Goal: Task Accomplishment & Management: Manage account settings

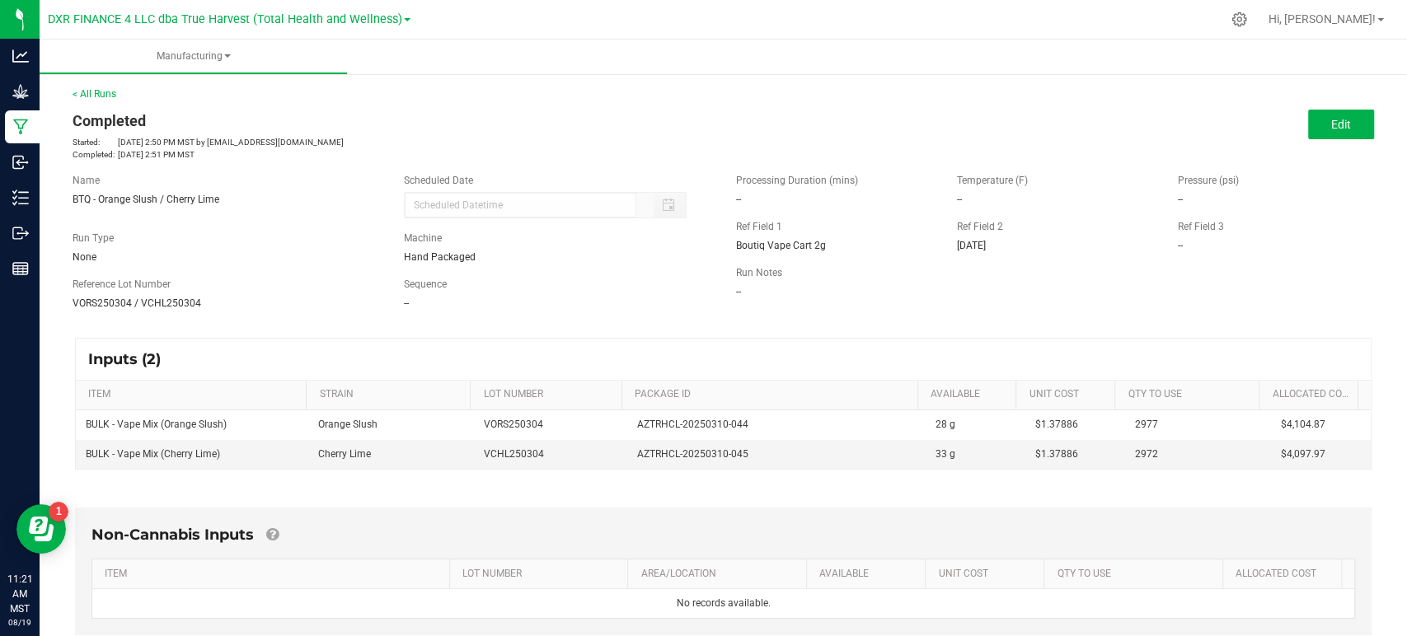
click at [142, 203] on span "BTQ - Orange Slush / Cherry Lime" at bounding box center [146, 200] width 147 height 12
click at [143, 203] on span "BTQ - Orange Slush / Cherry Lime" at bounding box center [146, 200] width 147 height 12
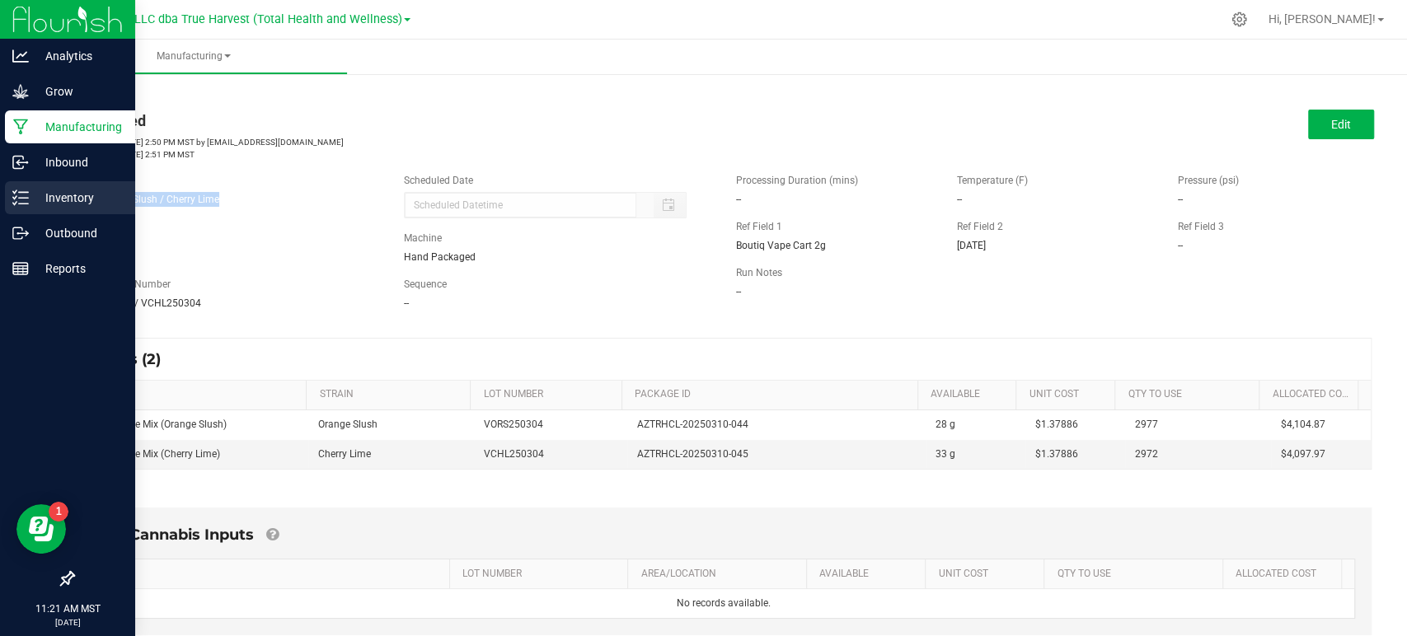
copy span "BTQ - Orange Slush / Cherry Lime"
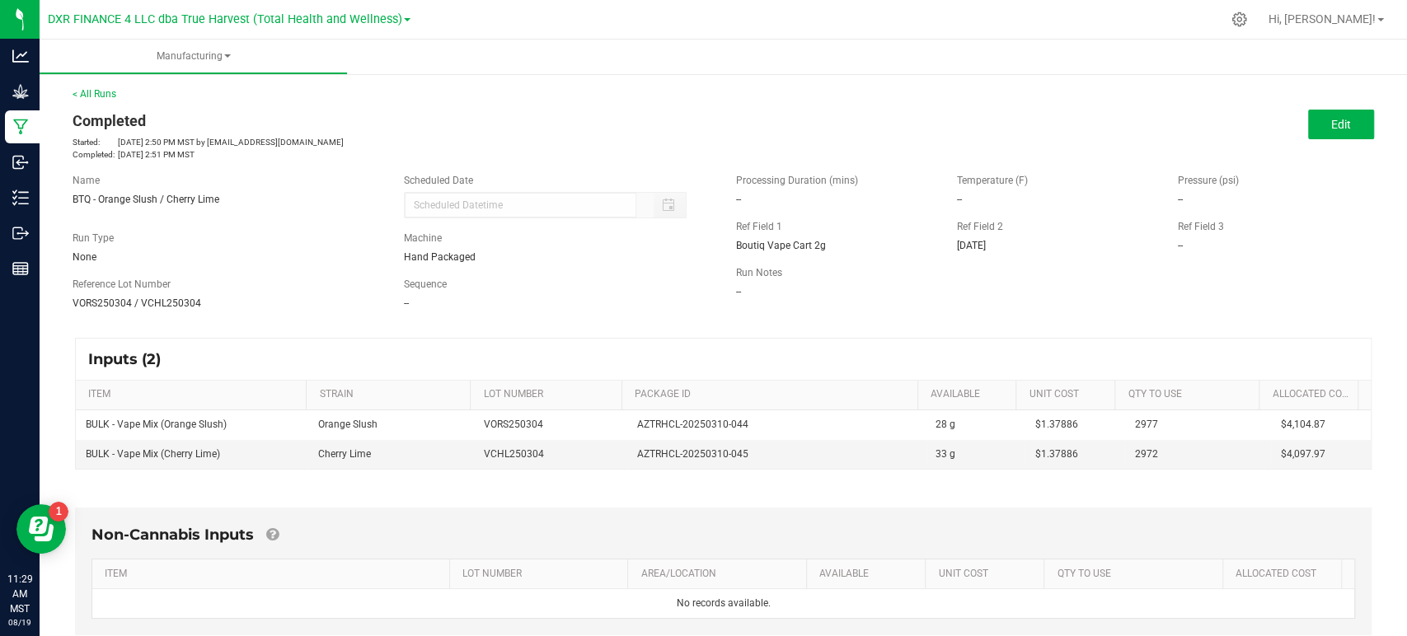
click at [531, 356] on div "Inputs (2)" at bounding box center [723, 359] width 1295 height 41
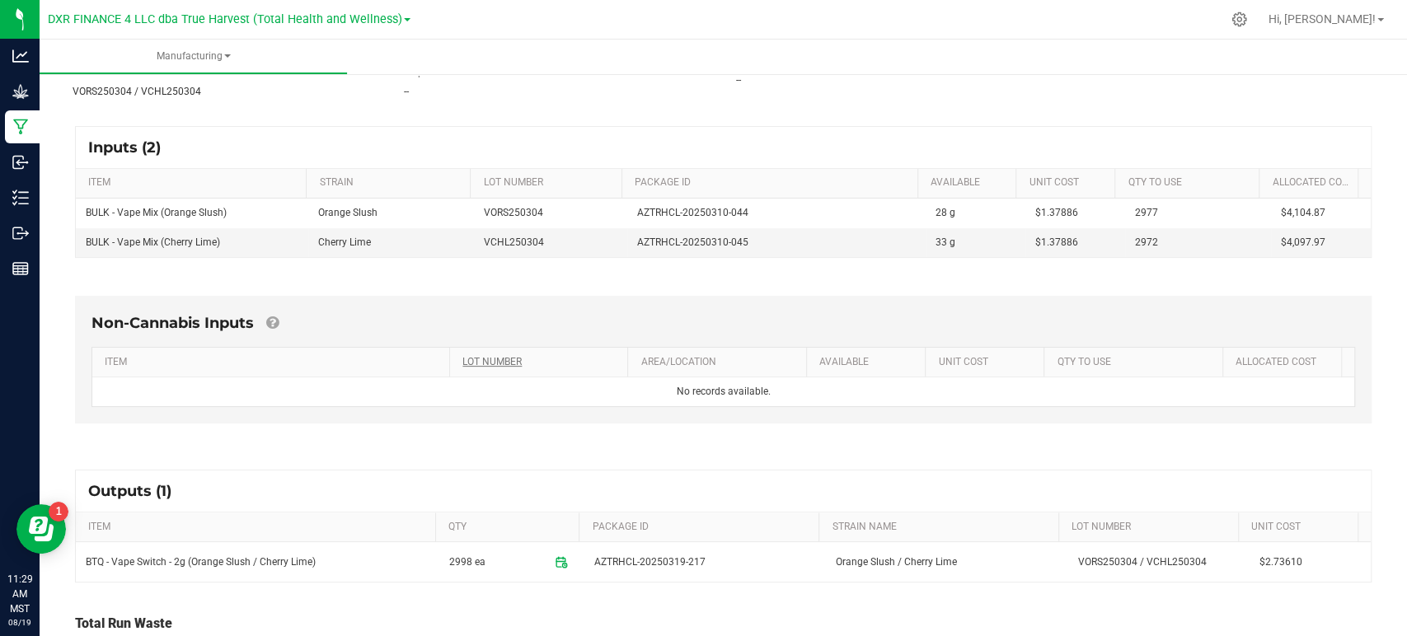
scroll to position [310, 0]
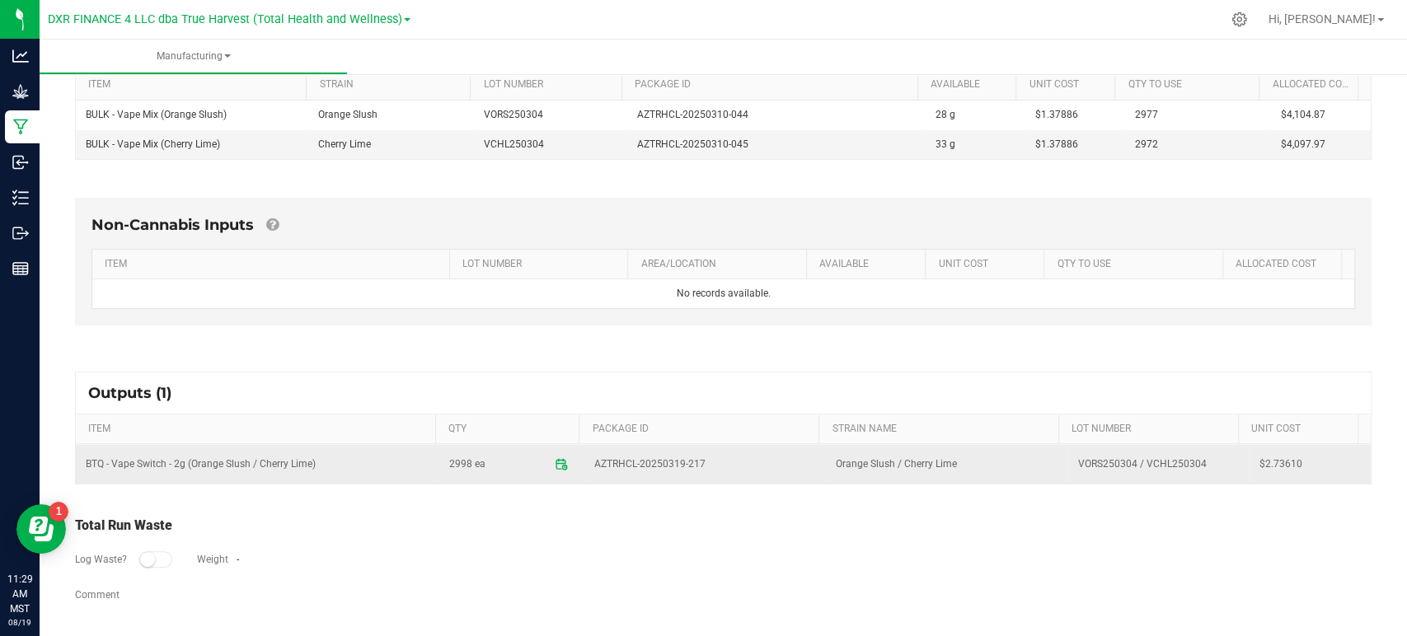
click at [1276, 458] on span "$2.73610" at bounding box center [1309, 465] width 101 height 16
click at [694, 464] on span "AZTRHCL-20250319-217" at bounding box center [705, 465] width 222 height 16
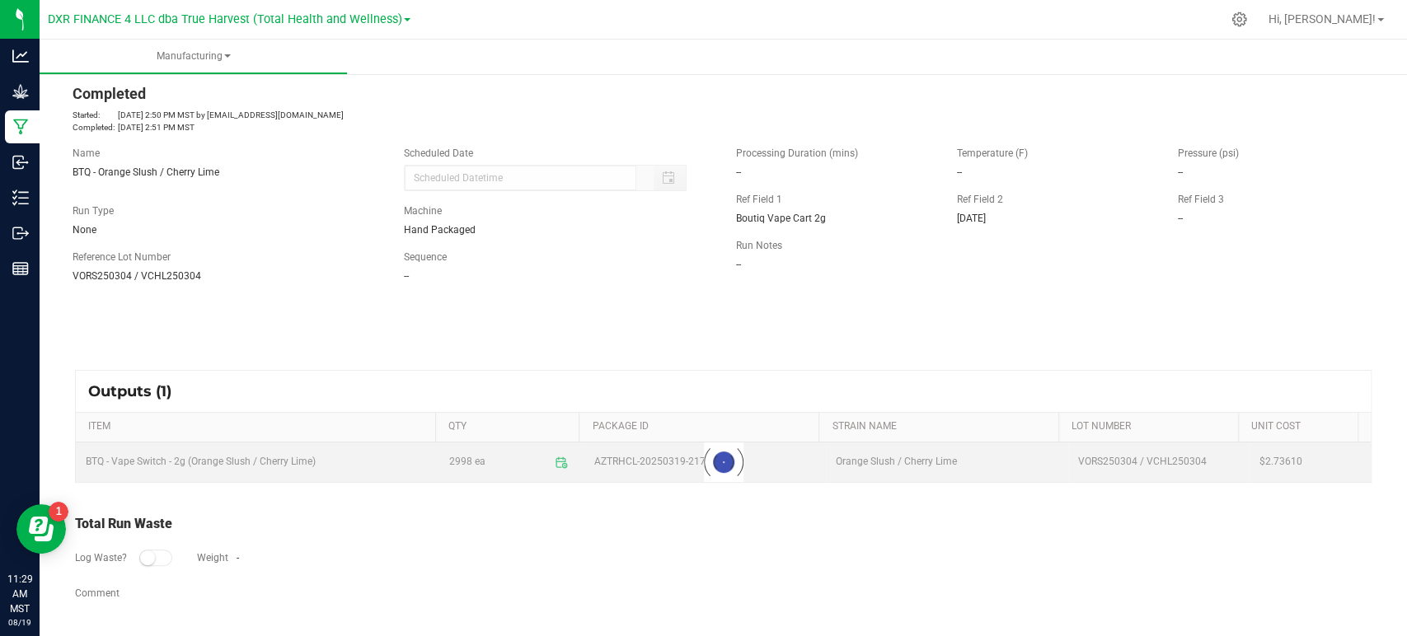
scroll to position [26, 0]
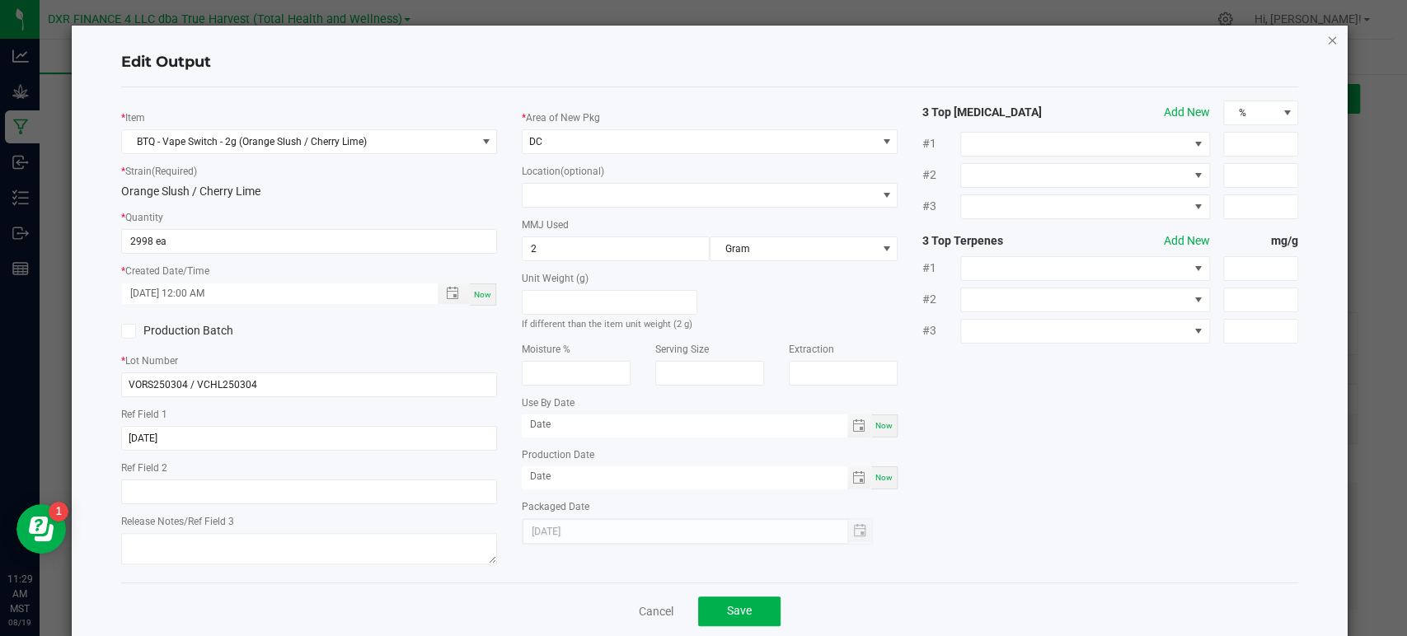
click at [1326, 35] on icon "button" at bounding box center [1332, 40] width 12 height 20
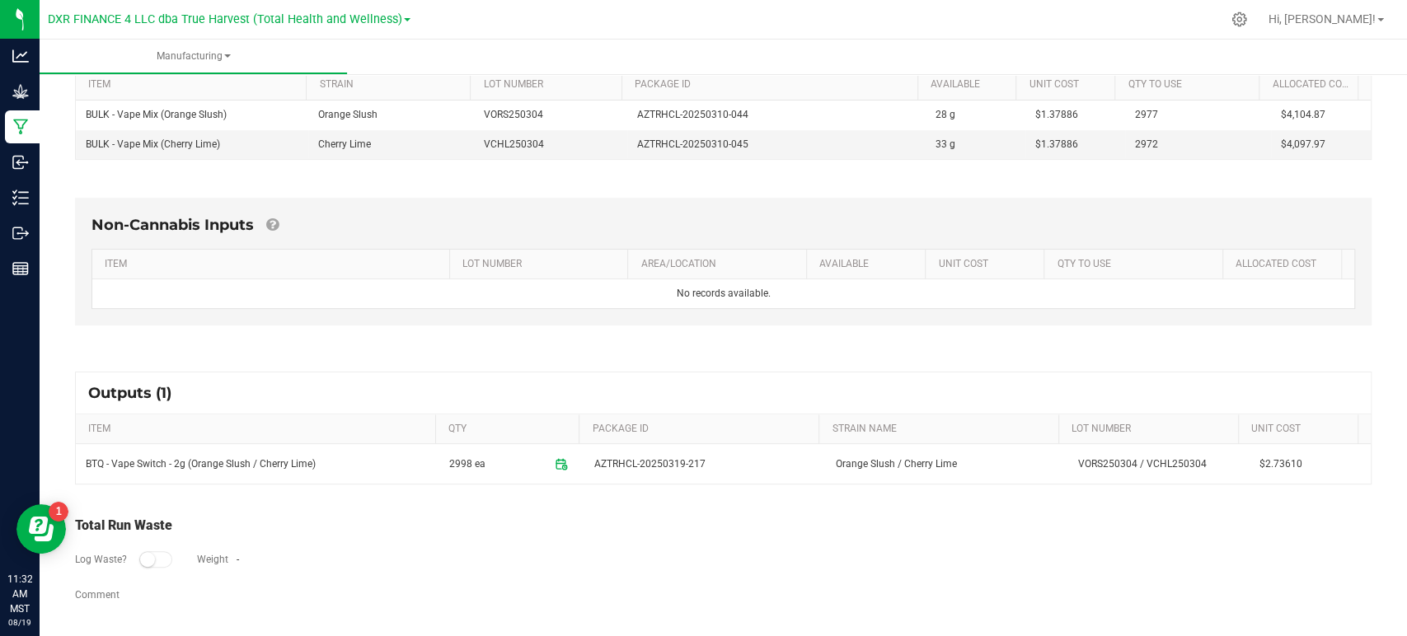
scroll to position [0, 0]
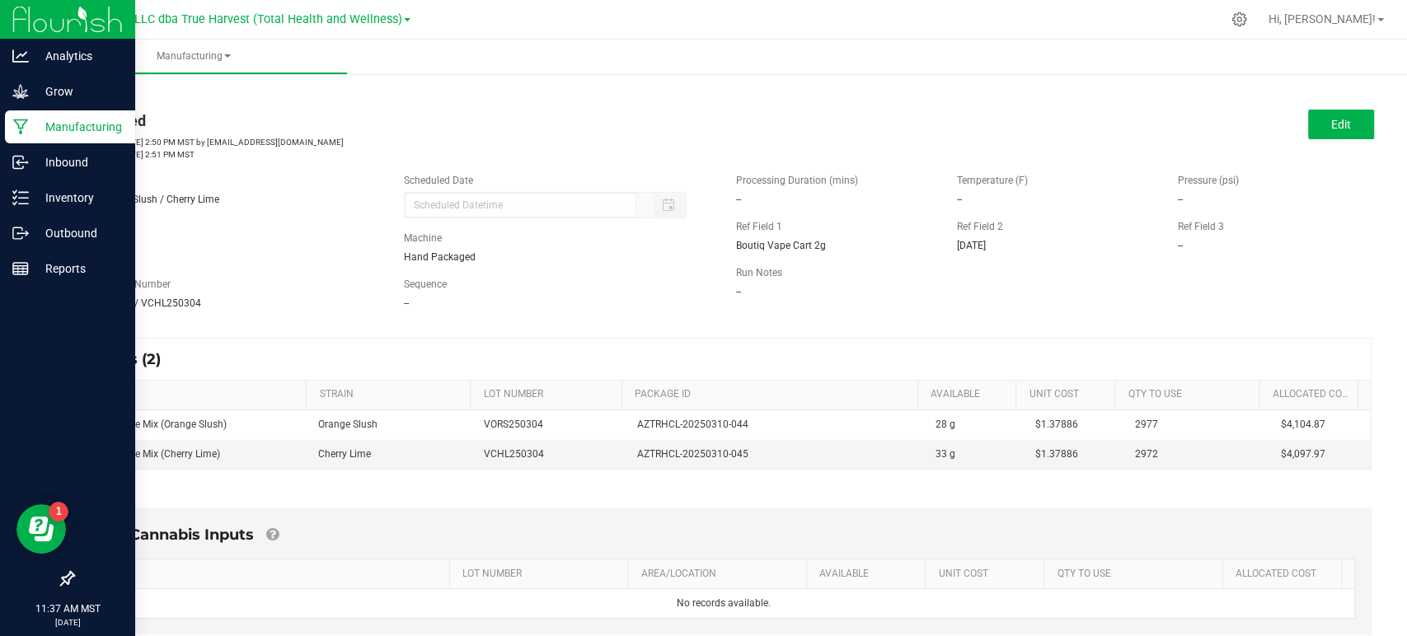
click at [61, 128] on p "Manufacturing" at bounding box center [78, 127] width 99 height 20
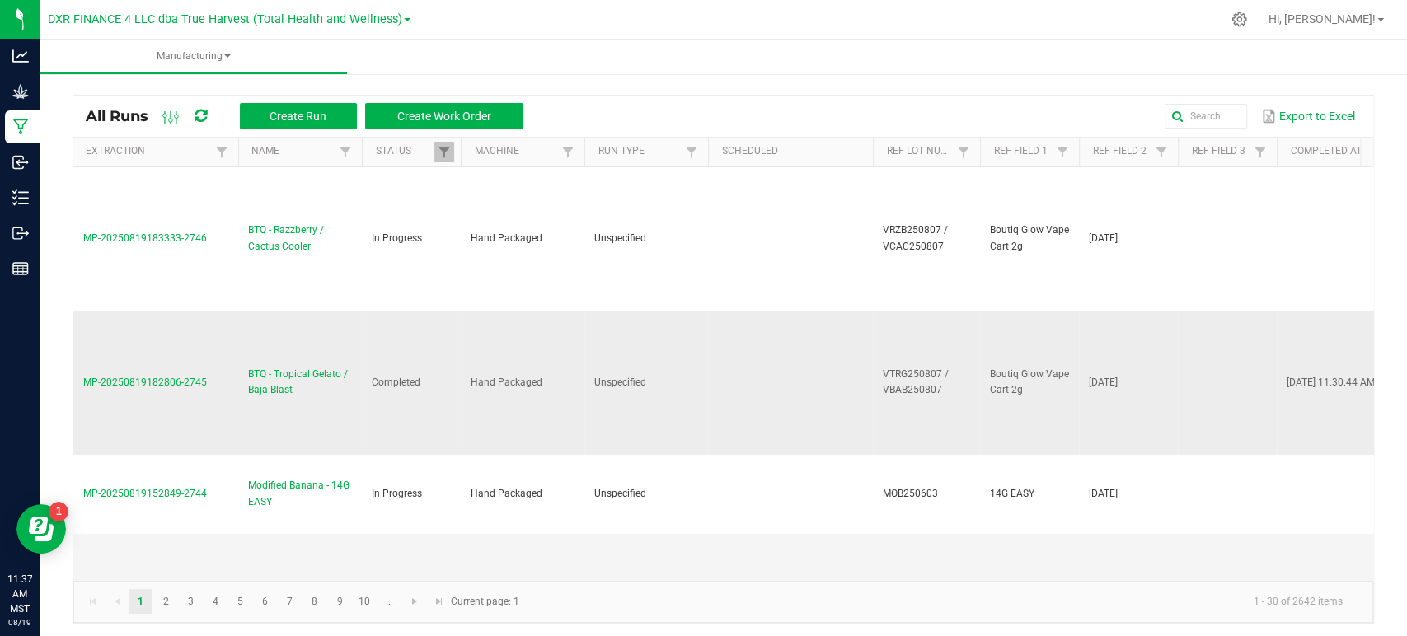
click at [264, 386] on span "BTQ - Tropical Gelato / Baja Blast" at bounding box center [300, 382] width 104 height 31
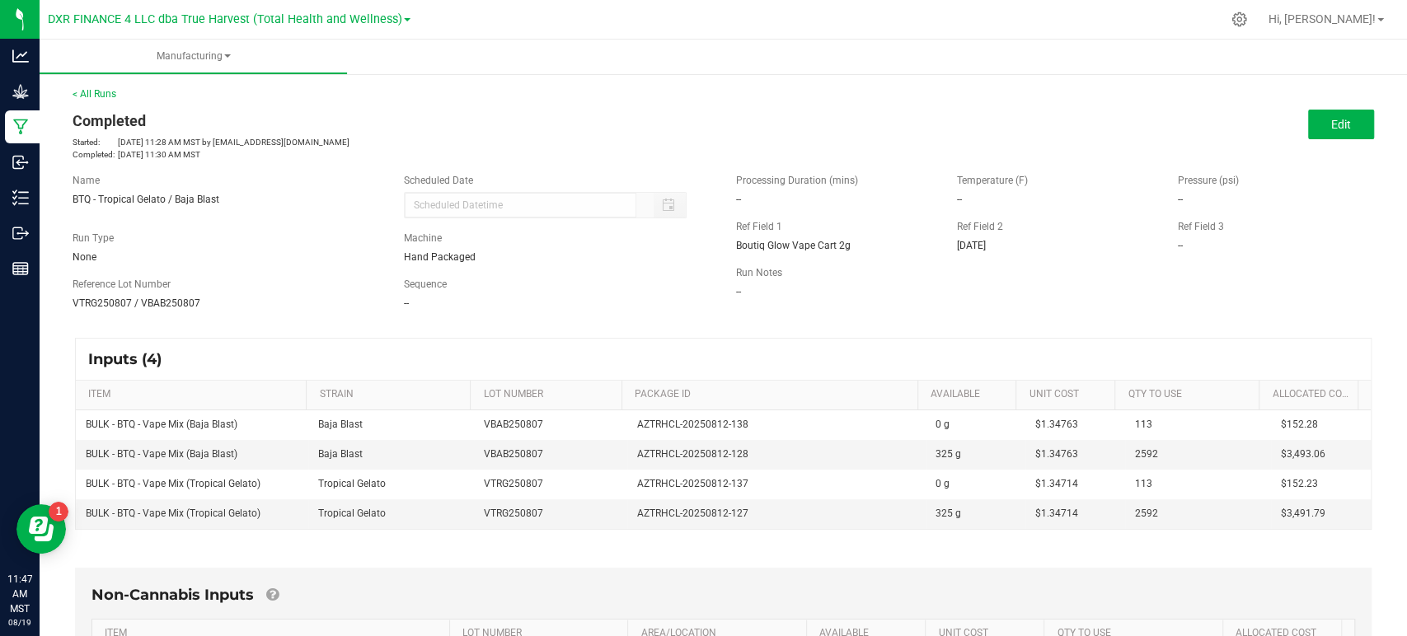
click at [787, 230] on div "Ref Field 1" at bounding box center [834, 226] width 196 height 15
click at [725, 251] on div "Ref Field 1 Boutiq Glow Vape Cart 2g" at bounding box center [833, 236] width 221 height 34
drag, startPoint x: 725, startPoint y: 249, endPoint x: 844, endPoint y: 252, distance: 118.7
click at [844, 252] on div "Ref Field 1 Boutiq Glow Vape Cart 2g" at bounding box center [833, 236] width 221 height 34
copy span "Boutiq Glow Vape Cart 2g"
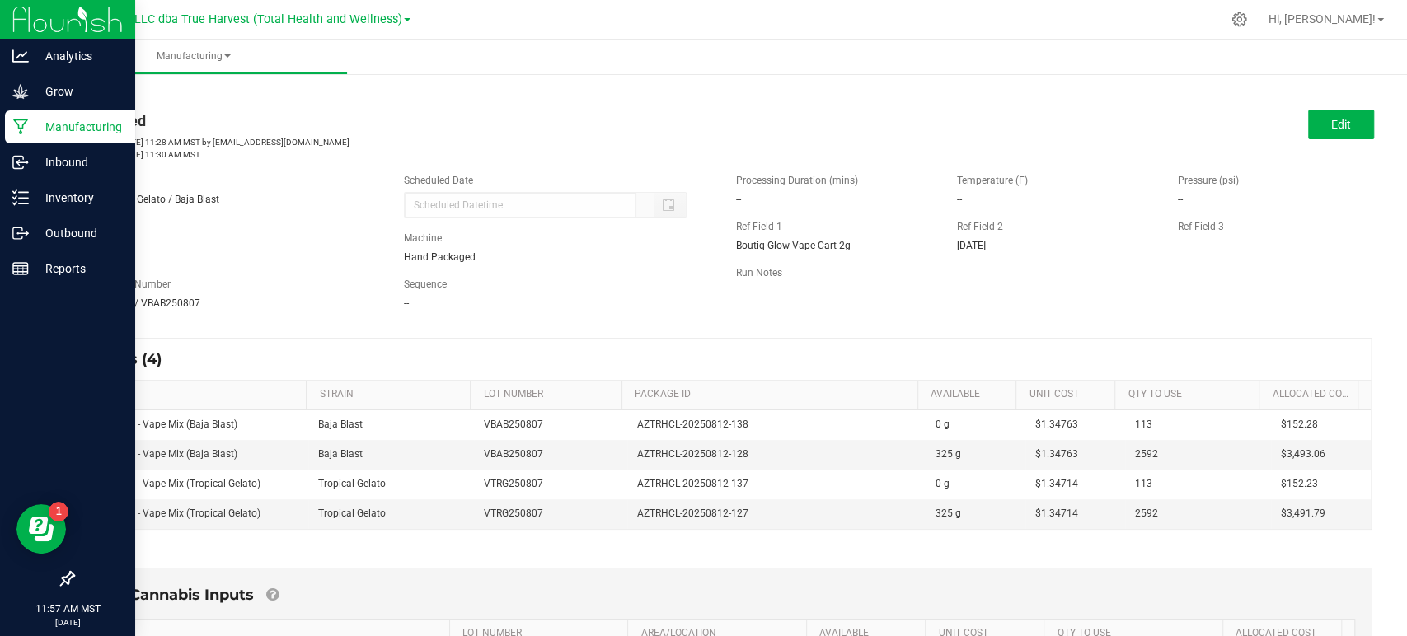
click at [26, 131] on icon at bounding box center [21, 127] width 16 height 16
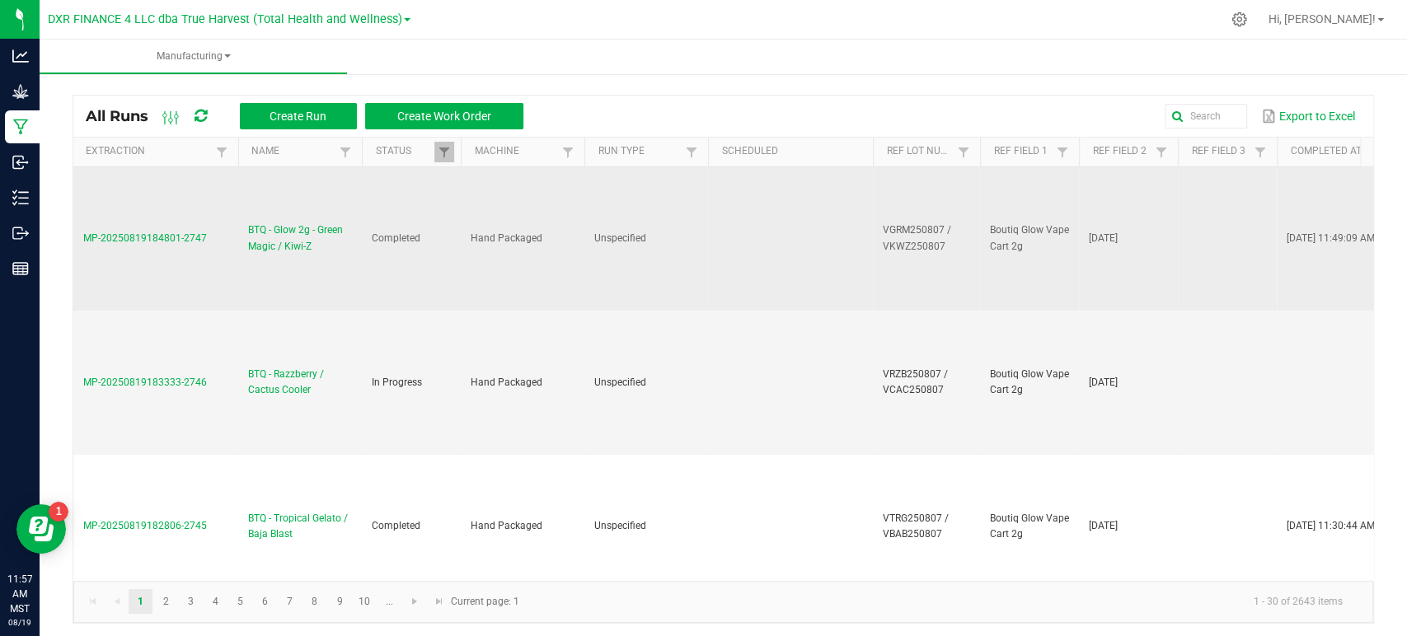
click at [285, 230] on span "BTQ - Glow 2g - Green Magic / Kiwi-Z" at bounding box center [300, 237] width 104 height 31
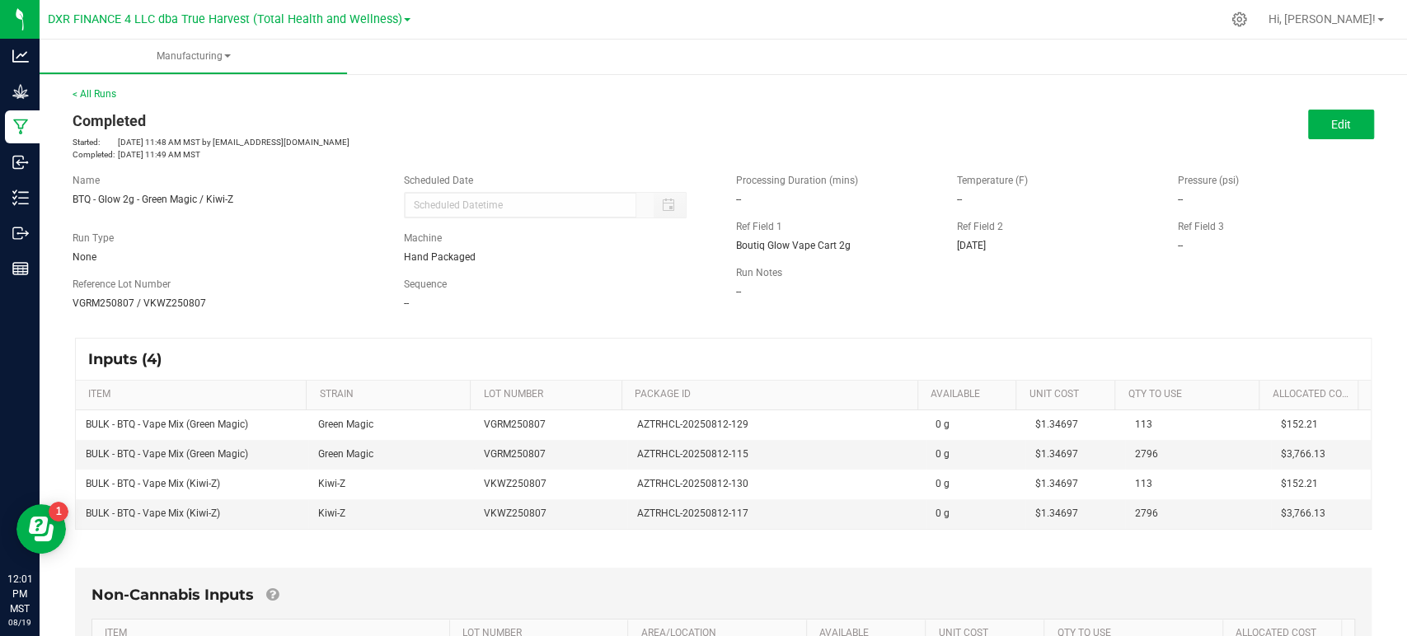
click at [925, 320] on div "Name BTQ - Glow 2g - Green Magic / Kiwi-Z Scheduled Date Run Type None Machine …" at bounding box center [723, 242] width 1326 height 162
click at [806, 215] on div "Processing Duration (mins) -- Temperature (F) -- Pressure (psi) -- Ref Field 1 …" at bounding box center [1054, 236] width 663 height 151
click at [143, 190] on div "Name BTQ - Glow 2g - Green Magic / Kiwi-Z" at bounding box center [225, 190] width 331 height 34
drag, startPoint x: 143, startPoint y: 200, endPoint x: 46, endPoint y: 204, distance: 96.5
click at [46, 204] on div "< All Runs Completed Started: Aug 19, 2025 11:48 AM MST by ncarel@trueharvestco…" at bounding box center [723, 539] width 1367 height 938
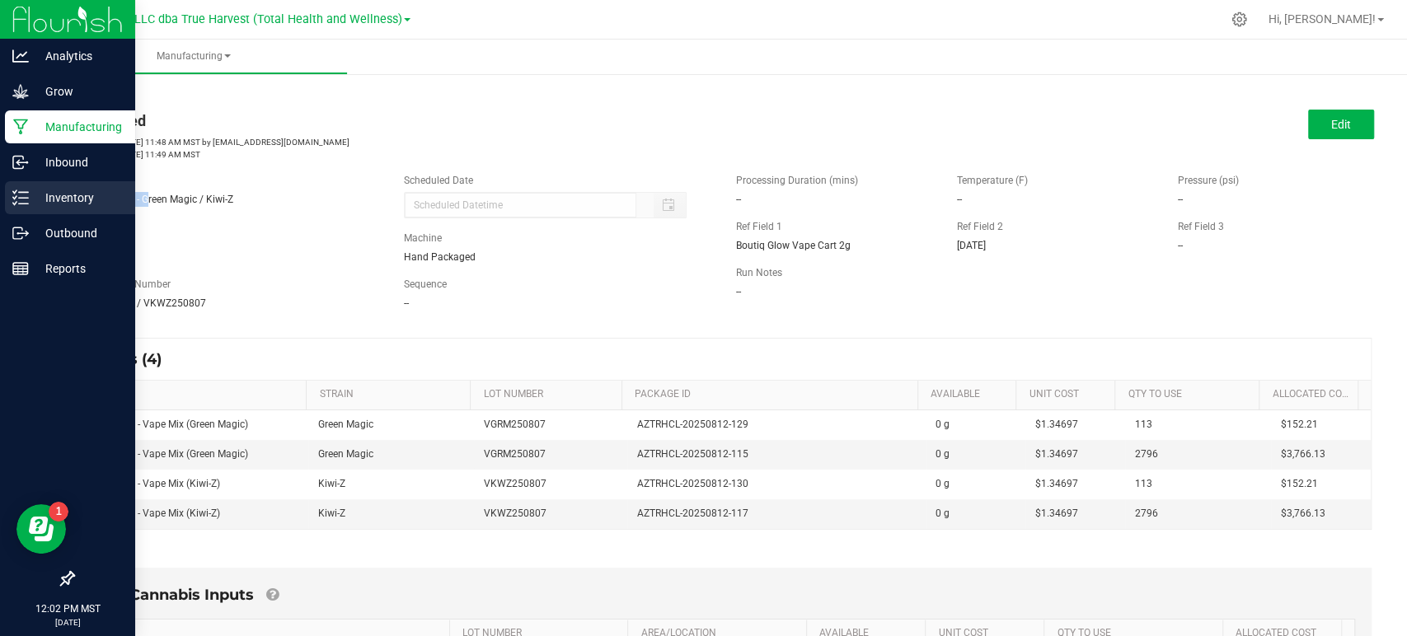
copy span "BTQ - Glow 2g -"
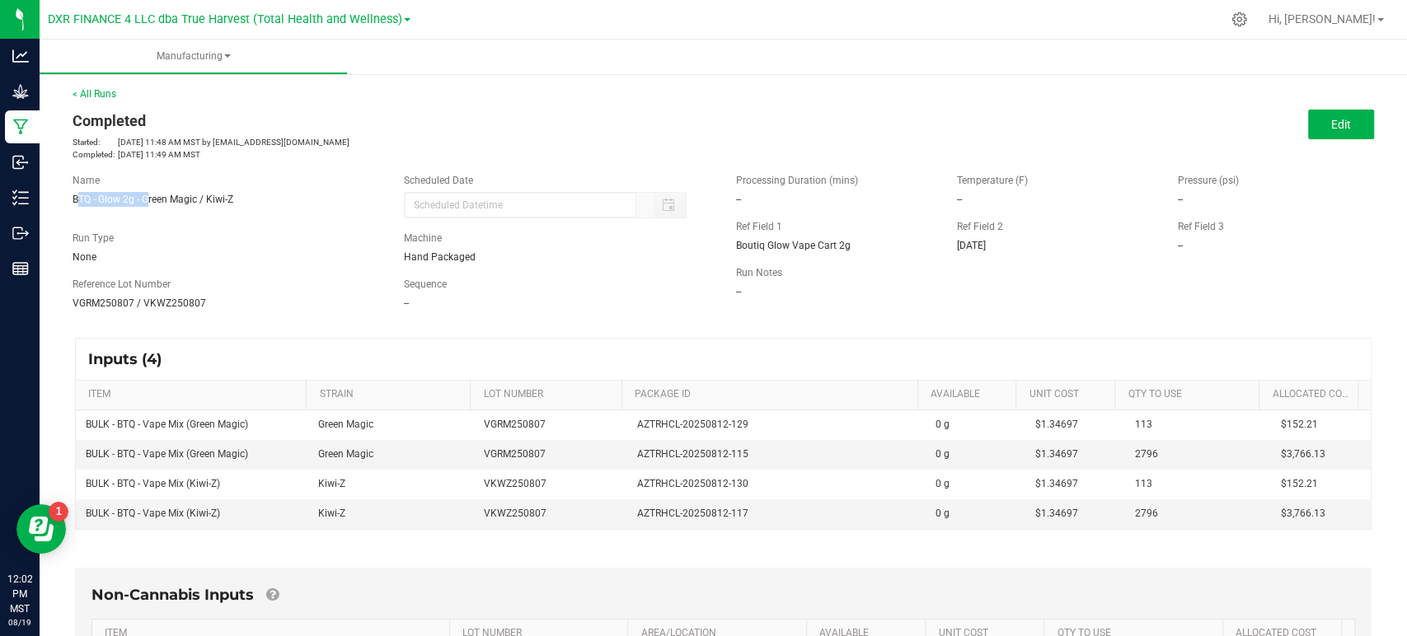
click at [815, 251] on div "Boutiq Glow Vape Cart 2g" at bounding box center [834, 245] width 196 height 15
drag, startPoint x: 844, startPoint y: 246, endPoint x: 725, endPoint y: 249, distance: 118.7
click at [725, 249] on div "Ref Field 1 Boutiq Glow Vape Cart 2g" at bounding box center [833, 236] width 221 height 34
copy span "Boutiq Glow Vape Cart 2g"
click at [142, 199] on span "BTQ - Glow 2g - Green Magic / Kiwi-Z" at bounding box center [153, 200] width 161 height 12
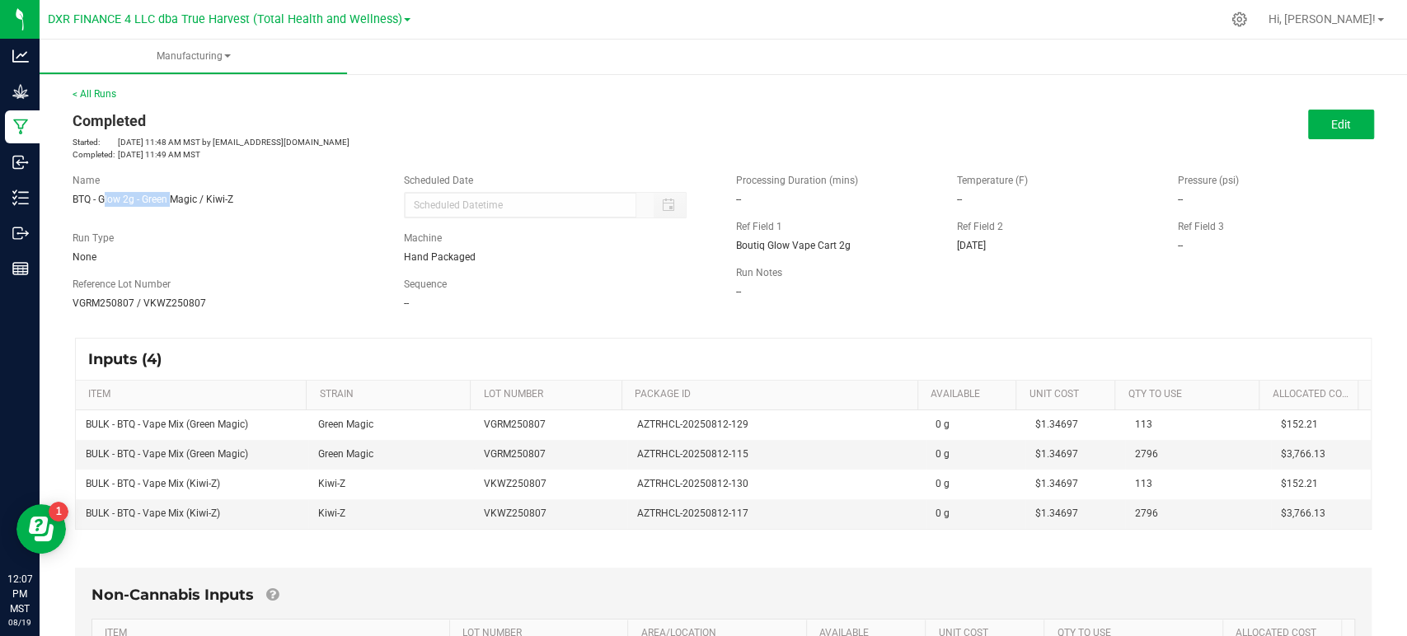
drag, startPoint x: 142, startPoint y: 199, endPoint x: 113, endPoint y: 203, distance: 29.1
click at [113, 203] on span "BTQ - Glow 2g - Green Magic / Kiwi-Z" at bounding box center [153, 200] width 161 height 12
click at [111, 203] on span "BTQ - Glow 2g - Green Magic / Kiwi-Z" at bounding box center [153, 200] width 161 height 12
drag, startPoint x: 73, startPoint y: 193, endPoint x: 145, endPoint y: 201, distance: 73.0
click at [145, 201] on span "BTQ - Glow 2g - Green Magic / Kiwi-Z" at bounding box center [153, 200] width 161 height 12
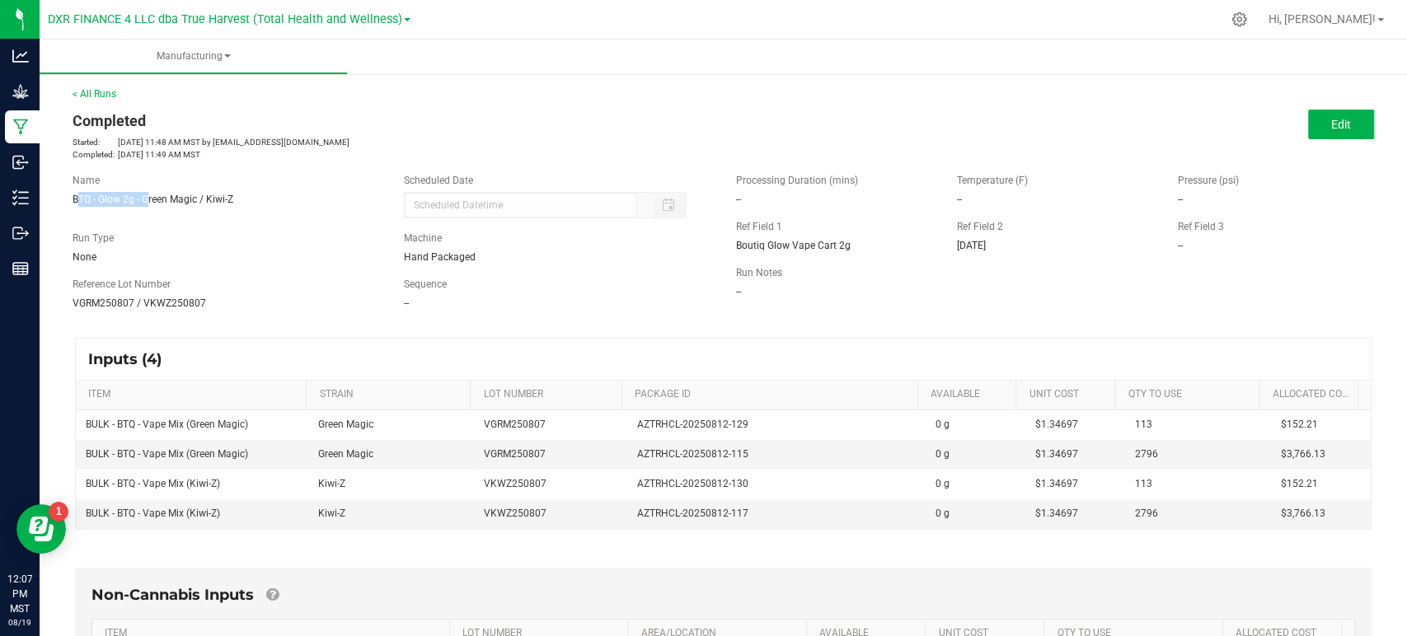
copy span "BTQ - Glow 2g -"
click at [854, 243] on div "Boutiq Glow Vape Cart 2g" at bounding box center [834, 245] width 196 height 15
drag, startPoint x: 849, startPoint y: 249, endPoint x: 728, endPoint y: 248, distance: 121.1
click at [736, 248] on div "Boutiq Glow Vape Cart 2g" at bounding box center [834, 245] width 196 height 15
copy span "Boutiq Glow Vape Cart 2g"
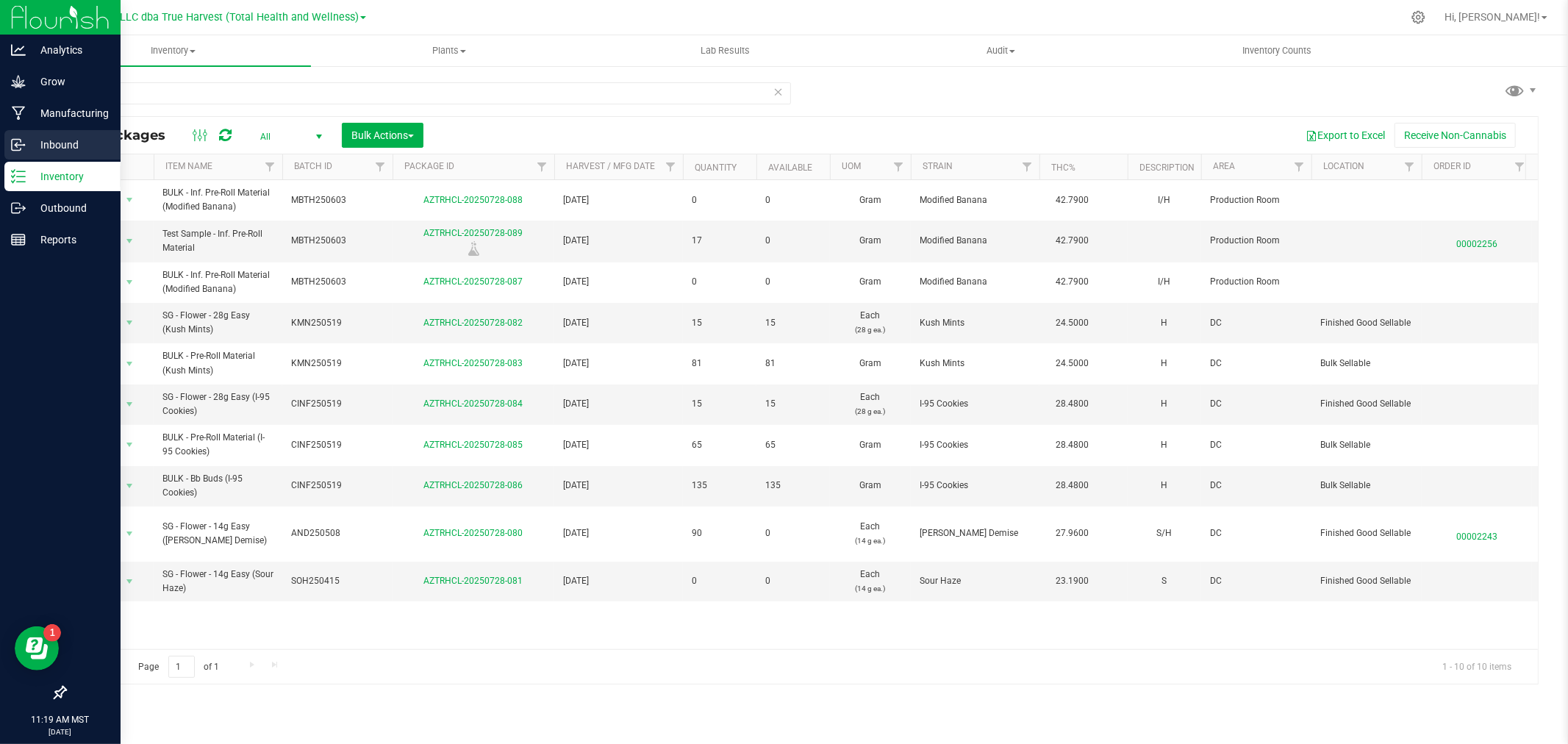
click at [19, 156] on div "Inbound" at bounding box center [62, 145] width 116 height 29
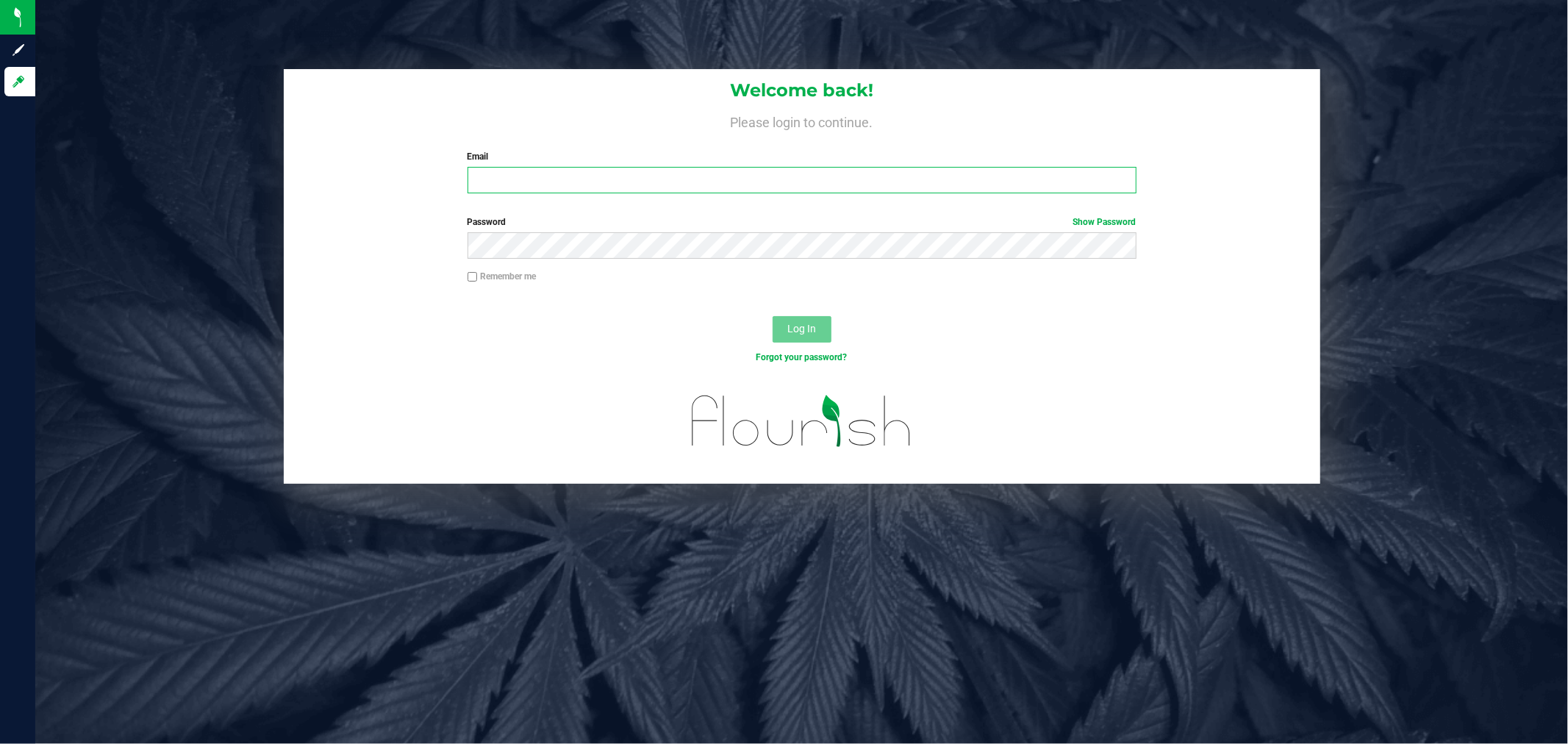
type input "[EMAIL_ADDRESS][DOMAIN_NAME]"
click at [481, 270] on label "Remember me" at bounding box center [501, 276] width 69 height 13
click at [478, 272] on input "Remember me" at bounding box center [473, 277] width 11 height 11
checkbox input "true"
click at [804, 326] on span "Log In" at bounding box center [802, 328] width 29 height 12
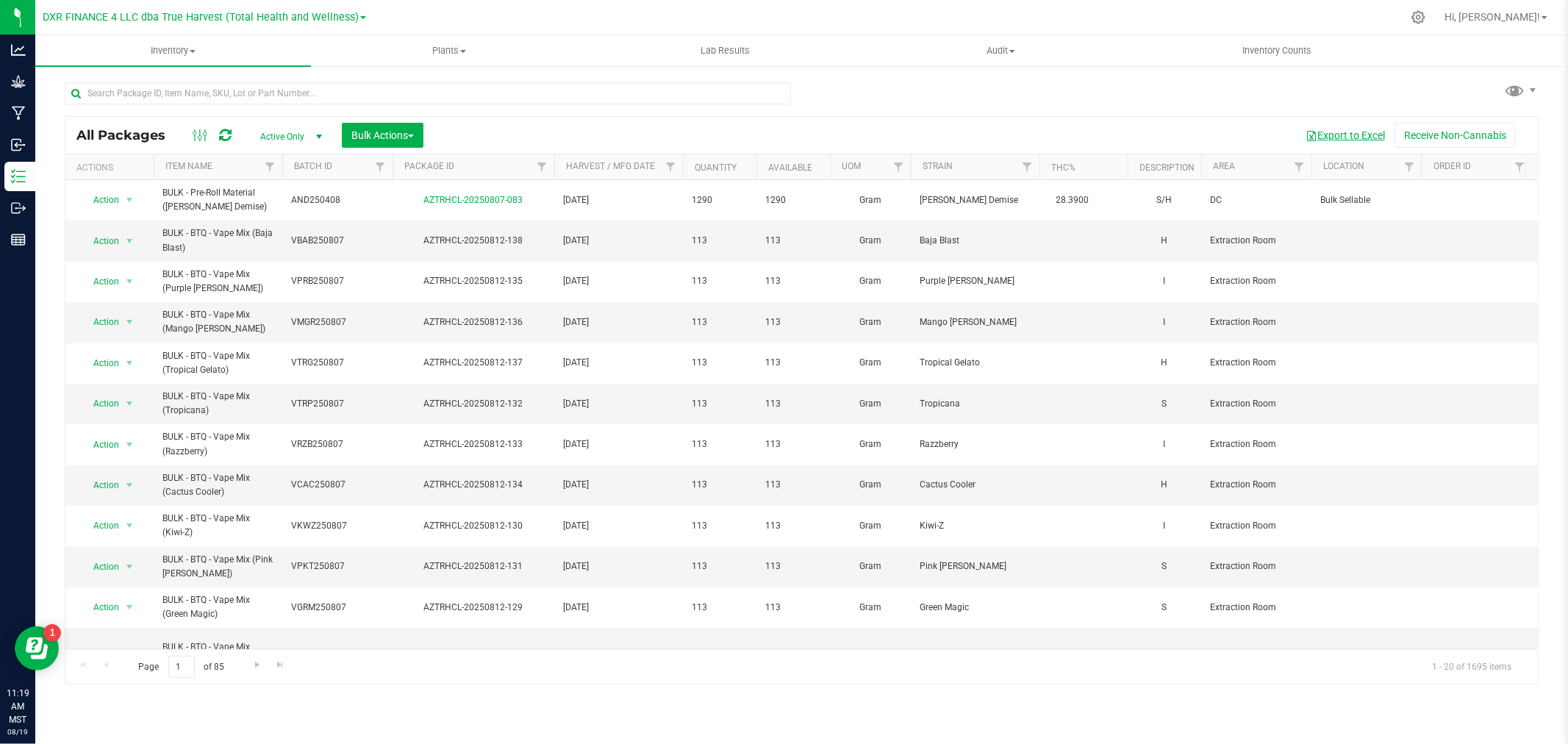
click at [1353, 140] on button "Export to Excel" at bounding box center [1345, 136] width 98 height 25
click at [306, 94] on input "text" at bounding box center [428, 93] width 726 height 22
paste input "BULK - BTQ - Vape Mix (Baja Blast)"
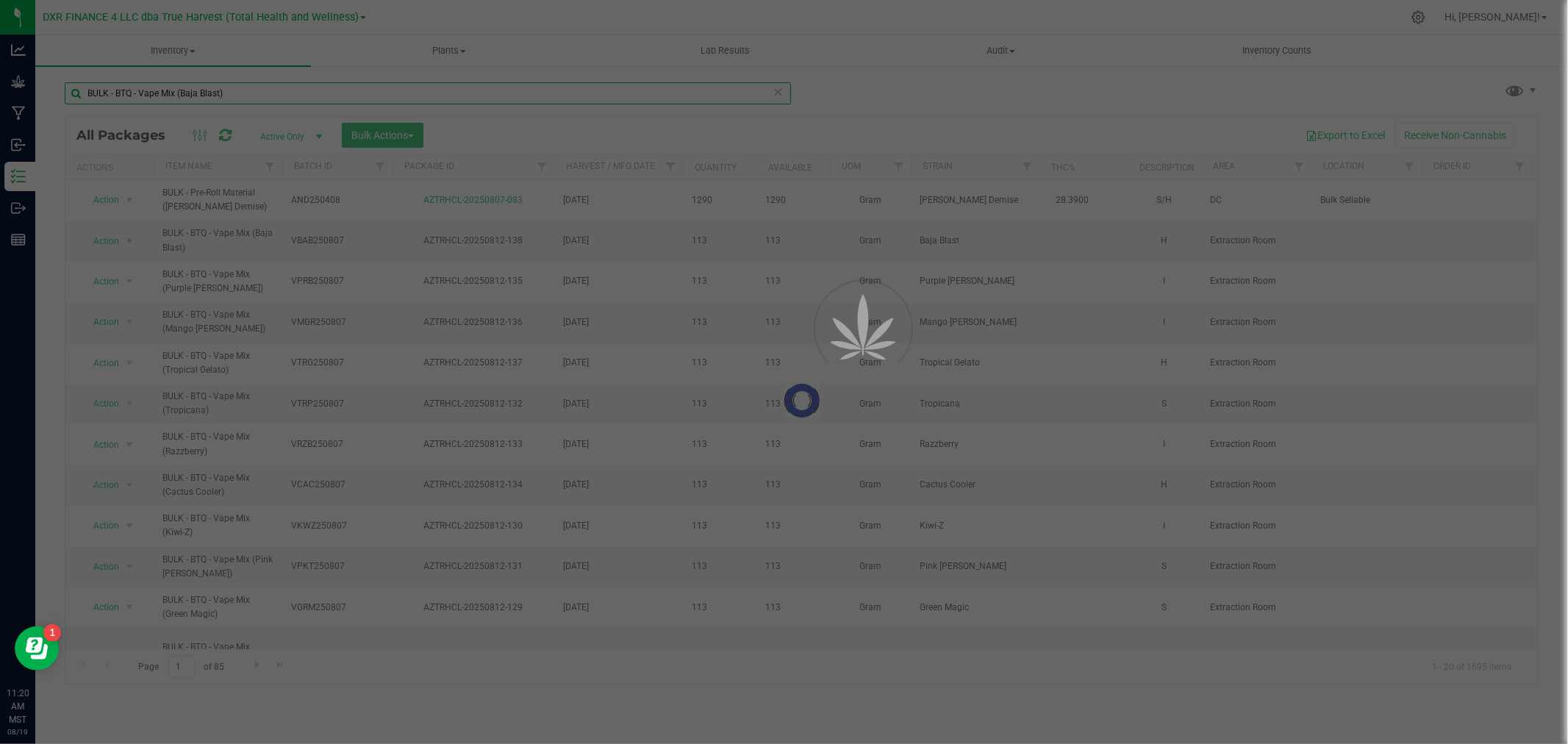
type input "BULK - BTQ - Vape Mix (Baja Blast)"
click at [355, 121] on div at bounding box center [784, 372] width 1568 height 744
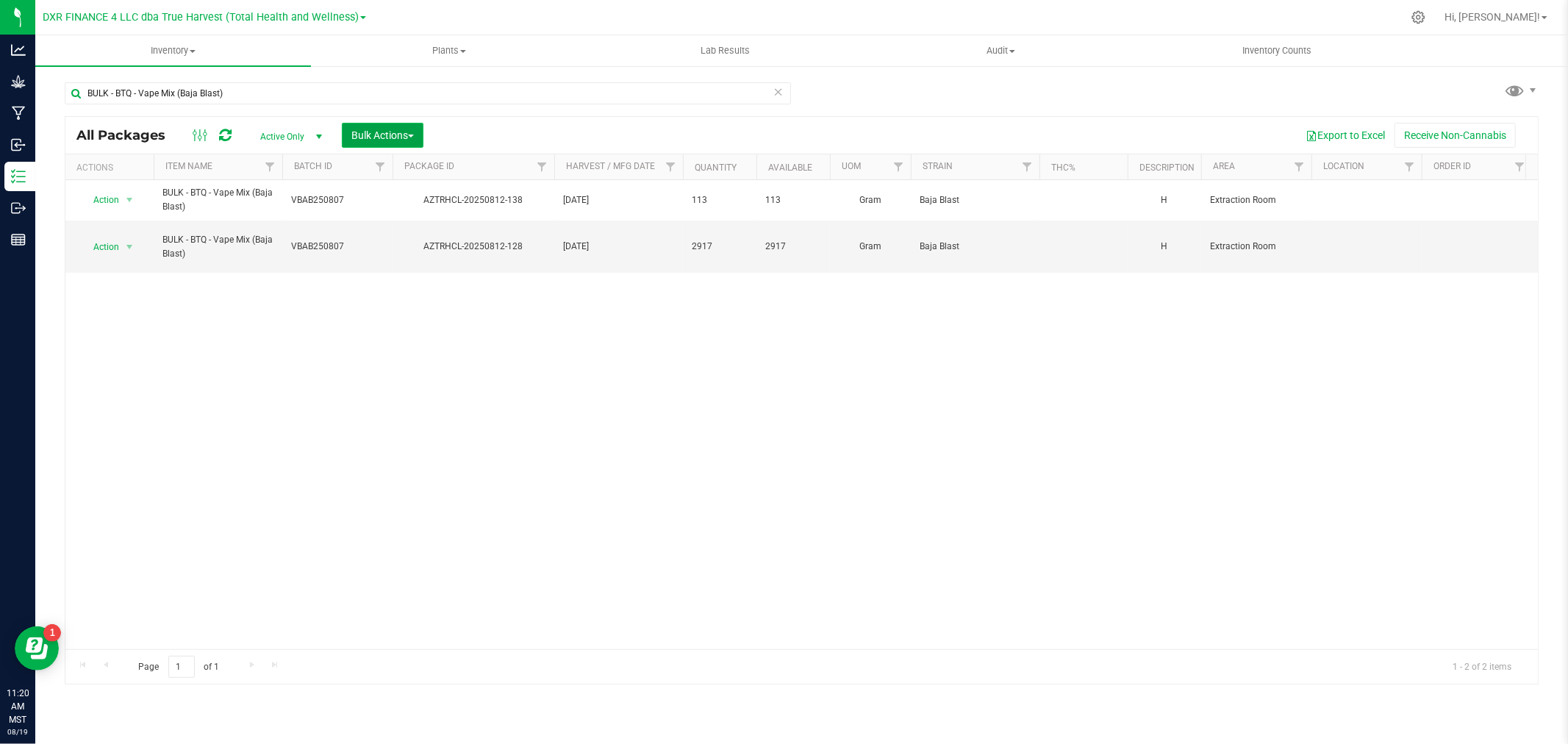
click at [369, 141] on button "Bulk Actions" at bounding box center [382, 136] width 81 height 25
click at [384, 168] on span "Add to manufacturing run" at bounding box center [406, 168] width 111 height 12
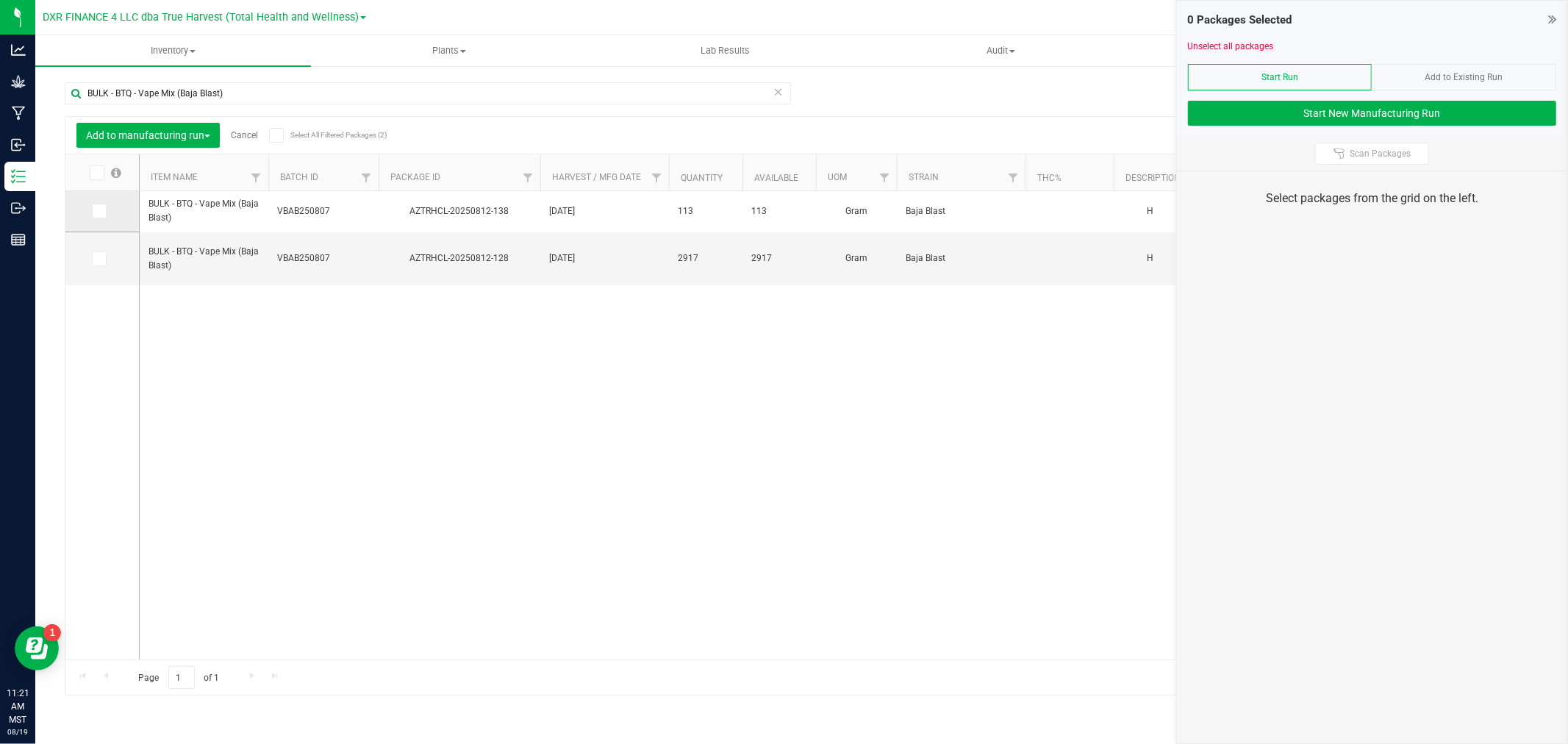
click at [94, 211] on icon at bounding box center [98, 211] width 10 height 0
click at [0, 0] on input "checkbox" at bounding box center [0, 0] width 0 height 0
click at [99, 259] on icon at bounding box center [98, 259] width 10 height 0
click at [0, 0] on input "checkbox" at bounding box center [0, 0] width 0 height 0
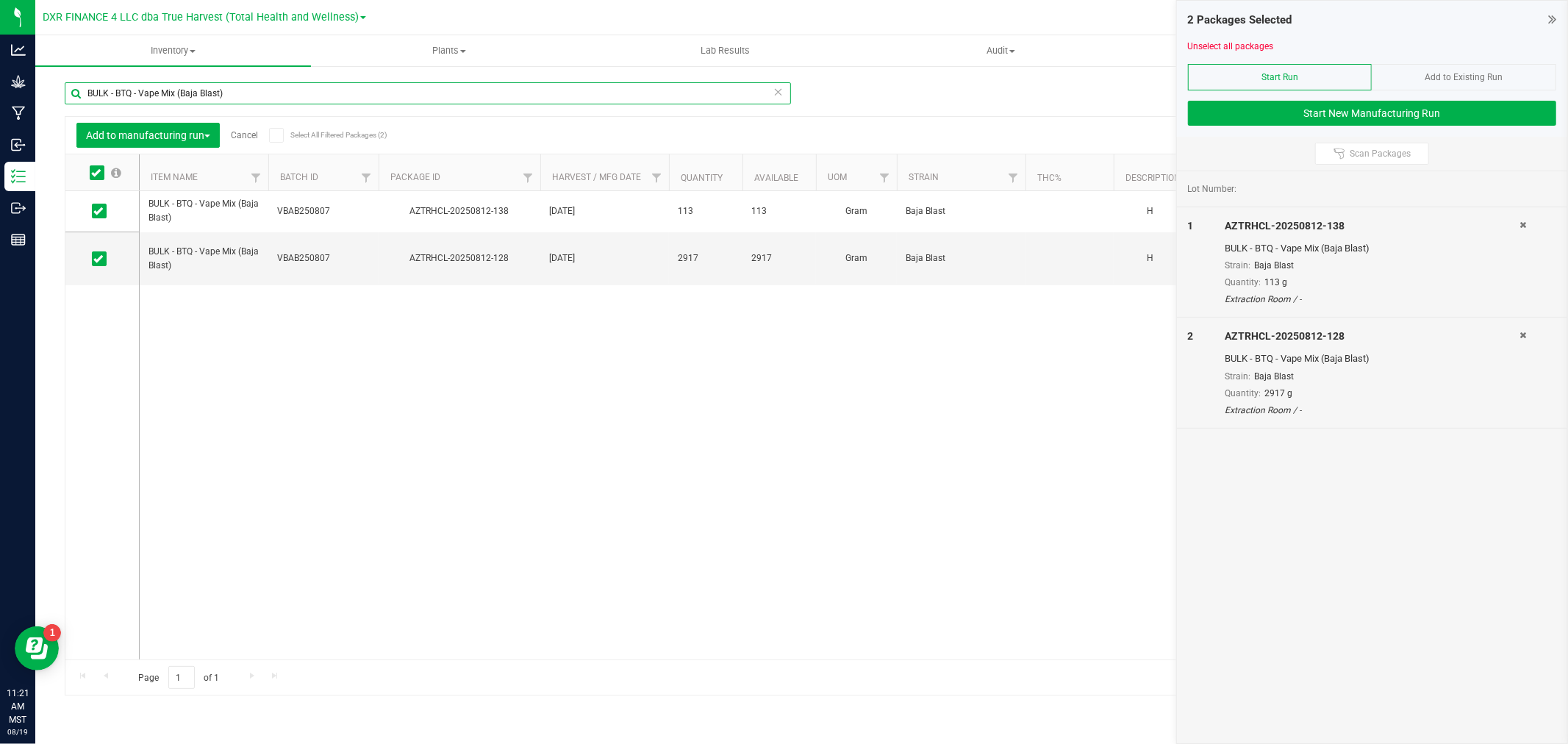
click at [140, 99] on input "BULK - BTQ - Vape Mix (Baja Blast)" at bounding box center [428, 93] width 726 height 22
click at [140, 98] on input "BULK - BTQ - Vape Mix (Baja Blast)" at bounding box center [428, 93] width 726 height 22
paste input "Tropical Gelato"
type input "BULK - BTQ - Vape Mix (Tropical Gelato)"
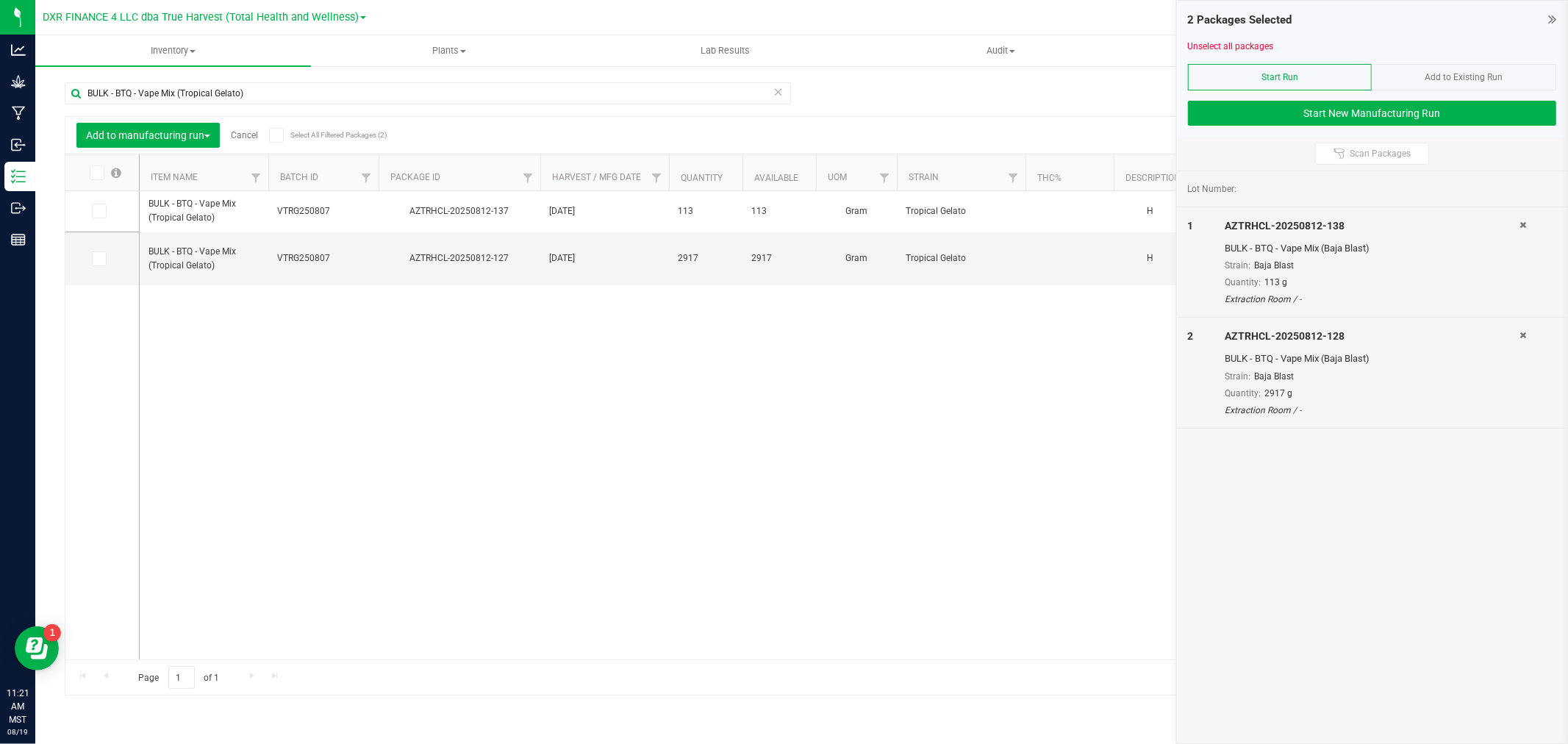
click at [96, 173] on icon at bounding box center [95, 173] width 10 height 0
click at [0, 0] on input "checkbox" at bounding box center [0, 0] width 0 height 0
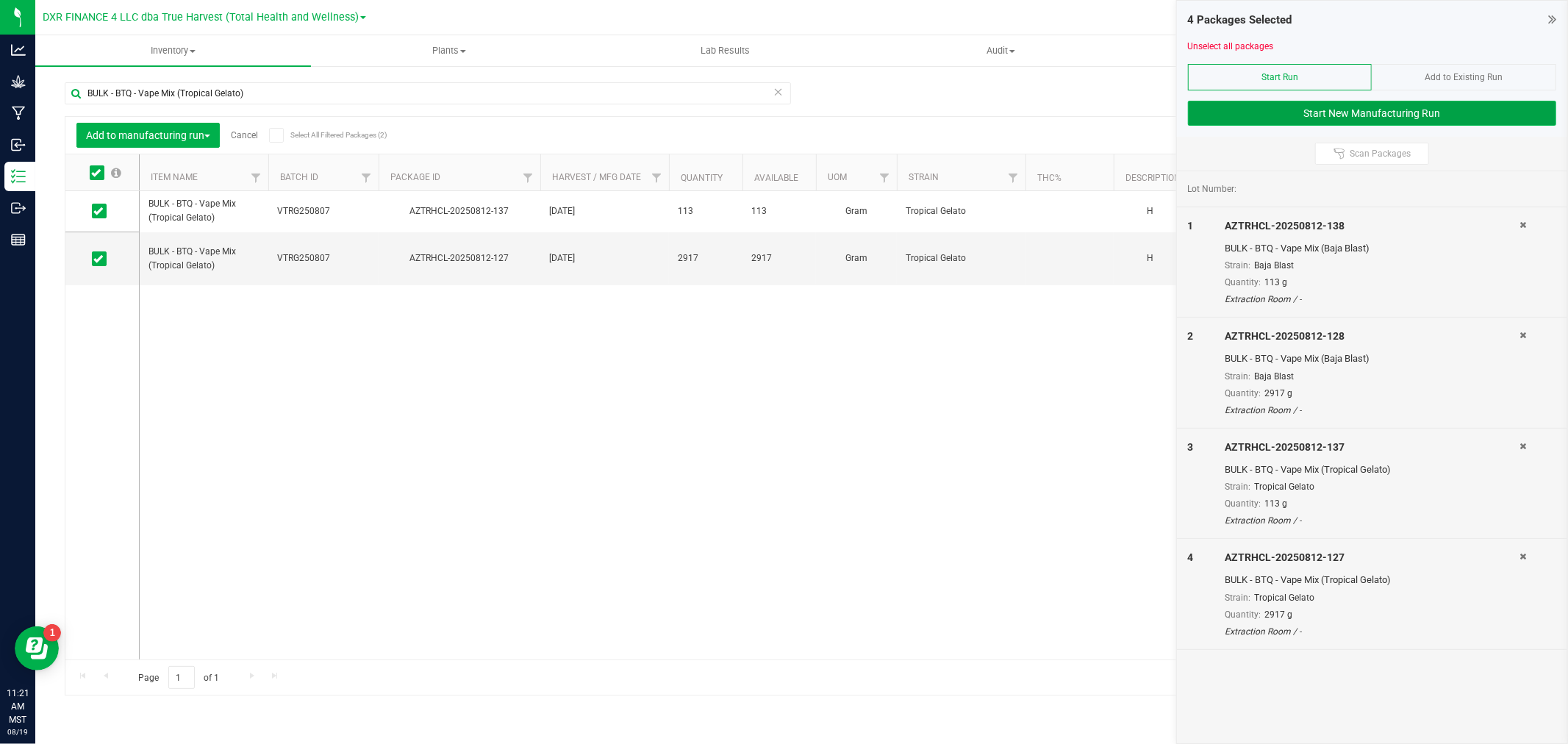
click at [1308, 105] on button "Start New Manufacturing Run" at bounding box center [1372, 113] width 368 height 25
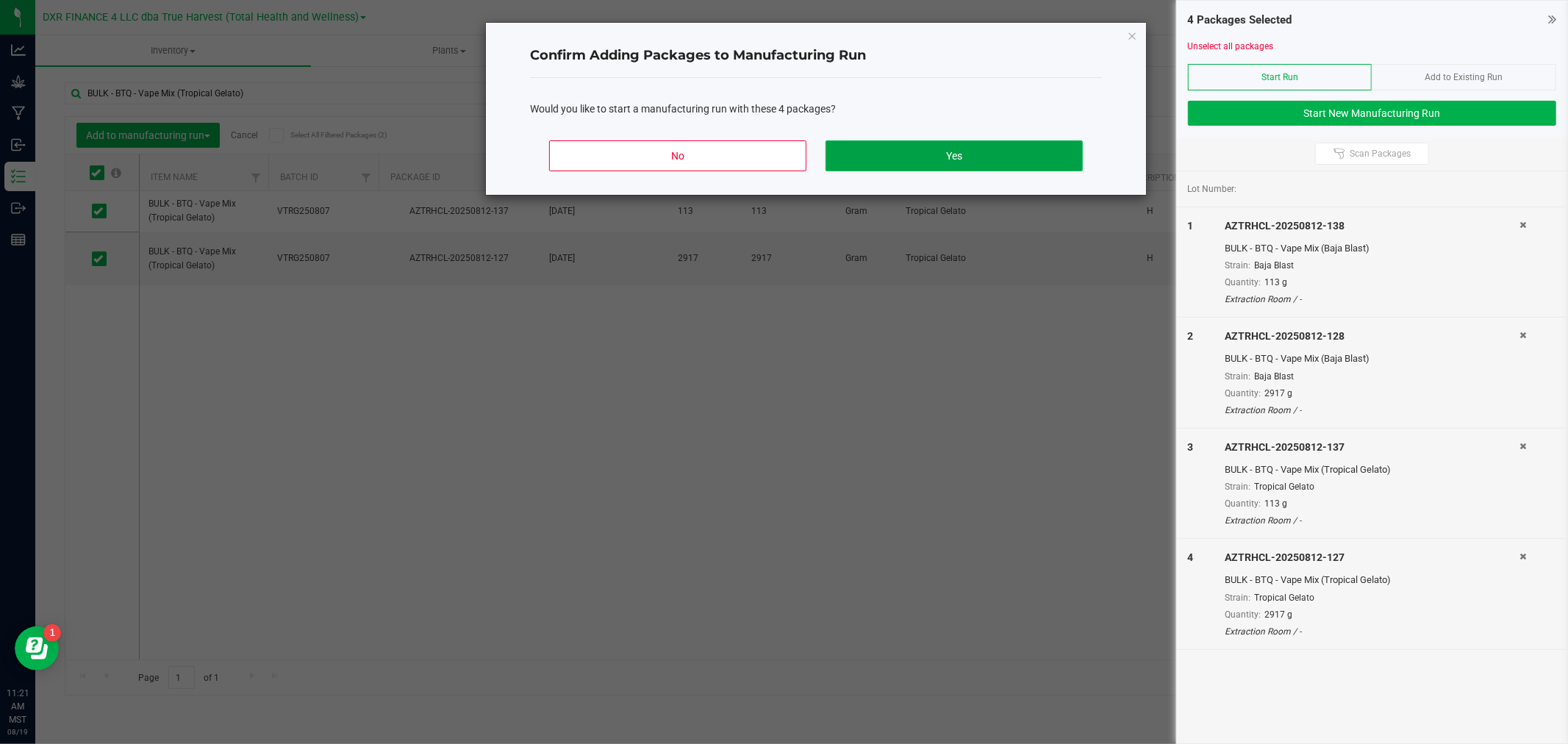
click at [959, 170] on button "Yes" at bounding box center [953, 155] width 257 height 31
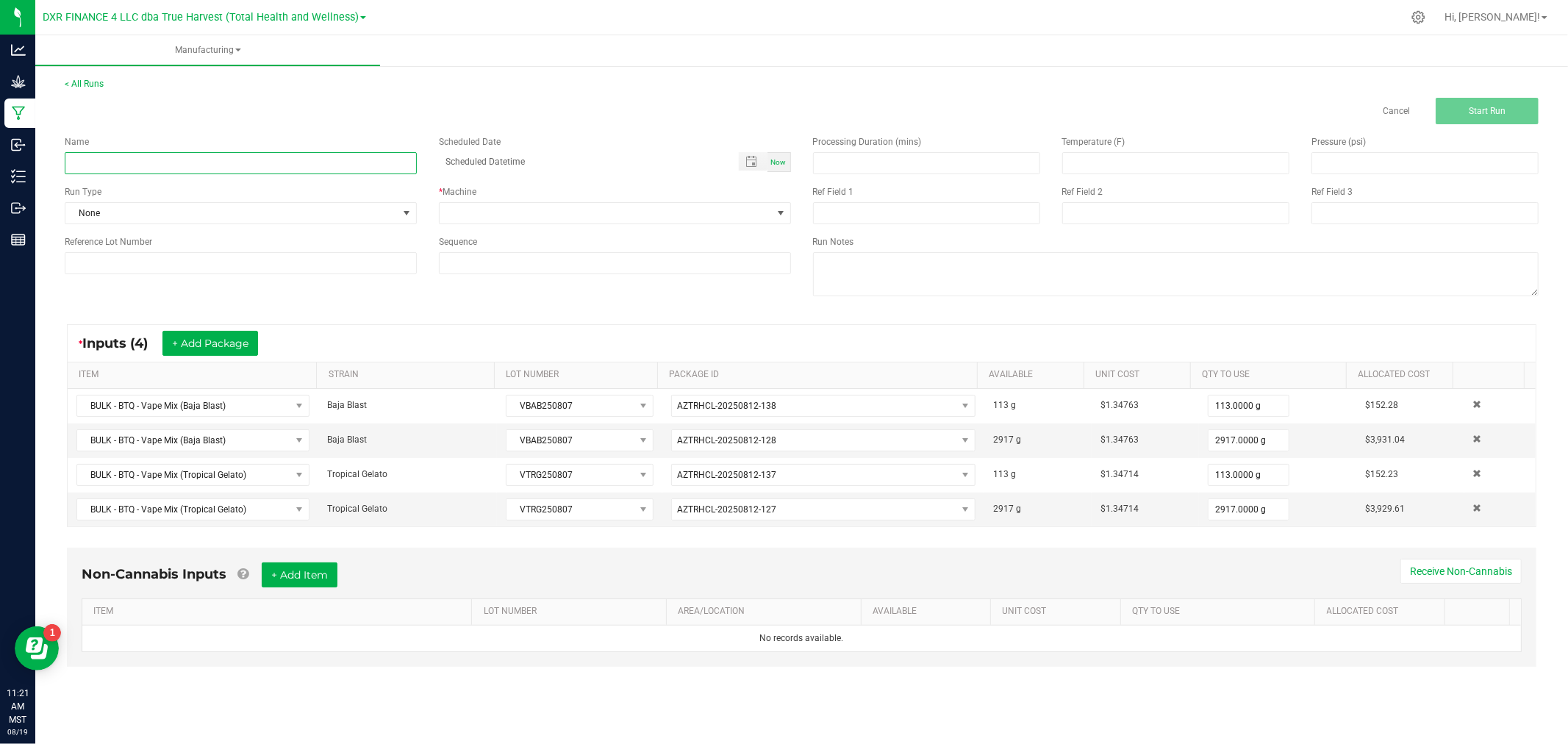
click at [96, 157] on input at bounding box center [241, 163] width 352 height 22
click at [201, 173] on input "BTQ -" at bounding box center [241, 163] width 352 height 22
type input "BTQ - Tropical Gelato / Baja Blast"
click at [267, 263] on input at bounding box center [241, 263] width 352 height 22
click at [166, 274] on input at bounding box center [241, 263] width 352 height 22
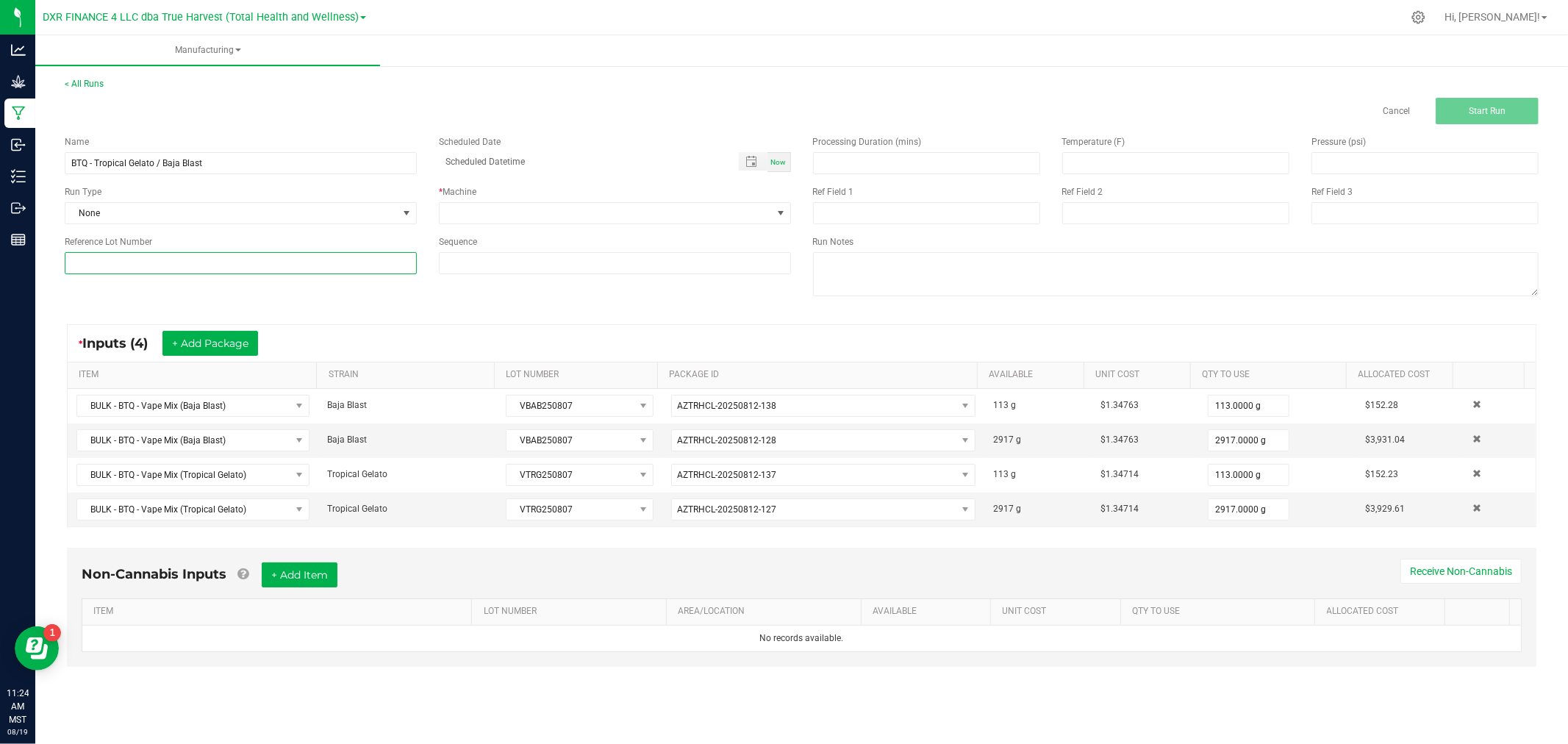
paste input "VTRG250807"
click at [194, 269] on input "VTRG250807 /" at bounding box center [241, 263] width 352 height 22
paste input "VBAB250807"
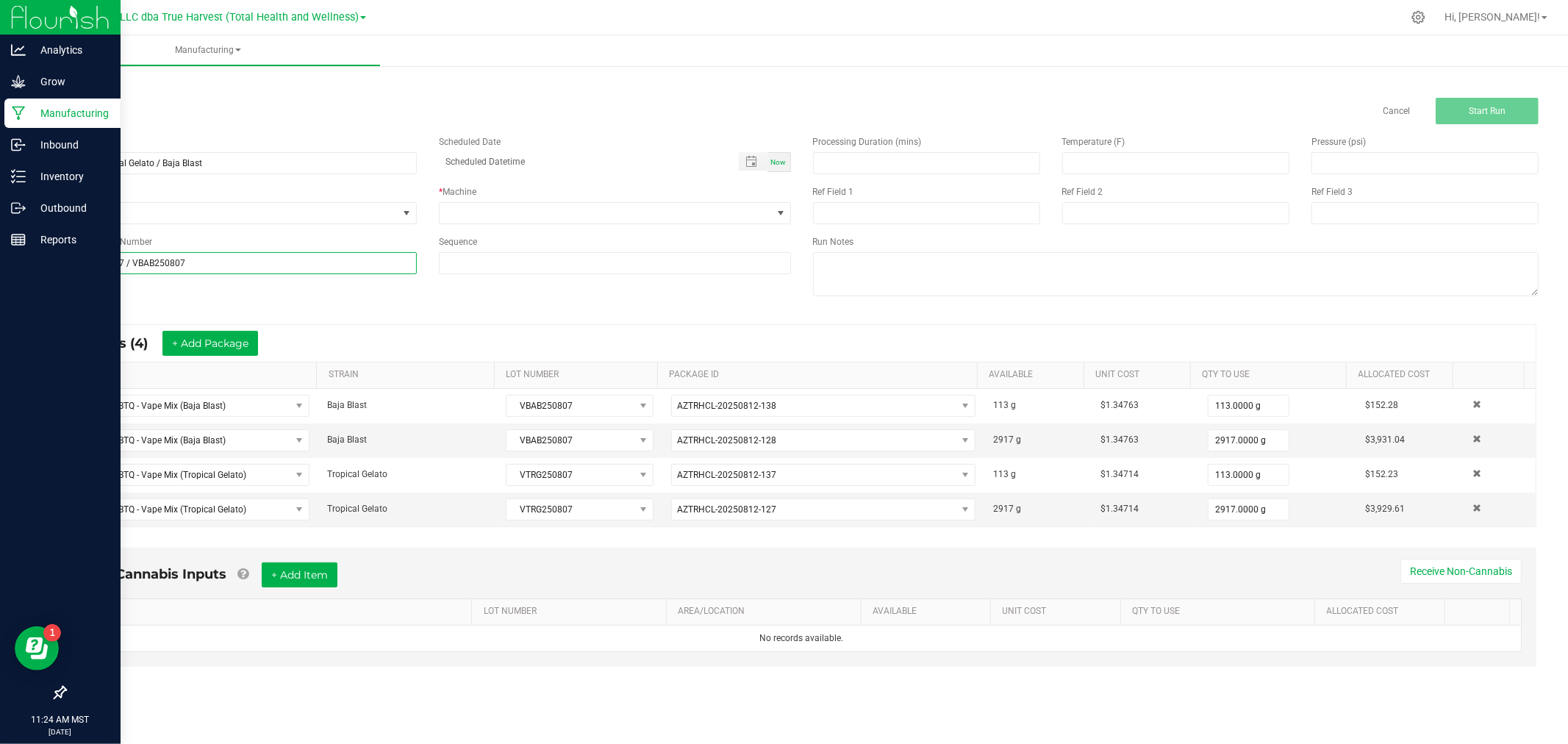
drag, startPoint x: 321, startPoint y: 259, endPoint x: 0, endPoint y: 267, distance: 321.1
click at [0, 268] on div "Analytics Grow Manufacturing Inbound Inventory Outbound Reports 11:24 AM MST [D…" at bounding box center [784, 372] width 1568 height 744
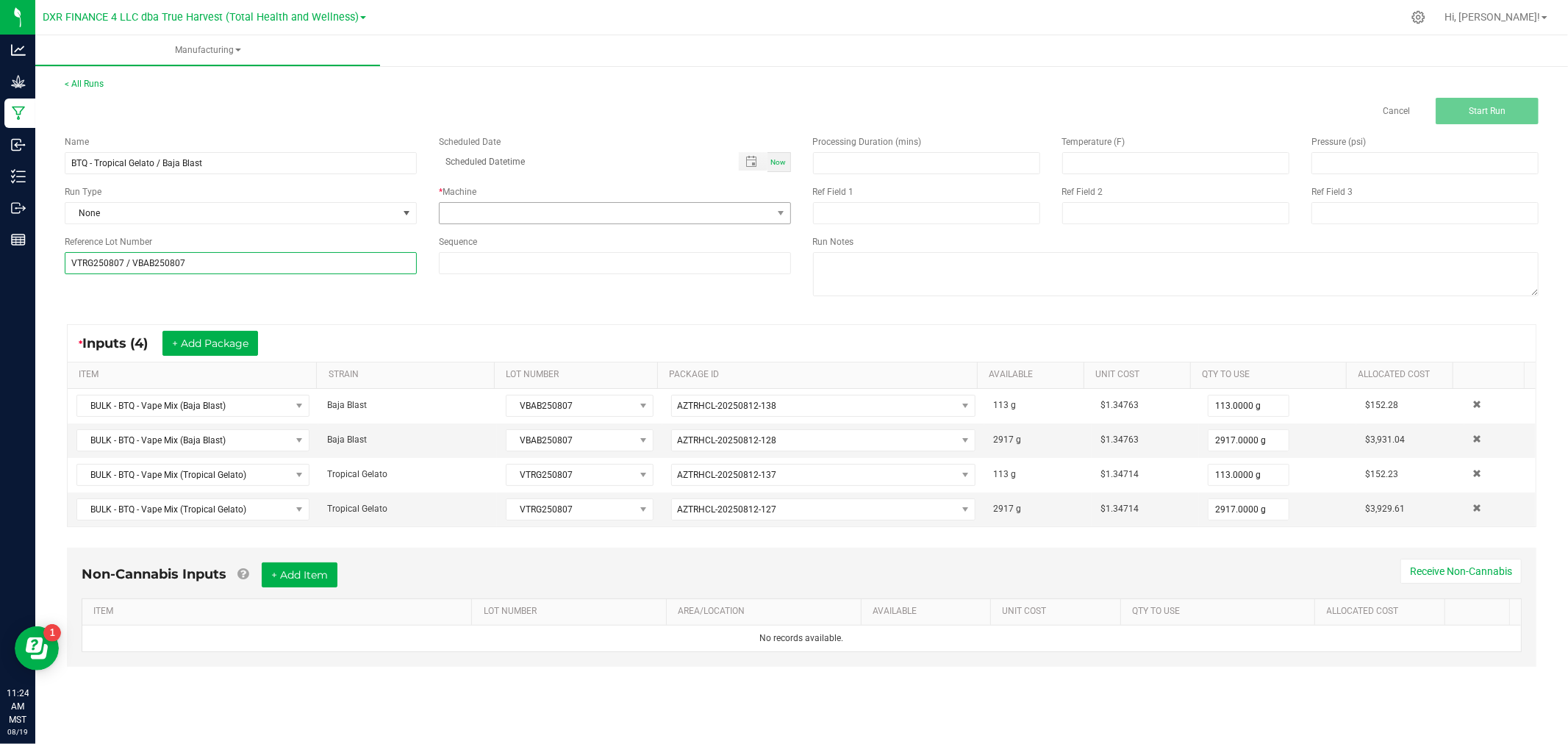
type input "VTRG250807 / VBAB250807"
click at [634, 211] on span at bounding box center [606, 212] width 332 height 21
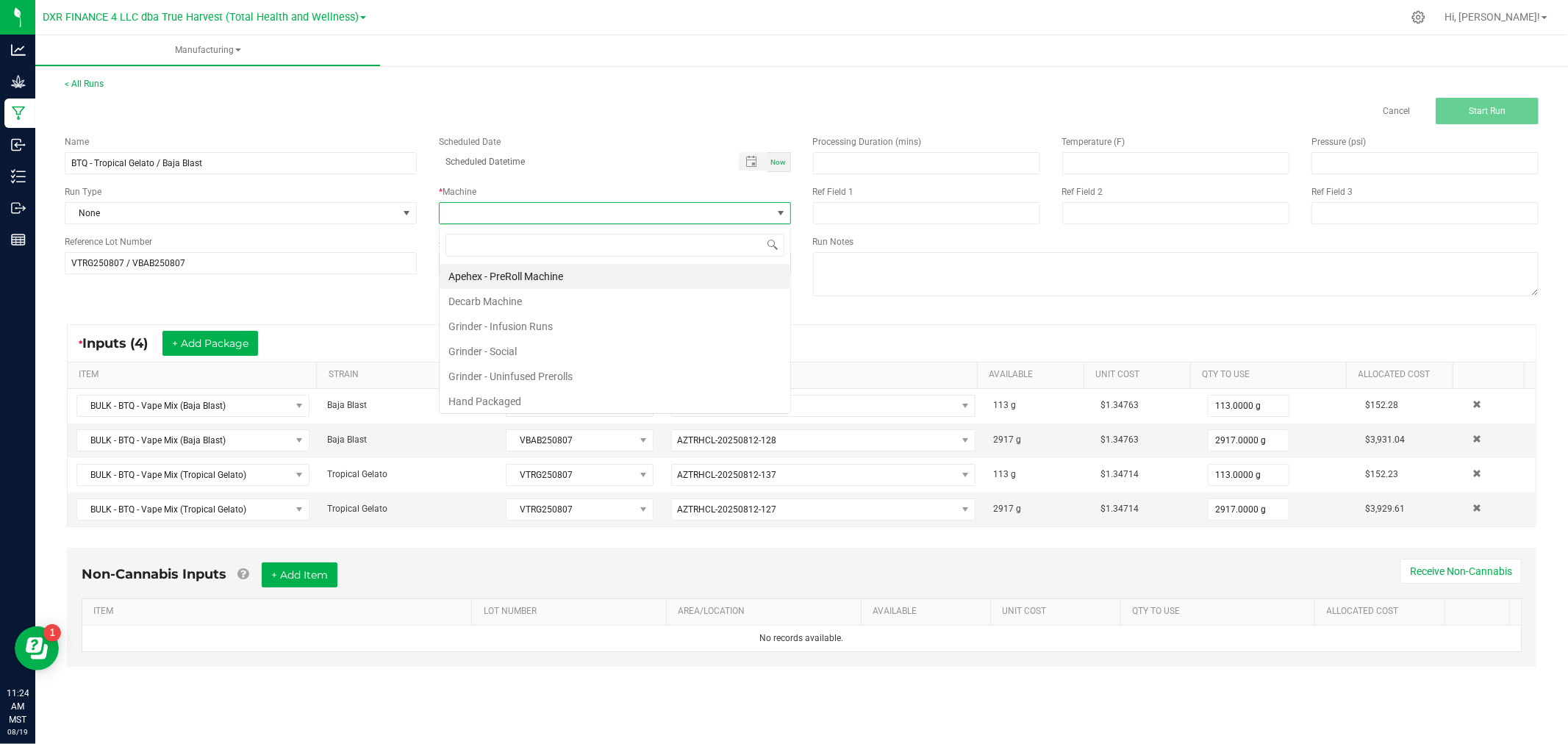
scroll to position [22, 351]
click at [510, 401] on li "Hand Packaged" at bounding box center [615, 401] width 351 height 25
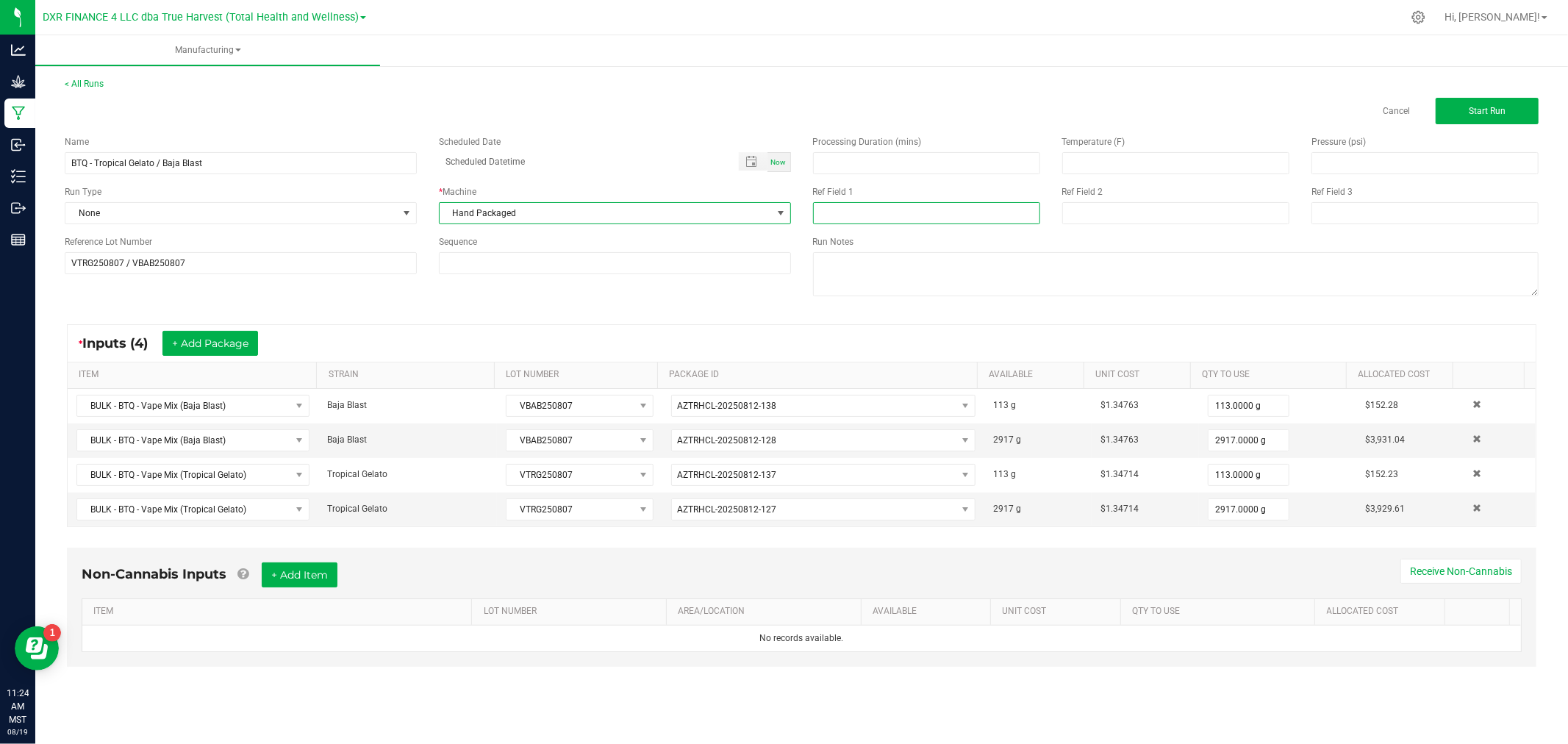
click at [841, 215] on input at bounding box center [926, 213] width 227 height 22
click at [917, 222] on input at bounding box center [926, 213] width 227 height 22
type input "Boutiq Glow Vape Cart 2g"
type input "[DATE]"
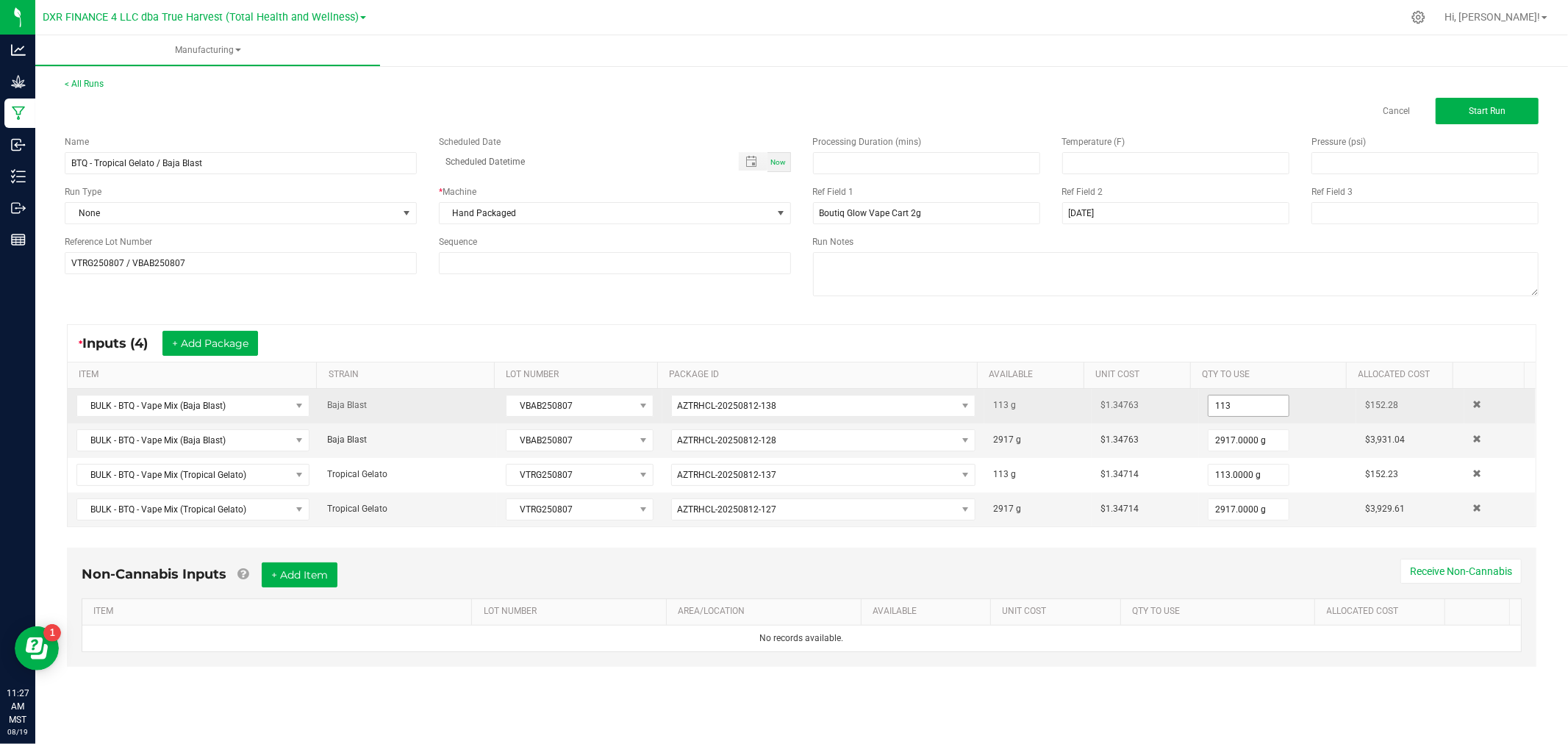
click at [1229, 406] on input "113" at bounding box center [1249, 405] width 80 height 21
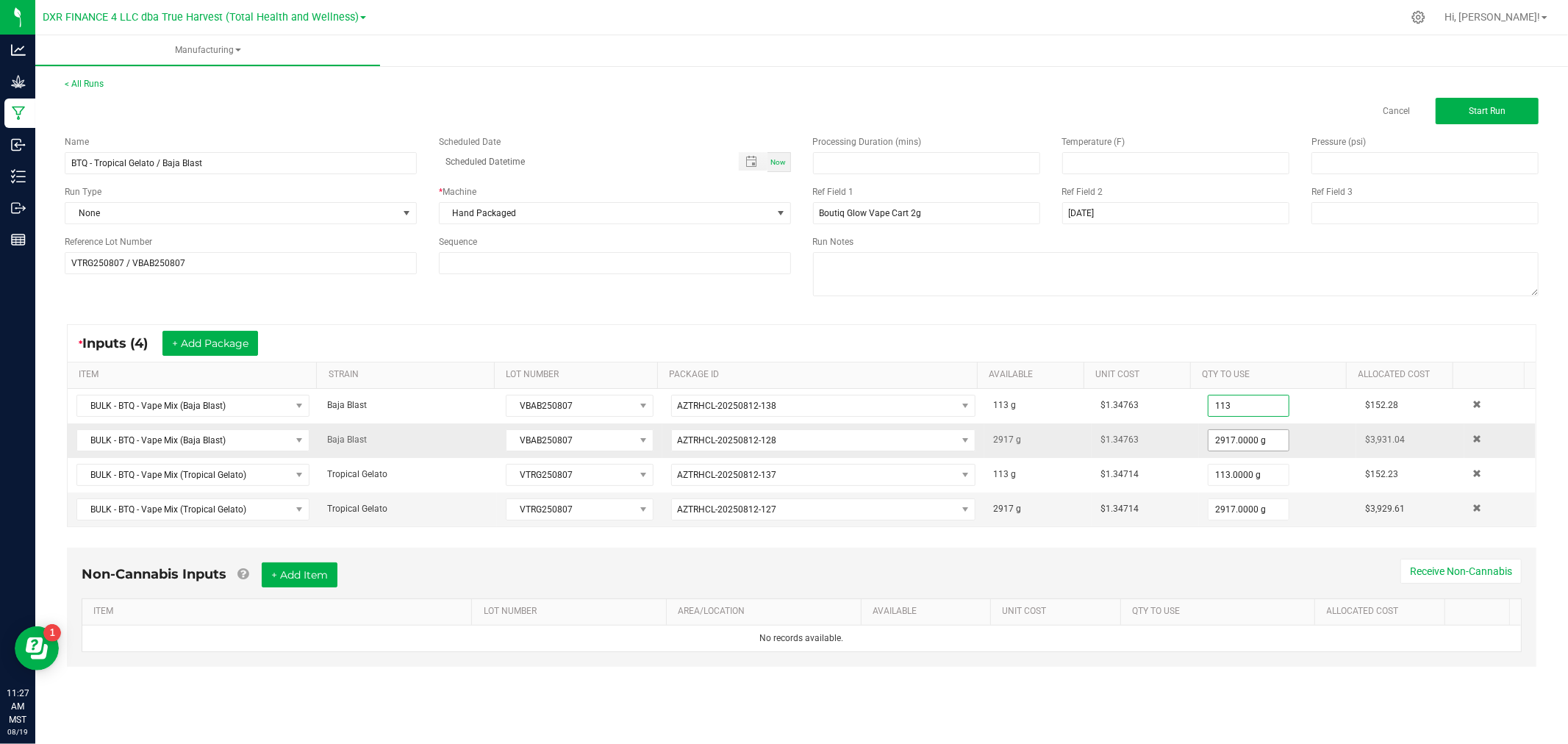
type input "113.0000 g"
click at [1229, 432] on input "2917" at bounding box center [1249, 440] width 80 height 21
type input "2592.0000 g"
click at [1218, 504] on input "2917" at bounding box center [1249, 509] width 80 height 21
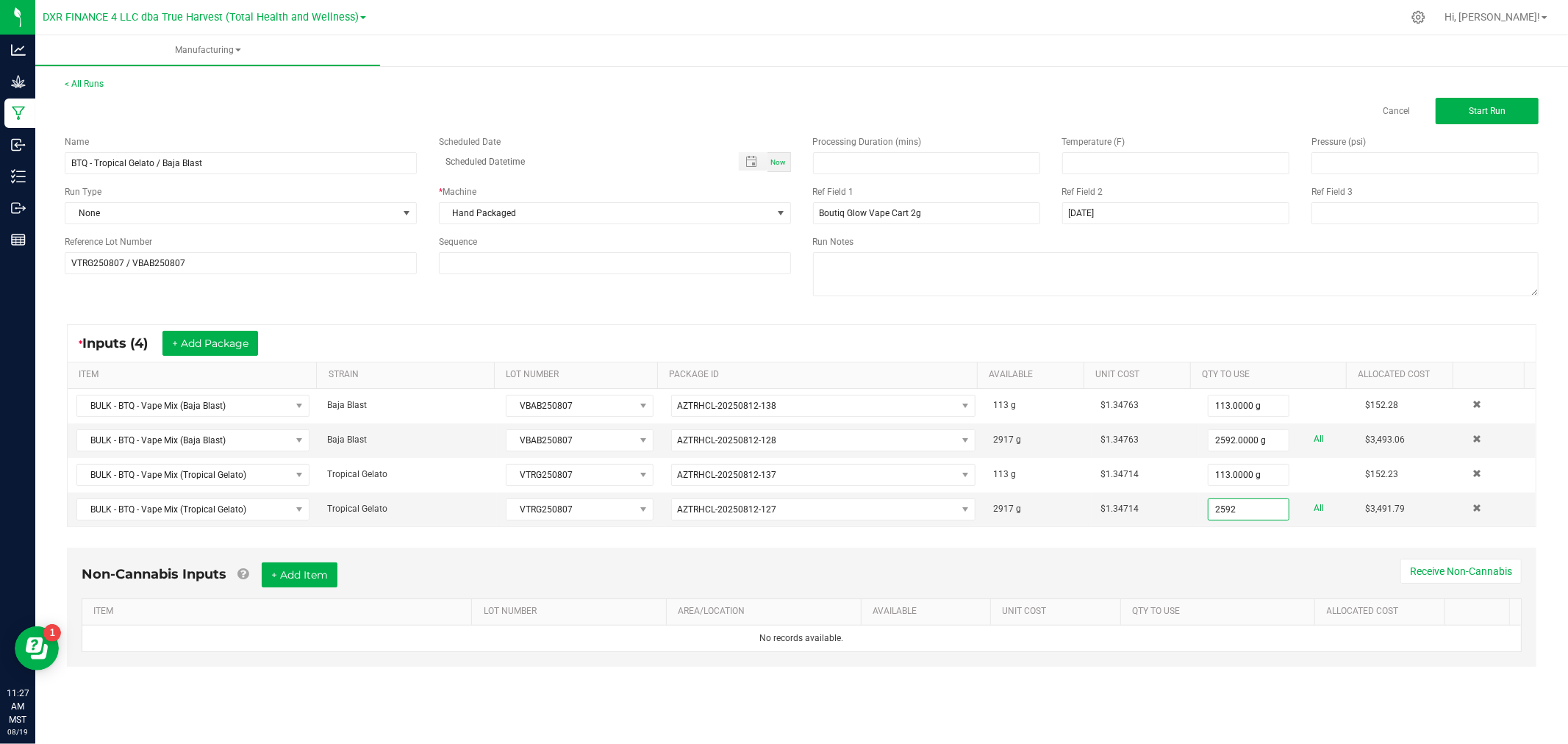
type input "2592.0000 g"
click at [1216, 533] on div "* Inputs (4) + Add Package ITEM STRAIN LOT NUMBER PACKAGE ID AVAILABLE Unit Cos…" at bounding box center [801, 426] width 1496 height 229
click at [1481, 111] on span "Start Run" at bounding box center [1486, 112] width 37 height 11
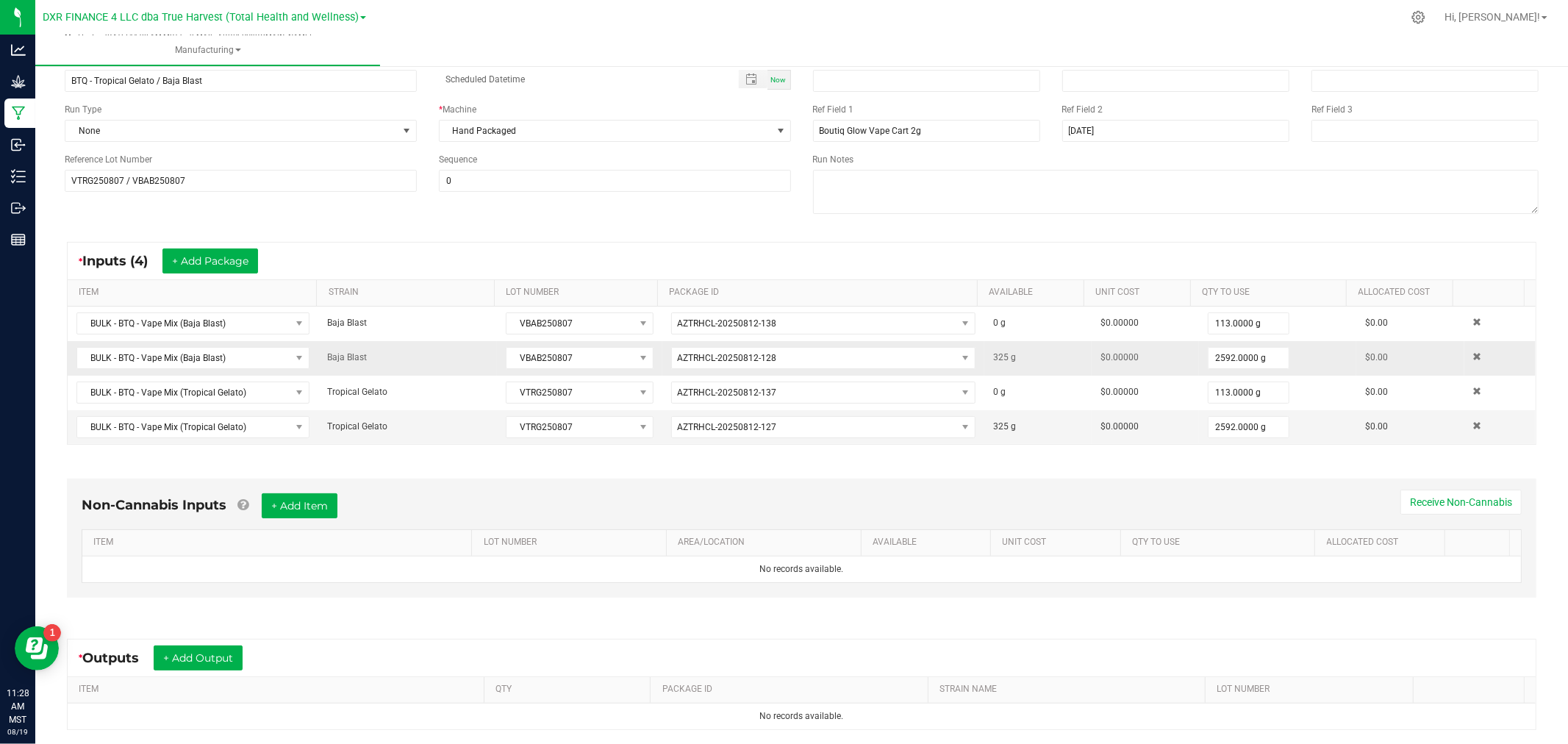
scroll to position [258, 0]
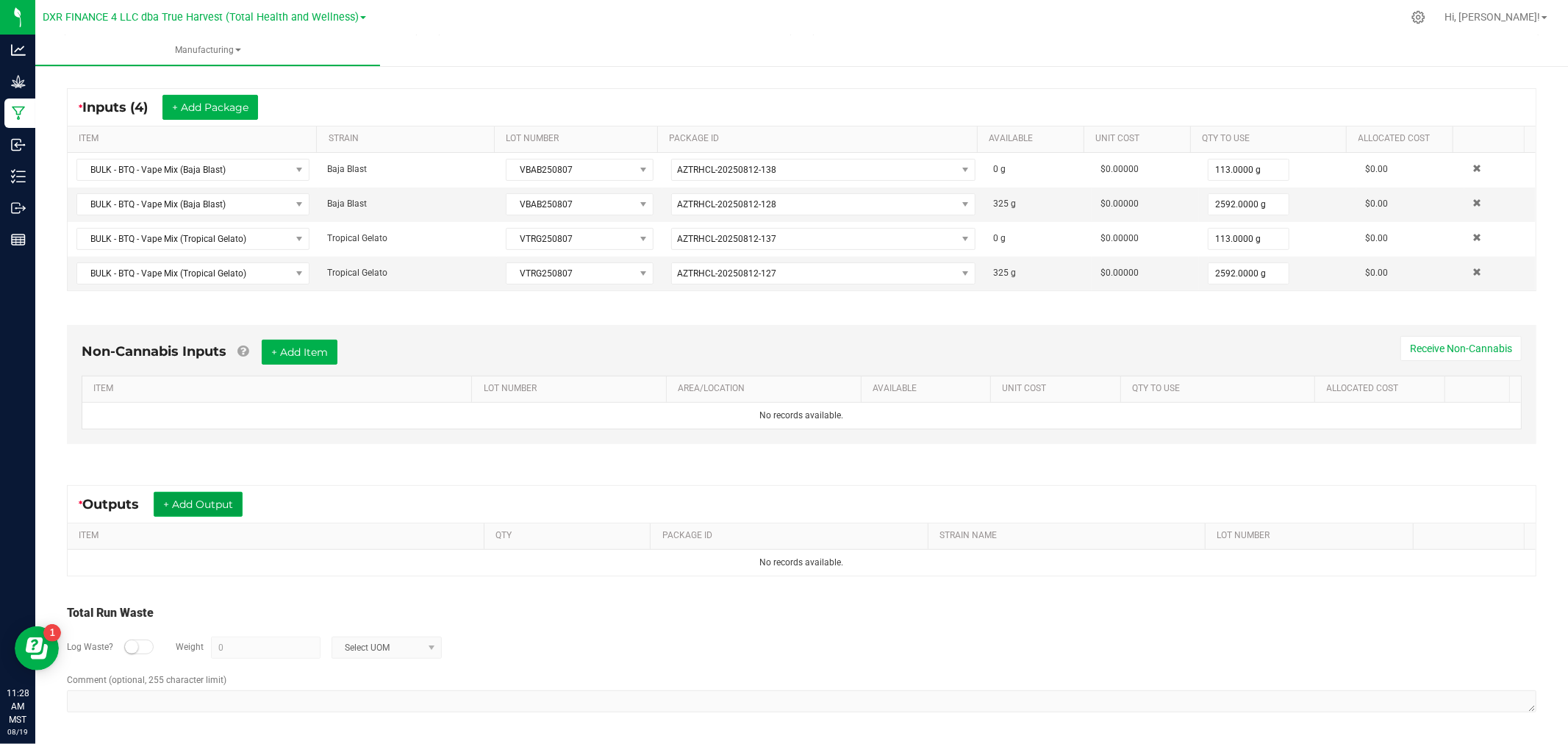
click at [221, 502] on button "+ Add Output" at bounding box center [198, 504] width 89 height 25
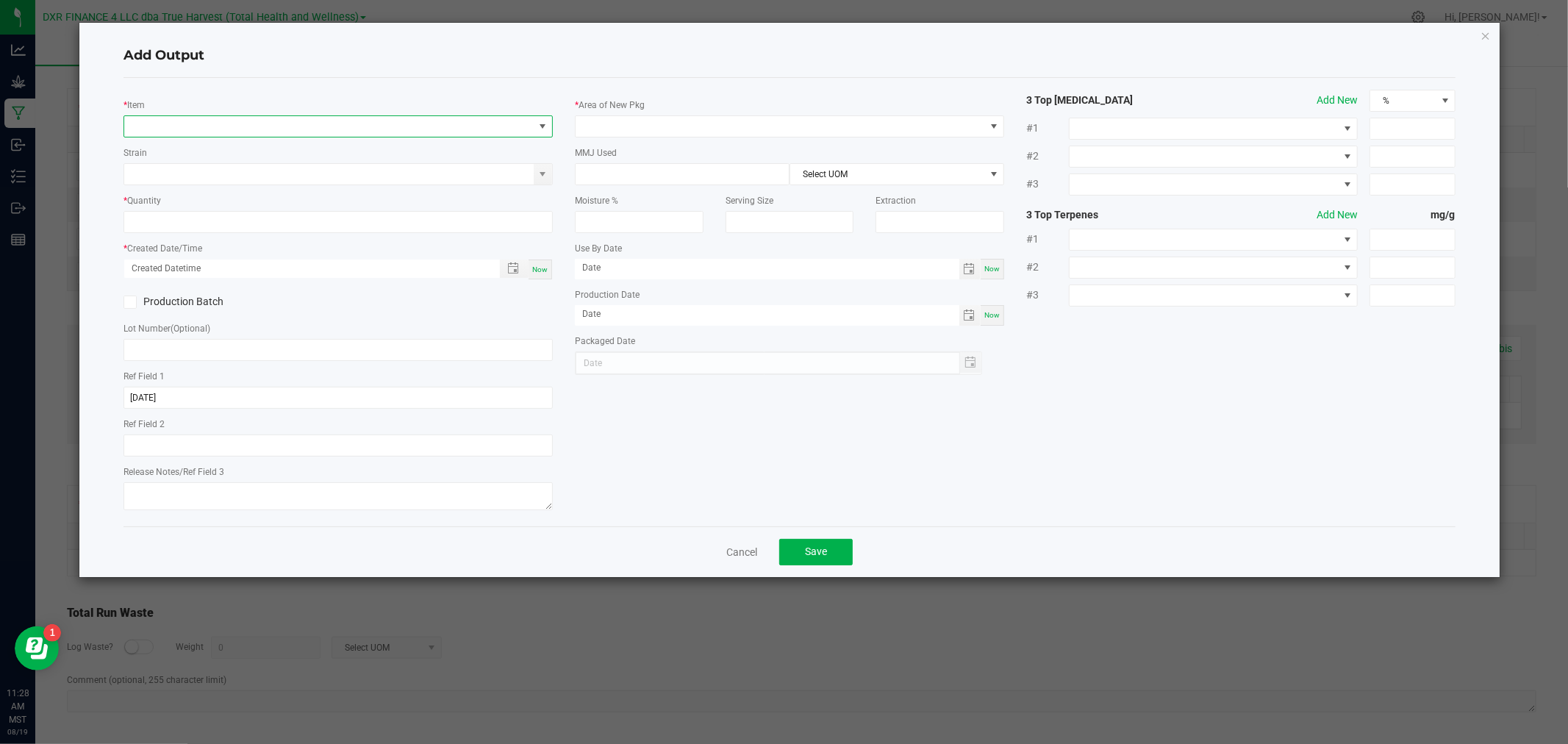
click at [227, 125] on span "NO DATA FOUND" at bounding box center [328, 126] width 409 height 21
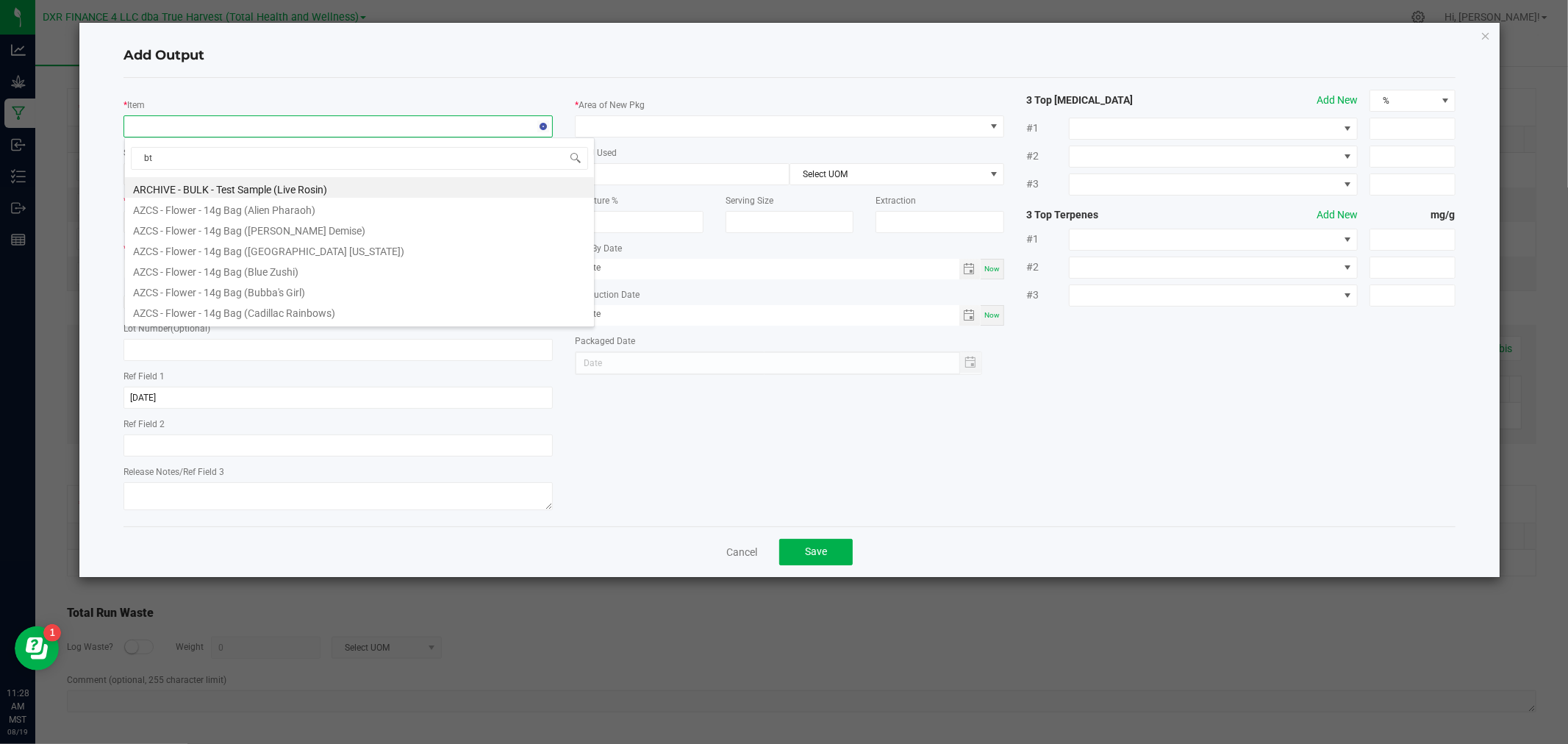
type input "btq"
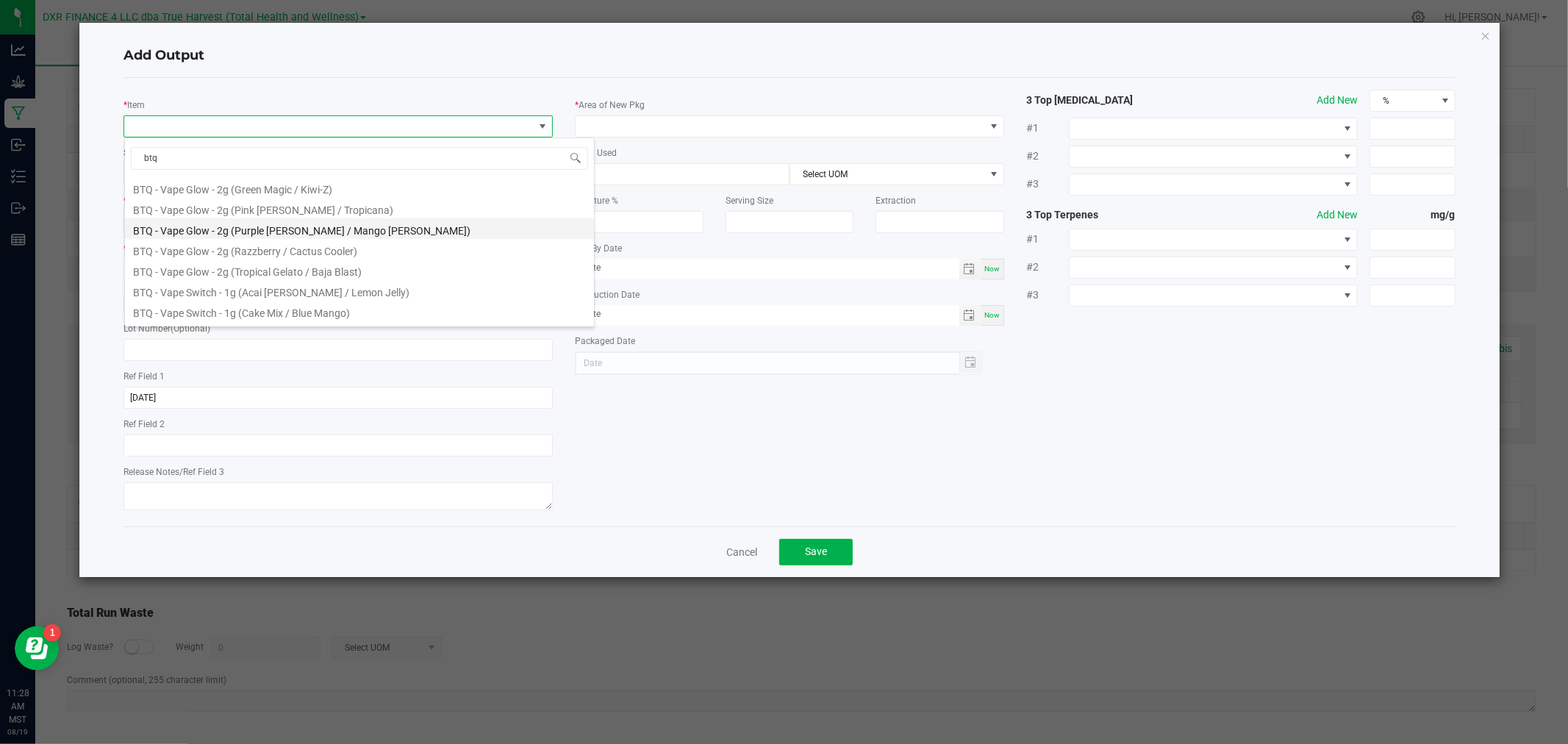
scroll to position [244, 0]
click at [334, 236] on li "BTQ - Vape Glow - 2g (Tropical Gelato / Baja Blast)" at bounding box center [359, 230] width 469 height 21
type input "0 ea"
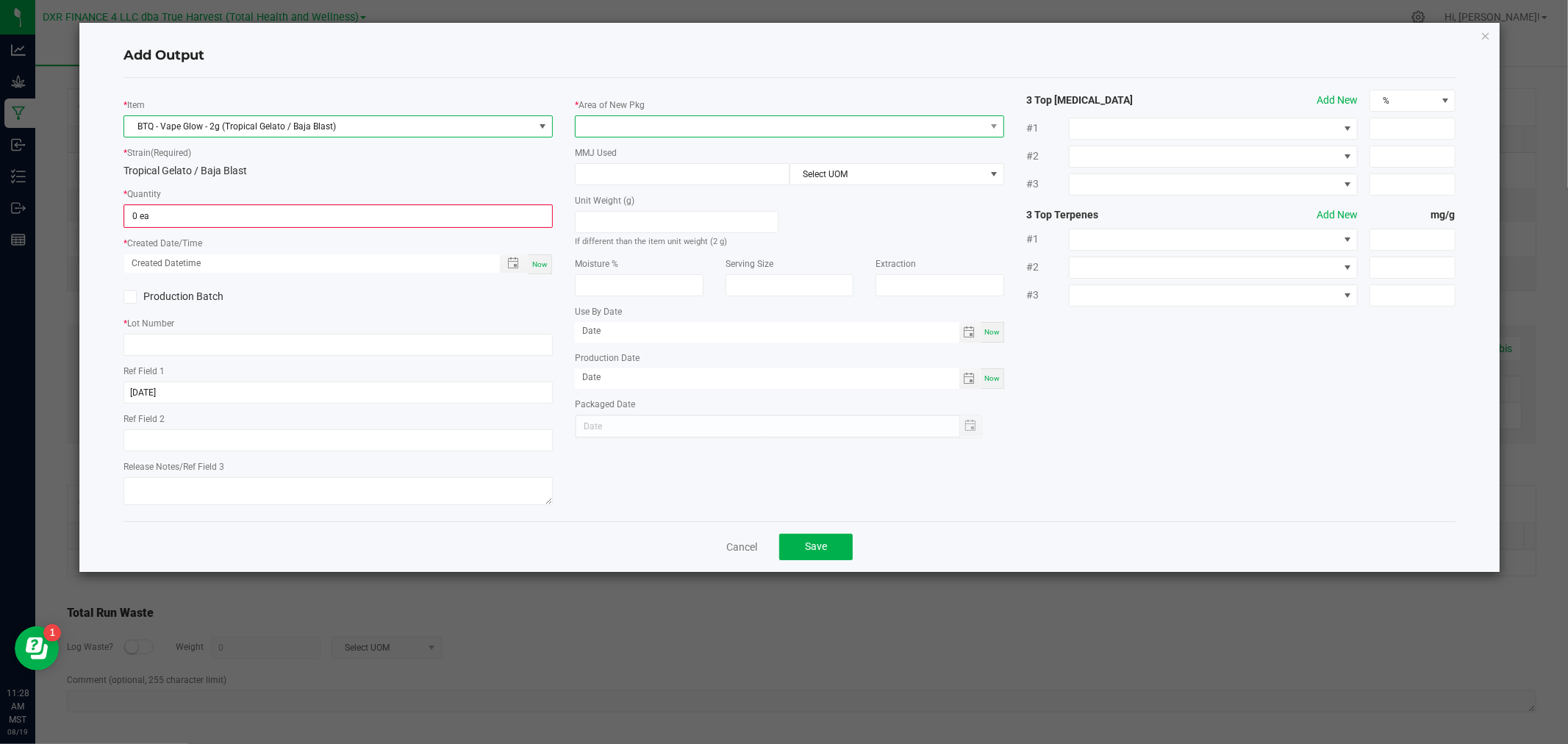
click at [641, 133] on span at bounding box center [780, 126] width 409 height 21
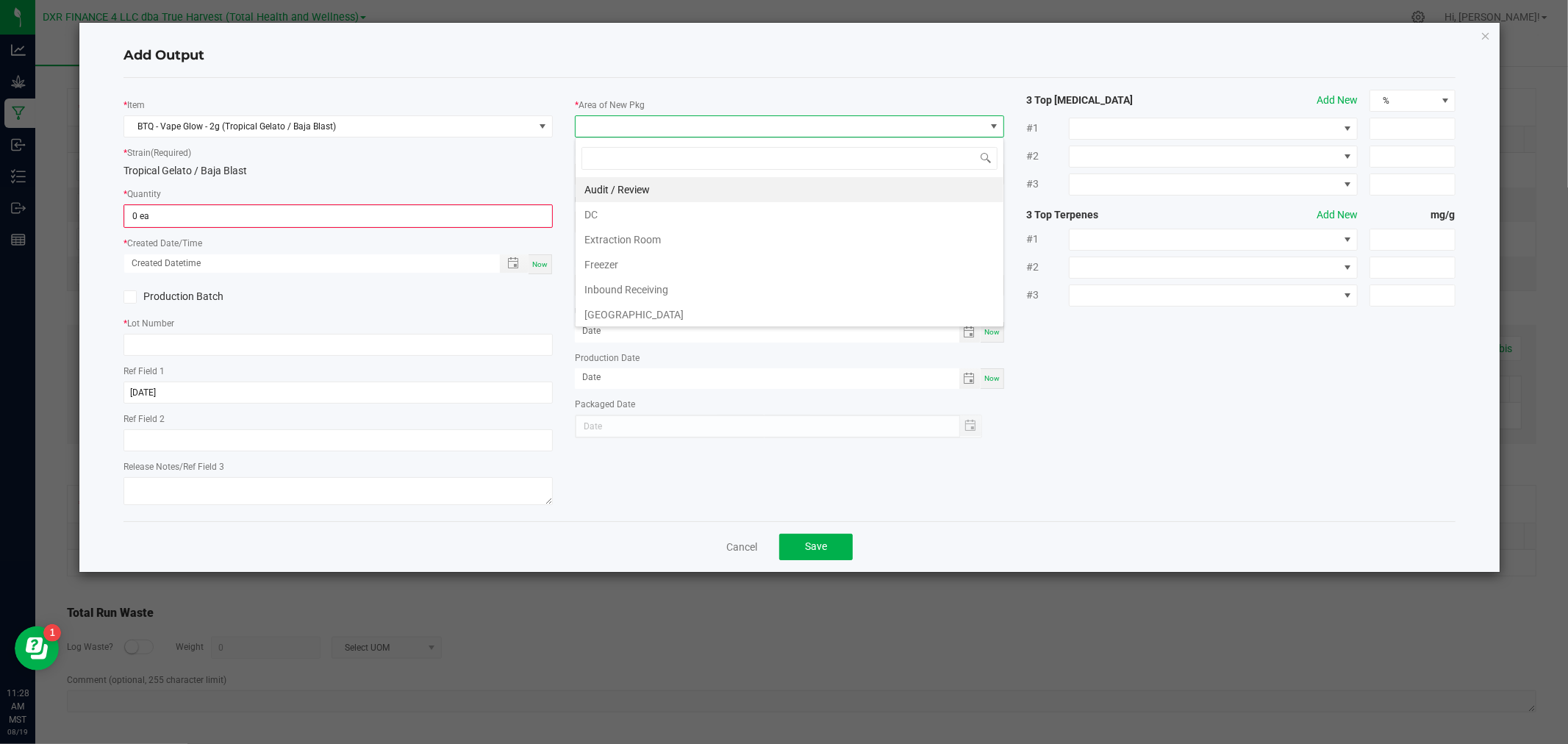
scroll to position [22, 429]
click at [632, 217] on li "DC" at bounding box center [789, 215] width 428 height 25
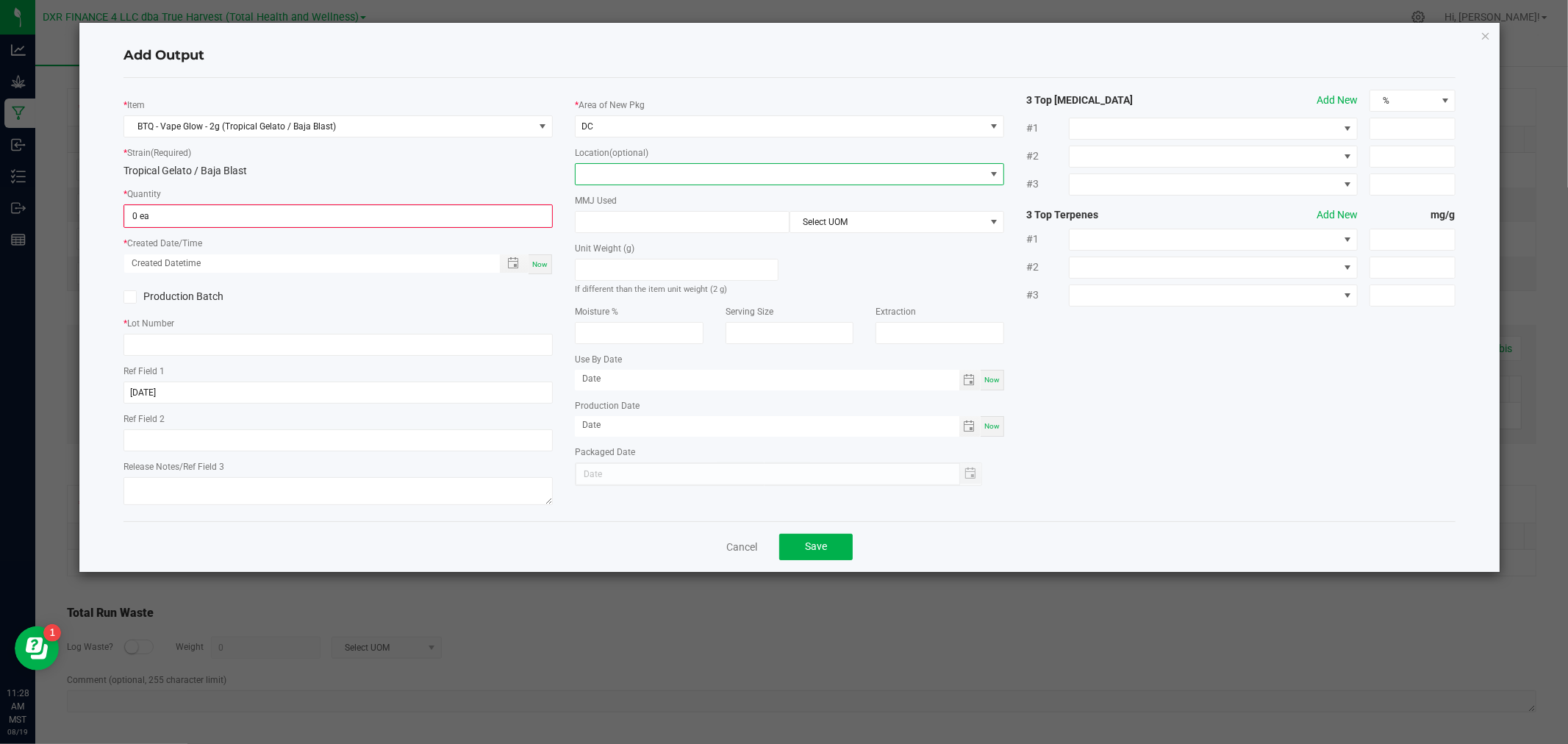
click at [632, 175] on span at bounding box center [780, 174] width 409 height 21
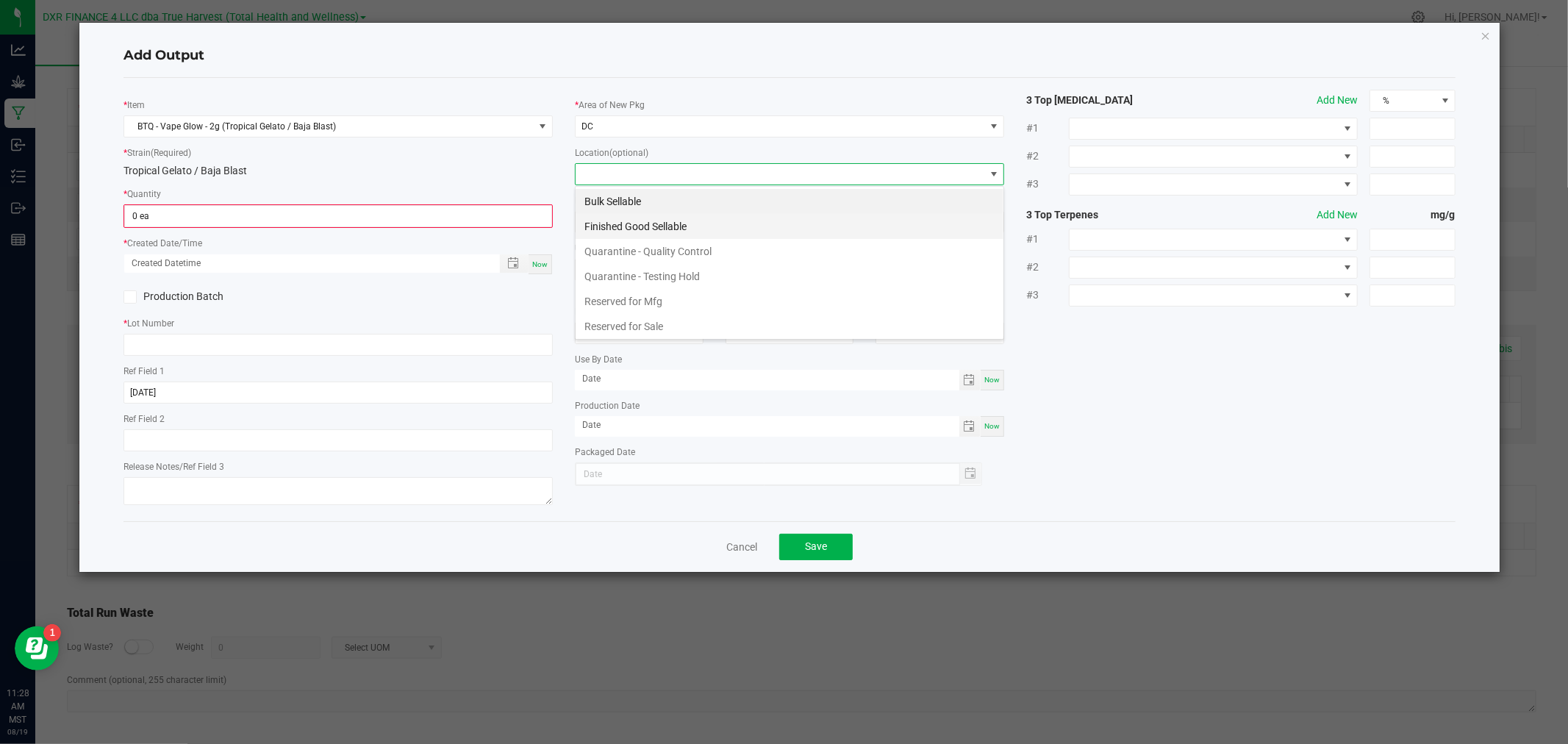
click at [640, 224] on li "Finished Good Sellable" at bounding box center [789, 227] width 428 height 25
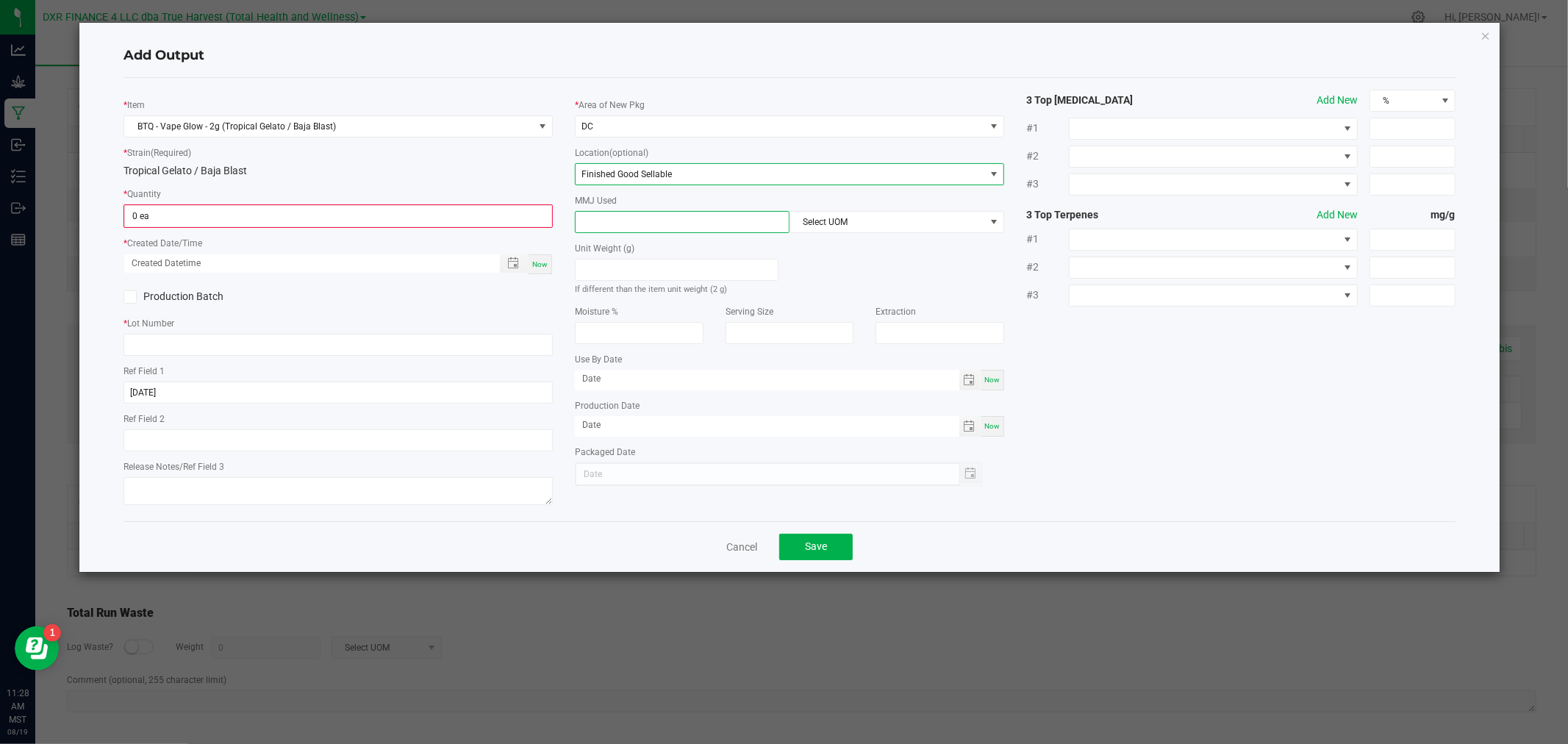
click at [640, 225] on input at bounding box center [681, 221] width 213 height 21
type input "2"
click at [808, 244] on div "* Area of New Pkg DC Location (optional) Finished Good Sellable MMJ Used 2 Sele…" at bounding box center [789, 288] width 451 height 396
click at [812, 224] on span "Select UOM" at bounding box center [887, 221] width 194 height 21
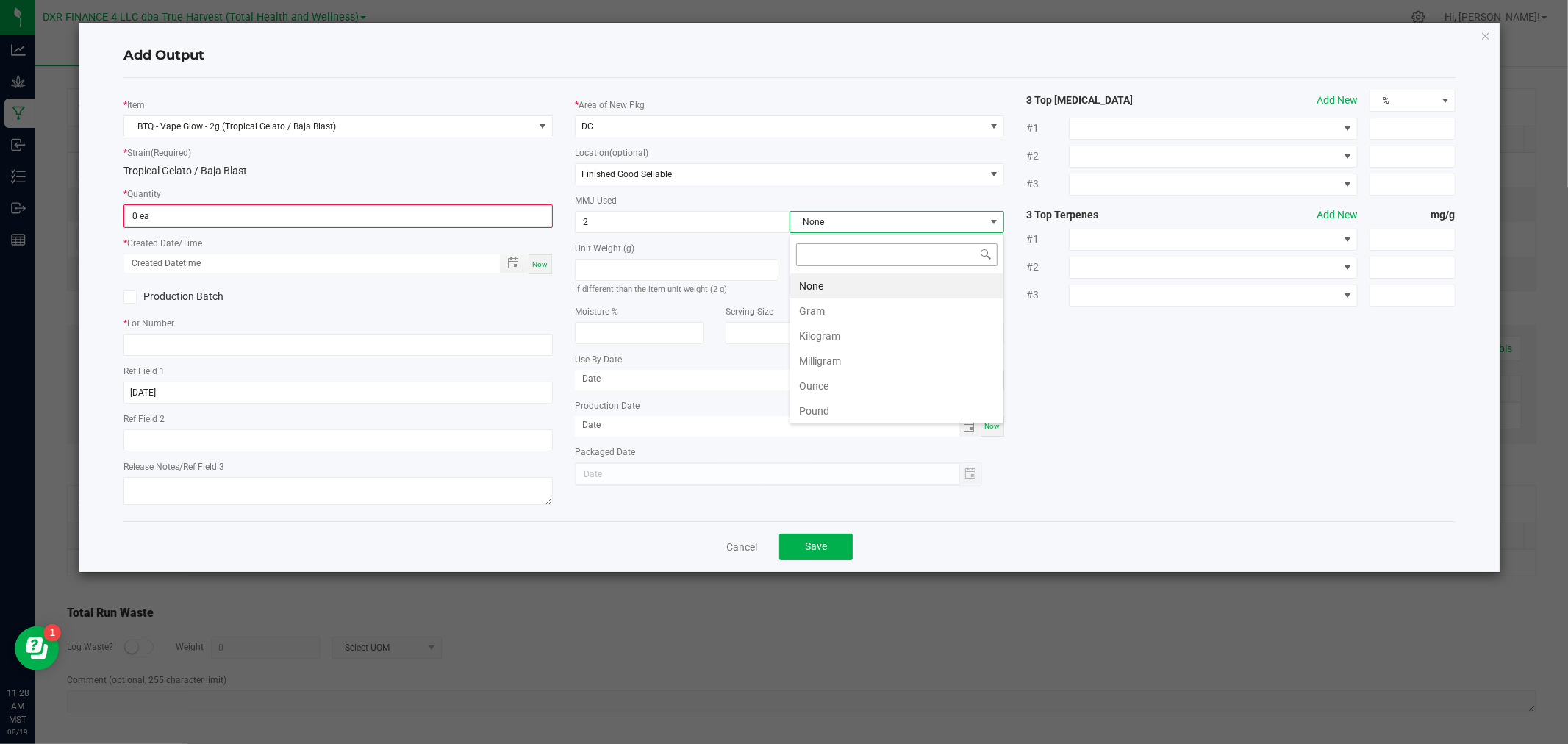
scroll to position [22, 214]
click at [814, 307] on li "Gram" at bounding box center [896, 311] width 213 height 25
click at [417, 209] on input "0" at bounding box center [338, 216] width 426 height 21
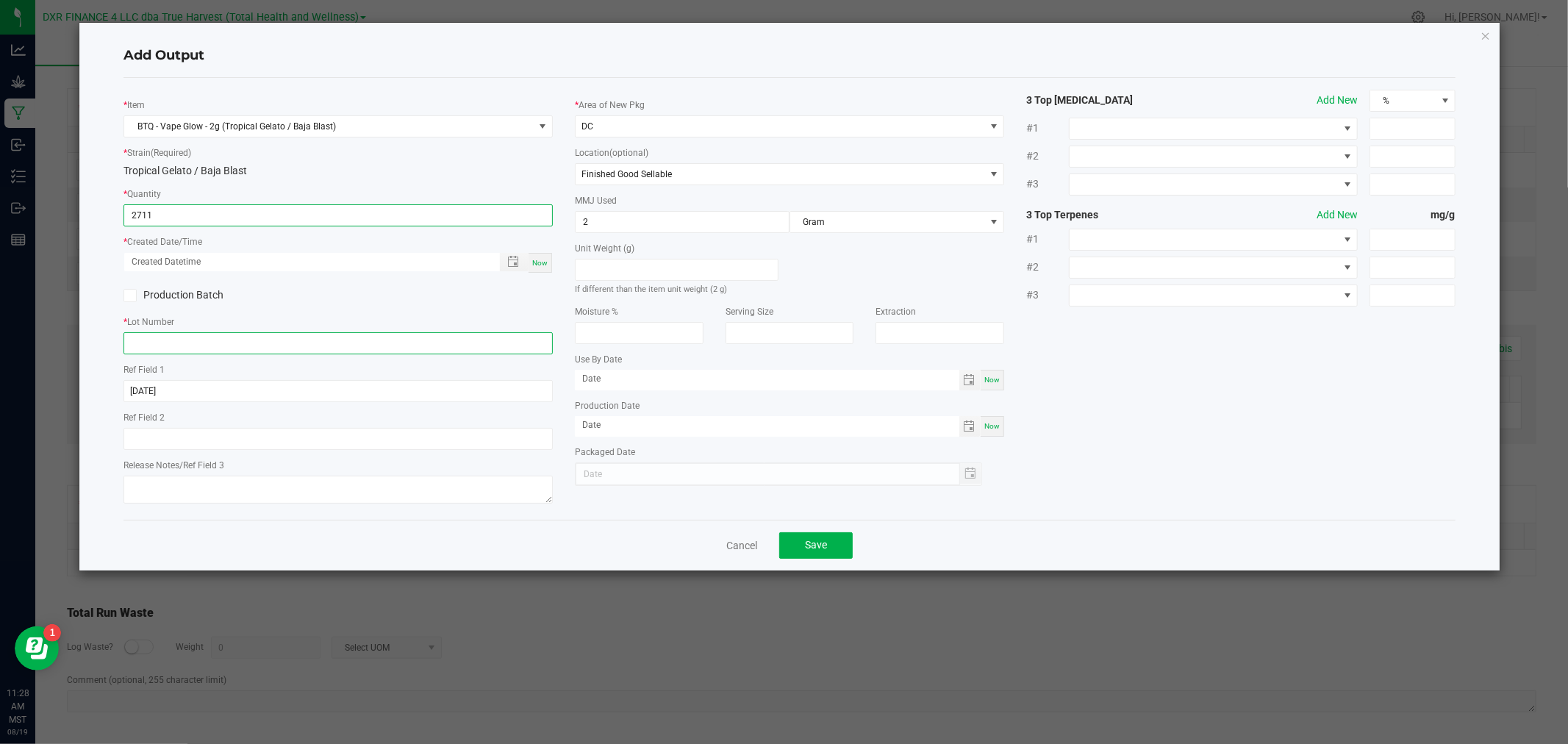
type input "2711 ea"
click at [252, 342] on input "text" at bounding box center [337, 343] width 429 height 22
paste input "VTRG250807 / VBAB250807"
click at [515, 259] on span "Toggle popup" at bounding box center [513, 261] width 12 height 12
type input "VTRG250807 / VBAB250807"
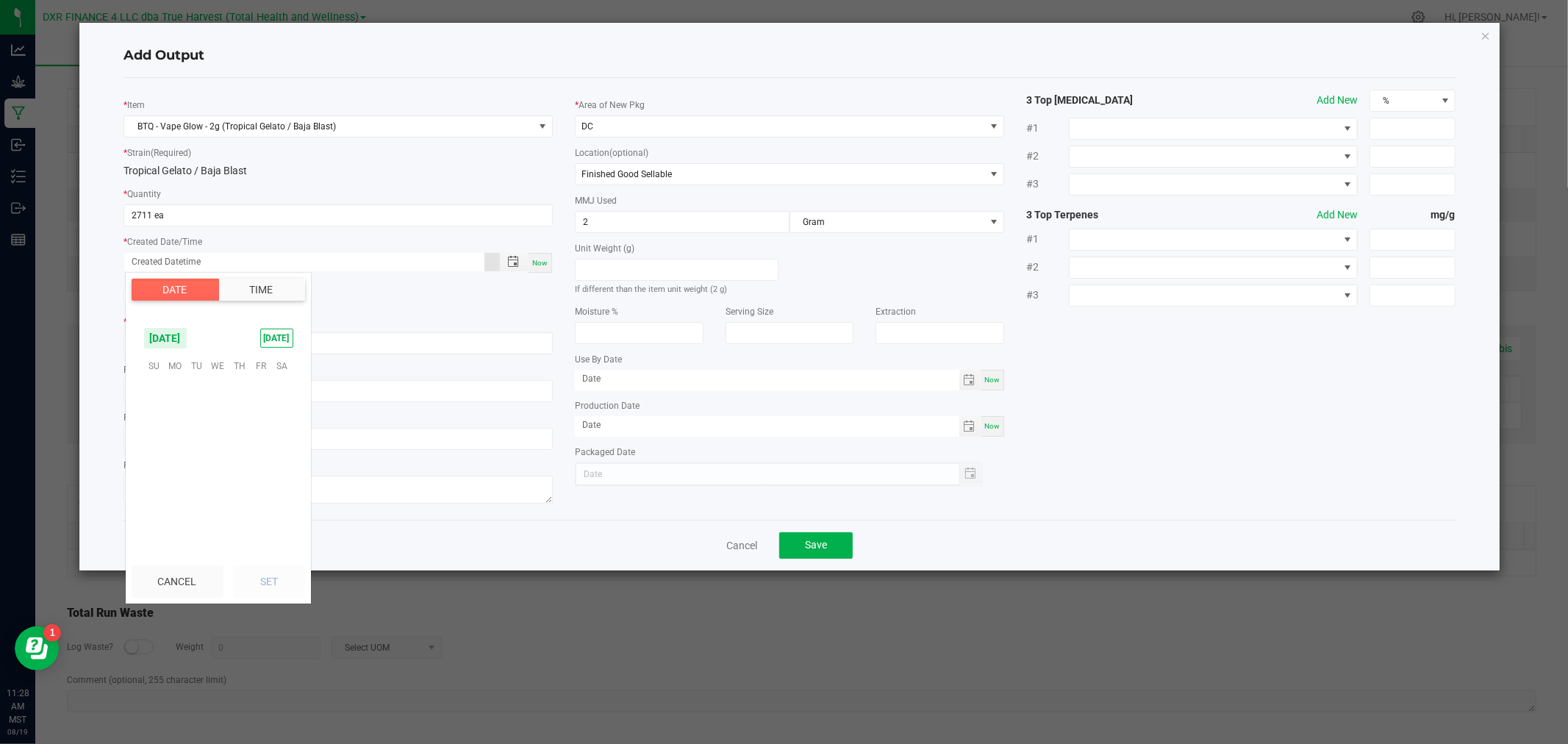
scroll to position [238249, 0]
click at [240, 411] on span "7" at bounding box center [239, 412] width 21 height 23
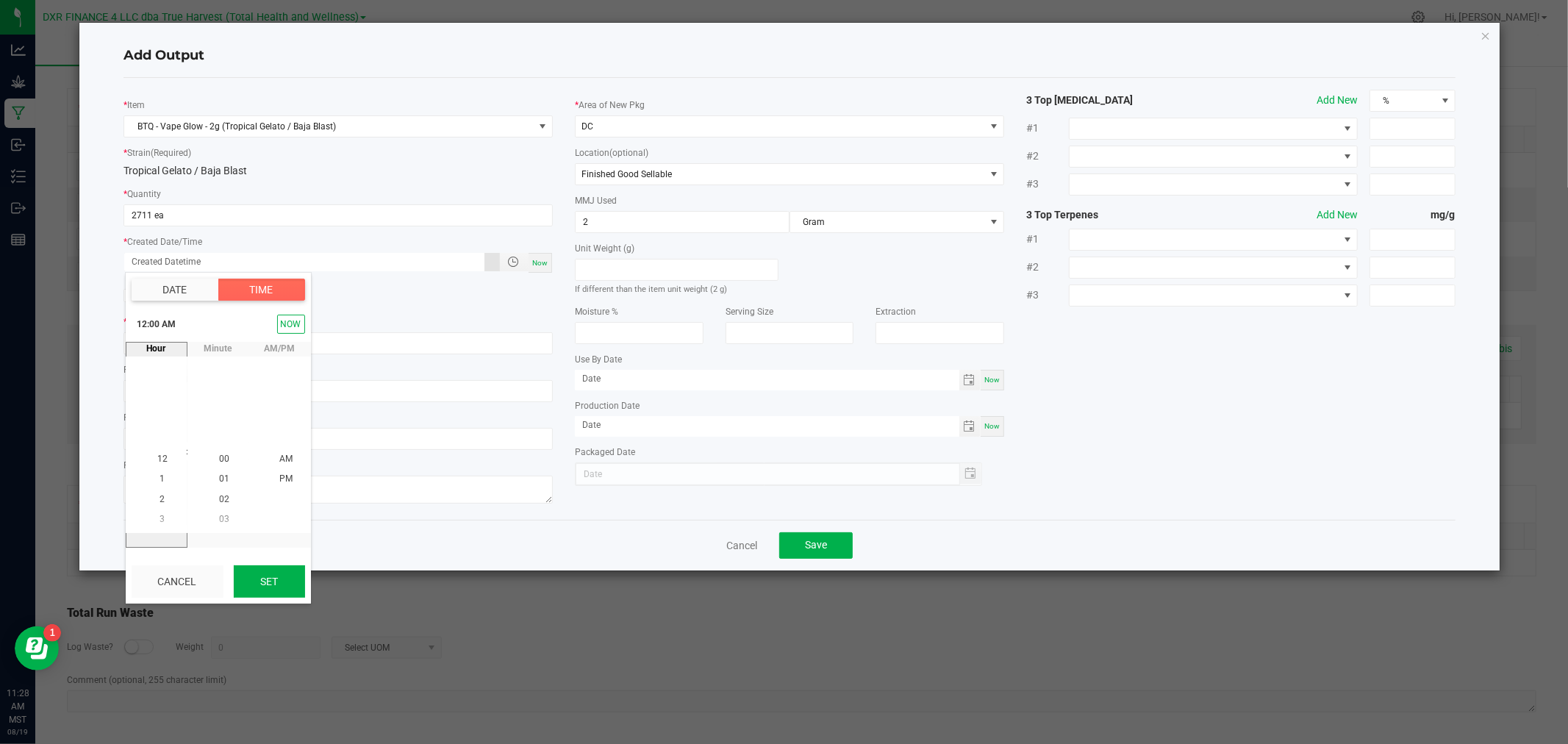
click at [251, 584] on button "Set" at bounding box center [269, 582] width 71 height 32
type input "[DATE] 12:00 AM"
type input "[DATE]"
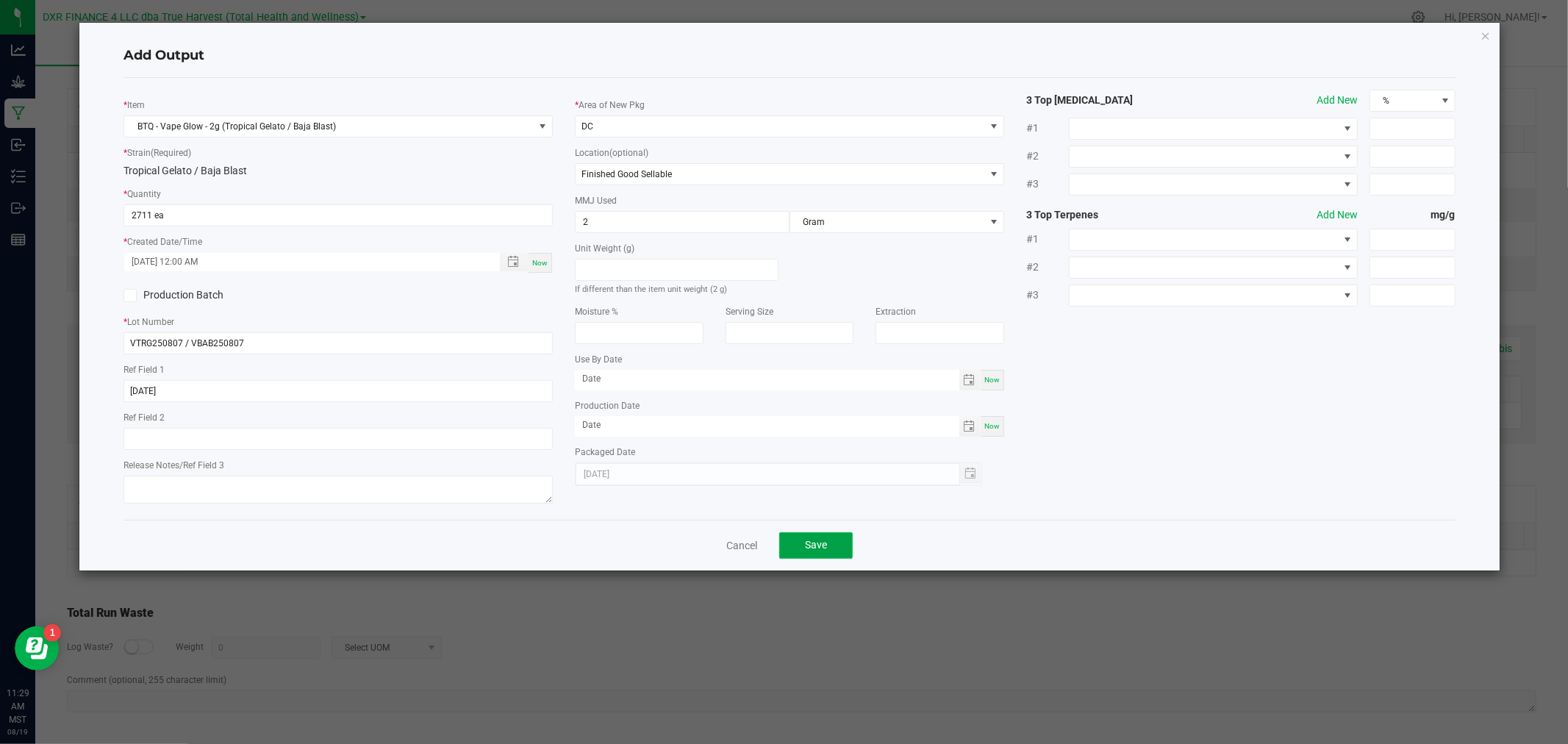
click at [796, 545] on button "Save" at bounding box center [815, 546] width 73 height 27
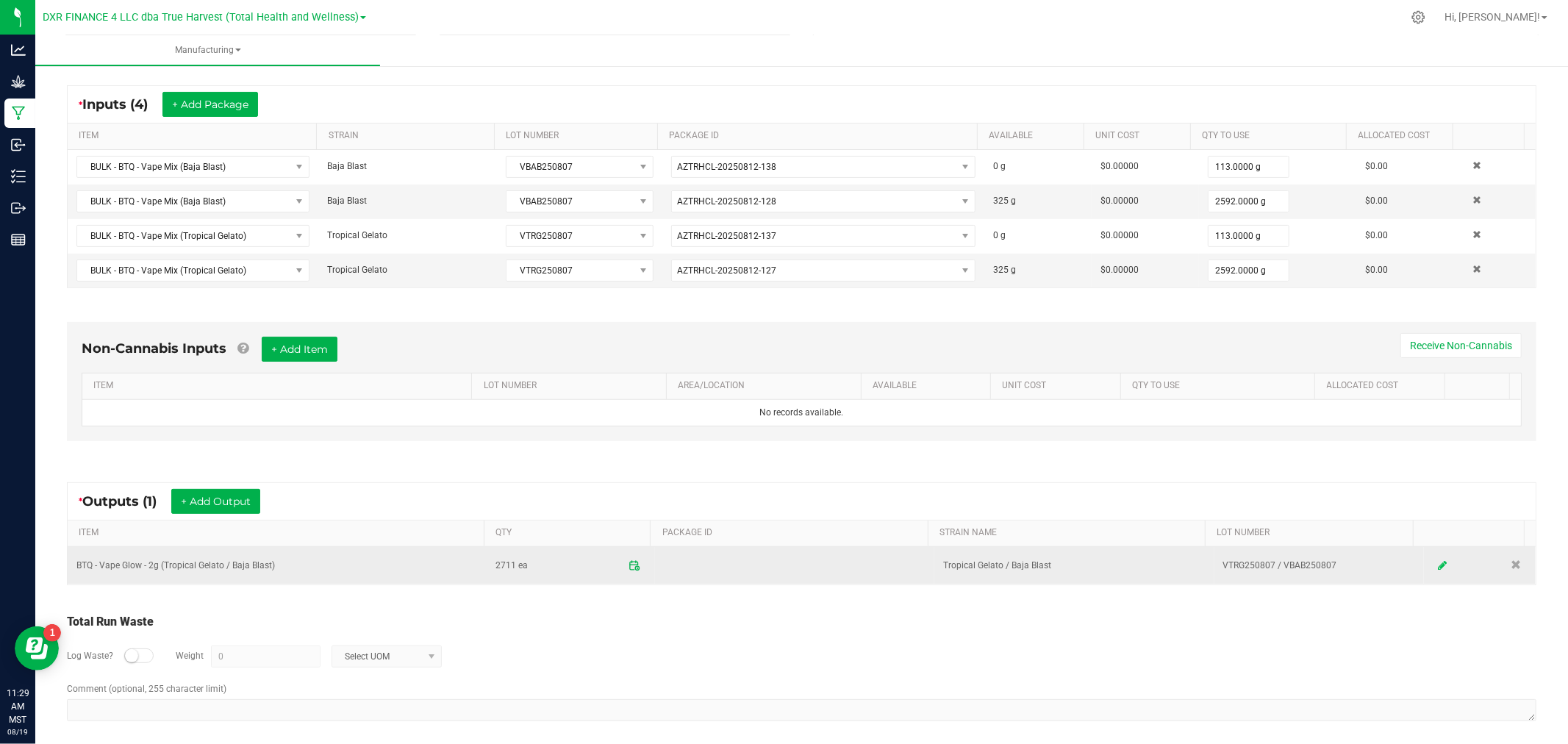
click at [1438, 570] on icon at bounding box center [1442, 566] width 9 height 11
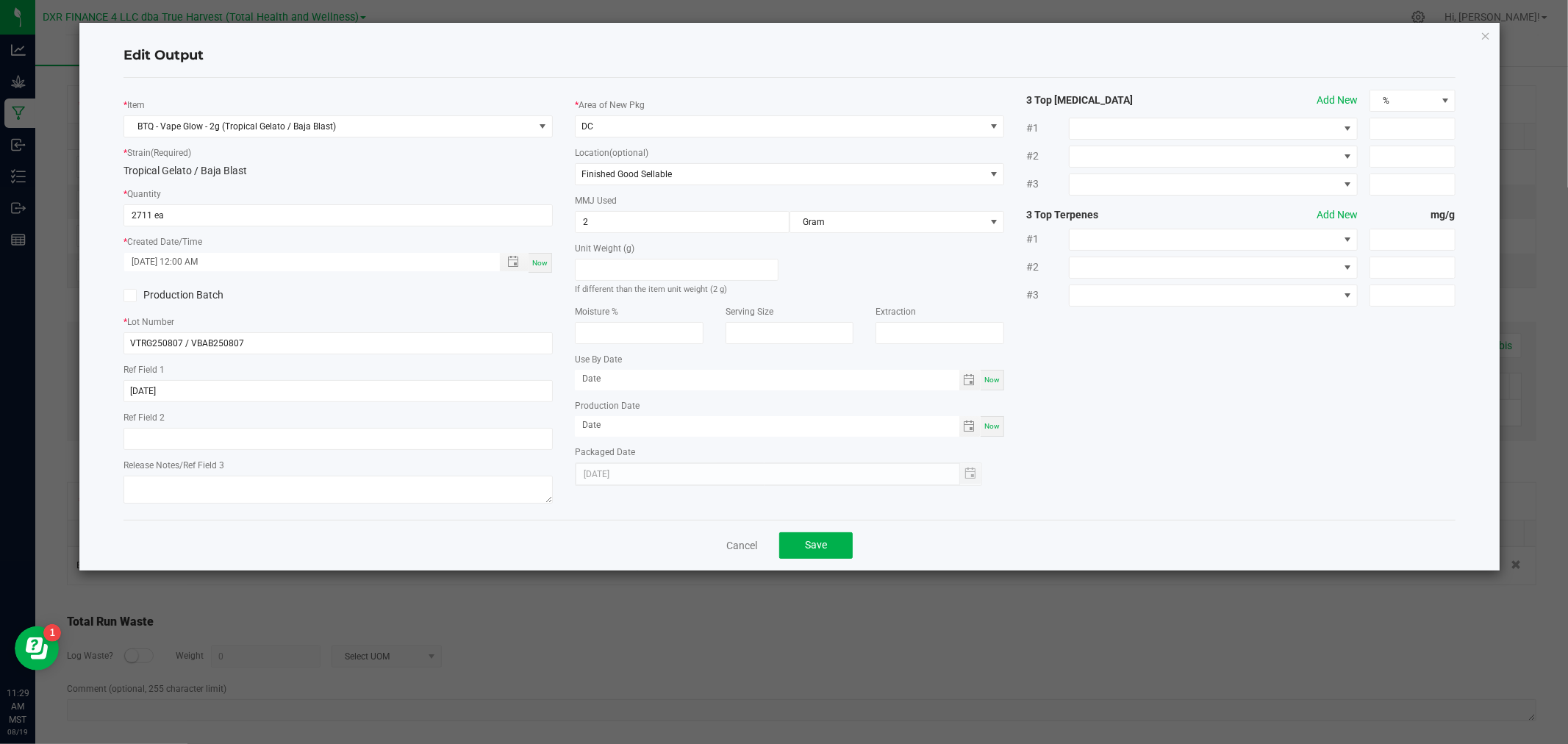
click at [129, 291] on span at bounding box center [129, 295] width 13 height 13
click at [136, 294] on span at bounding box center [129, 295] width 13 height 13
click at [0, 0] on input "Production Batch" at bounding box center [0, 0] width 0 height 0
click at [820, 550] on span "Save" at bounding box center [815, 544] width 22 height 12
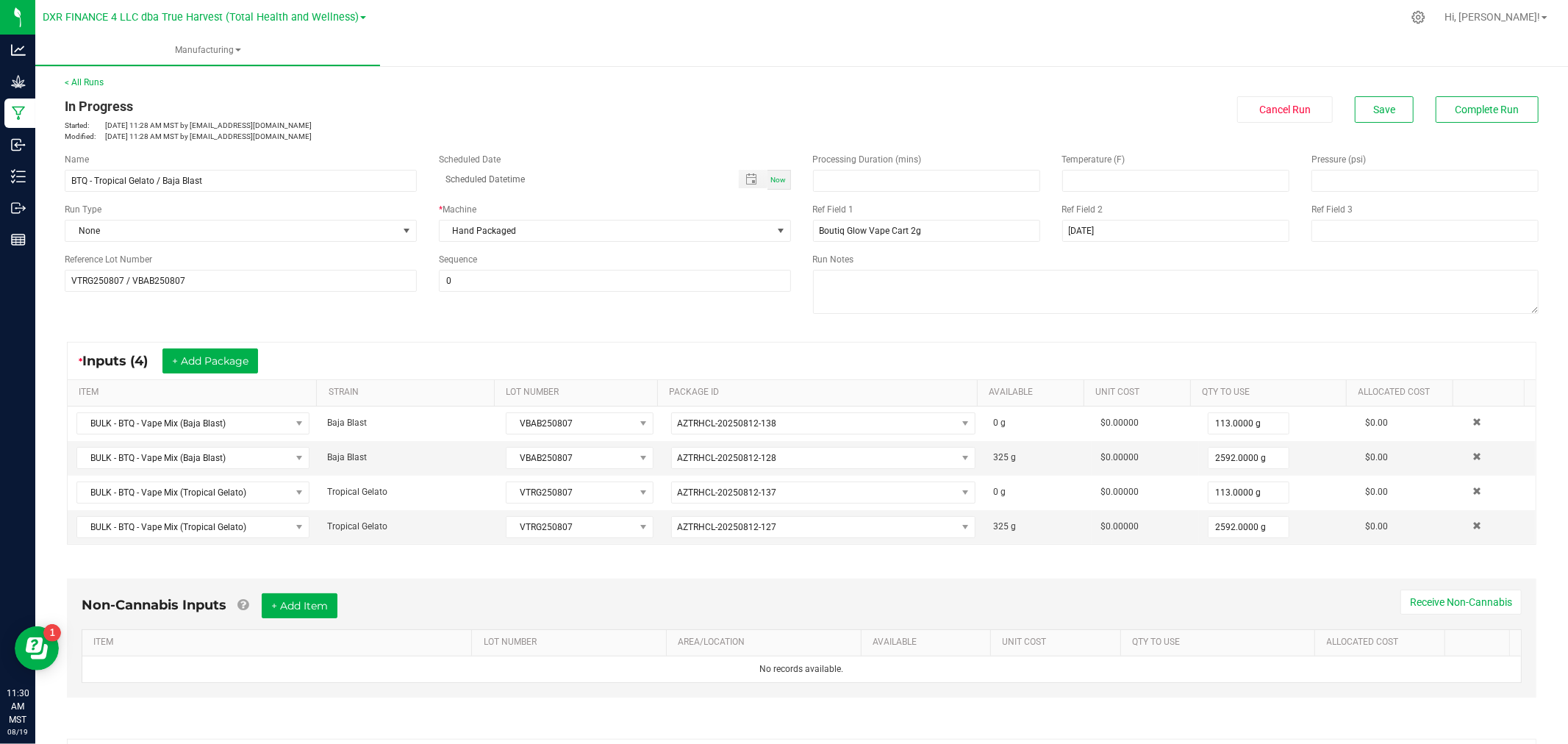
scroll to position [0, 0]
click at [1390, 99] on button "Save" at bounding box center [1384, 112] width 59 height 27
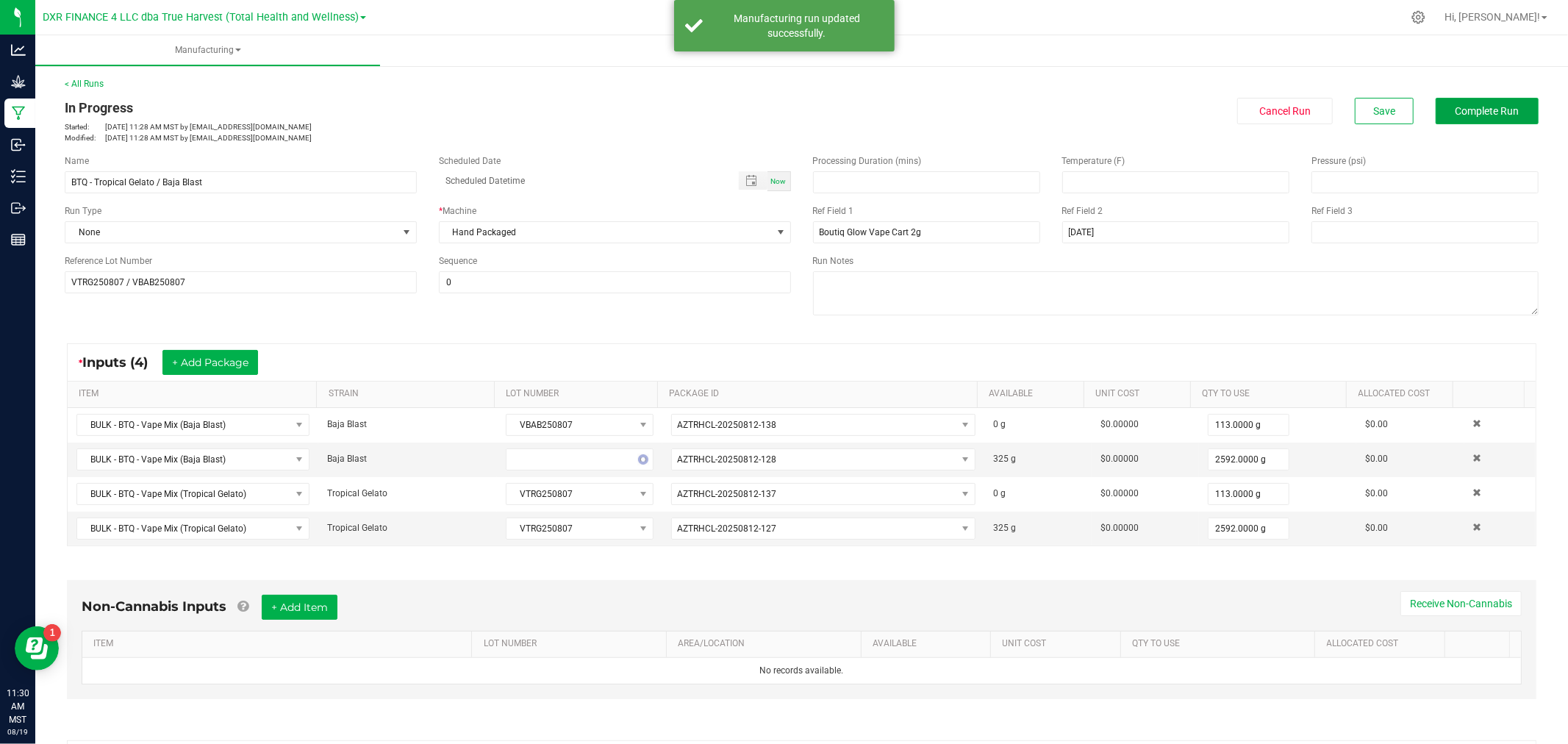
click at [1458, 111] on span "Complete Run" at bounding box center [1488, 111] width 64 height 12
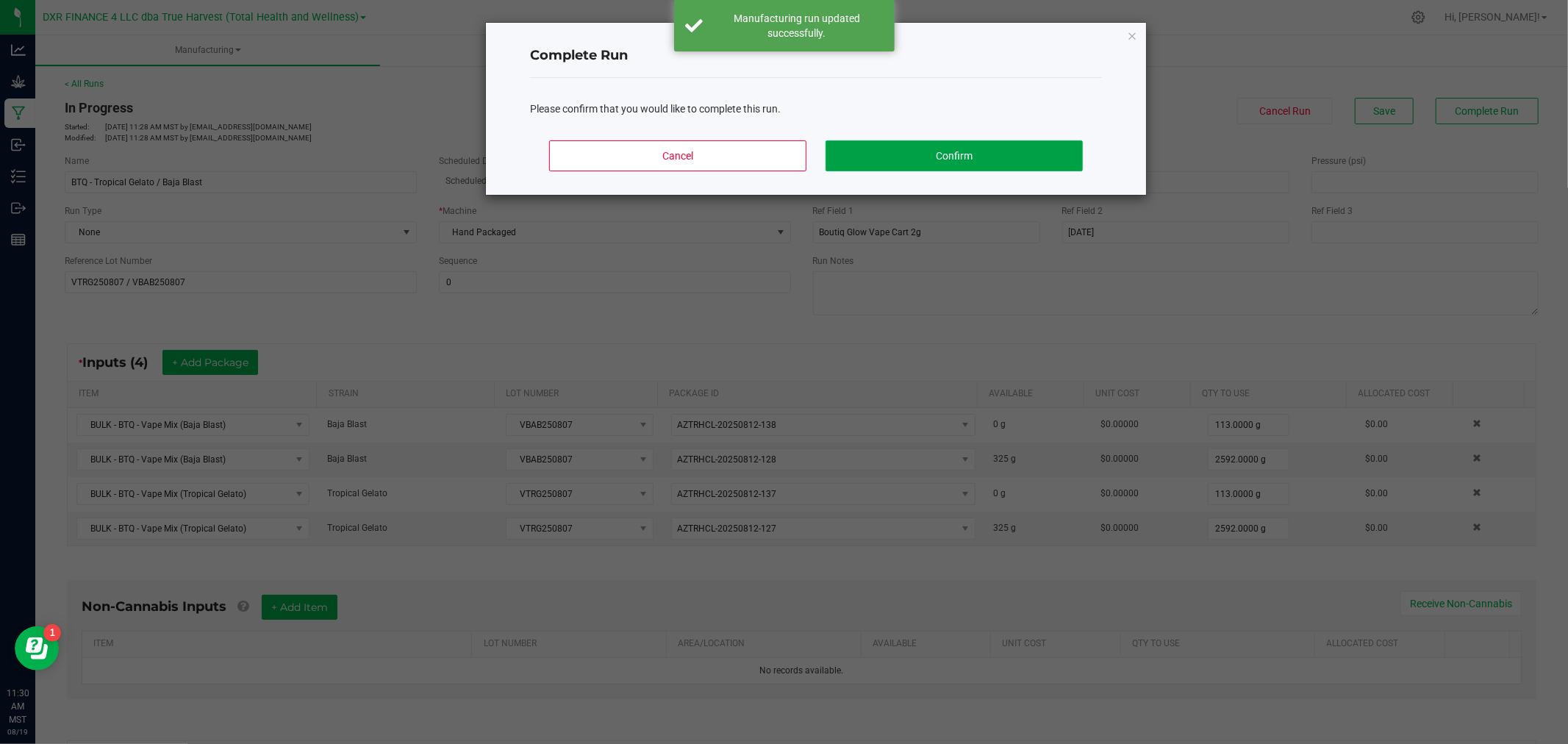
click at [1010, 161] on button "Confirm" at bounding box center [953, 155] width 257 height 31
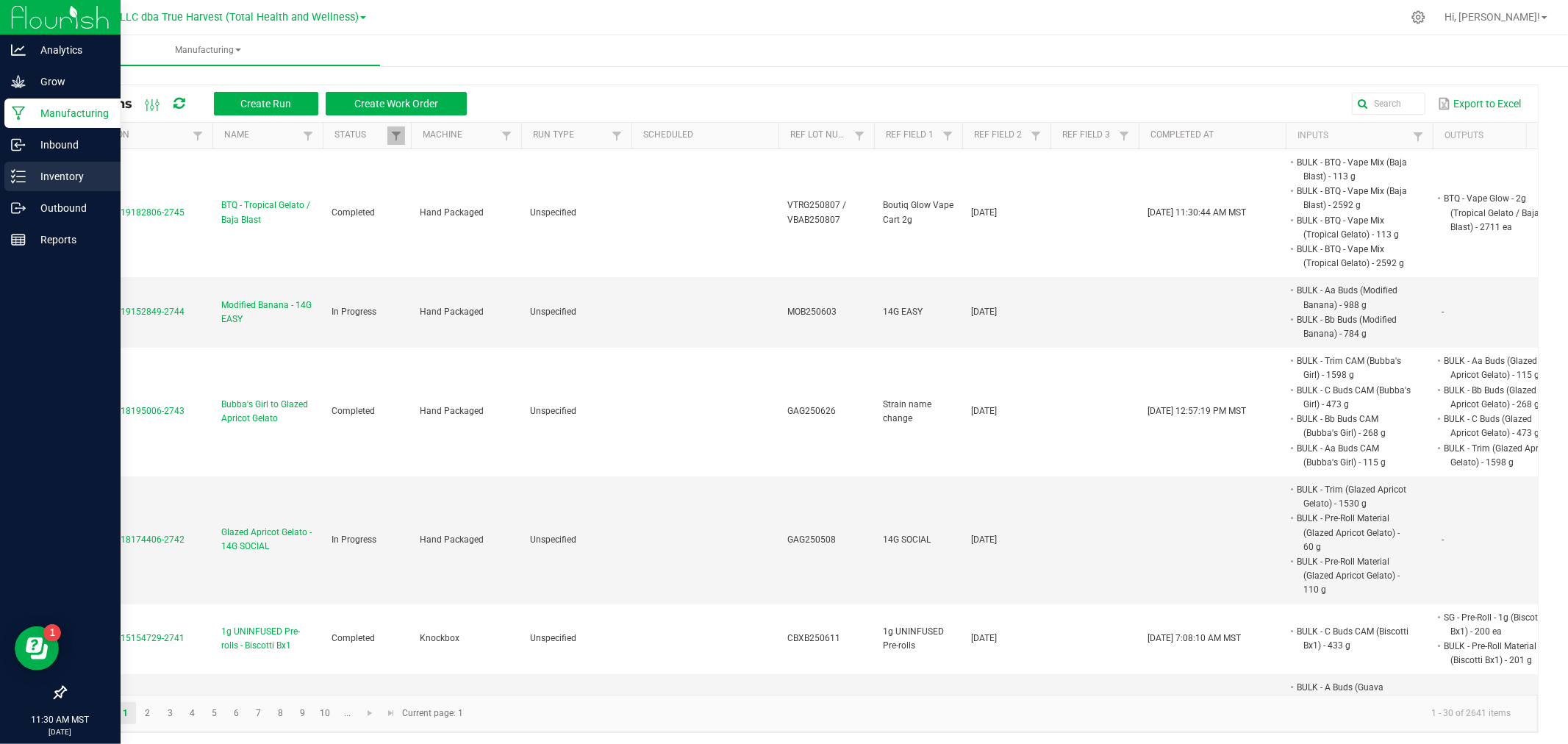
click at [27, 169] on p "Inventory" at bounding box center [70, 177] width 88 height 18
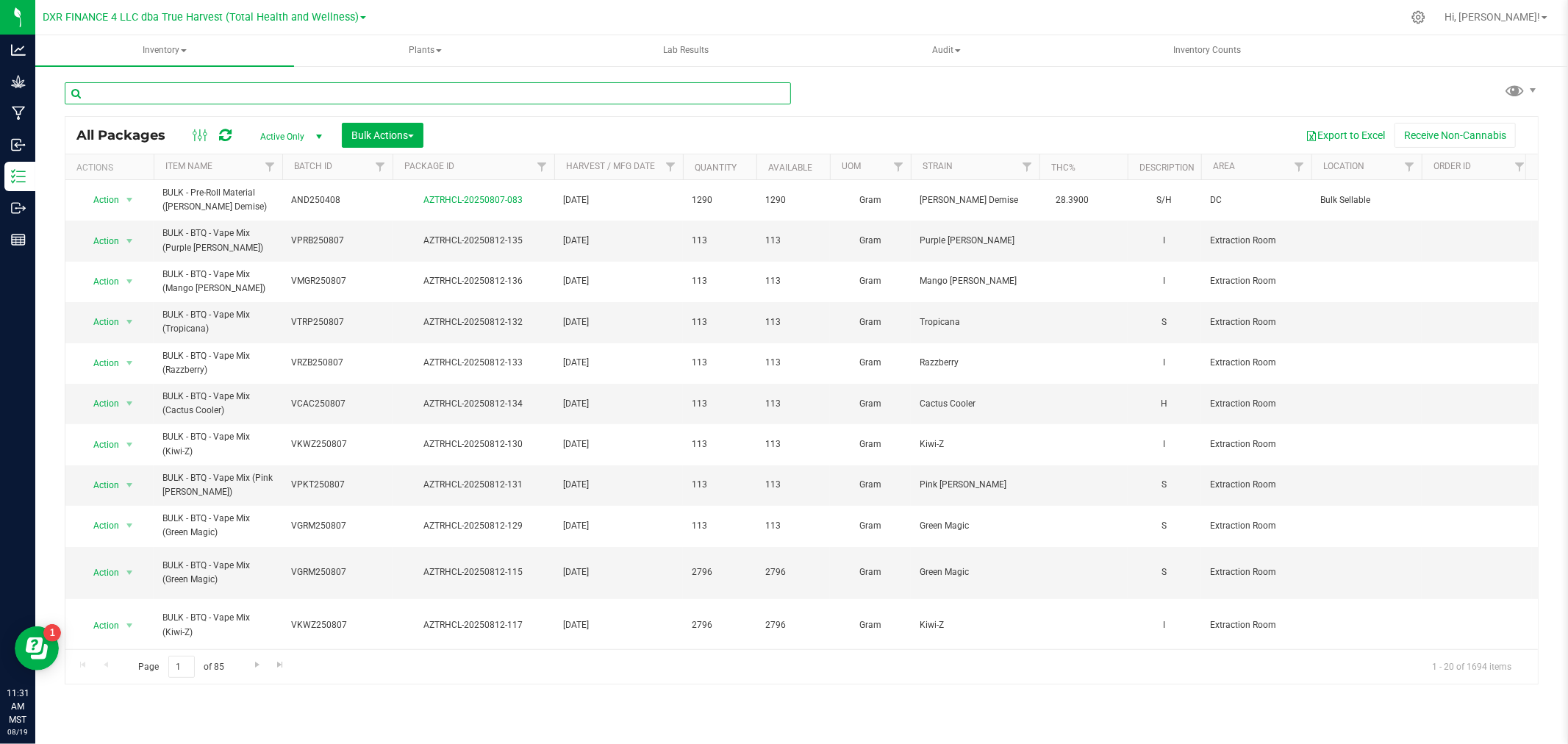
click at [354, 96] on input "text" at bounding box center [428, 93] width 726 height 22
paste input "BULK - BTQ - Vape Mix (Cactus Cooler)"
type input "BULK - BTQ - Vape Mix (Cactus Cooler)"
click at [387, 136] on span "Bulk Actions" at bounding box center [383, 135] width 62 height 12
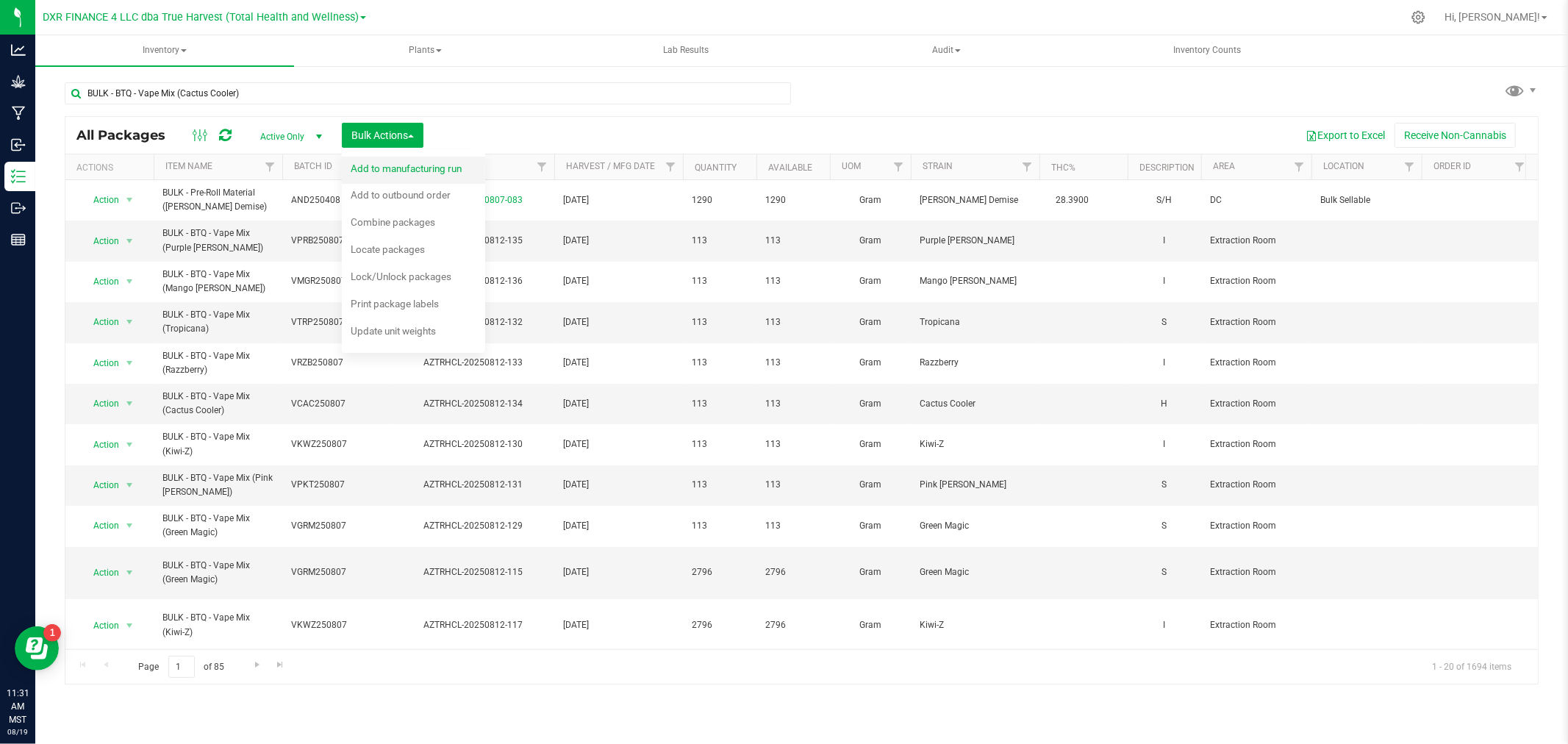
click at [397, 167] on span "Add to manufacturing run" at bounding box center [406, 168] width 111 height 12
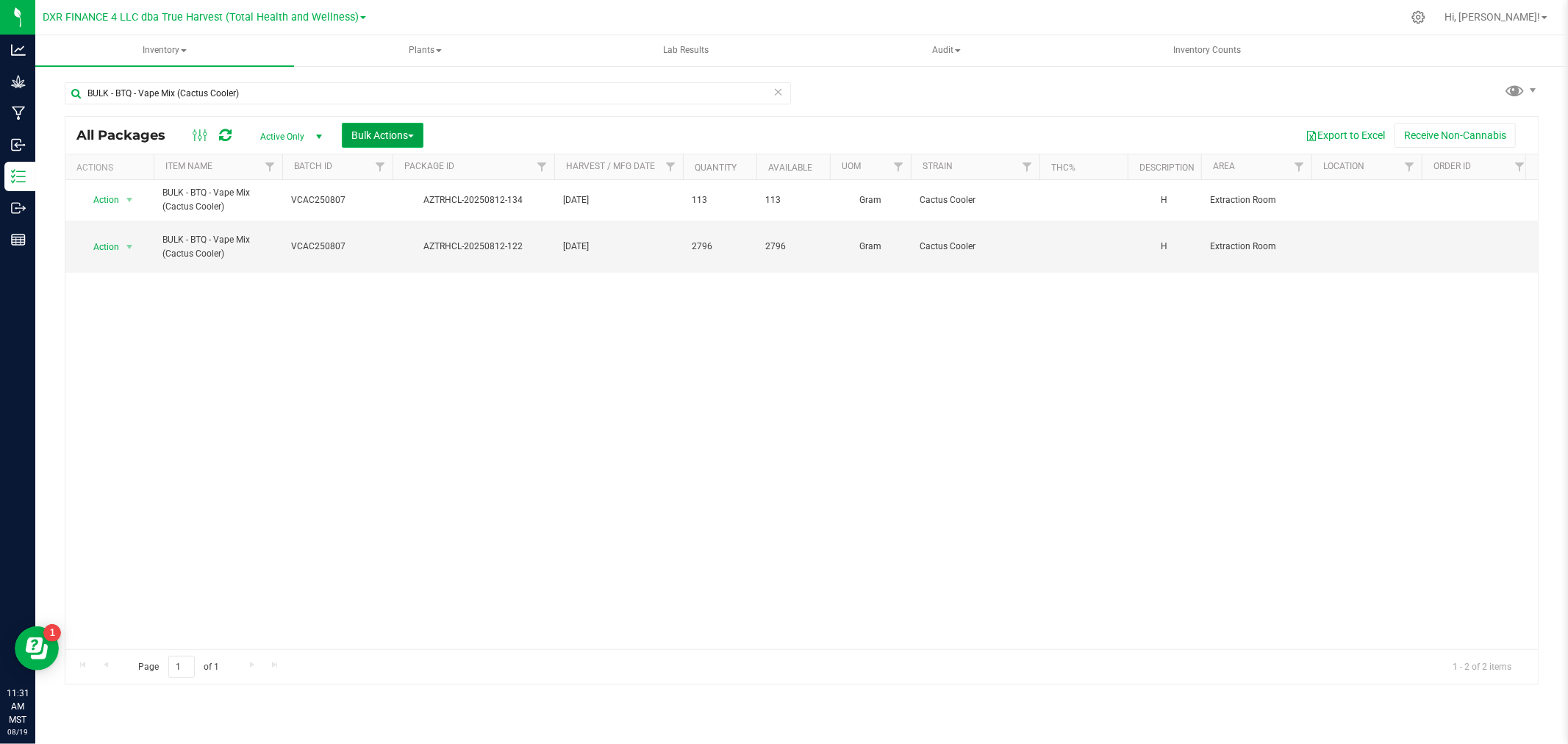
click at [406, 140] on span "Bulk Actions" at bounding box center [383, 135] width 62 height 12
click at [406, 173] on span "Add to manufacturing run" at bounding box center [406, 168] width 111 height 12
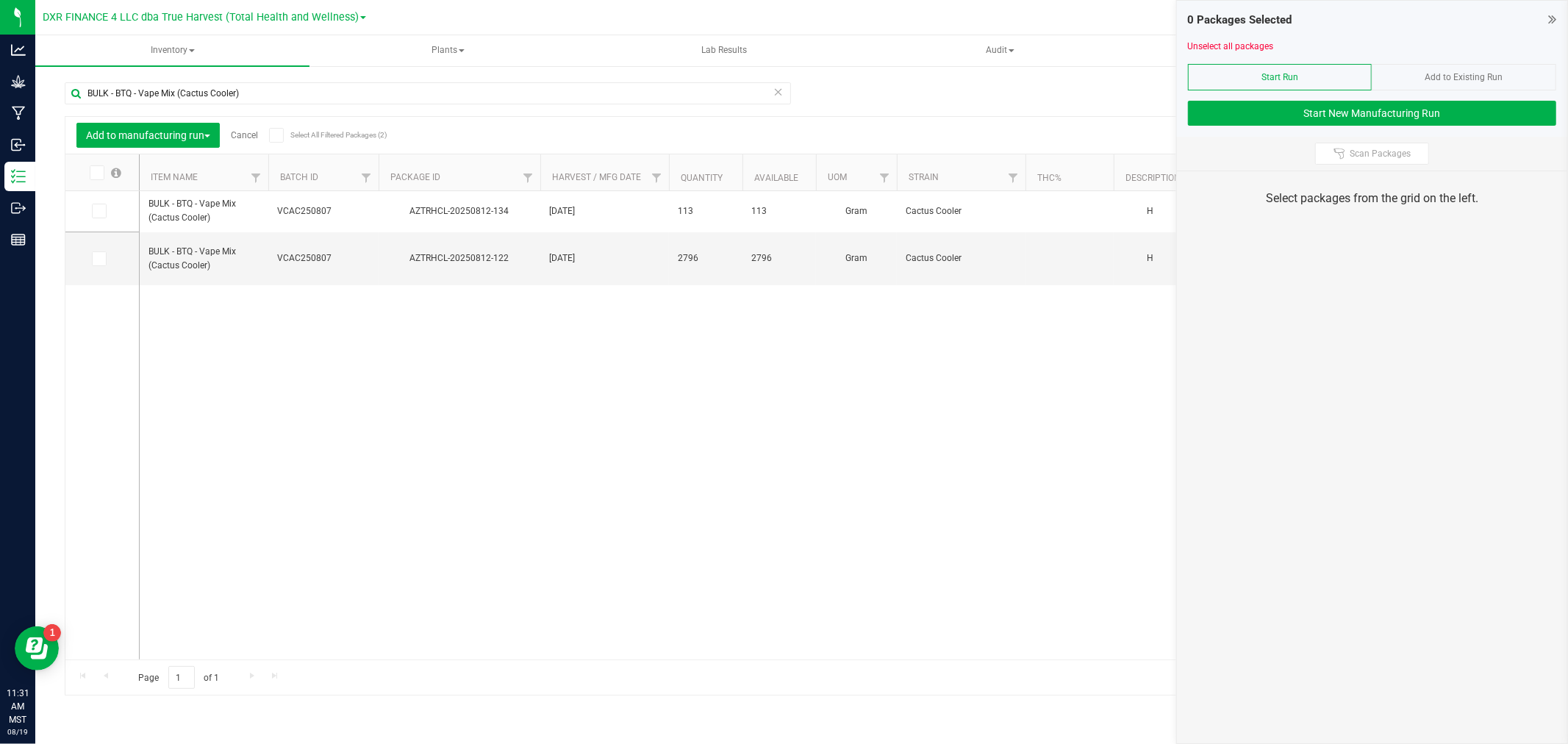
click at [103, 169] on span at bounding box center [97, 172] width 14 height 14
click at [0, 0] on input "checkbox" at bounding box center [0, 0] width 0 height 0
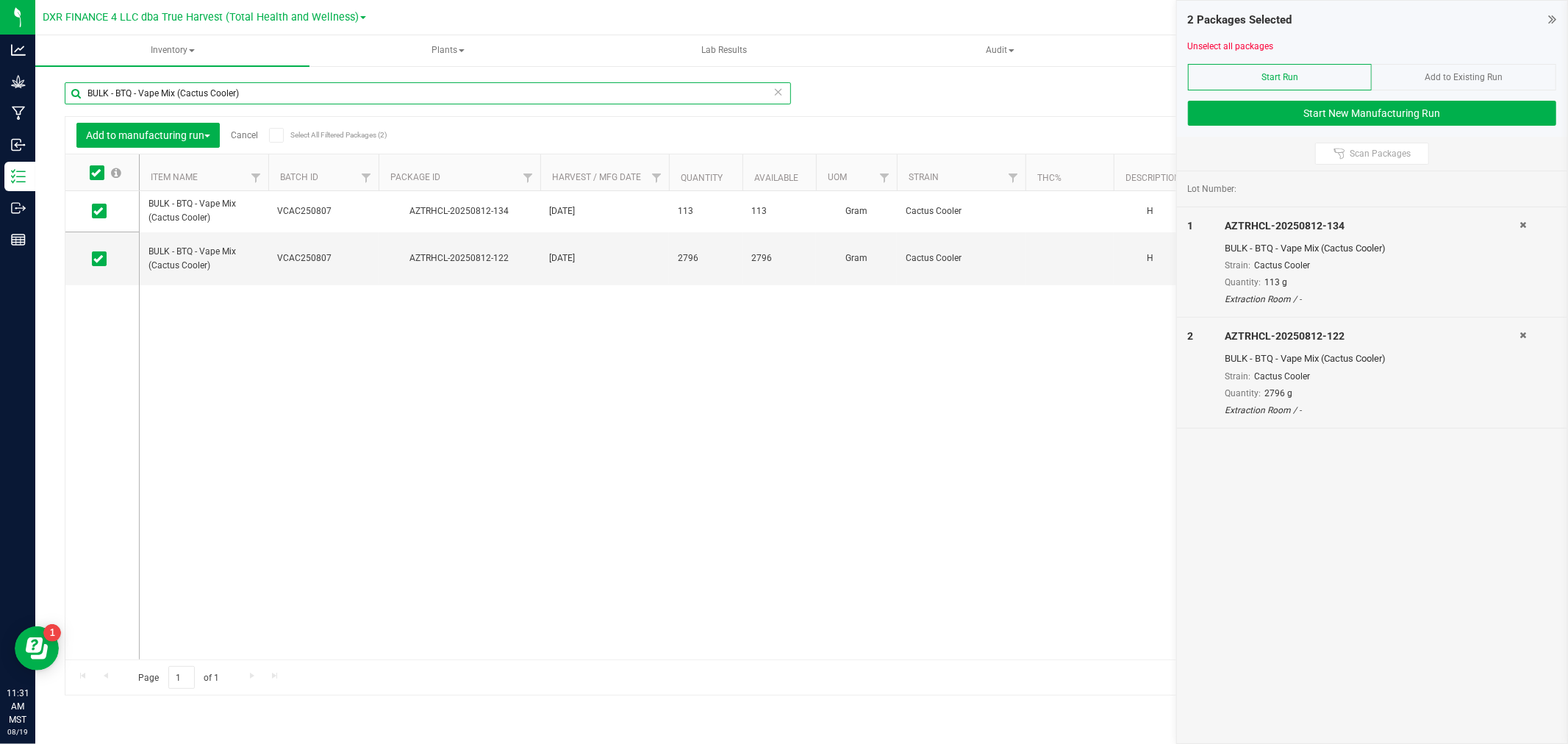
click at [201, 91] on input "BULK - BTQ - Vape Mix (Cactus Cooler)" at bounding box center [428, 93] width 726 height 22
paste input "Razzberry"
type input "BULK - BTQ - Vape Mix (Razzberry)"
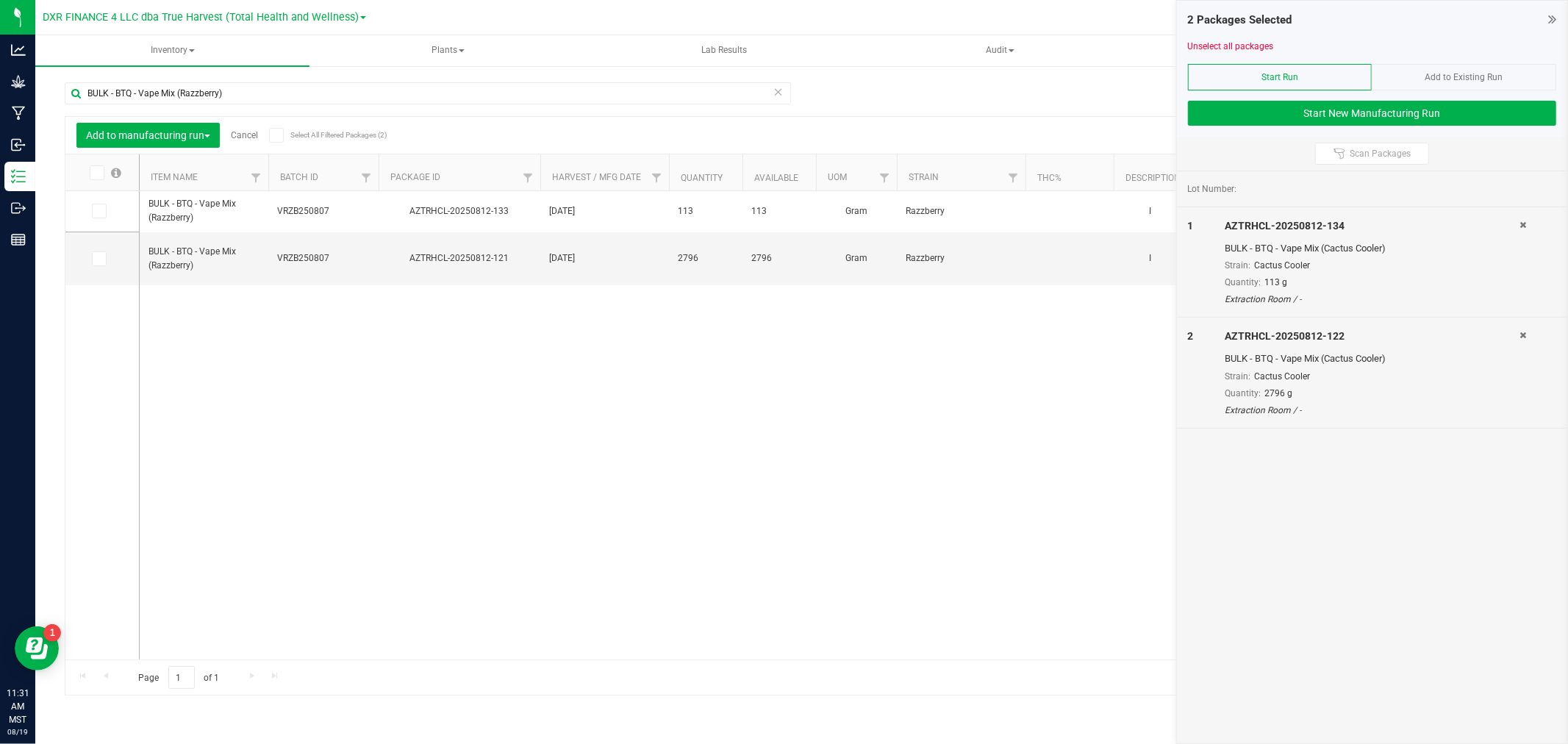
click at [99, 165] on span at bounding box center [97, 172] width 14 height 14
click at [0, 0] on input "checkbox" at bounding box center [0, 0] width 0 height 0
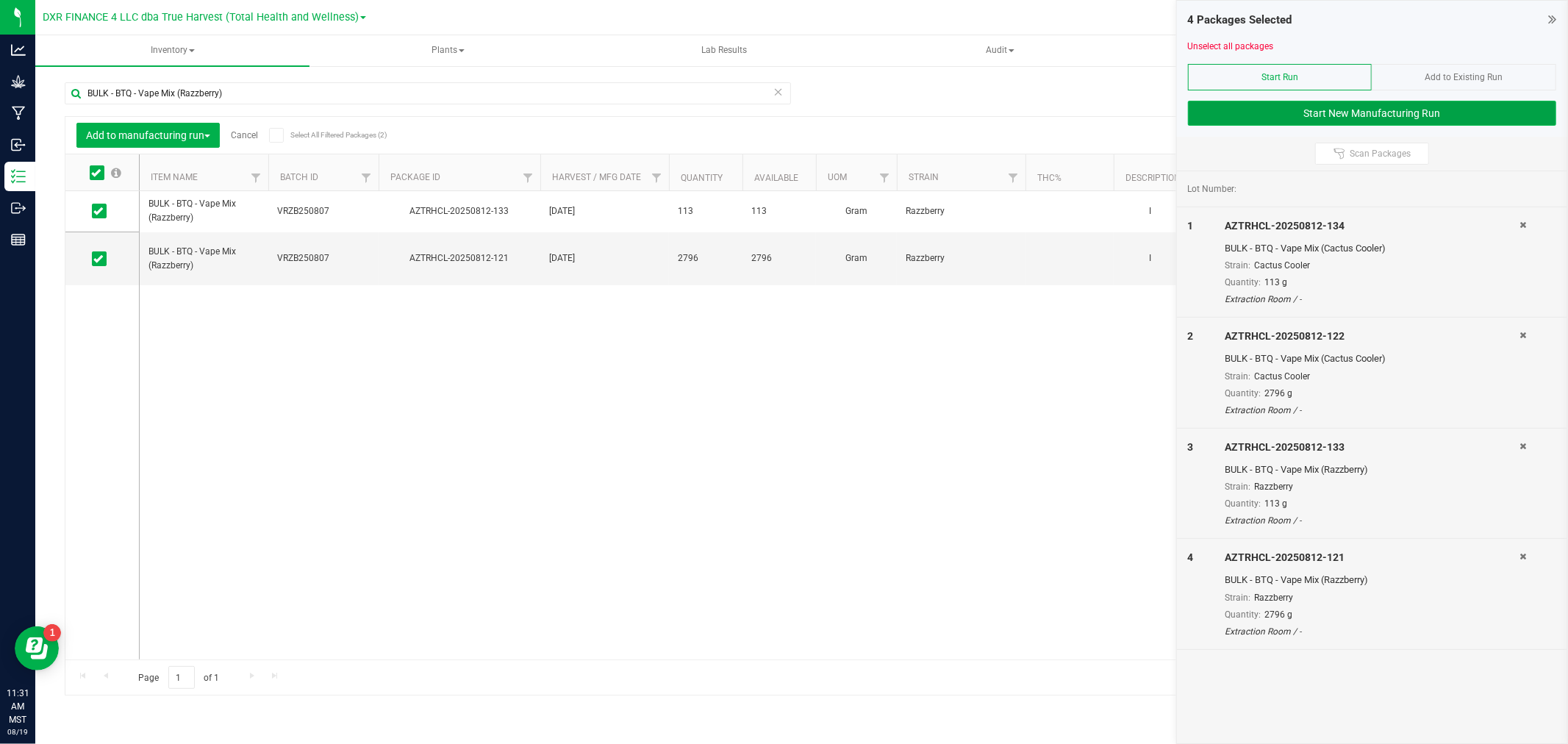
click at [1245, 112] on button "Start New Manufacturing Run" at bounding box center [1372, 113] width 368 height 25
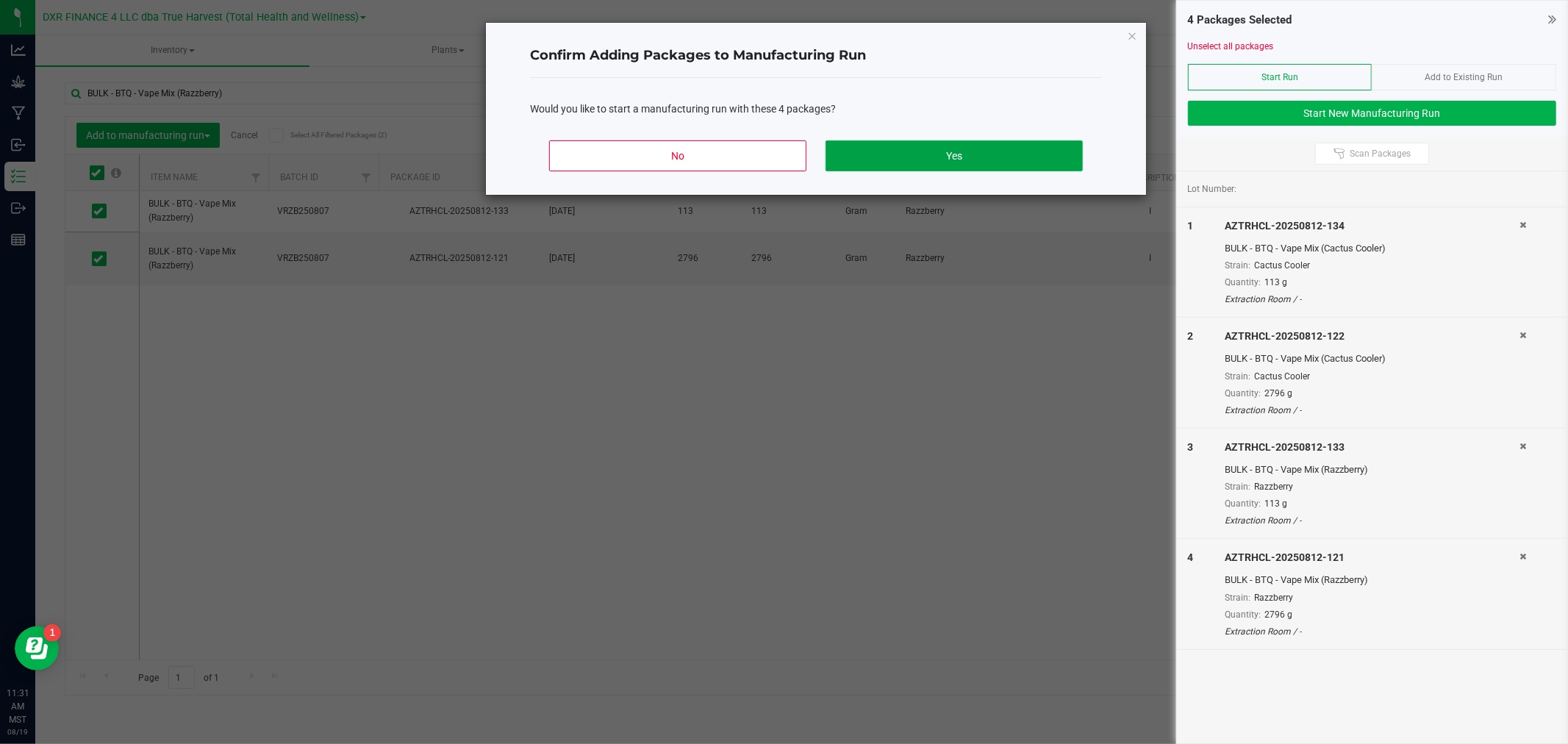
click at [945, 155] on button "Yes" at bounding box center [953, 155] width 257 height 31
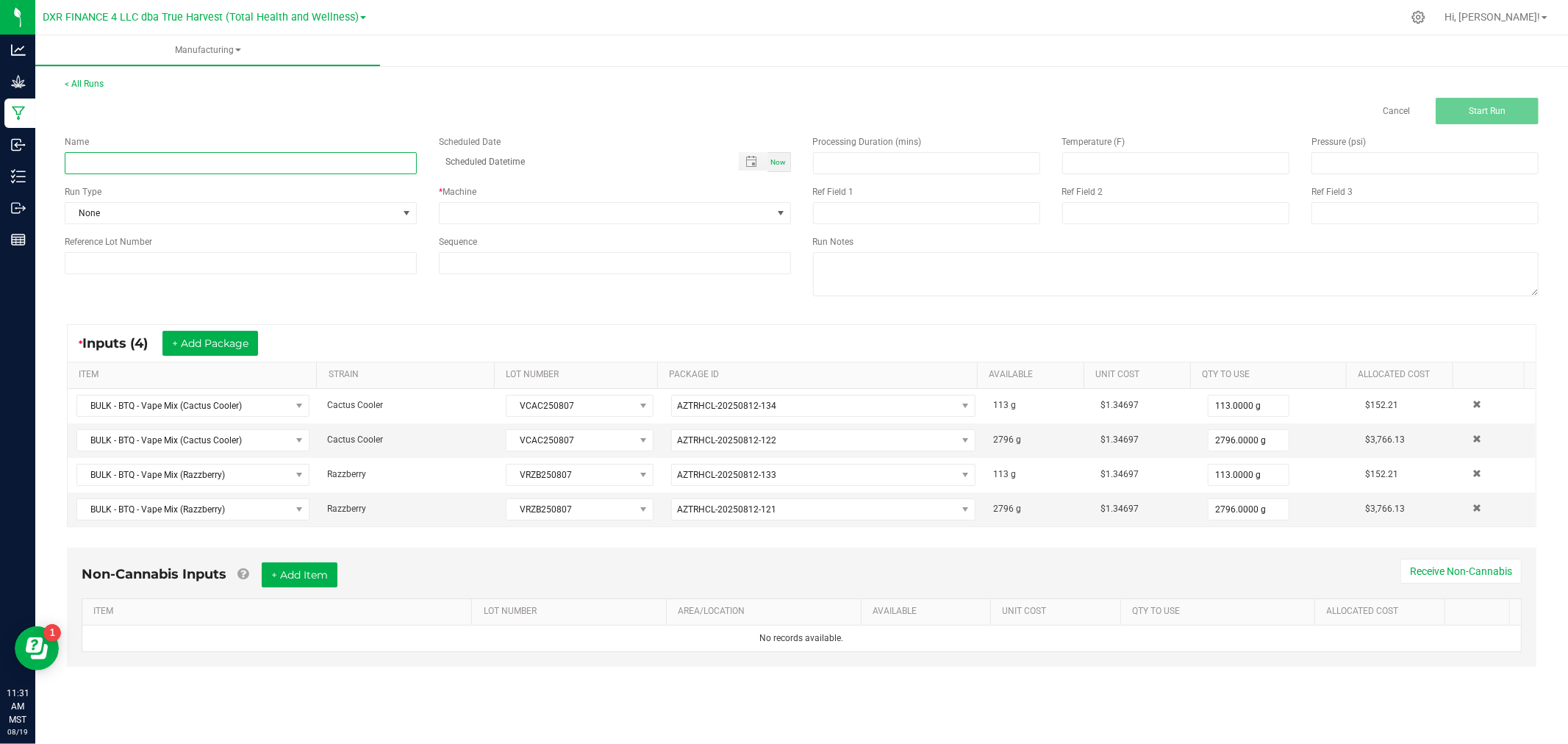
click at [138, 164] on input at bounding box center [241, 163] width 352 height 22
type input "BTQ - Razzberry / Cactus Cooler"
click at [96, 160] on input "BTQ - Razzberry / Cactus Cooler" at bounding box center [241, 163] width 352 height 22
click at [181, 262] on input at bounding box center [241, 263] width 352 height 22
paste input "VRZB250807"
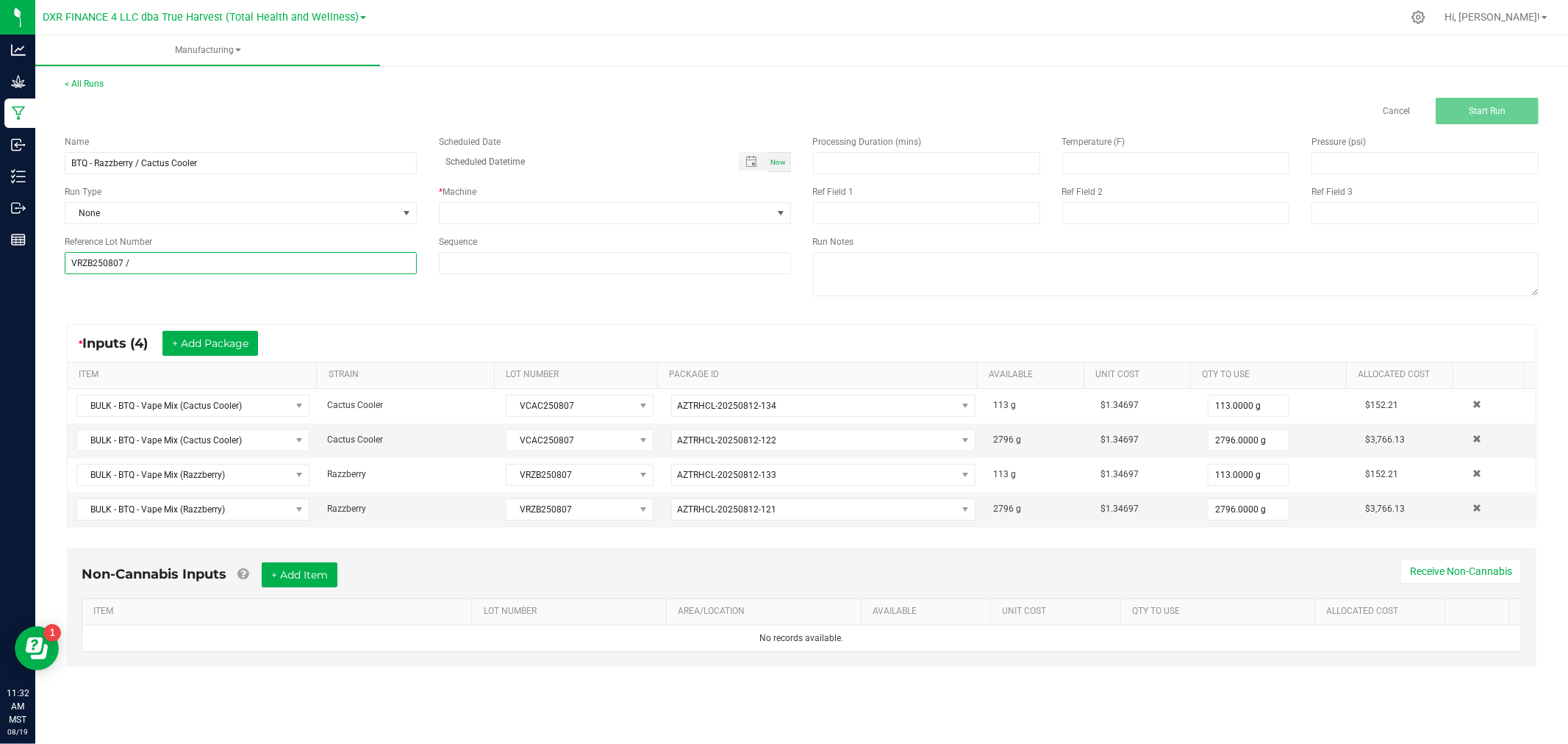
click at [210, 261] on input "VRZB250807 /" at bounding box center [241, 263] width 352 height 22
paste input "VCAC250807"
drag, startPoint x: 208, startPoint y: 262, endPoint x: 37, endPoint y: 260, distance: 171.0
click at [38, 261] on div "< All Runs Cancel Start Run Name BTQ - Razzberry / Cactus Cooler Scheduled Date…" at bounding box center [802, 385] width 1532 height 647
type input "VRZB250807 / VCAC250807"
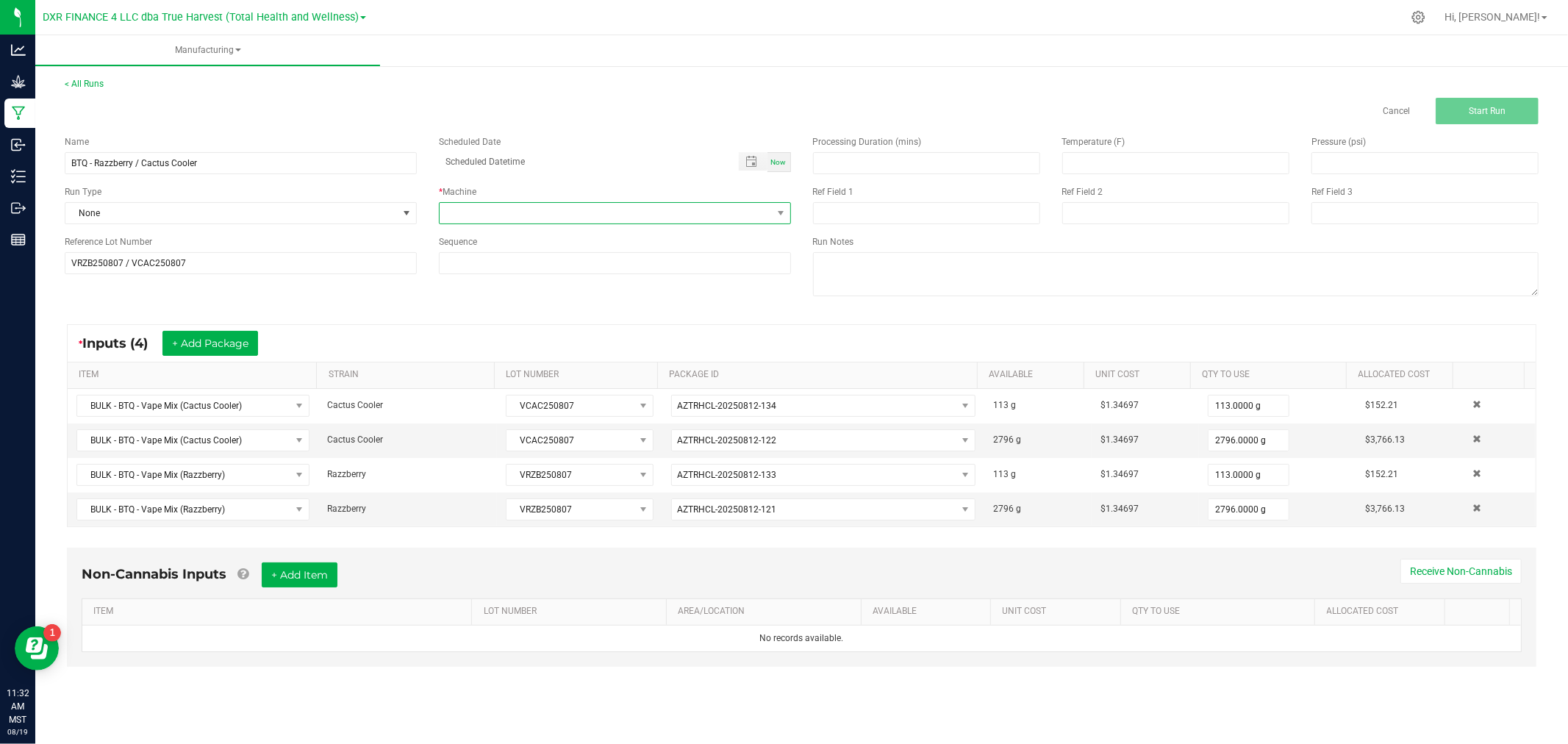
click at [537, 211] on span at bounding box center [606, 212] width 332 height 21
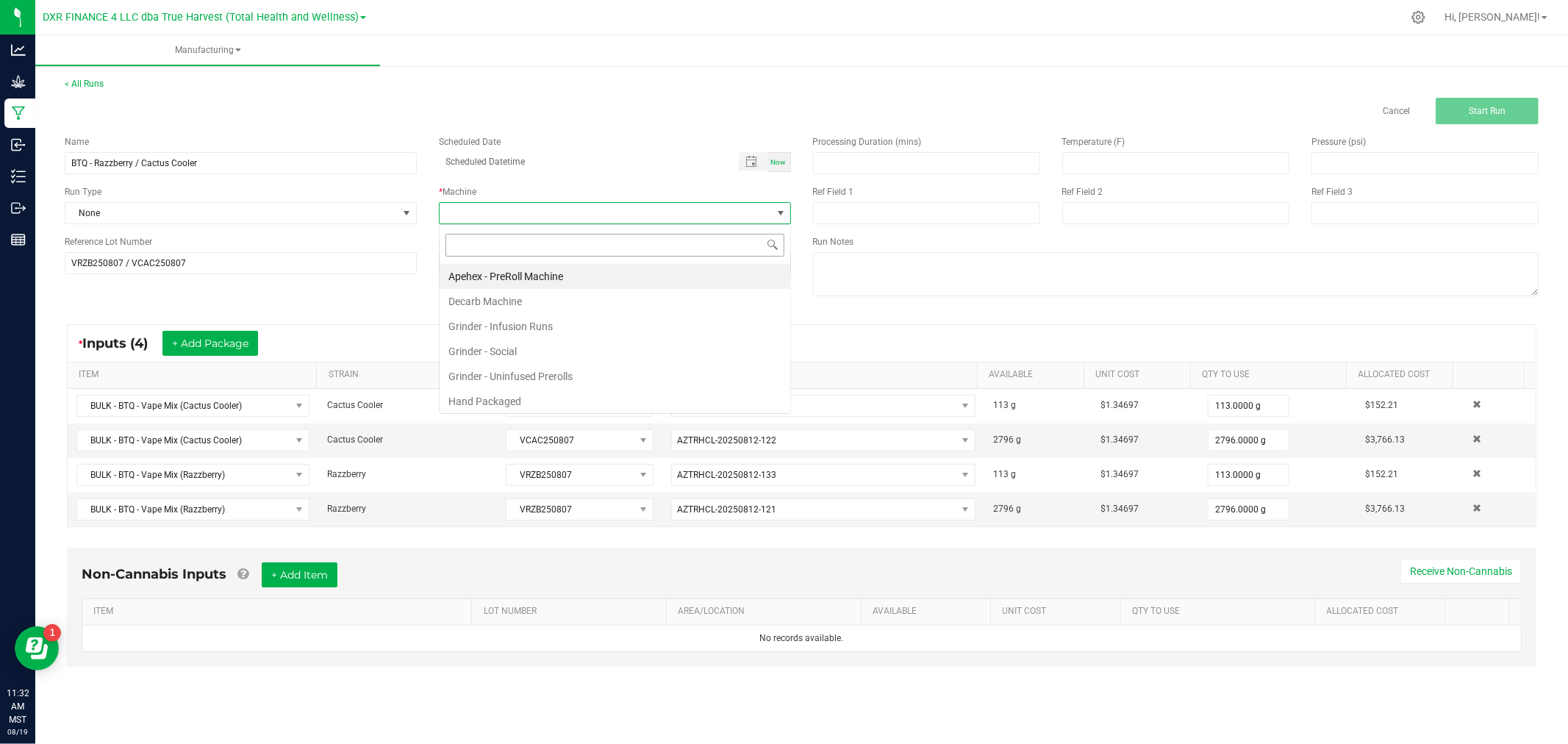
scroll to position [22, 351]
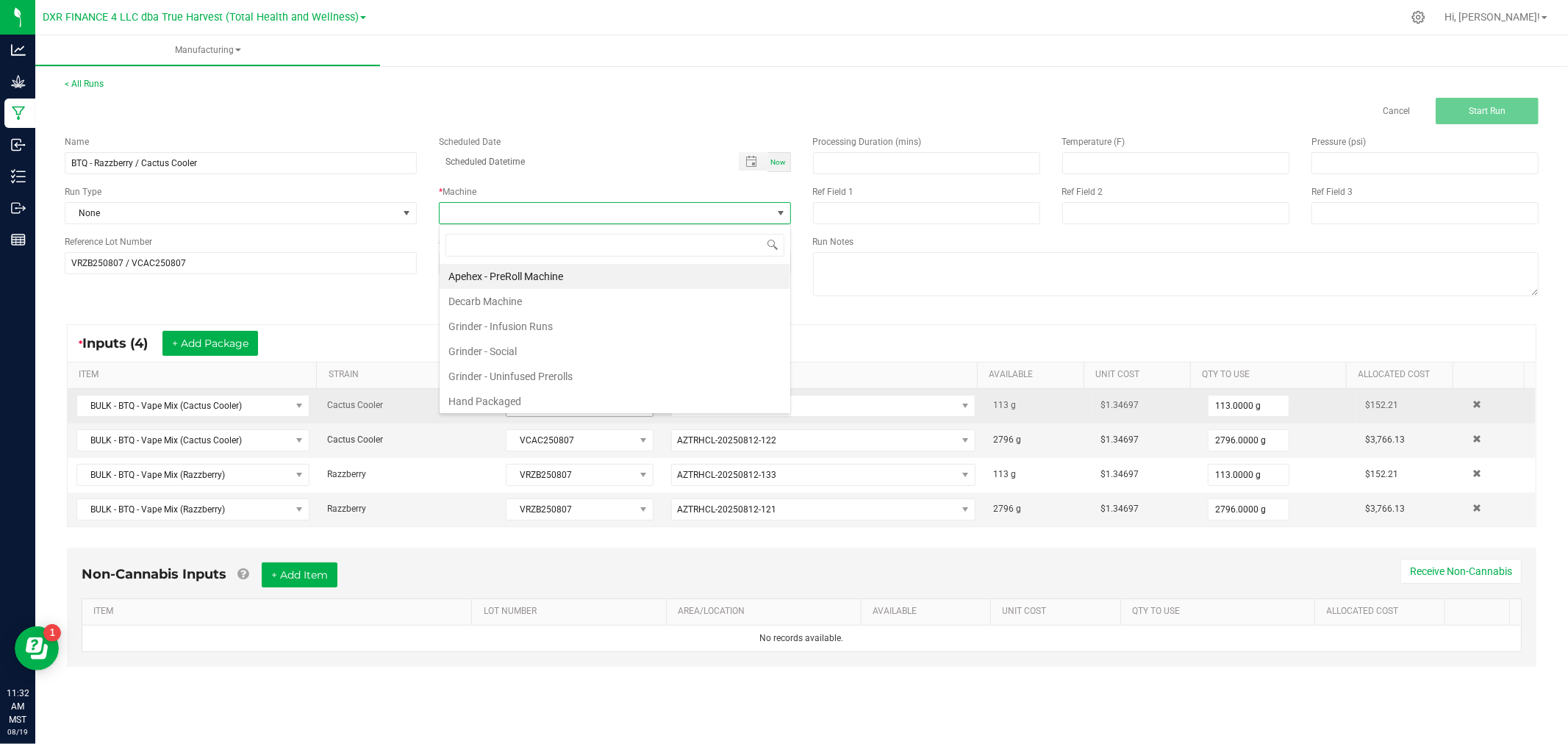
click at [516, 395] on li "Hand Packaged" at bounding box center [615, 401] width 351 height 25
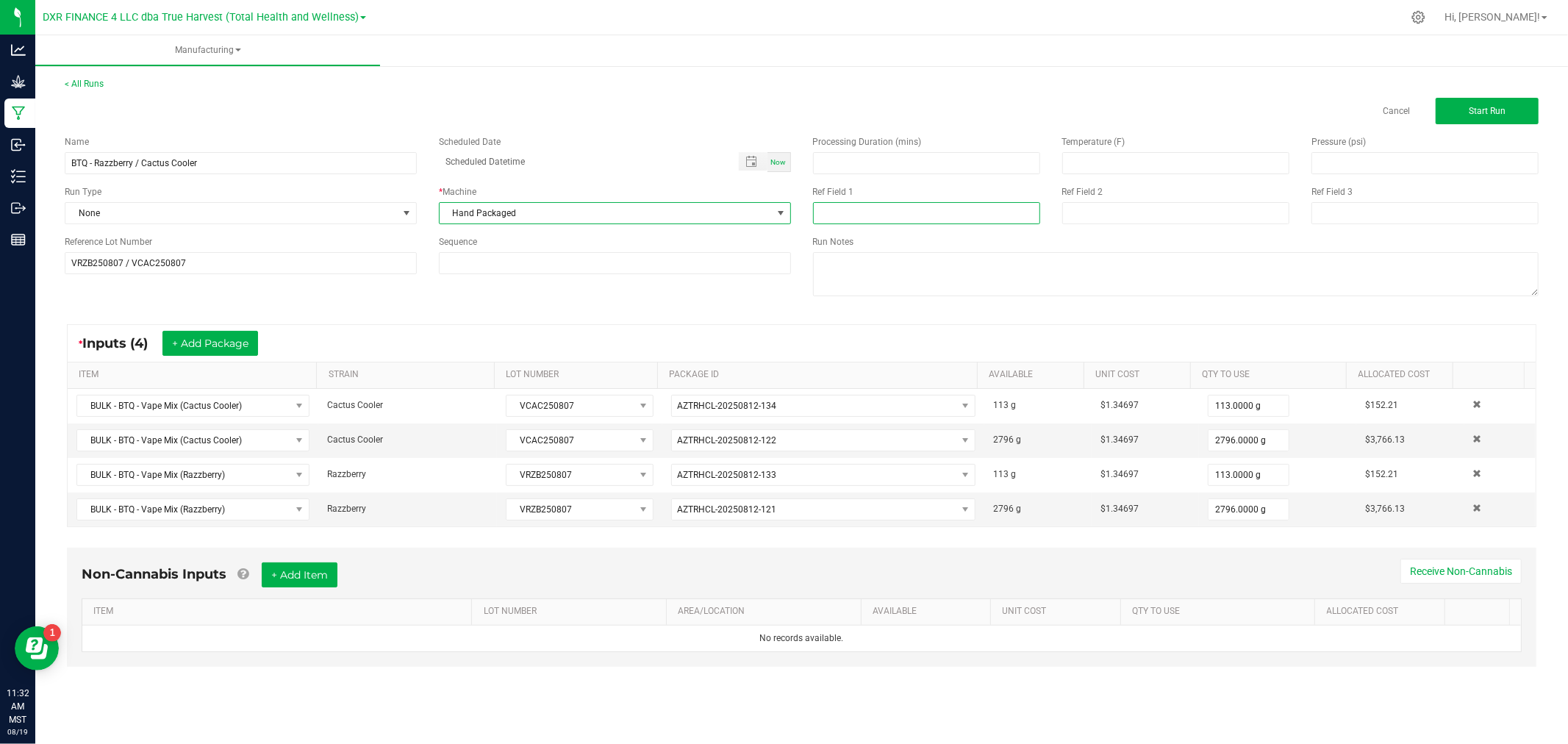
click at [905, 209] on input at bounding box center [926, 213] width 227 height 22
type input "b"
click at [875, 211] on input "Boutiq" at bounding box center [926, 213] width 227 height 22
type input "Boutiq Glow Vape Cart 2g"
type input "[DATE]"
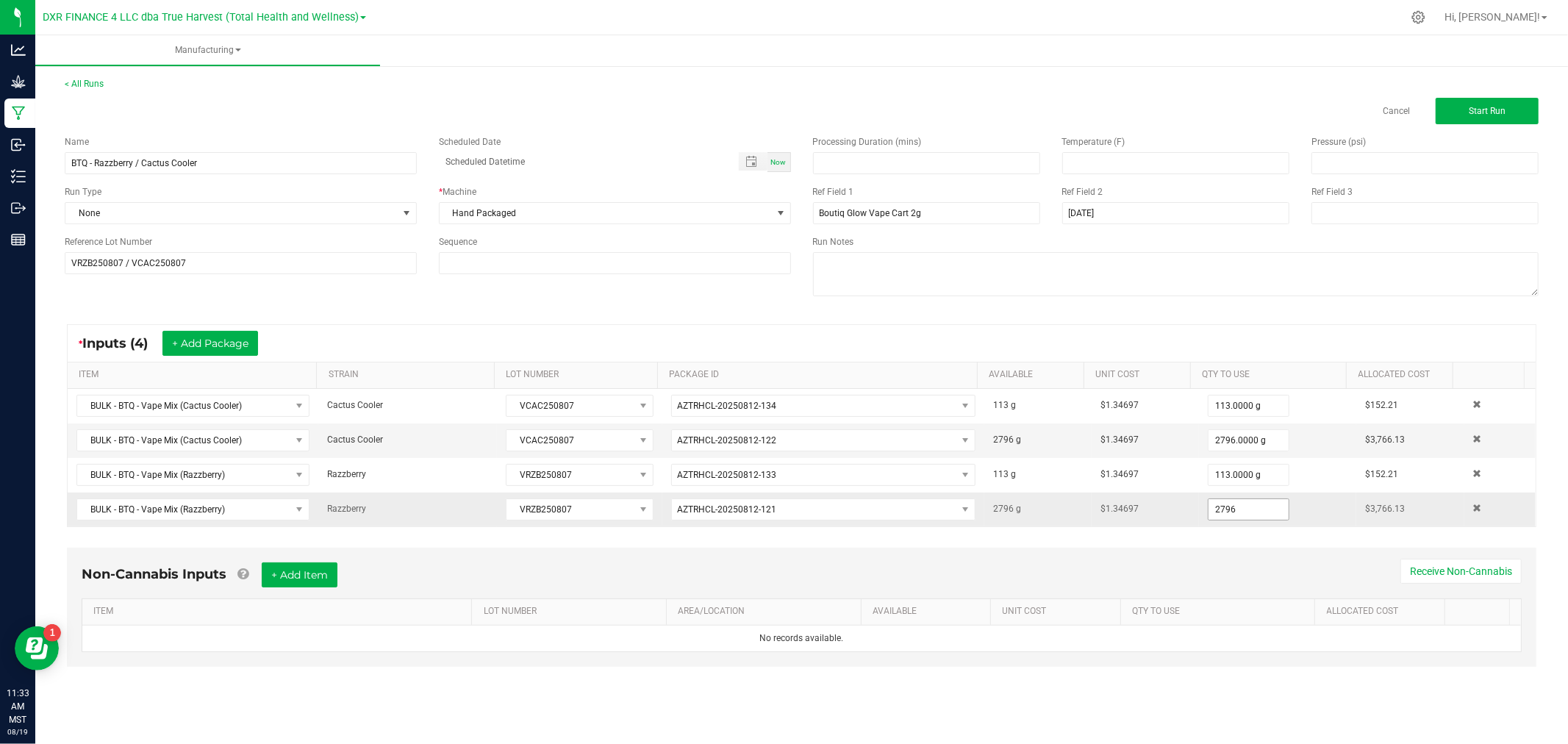
click at [1243, 503] on input "2796" at bounding box center [1249, 509] width 80 height 21
type input "2765.0000 g"
click at [1218, 442] on input "2796" at bounding box center [1249, 440] width 80 height 21
type input "2762.0000 g"
click at [1449, 112] on button "Start Run" at bounding box center [1486, 112] width 103 height 27
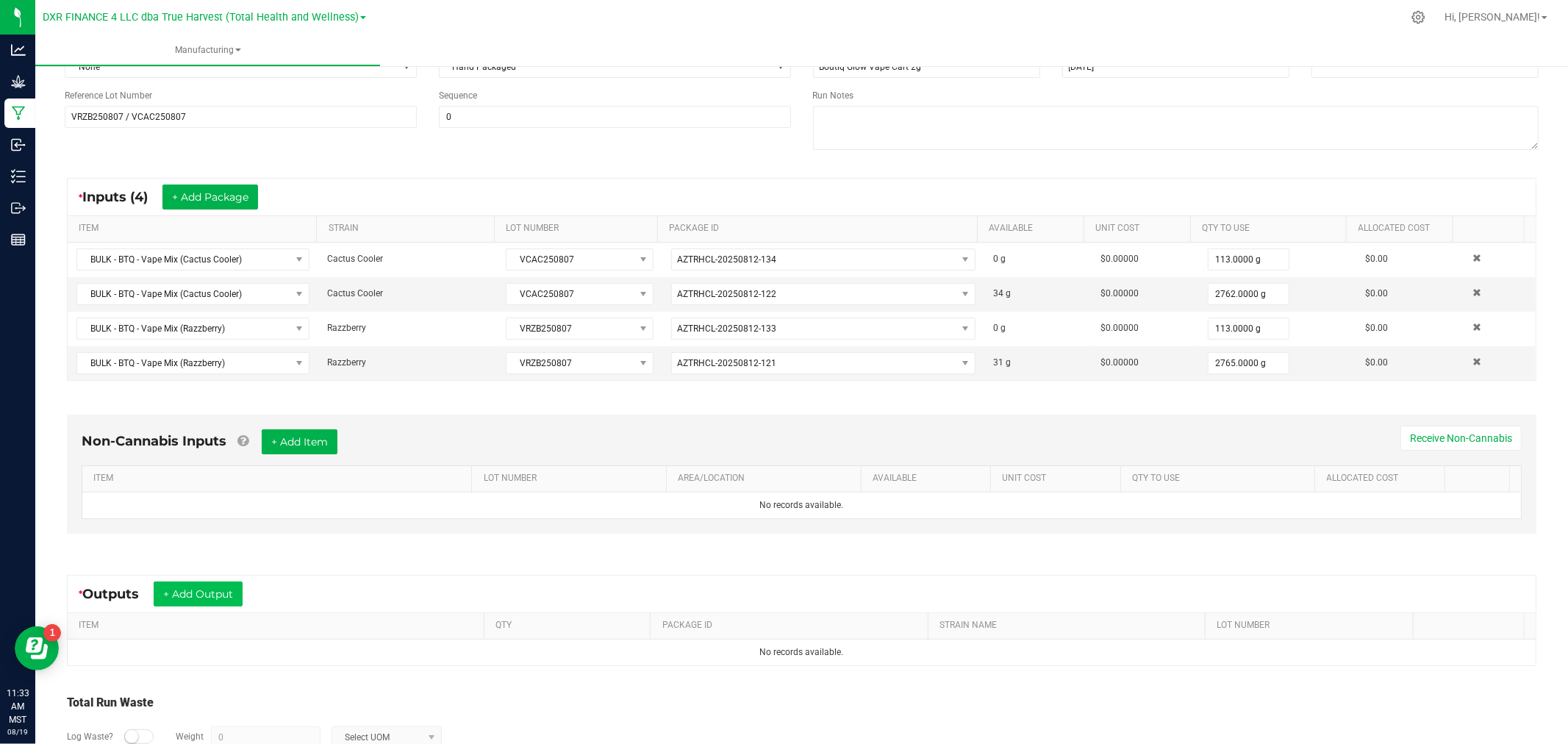
scroll to position [258, 0]
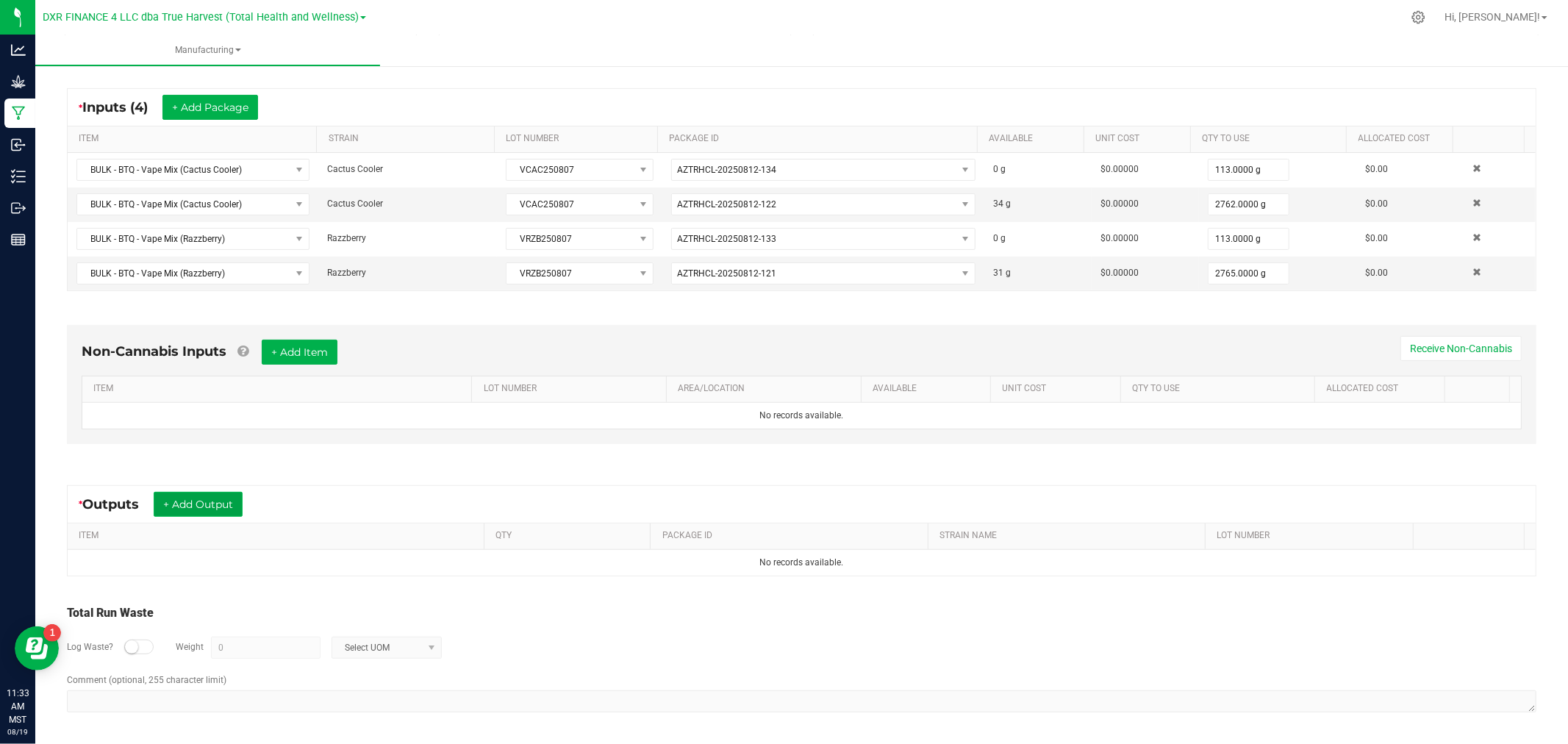
click at [182, 494] on button "+ Add Output" at bounding box center [198, 504] width 89 height 25
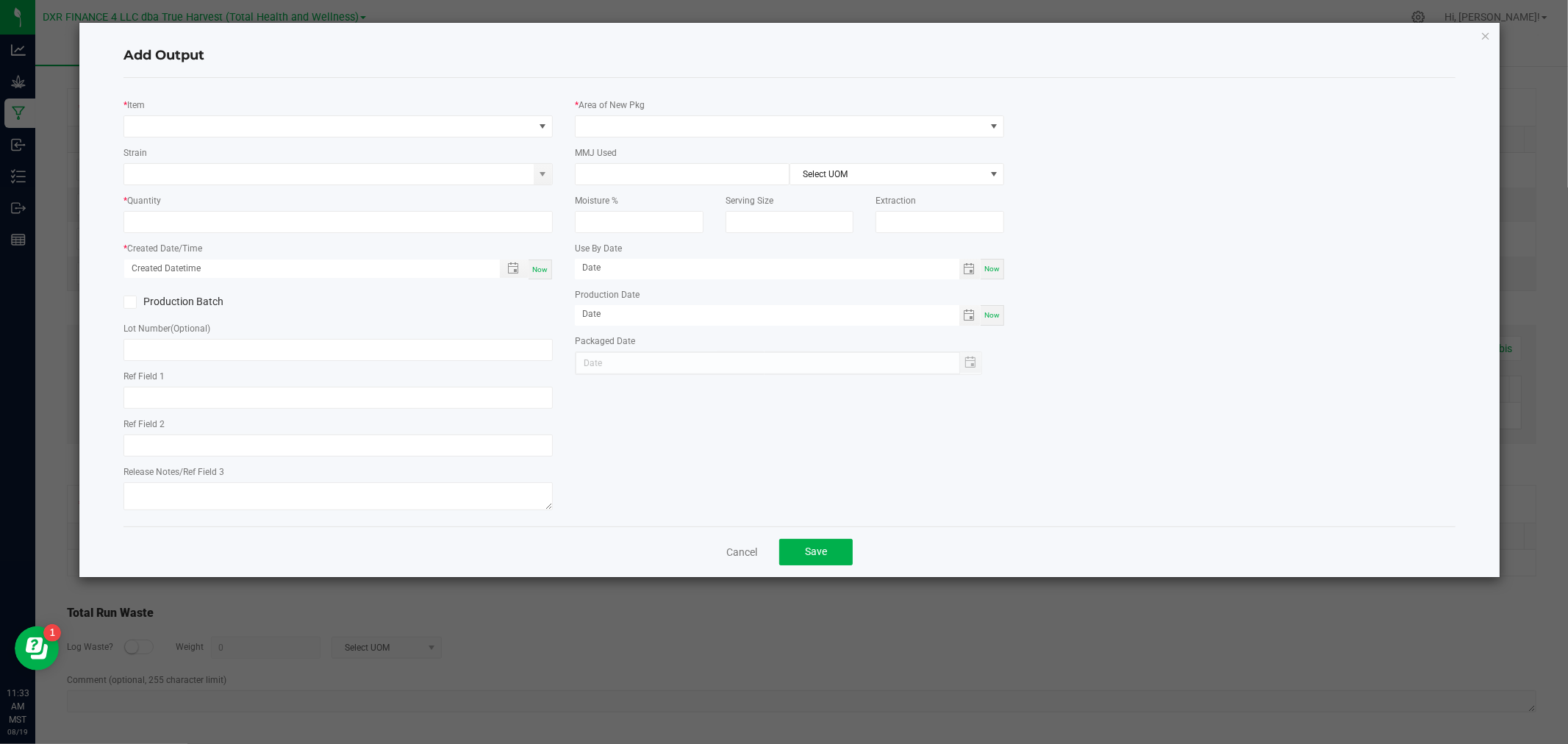
type input "[DATE]"
click at [234, 132] on span "NO DATA FOUND" at bounding box center [328, 126] width 409 height 21
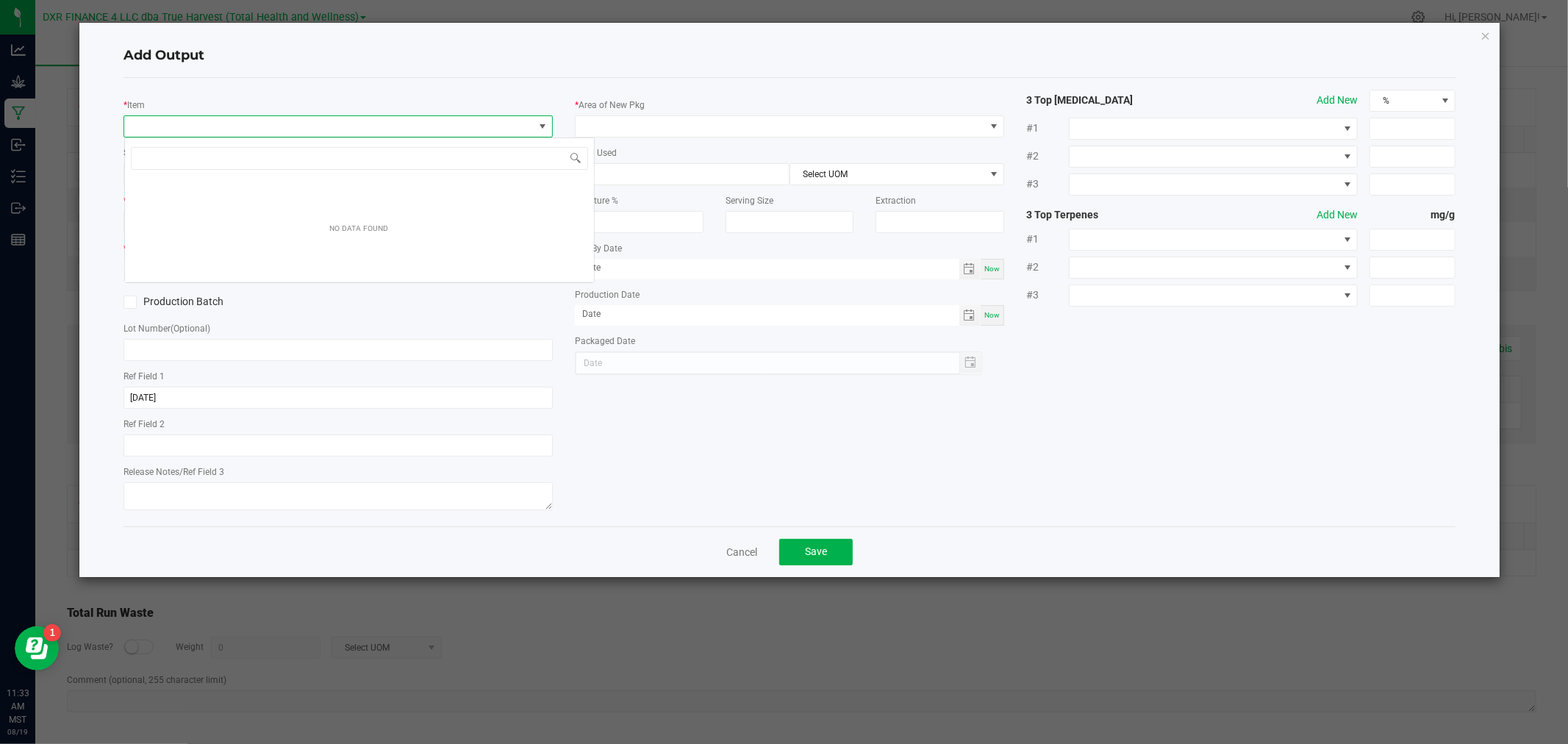
scroll to position [22, 429]
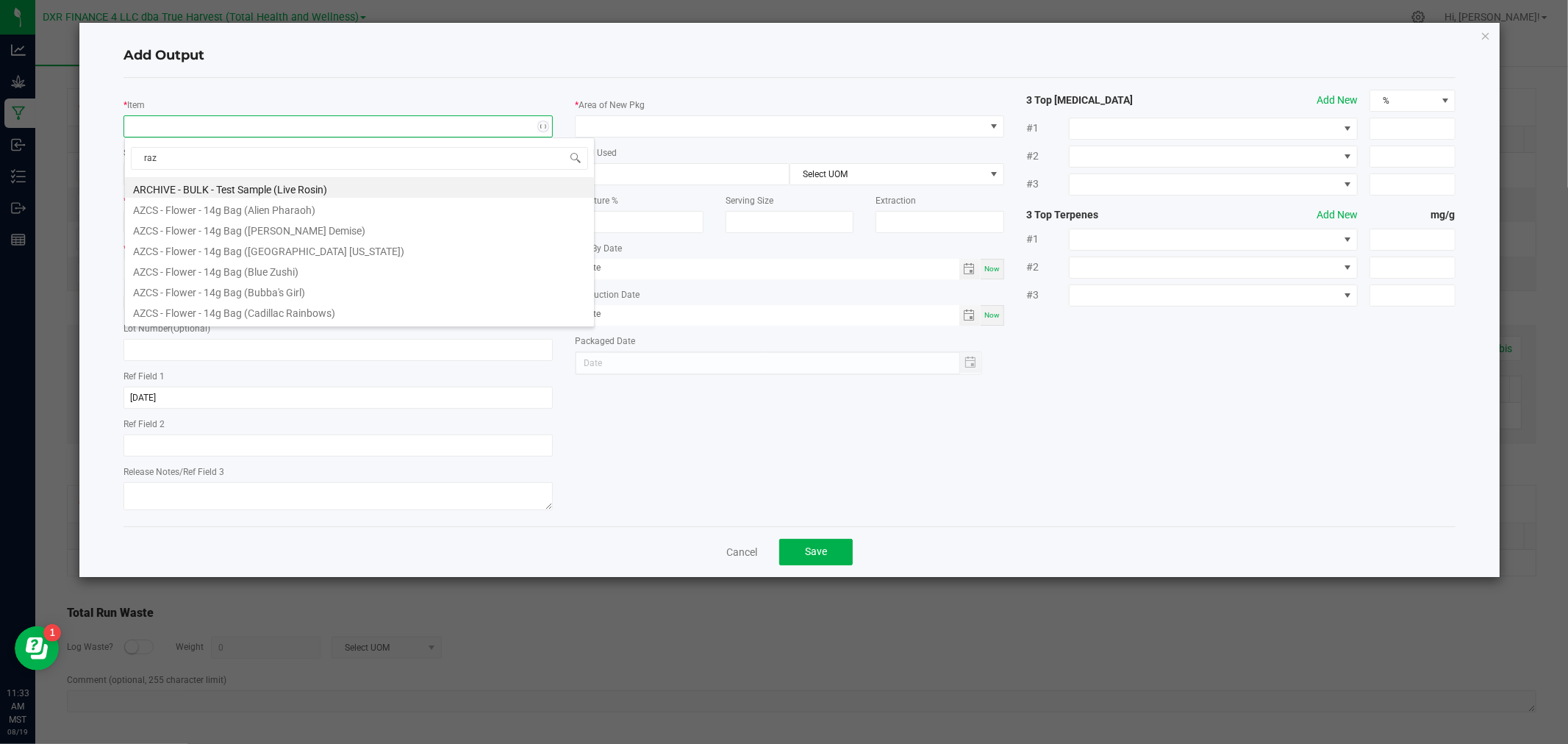
type input "razz"
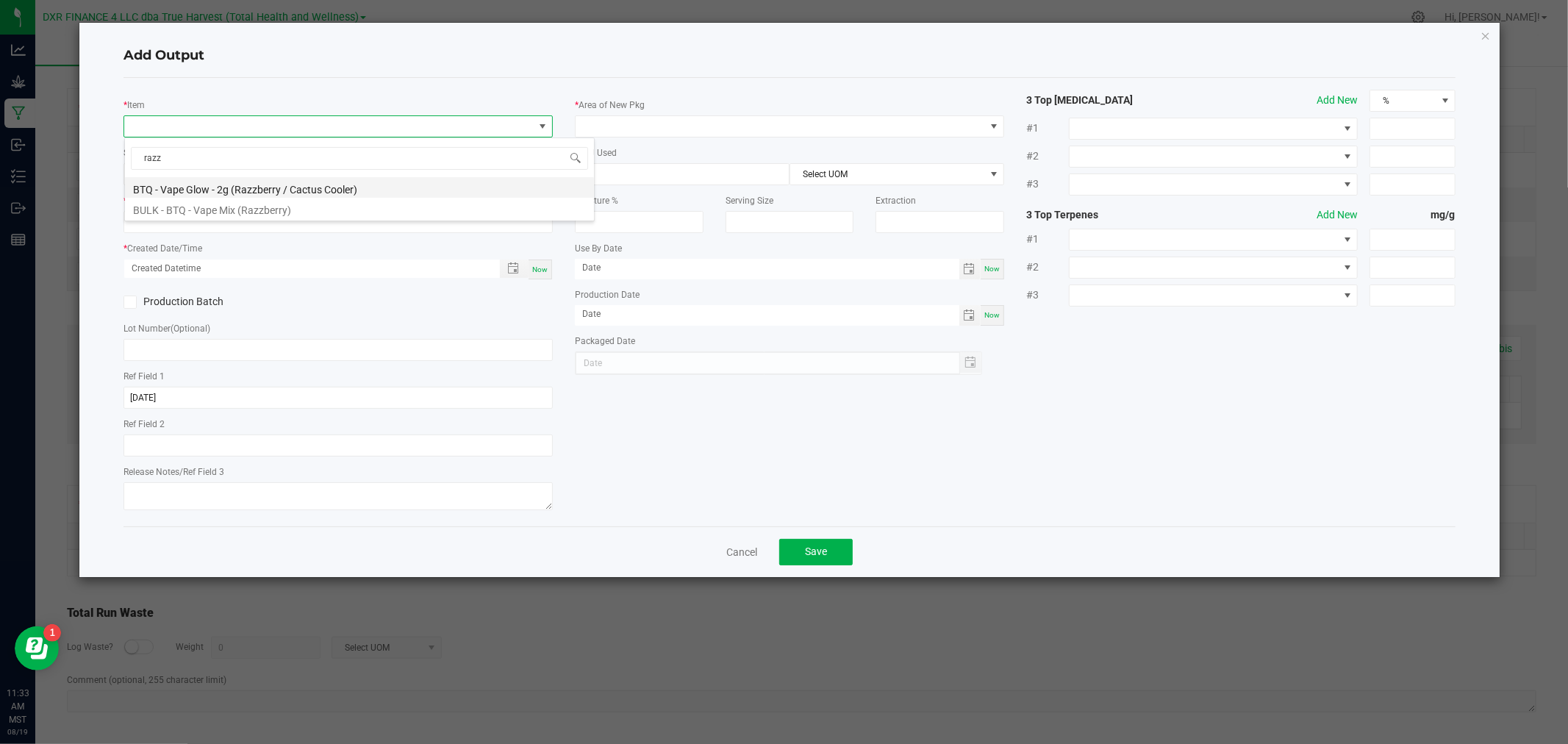
click at [260, 187] on li "BTQ - Vape Glow - 2g (Razzberry / Cactus Cooler)" at bounding box center [359, 187] width 469 height 21
type input "0 ea"
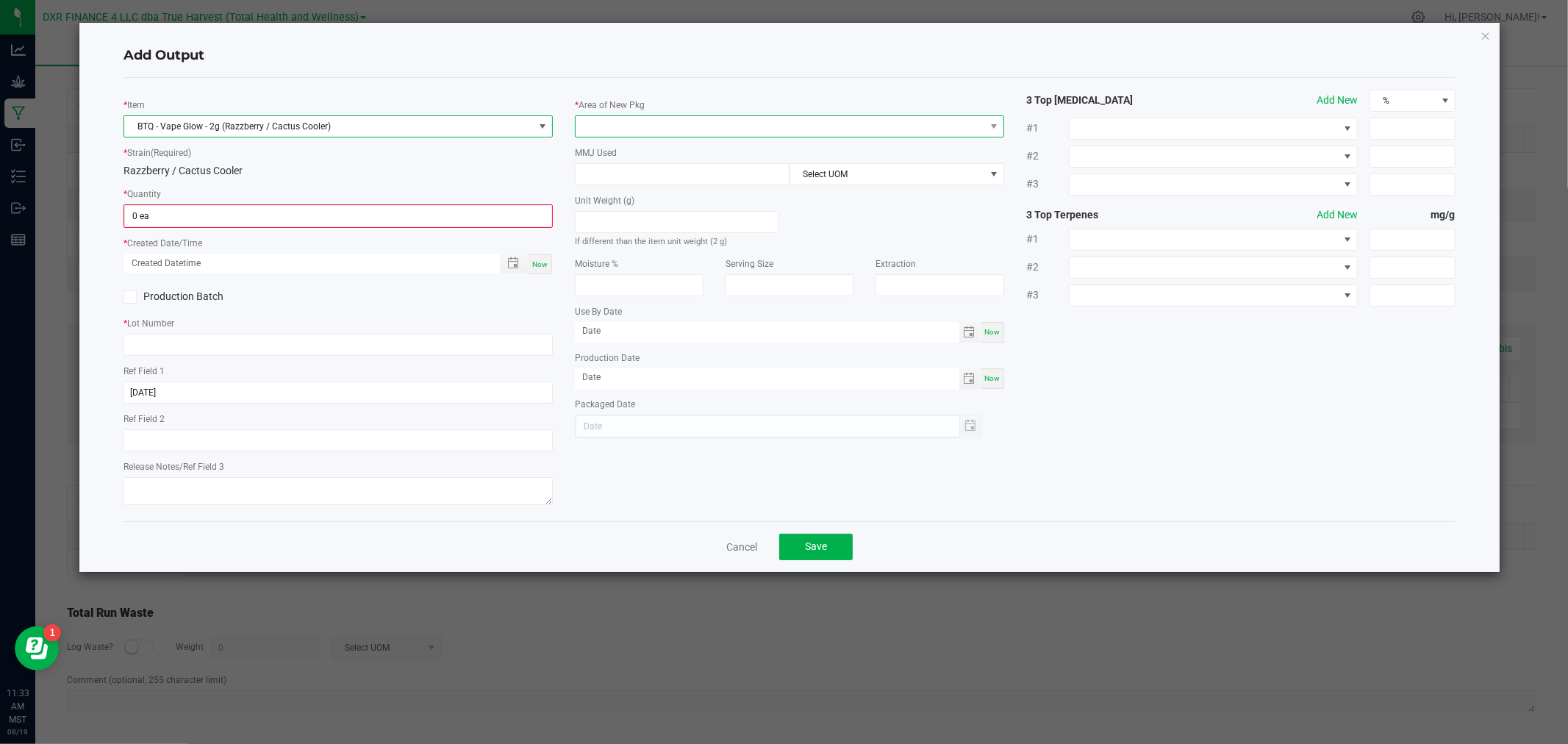
click at [599, 116] on span at bounding box center [780, 126] width 409 height 21
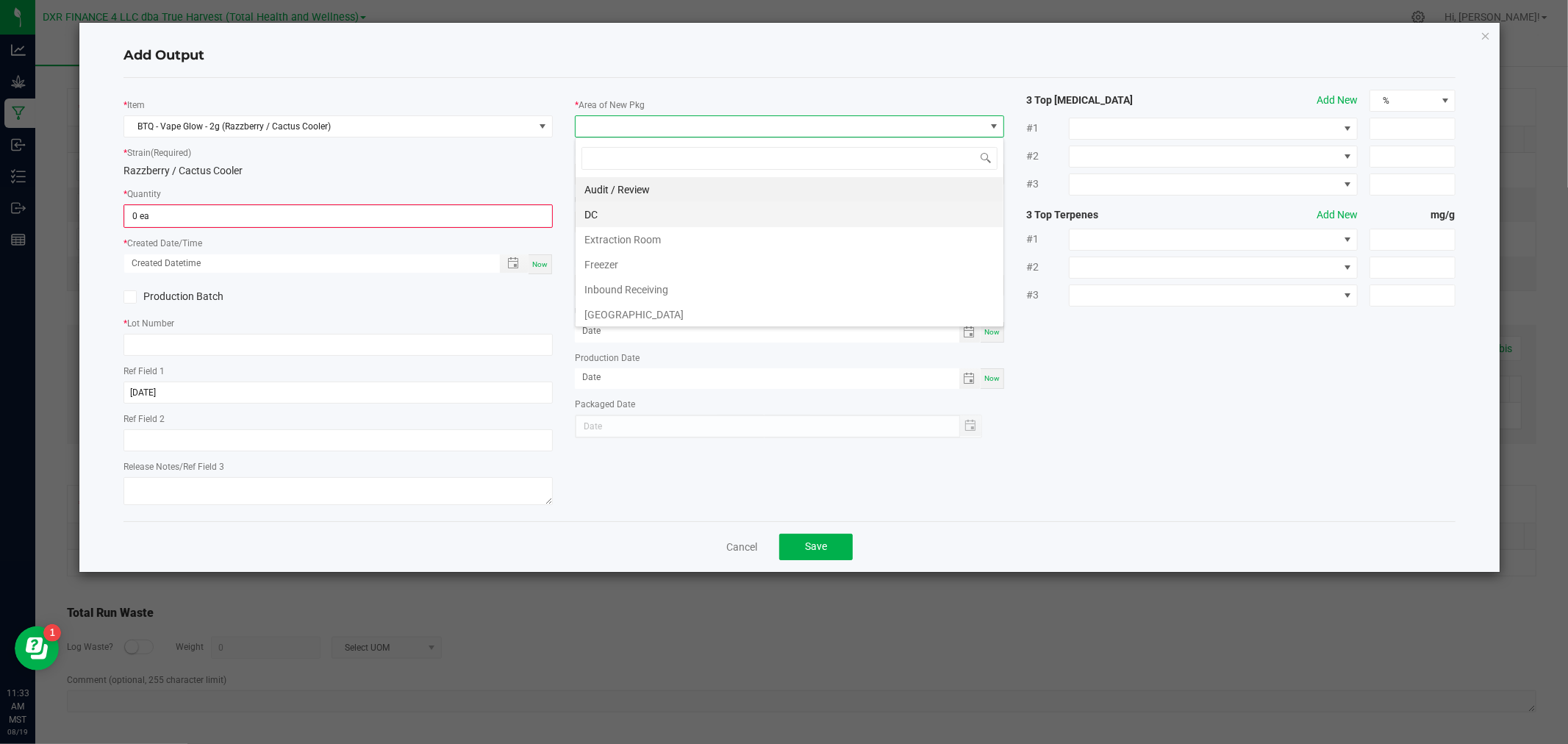
click at [624, 211] on li "DC" at bounding box center [789, 215] width 428 height 25
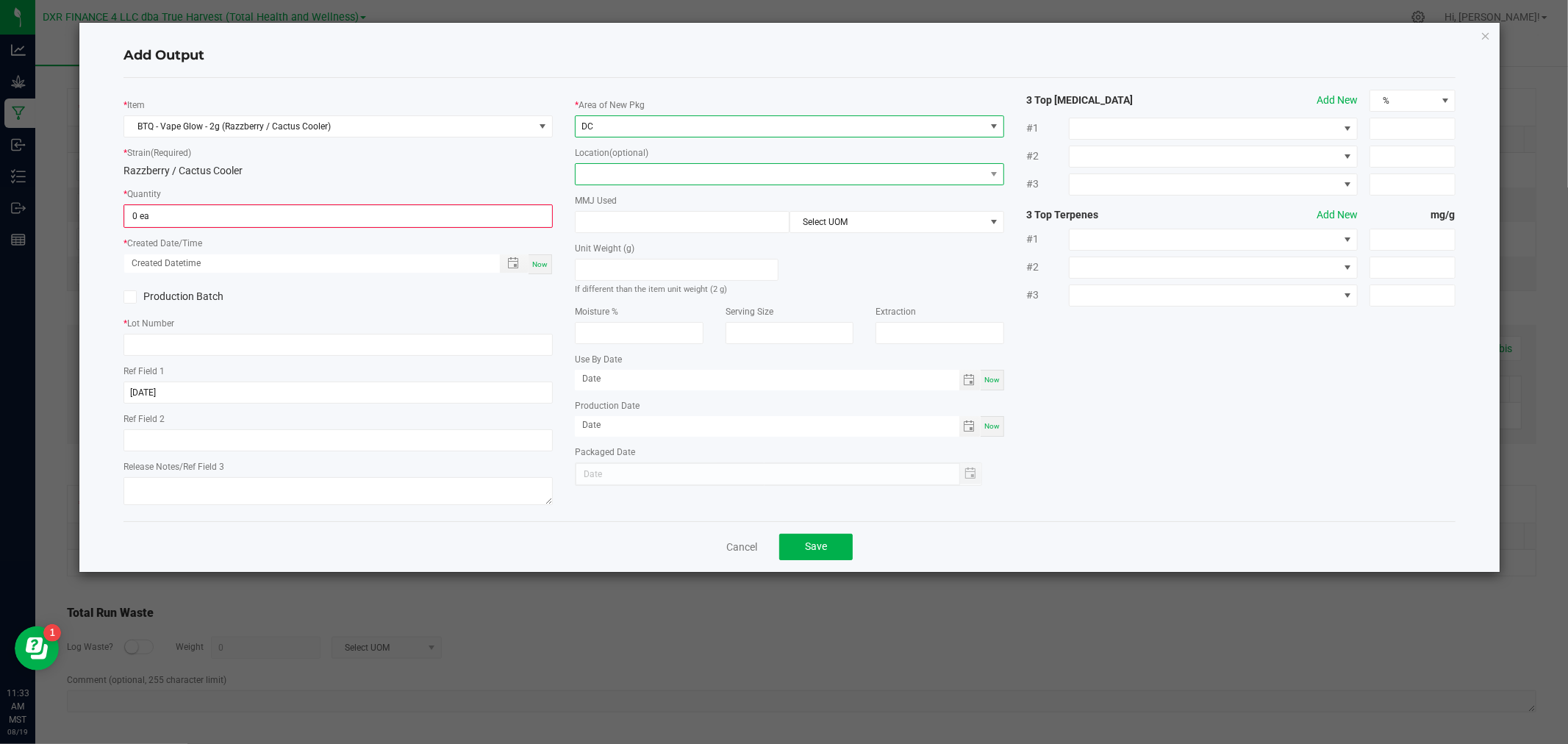
click at [625, 184] on span at bounding box center [780, 174] width 409 height 21
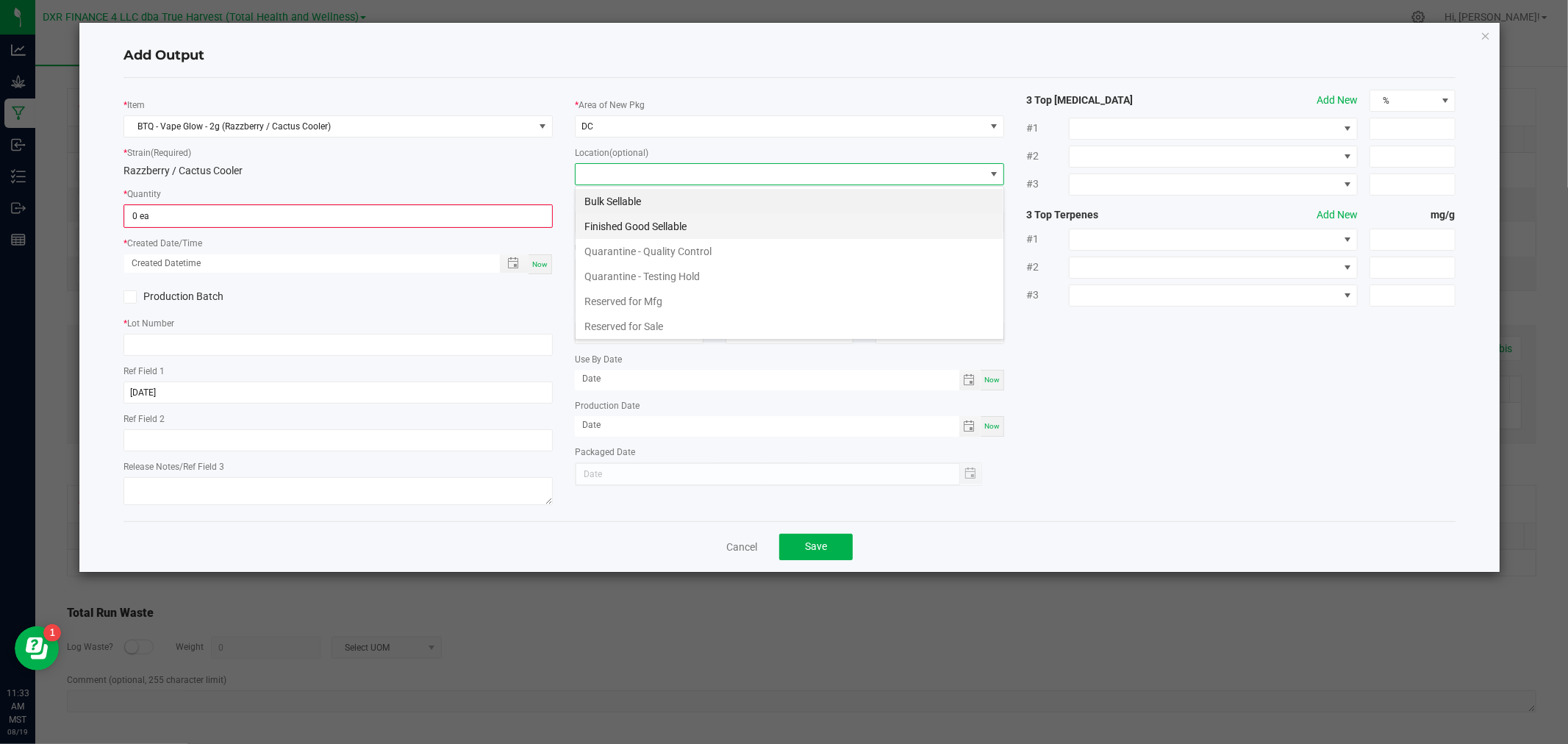
click at [625, 221] on li "Finished Good Sellable" at bounding box center [789, 227] width 428 height 25
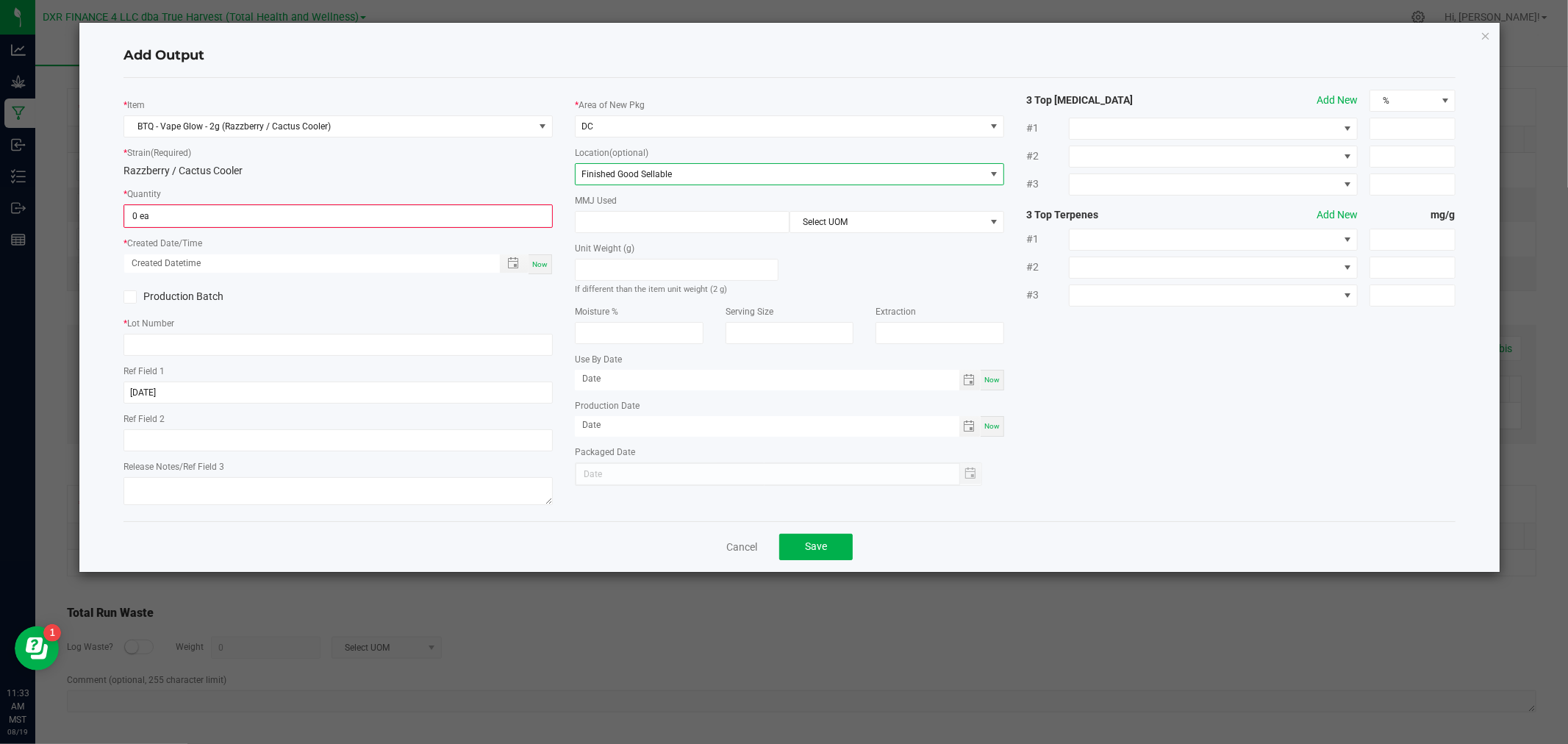
click at [625, 221] on input at bounding box center [681, 221] width 213 height 21
type input "2"
click at [919, 246] on div "Unit Weight (g) If different than the item unit weight (2 g)" at bounding box center [789, 264] width 451 height 63
click at [909, 232] on span "Select UOM" at bounding box center [887, 221] width 194 height 21
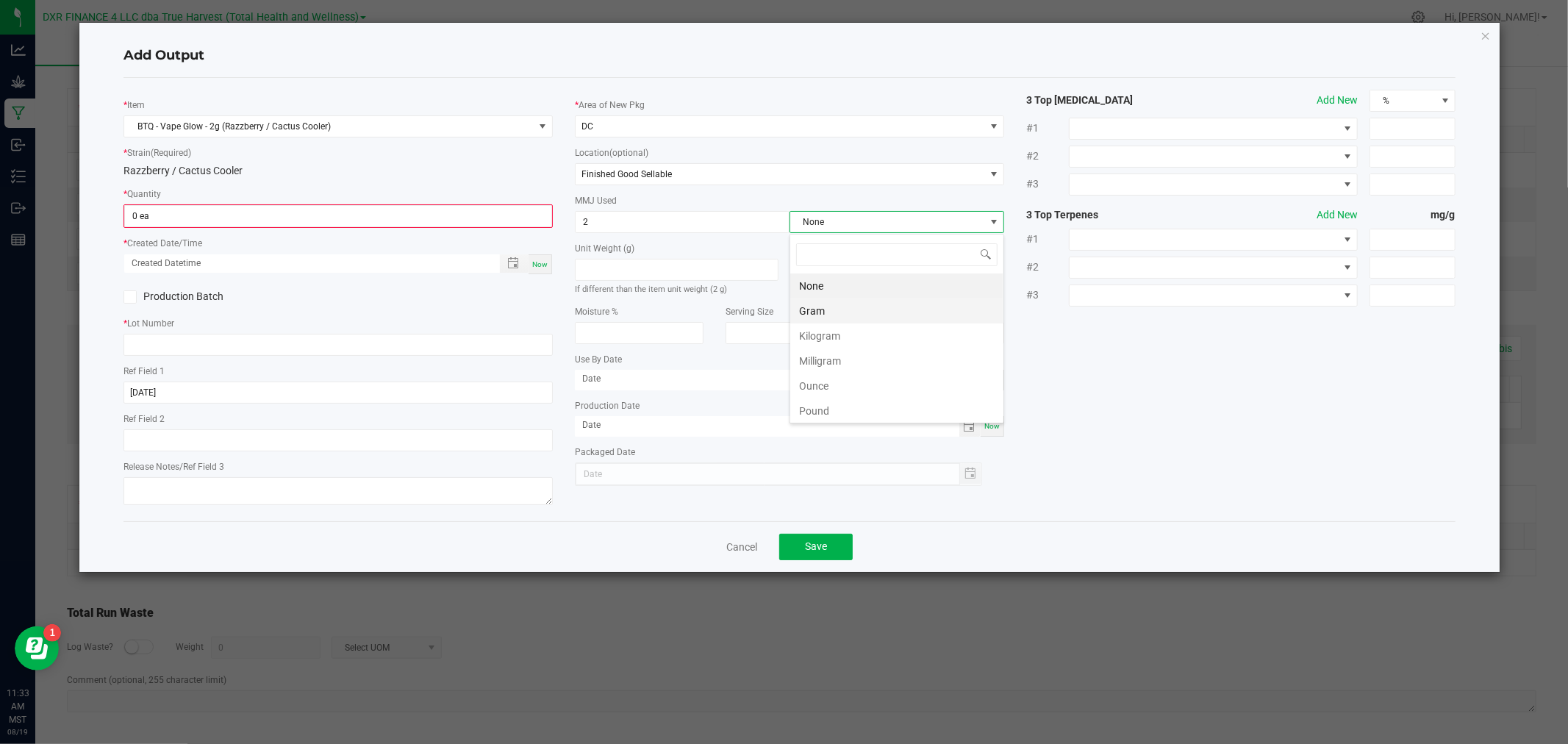
click at [848, 309] on li "Gram" at bounding box center [896, 311] width 213 height 25
click at [312, 222] on input "0" at bounding box center [338, 216] width 426 height 21
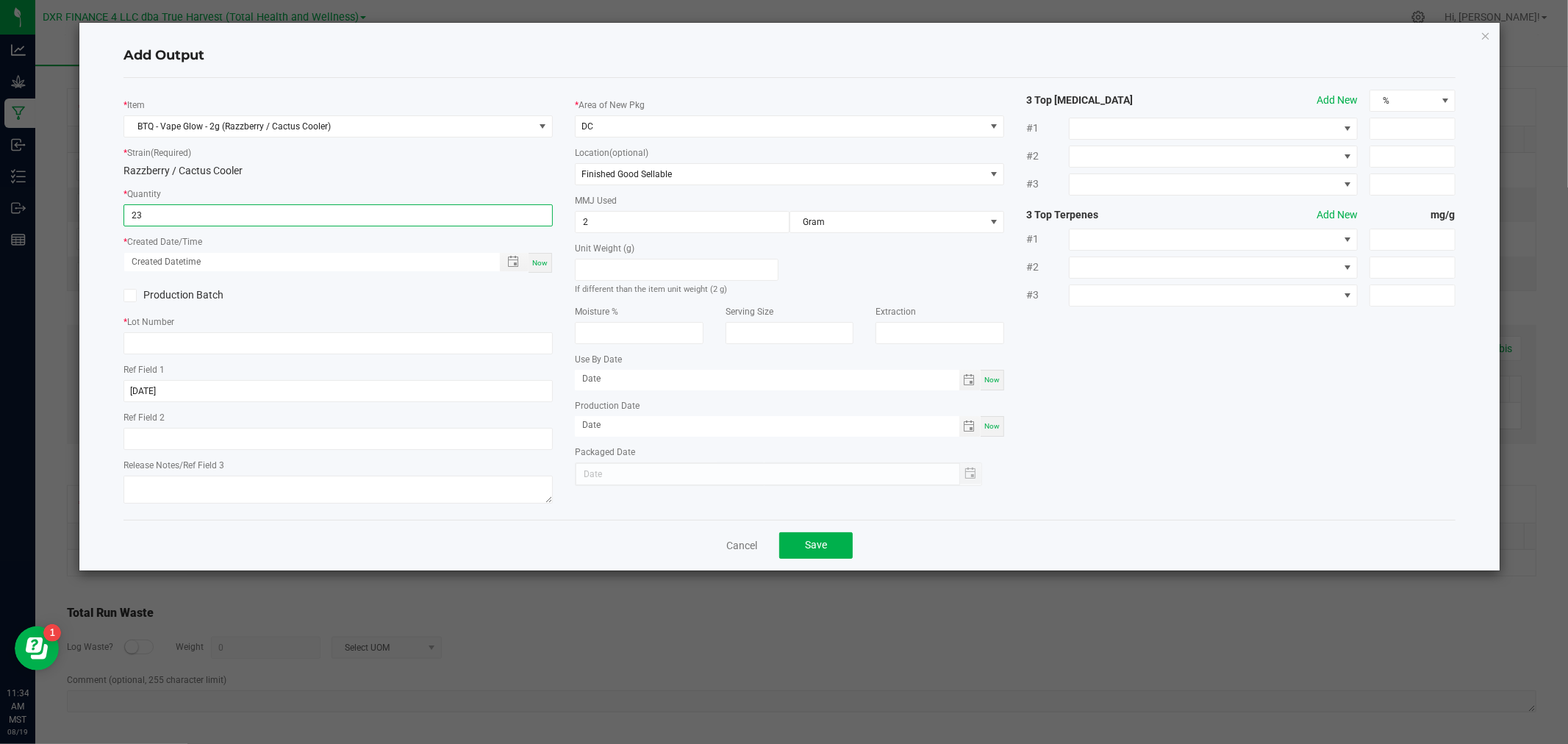
type input "2"
click at [510, 266] on span "Toggle popup" at bounding box center [513, 261] width 12 height 12
type input "2818 ea"
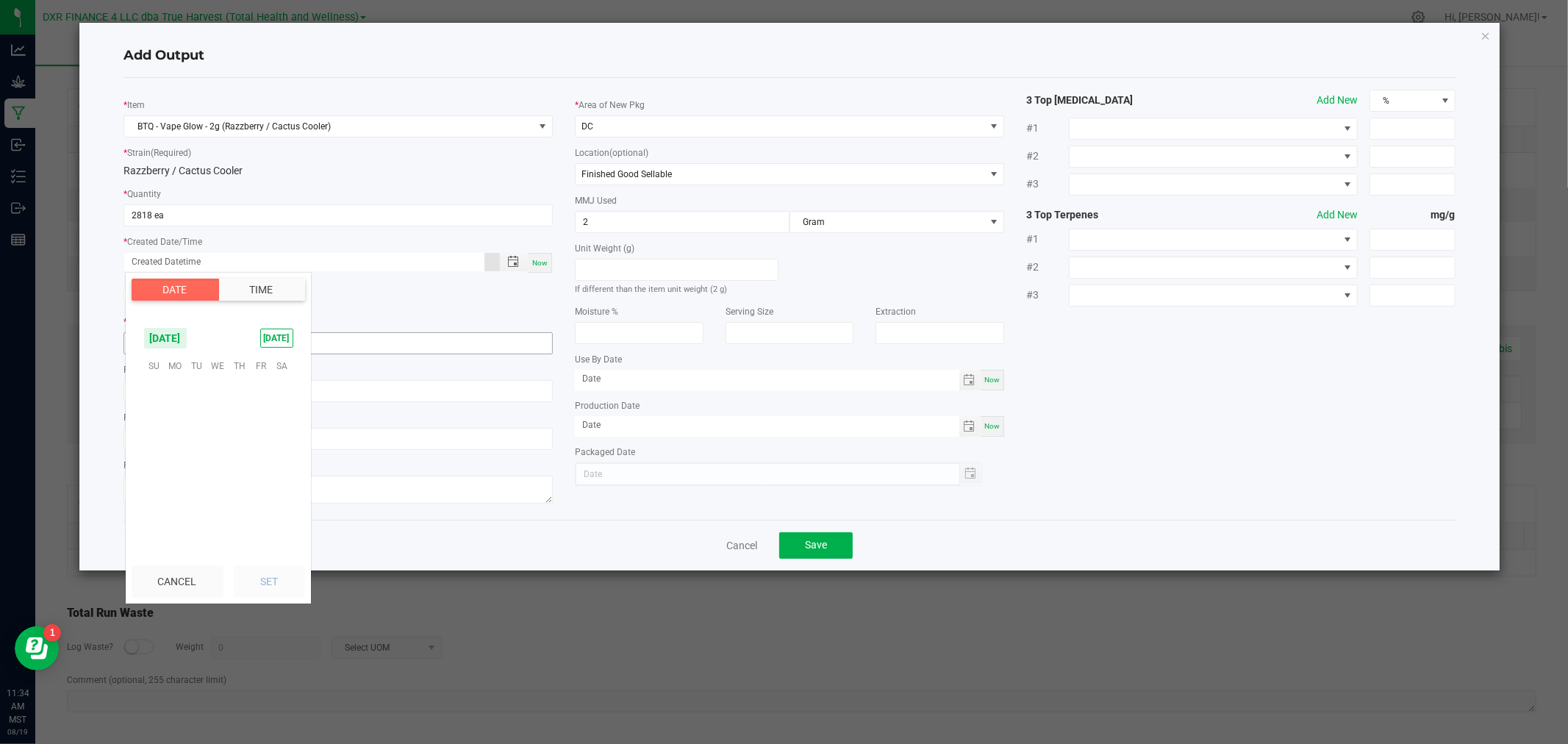
scroll to position [238249, 0]
click at [252, 411] on span "8" at bounding box center [260, 412] width 21 height 23
click at [188, 282] on button "Date" at bounding box center [175, 289] width 87 height 22
click at [245, 407] on span "7" at bounding box center [239, 412] width 21 height 23
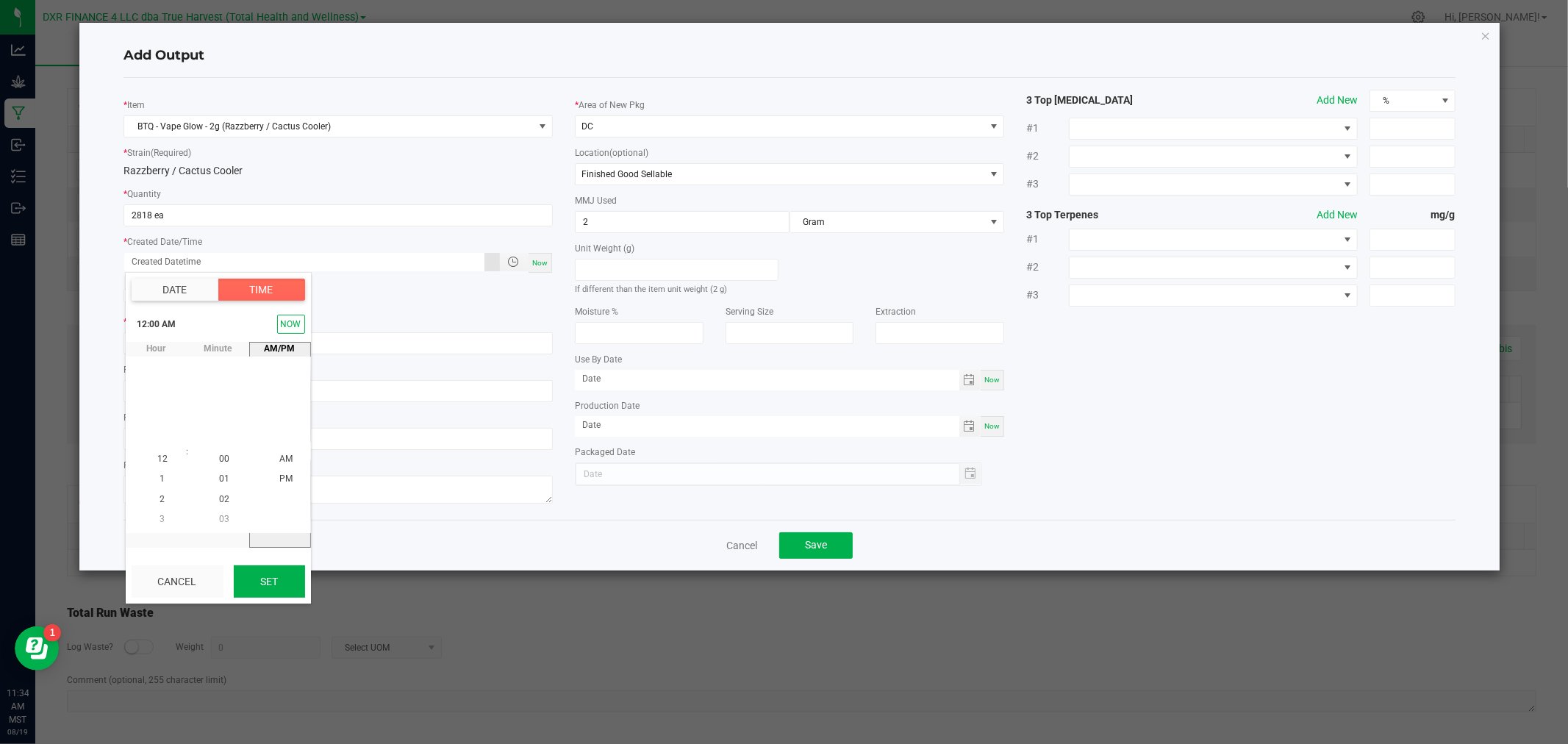
click at [260, 587] on button "Set" at bounding box center [269, 582] width 71 height 32
type input "[DATE] 12:00 AM"
type input "[DATE]"
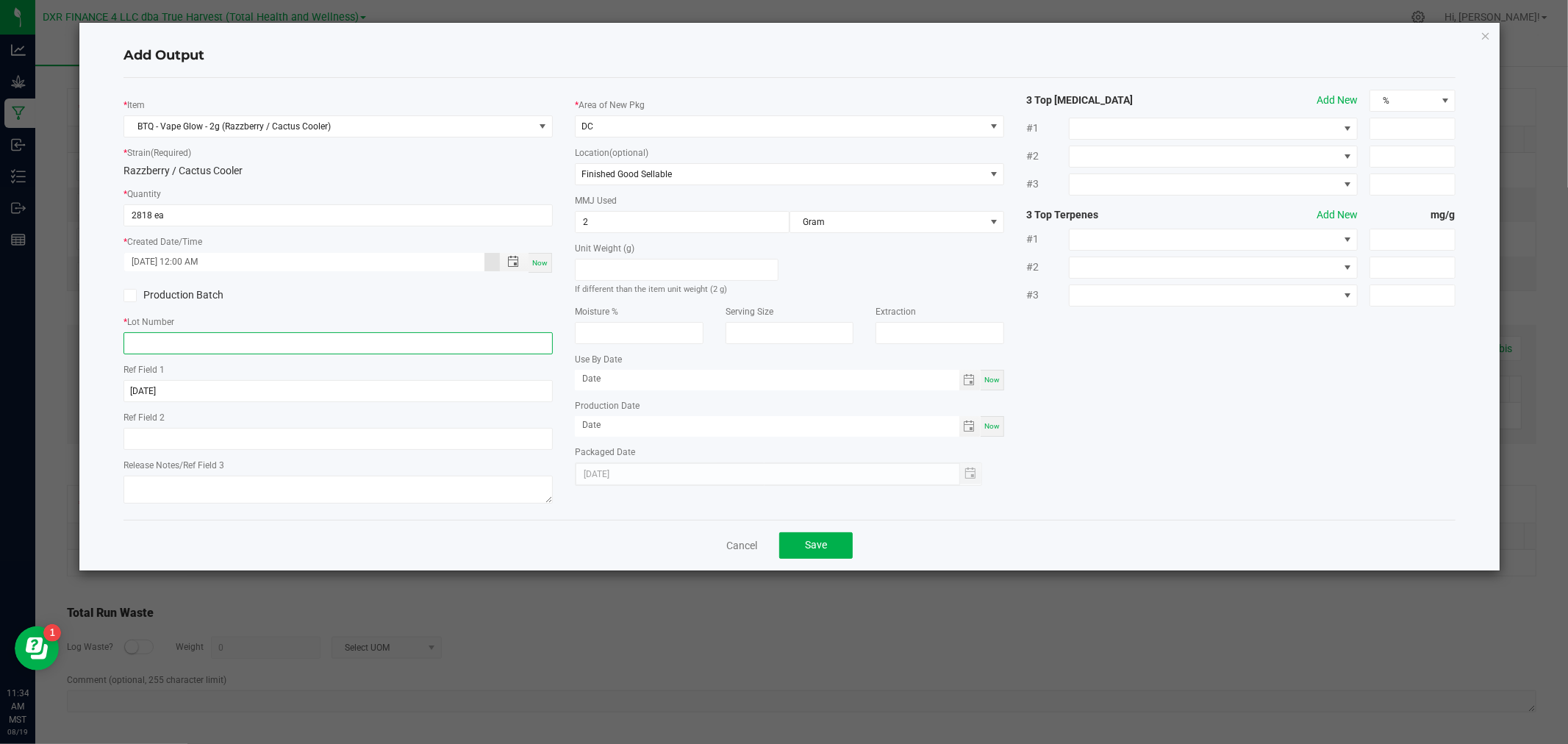
click at [197, 344] on input "text" at bounding box center [337, 343] width 429 height 22
paste input "VRZB250807 / VCAC250807"
type input "VRZB250807 / VCAC250807"
click at [796, 542] on button "Save" at bounding box center [815, 546] width 73 height 27
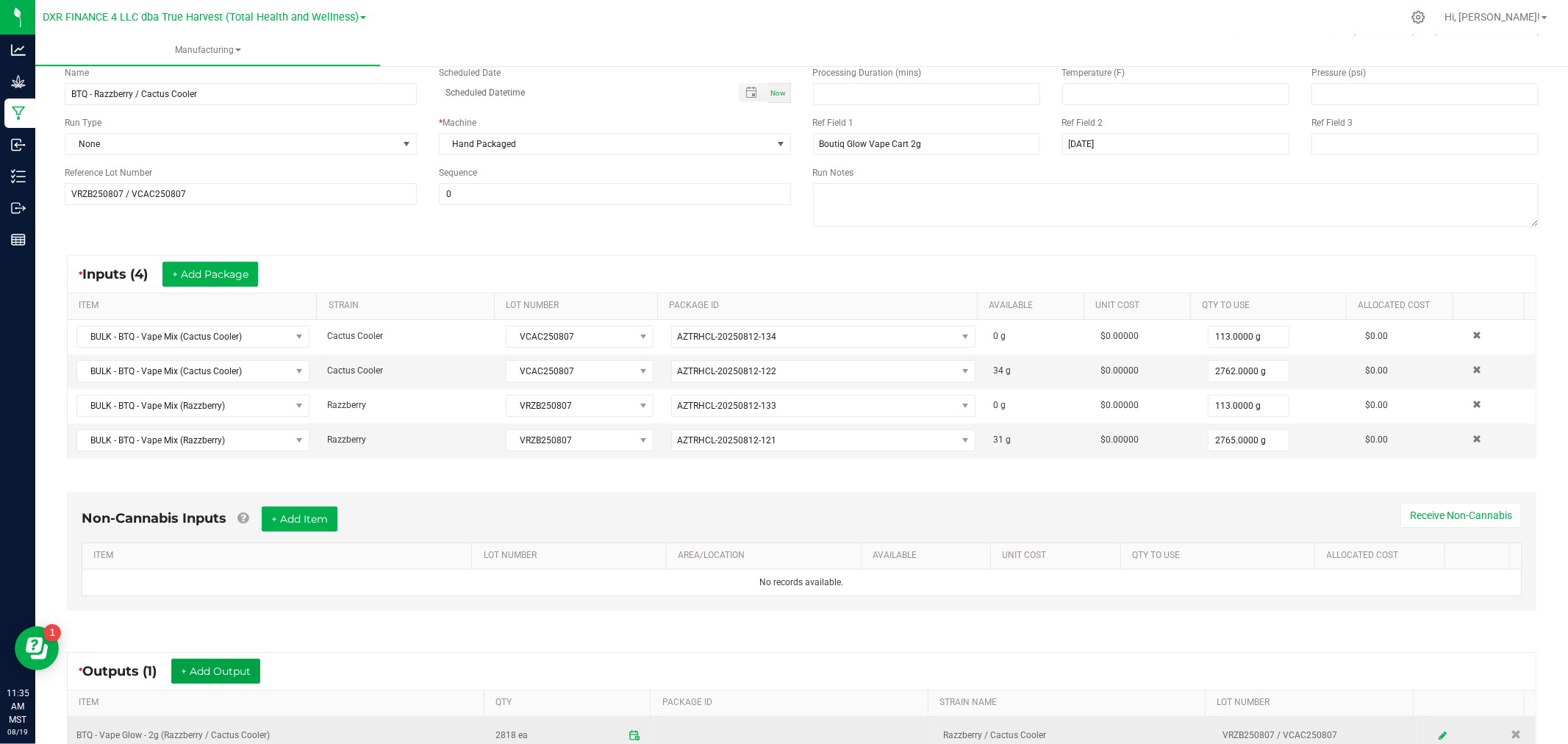
scroll to position [0, 0]
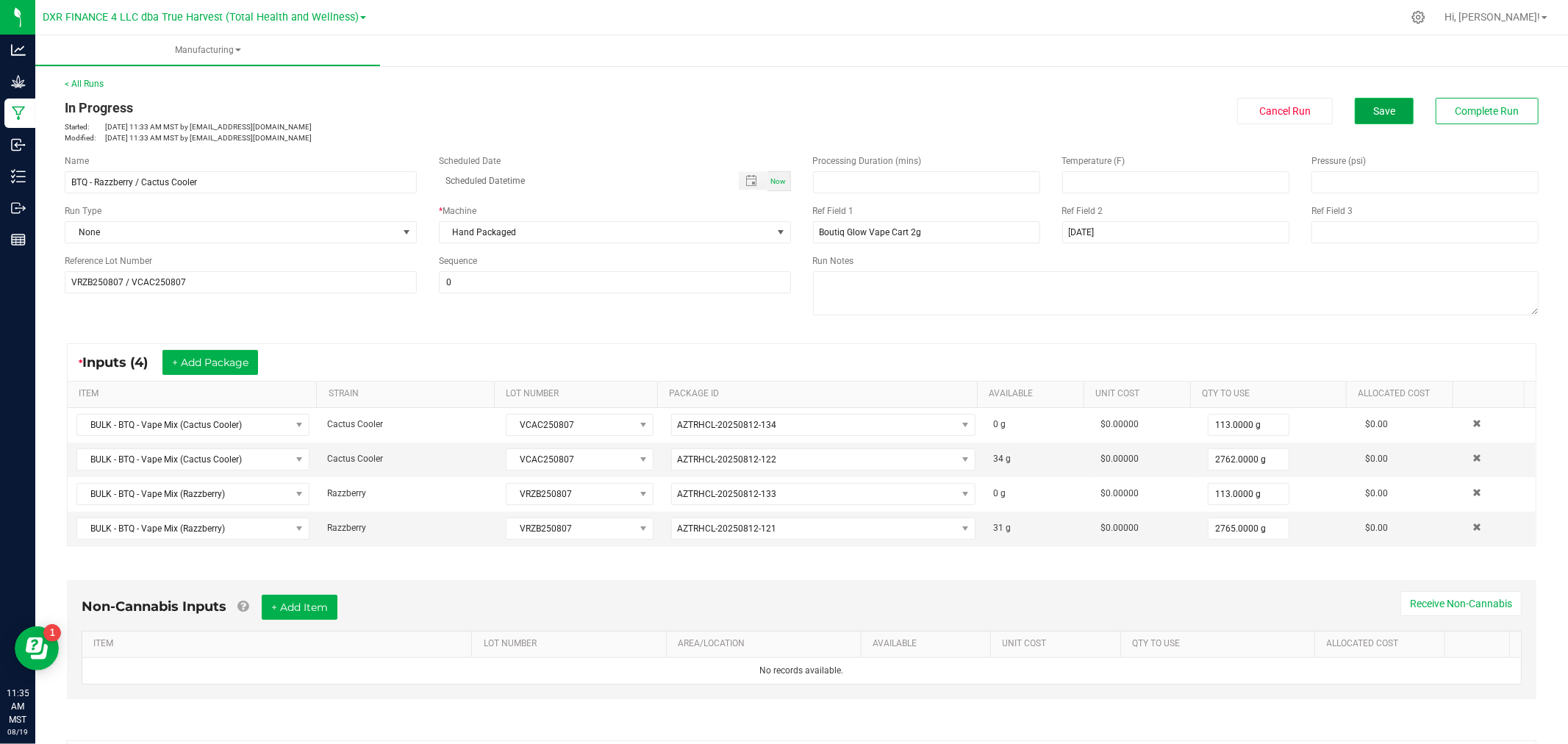
click at [1357, 109] on button "Save" at bounding box center [1384, 112] width 59 height 27
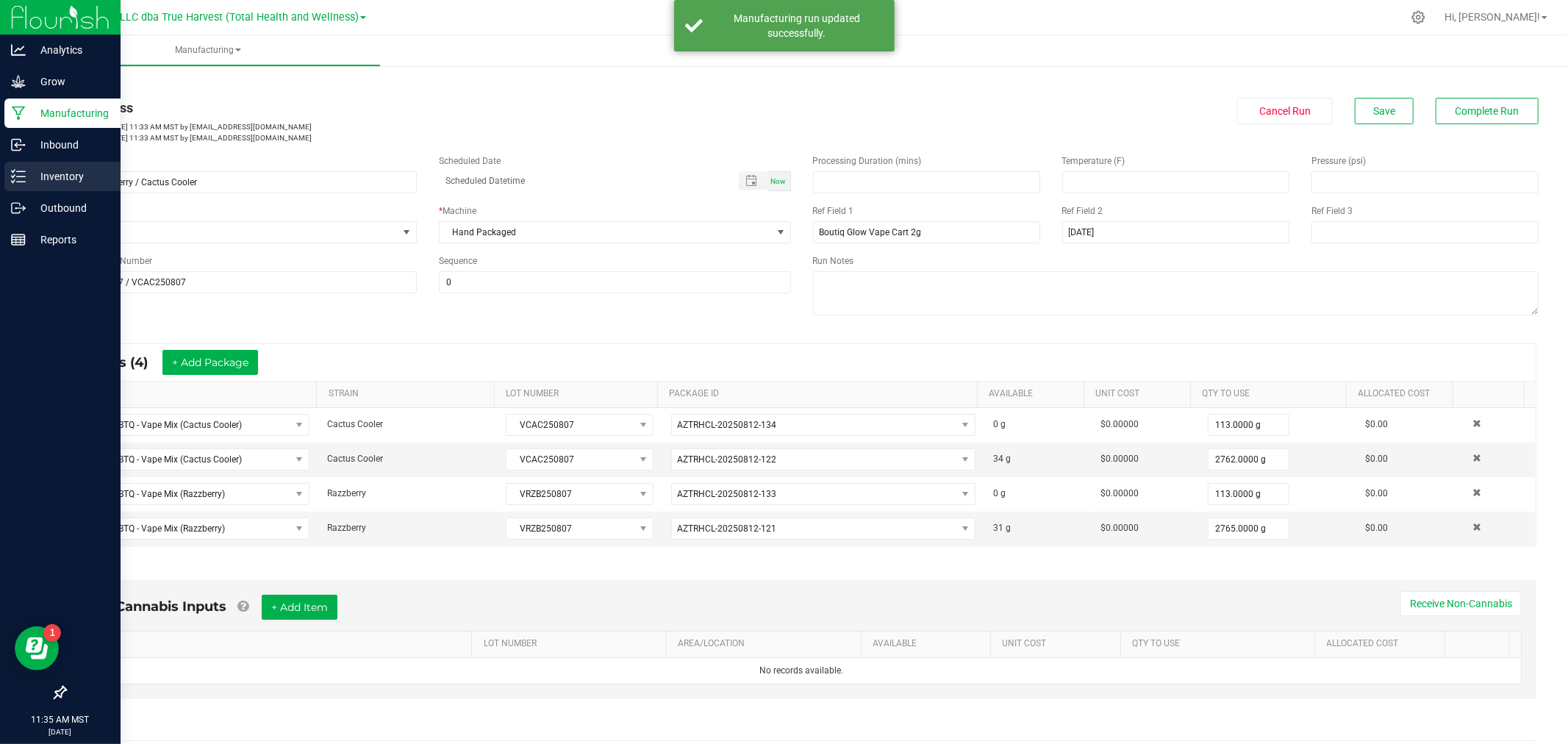
click at [19, 178] on icon at bounding box center [18, 177] width 14 height 14
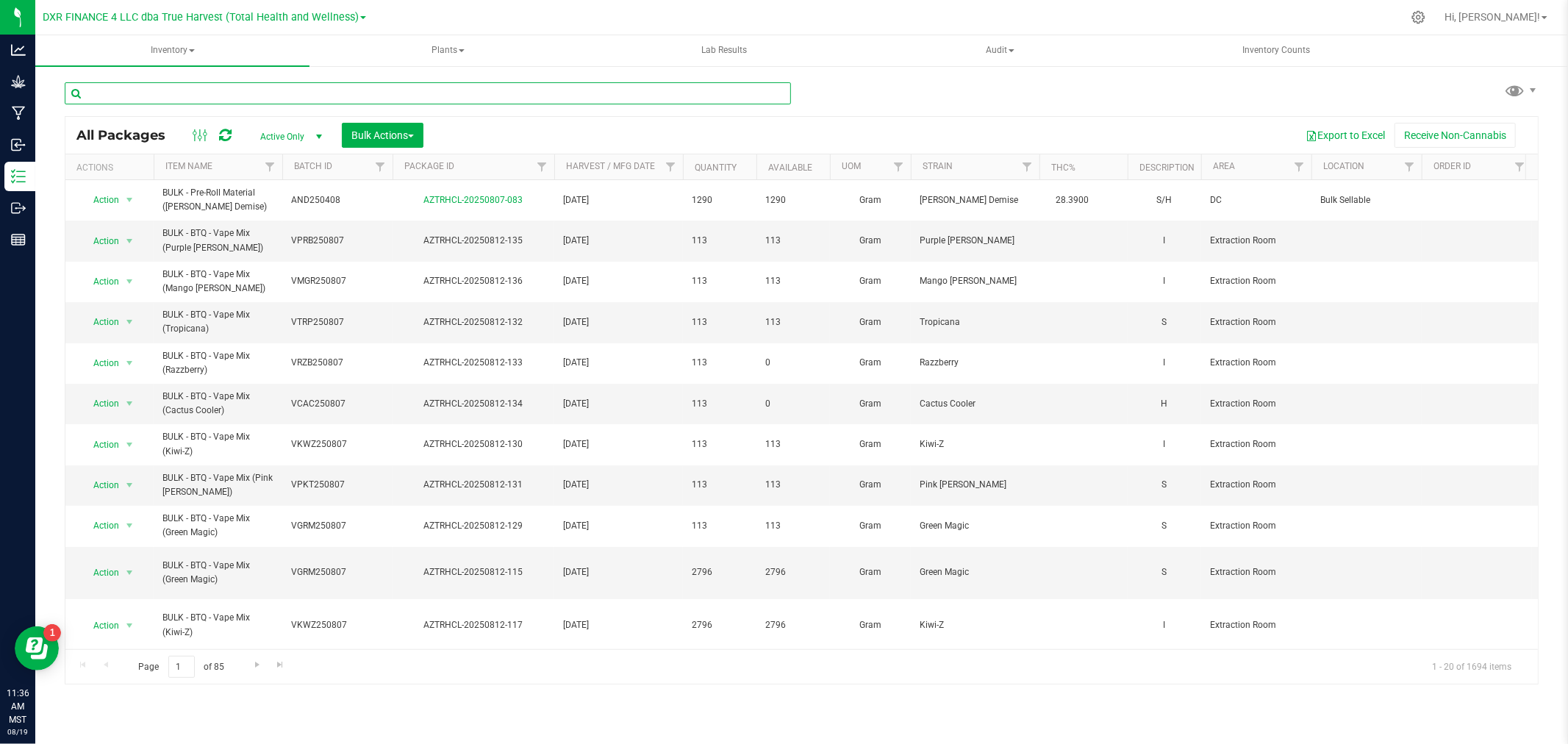
click at [223, 103] on input "text" at bounding box center [428, 93] width 726 height 22
paste input "BULK - BTQ - Vape Mix (Green Magic)"
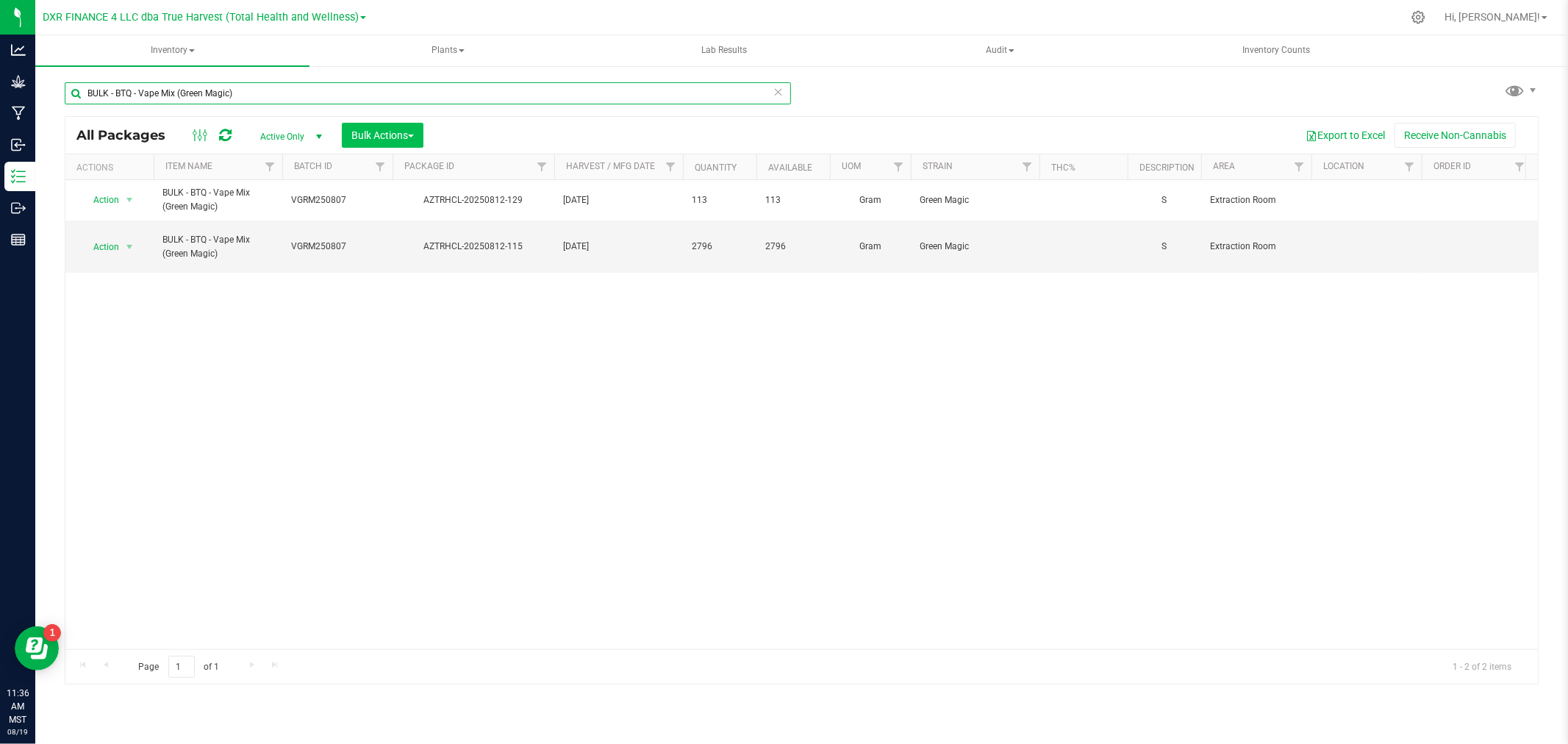
type input "BULK - BTQ - Vape Mix (Green Magic)"
click at [416, 137] on button "Bulk Actions" at bounding box center [382, 136] width 81 height 25
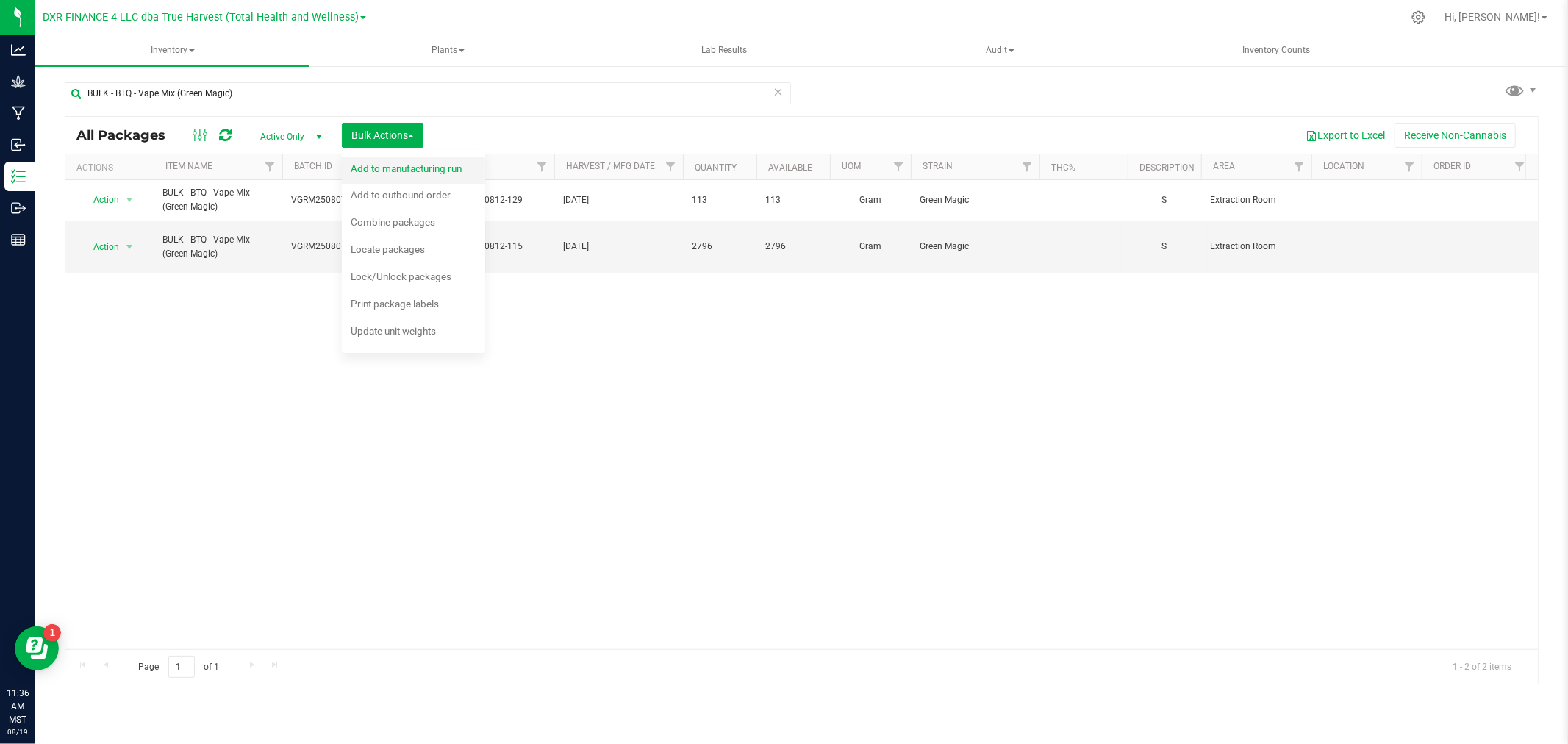
click at [421, 173] on span "Add to manufacturing run" at bounding box center [406, 168] width 111 height 12
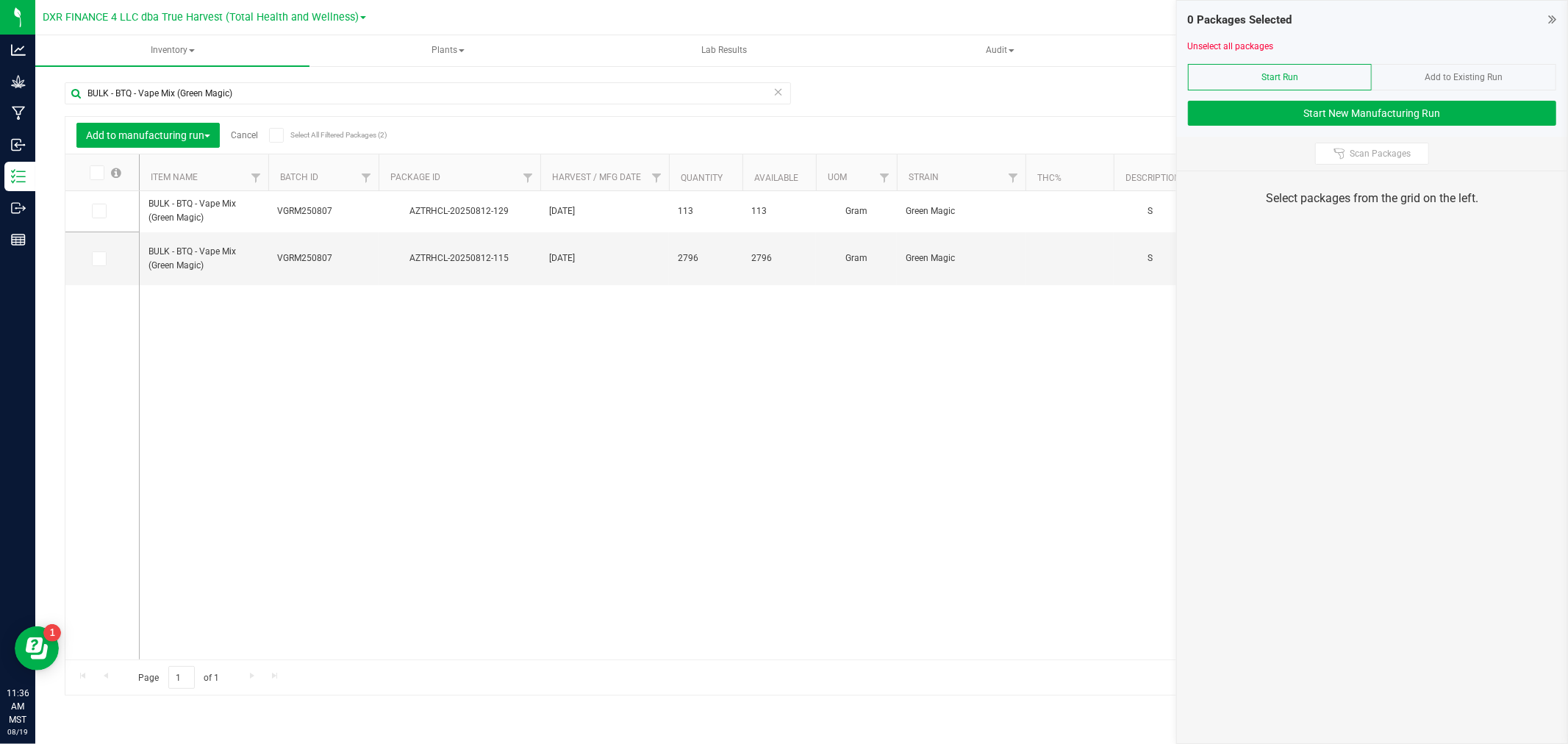
click at [94, 173] on icon at bounding box center [95, 173] width 10 height 0
click at [0, 0] on input "checkbox" at bounding box center [0, 0] width 0 height 0
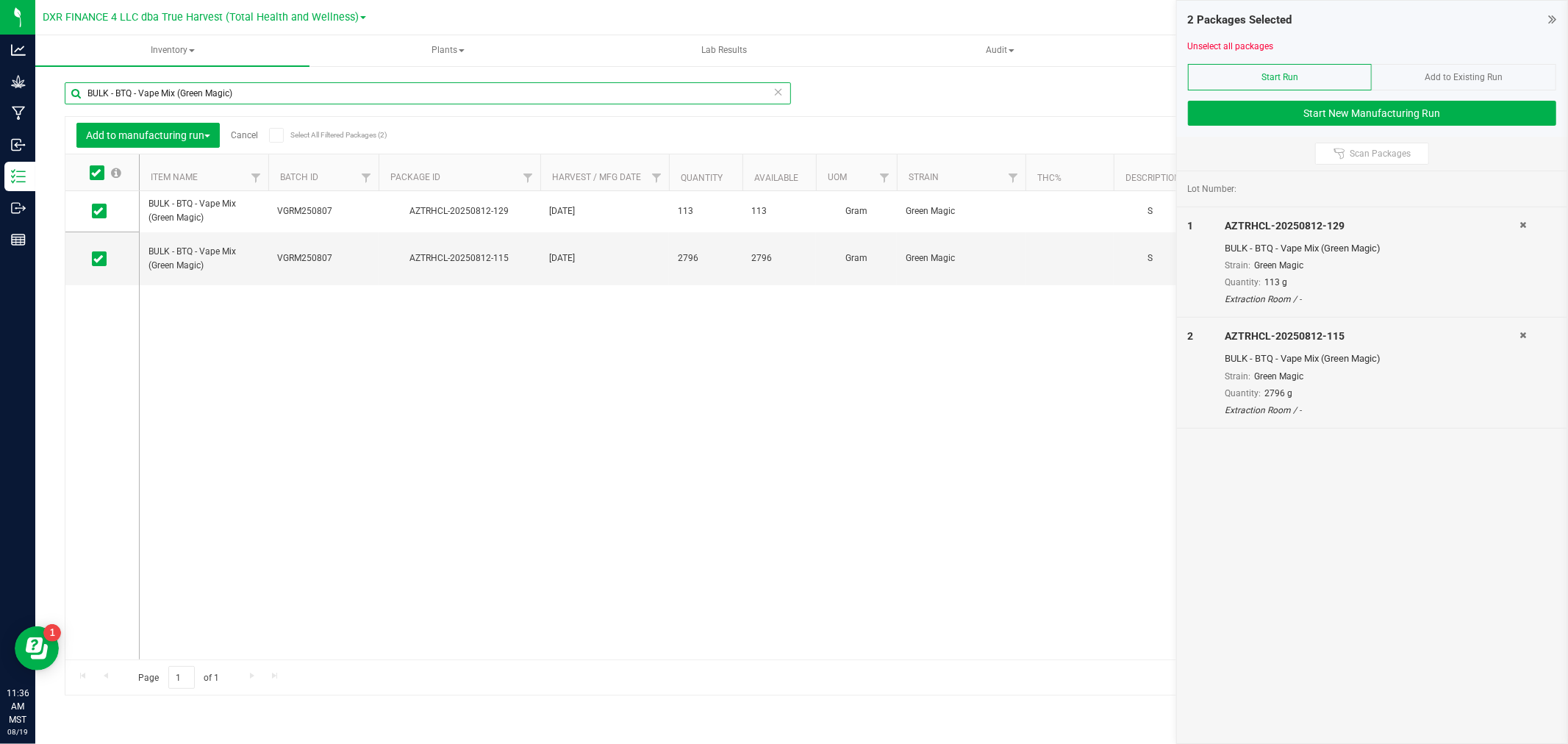
click at [277, 93] on input "BULK - BTQ - Vape Mix (Green Magic)" at bounding box center [428, 93] width 726 height 22
paste input "Kiwi-Z"
type input "BULK - BTQ - Vape Mix (Kiwi-Z)"
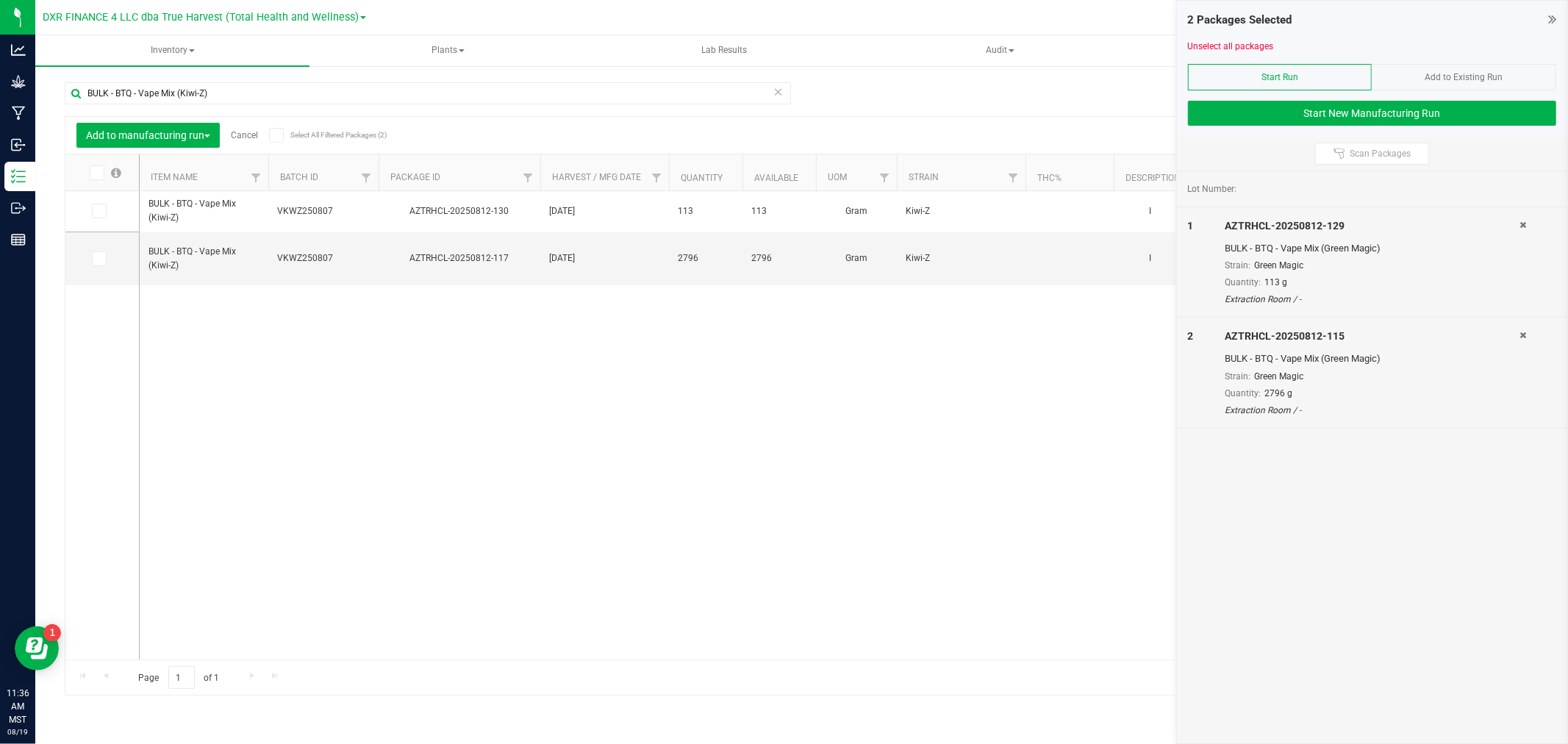
click at [98, 173] on icon at bounding box center [95, 173] width 10 height 0
click at [0, 0] on input "checkbox" at bounding box center [0, 0] width 0 height 0
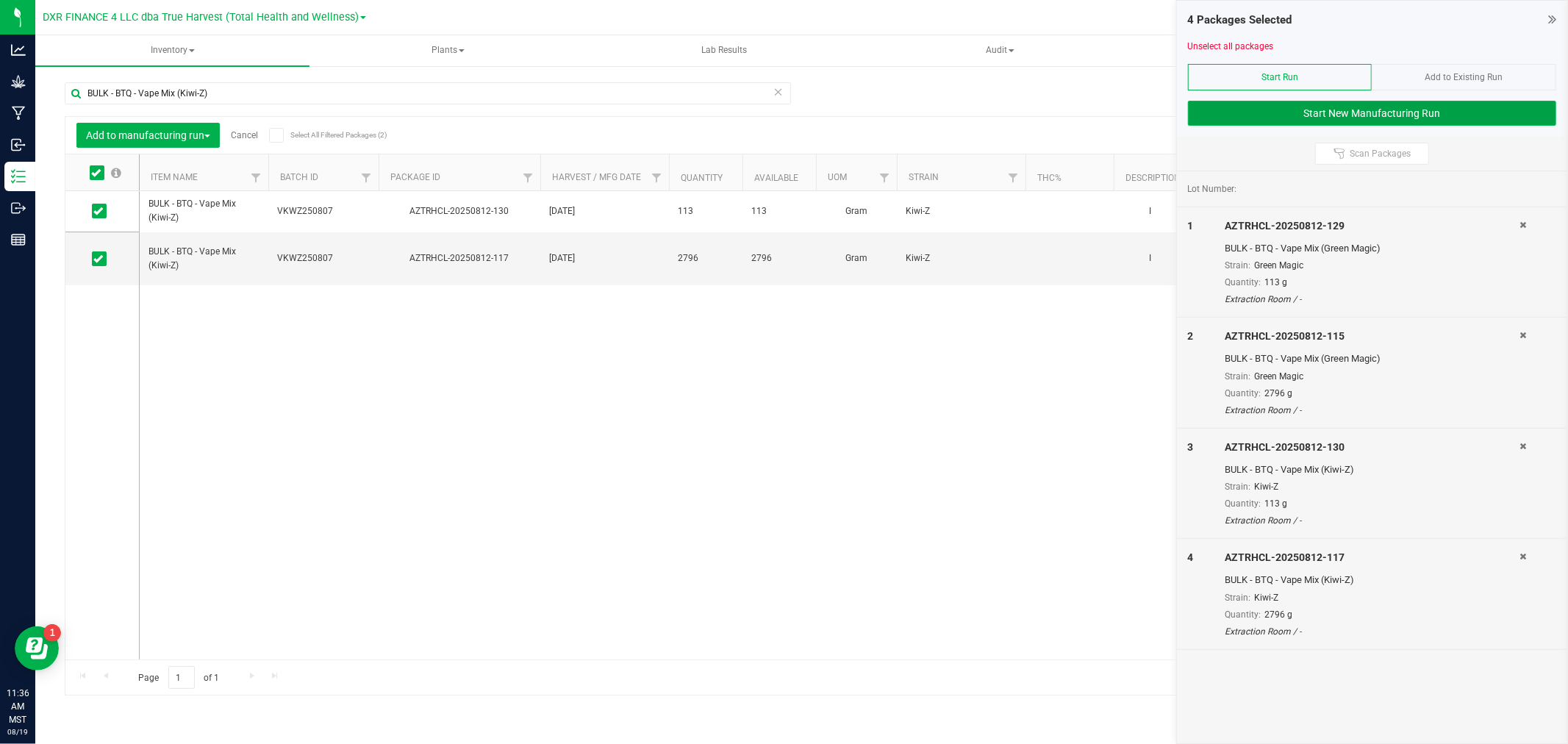
click at [1342, 115] on button "Start New Manufacturing Run" at bounding box center [1372, 113] width 368 height 25
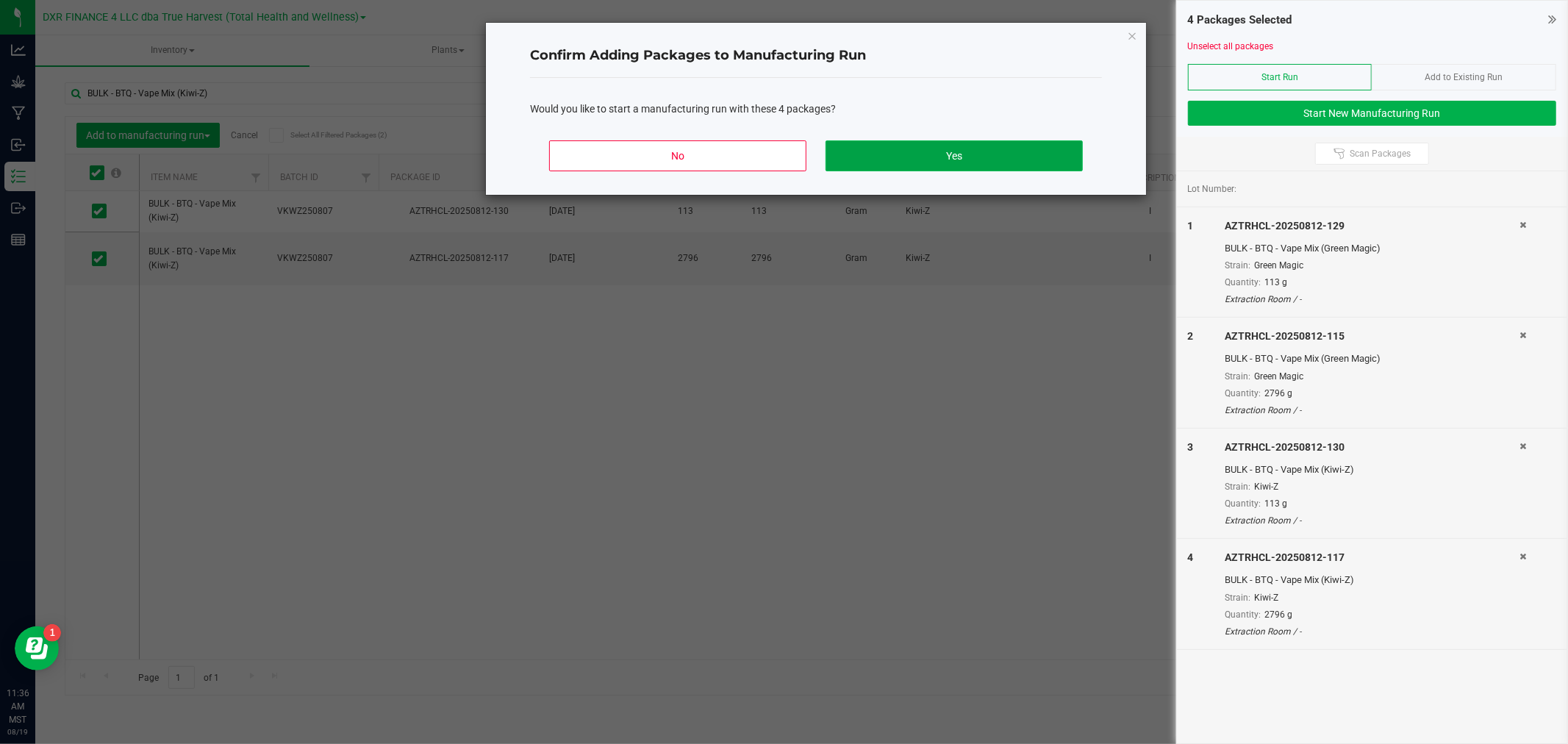
click at [956, 165] on button "Yes" at bounding box center [953, 155] width 257 height 31
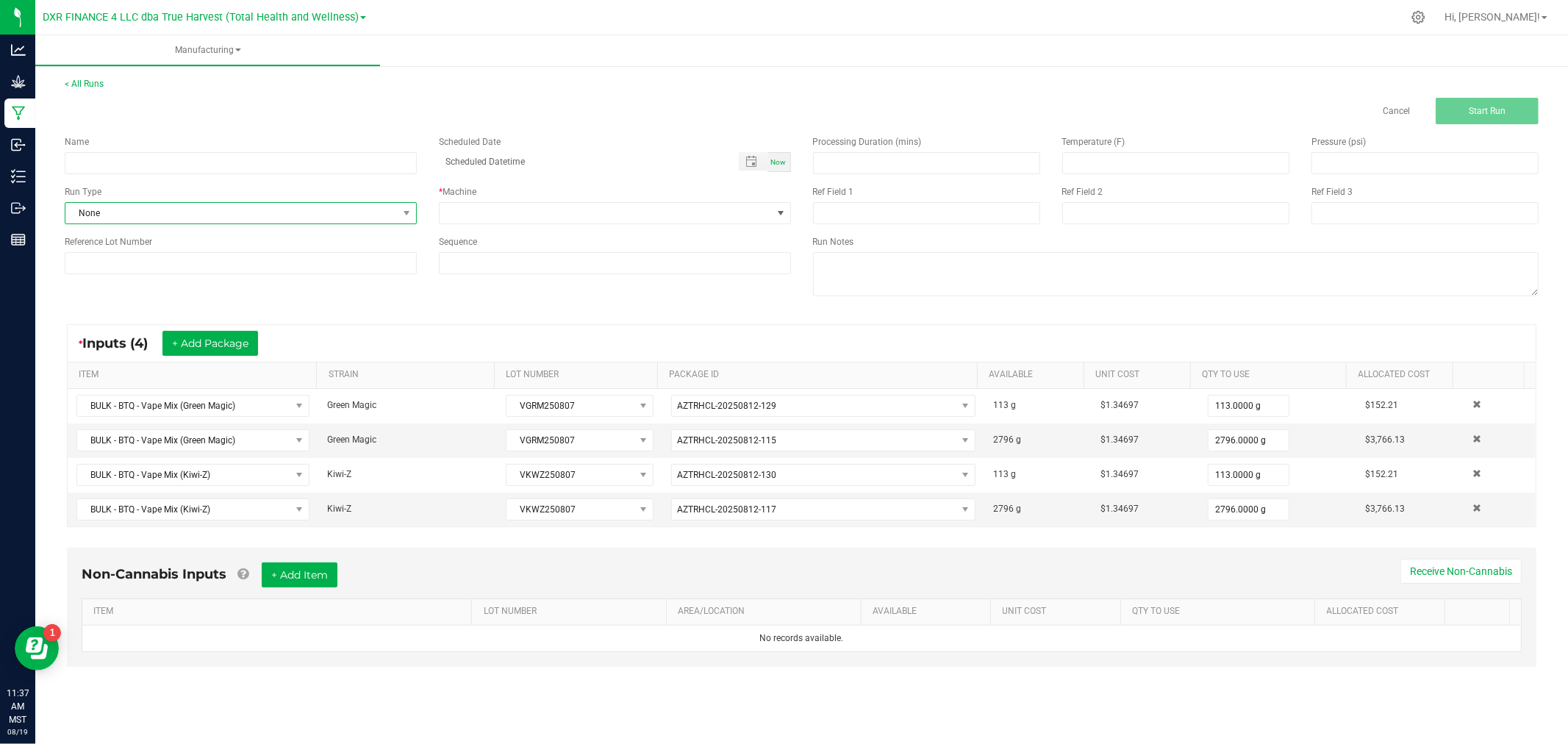
click at [123, 210] on span "None" at bounding box center [231, 212] width 332 height 21
click at [290, 160] on input at bounding box center [241, 163] width 352 height 22
type input "BTQ - Green Magic / Kiwi-Z"
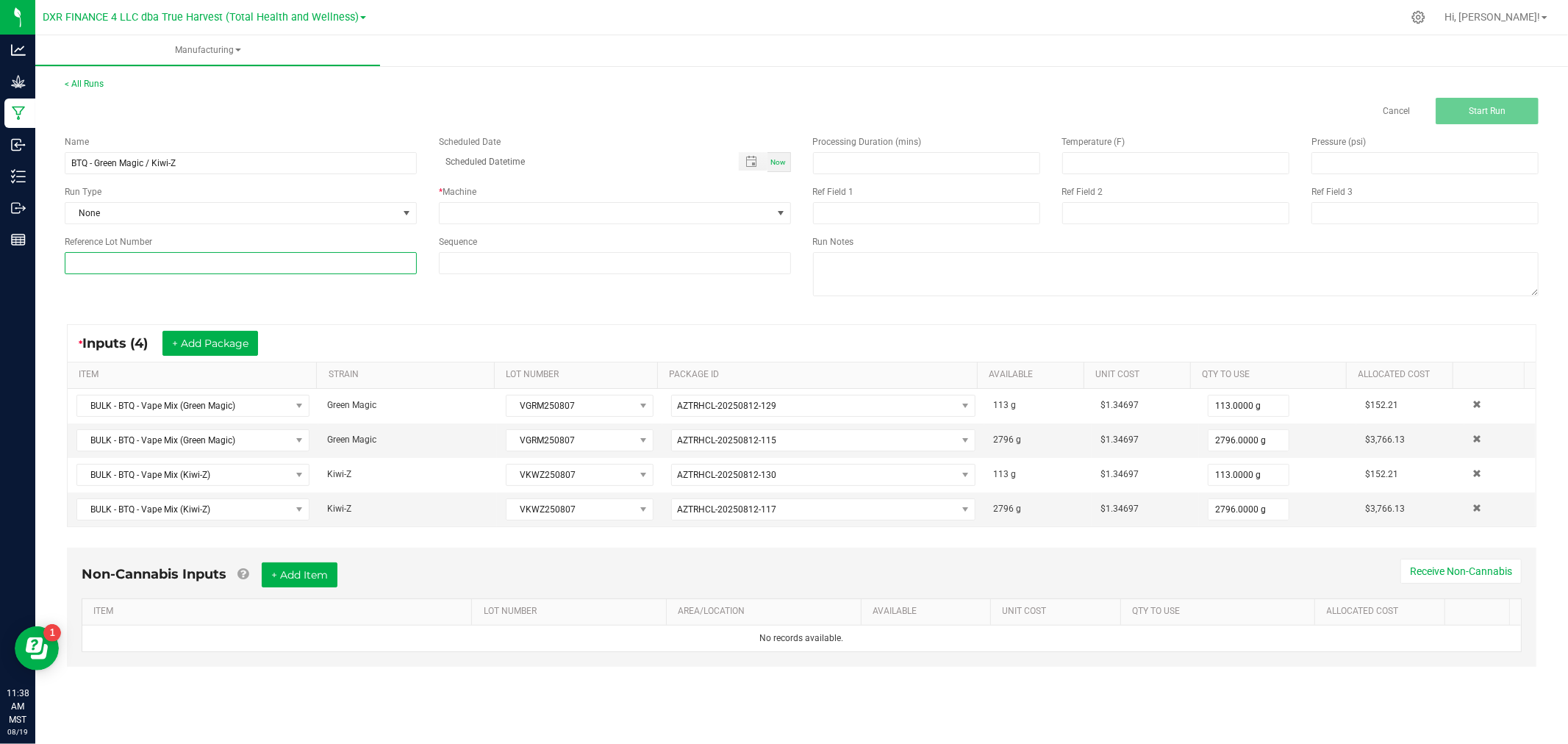
click at [194, 262] on input at bounding box center [241, 263] width 352 height 22
paste input "VGRM250807"
click at [174, 265] on input "VGRM250807 /" at bounding box center [241, 263] width 352 height 22
paste input "VKWZ250807"
type input "VGRM250807 / VKWZ250807"
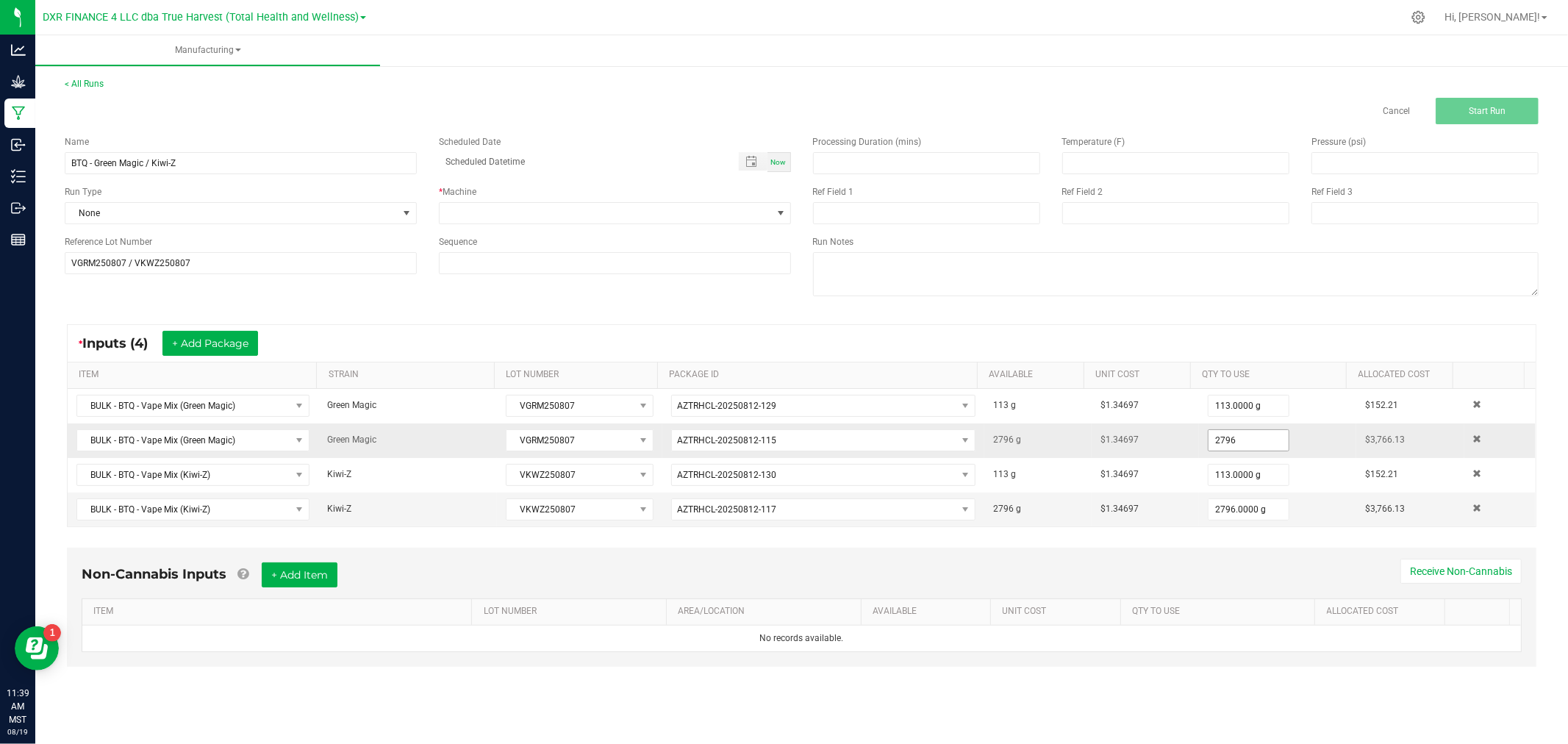
click at [1241, 437] on input "2796" at bounding box center [1249, 440] width 80 height 21
type input "2796.0000 g"
click at [686, 206] on span at bounding box center [606, 212] width 332 height 21
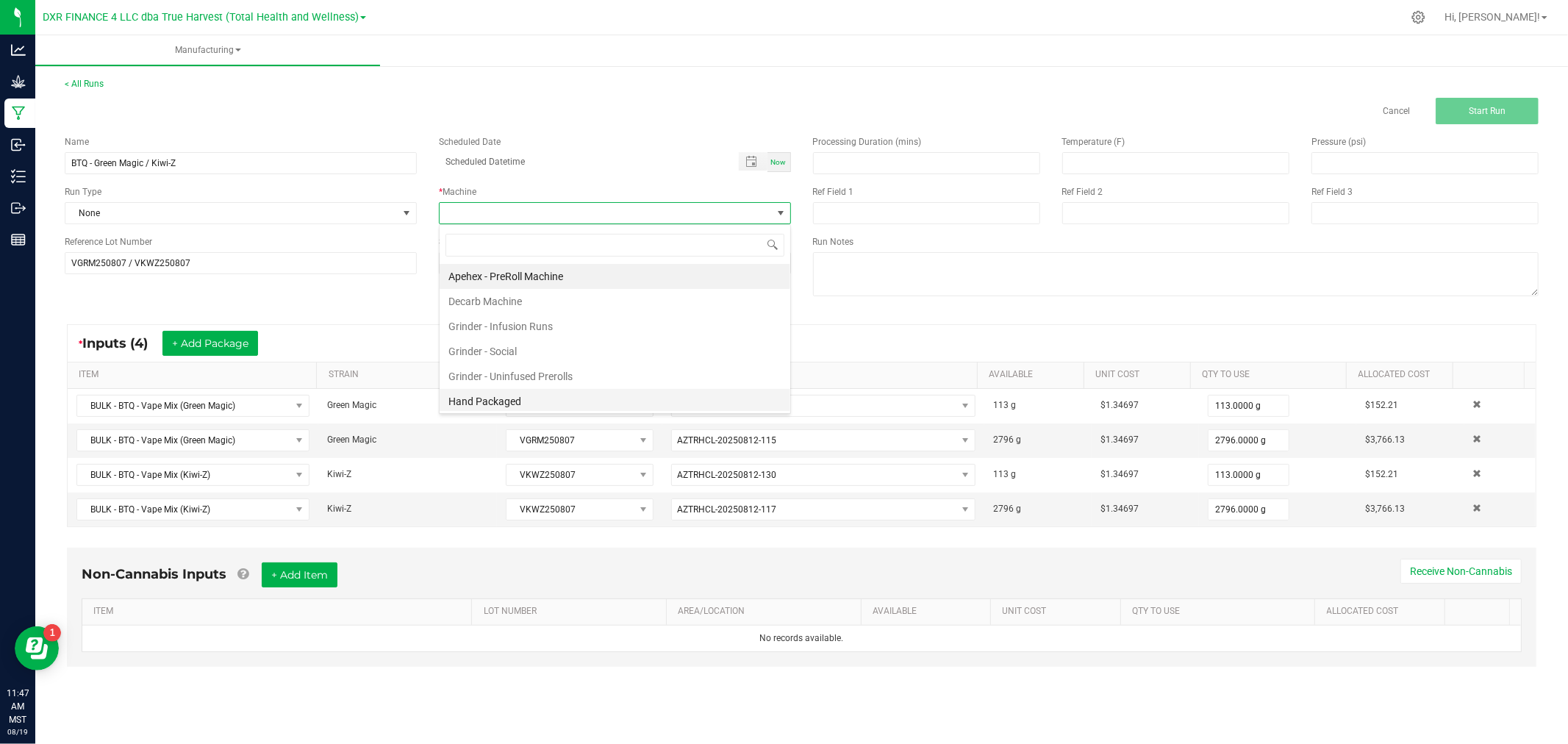
click at [525, 402] on li "Hand Packaged" at bounding box center [615, 401] width 351 height 25
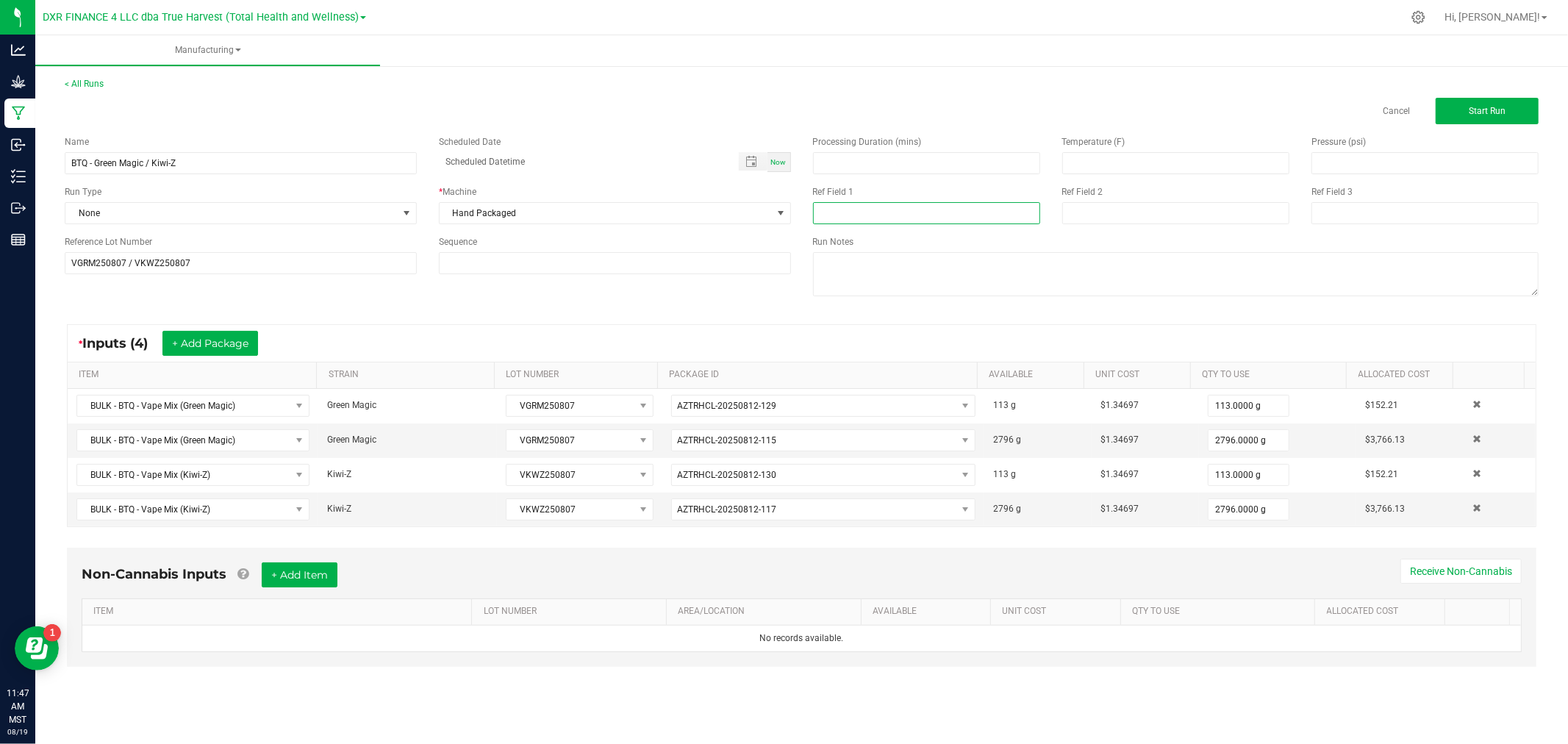
click at [1007, 209] on input at bounding box center [926, 213] width 227 height 22
paste input "Boutiq Glow Vape Cart 2g"
type input "Boutiq Glow Vape Cart 2g"
click at [1140, 217] on input at bounding box center [1176, 213] width 227 height 22
type input "[DATE]"
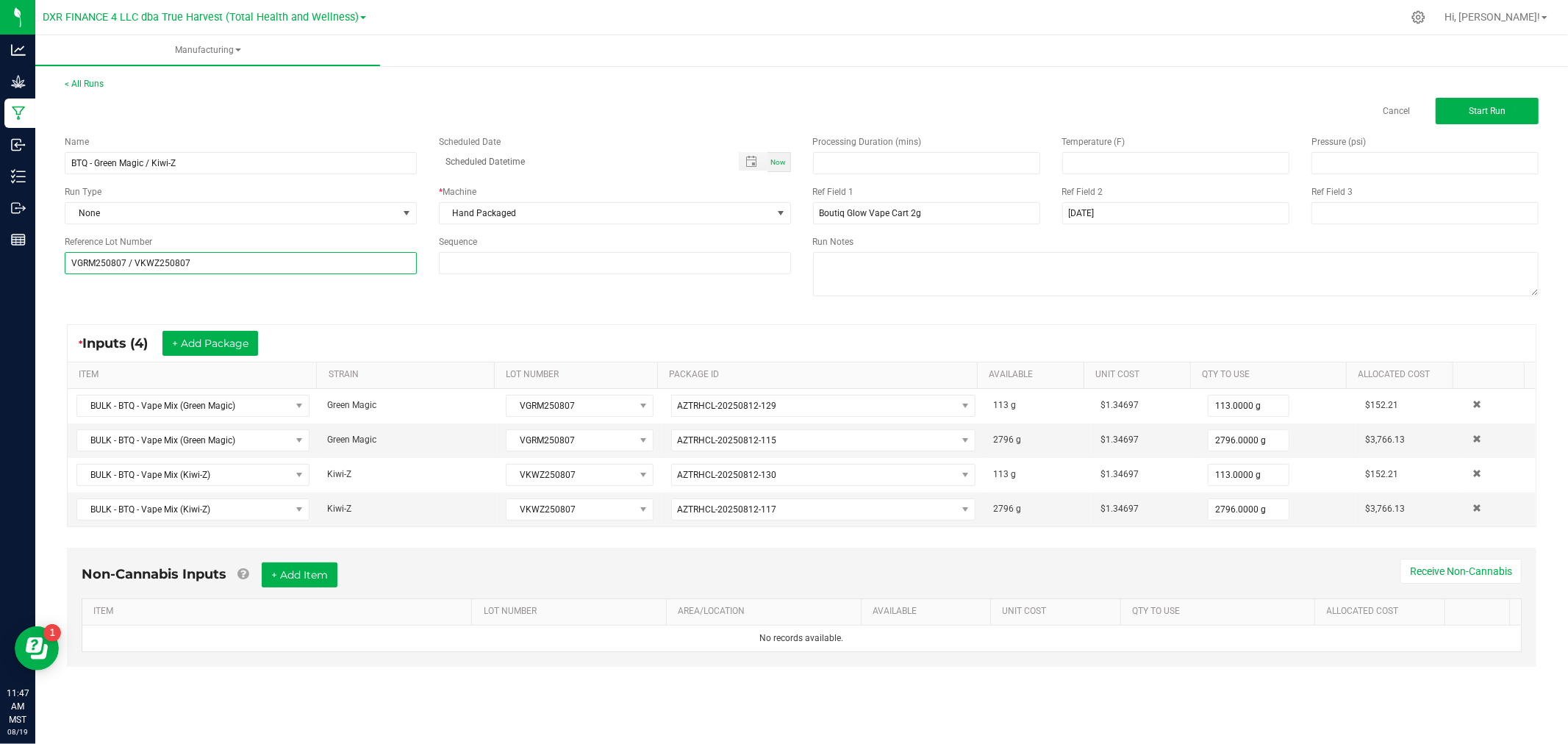
drag, startPoint x: 203, startPoint y: 266, endPoint x: 66, endPoint y: 270, distance: 137.1
click at [66, 270] on input "VGRM250807 / VKWZ250807" at bounding box center [241, 263] width 352 height 22
click at [95, 161] on input "BTQ - Green Magic / Kiwi-Z" at bounding box center [241, 163] width 352 height 22
click at [113, 161] on input "BTQ - Glow - Green Magic / Kiwi-Z" at bounding box center [241, 163] width 352 height 22
type input "BTQ - Glow 2g - Green Magic / Kiwi-Z"
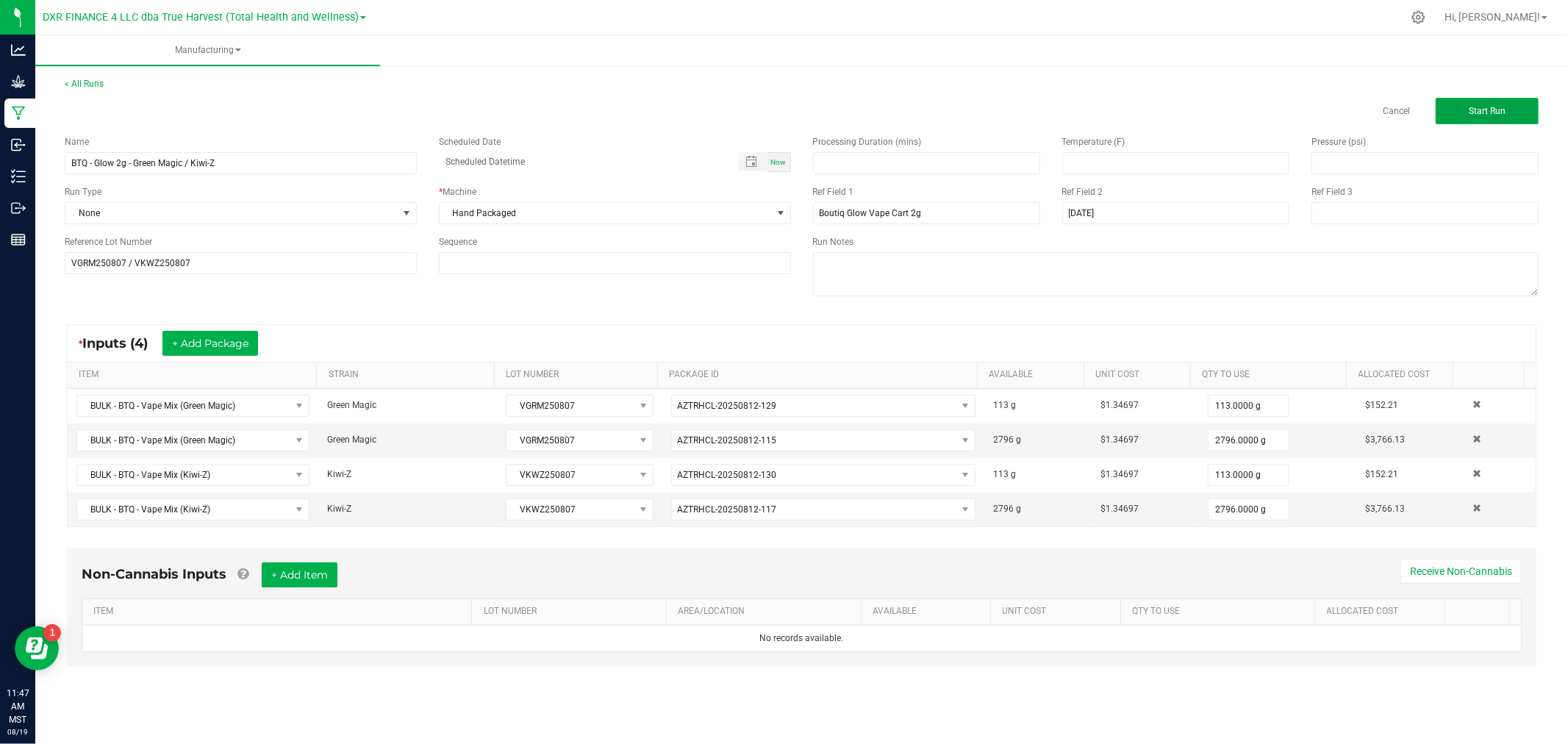
click at [1459, 111] on button "Start Run" at bounding box center [1486, 112] width 103 height 27
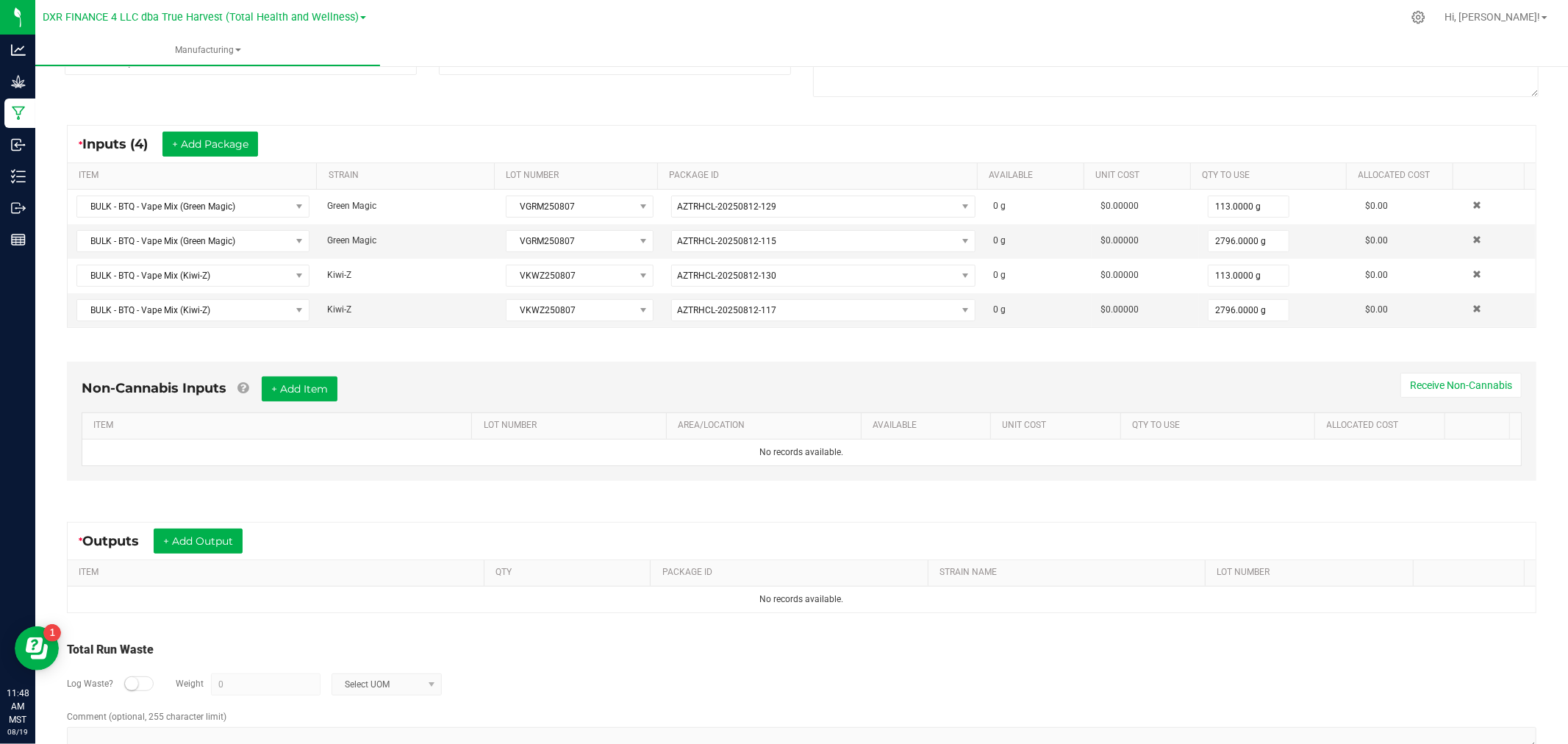
scroll to position [244, 0]
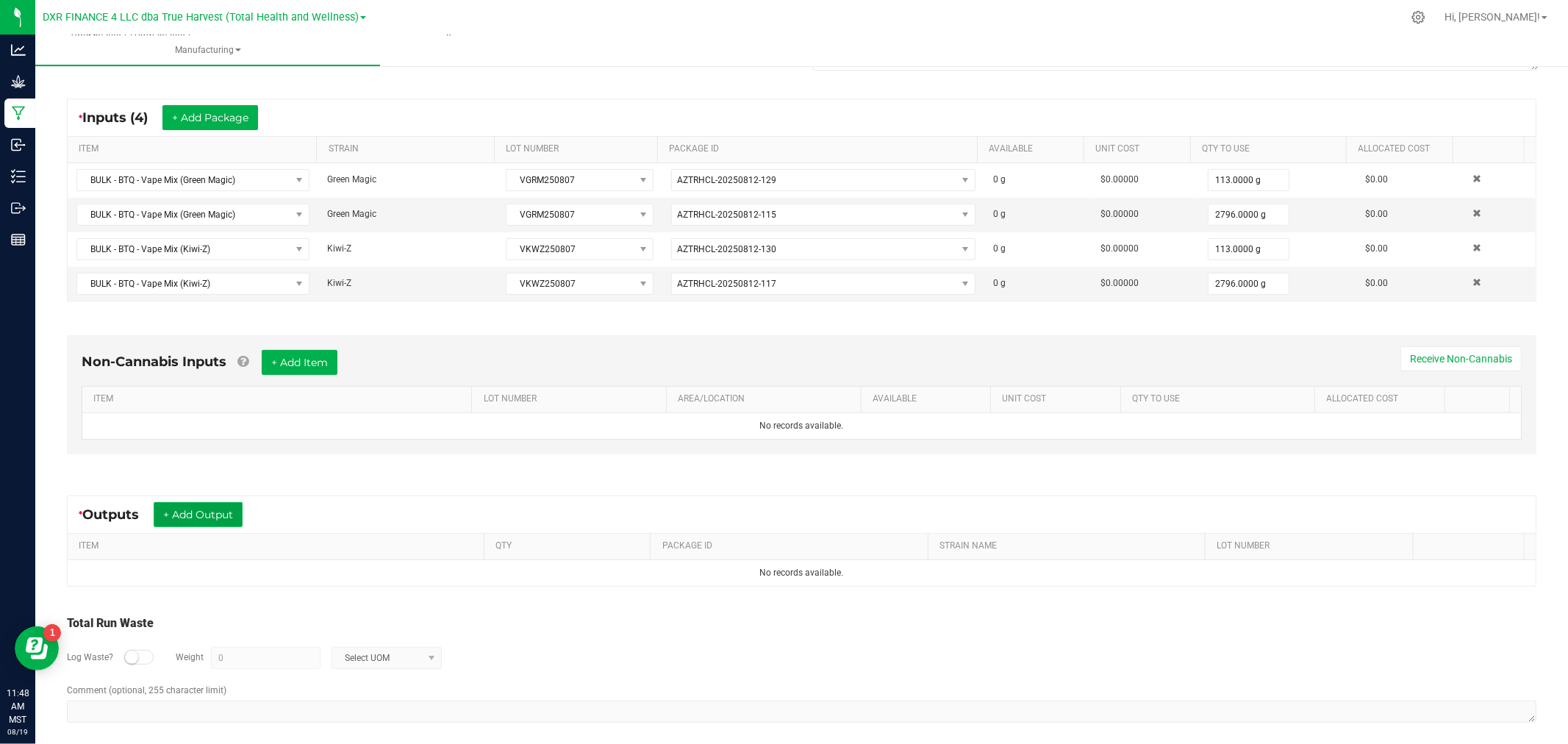
click at [214, 508] on button "+ Add Output" at bounding box center [198, 515] width 89 height 25
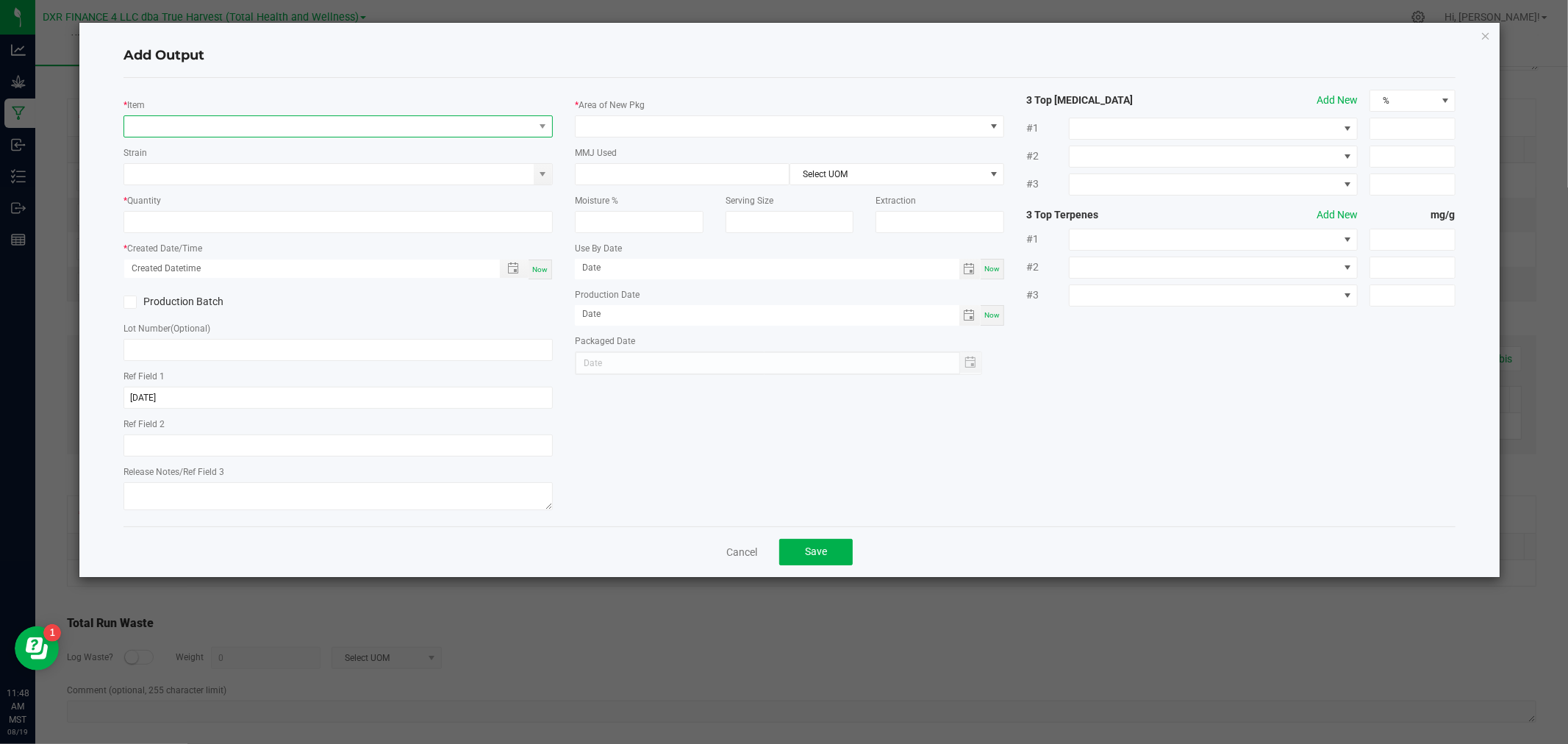
click at [160, 123] on span "NO DATA FOUND" at bounding box center [328, 126] width 409 height 21
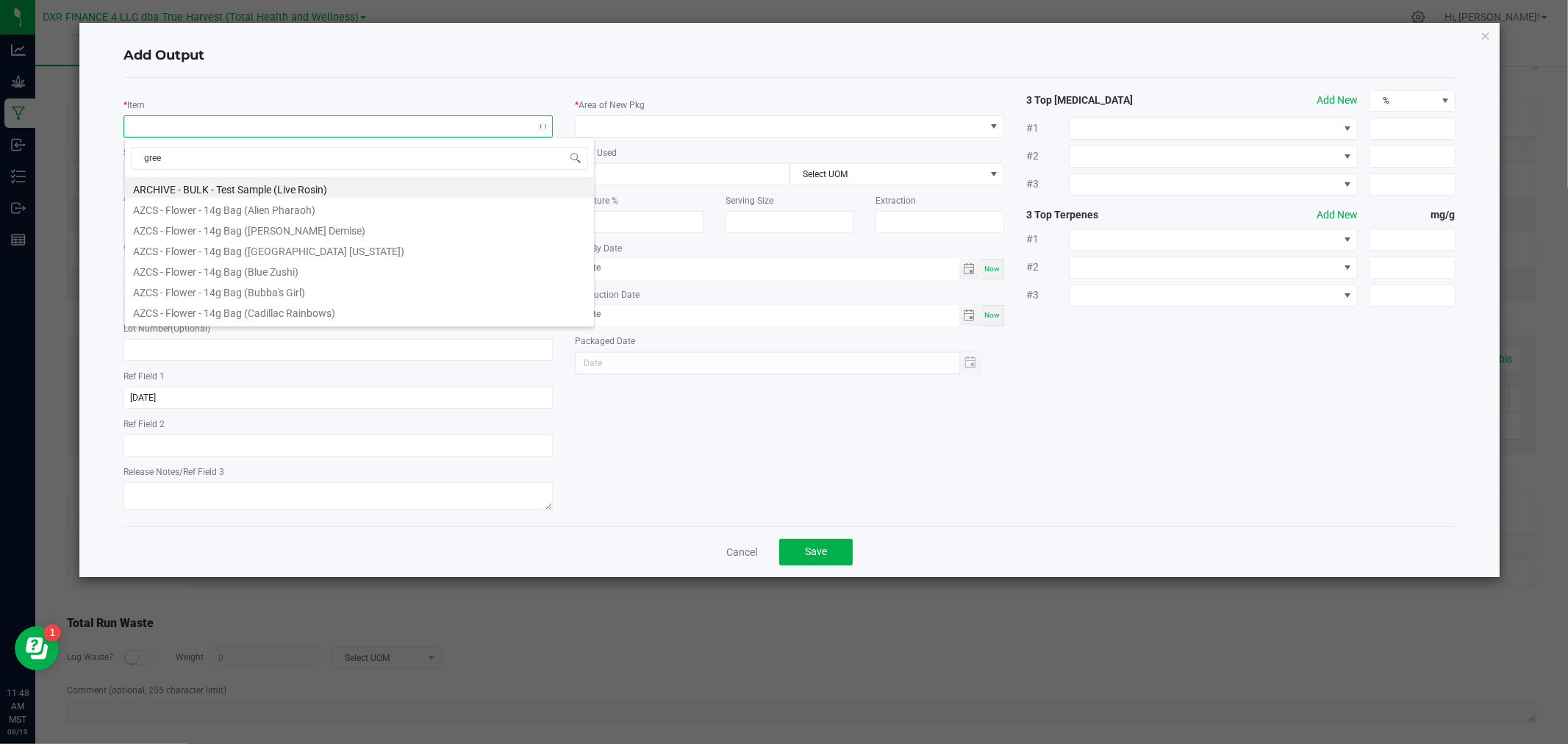
type input "green"
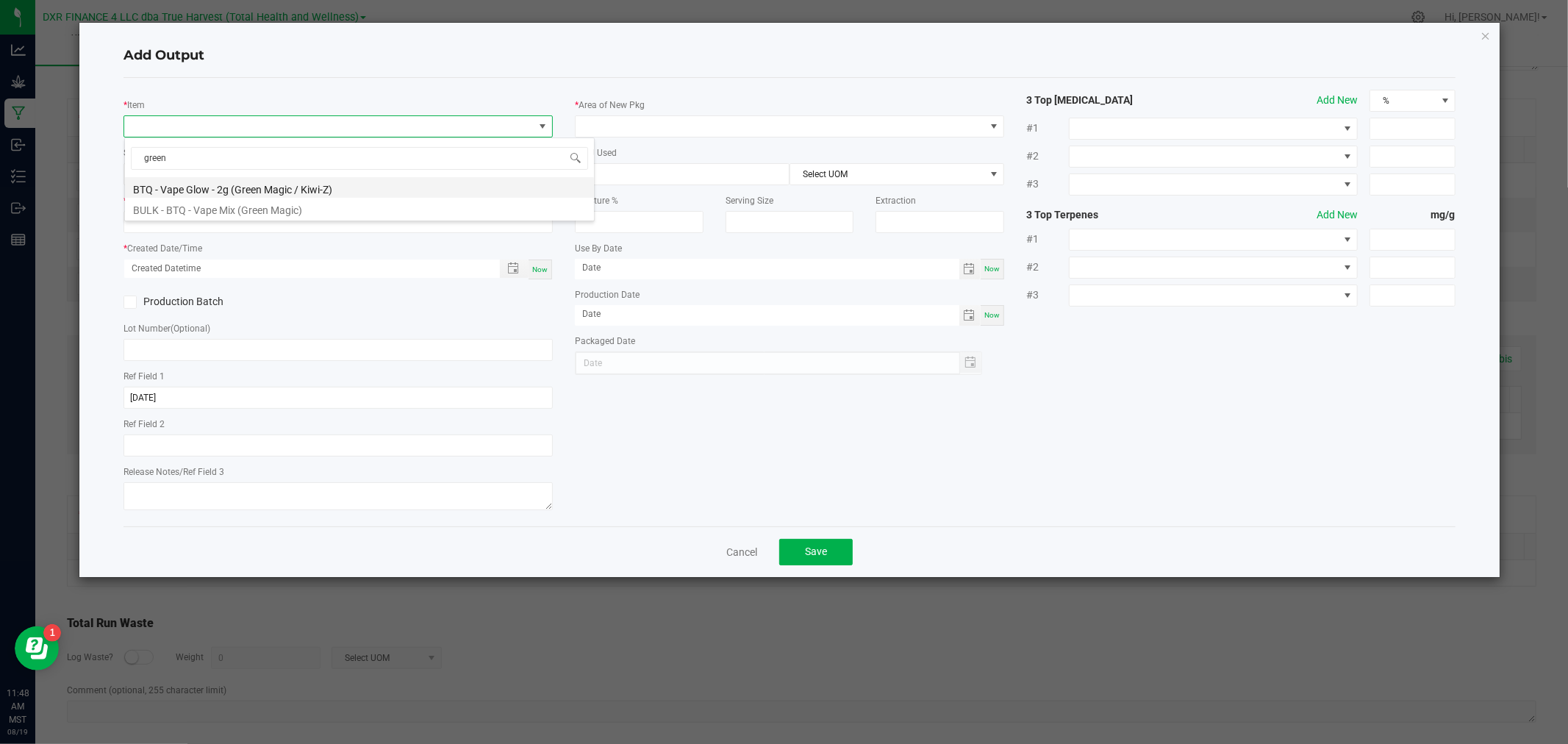
click at [219, 191] on li "BTQ - Vape Glow - 2g (Green Magic / Kiwi-Z)" at bounding box center [359, 187] width 469 height 21
type input "0 ea"
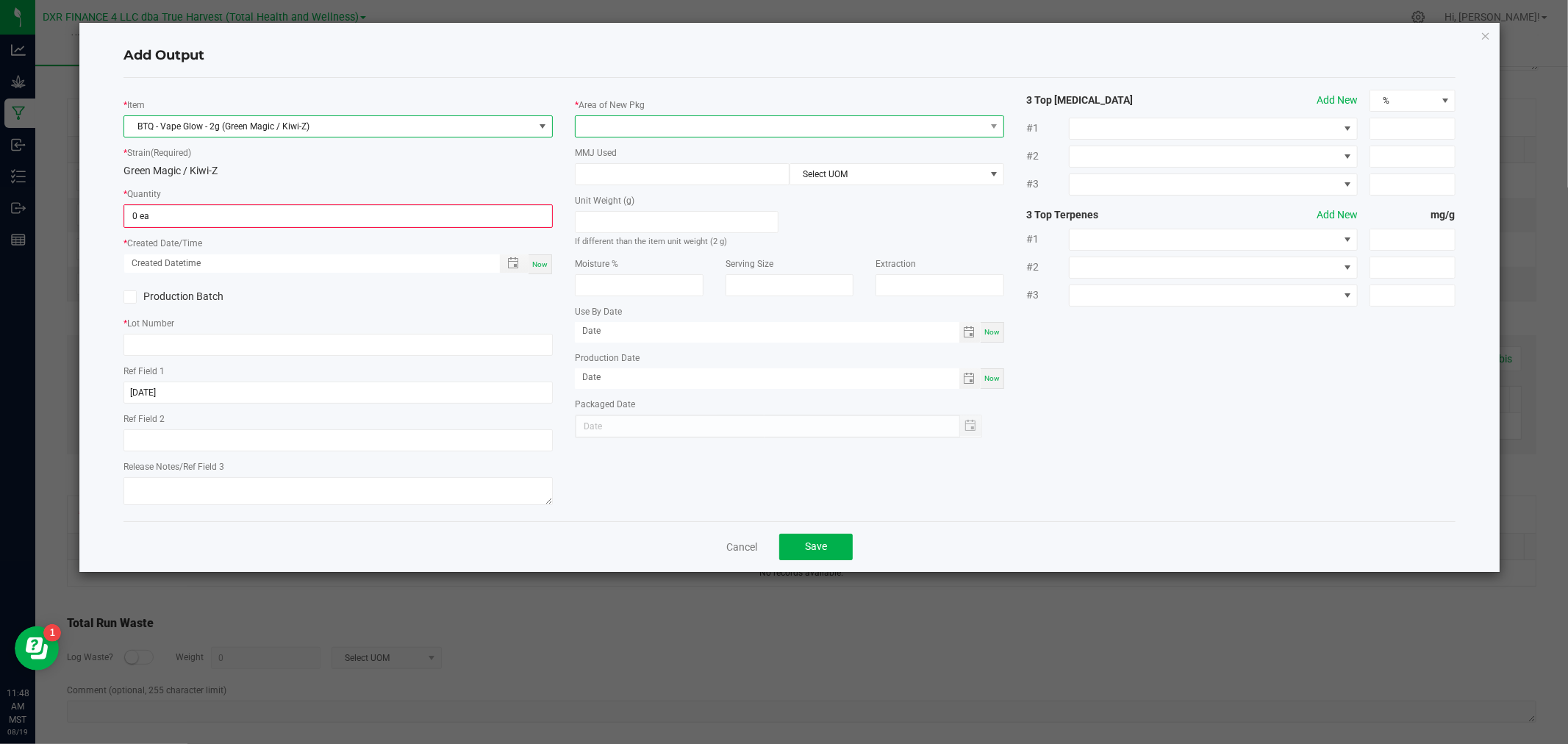
click at [608, 129] on span at bounding box center [780, 126] width 409 height 21
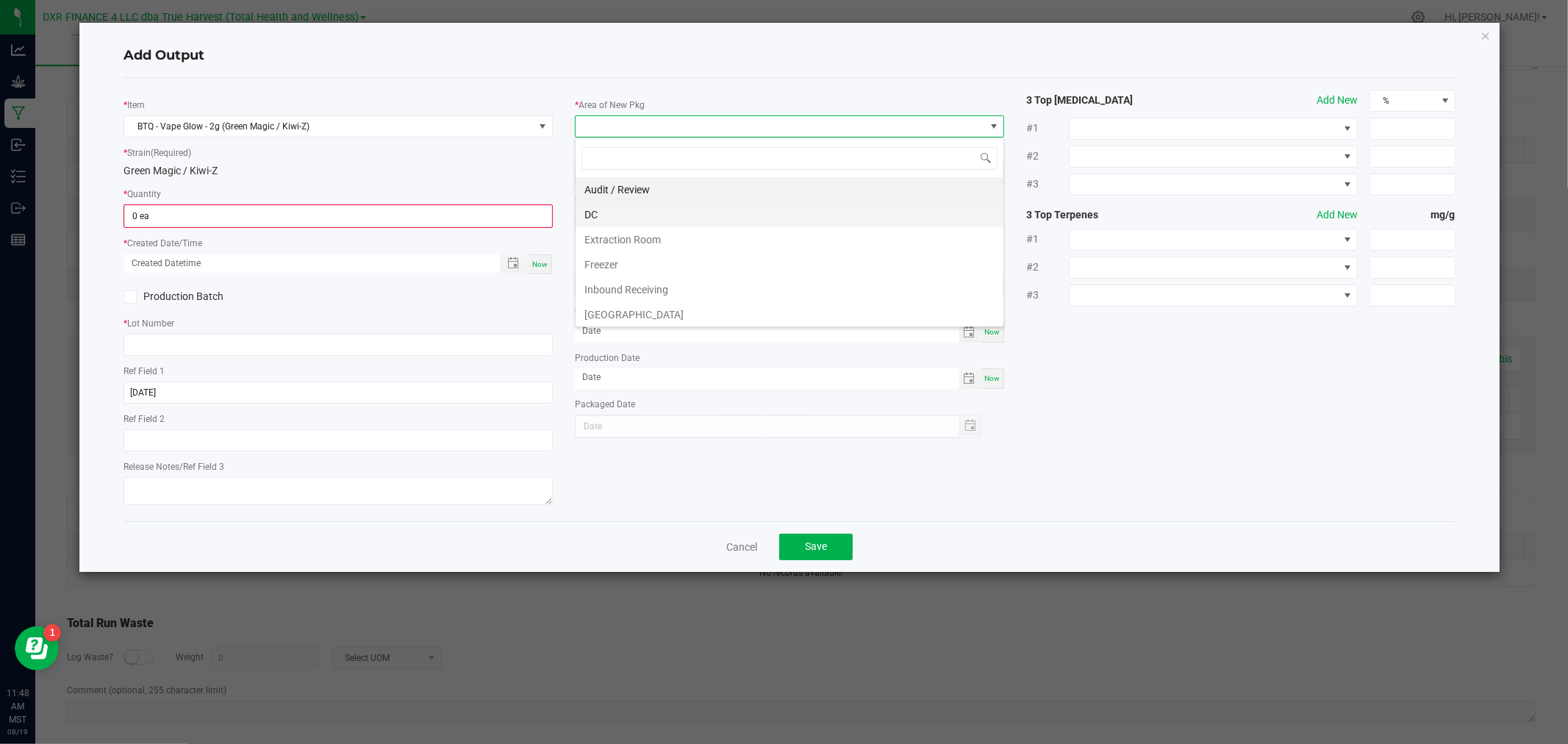
click at [625, 210] on li "DC" at bounding box center [789, 215] width 428 height 25
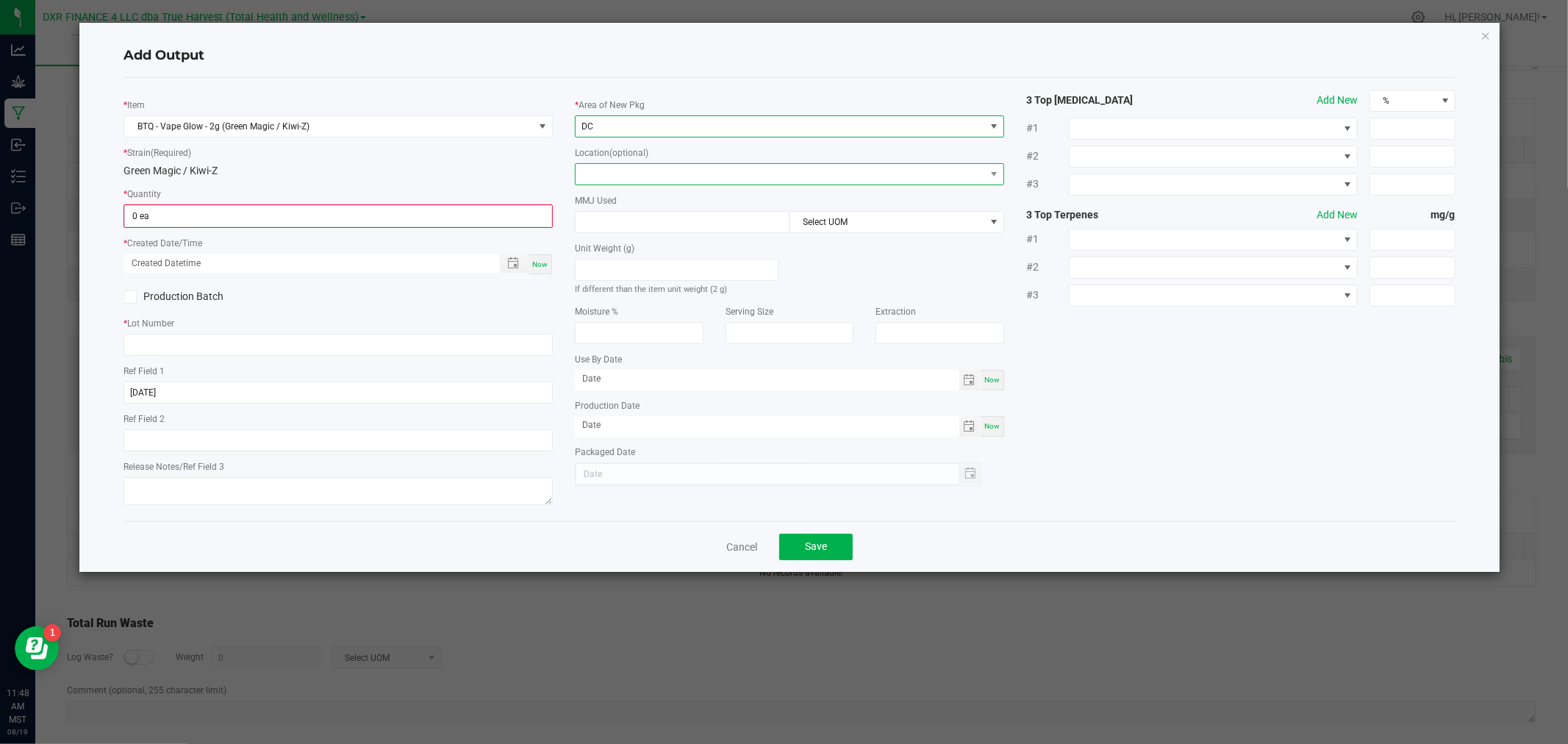
click at [622, 179] on span at bounding box center [780, 174] width 409 height 21
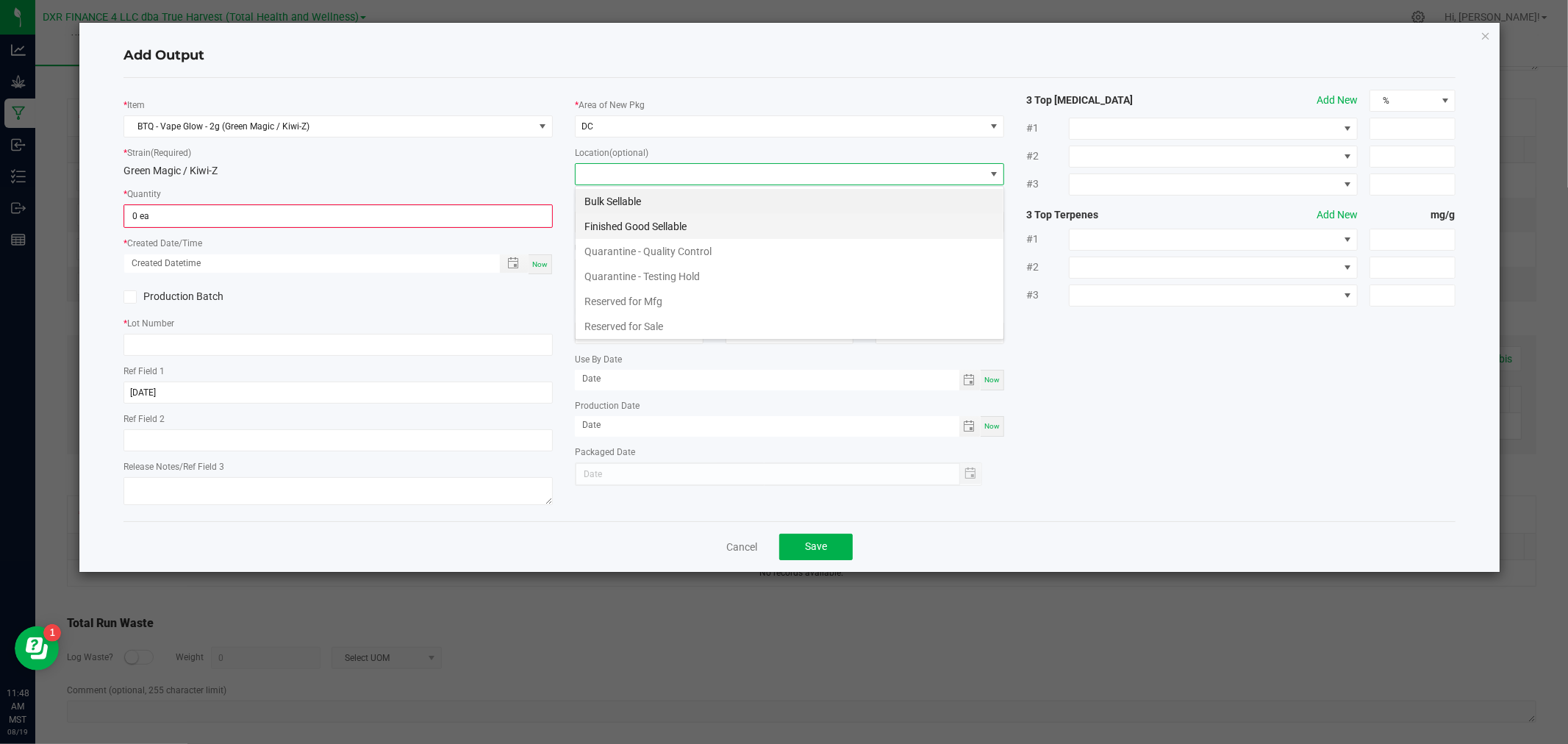
click at [627, 222] on li "Finished Good Sellable" at bounding box center [789, 227] width 428 height 25
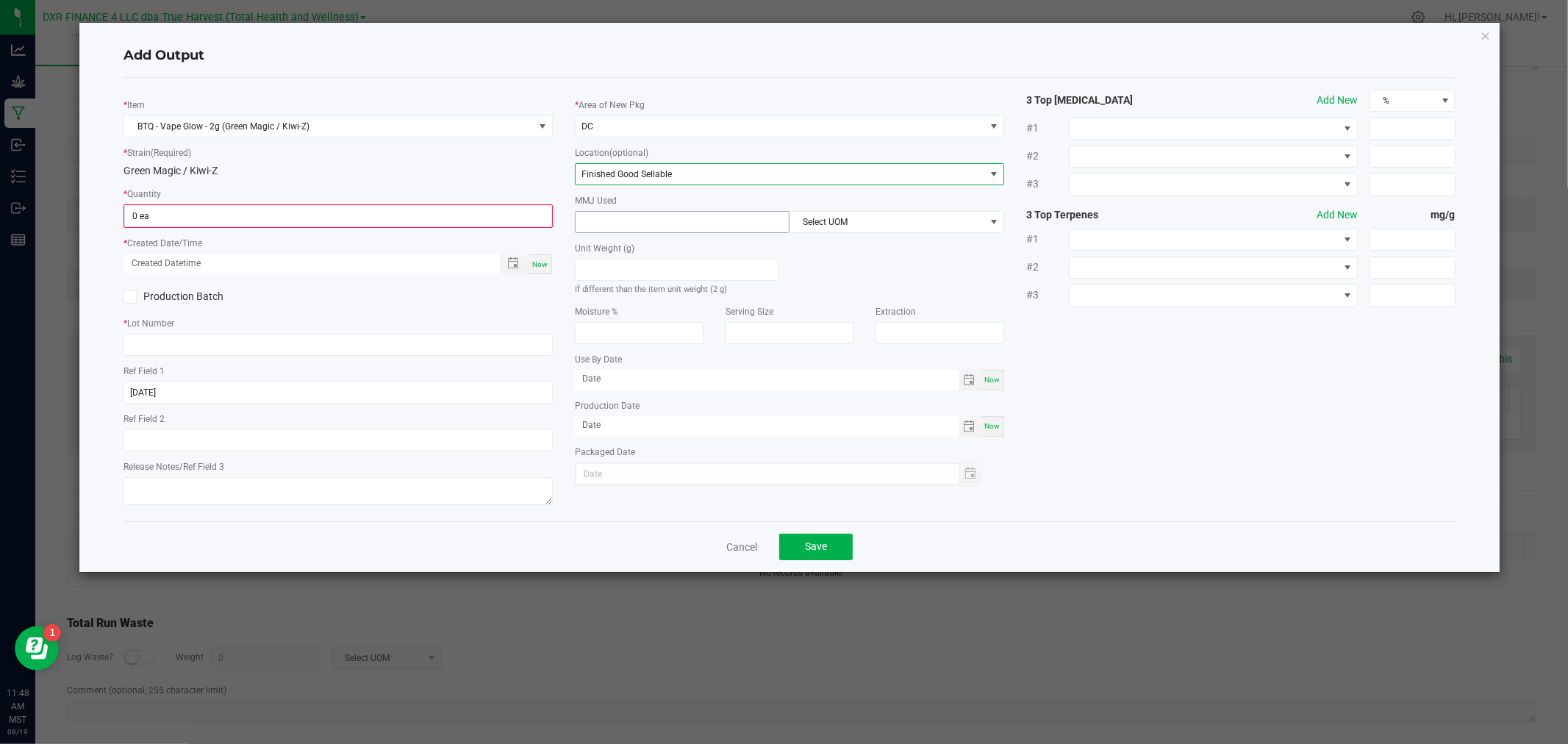
click at [626, 220] on input at bounding box center [681, 221] width 213 height 21
type input "2"
click at [824, 215] on span "Select UOM" at bounding box center [887, 221] width 194 height 21
click at [840, 310] on li "Gram" at bounding box center [896, 311] width 213 height 25
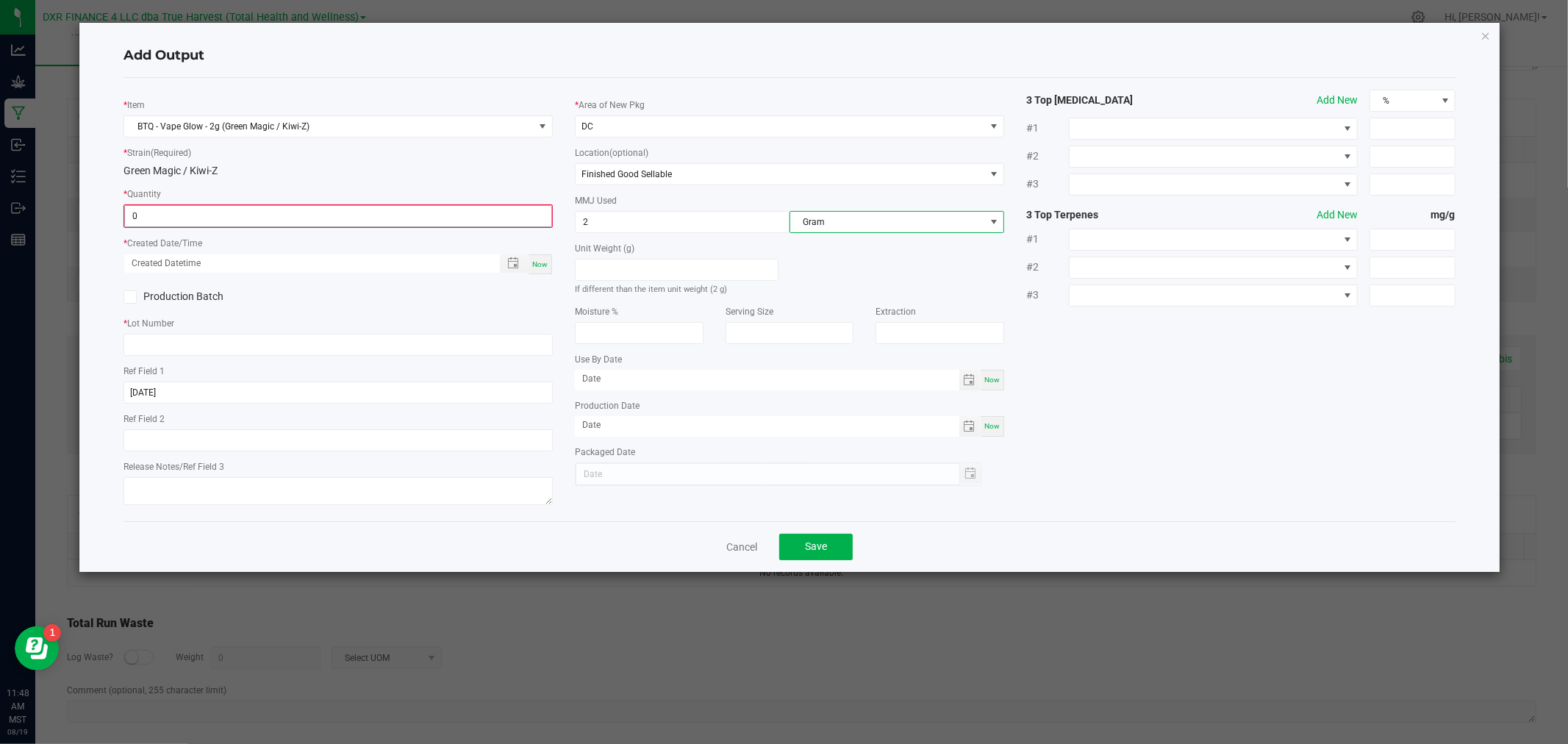
click at [445, 215] on input "0" at bounding box center [338, 216] width 426 height 21
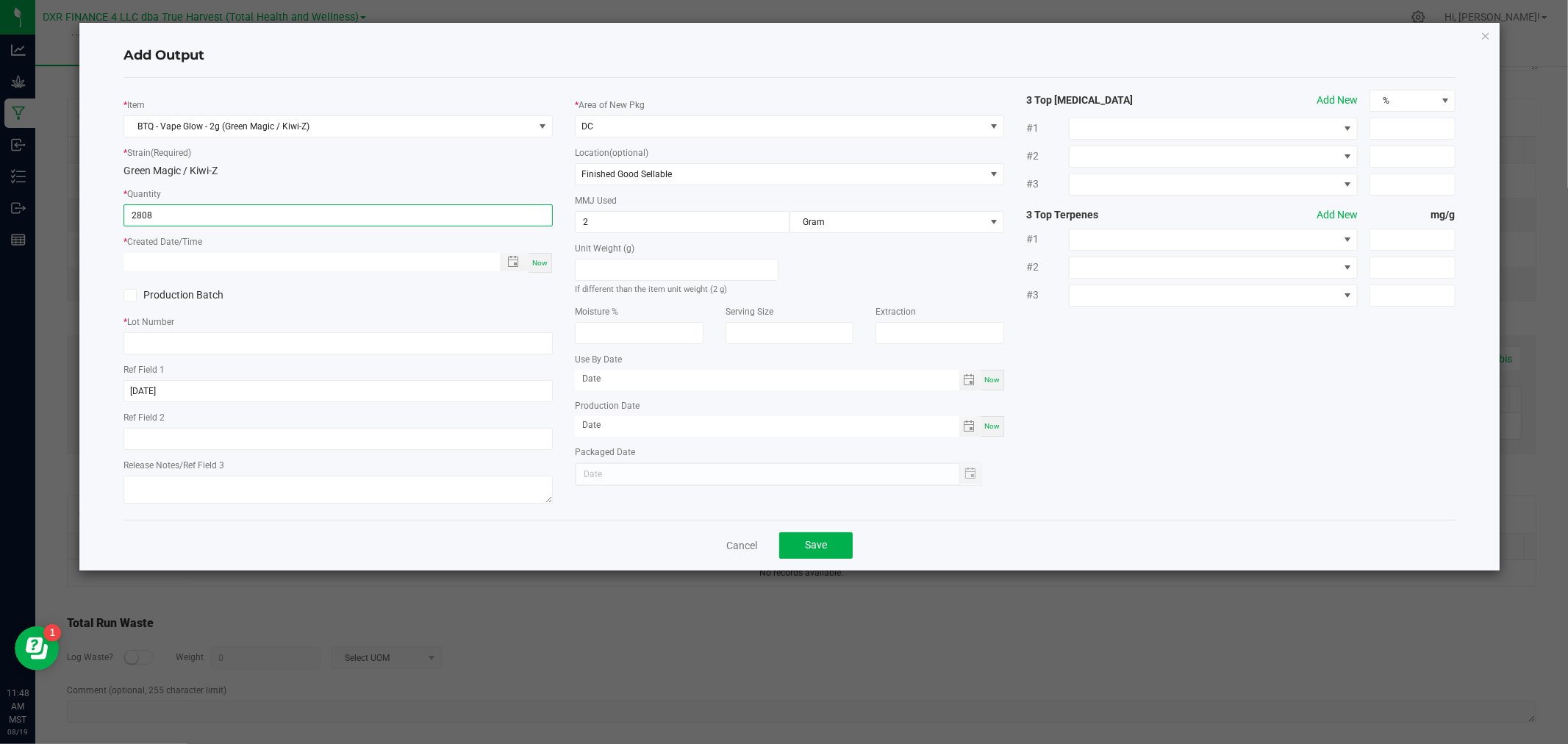
type input "2808 ea"
type input "month/day/year hour:minute AM"
click at [515, 260] on span "Toggle popup" at bounding box center [513, 261] width 12 height 12
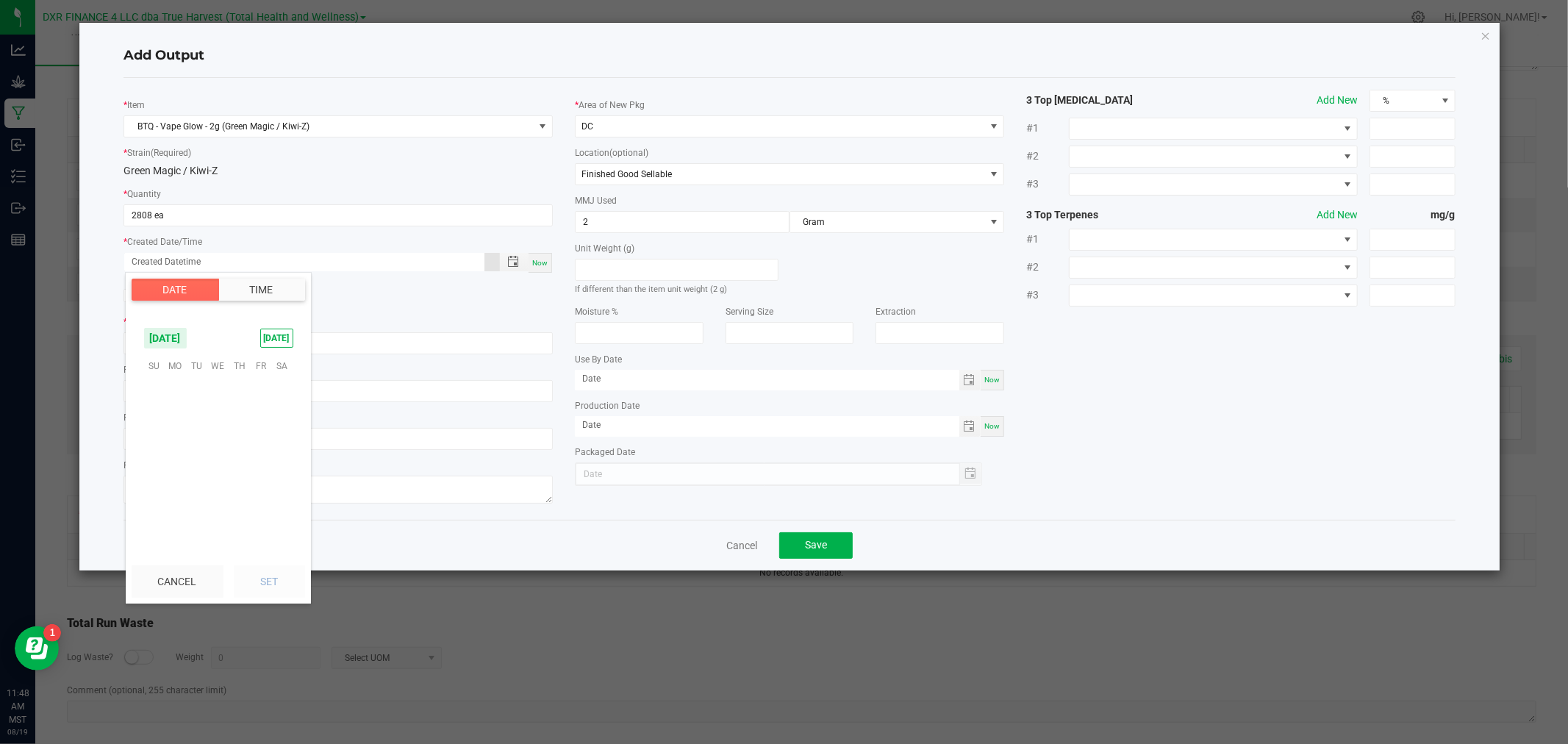
scroll to position [238249, 0]
click at [236, 409] on span "7" at bounding box center [239, 412] width 21 height 23
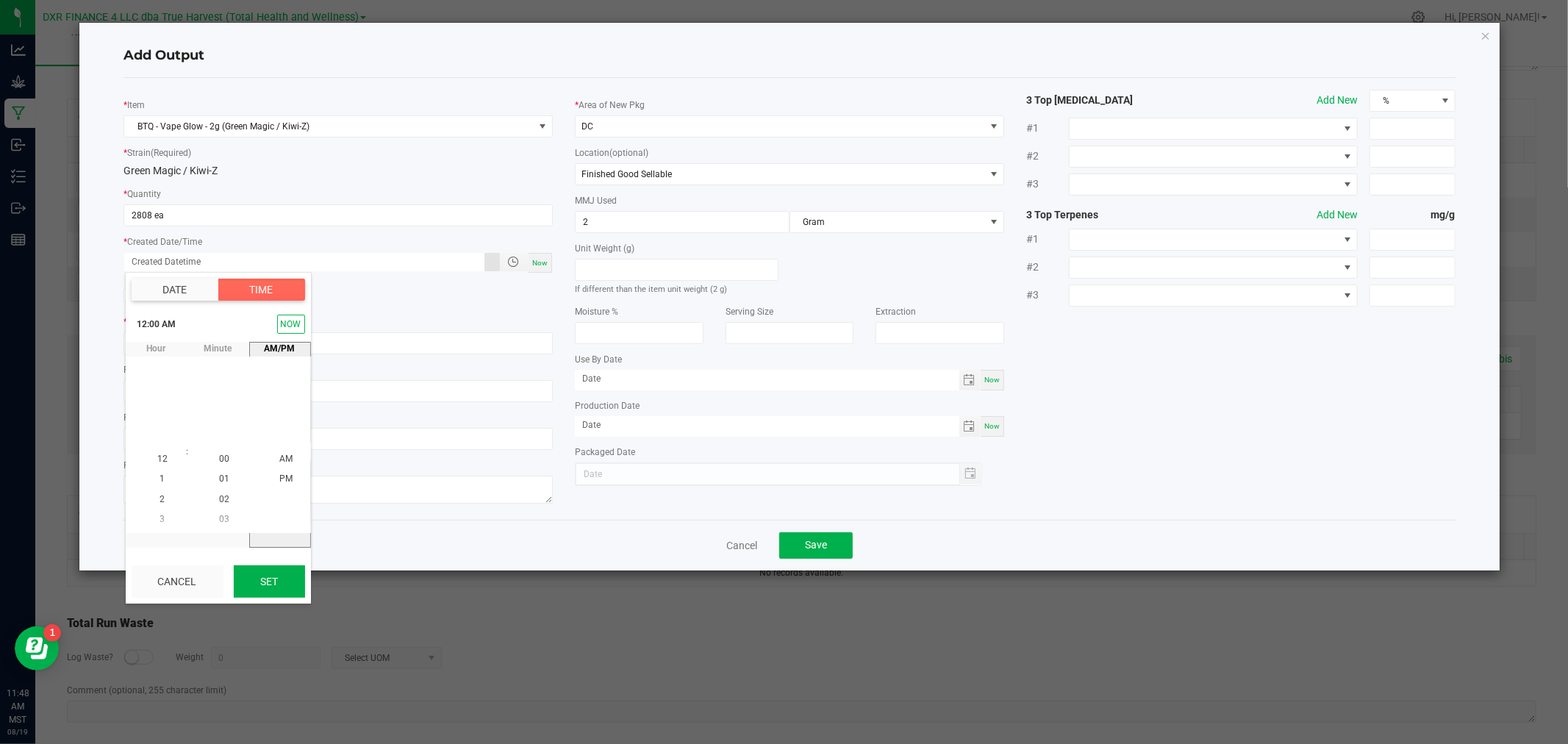
click at [254, 574] on button "Set" at bounding box center [269, 582] width 71 height 32
type input "[DATE] 12:00 AM"
type input "[DATE]"
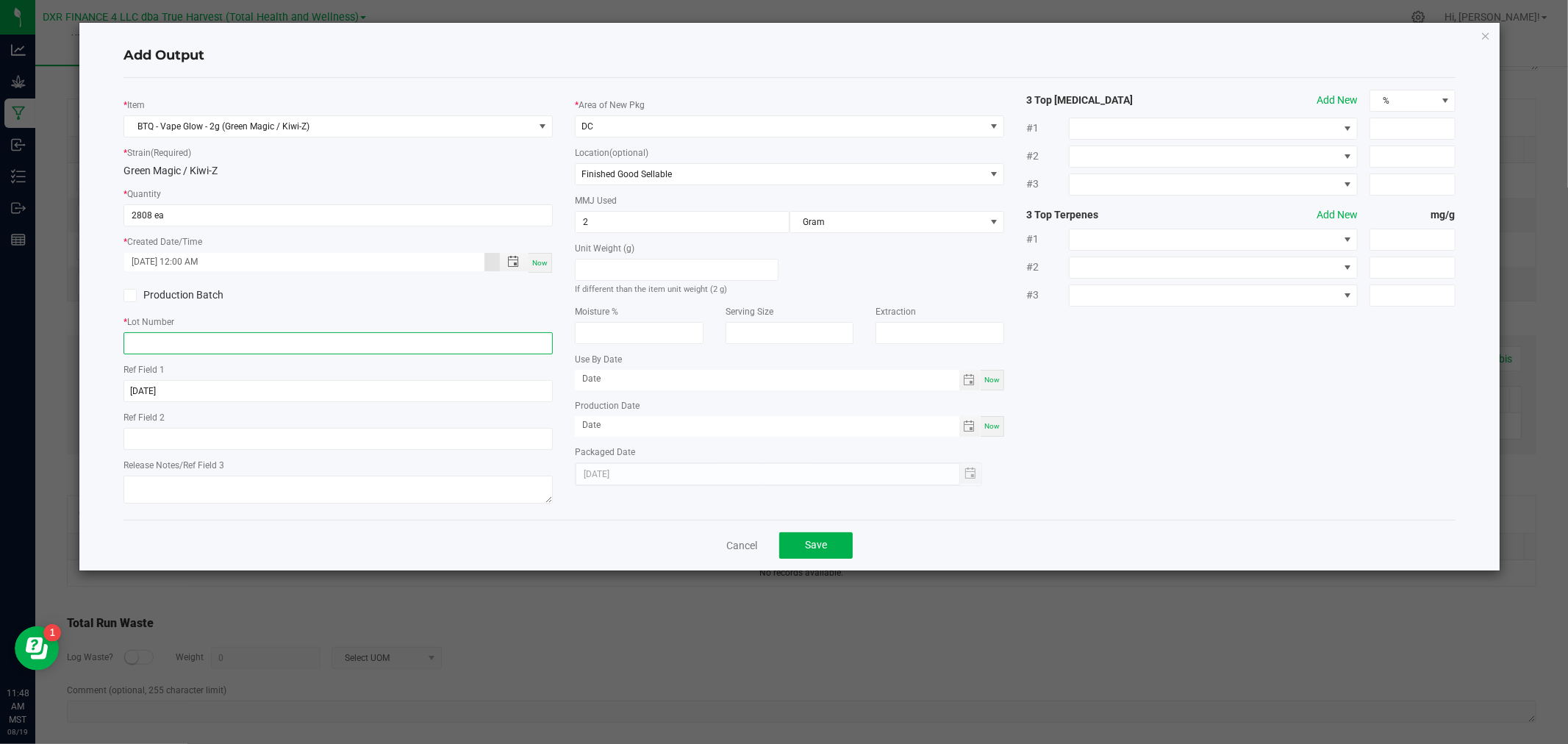
click at [236, 348] on input "text" at bounding box center [337, 343] width 429 height 22
paste input "VGRM250807 / VKWZ250807"
type input "VGRM250807 / VKWZ250807"
click at [817, 541] on span "Save" at bounding box center [815, 544] width 22 height 12
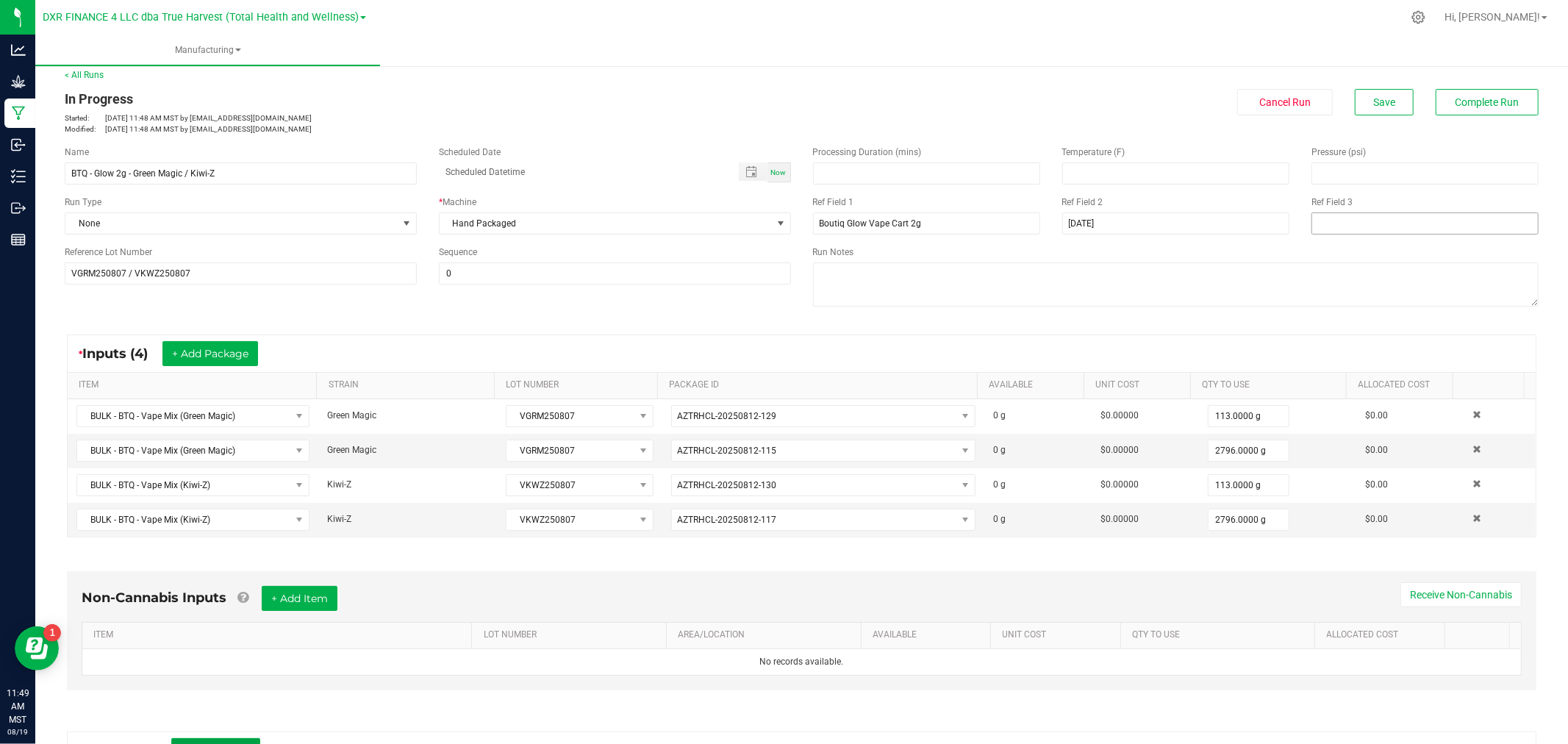
scroll to position [0, 0]
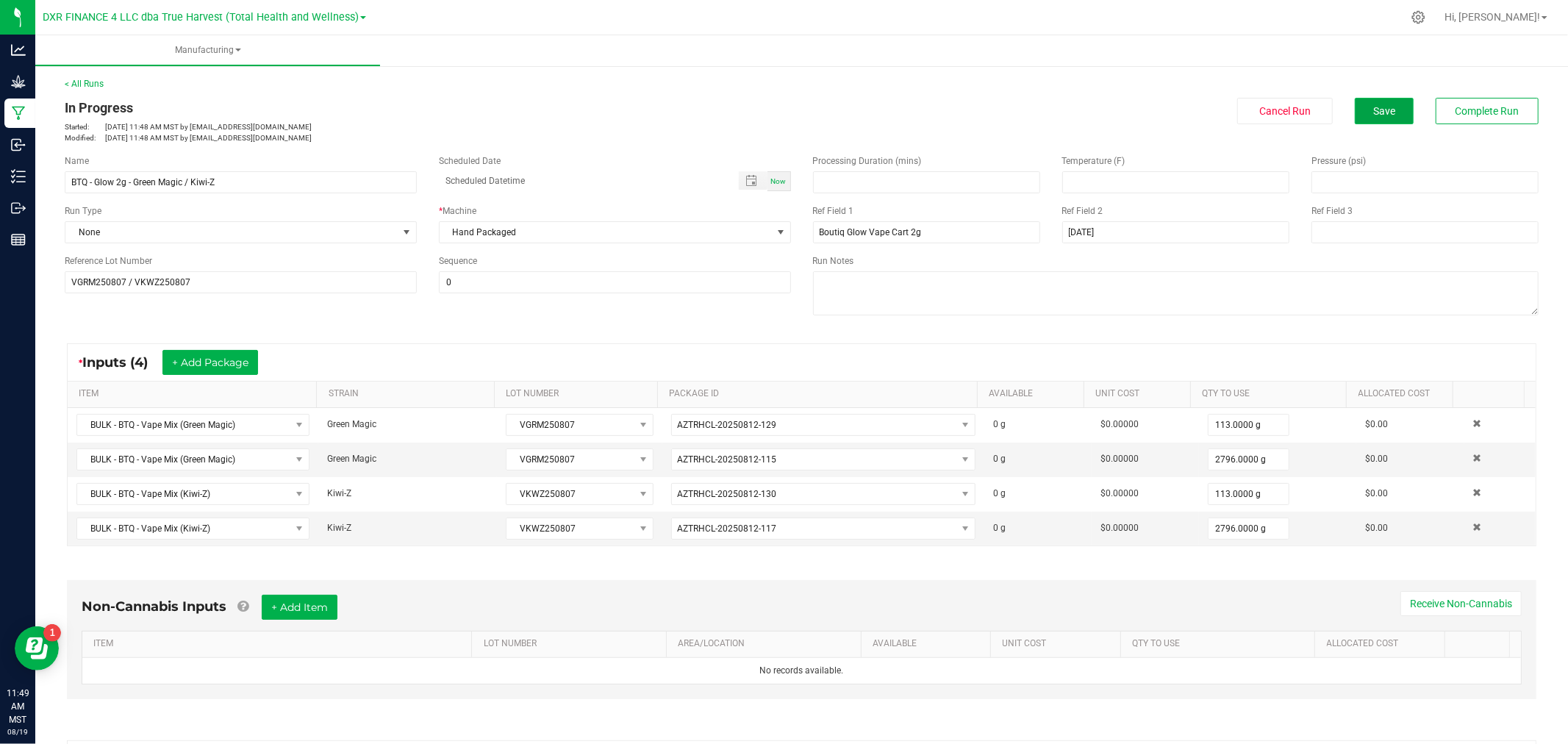
click at [1385, 111] on button "Save" at bounding box center [1384, 112] width 59 height 27
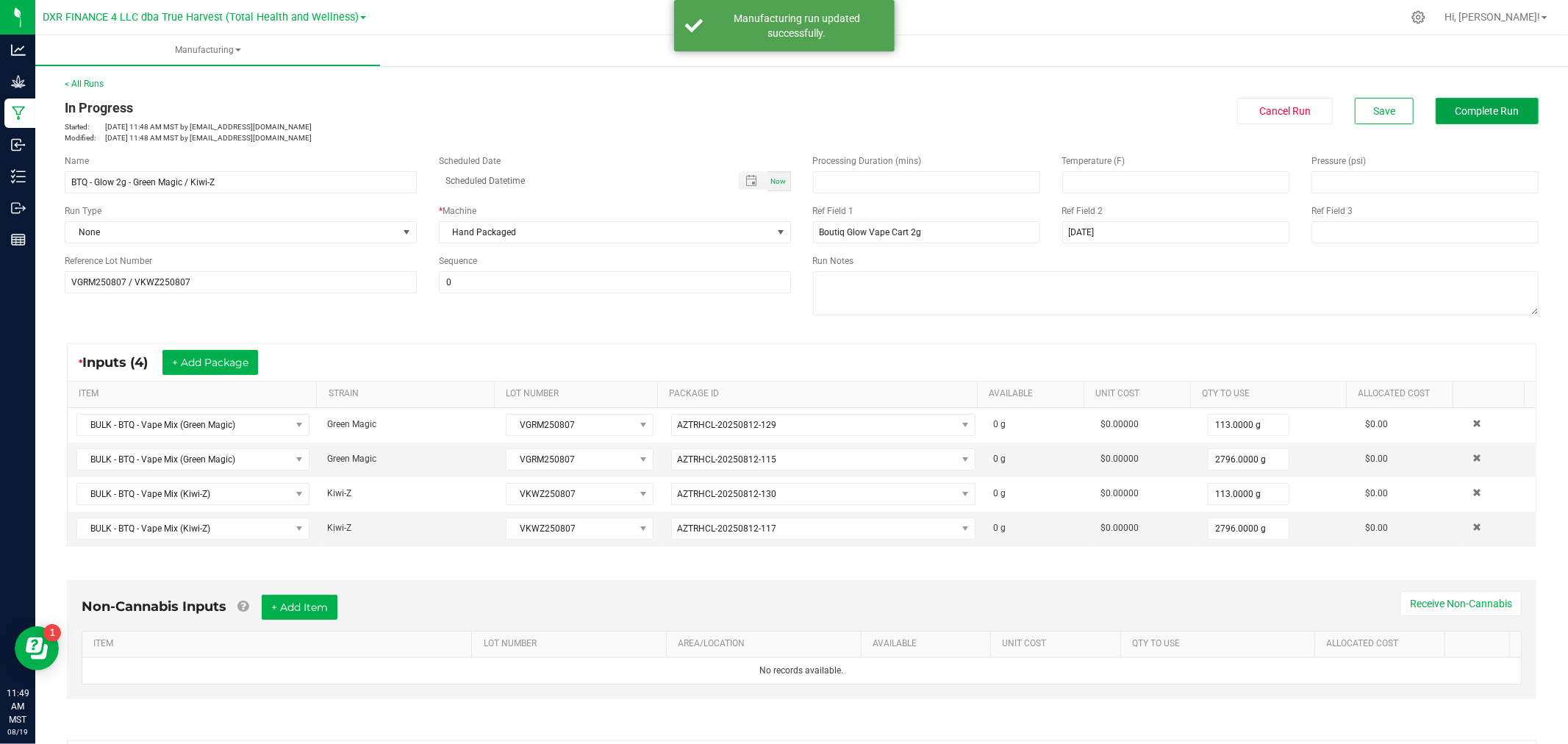
click at [1460, 106] on span "Complete Run" at bounding box center [1488, 111] width 64 height 12
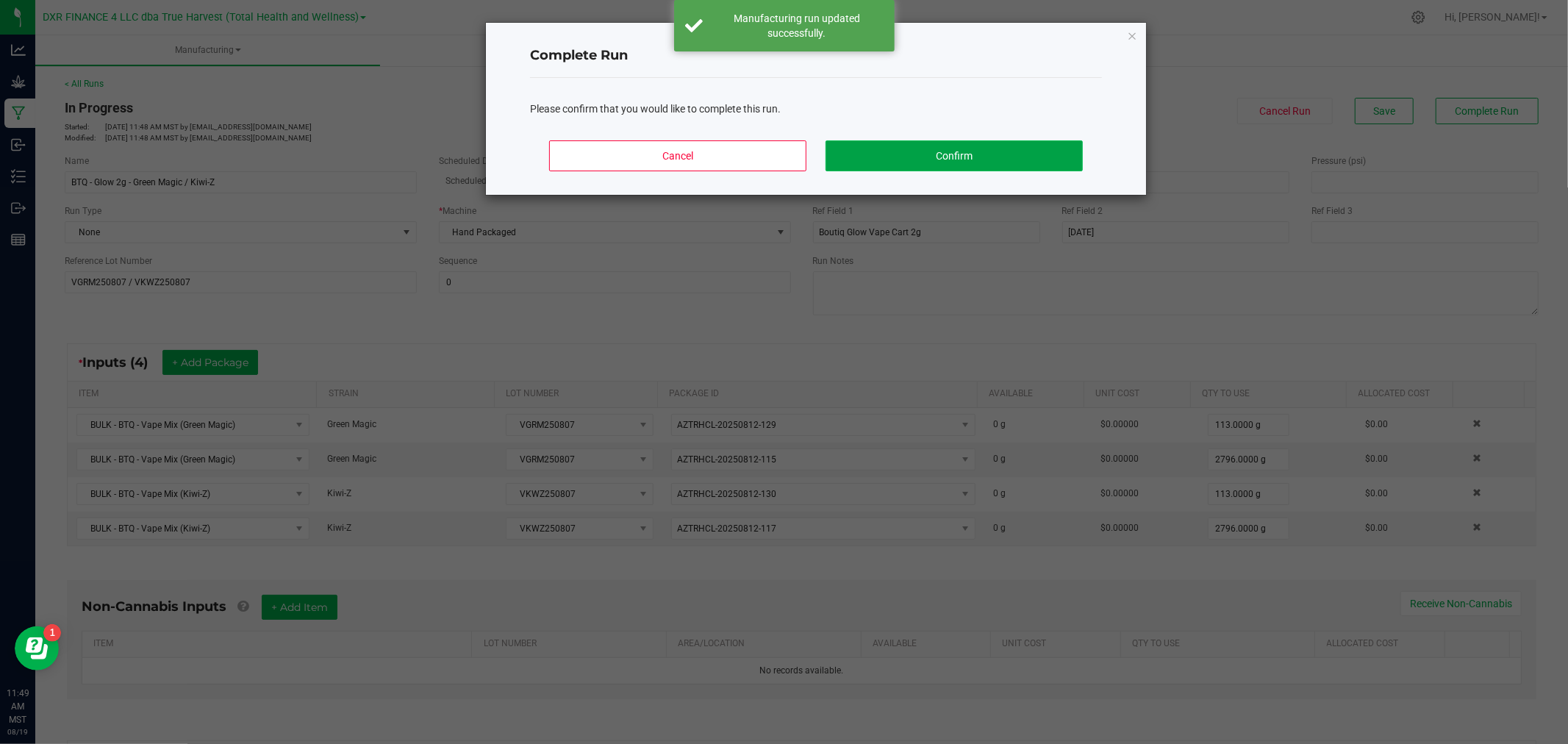
click at [919, 163] on button "Confirm" at bounding box center [953, 155] width 257 height 31
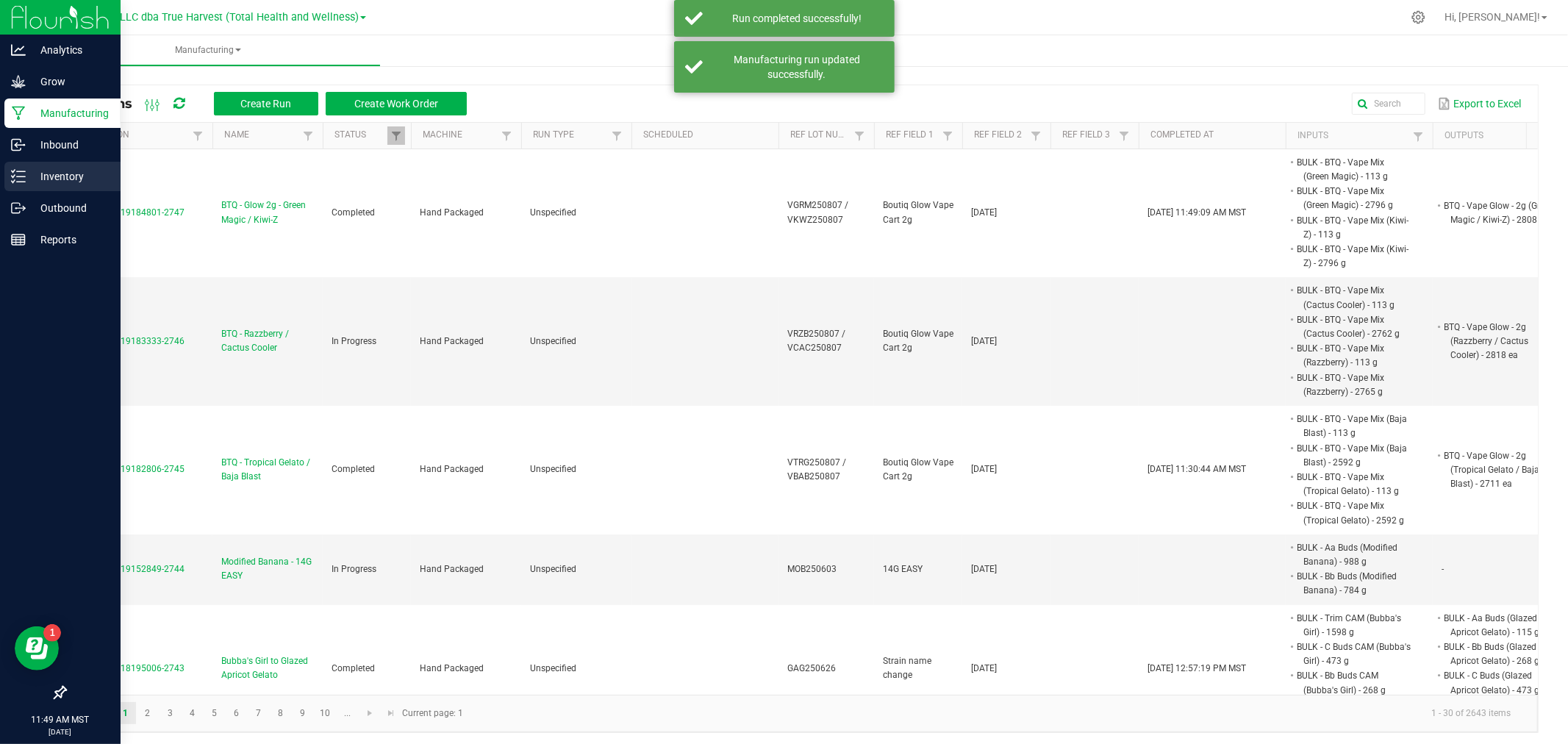
click at [53, 174] on p "Inventory" at bounding box center [70, 177] width 88 height 18
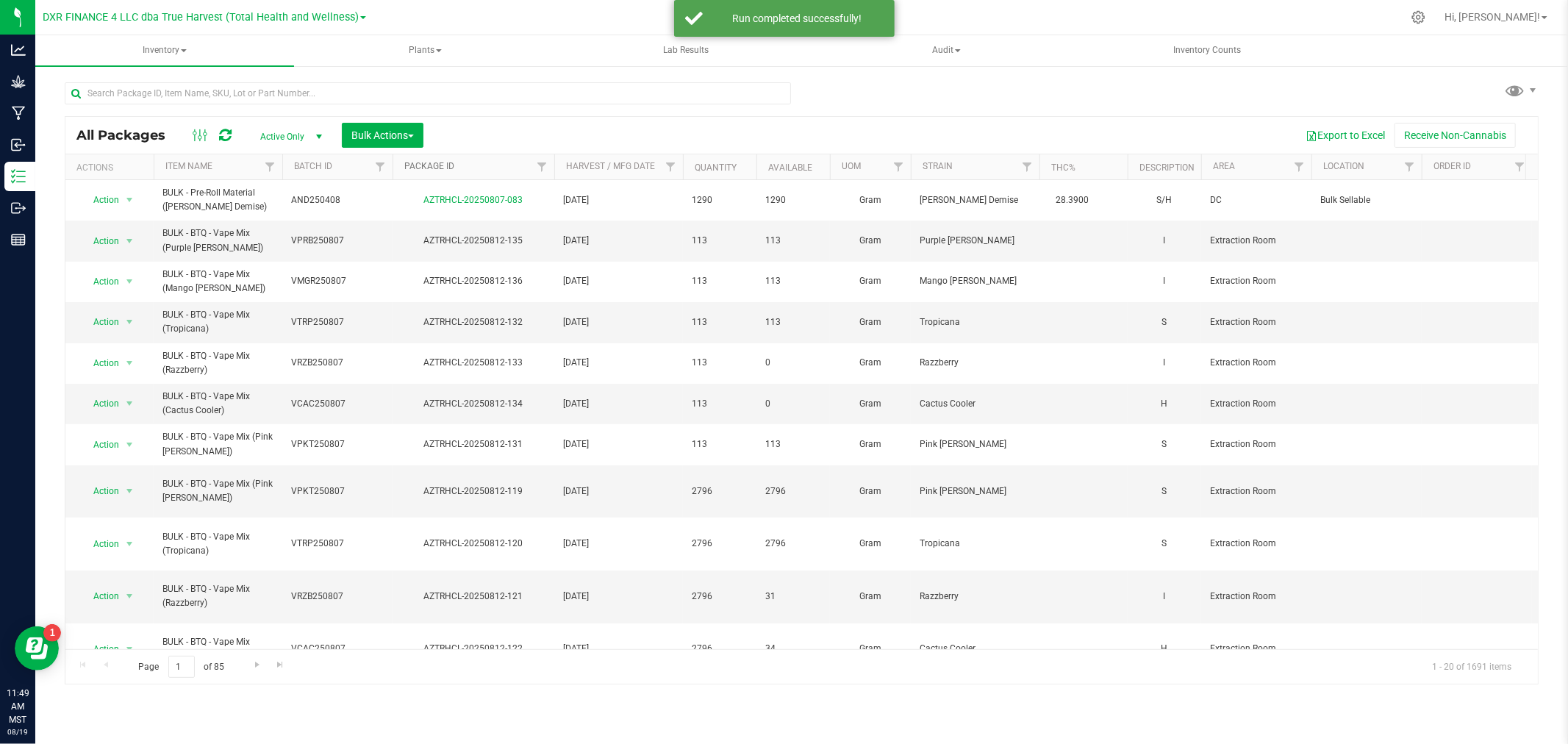
click at [426, 164] on link "Package ID" at bounding box center [429, 166] width 50 height 11
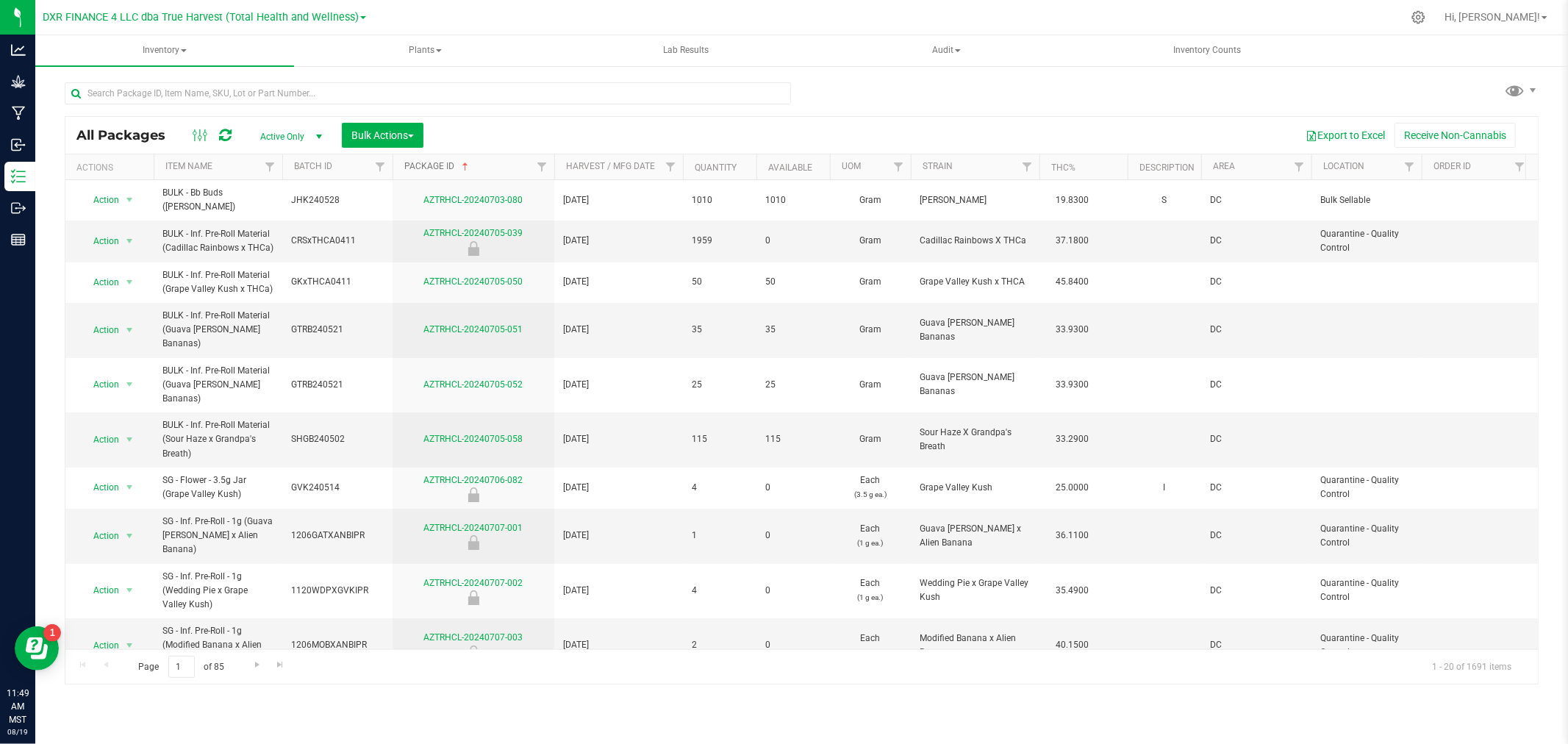
click at [424, 165] on link "Package ID" at bounding box center [437, 166] width 67 height 11
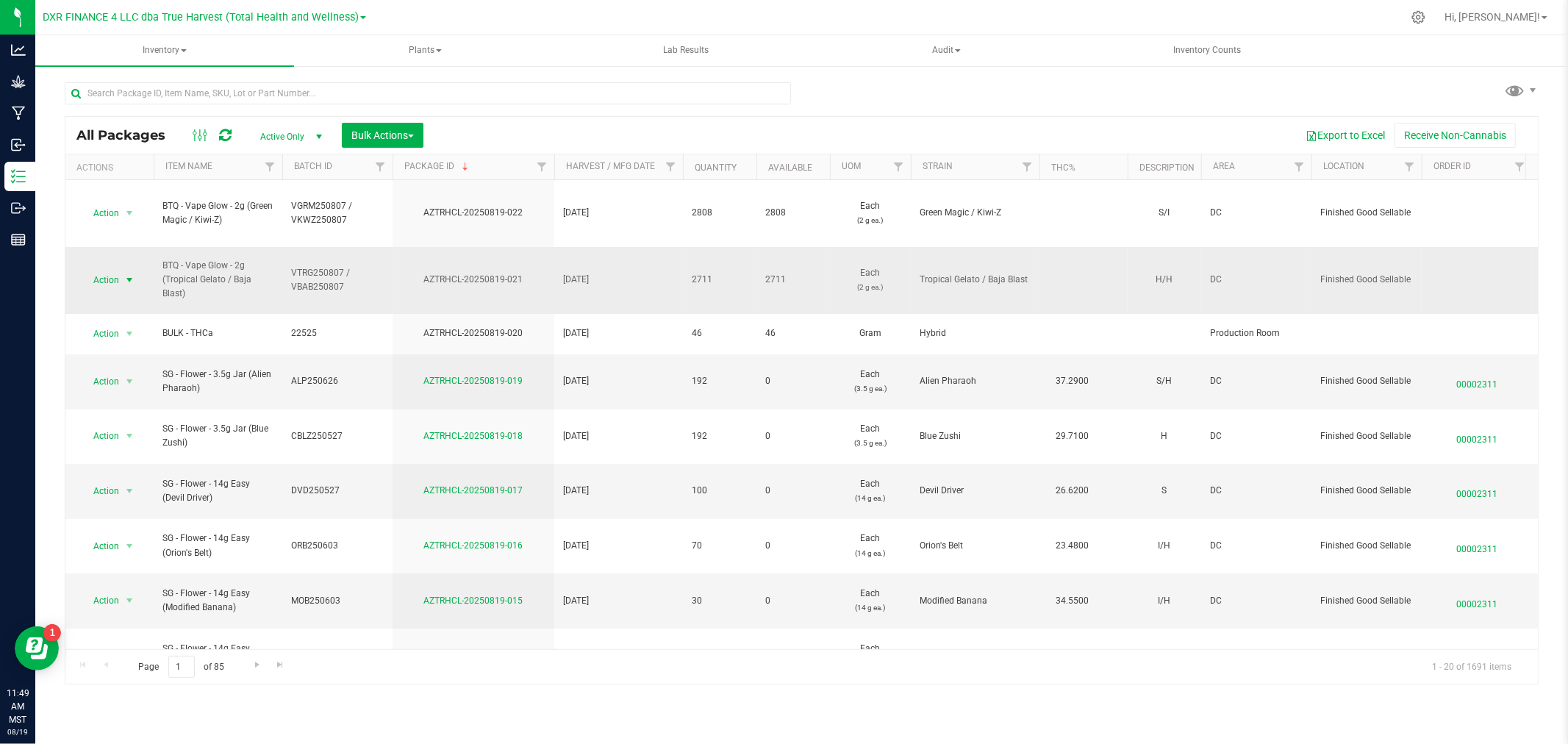
click at [115, 277] on span "Action" at bounding box center [100, 279] width 39 height 21
click at [120, 302] on li "Adjust qty" at bounding box center [128, 305] width 94 height 22
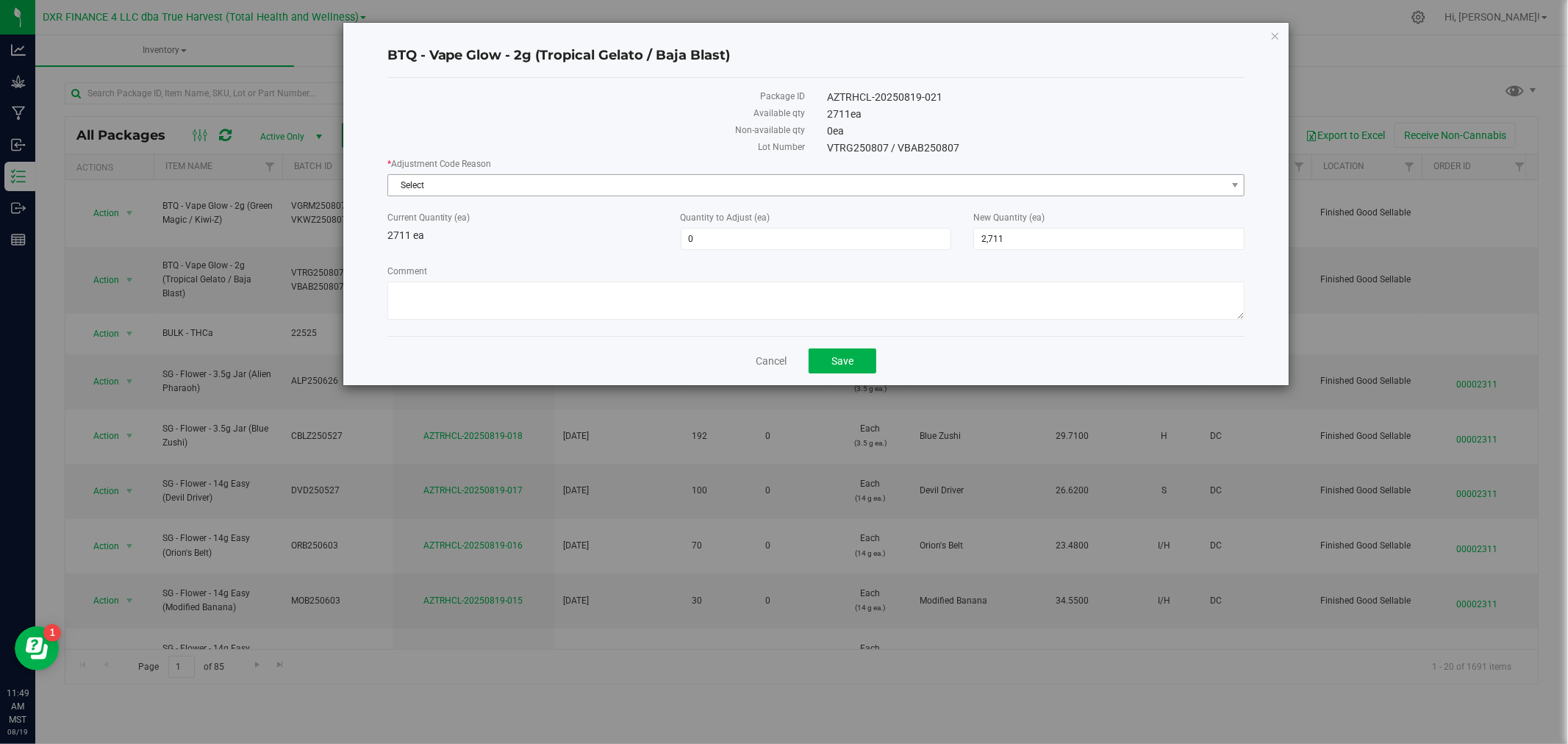
click at [478, 182] on span "Select" at bounding box center [806, 185] width 838 height 21
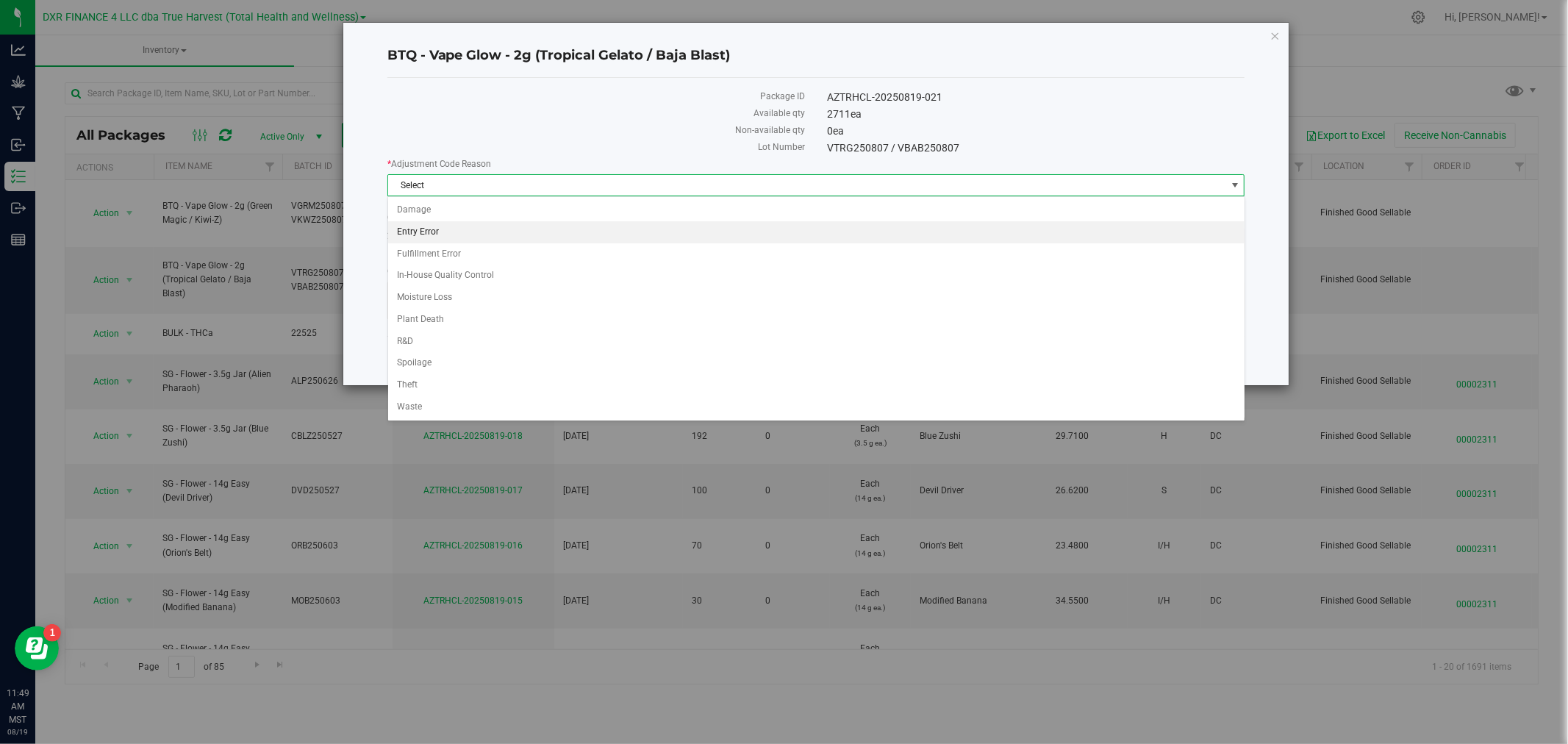
click at [442, 227] on li "Entry Error" at bounding box center [816, 232] width 856 height 22
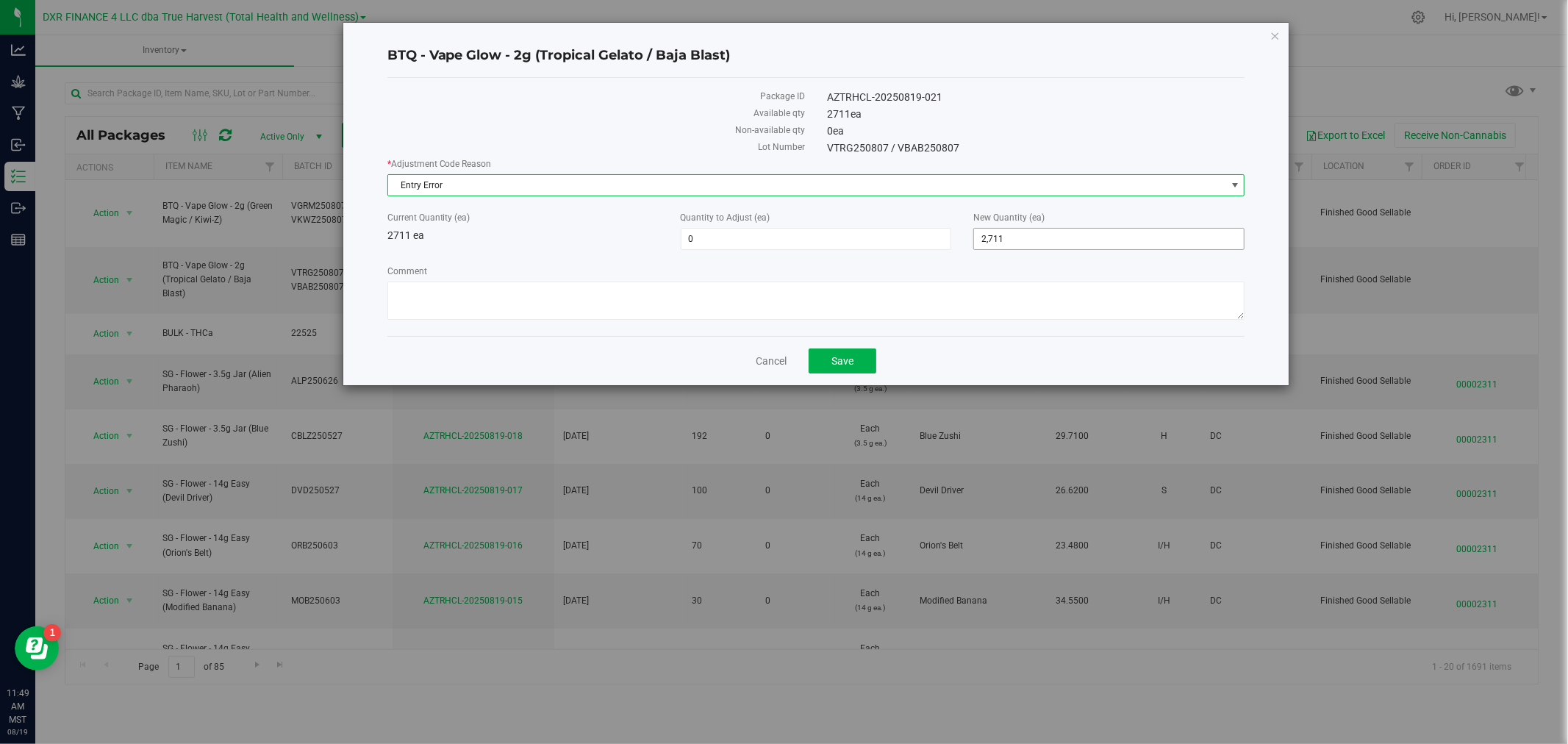
click at [996, 236] on span "2,711 2711" at bounding box center [1109, 238] width 271 height 22
type input "2701"
type input "-10"
type input "2,701"
click at [1000, 318] on textarea "Comment" at bounding box center [816, 301] width 858 height 38
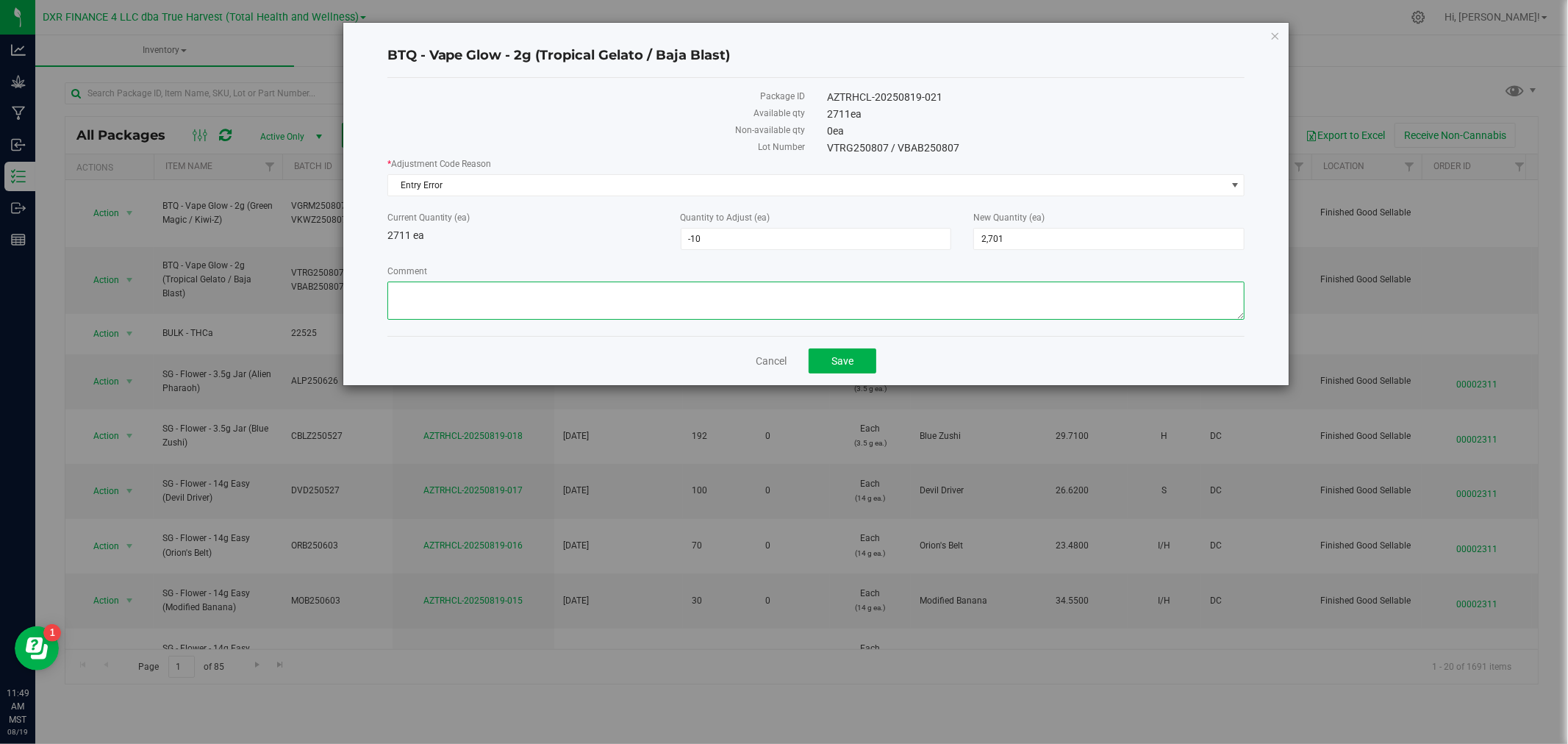
type textarea "z"
type textarea "C"
drag, startPoint x: 565, startPoint y: 294, endPoint x: 446, endPoint y: 290, distance: 119.1
click at [446, 290] on textarea "Comment" at bounding box center [816, 301] width 858 height 38
type textarea "Incorrect Qty Created"
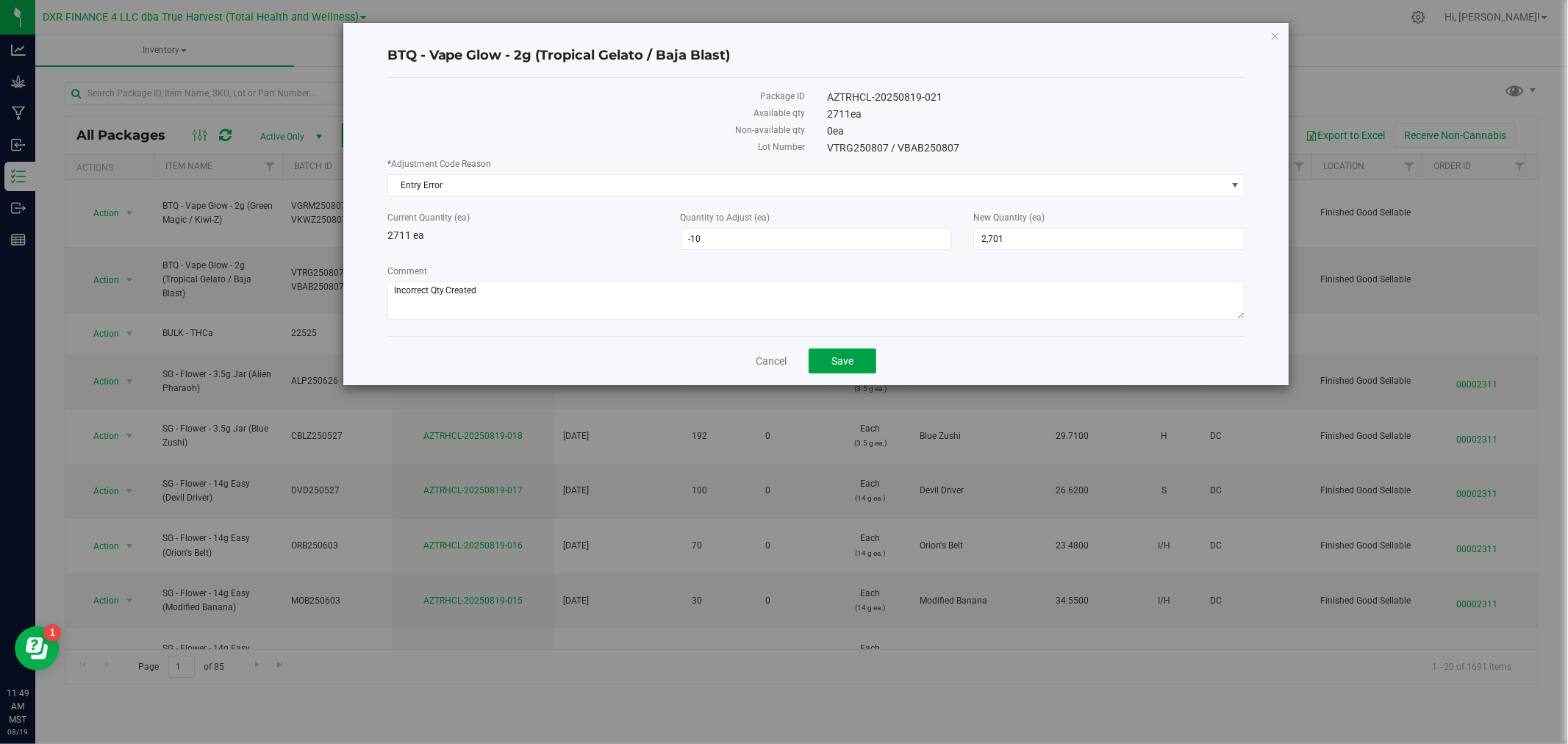
click at [840, 365] on span "Save" at bounding box center [842, 360] width 22 height 12
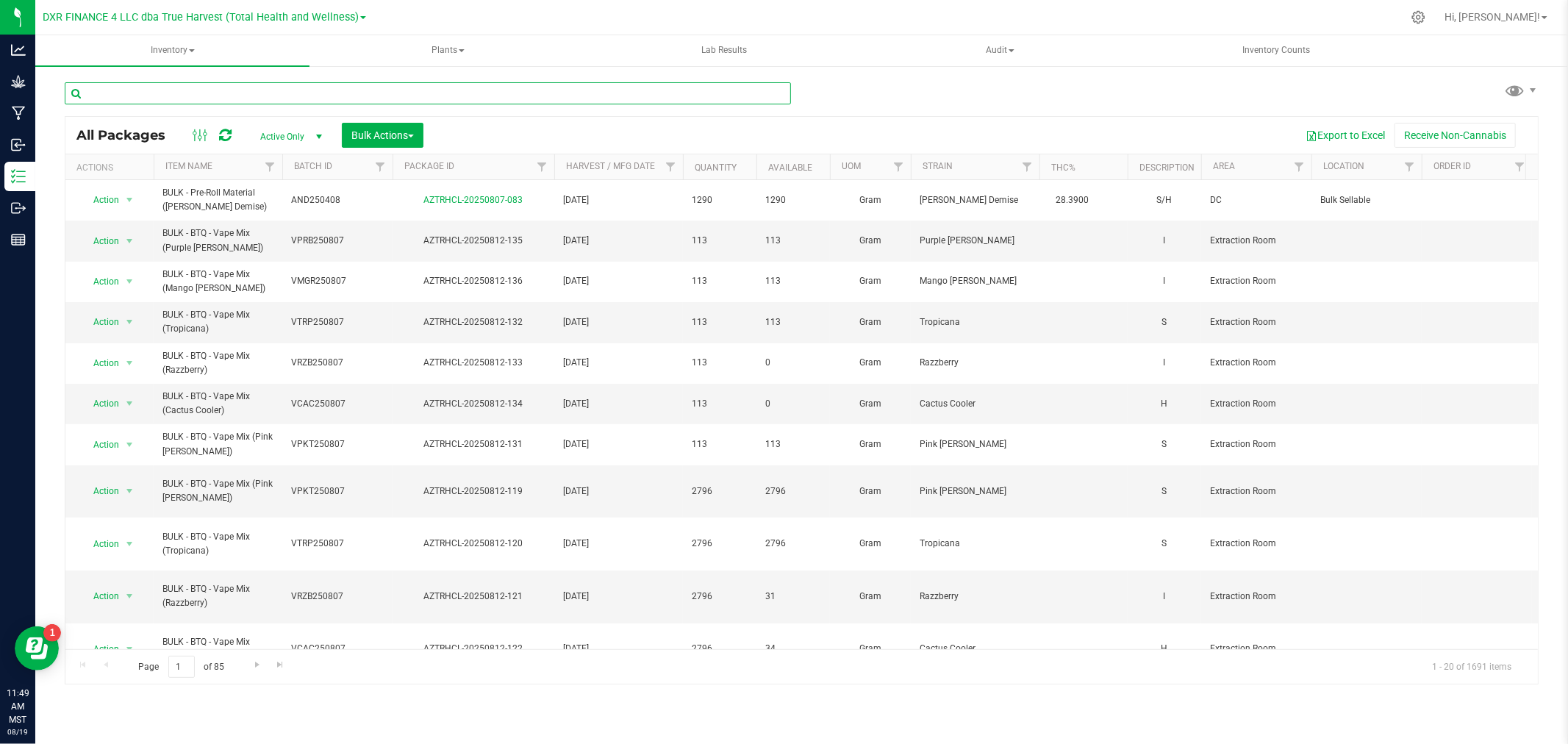
click at [174, 97] on input "text" at bounding box center [428, 93] width 726 height 22
paste input "BULK - BTQ - Vape Mix (Baja Blast)"
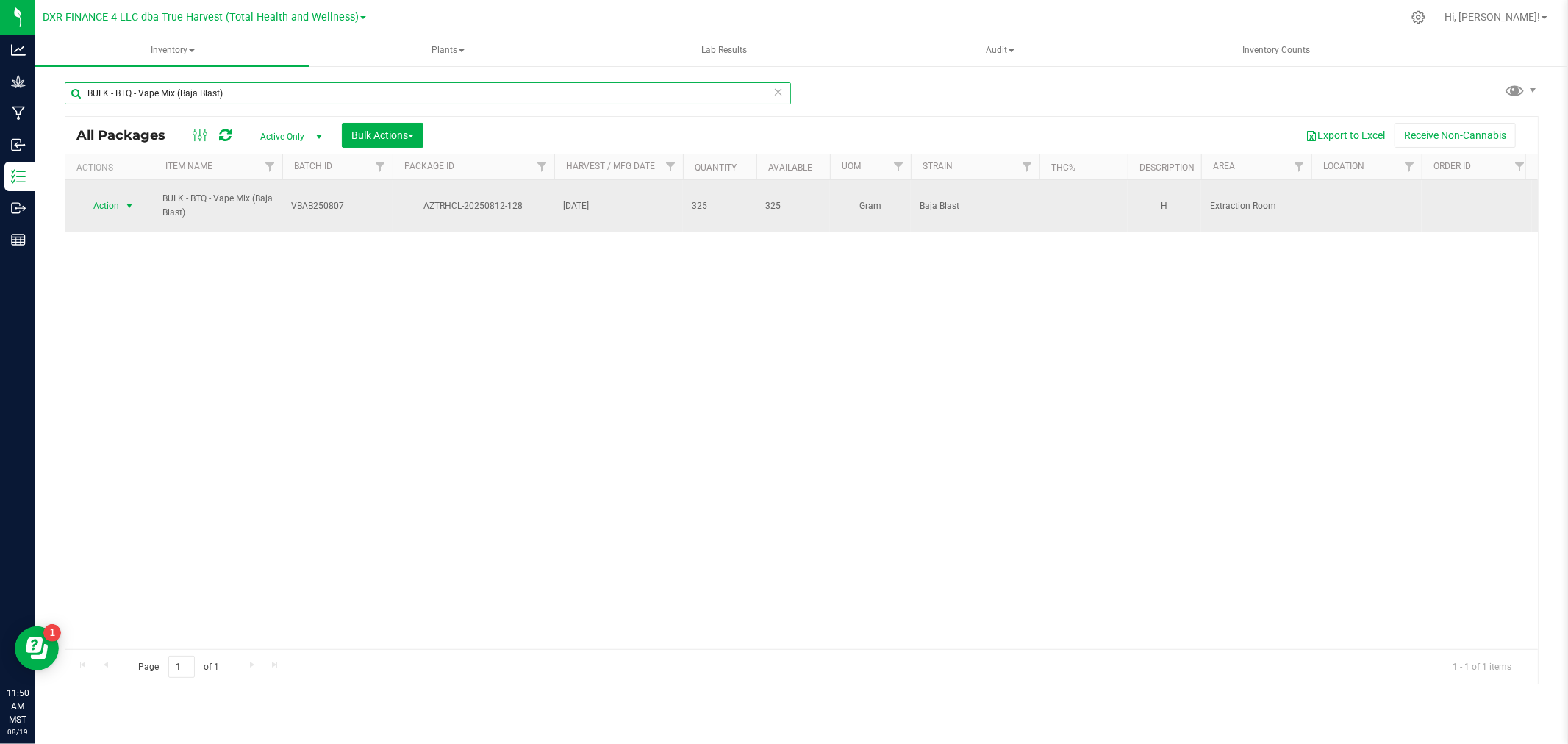
type input "BULK - BTQ - Vape Mix (Baja Blast)"
click at [101, 203] on span "Action" at bounding box center [100, 205] width 39 height 21
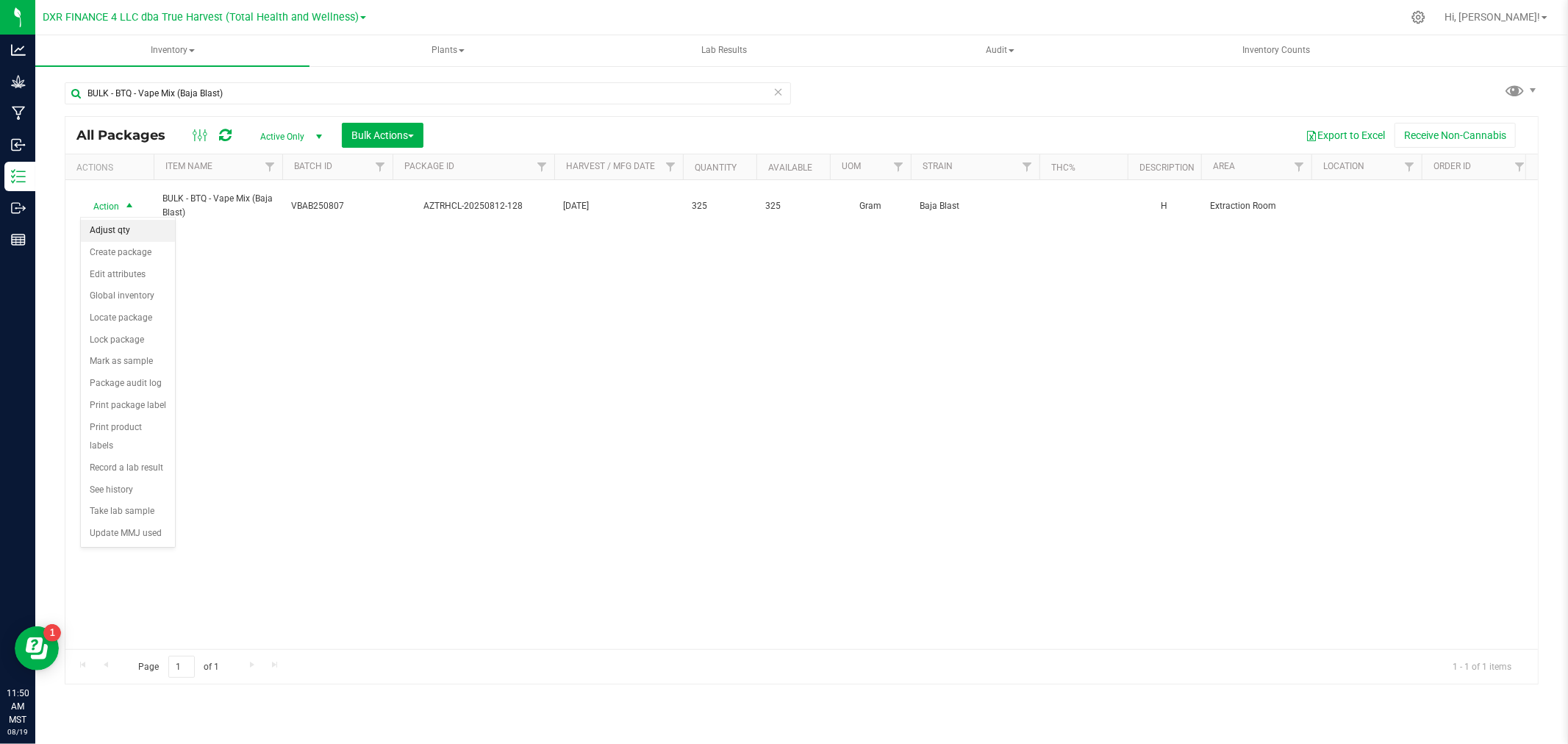
click at [129, 226] on li "Adjust qty" at bounding box center [128, 230] width 94 height 22
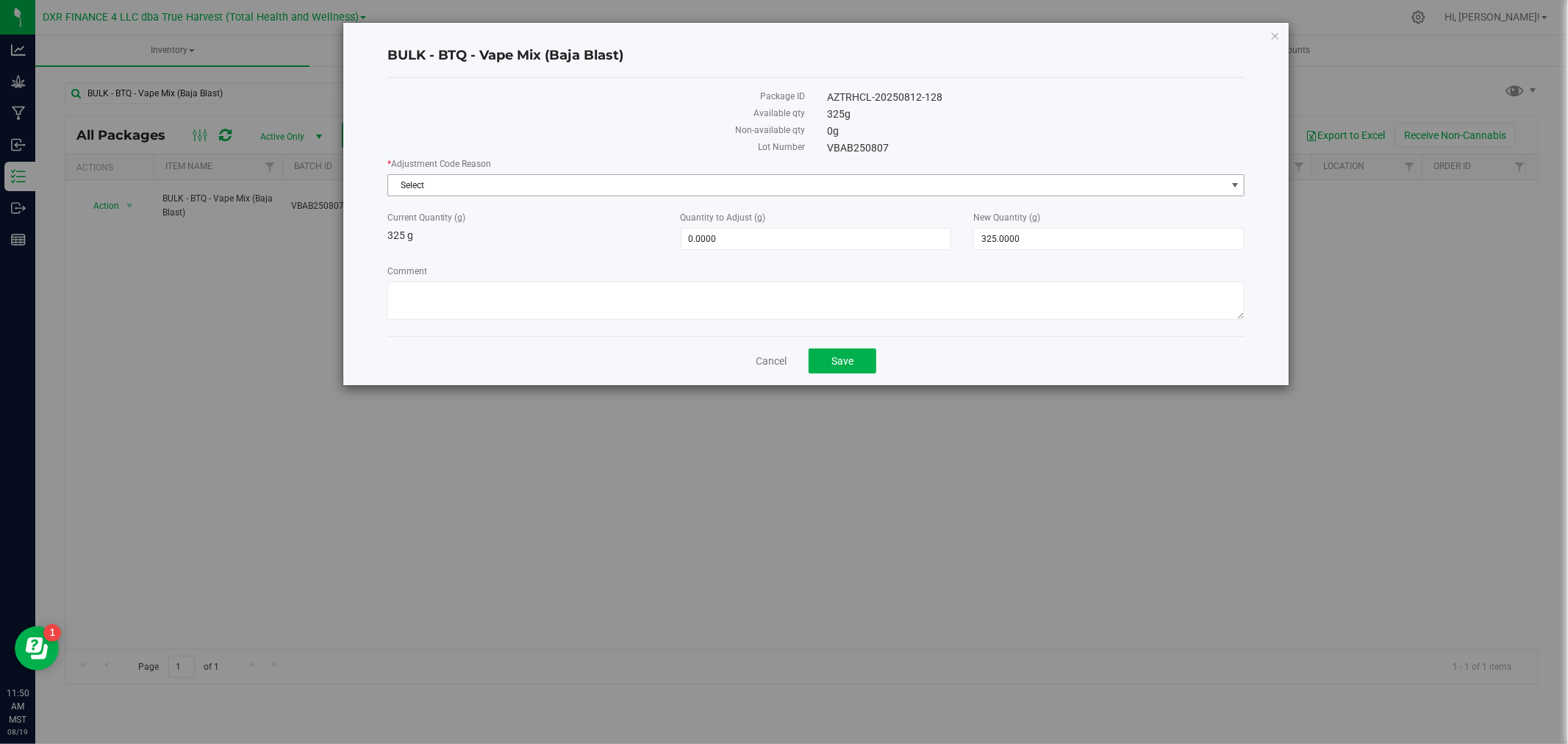
click at [592, 184] on span "Select" at bounding box center [806, 185] width 838 height 21
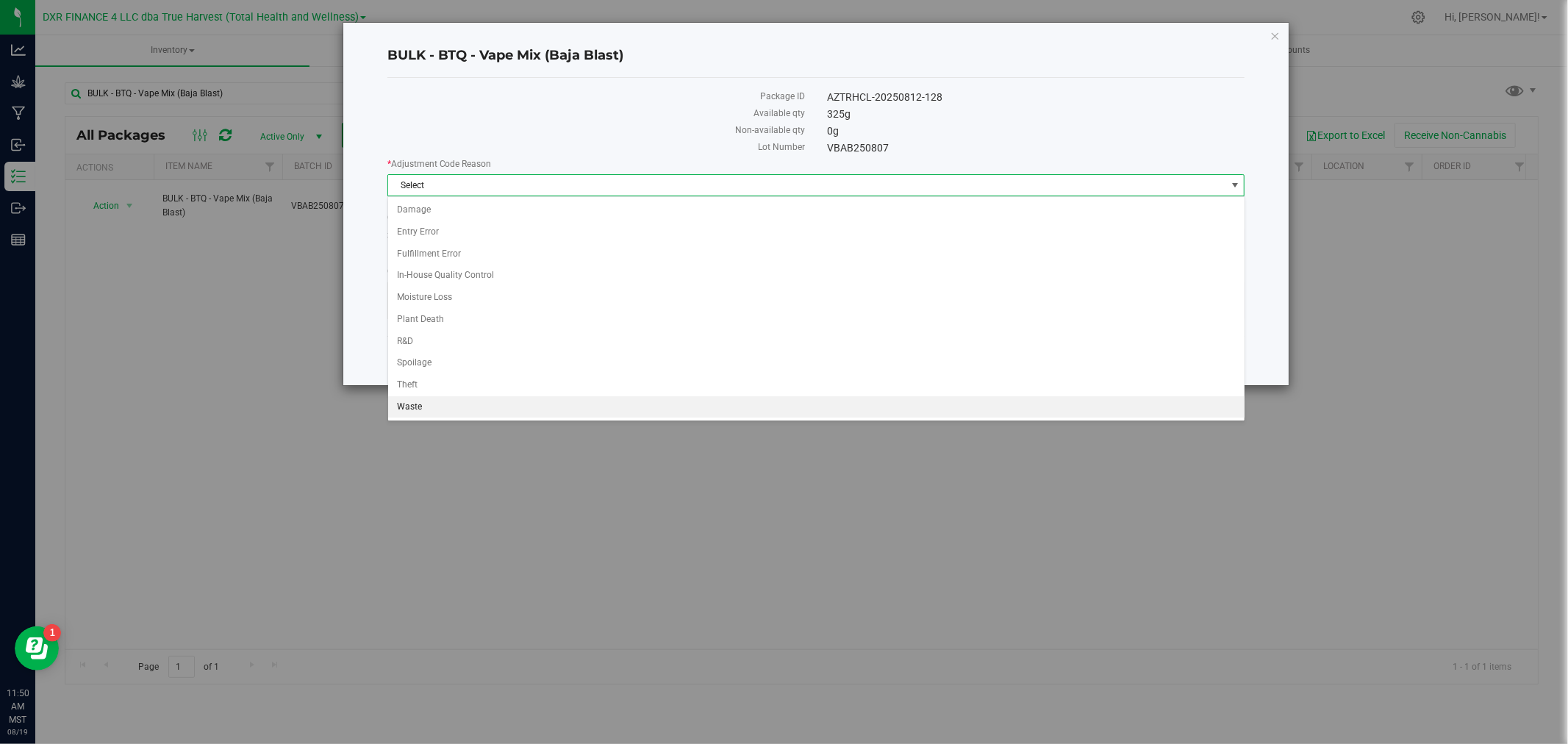
click at [429, 407] on li "Waste" at bounding box center [816, 407] width 856 height 22
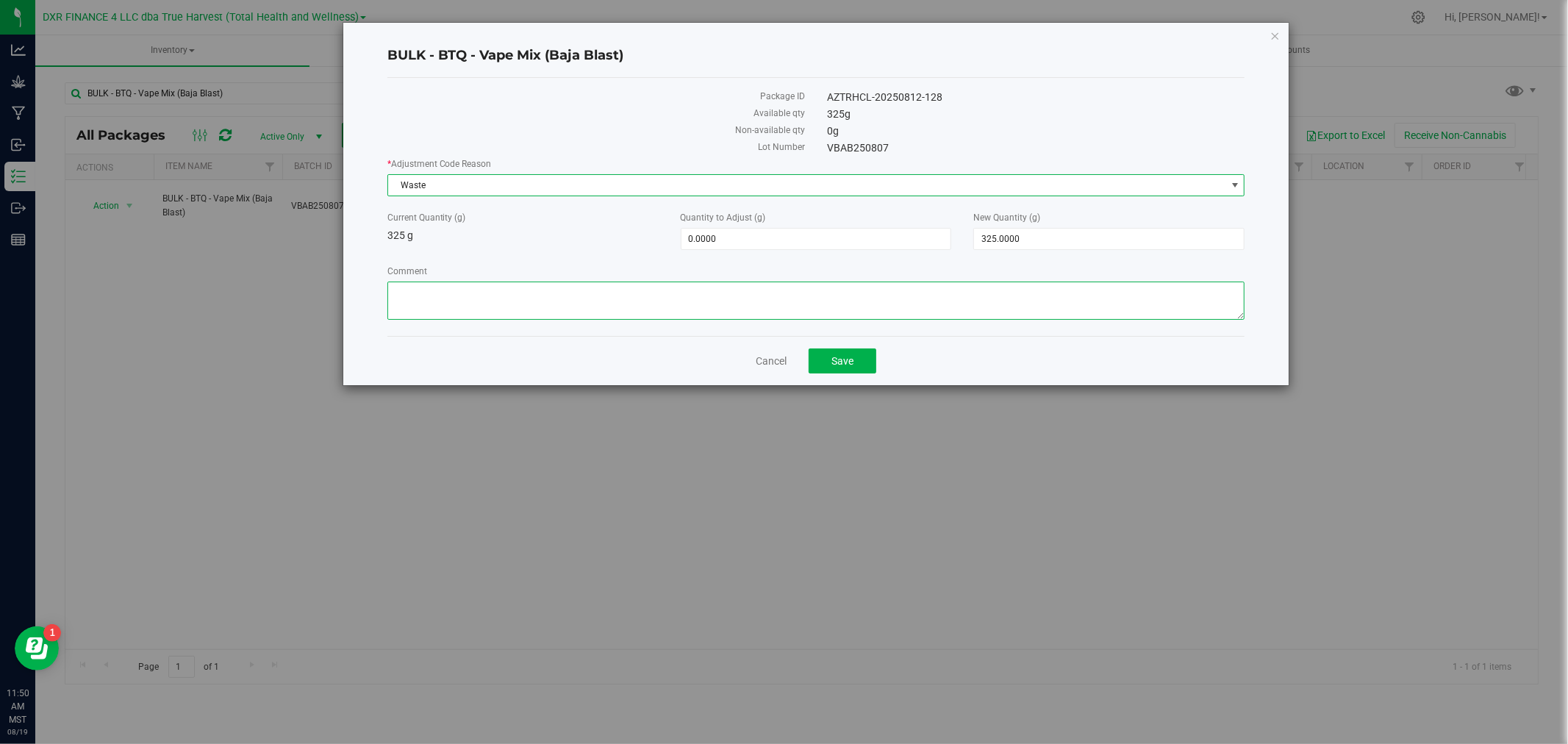
click at [433, 303] on textarea "Comment" at bounding box center [816, 301] width 858 height 38
type textarea "W"
type textarea "Will not be used. Wasted."
click at [833, 361] on span "Save" at bounding box center [842, 360] width 22 height 12
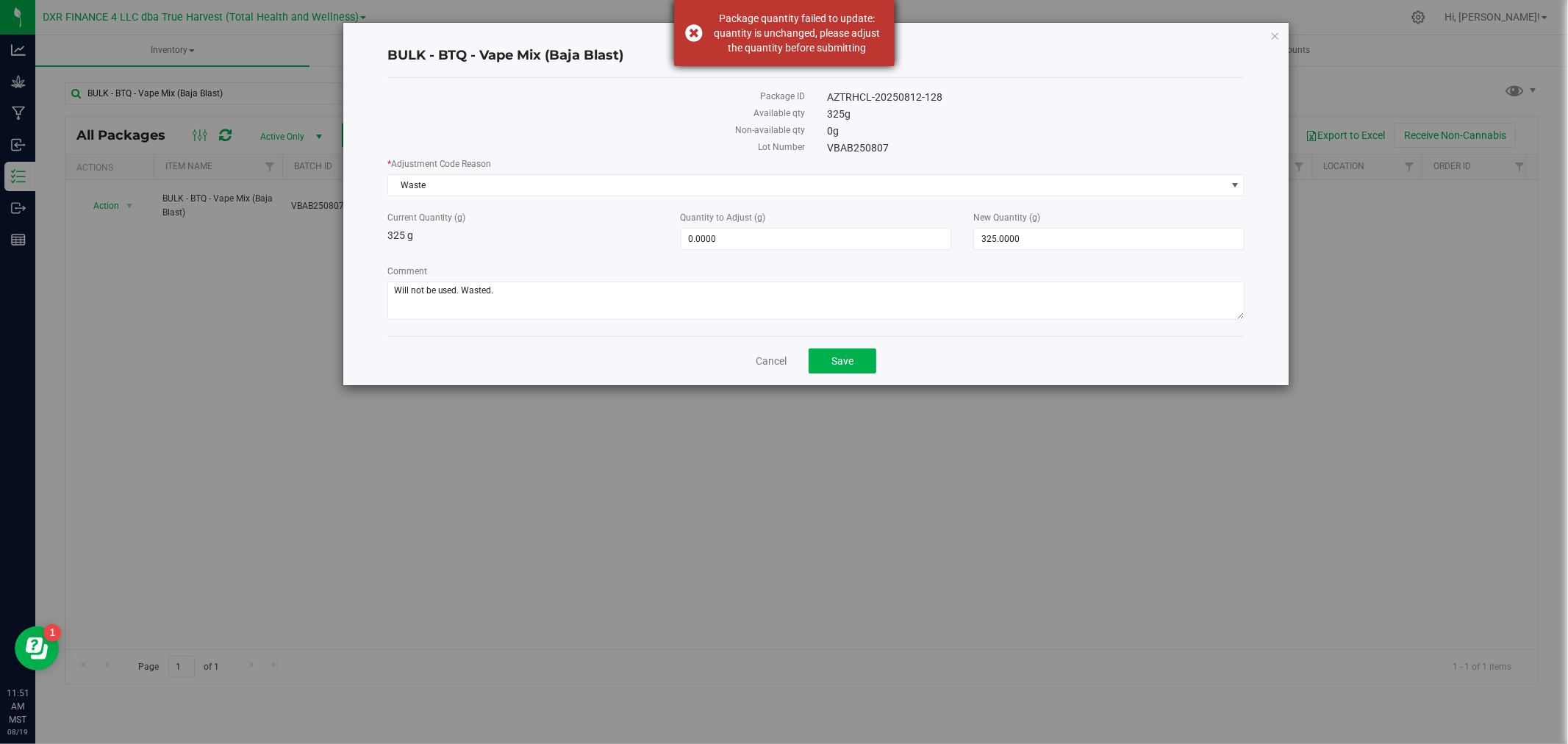
click at [883, 65] on div "Package quantity failed to update: quantity is unchanged, please adjust the qua…" at bounding box center [784, 33] width 220 height 66
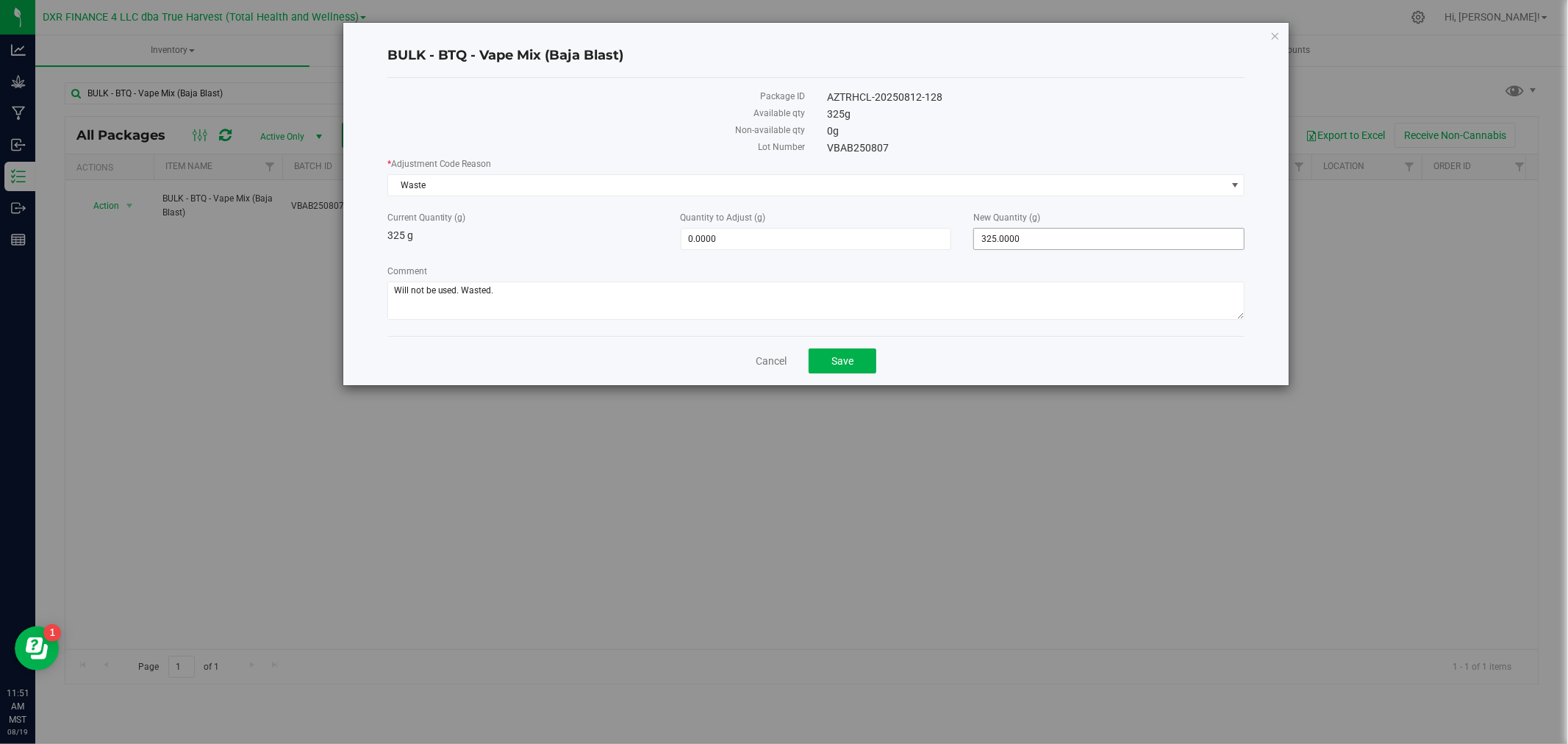
click at [1037, 229] on span "325.0000 325" at bounding box center [1109, 238] width 271 height 22
click at [1037, 229] on input "325" at bounding box center [1109, 238] width 269 height 21
type input "0"
type input "-325.0000"
type input "0.0000"
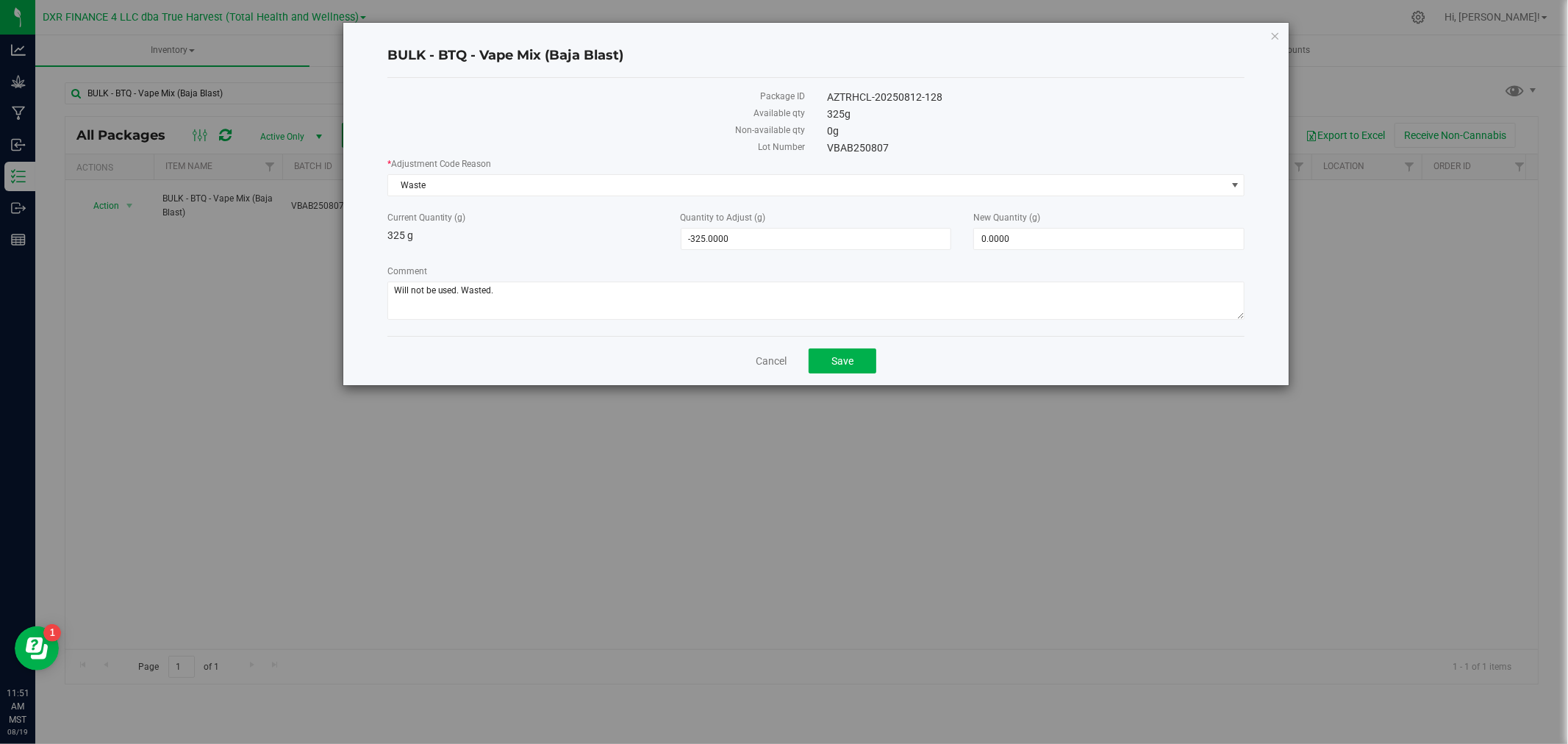
click at [1044, 263] on div "* Adjustment Code Reason Waste Select Damage Entry Error Fulfillment Error In-H…" at bounding box center [816, 240] width 858 height 167
click at [861, 351] on button "Save" at bounding box center [842, 361] width 68 height 25
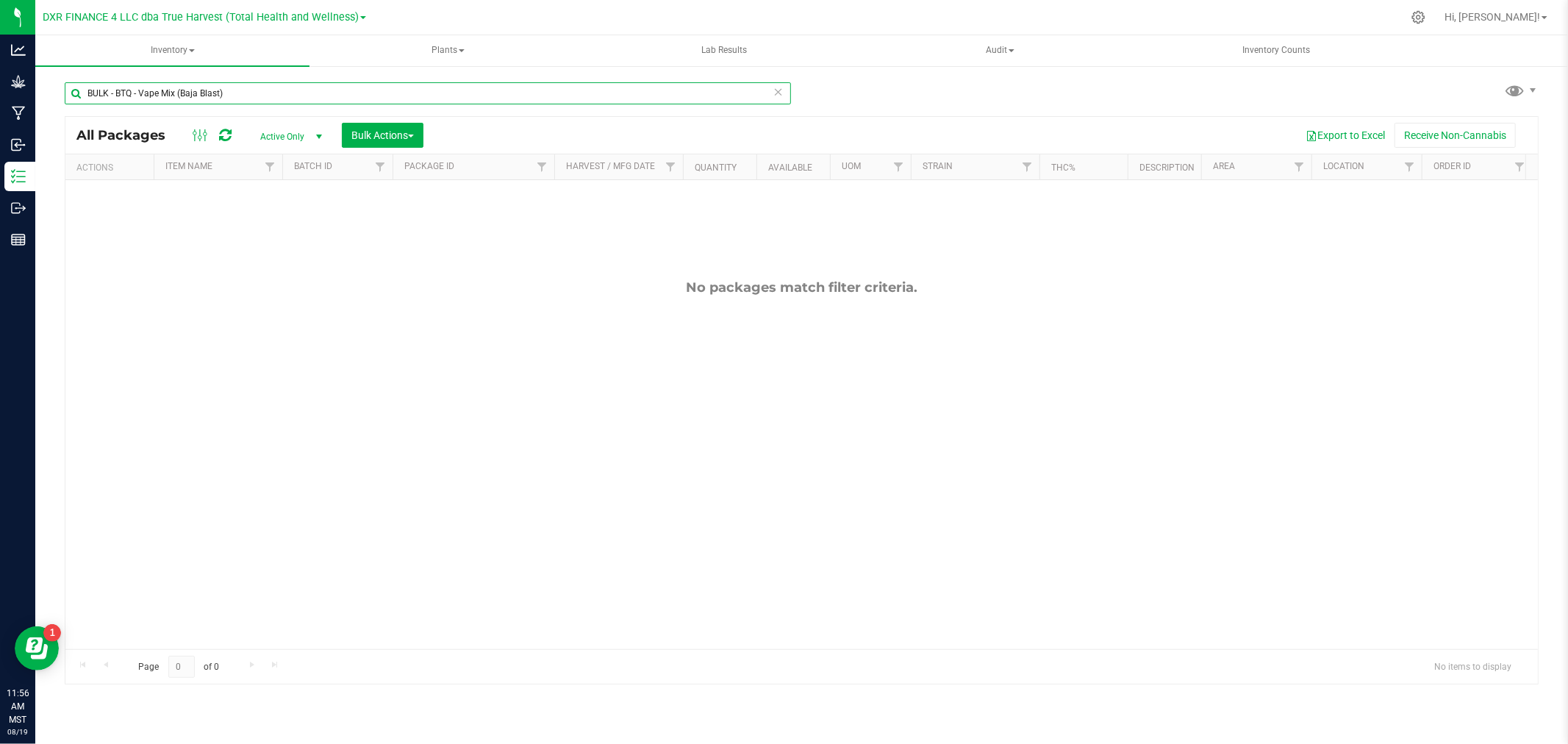
drag, startPoint x: 179, startPoint y: 91, endPoint x: 268, endPoint y: 90, distance: 89.0
click at [263, 91] on input "BULK - BTQ - Vape Mix (Baja Blast)" at bounding box center [428, 93] width 726 height 22
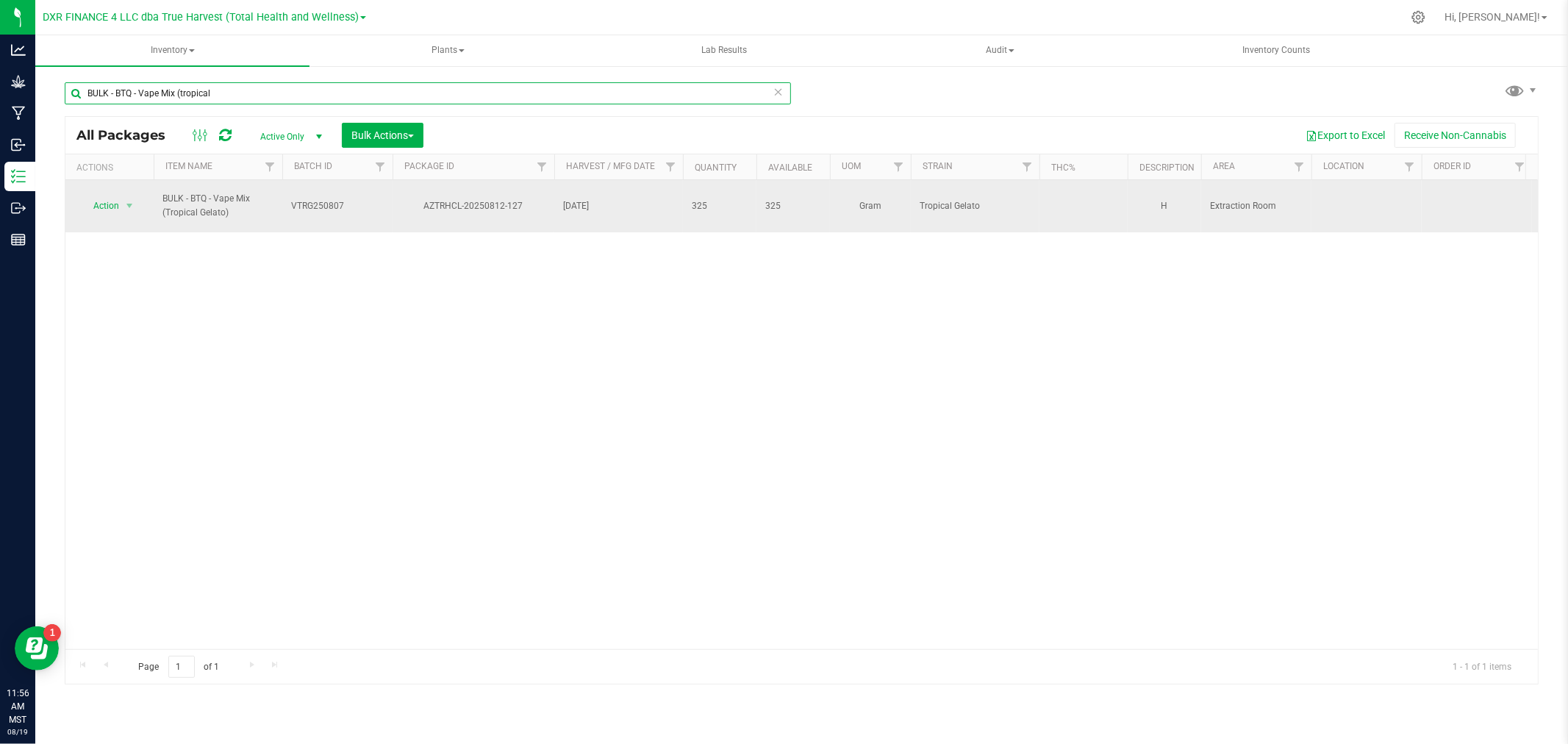
type input "BULK - BTQ - Vape Mix (tropical"
click at [115, 203] on span "Action" at bounding box center [100, 205] width 39 height 21
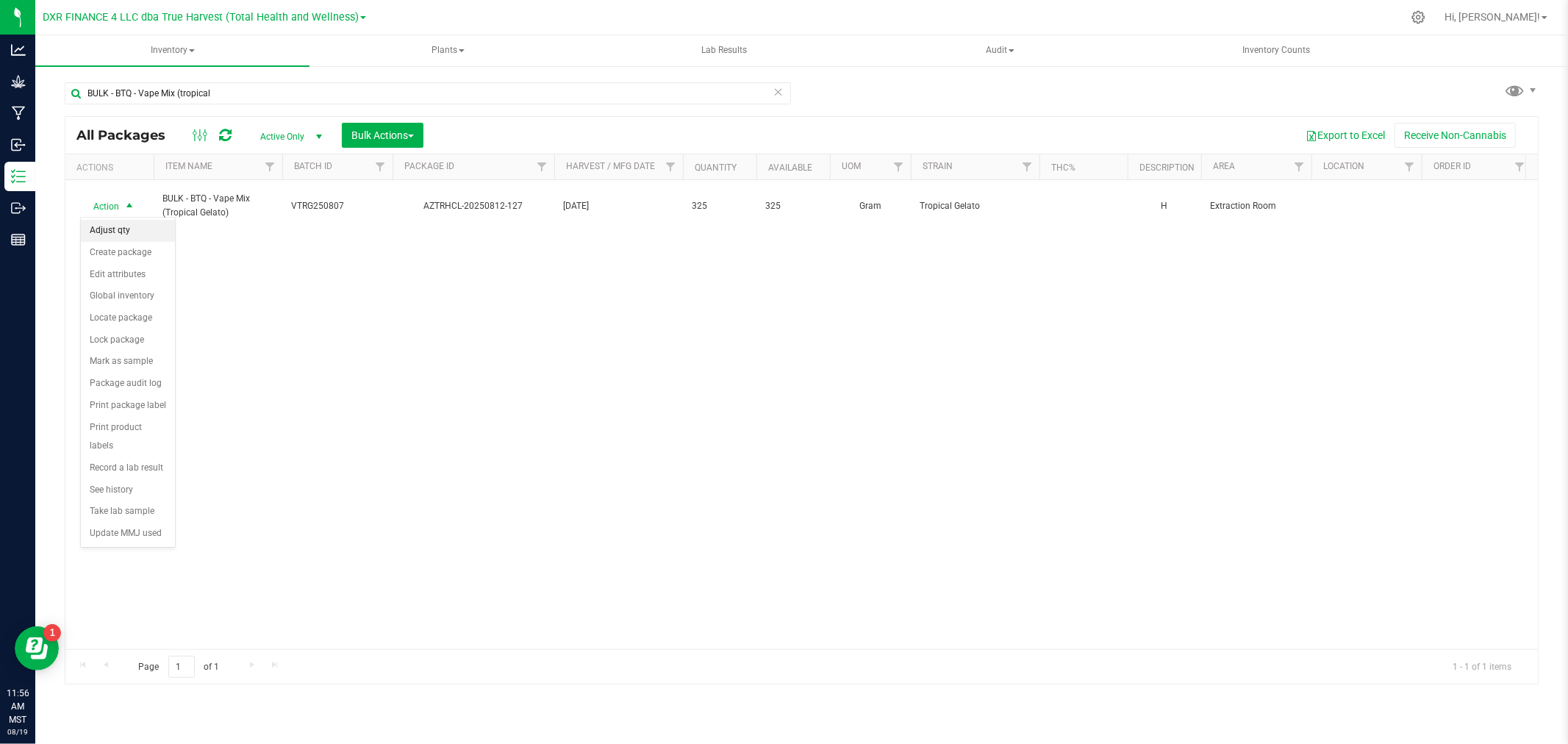
click at [118, 232] on li "Adjust qty" at bounding box center [128, 230] width 94 height 22
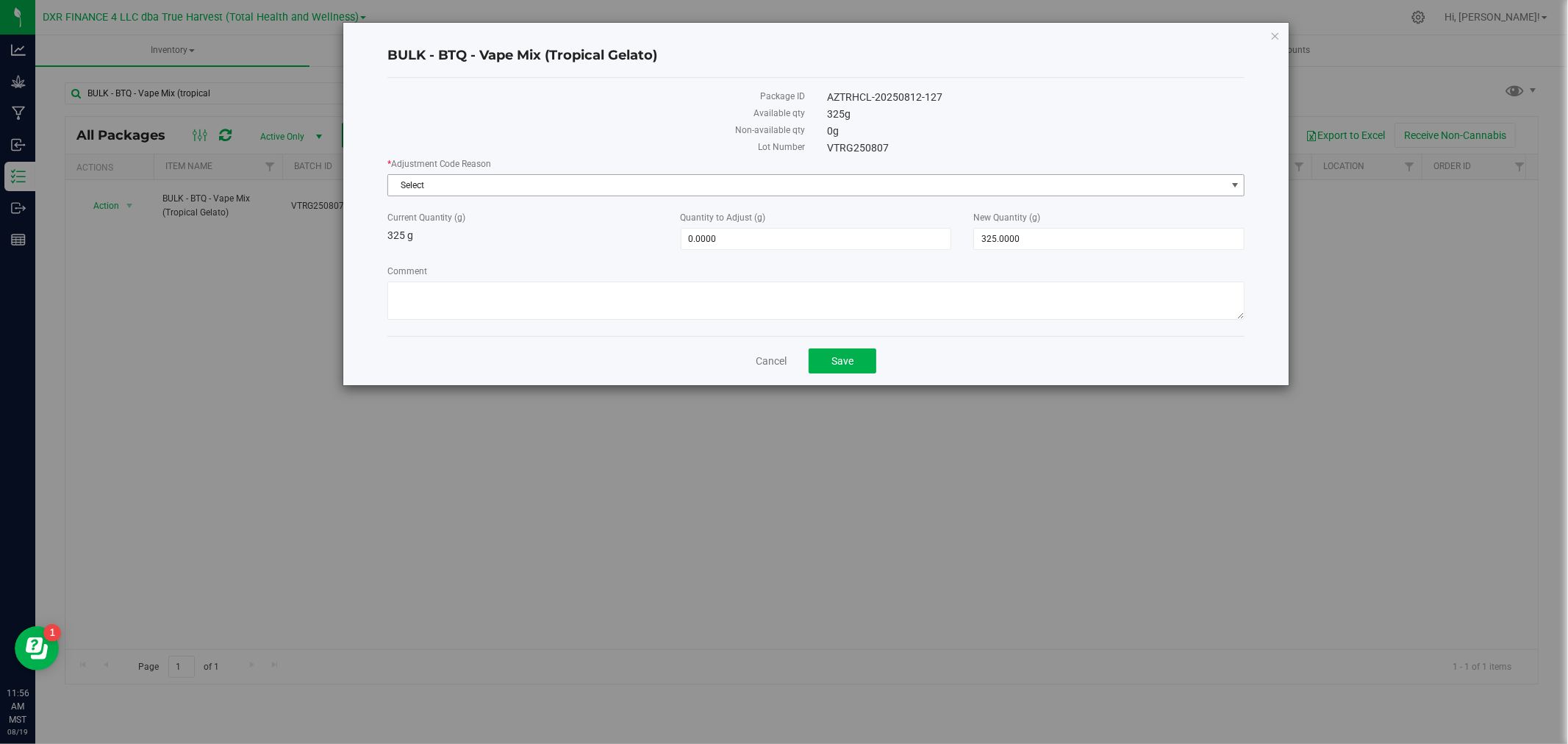
click at [461, 174] on span "Select" at bounding box center [816, 185] width 858 height 22
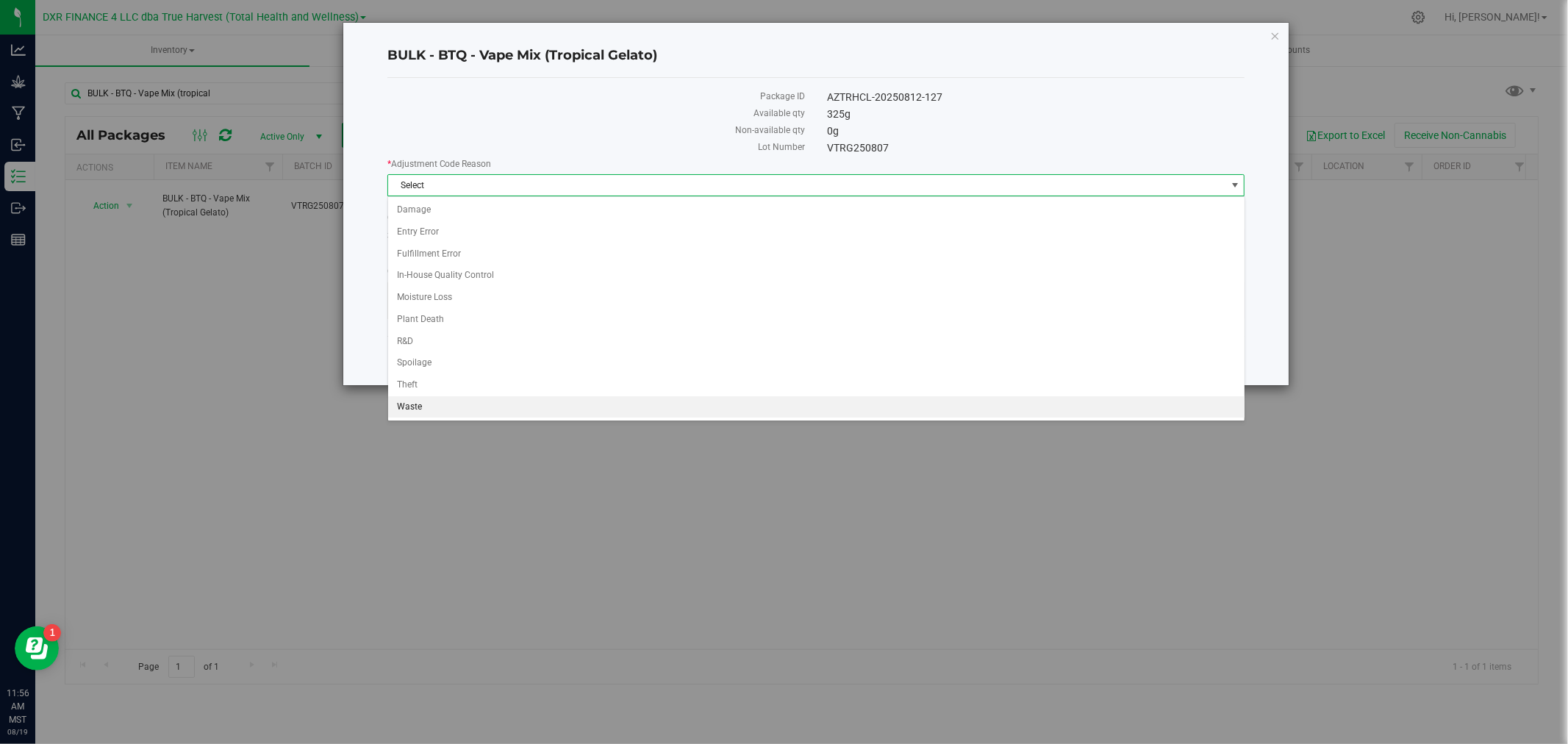
click at [428, 405] on li "Waste" at bounding box center [816, 407] width 856 height 22
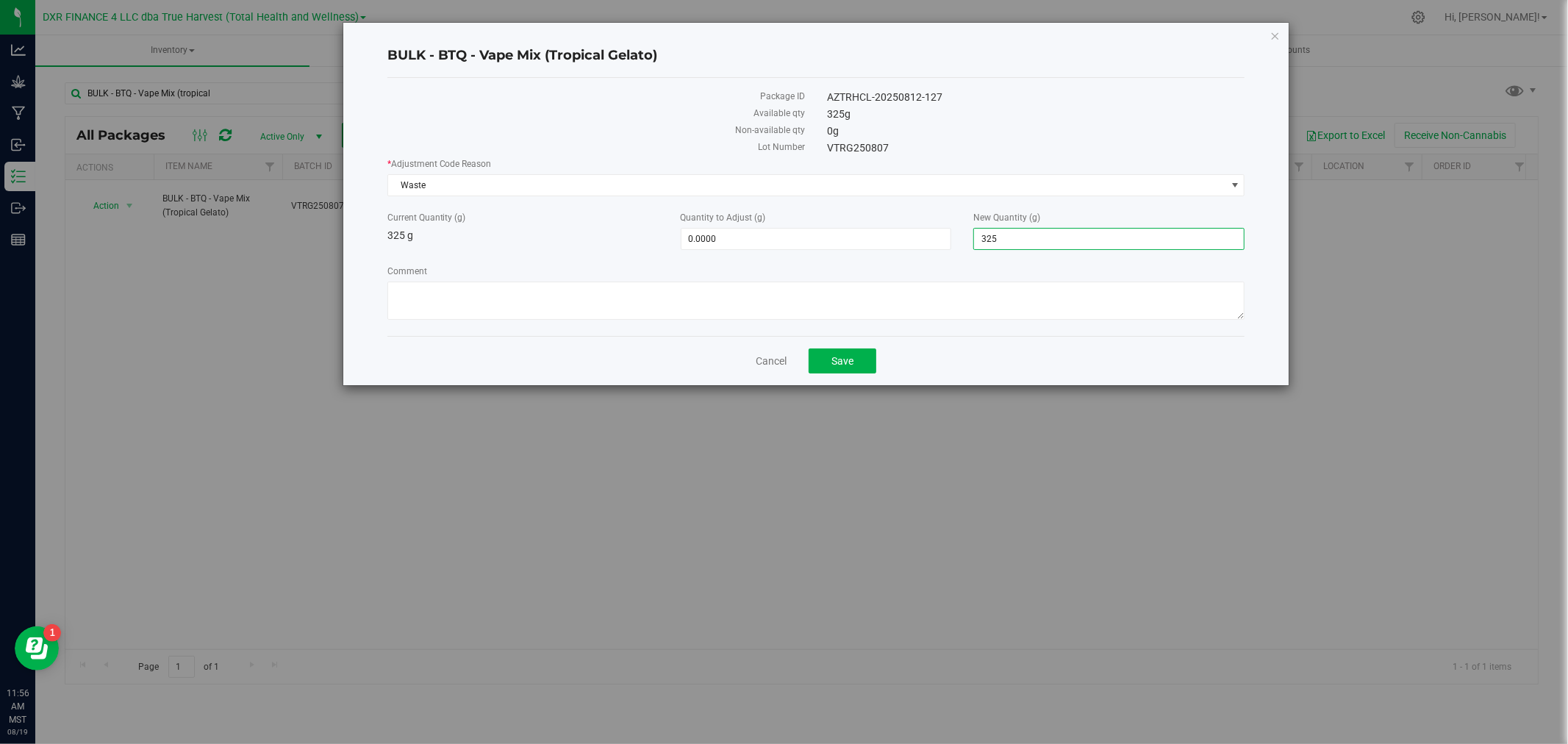
click at [1034, 239] on span "325.0000 325" at bounding box center [1109, 238] width 271 height 22
click at [1034, 239] on input "325" at bounding box center [1109, 238] width 269 height 21
type input "0"
type input "-325.0000"
type input "0.0000"
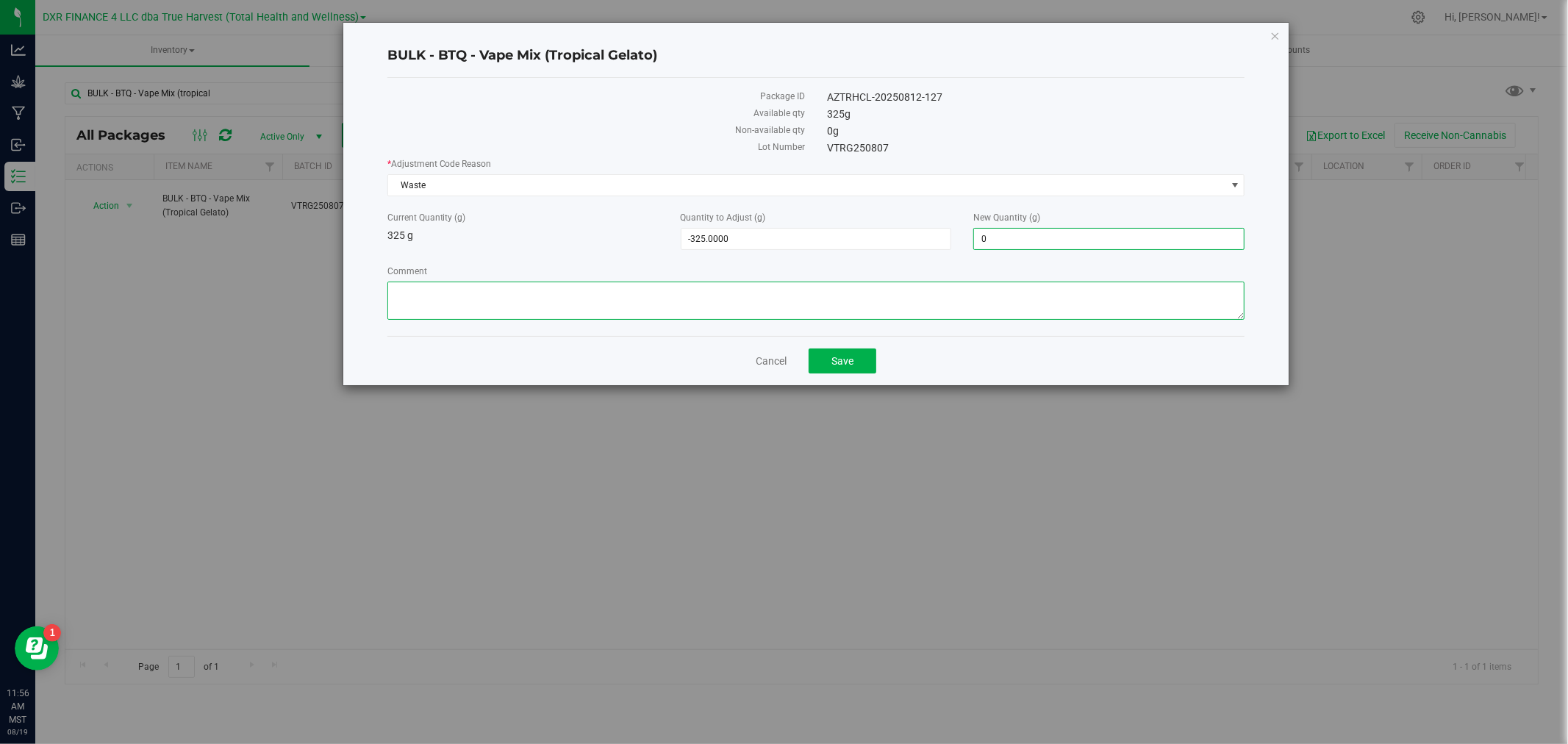
click at [931, 296] on textarea "Comment" at bounding box center [816, 301] width 858 height 38
type textarea "Will not use. Wasted"
click at [831, 361] on span "Save" at bounding box center [842, 360] width 22 height 12
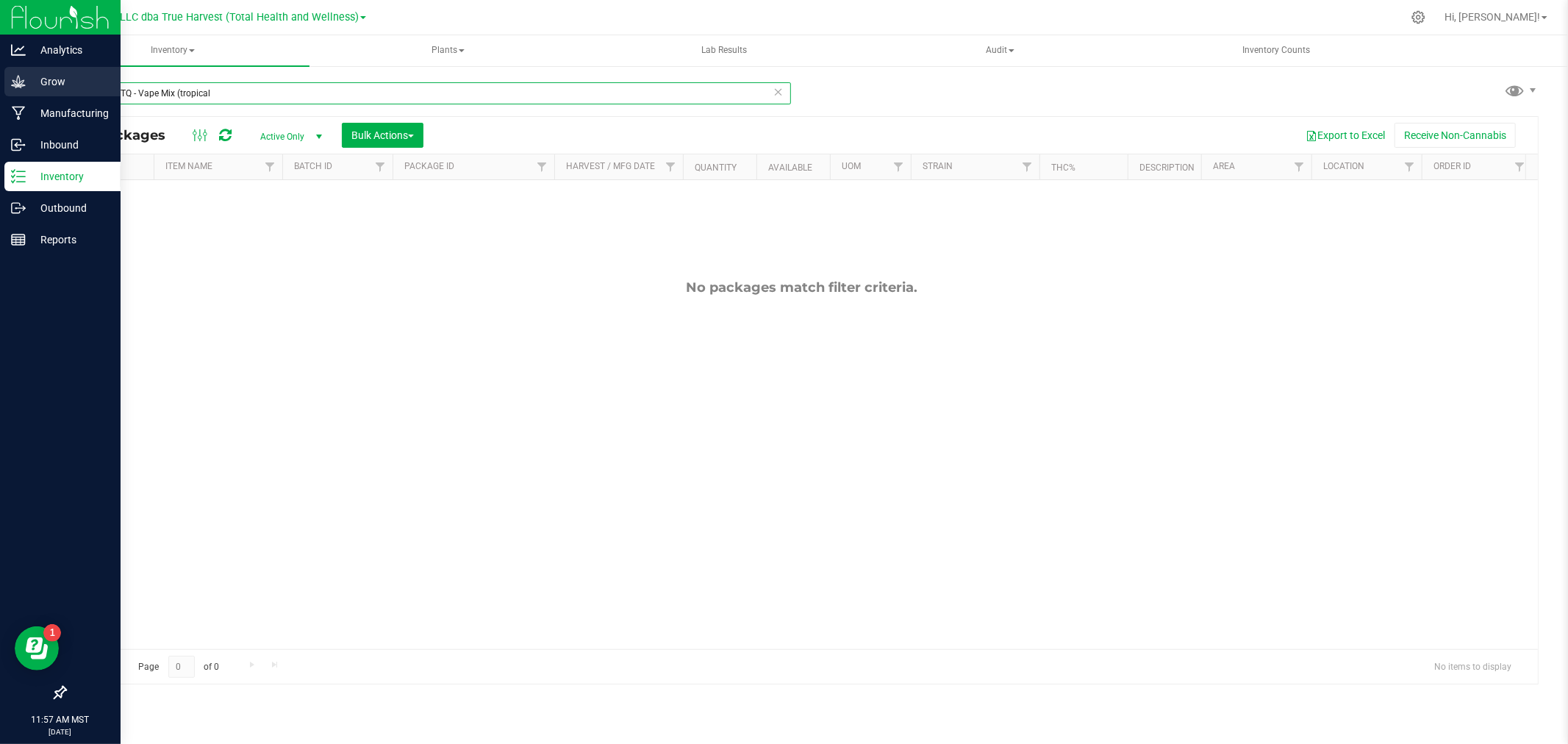
drag, startPoint x: 266, startPoint y: 90, endPoint x: 46, endPoint y: 94, distance: 220.0
click at [23, 92] on div "Analytics Grow Manufacturing Inbound Inventory Outbound Reports 11:57 AM MST [D…" at bounding box center [784, 372] width 1568 height 744
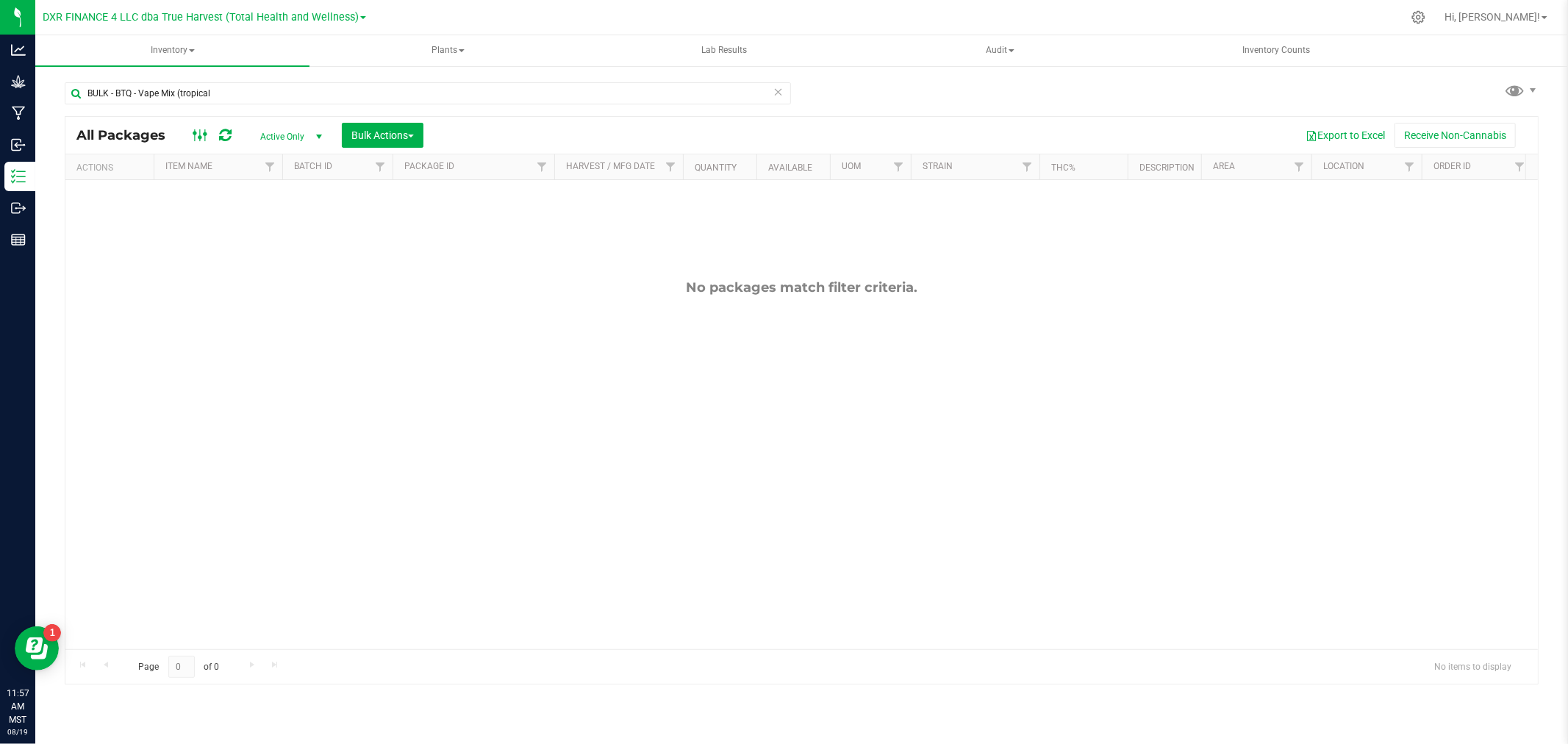
click at [194, 127] on icon at bounding box center [201, 136] width 16 height 18
drag, startPoint x: 231, startPoint y: 94, endPoint x: 174, endPoint y: 94, distance: 57.0
click at [174, 94] on input "BULK - BTQ - Vape Mix (tropical" at bounding box center [428, 93] width 726 height 22
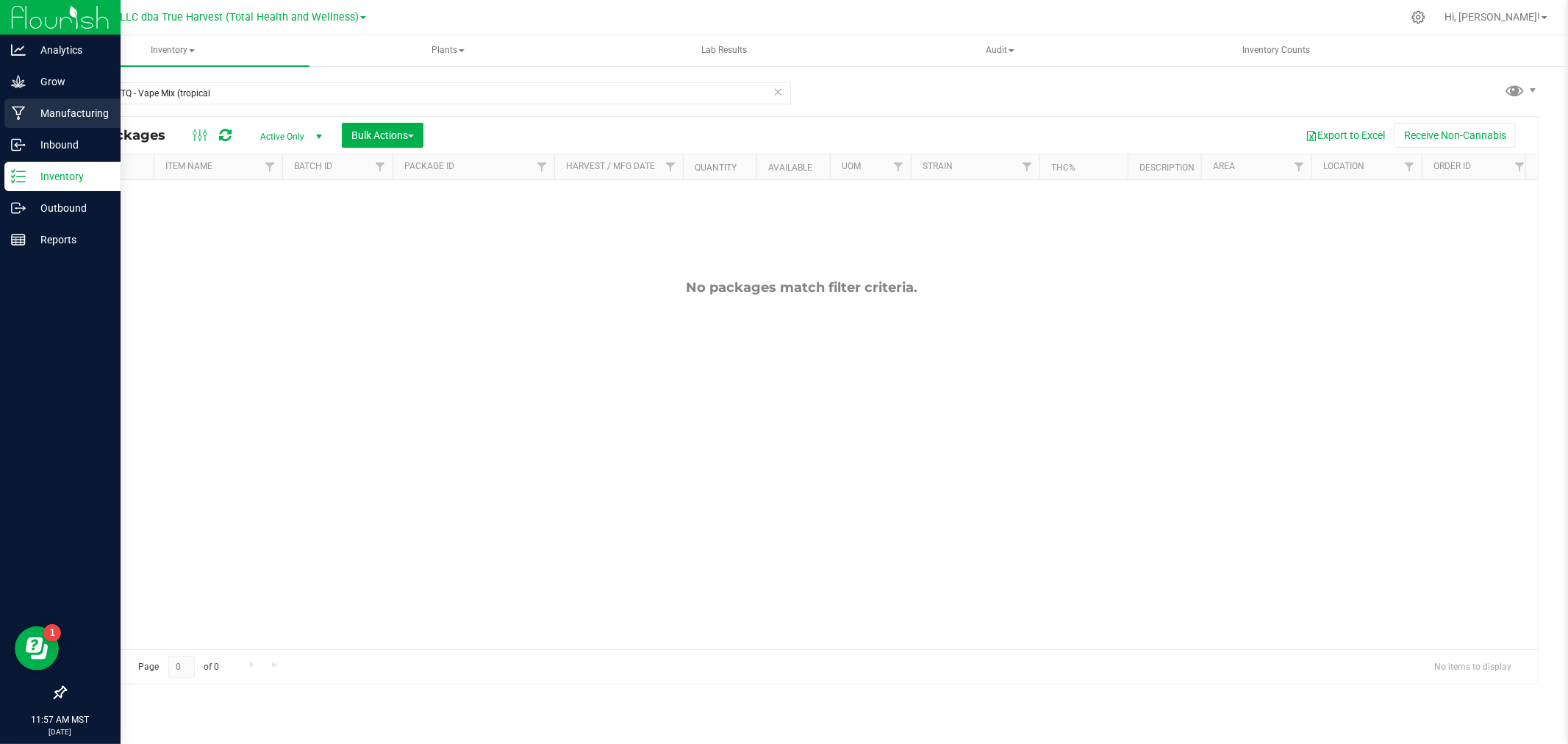
click at [54, 108] on p "Manufacturing" at bounding box center [70, 113] width 88 height 18
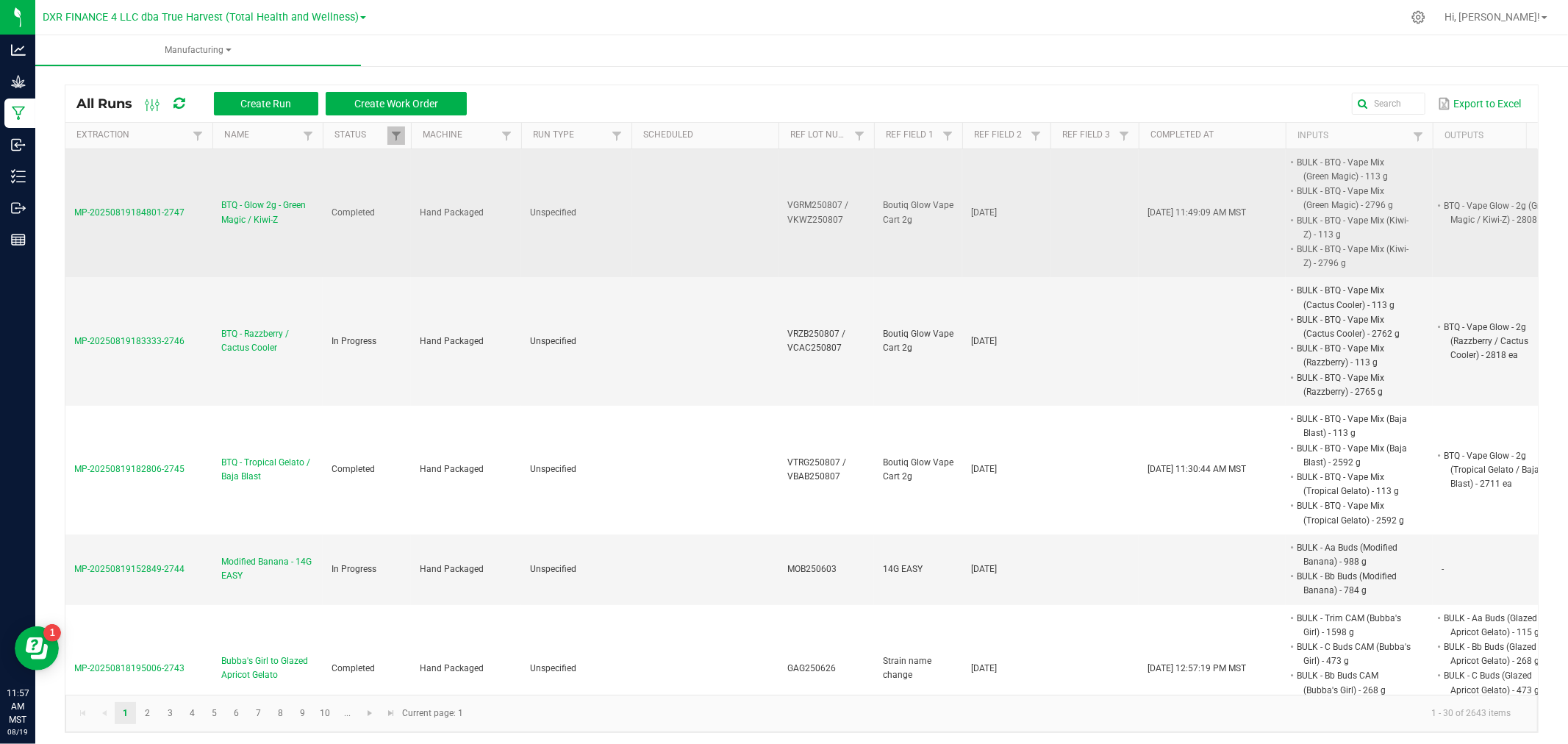
click at [245, 214] on span "BTQ - Glow 2g - Green Magic / Kiwi-Z" at bounding box center [268, 211] width 93 height 28
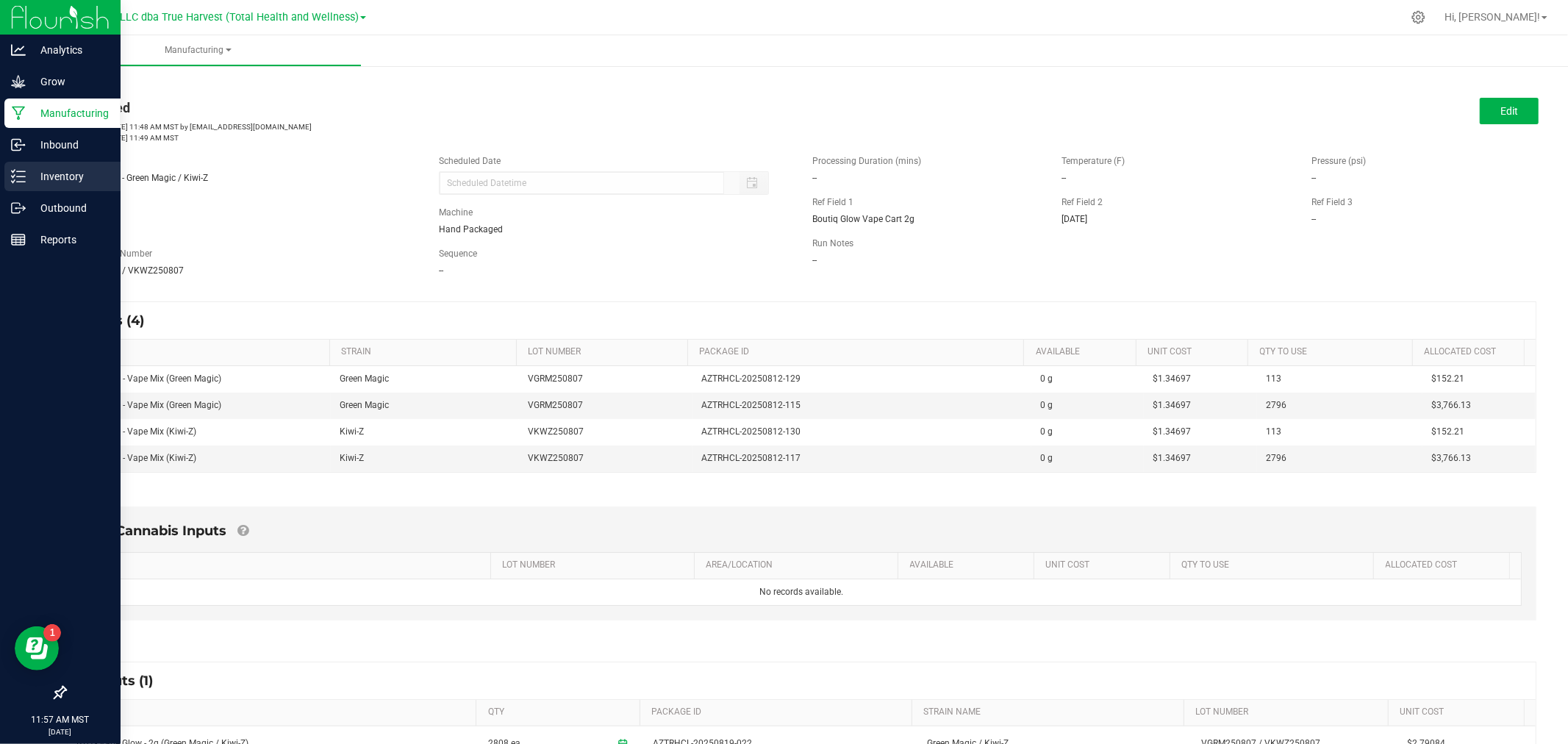
click at [10, 178] on div "Inventory" at bounding box center [62, 176] width 116 height 29
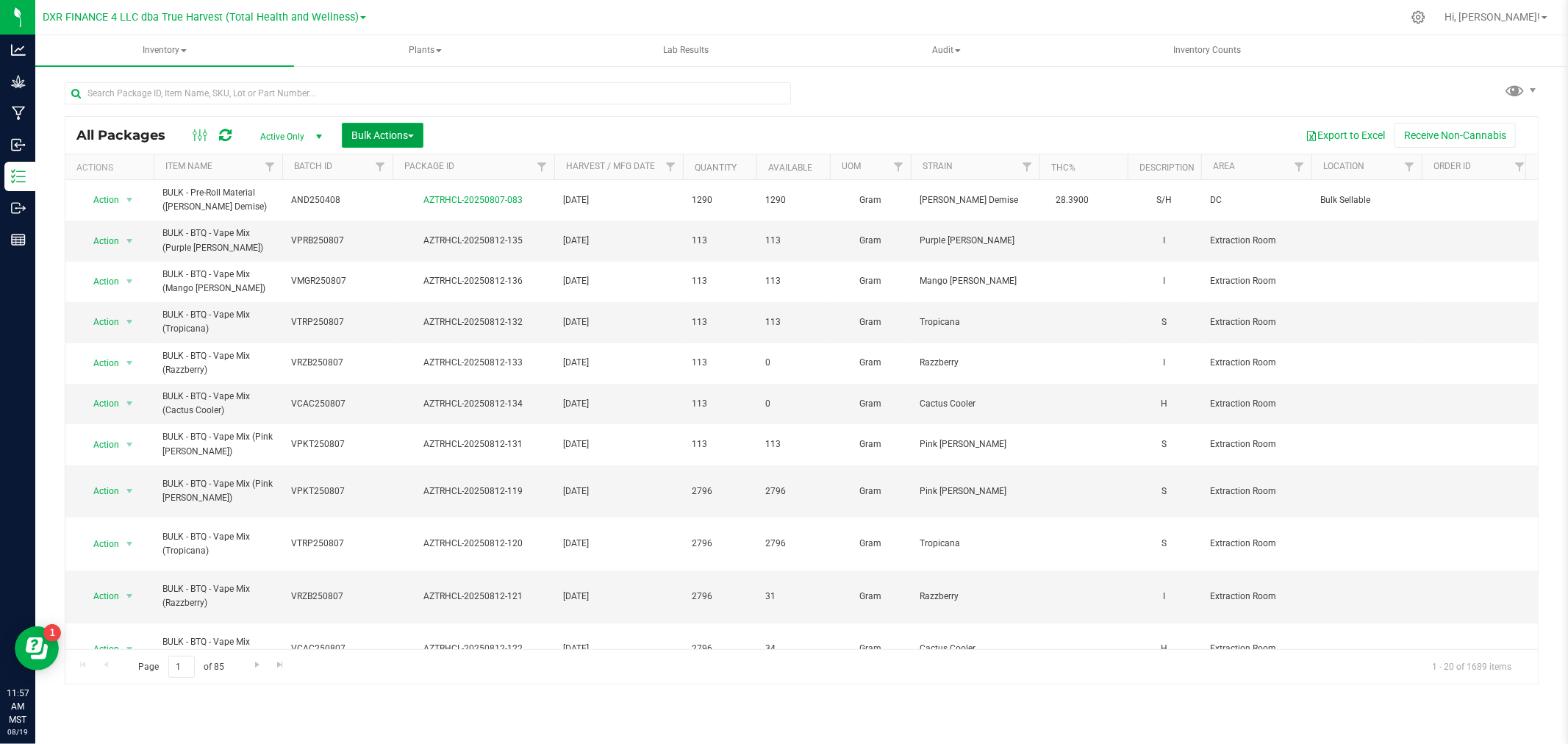
click at [386, 128] on button "Bulk Actions" at bounding box center [382, 136] width 81 height 25
click at [395, 165] on span "Add to manufacturing run" at bounding box center [406, 168] width 111 height 12
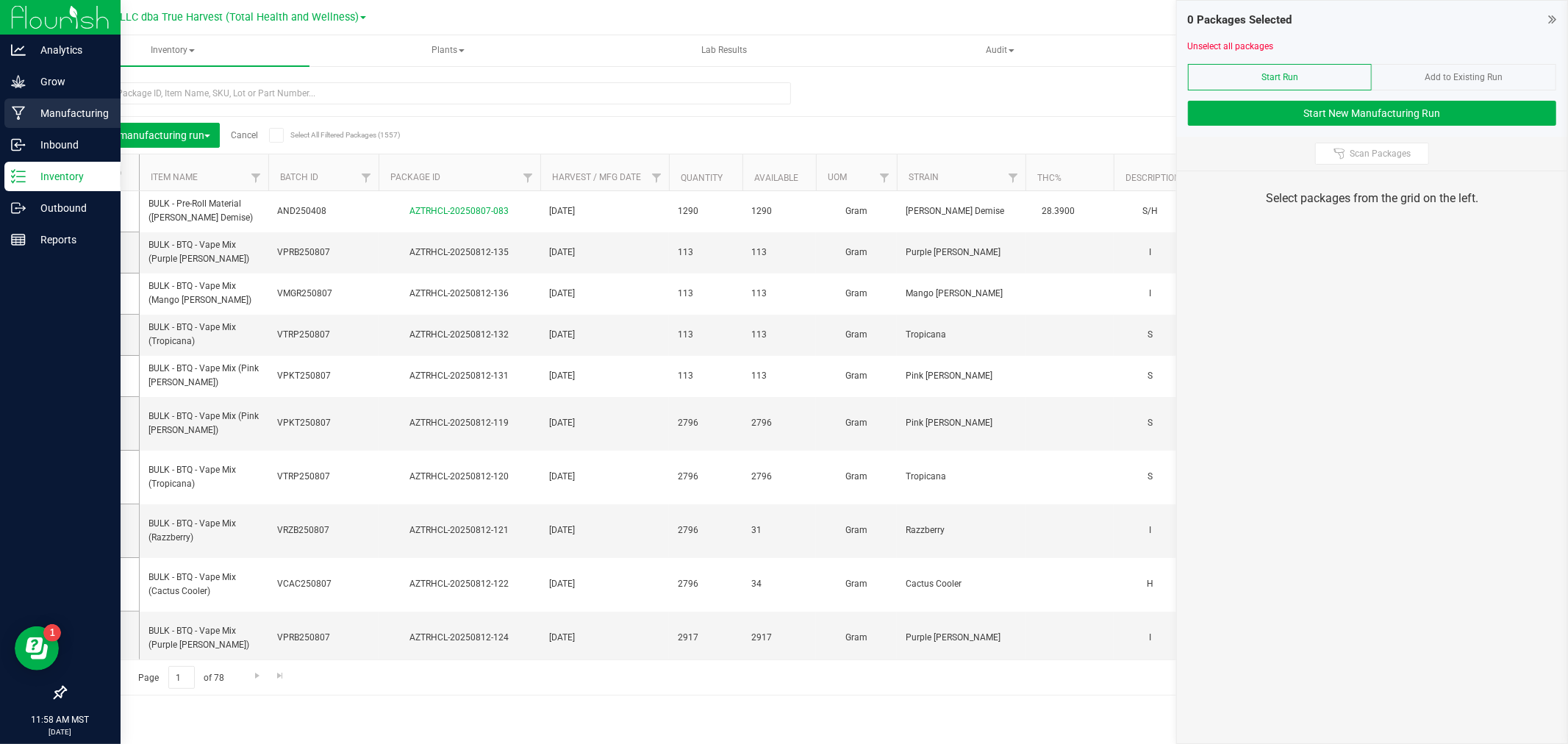
click at [19, 107] on icon at bounding box center [19, 113] width 14 height 14
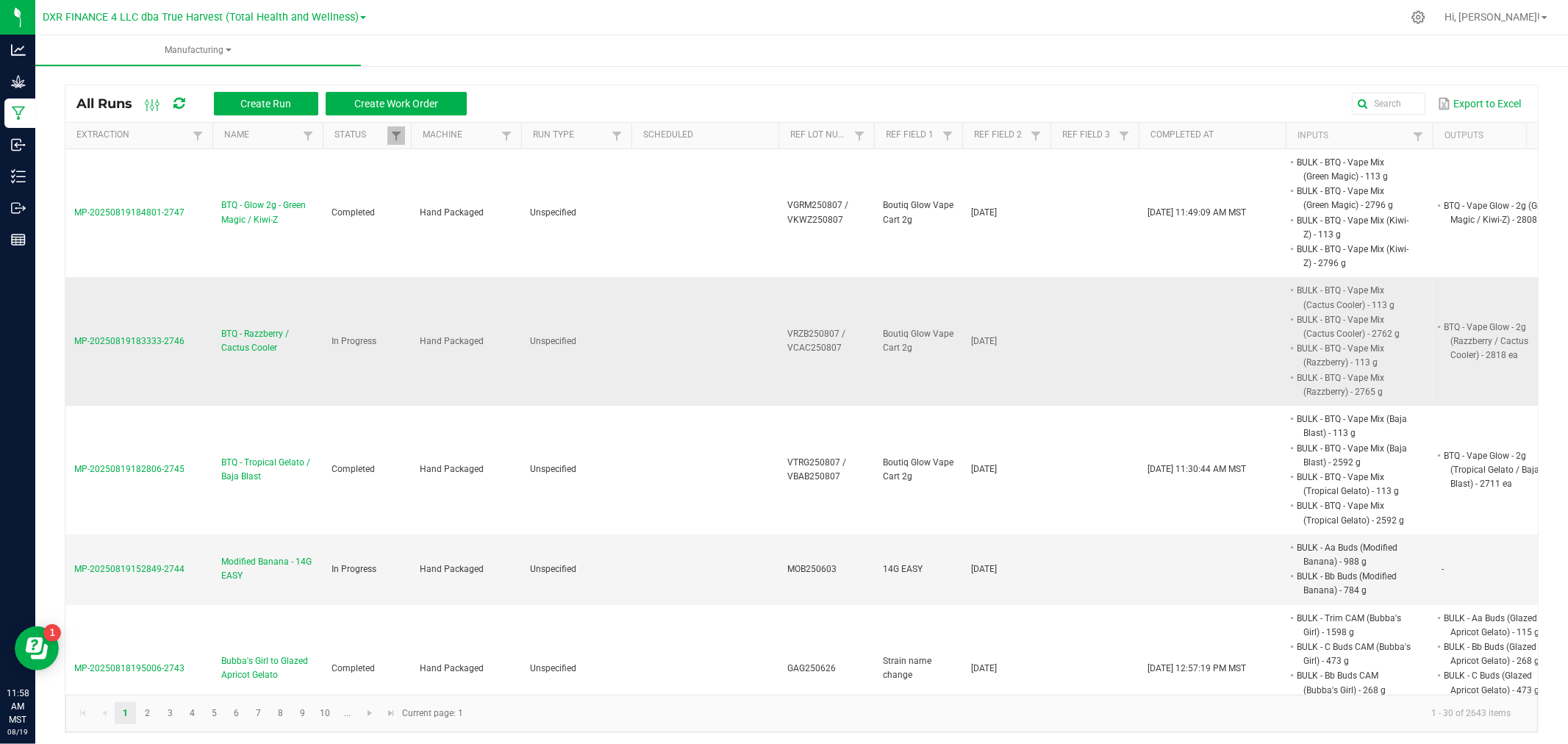
click at [260, 343] on span "BTQ - Razzberry / Cactus Cooler" at bounding box center [268, 341] width 93 height 28
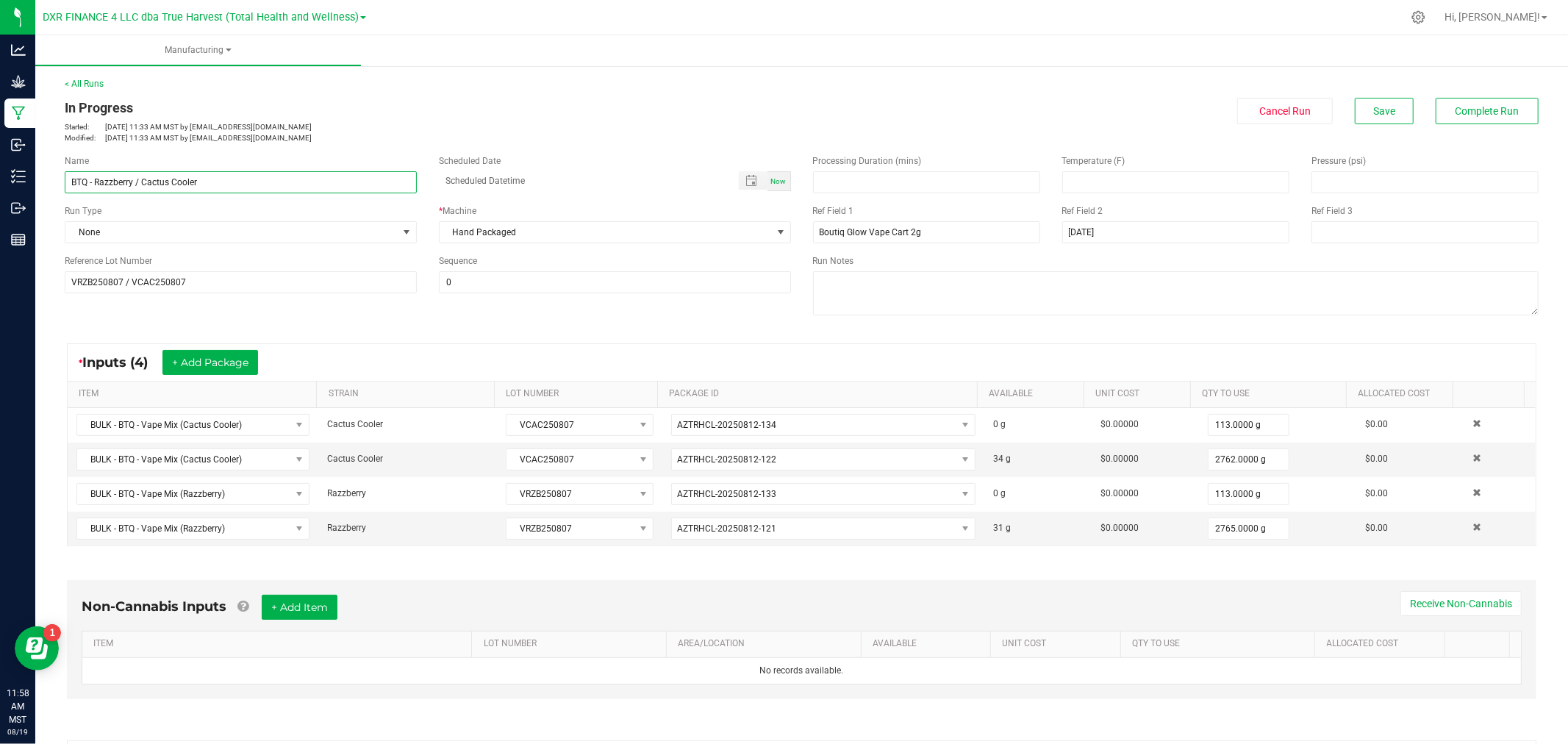
click at [93, 182] on input "BTQ - Razzberry / Cactus Cooler" at bounding box center [241, 182] width 352 height 22
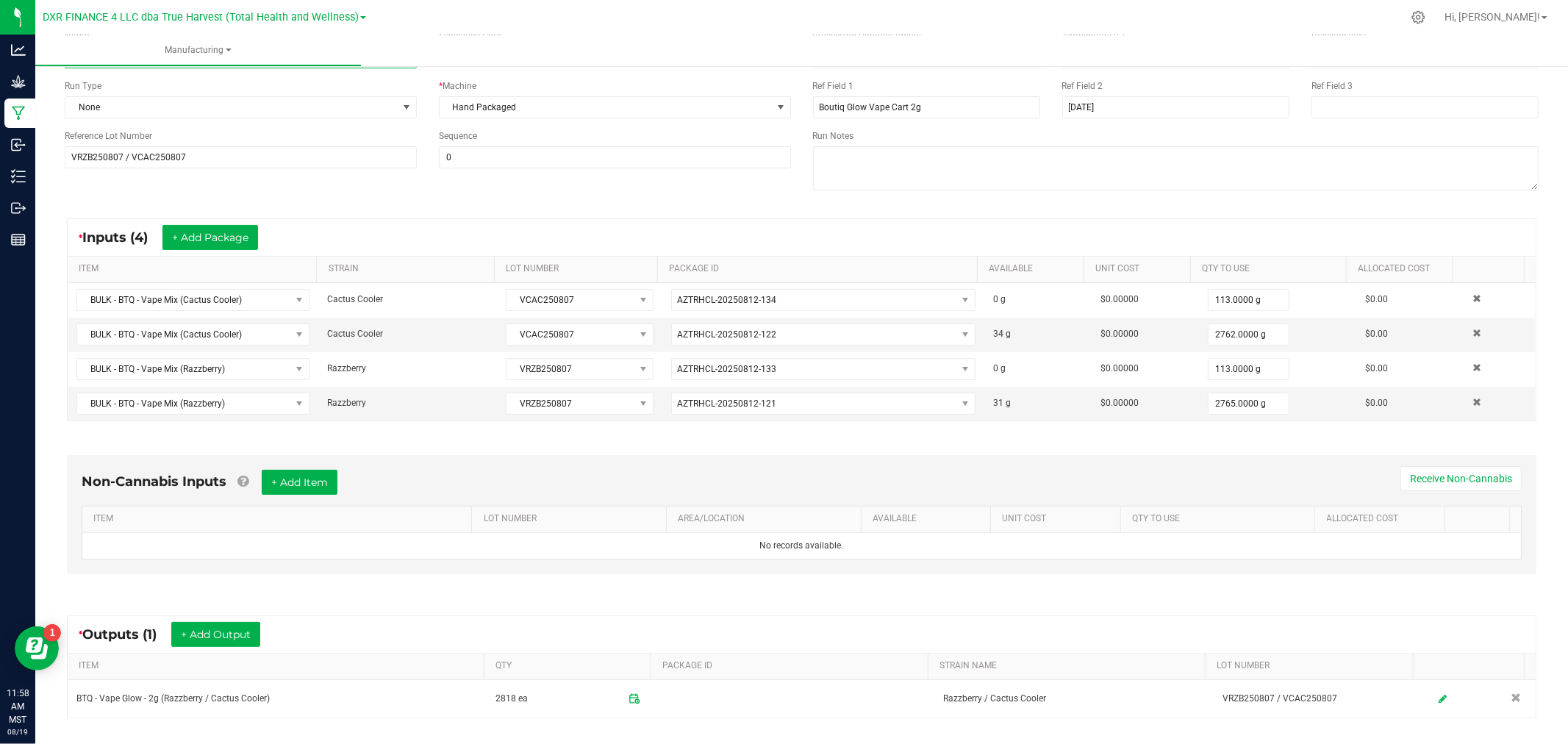
scroll to position [106, 0]
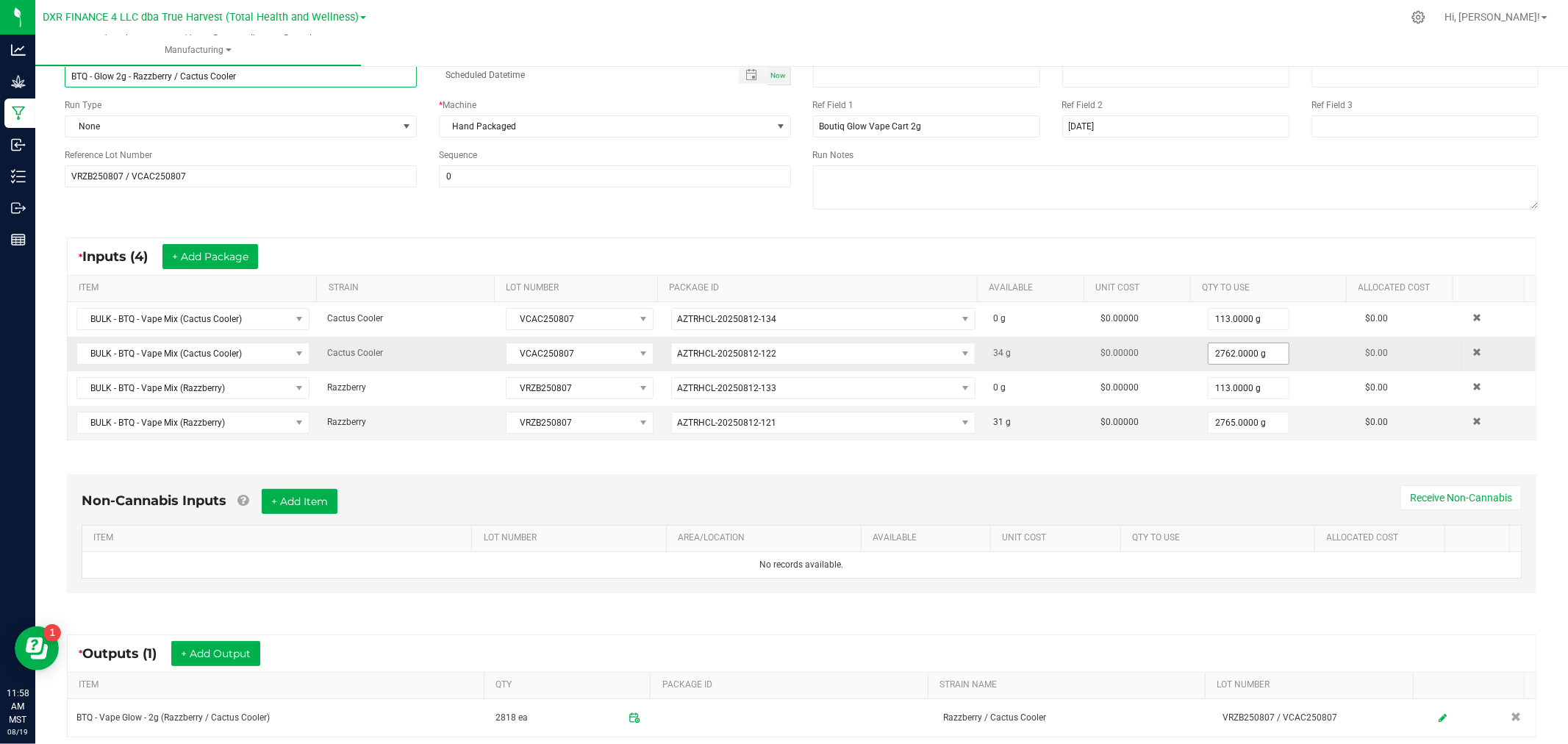
type input "BTQ - Glow 2g - Razzberry / Cactus Cooler"
click at [1231, 354] on input "2762" at bounding box center [1249, 353] width 80 height 21
click at [1314, 351] on link "All" at bounding box center [1319, 352] width 11 height 20
type input "34.0000 g"
click at [1222, 425] on input "2765" at bounding box center [1249, 422] width 80 height 21
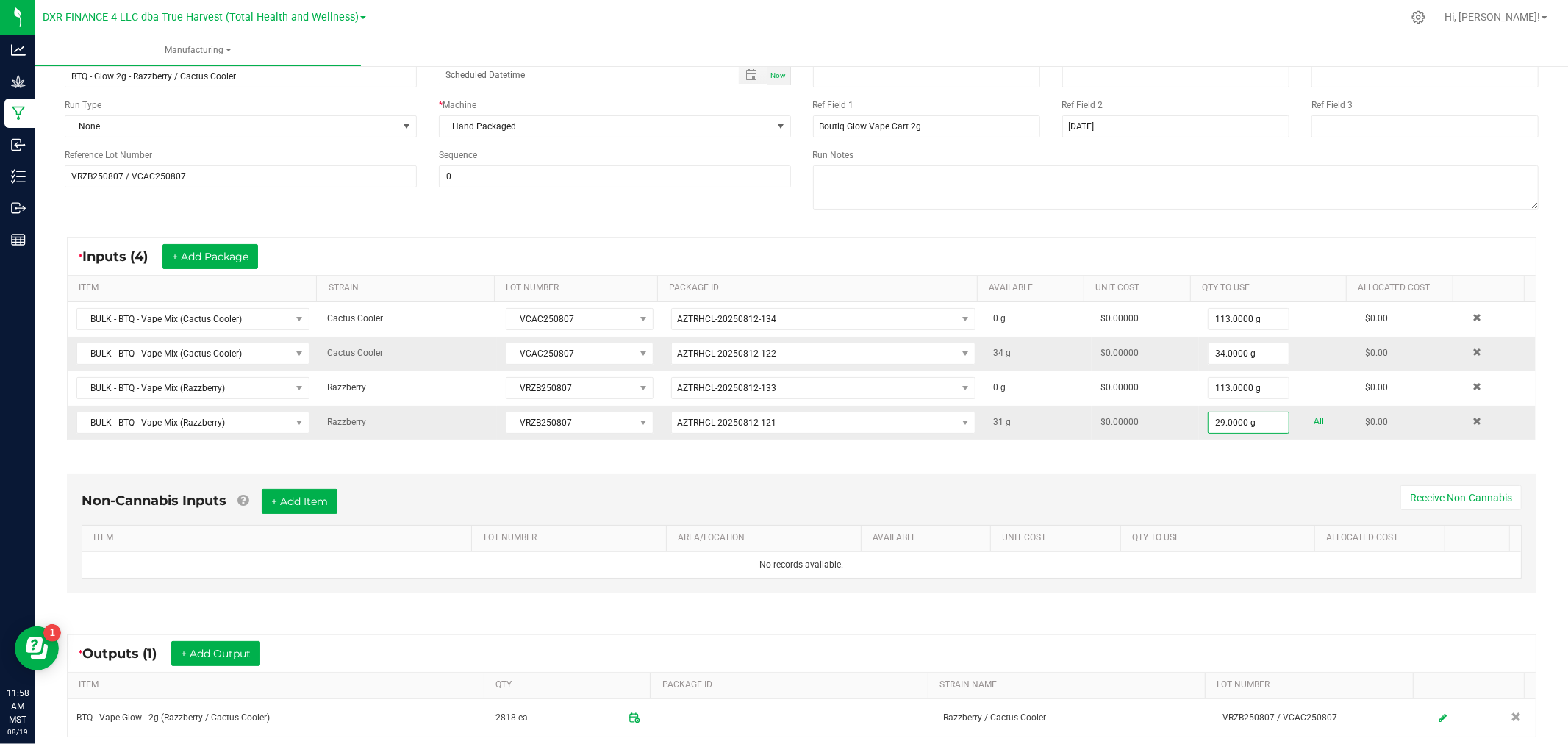
click at [1307, 420] on div "29.0000 g All" at bounding box center [1277, 422] width 140 height 22
click at [1314, 420] on link "All" at bounding box center [1319, 421] width 11 height 20
type input "31.0000 g"
click at [1135, 470] on div "Non-Cannabis Inputs + Add Item Receive Non-Cannabis ITEM LOT NUMBER AREA/LOCATI…" at bounding box center [801, 537] width 1496 height 168
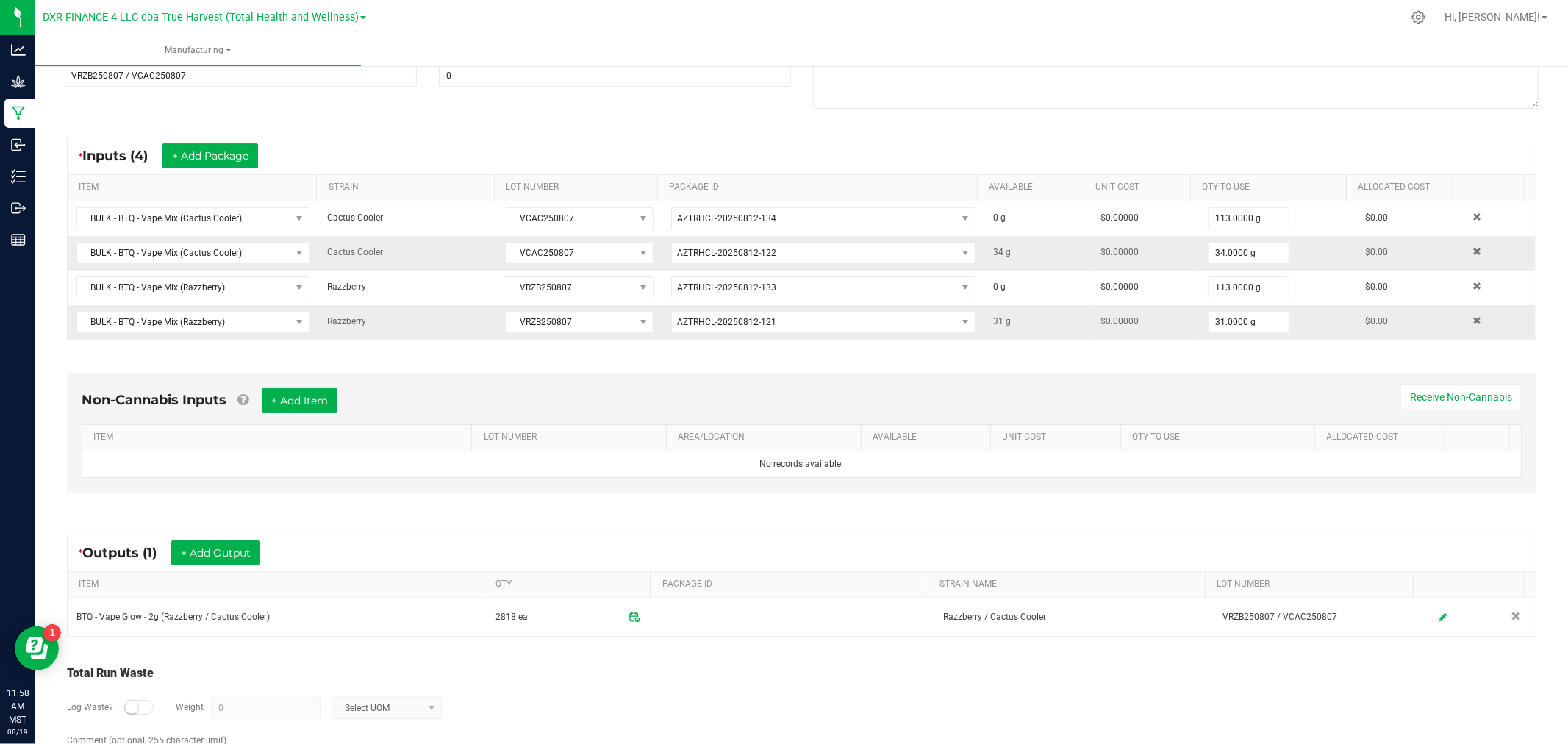
scroll to position [0, 0]
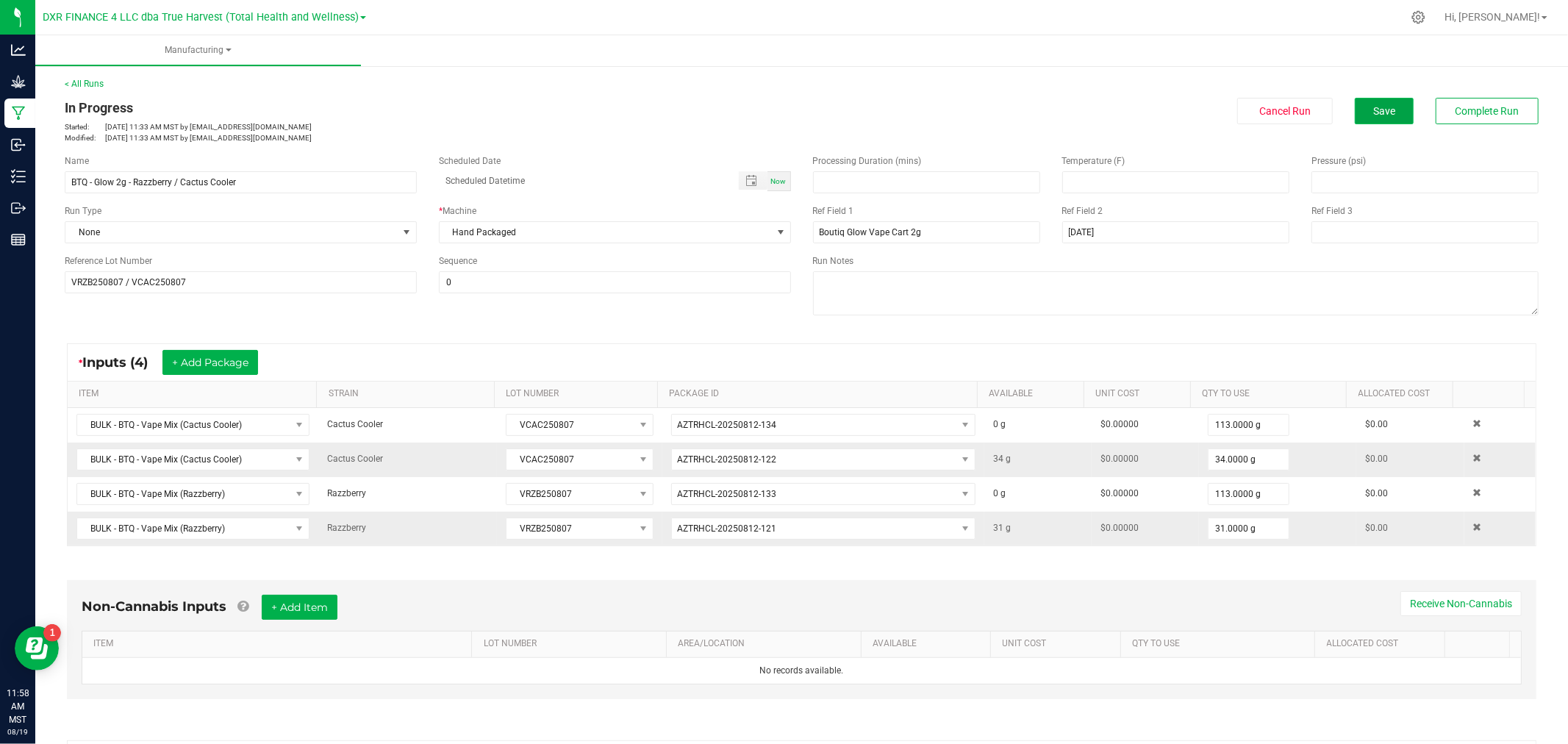
click at [1391, 119] on button "Save" at bounding box center [1384, 112] width 59 height 27
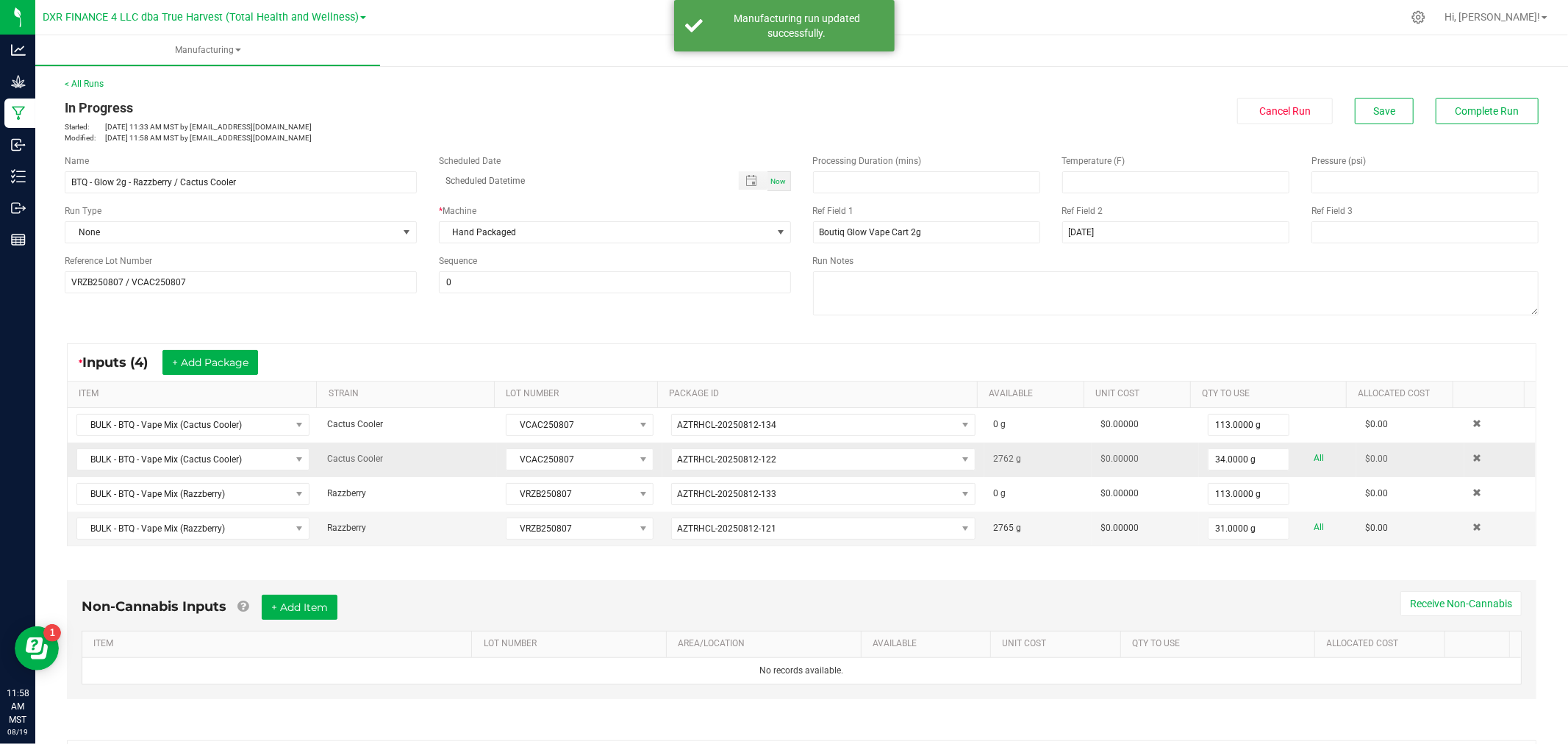
click at [1314, 453] on link "All" at bounding box center [1319, 459] width 11 height 20
type input "2762.0000 g"
click at [1314, 527] on link "All" at bounding box center [1319, 527] width 11 height 20
type input "2765.0000 g"
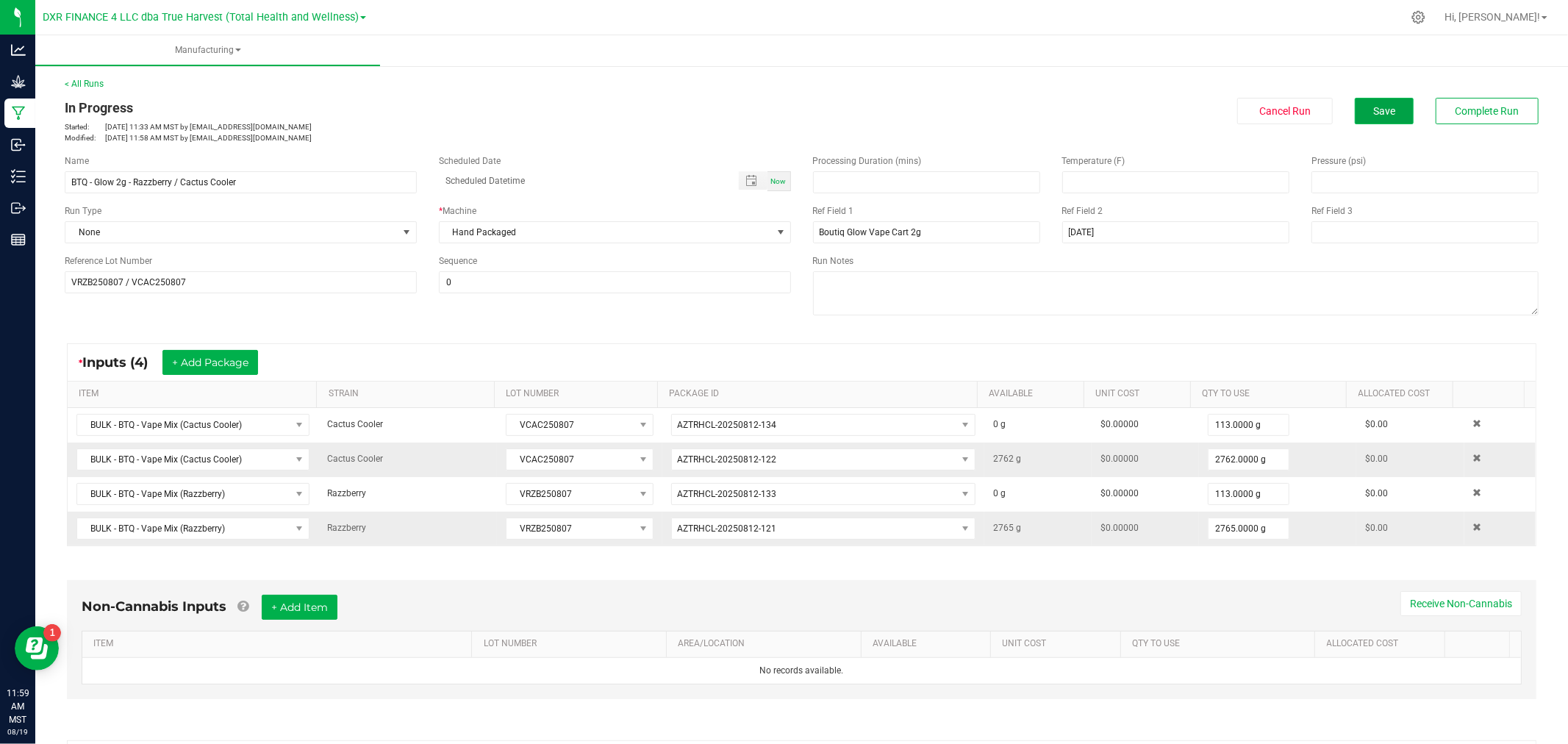
click at [1379, 106] on span "Save" at bounding box center [1383, 111] width 22 height 12
click at [1226, 456] on input "2762" at bounding box center [1249, 459] width 80 height 21
type input "2796.0000 g"
click at [1238, 528] on input "2765" at bounding box center [1249, 528] width 80 height 21
type input "2796.0000 g"
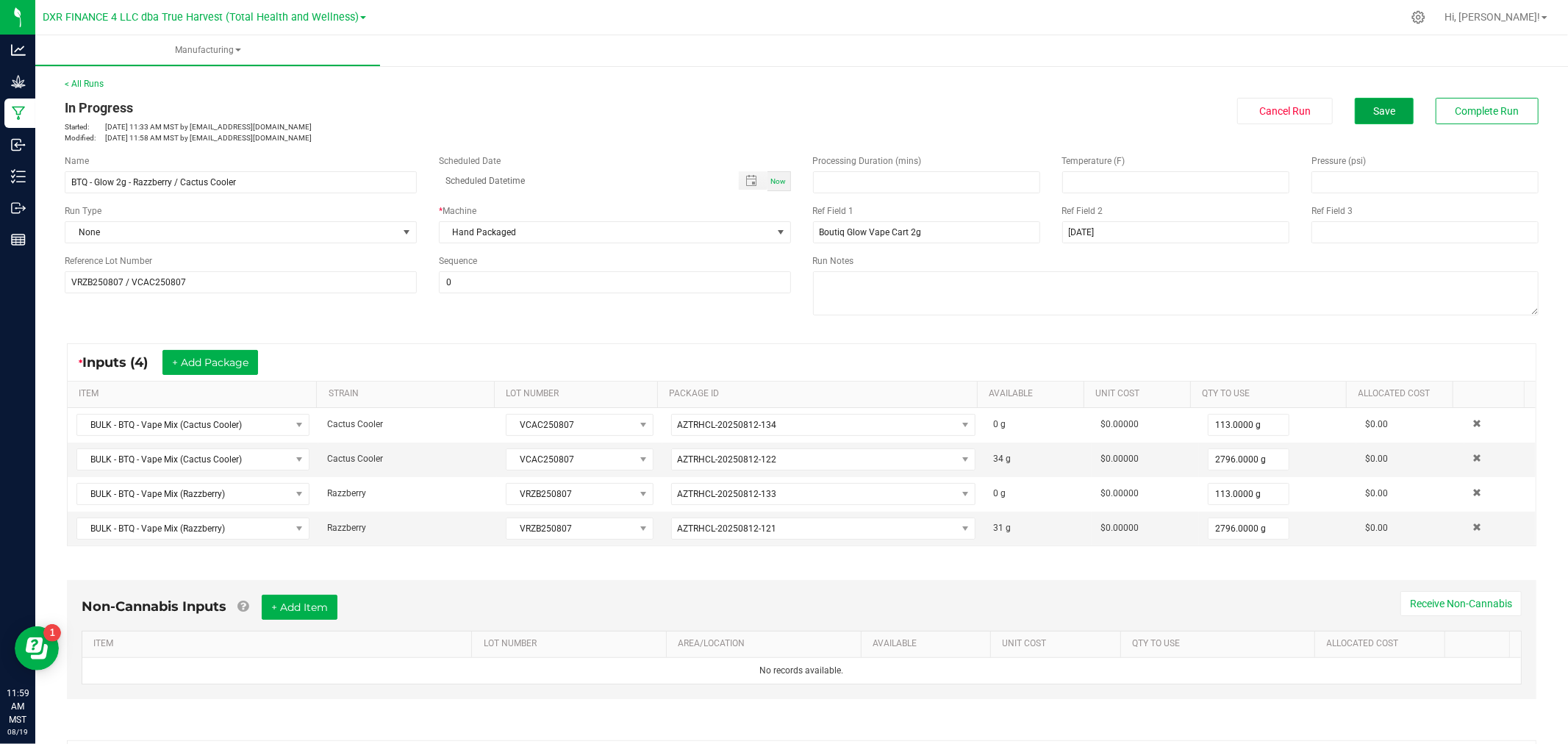
click at [1361, 116] on button "Save" at bounding box center [1384, 112] width 59 height 27
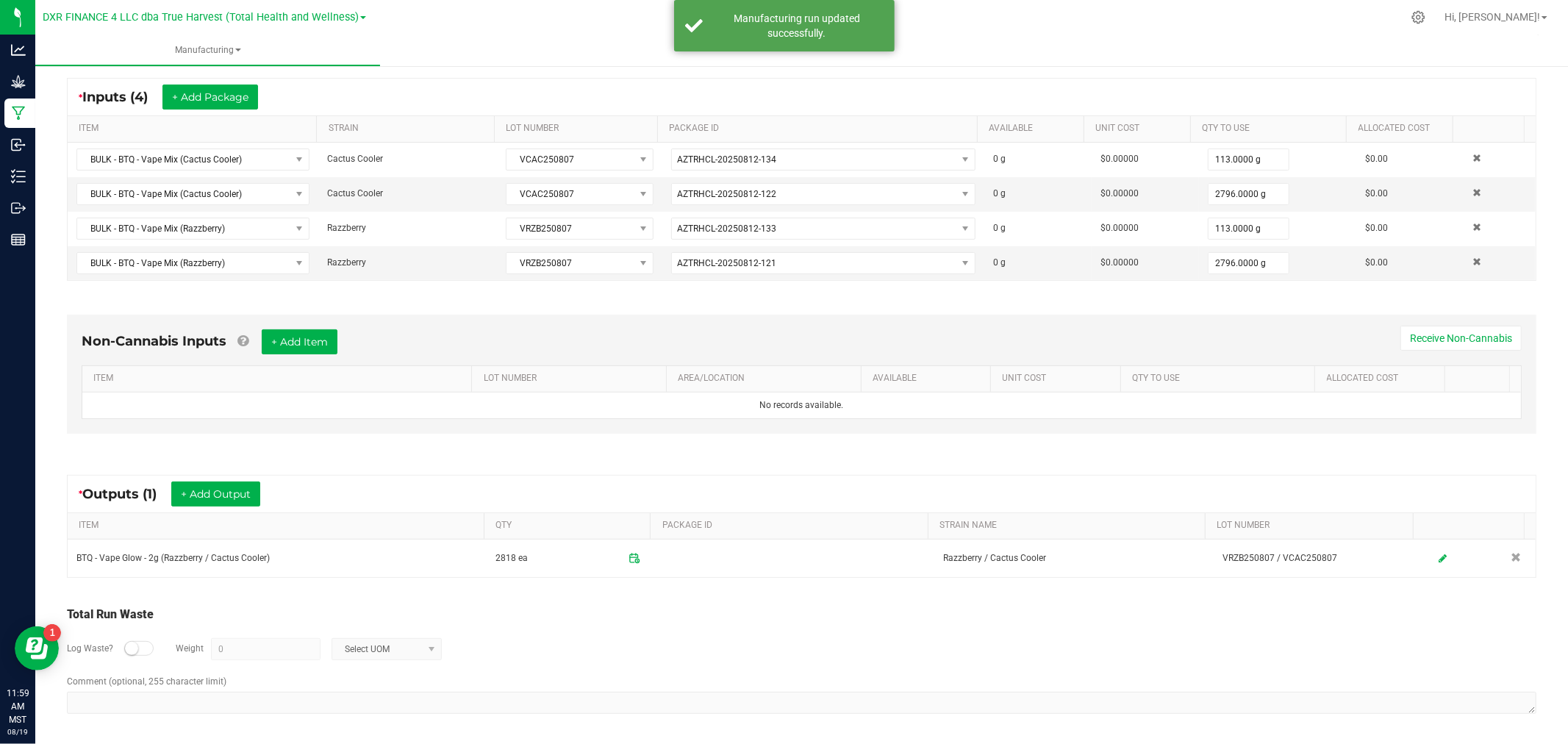
scroll to position [269, 0]
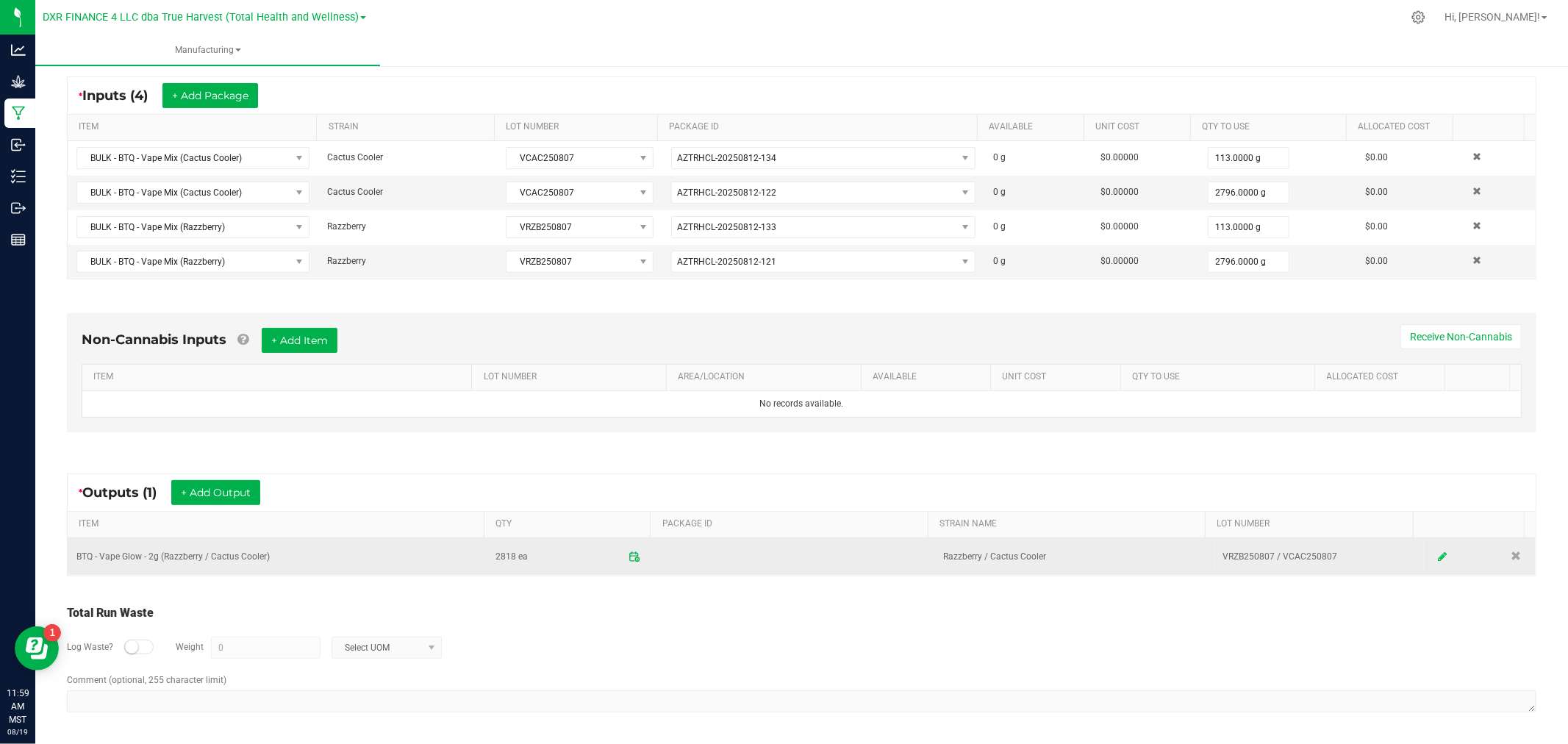
click at [1438, 556] on icon at bounding box center [1442, 557] width 9 height 11
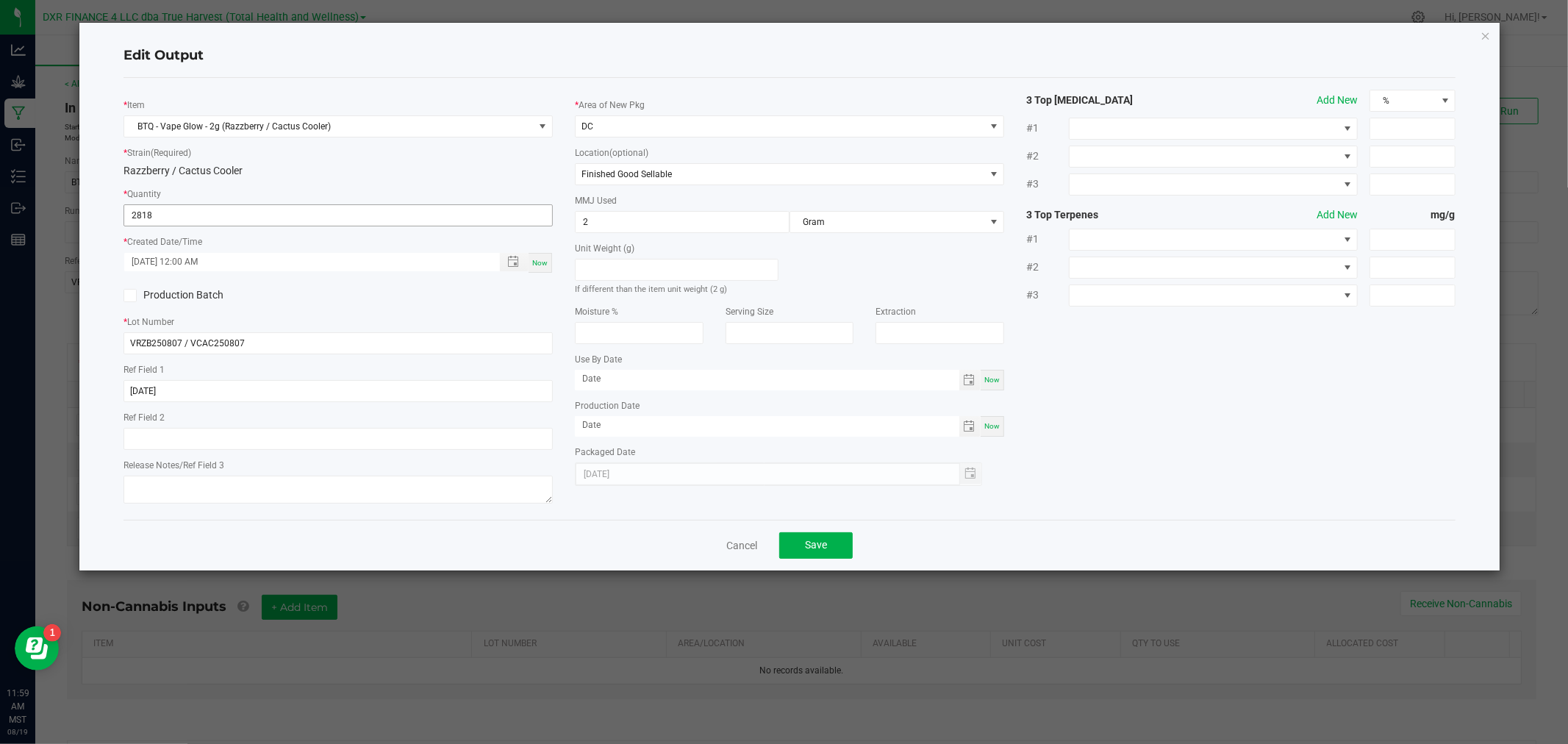
click at [148, 217] on input "2818" at bounding box center [338, 215] width 428 height 21
click at [145, 217] on input "2818" at bounding box center [338, 215] width 428 height 21
type input "2808 ea"
click at [820, 550] on span "Save" at bounding box center [815, 544] width 22 height 12
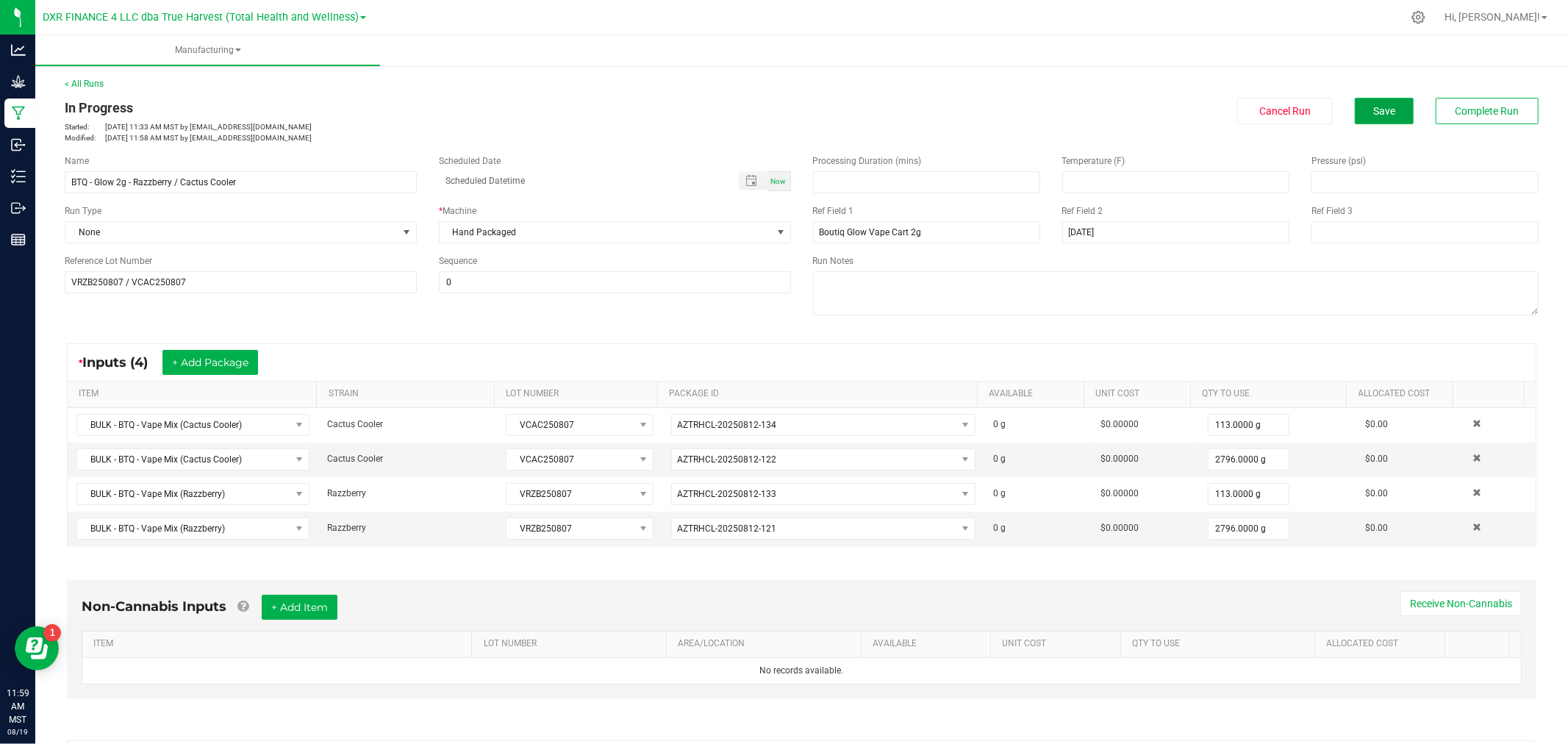
click at [1373, 112] on span "Save" at bounding box center [1383, 111] width 22 height 12
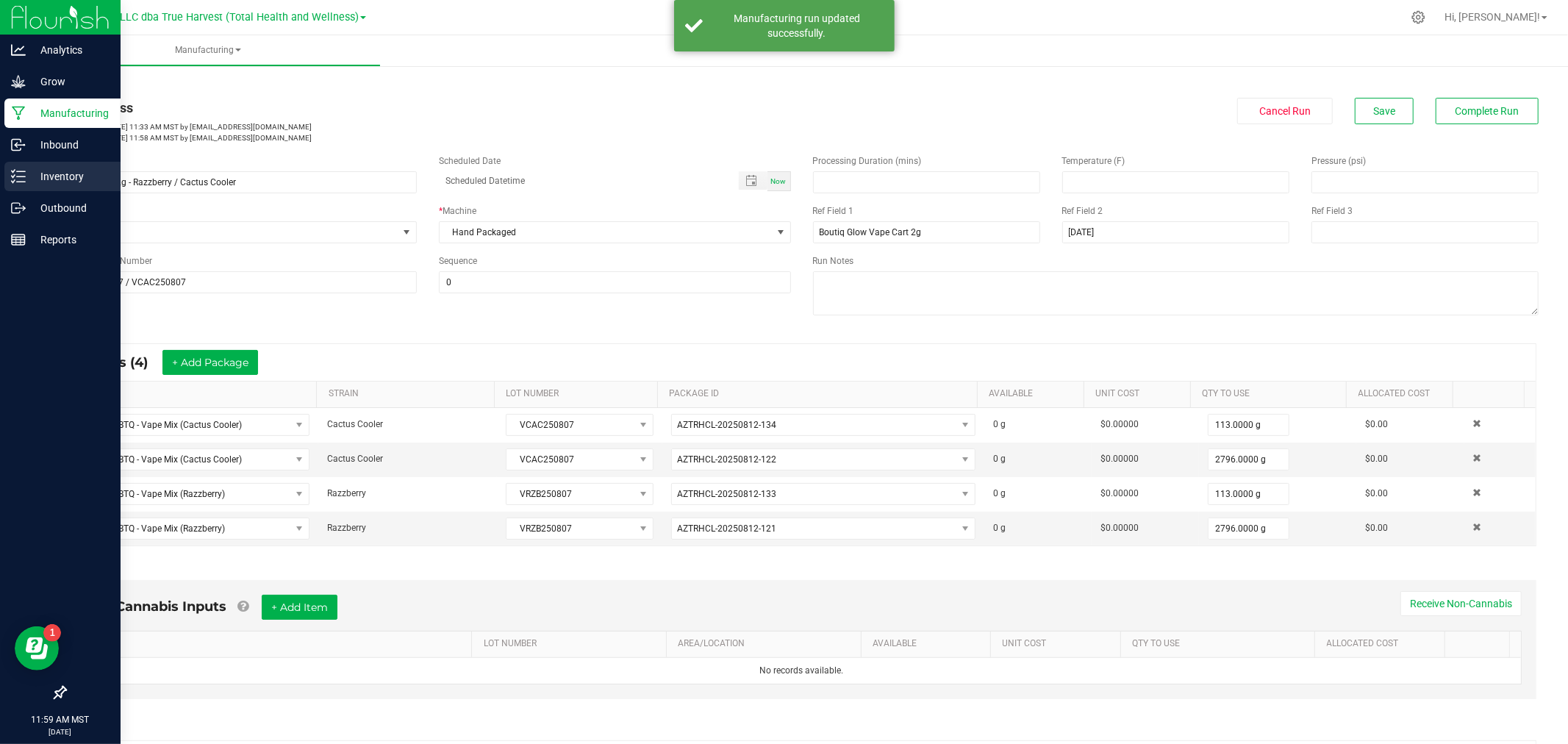
click at [30, 178] on p "Inventory" at bounding box center [70, 177] width 88 height 18
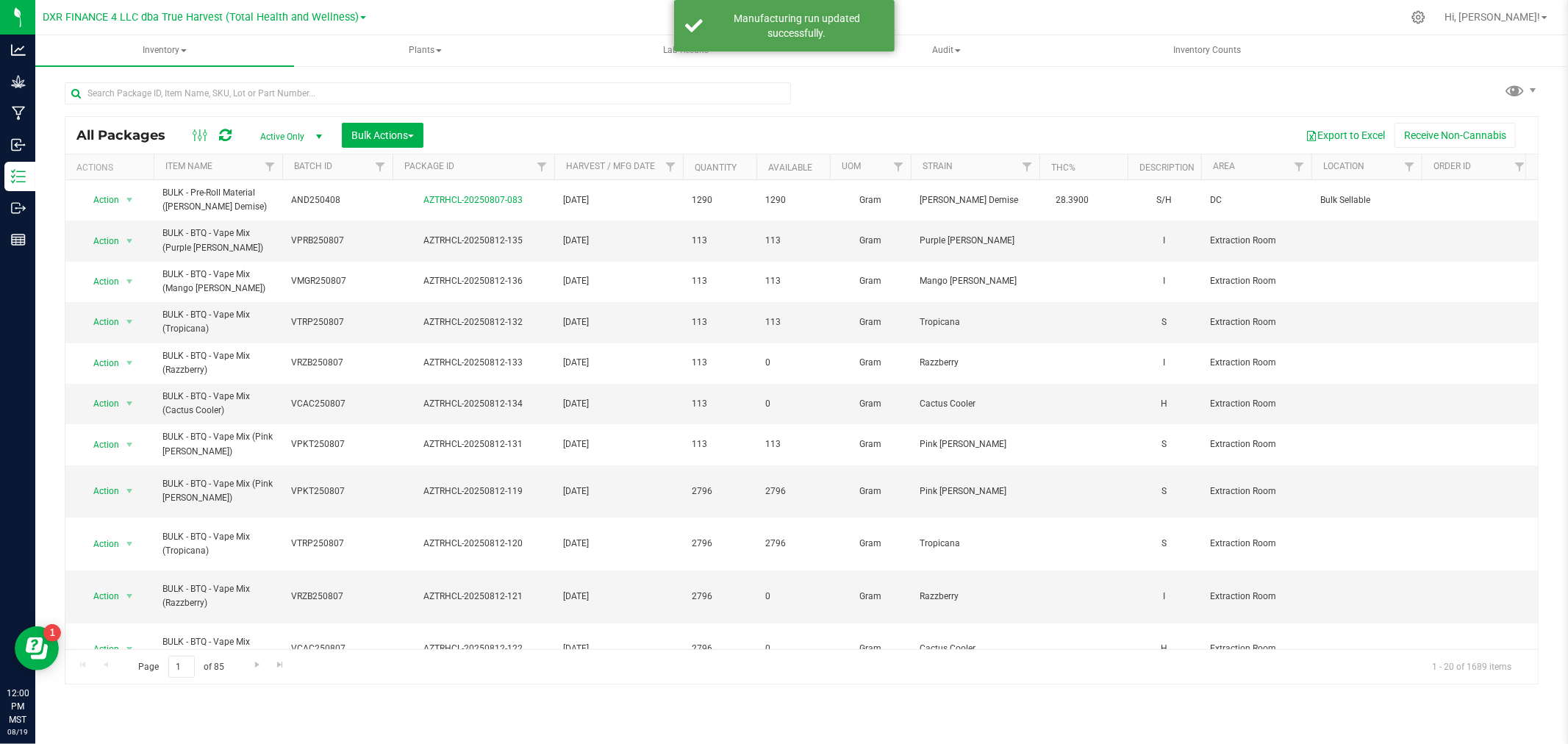
click at [417, 173] on th "Package ID" at bounding box center [473, 167] width 161 height 26
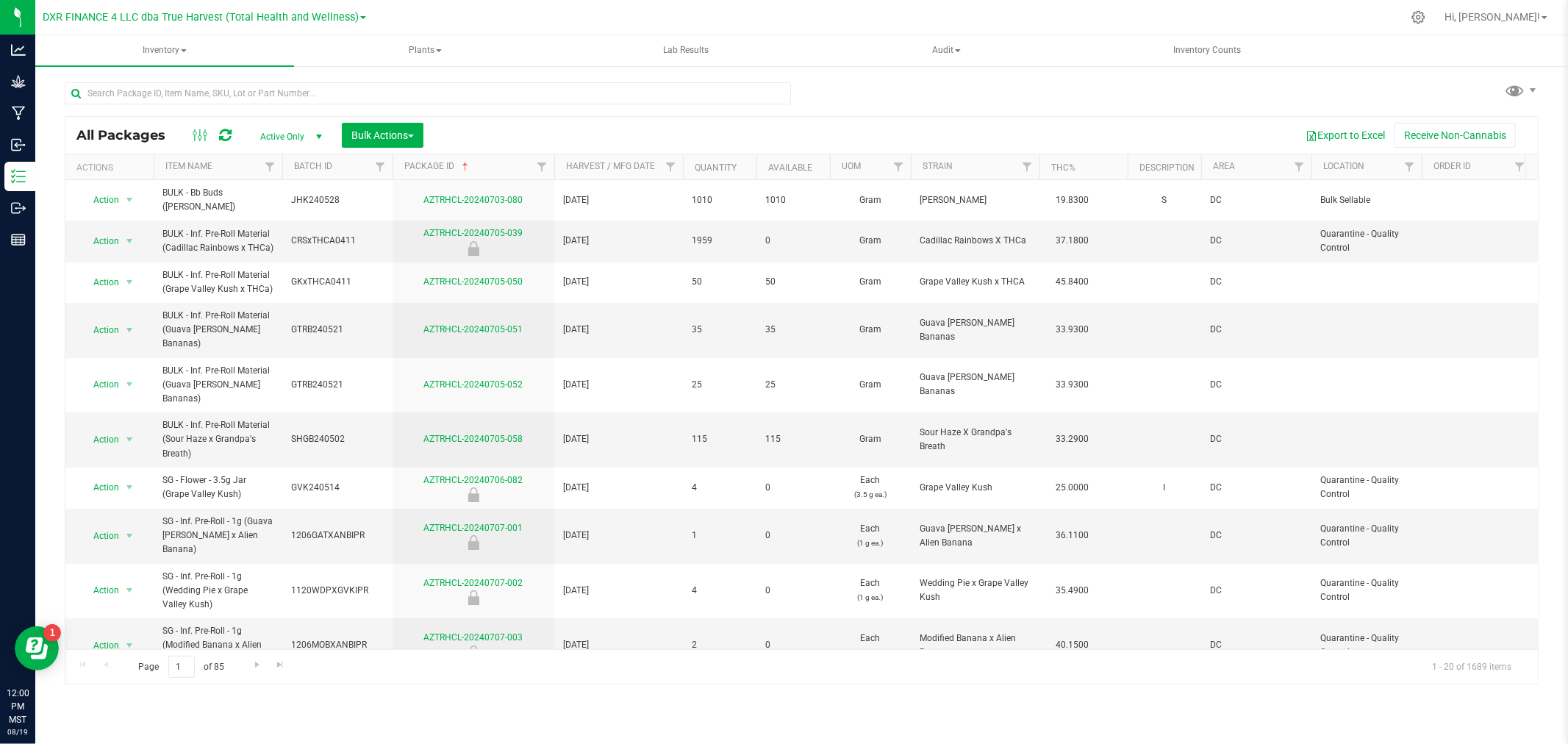
click at [417, 172] on th "Package ID" at bounding box center [473, 167] width 161 height 26
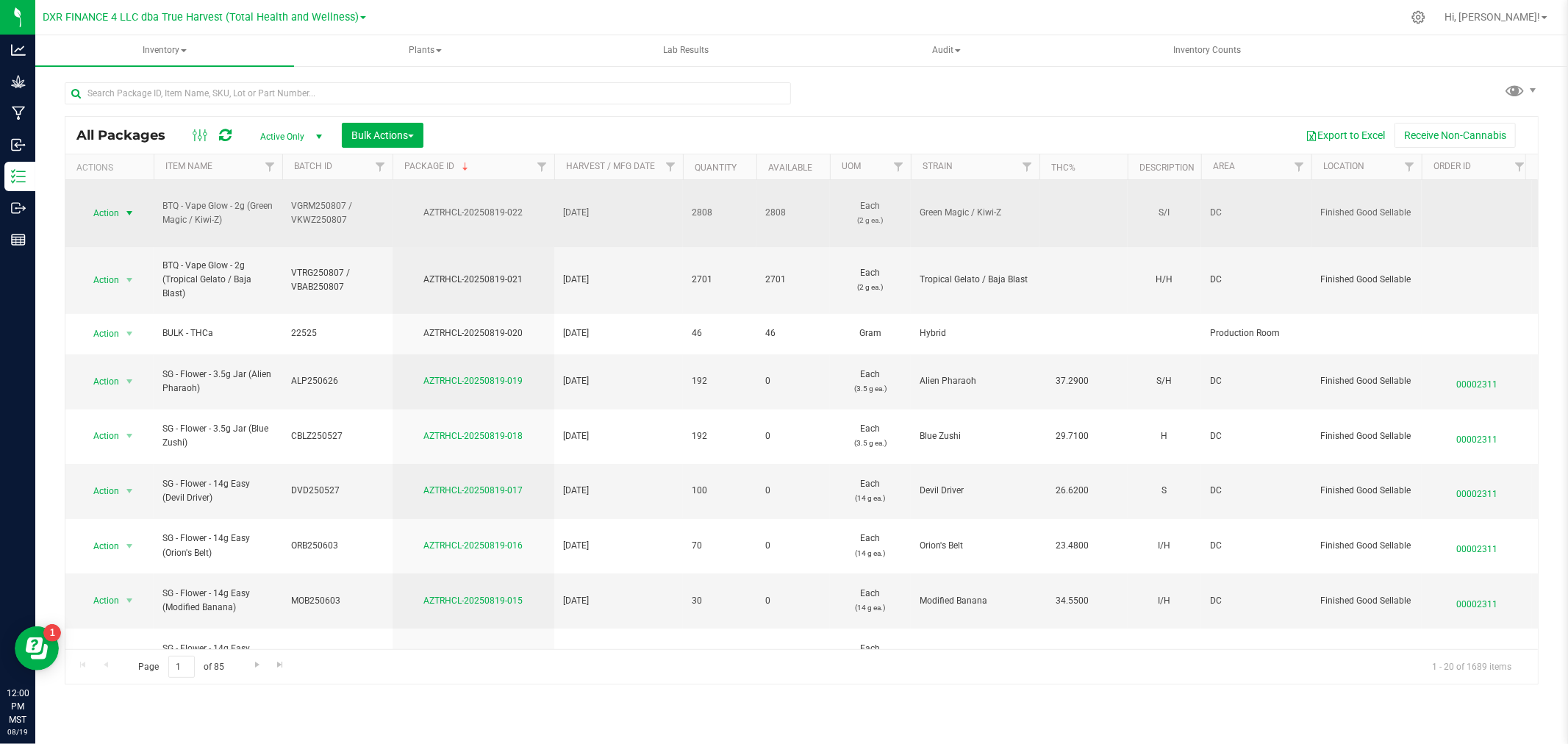
click at [128, 214] on span "select" at bounding box center [128, 212] width 12 height 12
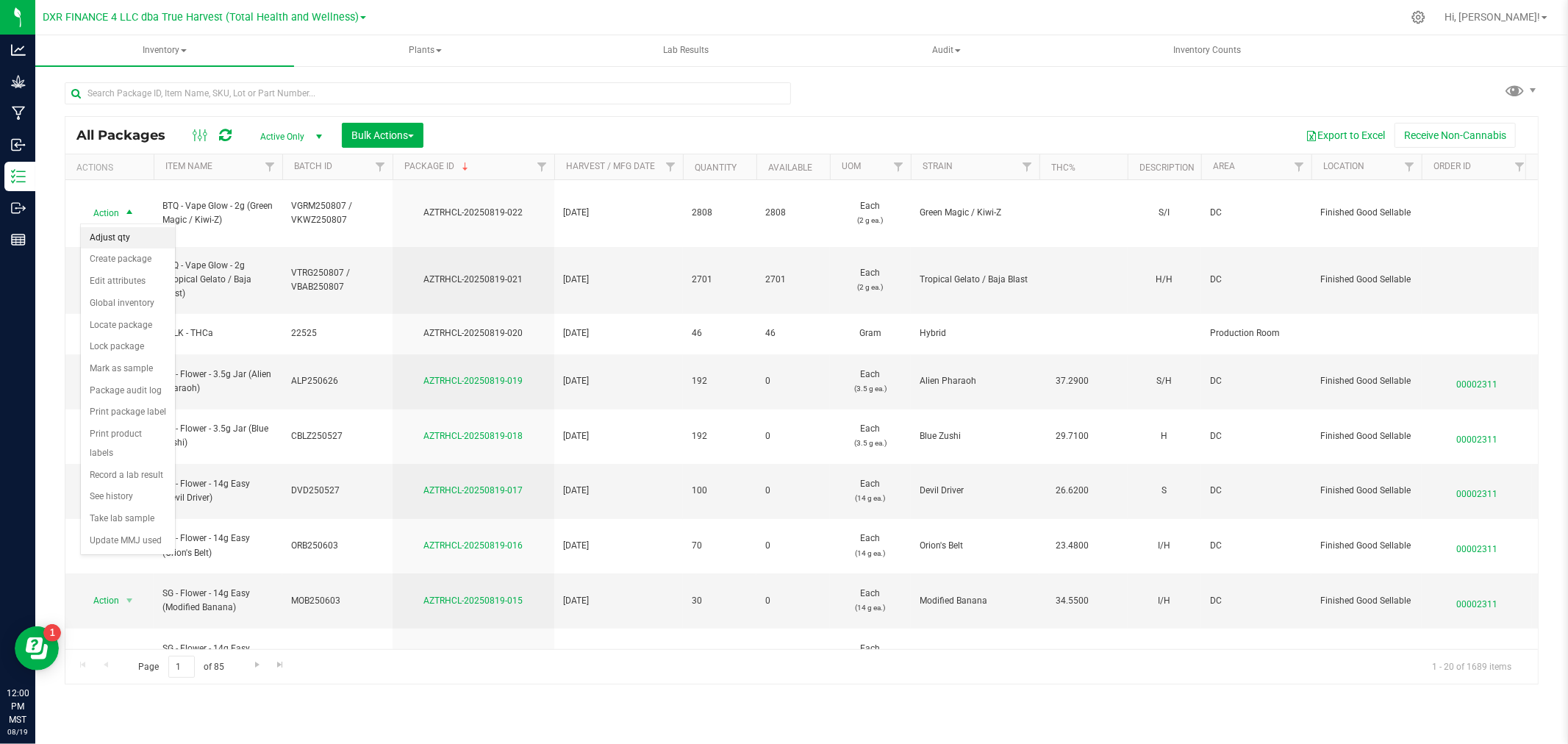
click at [129, 237] on li "Adjust qty" at bounding box center [128, 238] width 94 height 22
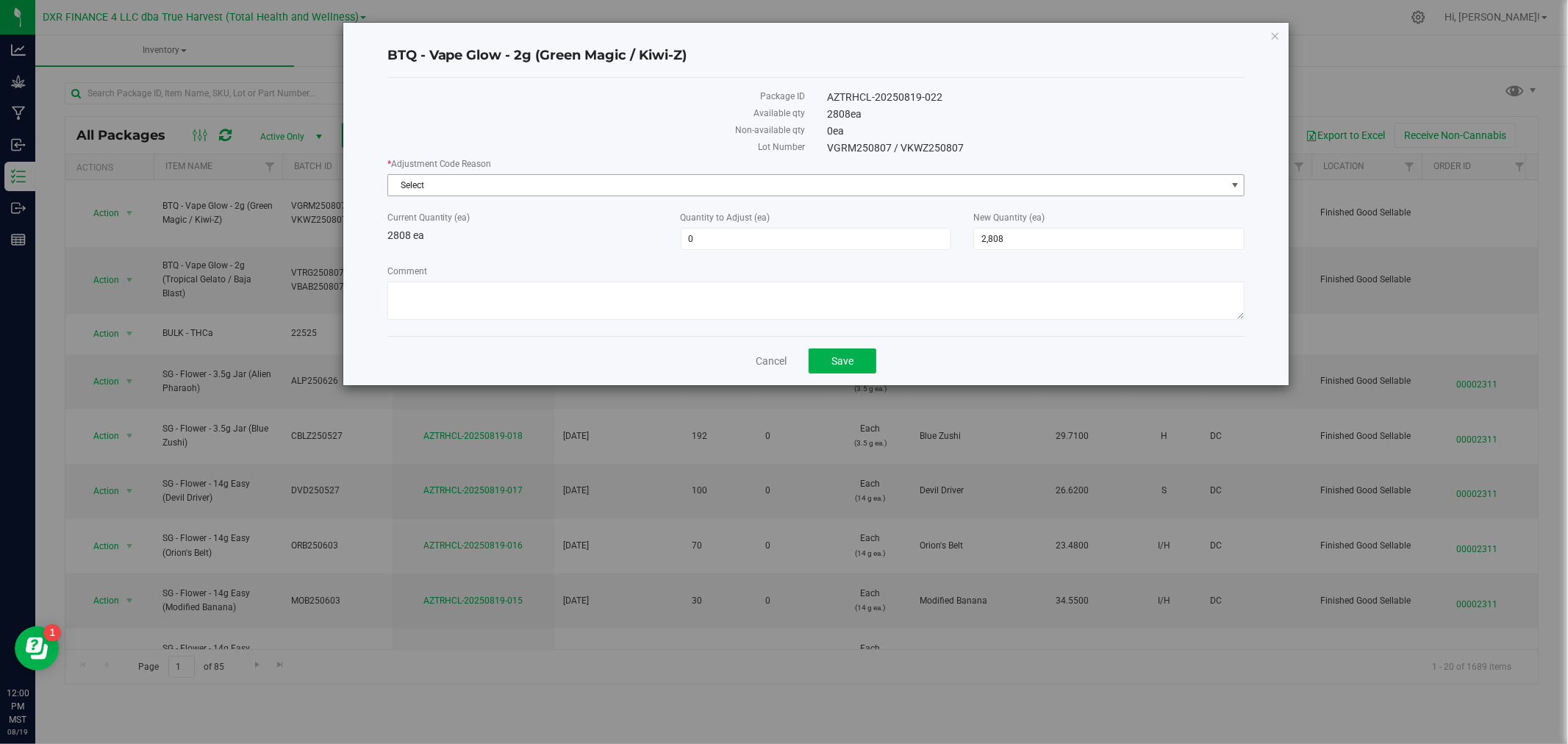
click at [459, 187] on span "Select" at bounding box center [806, 185] width 838 height 21
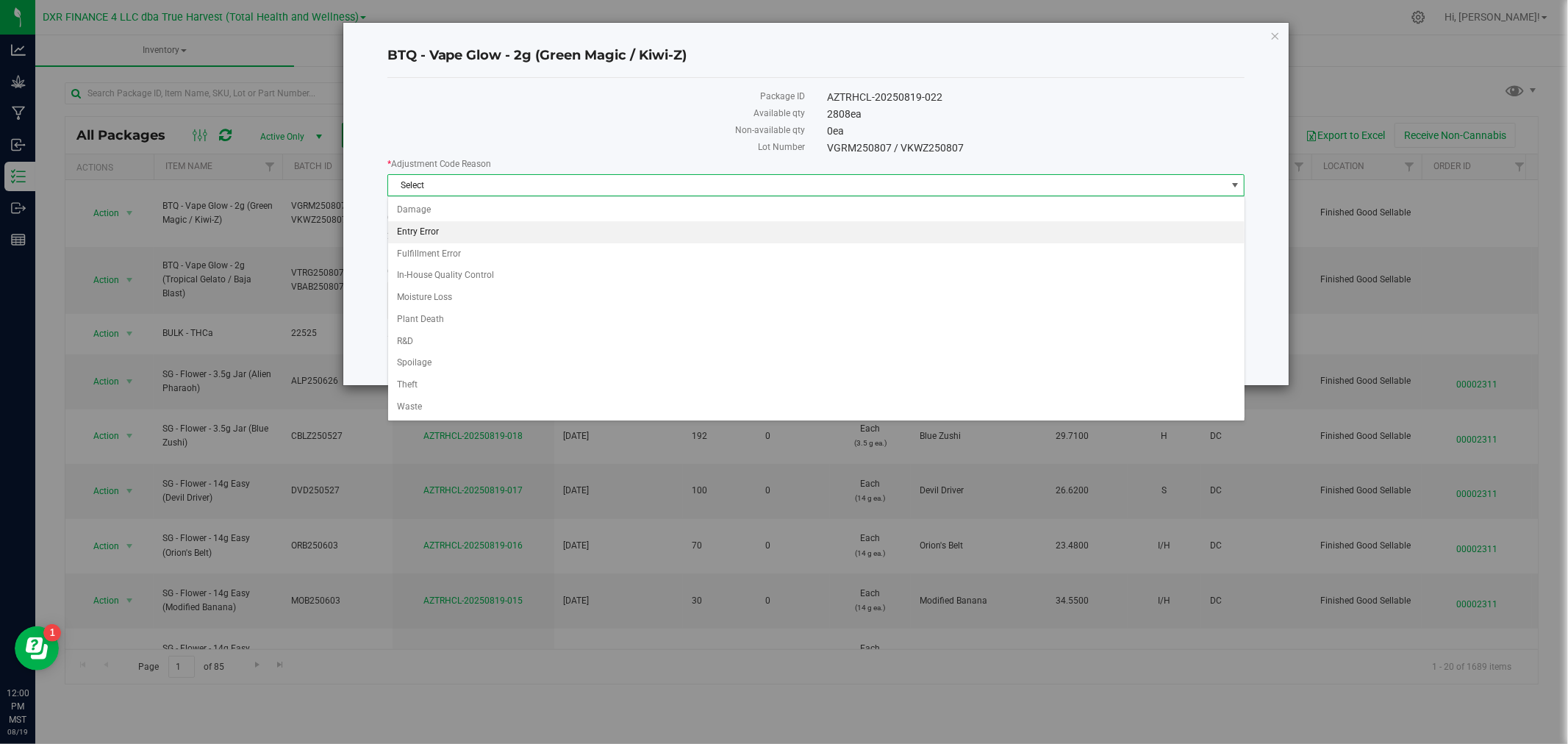
click at [445, 231] on li "Entry Error" at bounding box center [816, 232] width 856 height 22
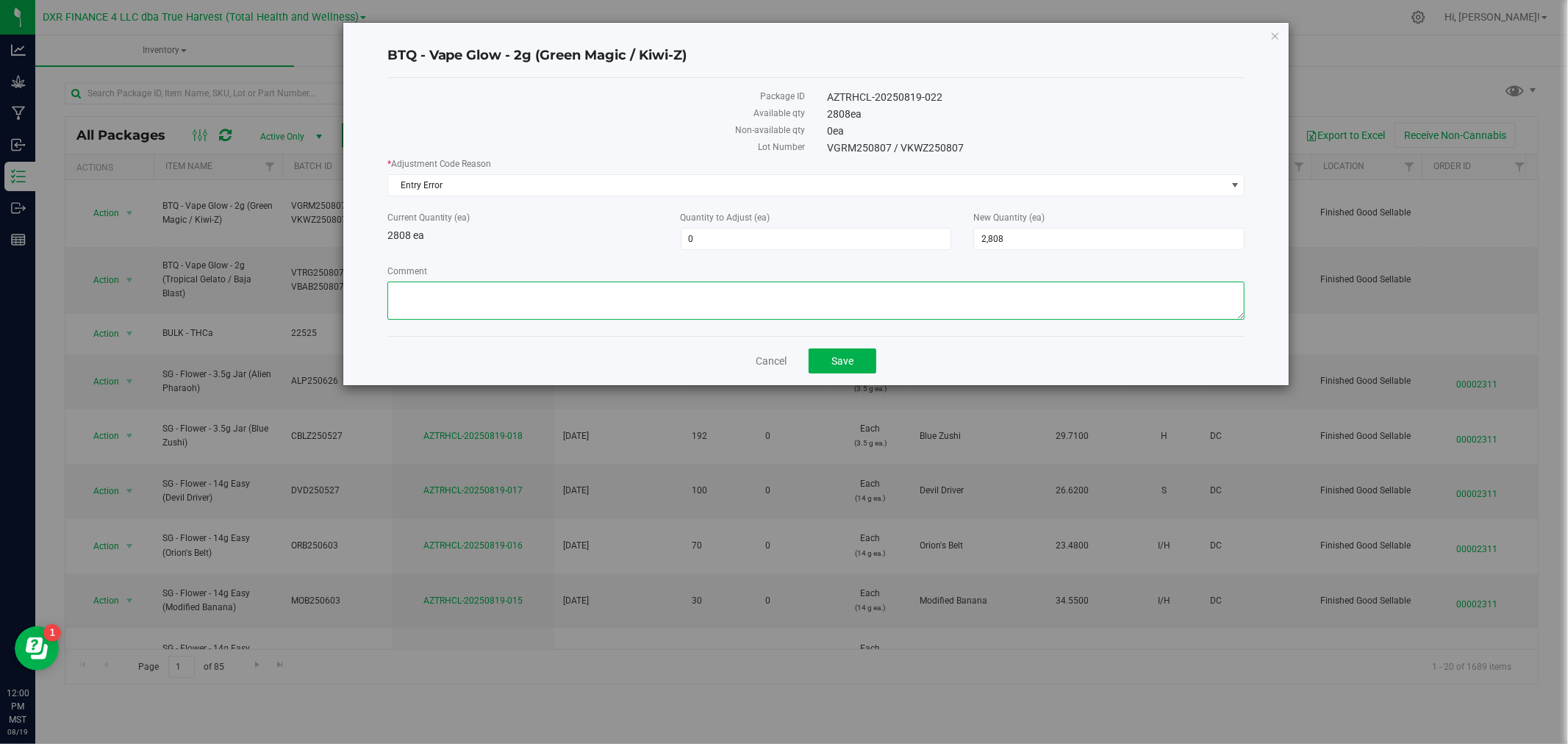
click at [485, 304] on textarea "Comment" at bounding box center [816, 301] width 858 height 38
type textarea "X"
type textarea "Created incorrect qty"
click at [1024, 234] on span "2,808 2808" at bounding box center [1109, 238] width 271 height 22
type input "2868"
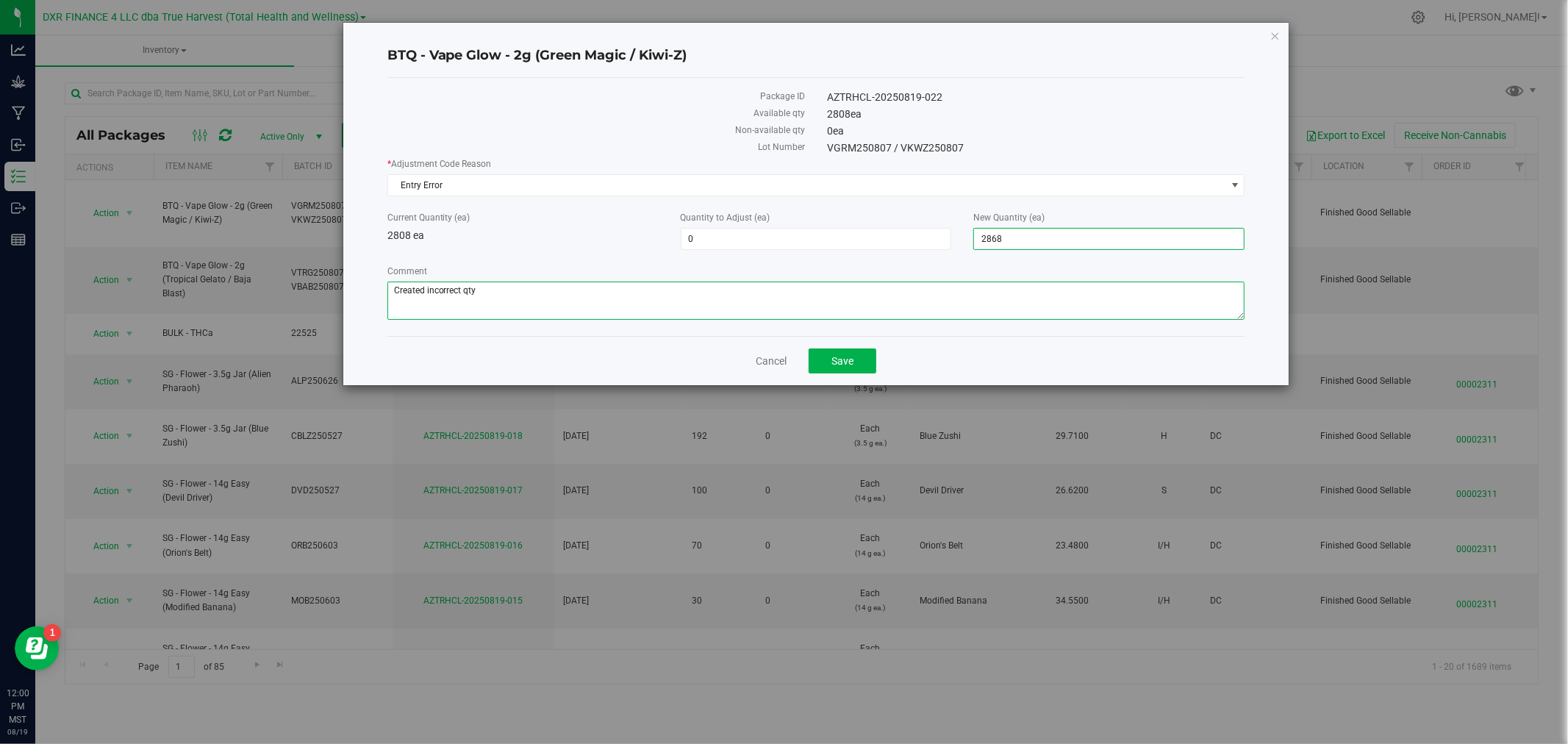
type input "60"
type input "2,868"
click at [839, 367] on span "Save" at bounding box center [842, 360] width 22 height 12
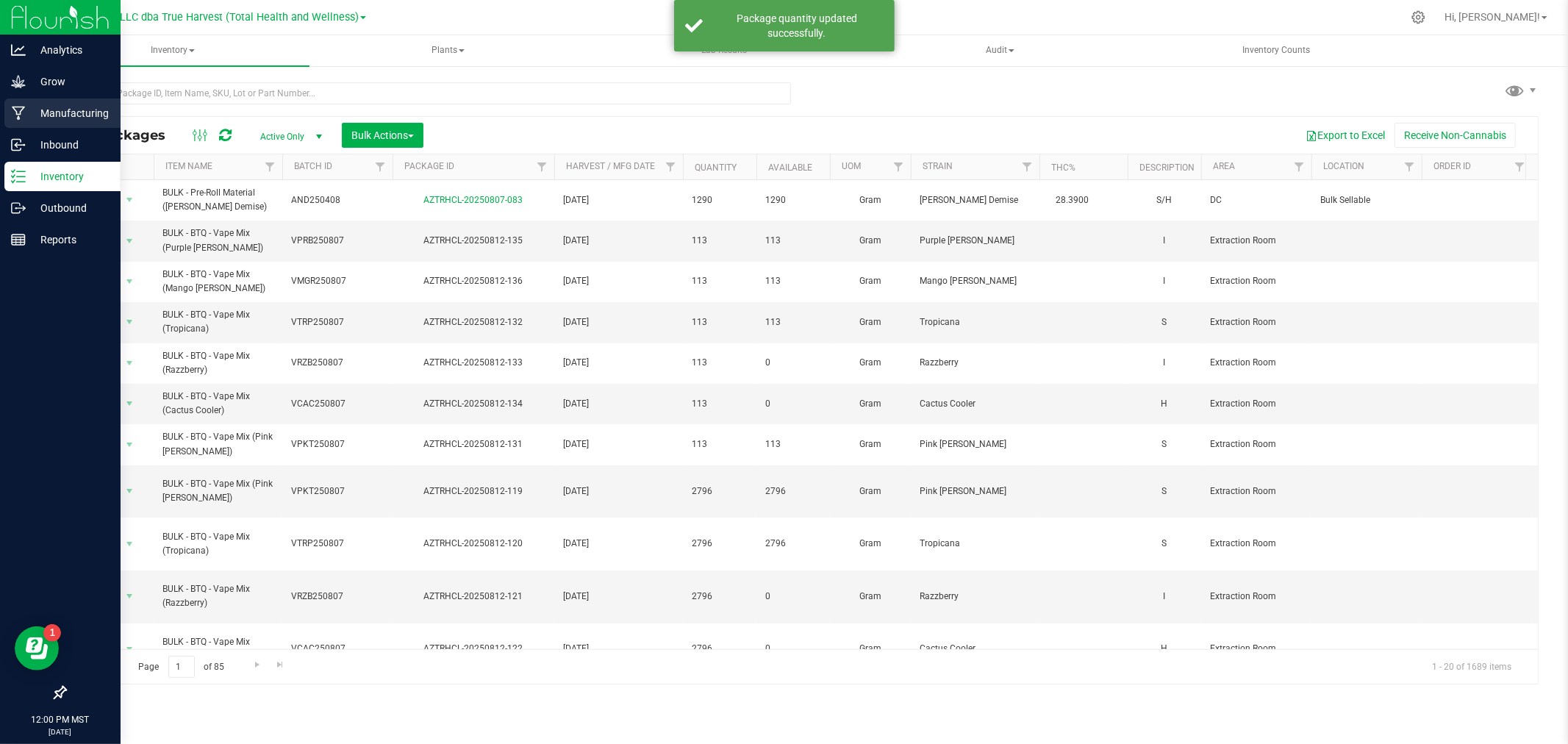
click at [23, 109] on icon at bounding box center [18, 113] width 13 height 14
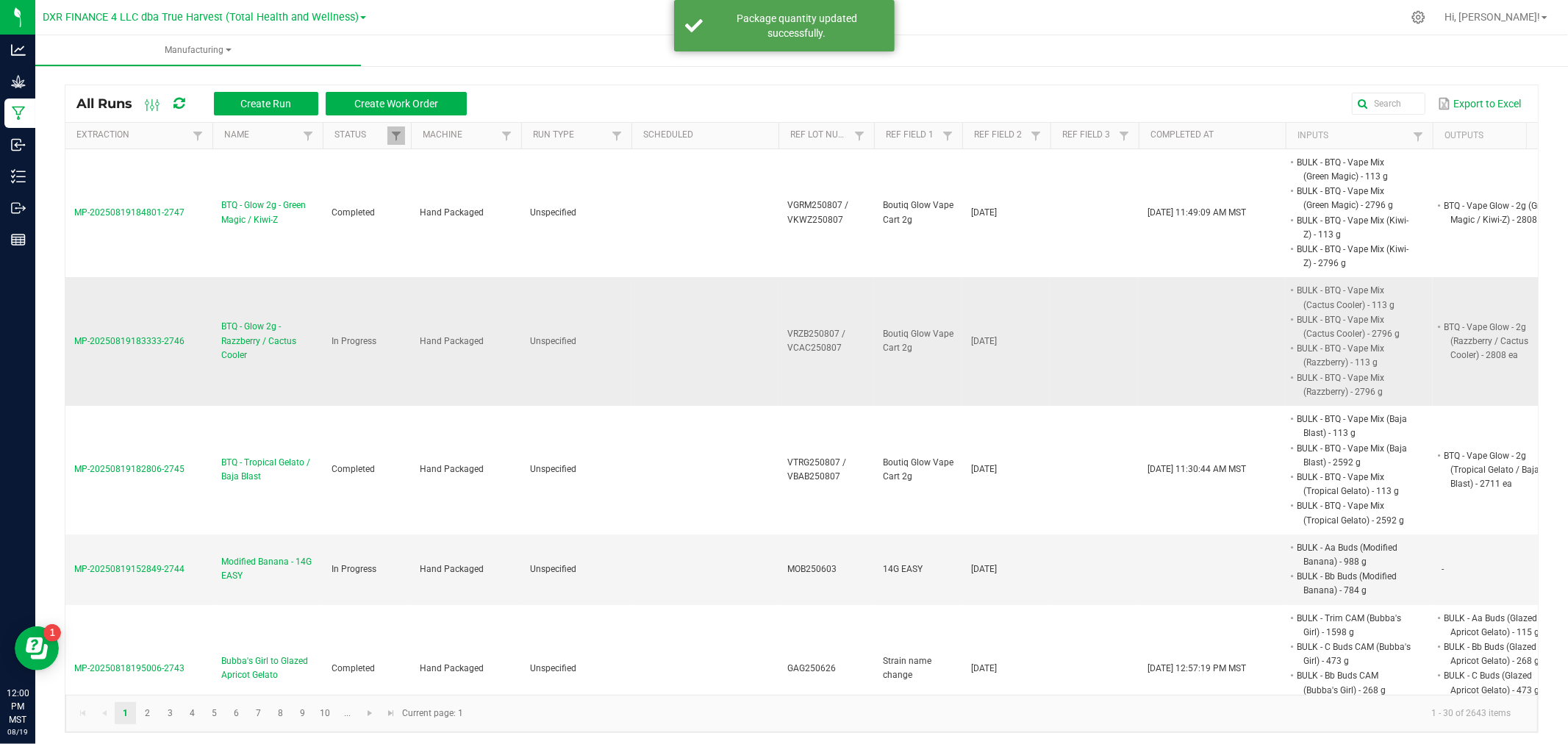
click at [267, 342] on span "BTQ - Glow 2g - Razzberry / Cactus Cooler" at bounding box center [268, 341] width 93 height 43
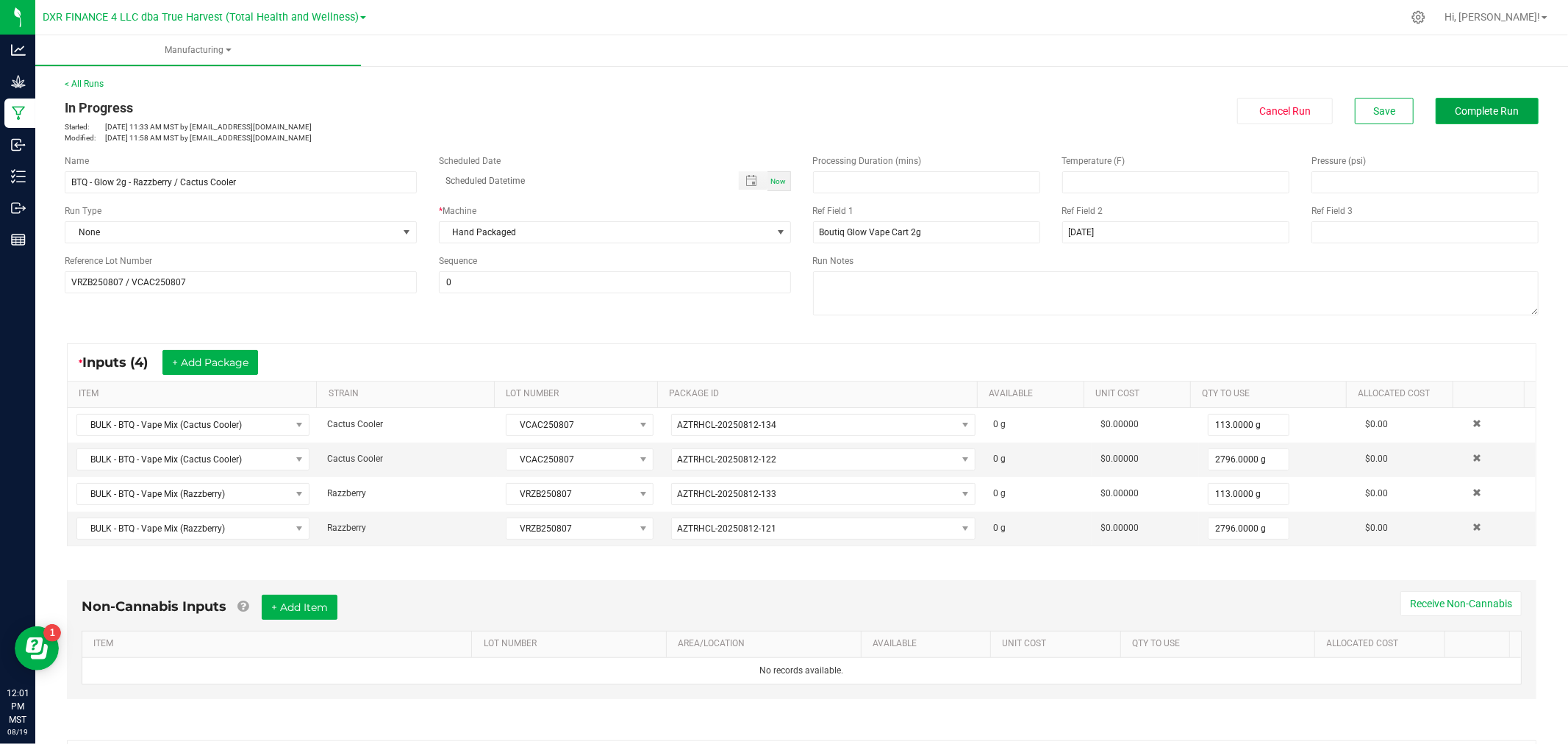
click at [1445, 112] on button "Complete Run" at bounding box center [1486, 112] width 103 height 27
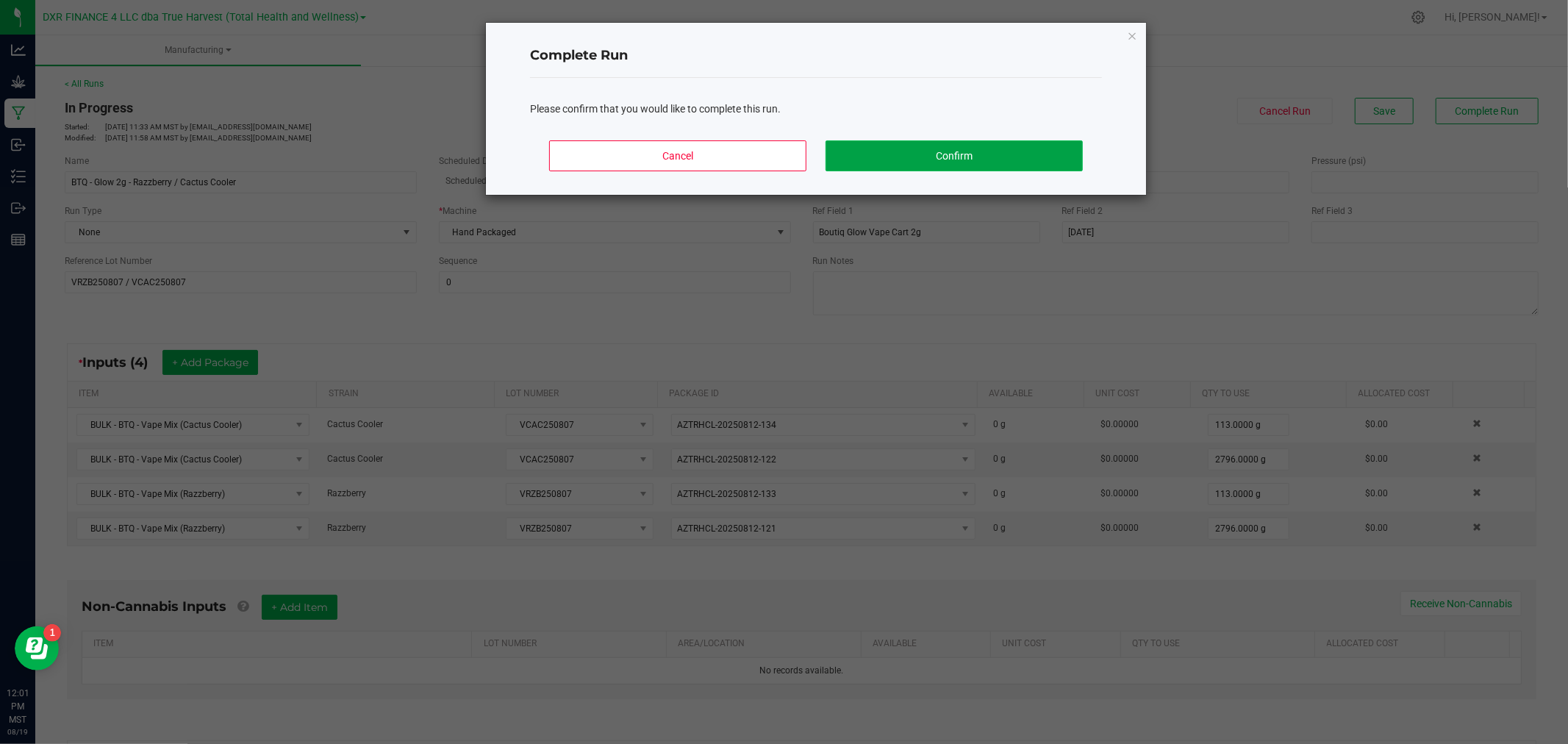
click at [1034, 148] on button "Confirm" at bounding box center [953, 155] width 257 height 31
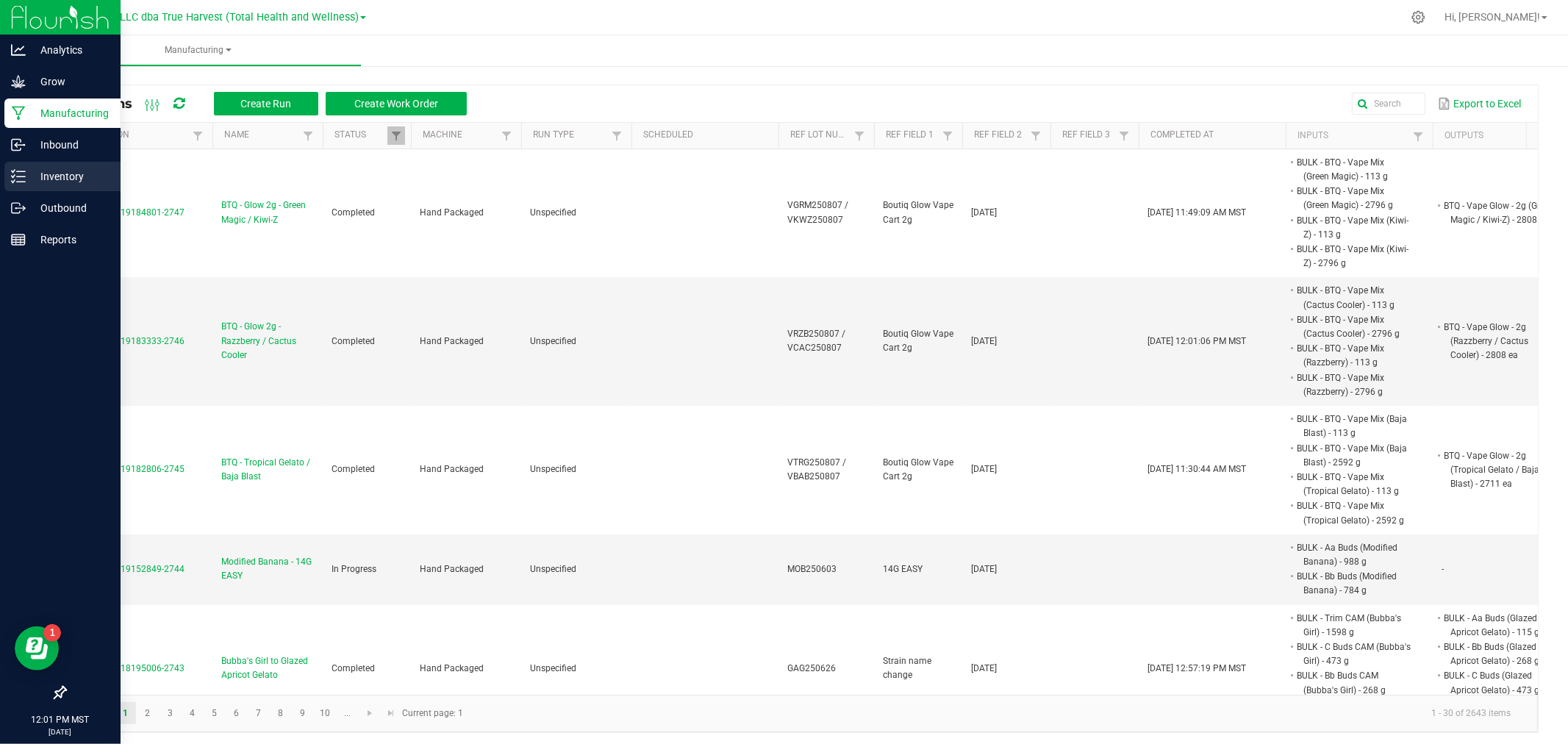
click at [48, 180] on p "Inventory" at bounding box center [70, 177] width 88 height 18
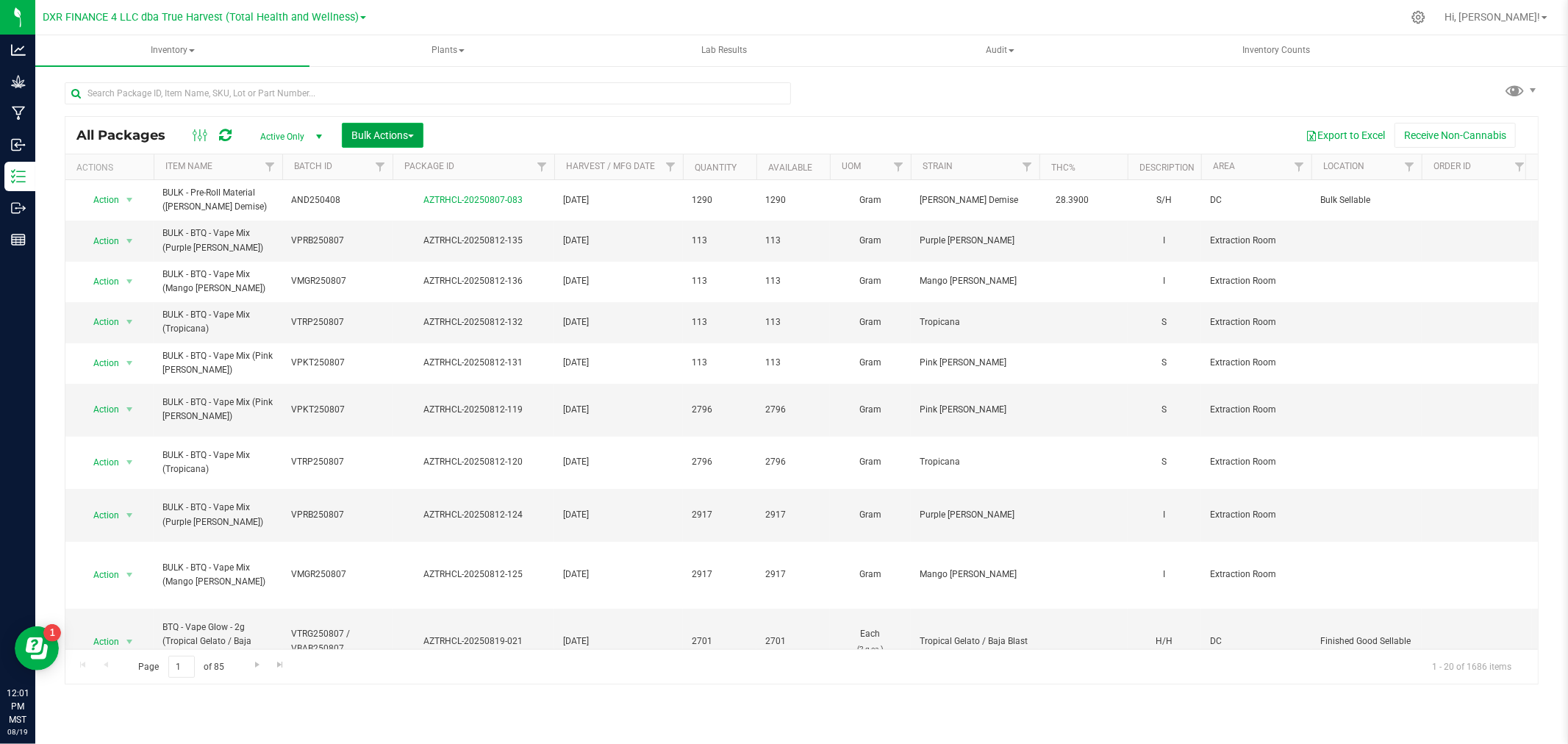
click at [375, 132] on span "Bulk Actions" at bounding box center [383, 135] width 62 height 12
click at [395, 166] on span "Add to manufacturing run" at bounding box center [406, 168] width 111 height 12
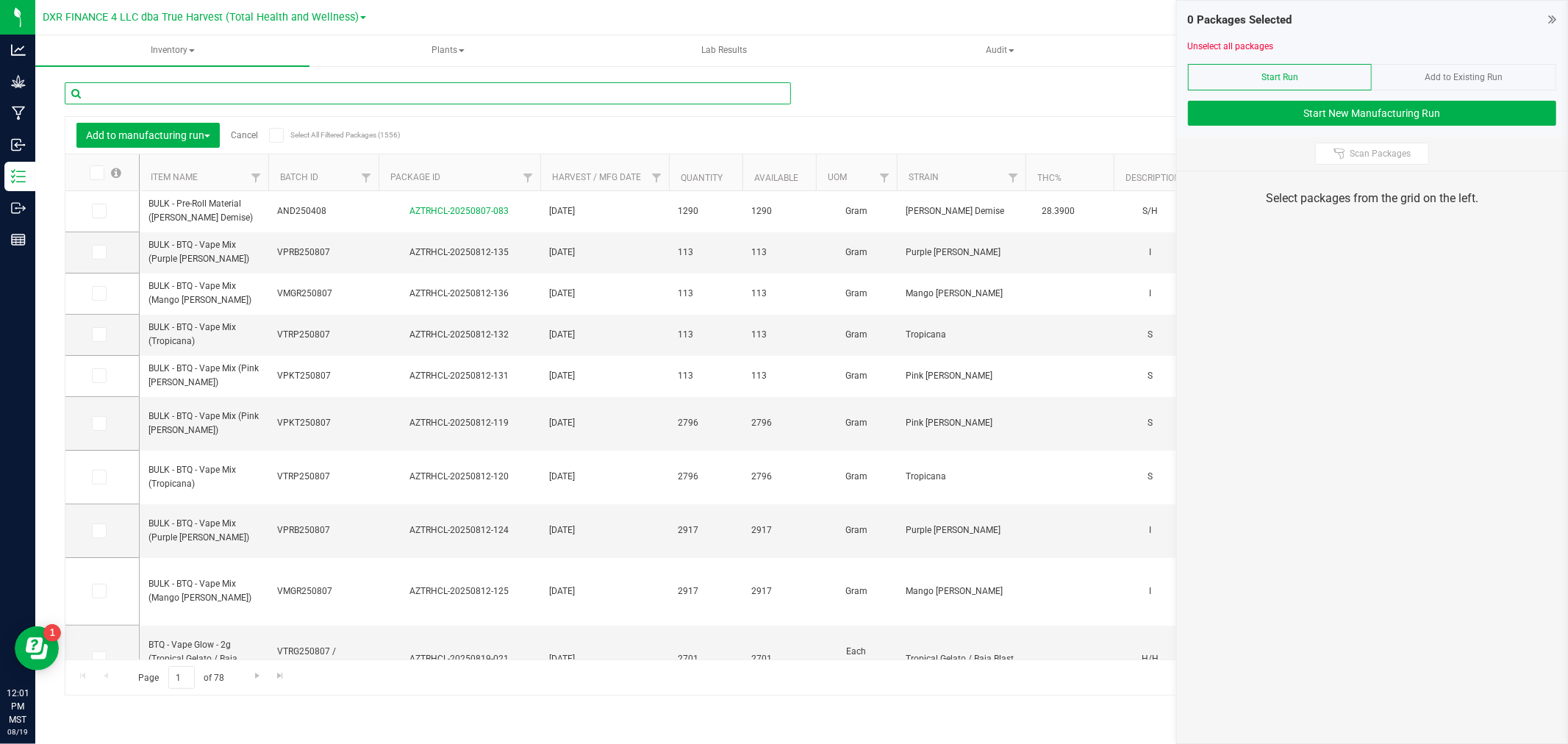
click at [261, 98] on input "text" at bounding box center [428, 93] width 726 height 22
paste input "BULK - BTQ - Vape Mix (Pink [PERSON_NAME])"
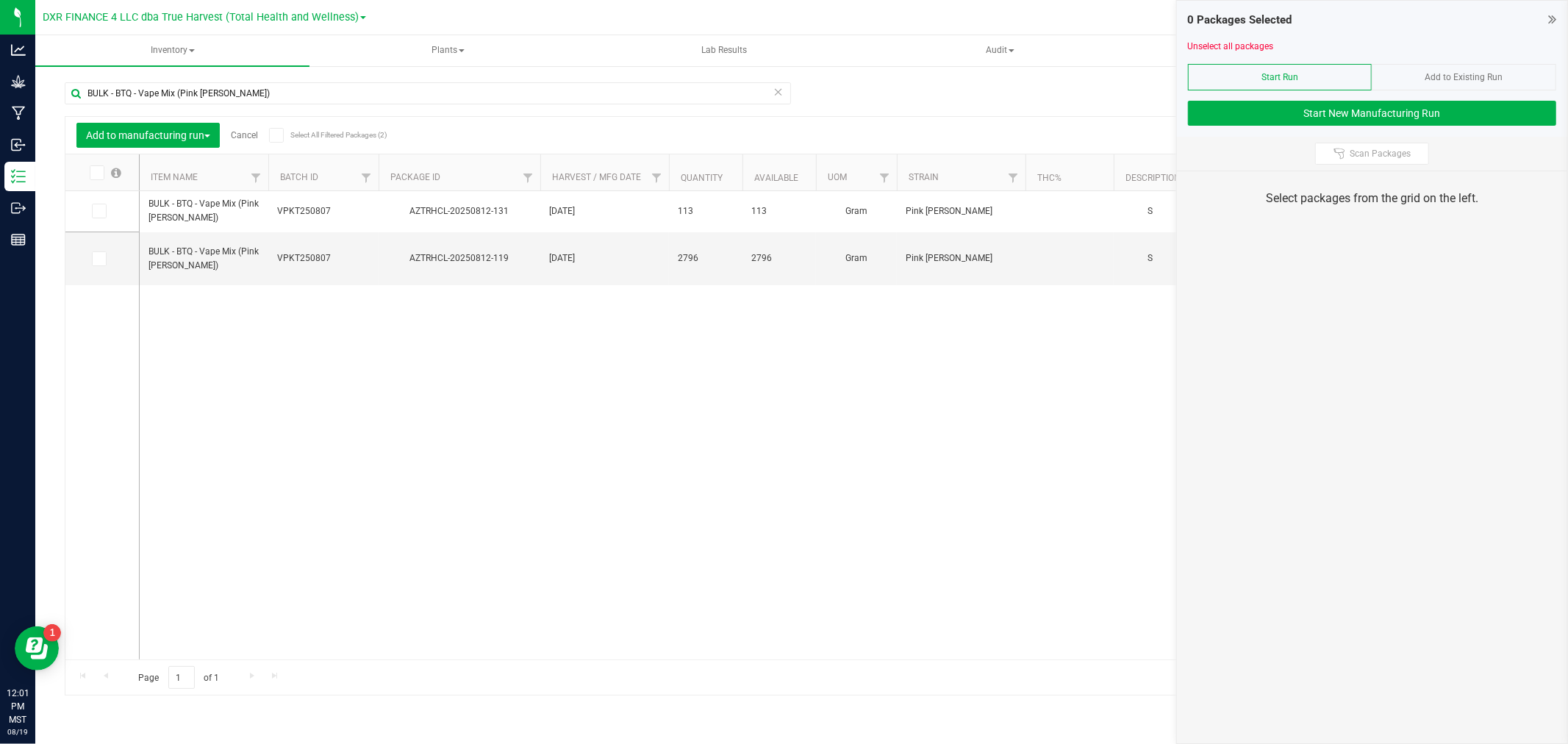
click at [97, 173] on icon at bounding box center [95, 173] width 10 height 0
click at [0, 0] on input "checkbox" at bounding box center [0, 0] width 0 height 0
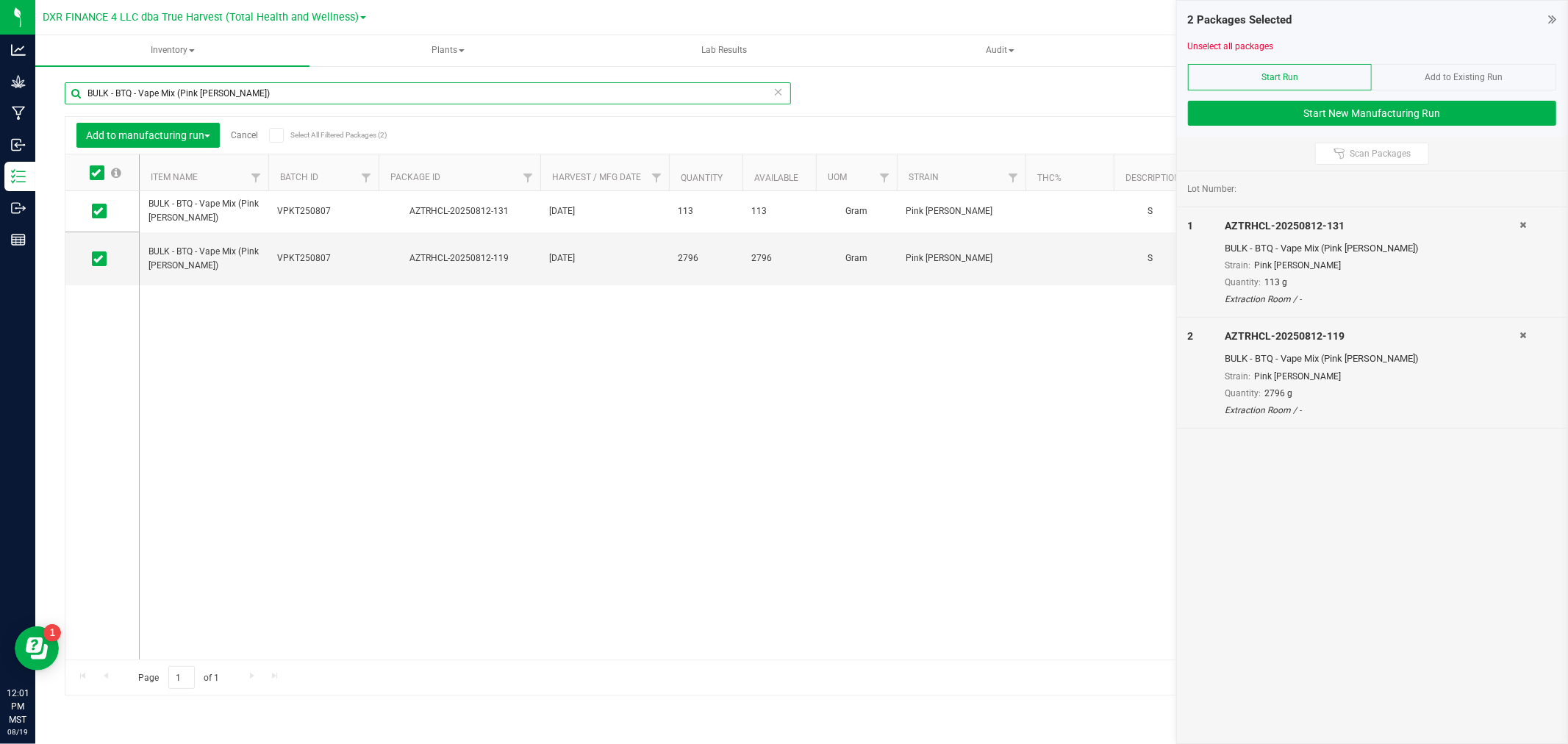
drag, startPoint x: 180, startPoint y: 94, endPoint x: 251, endPoint y: 94, distance: 71.0
click at [251, 94] on input "BULK - BTQ - Vape Mix (Pink [PERSON_NAME])" at bounding box center [428, 93] width 726 height 22
type input "BULK - BTQ - Vape Mix (tropicana"
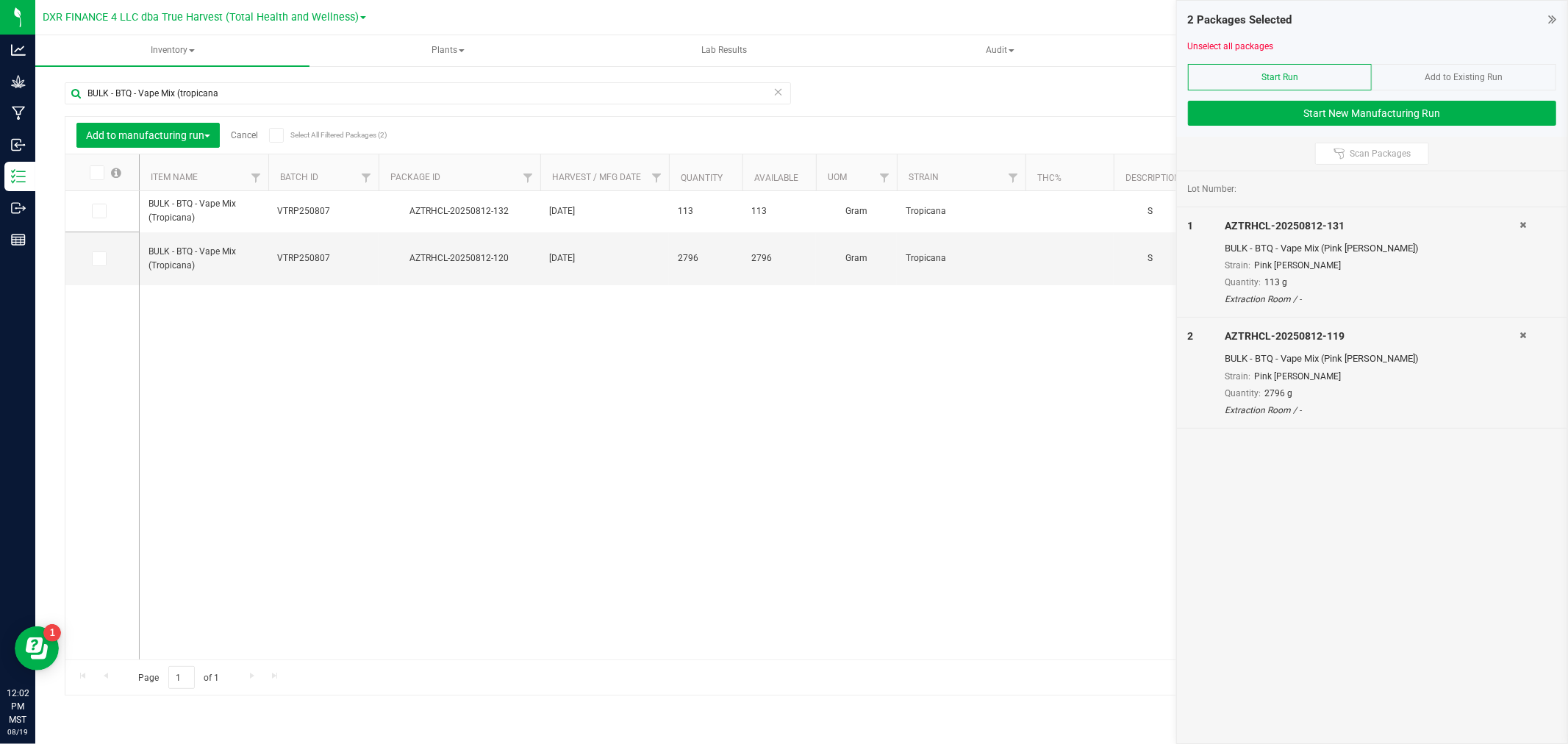
click at [94, 173] on icon at bounding box center [95, 173] width 10 height 0
click at [0, 0] on input "checkbox" at bounding box center [0, 0] width 0 height 0
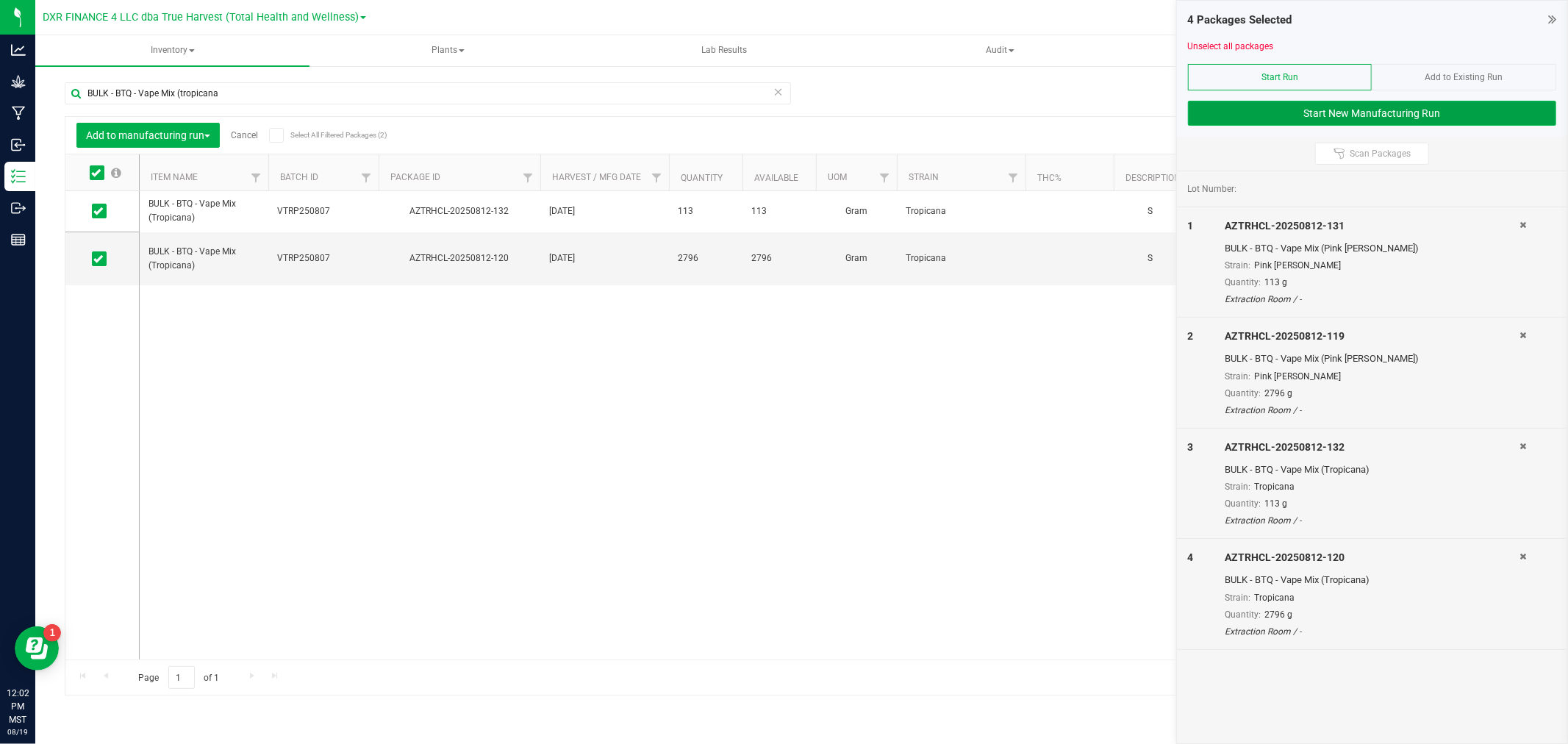
click at [1322, 111] on button "Start New Manufacturing Run" at bounding box center [1372, 113] width 368 height 25
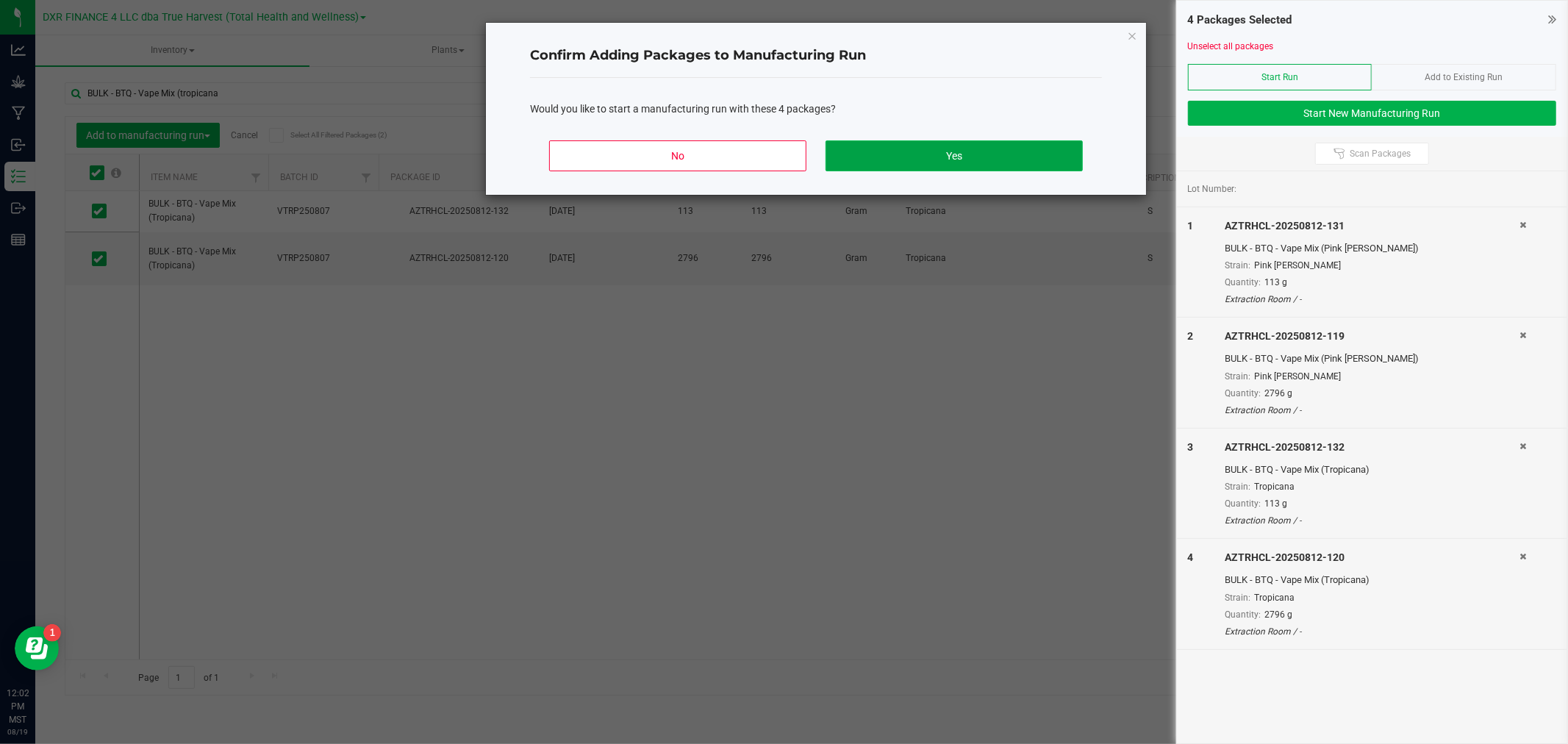
click at [939, 160] on button "Yes" at bounding box center [953, 155] width 257 height 31
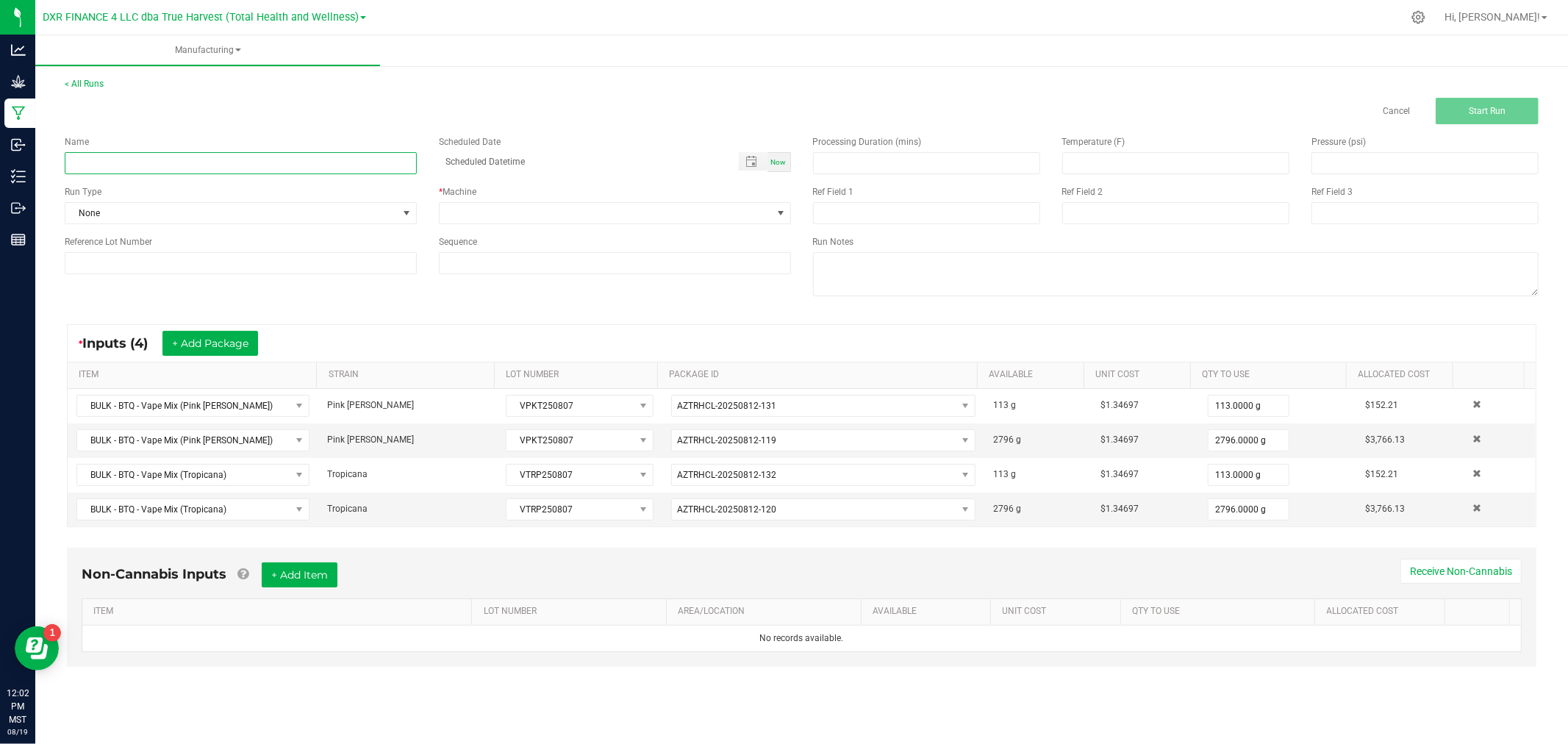
click at [187, 165] on input at bounding box center [241, 163] width 352 height 22
paste input "BTQ - Glow 2g -"
type input "BTQ - Glow 2g - Pink [PERSON_NAME] / Tropicana"
click at [135, 268] on input at bounding box center [241, 263] width 352 height 22
paste input "VPKT250807"
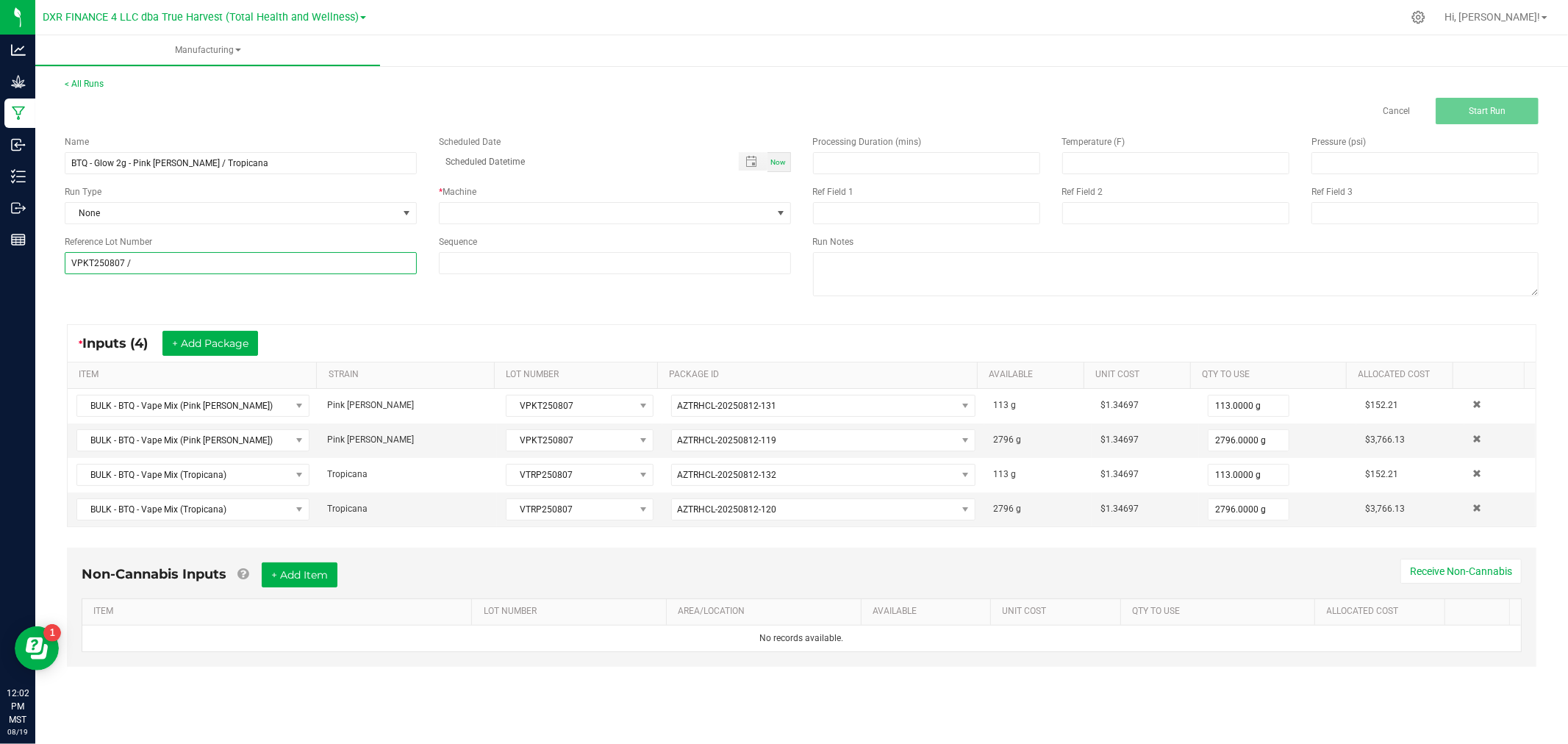
click at [256, 259] on input "VPKT250807 /" at bounding box center [241, 263] width 352 height 22
paste input "VTRP250807"
type input "VPKT250807 / VTRP250807"
click at [511, 213] on span at bounding box center [606, 212] width 332 height 21
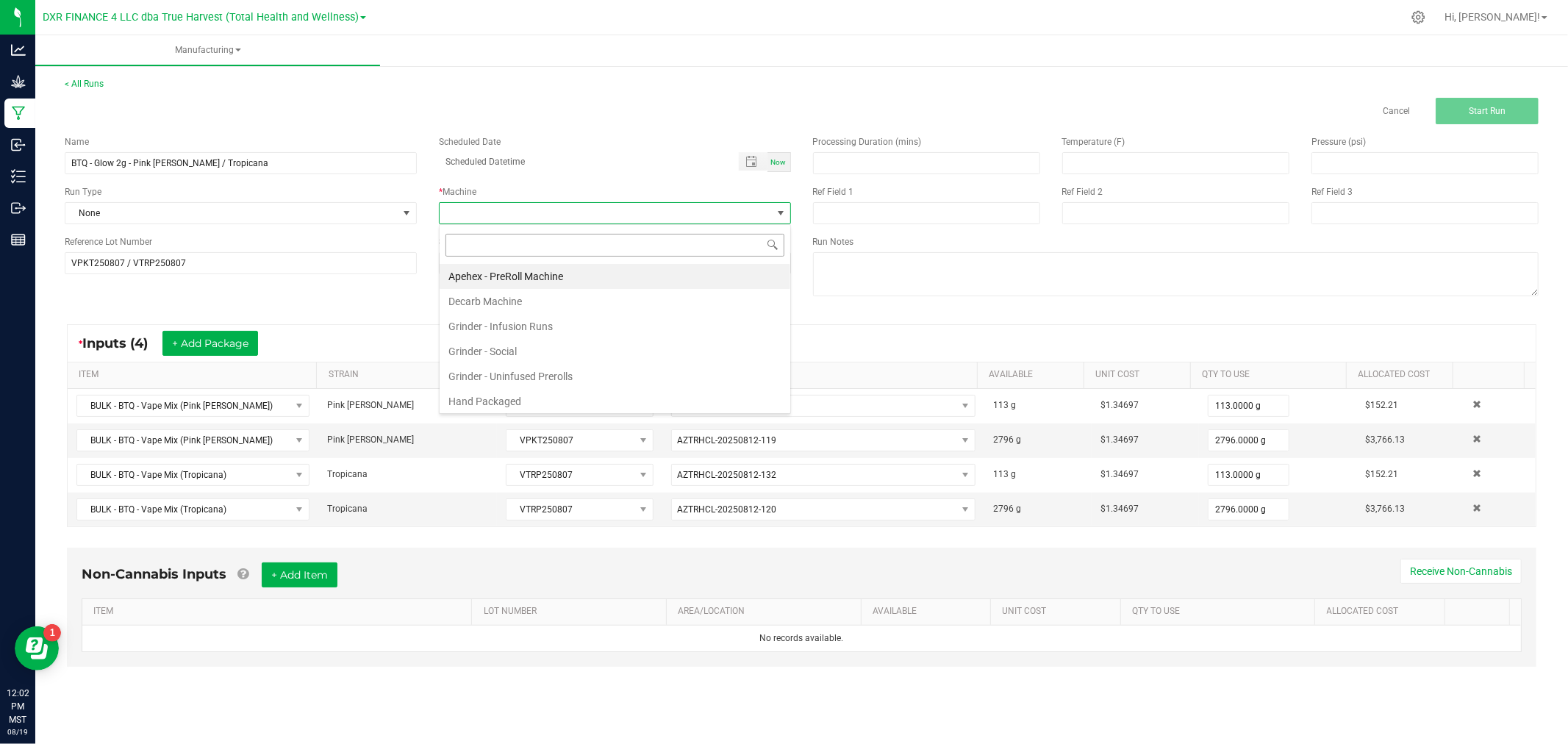
scroll to position [22, 351]
click at [516, 399] on li "Hand Packaged" at bounding box center [615, 401] width 351 height 25
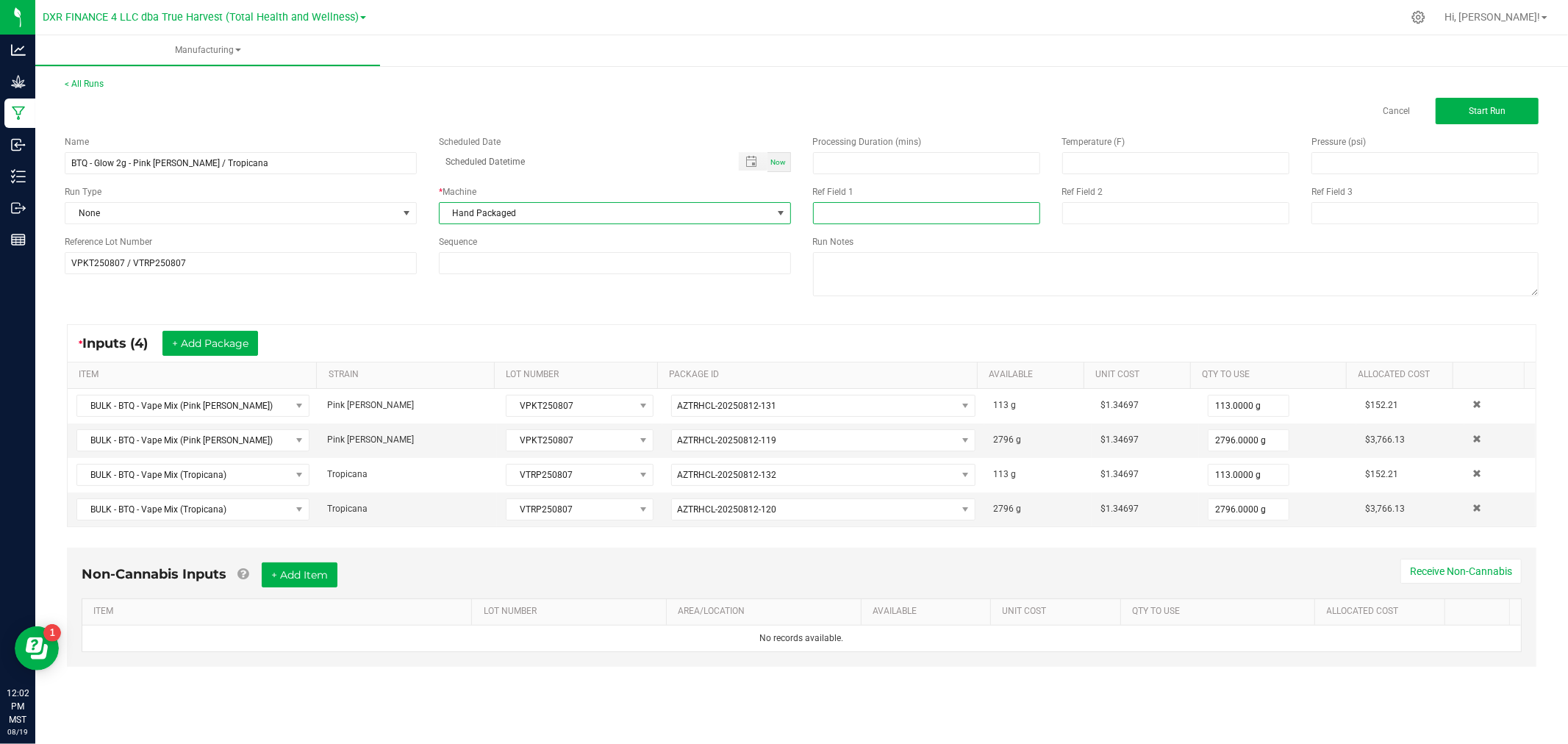
click at [838, 222] on input at bounding box center [926, 213] width 227 height 22
click at [885, 213] on input at bounding box center [926, 213] width 227 height 22
paste input "Boutiq Glow Vape Cart 2g"
type input "Boutiq Glow Vape Cart 2g"
click at [1114, 202] on div "Ref Field 2" at bounding box center [1175, 205] width 249 height 39
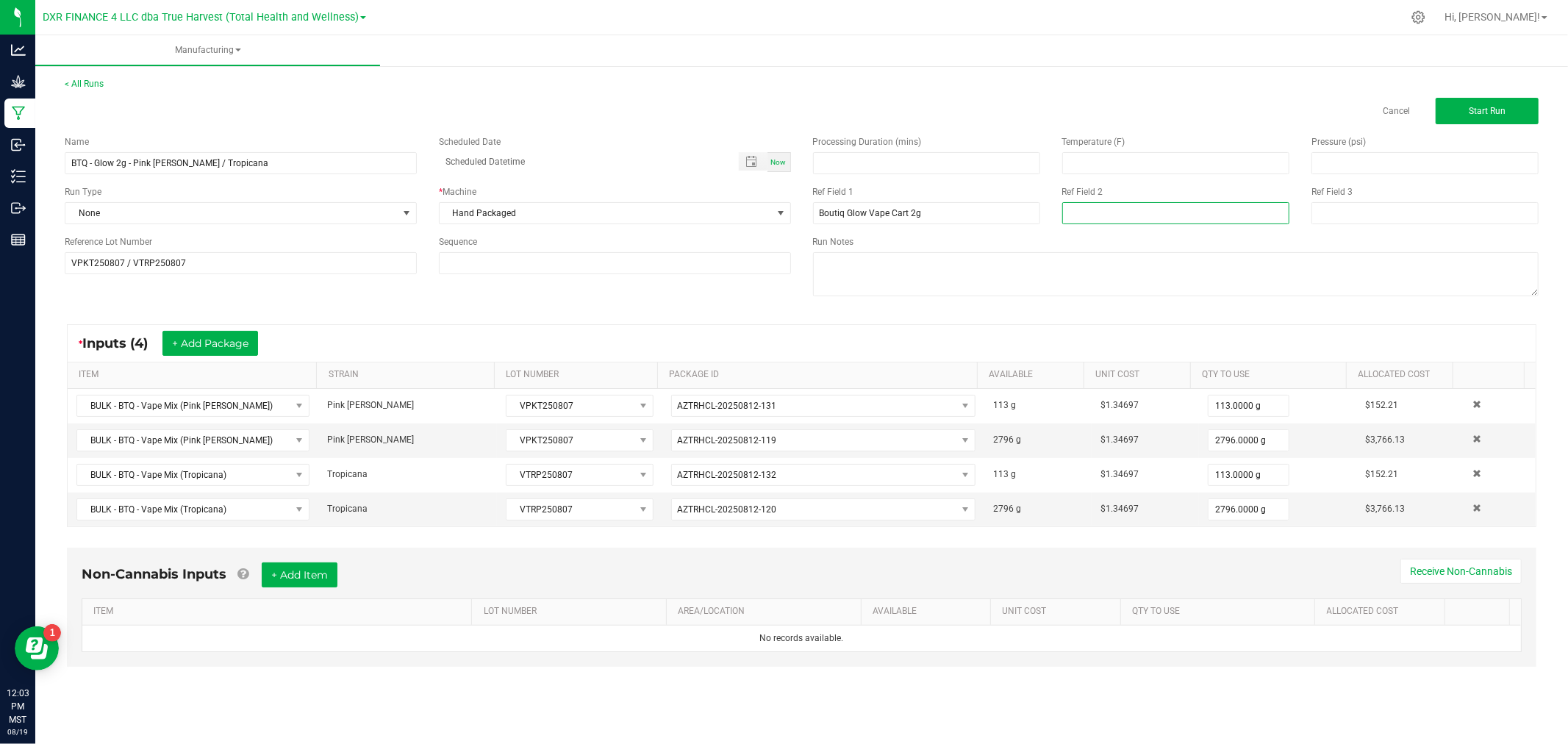
click at [1114, 204] on input at bounding box center [1176, 213] width 227 height 22
type input "[DATE]"
click at [1451, 115] on button "Start Run" at bounding box center [1486, 112] width 103 height 27
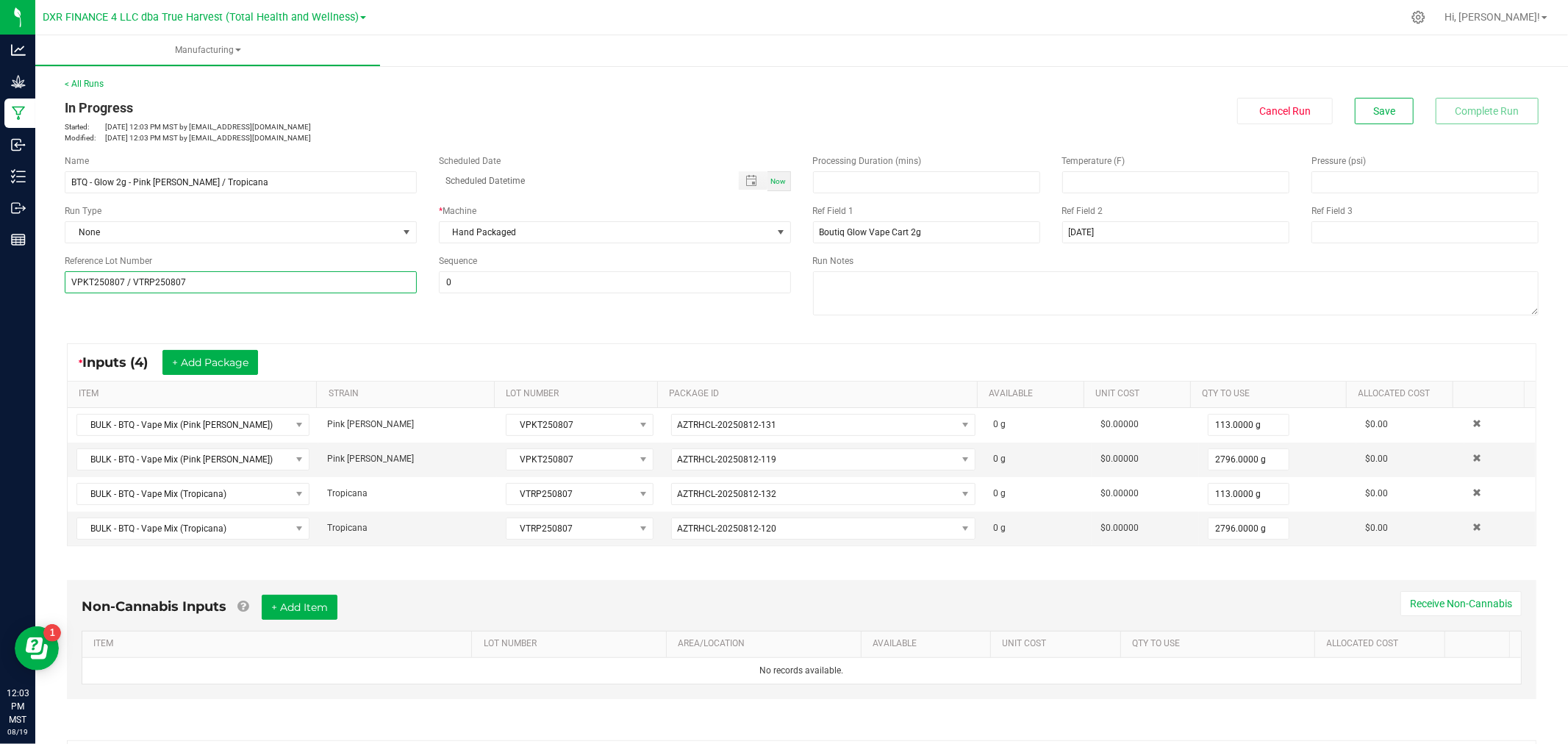
click at [67, 281] on input "VPKT250807 / VTRP250807" at bounding box center [241, 282] width 352 height 22
click at [197, 285] on input "VPKT250807 / VTRP250807" at bounding box center [241, 282] width 352 height 22
drag, startPoint x: 200, startPoint y: 282, endPoint x: 53, endPoint y: 280, distance: 147.0
click at [54, 282] on div "Reference Lot Number VPKT250807 / VTRP250807" at bounding box center [240, 274] width 374 height 39
click at [234, 277] on input "VPKT250807 / VTRP250807" at bounding box center [241, 282] width 352 height 22
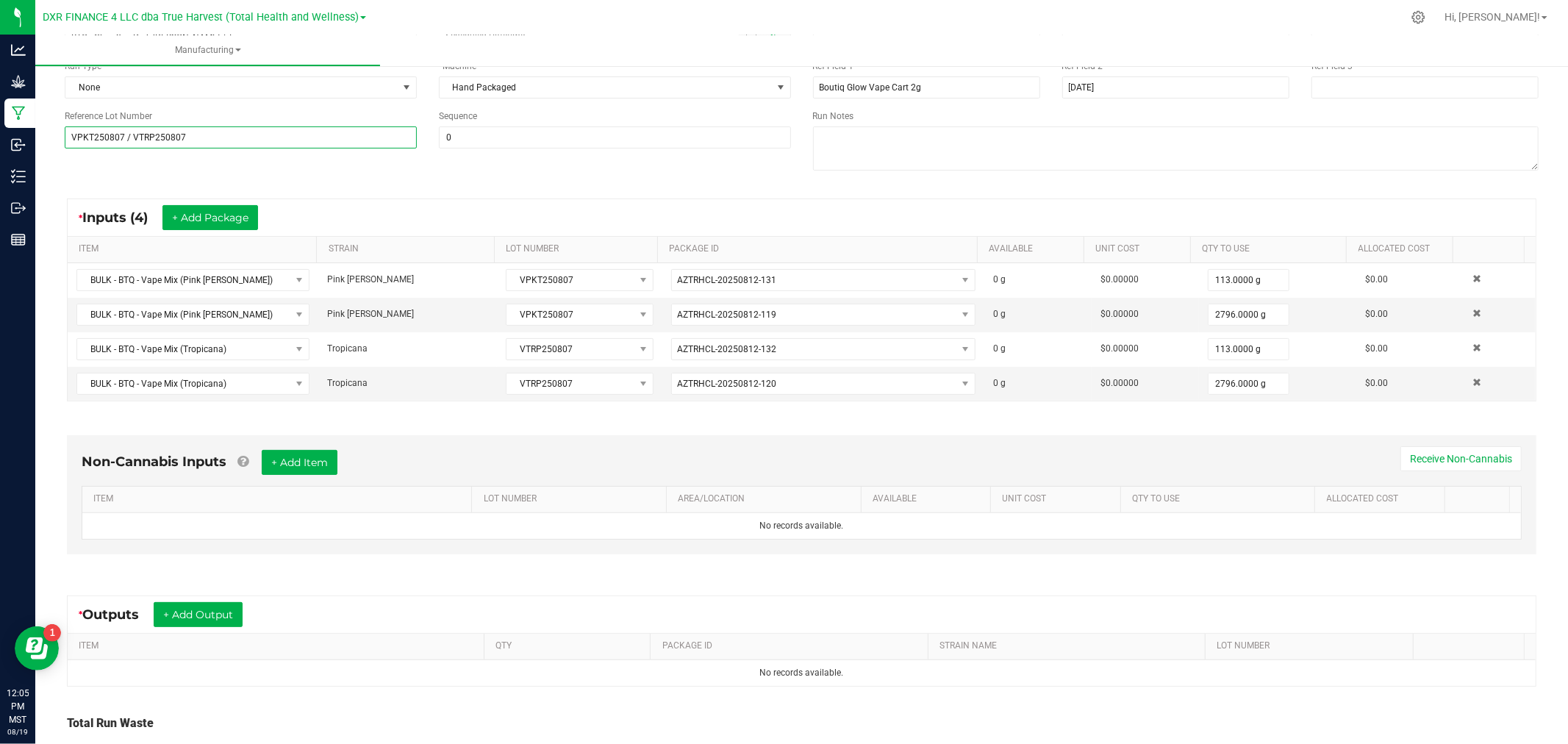
scroll to position [244, 0]
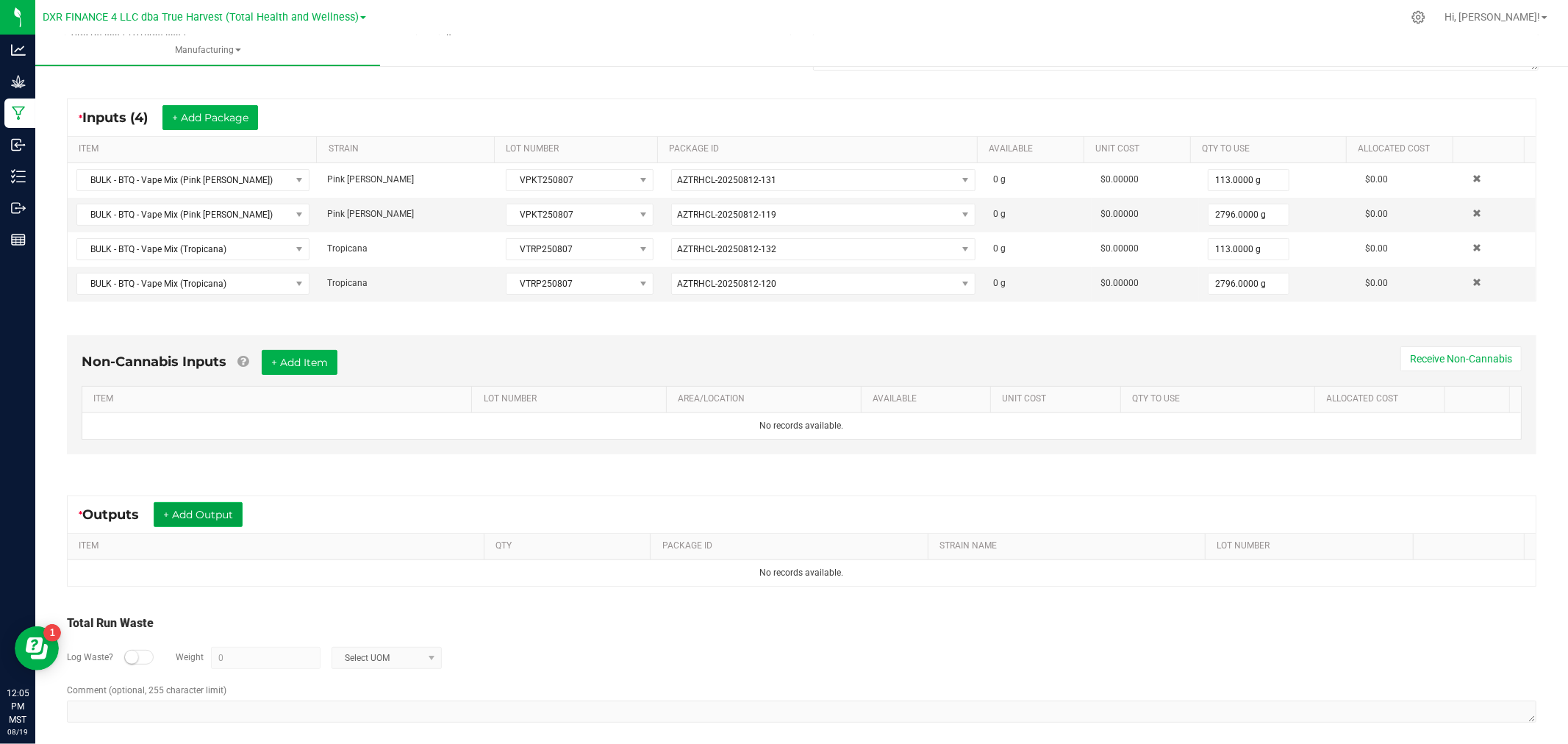
click at [199, 508] on button "+ Add Output" at bounding box center [198, 515] width 89 height 25
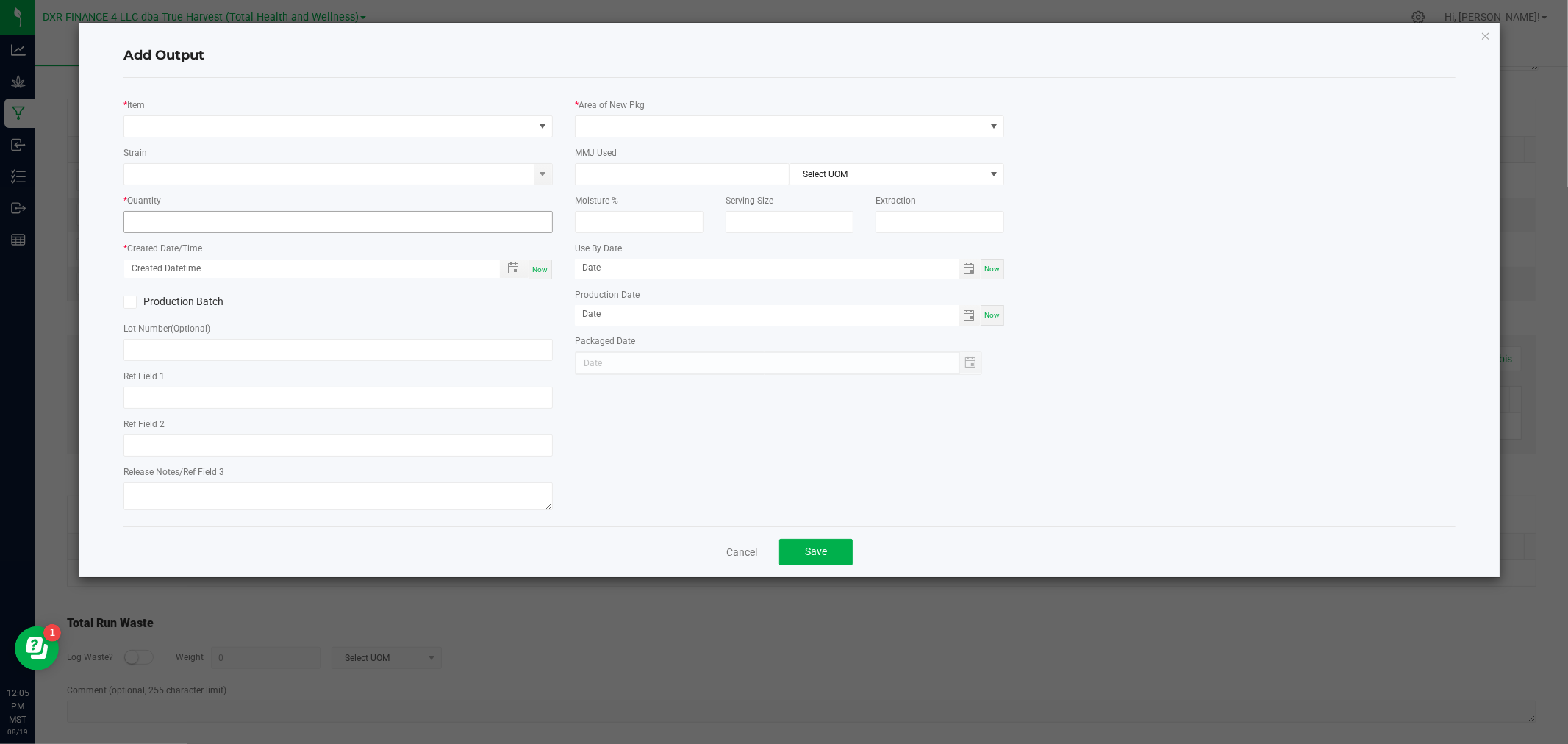
type input "[DATE]"
click at [171, 356] on input "text" at bounding box center [337, 350] width 429 height 22
paste input "VPKT250807 / VTRP250807"
type input "VPKT250807 / VTRP250807"
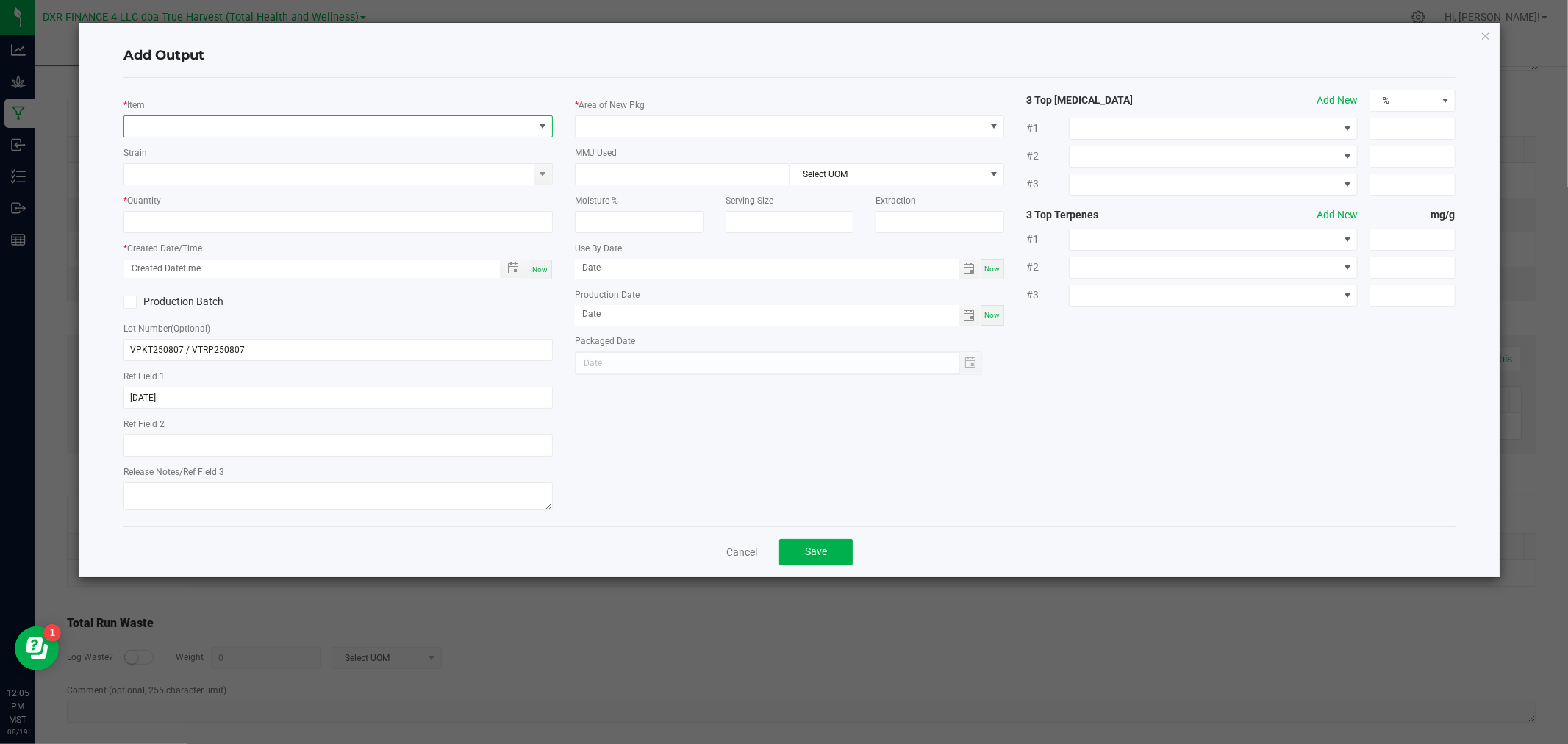
click at [178, 126] on span "NO DATA FOUND" at bounding box center [328, 126] width 409 height 21
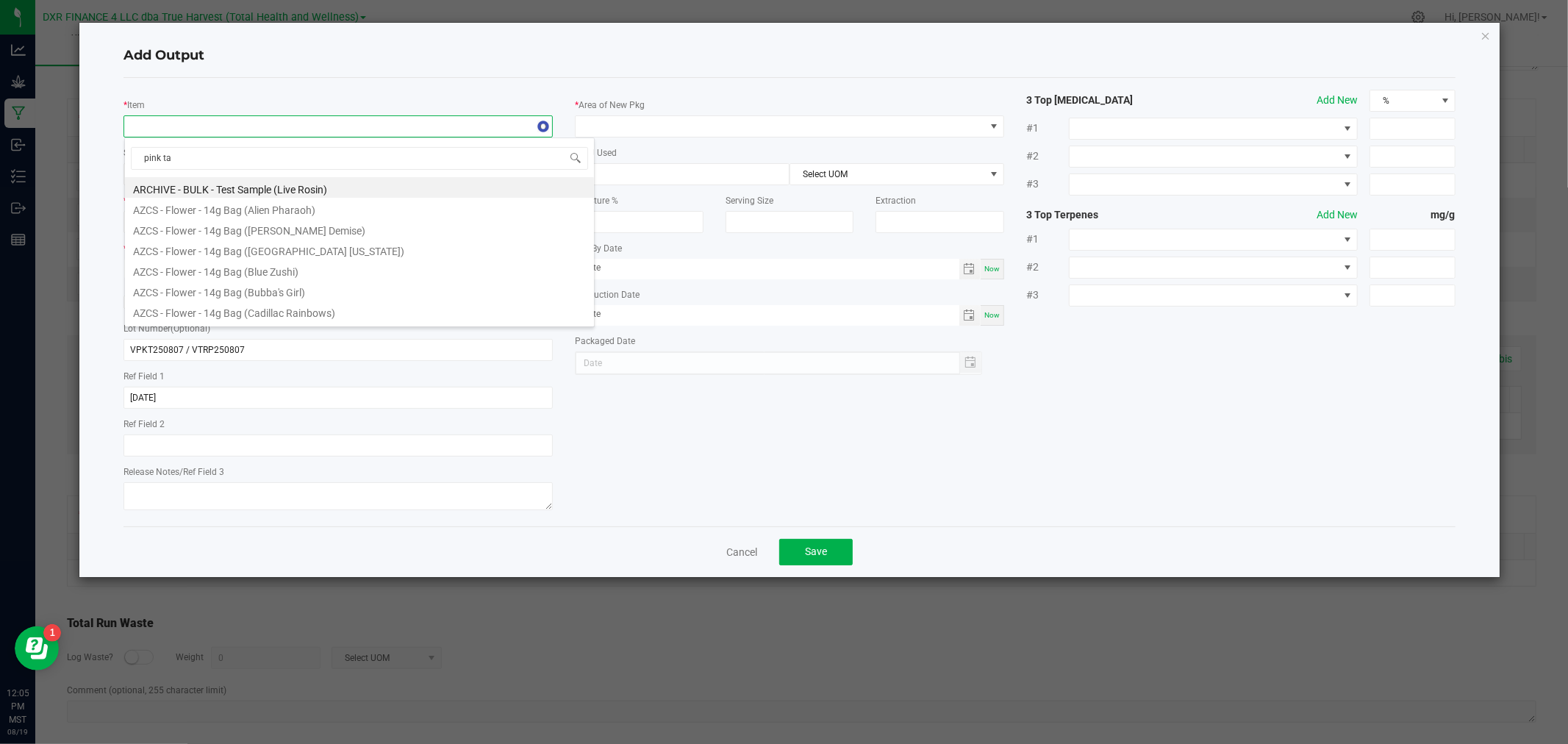
type input "pink tan"
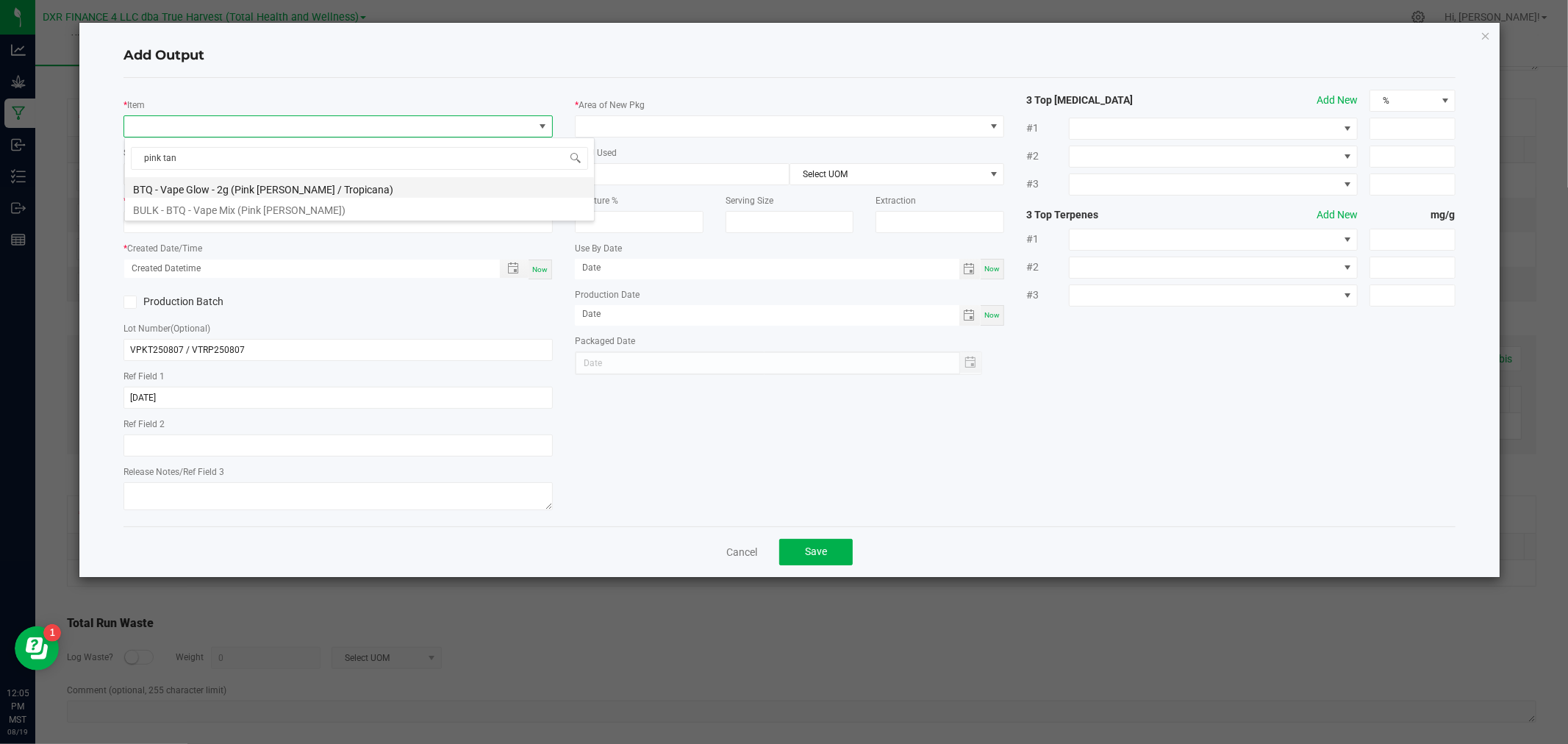
click at [188, 187] on li "BTQ - Vape Glow - 2g (Pink [PERSON_NAME] / Tropicana)" at bounding box center [359, 187] width 469 height 21
type input "0 ea"
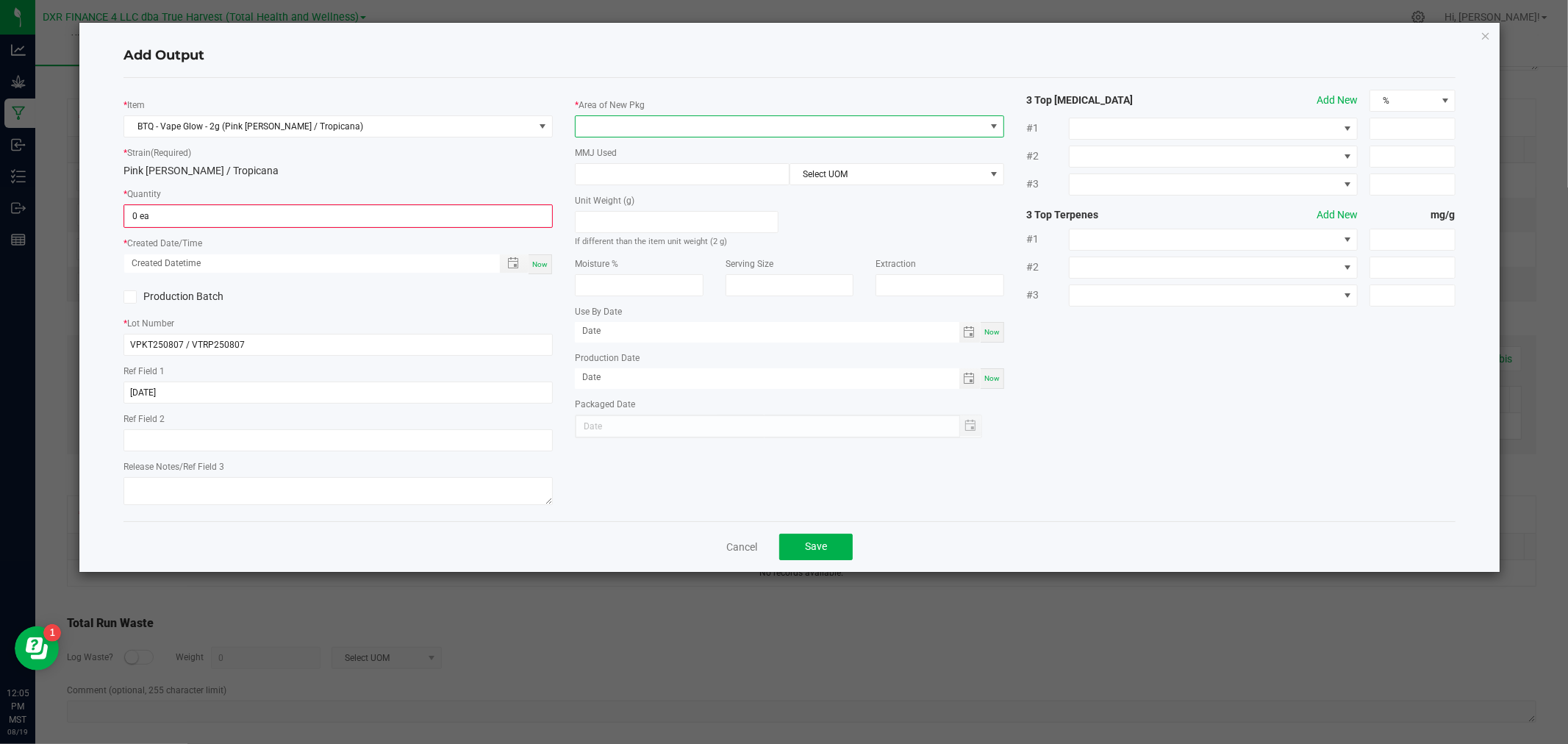
click at [601, 116] on span at bounding box center [780, 126] width 409 height 21
click at [607, 215] on li "DC" at bounding box center [789, 215] width 428 height 25
click at [606, 186] on div "* Area of New Pkg DC Location (optional) MMJ Used Select UOM Unit Weight (g) If…" at bounding box center [789, 288] width 451 height 396
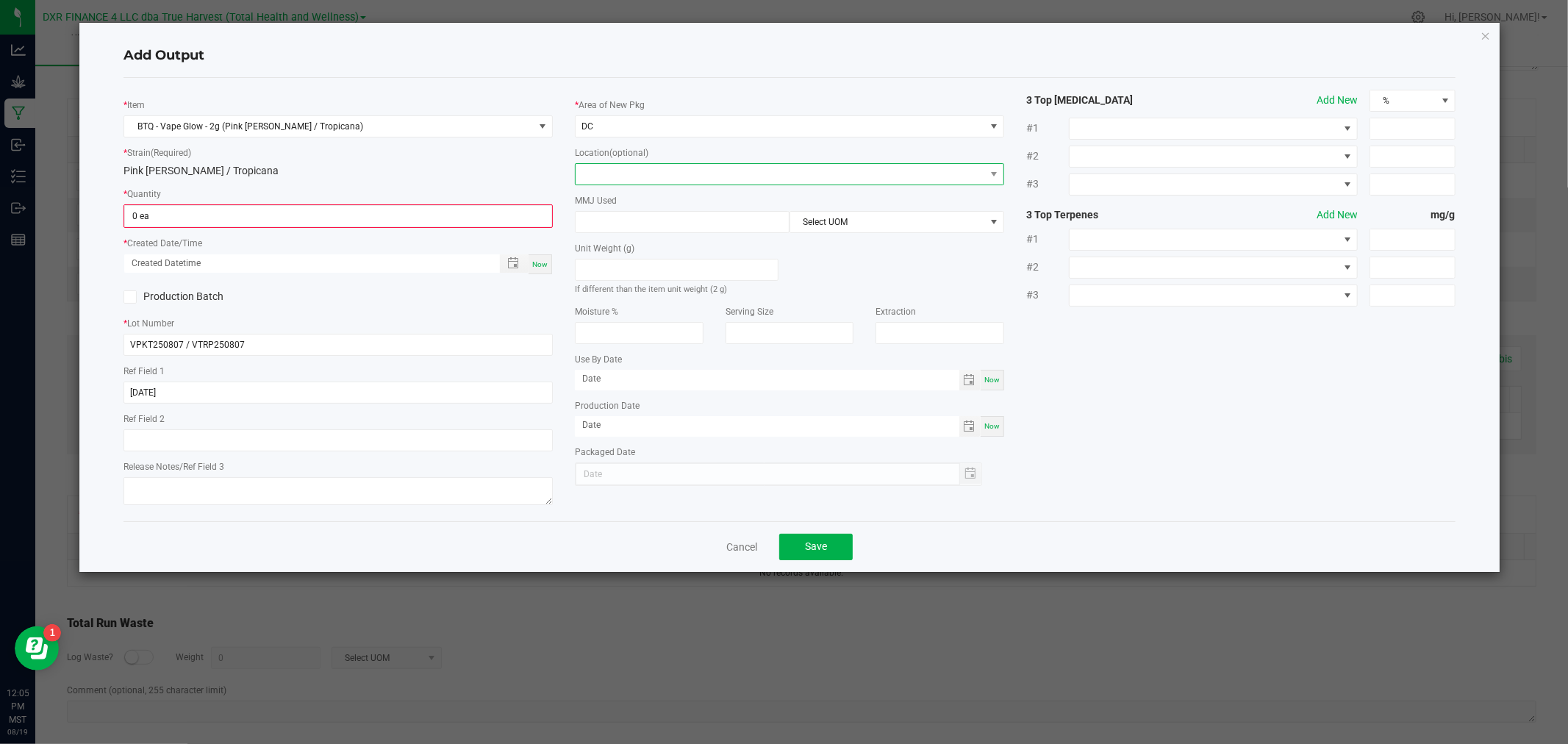
click at [605, 180] on span at bounding box center [780, 174] width 409 height 21
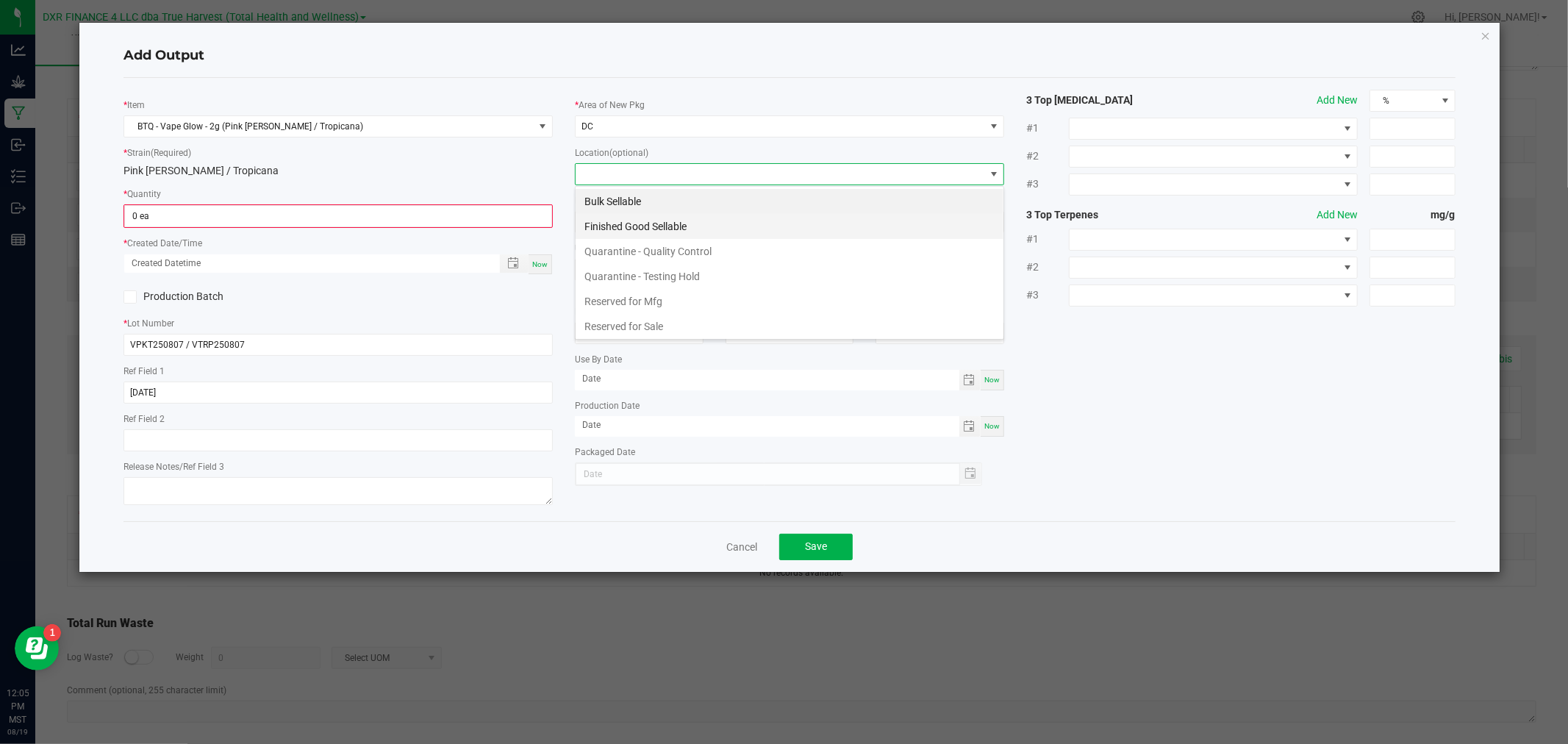
click at [605, 225] on li "Finished Good Sellable" at bounding box center [789, 227] width 428 height 25
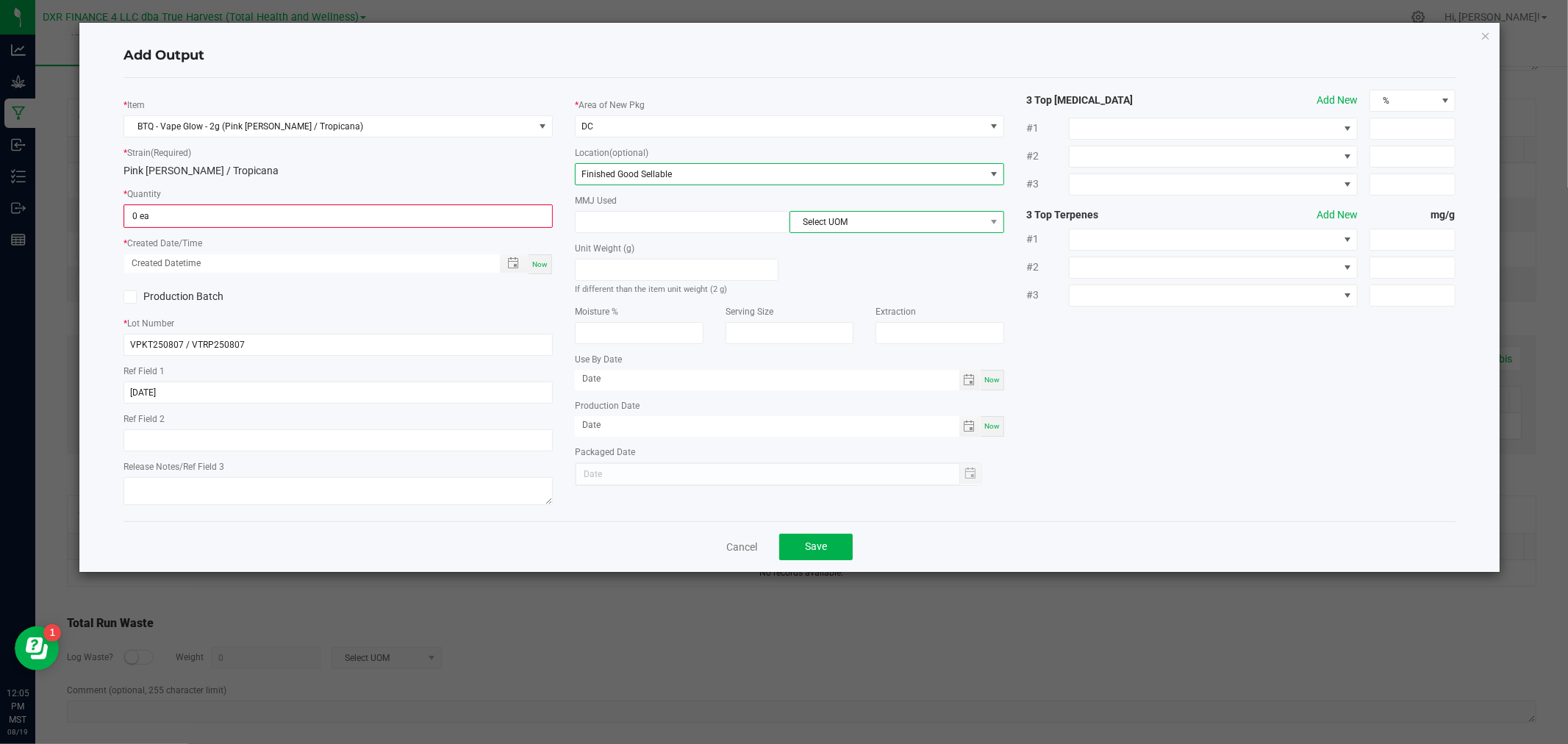
click at [805, 226] on span "Select UOM" at bounding box center [887, 221] width 194 height 21
click at [766, 222] on input at bounding box center [681, 221] width 213 height 21
type input "2"
click at [813, 221] on span "Select UOM" at bounding box center [887, 221] width 194 height 21
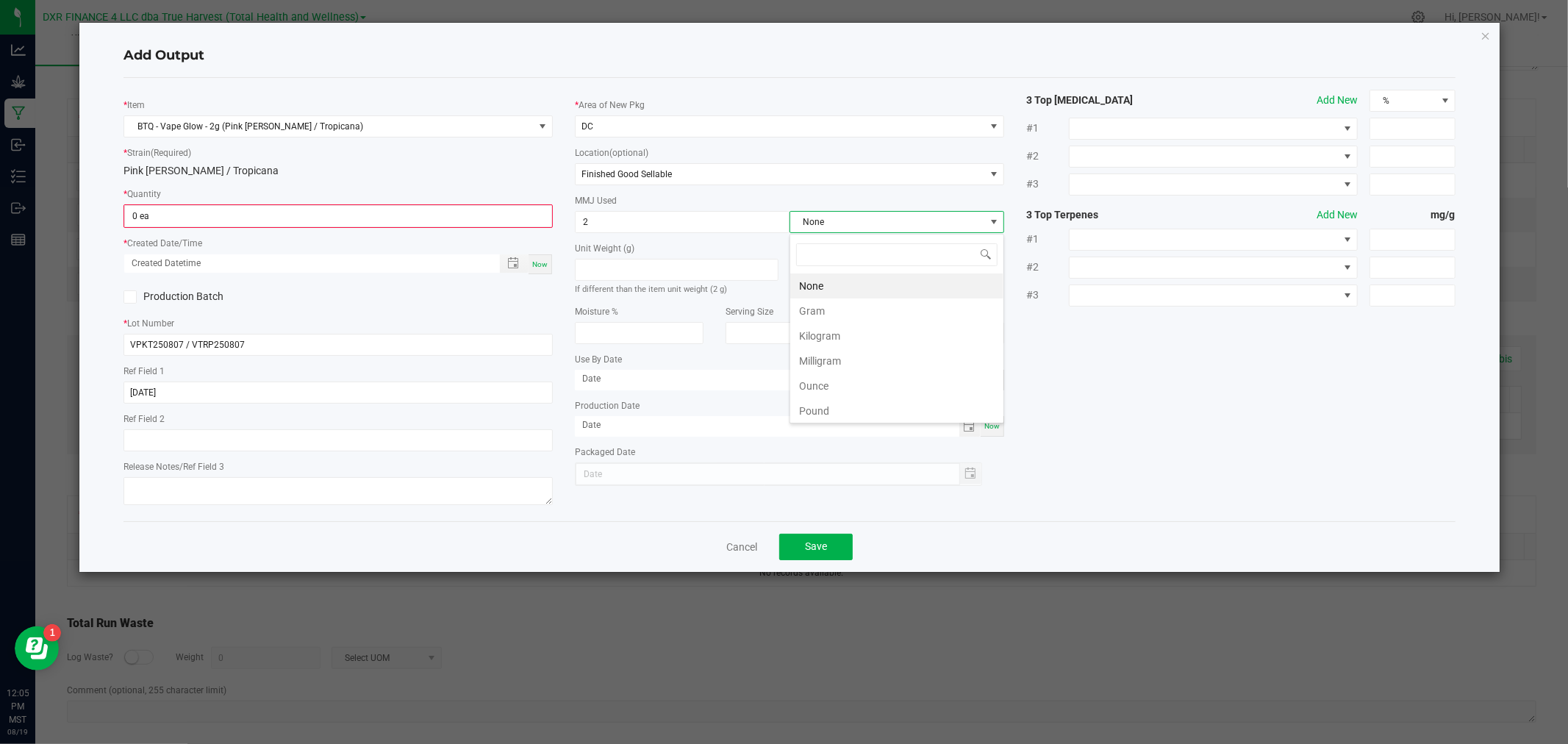
click at [823, 304] on li "Gram" at bounding box center [896, 311] width 213 height 25
click at [371, 219] on input "0" at bounding box center [338, 216] width 426 height 21
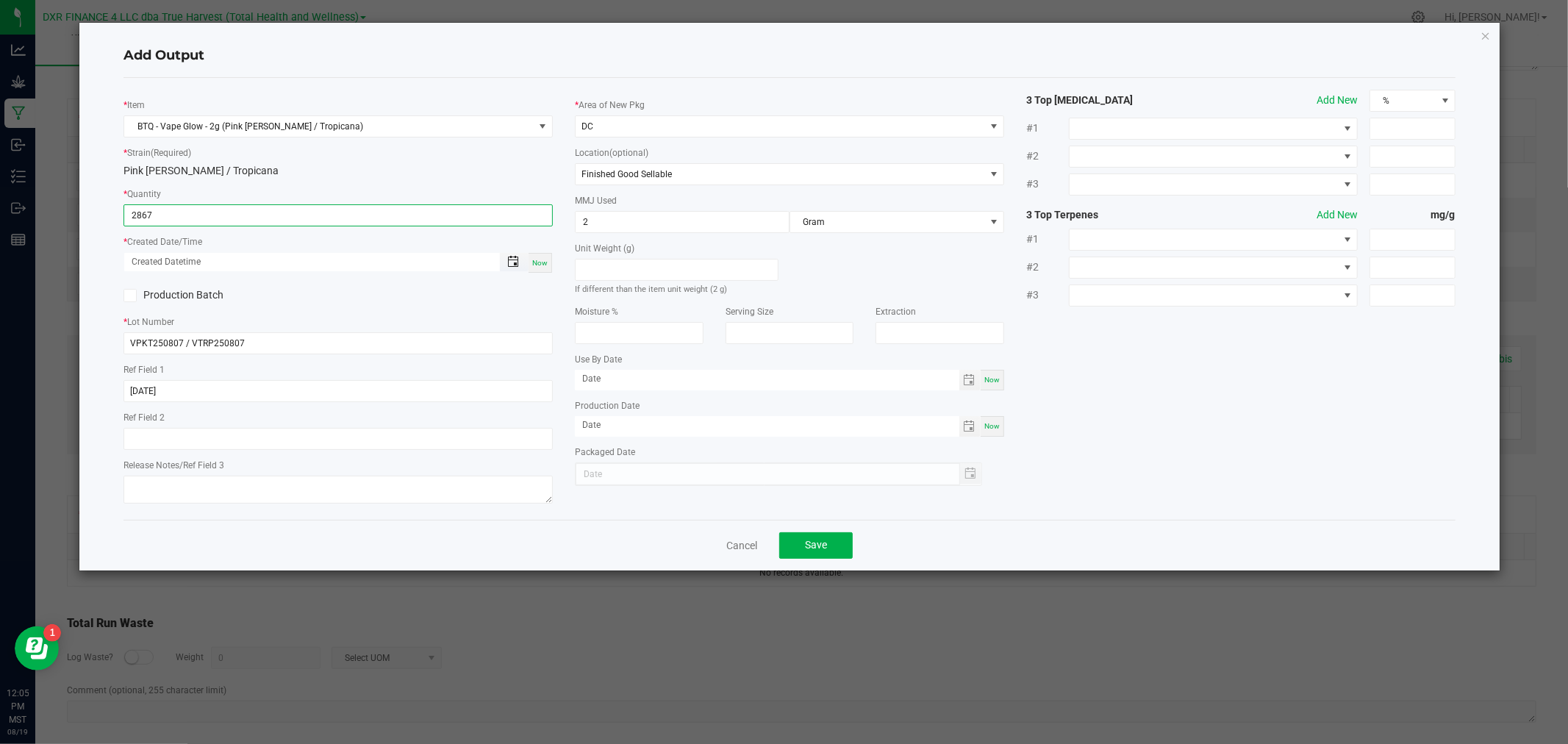
click at [516, 258] on span "Toggle popup" at bounding box center [513, 261] width 12 height 12
type input "2867 ea"
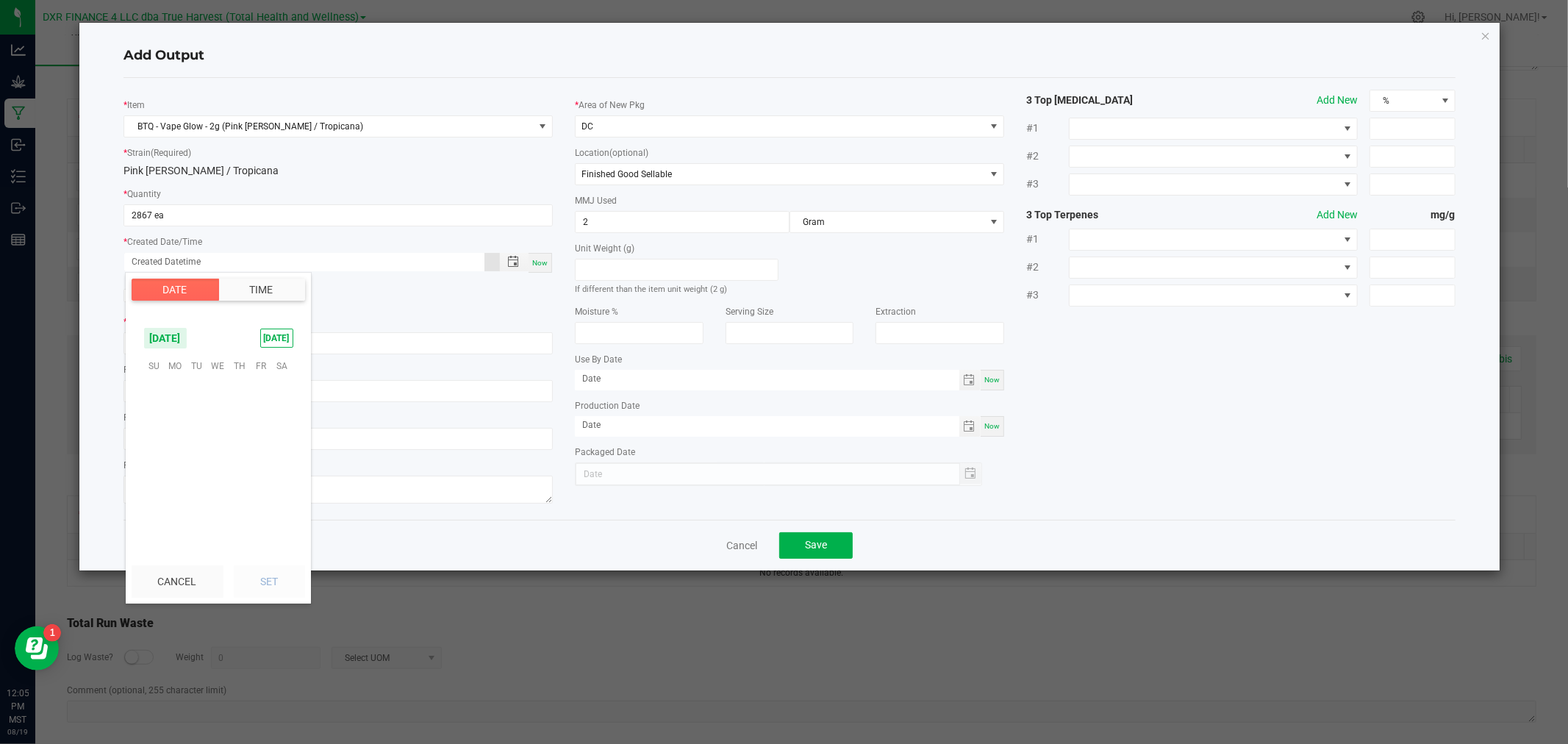
scroll to position [238249, 0]
click at [239, 406] on span "7" at bounding box center [239, 412] width 21 height 23
click at [280, 575] on button "Set" at bounding box center [269, 582] width 71 height 32
type input "[DATE] 12:00 AM"
type input "[DATE]"
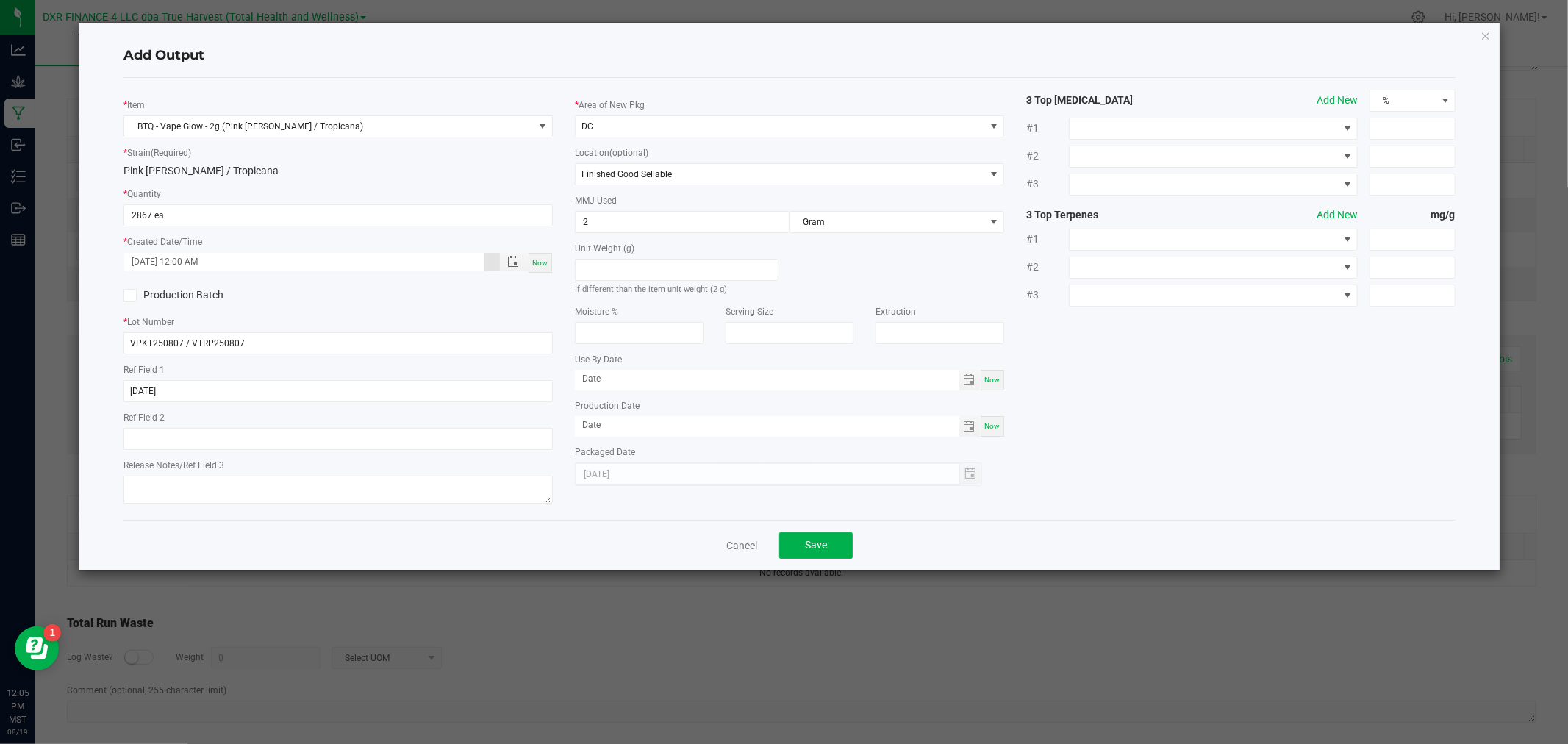
click at [130, 295] on icon at bounding box center [130, 295] width 10 height 0
click at [0, 0] on input "Production Batch" at bounding box center [0, 0] width 0 height 0
click at [821, 545] on span "Save" at bounding box center [815, 544] width 22 height 12
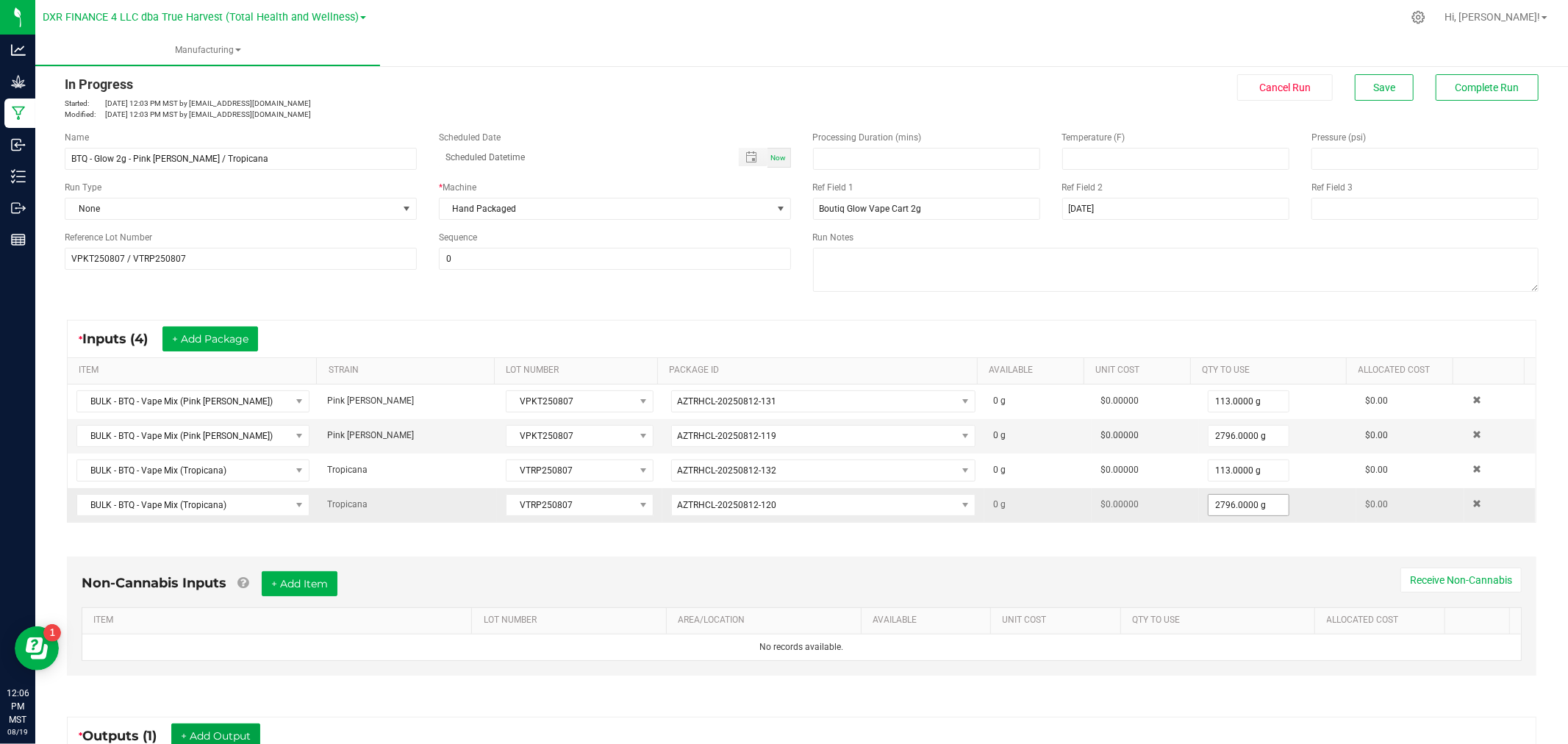
scroll to position [0, 0]
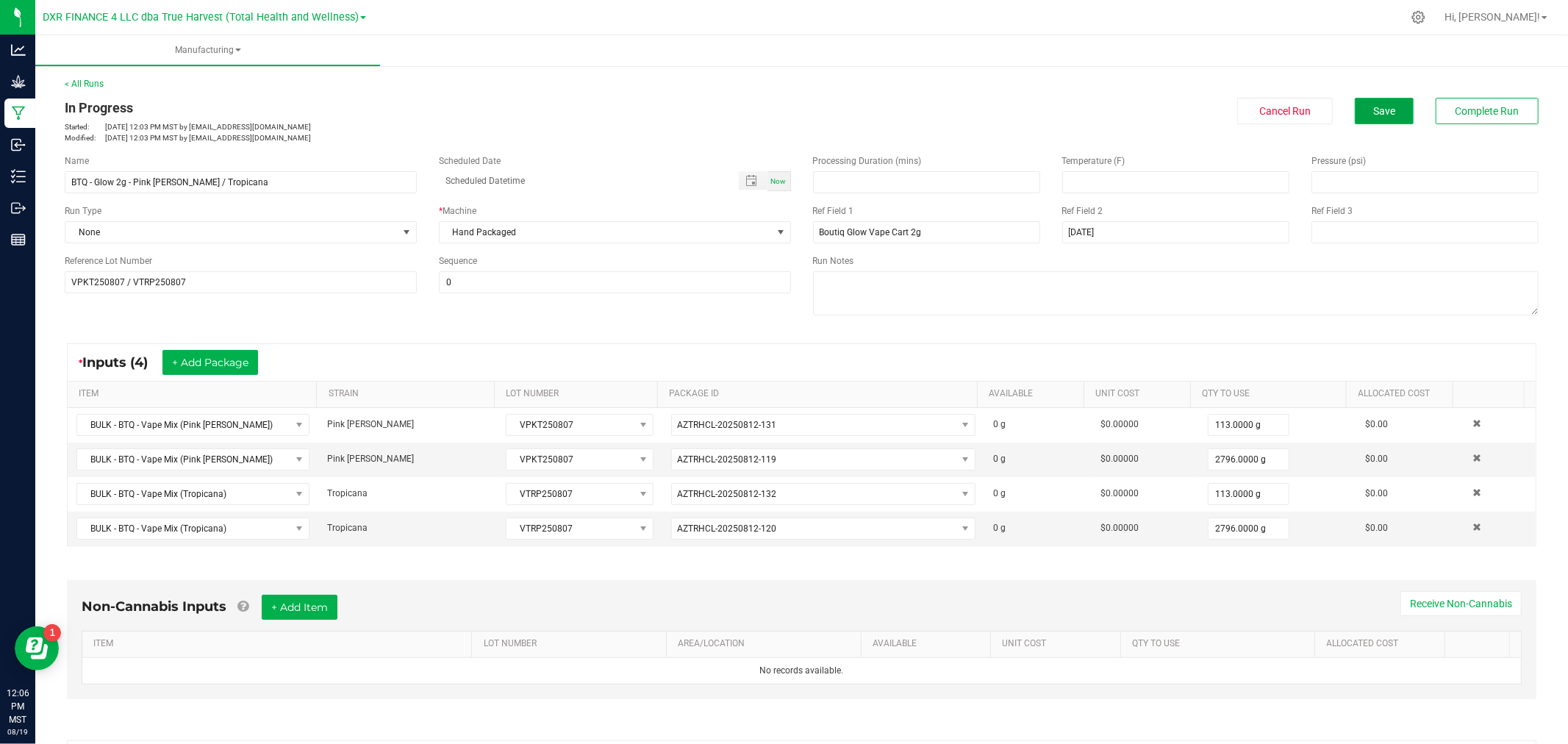
click at [1388, 105] on button "Save" at bounding box center [1384, 112] width 59 height 27
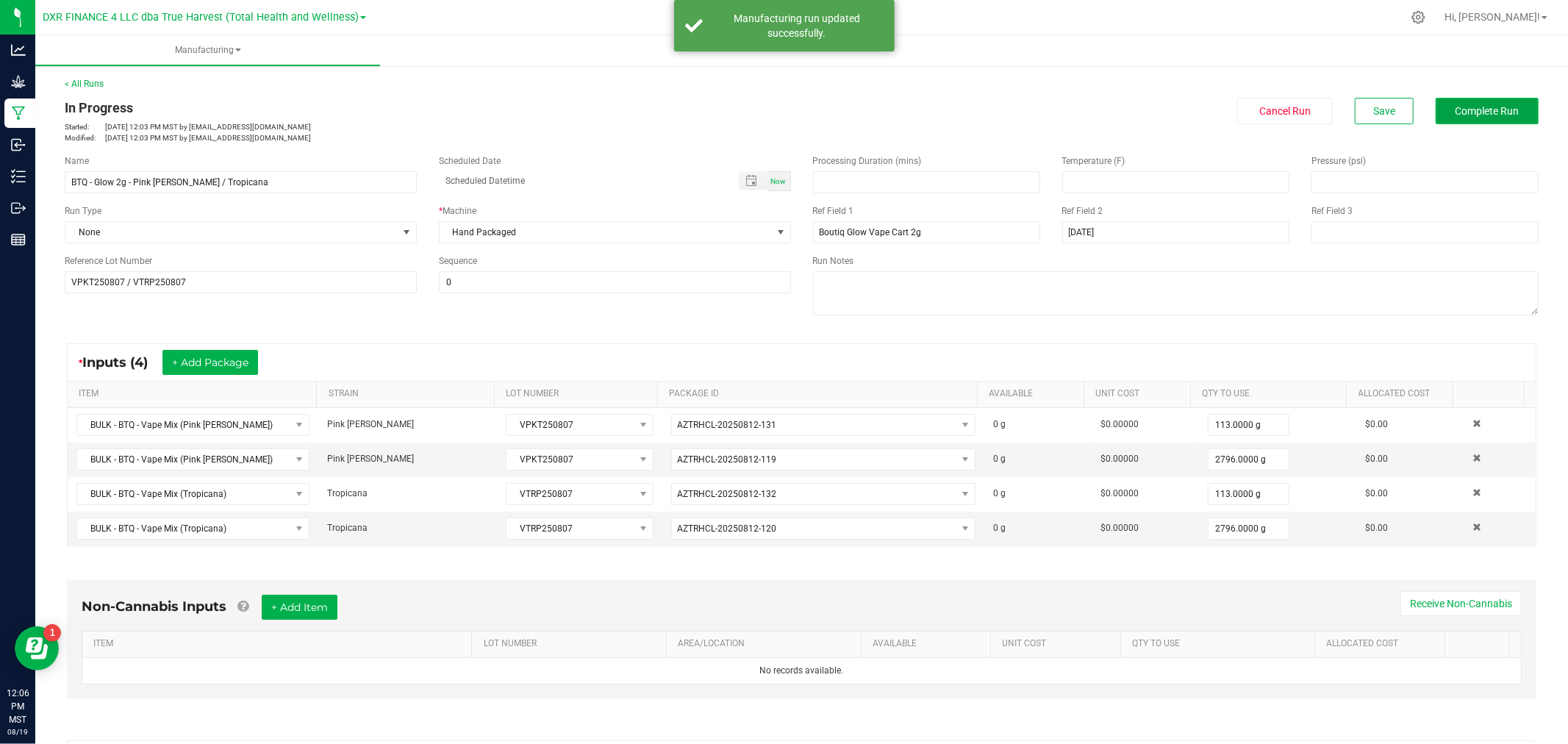
click at [1476, 112] on span "Complete Run" at bounding box center [1488, 111] width 64 height 12
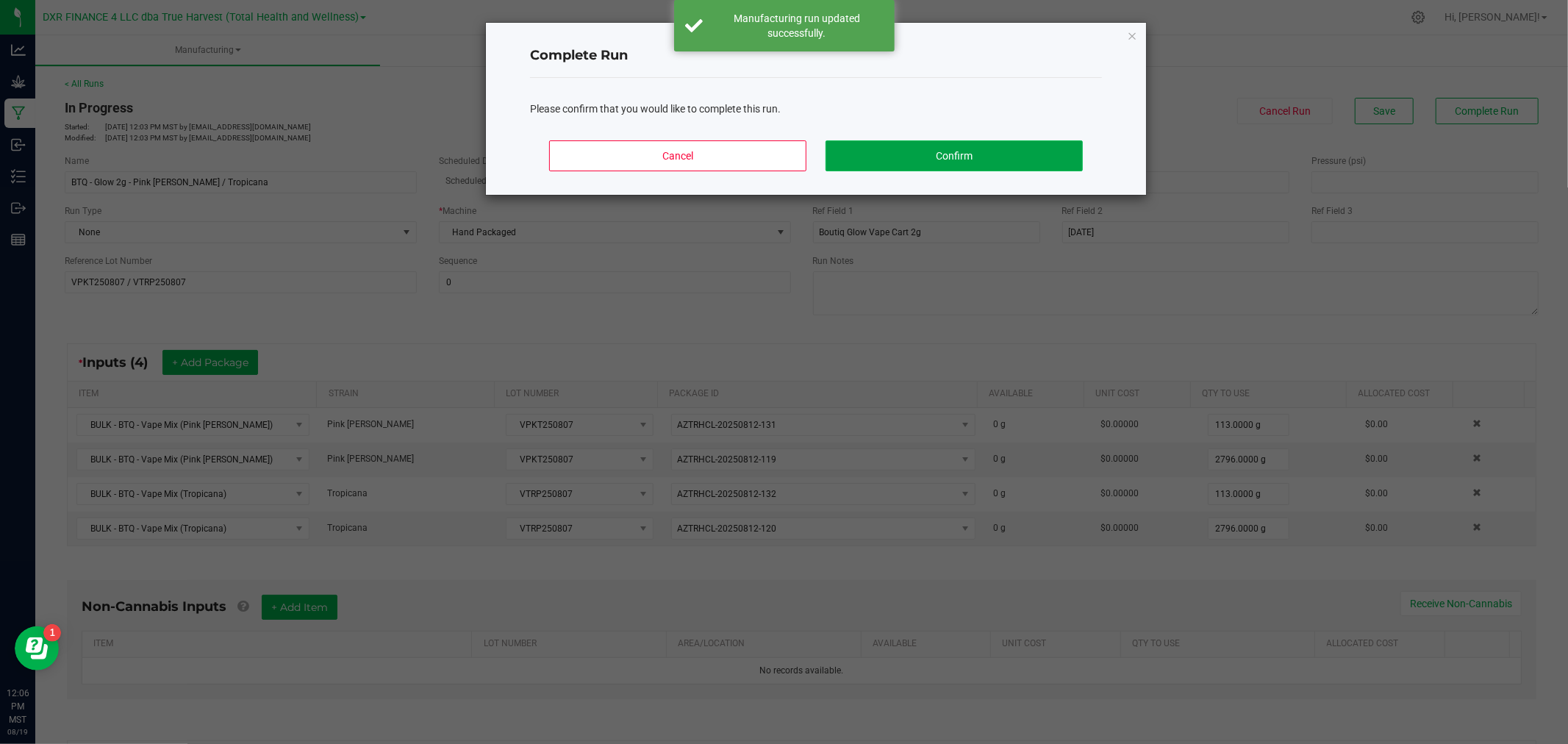
click at [887, 144] on button "Confirm" at bounding box center [953, 155] width 257 height 31
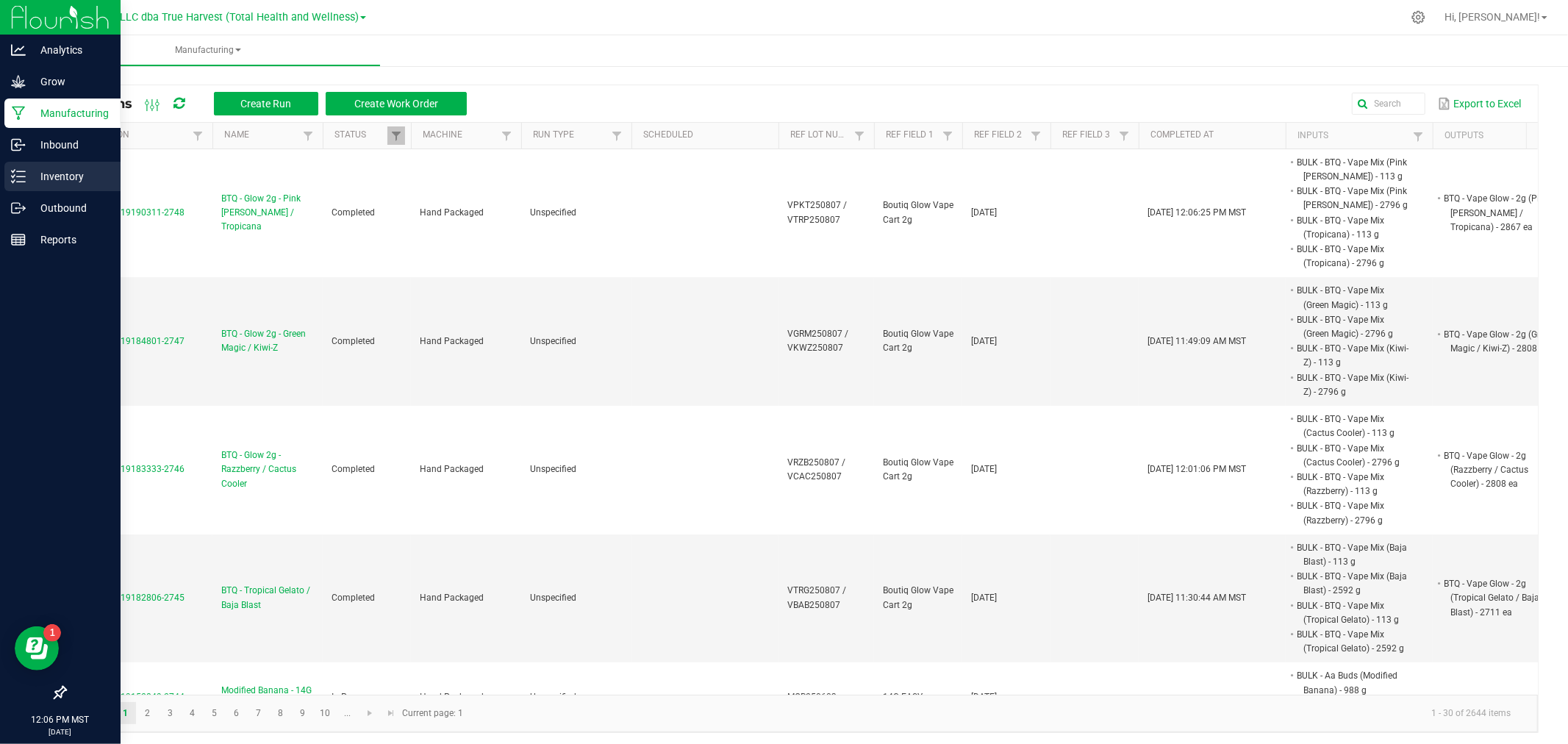
click at [66, 169] on p "Inventory" at bounding box center [70, 177] width 88 height 18
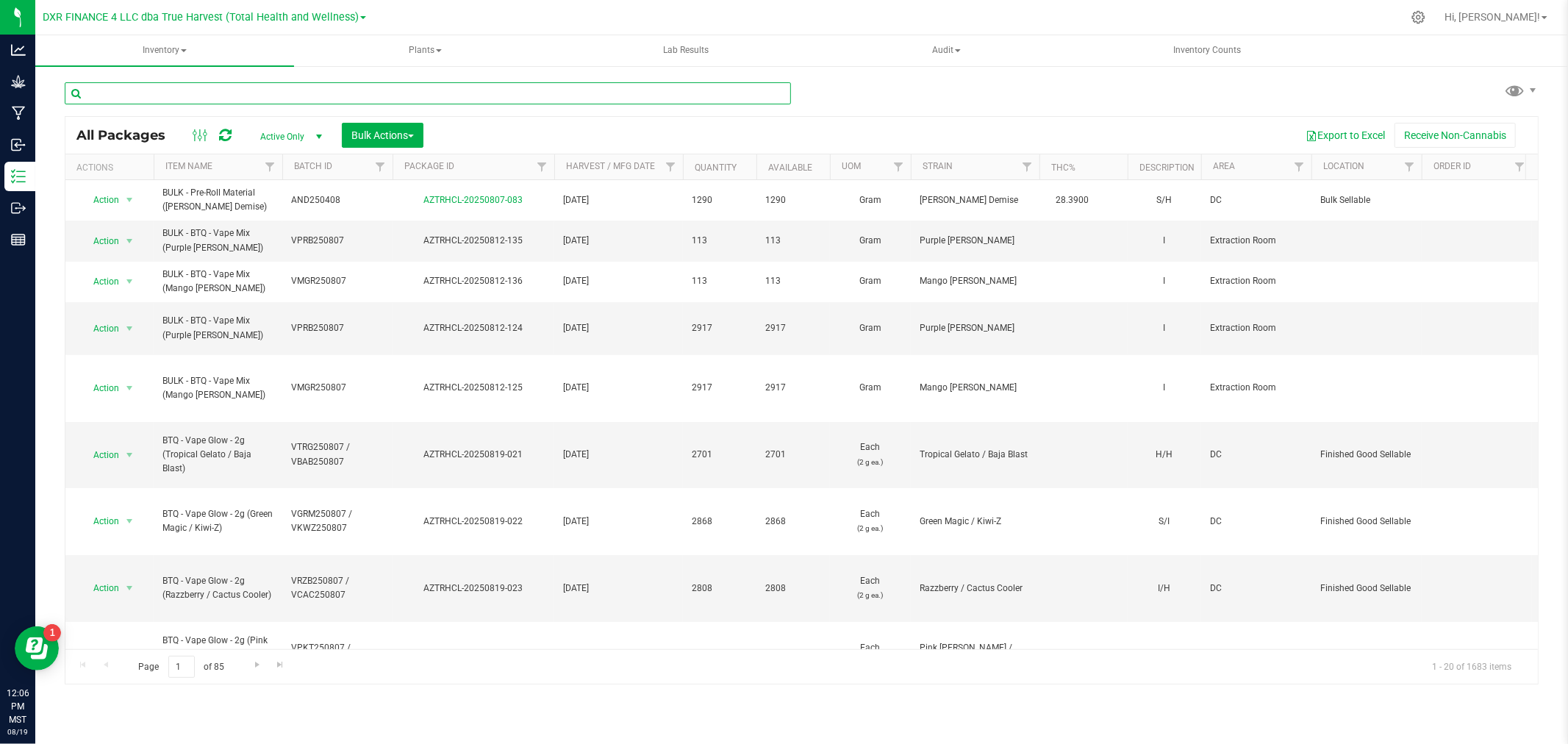
click at [344, 91] on input "text" at bounding box center [428, 93] width 726 height 22
paste input "BULK - BTQ - Vape Mix (Purple [PERSON_NAME])"
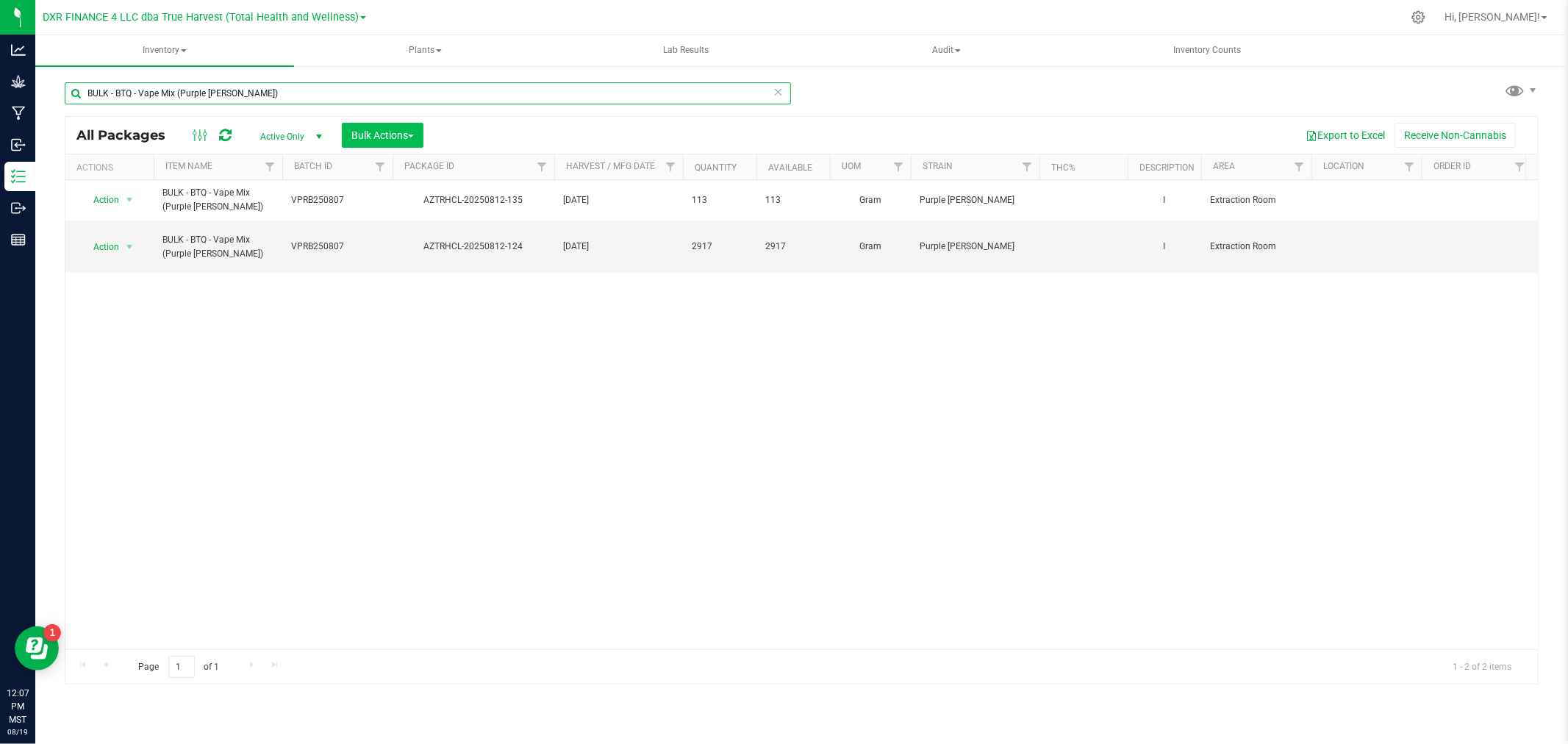
type input "BULK - BTQ - Vape Mix (Purple [PERSON_NAME])"
click at [395, 135] on span "Bulk Actions" at bounding box center [383, 135] width 62 height 12
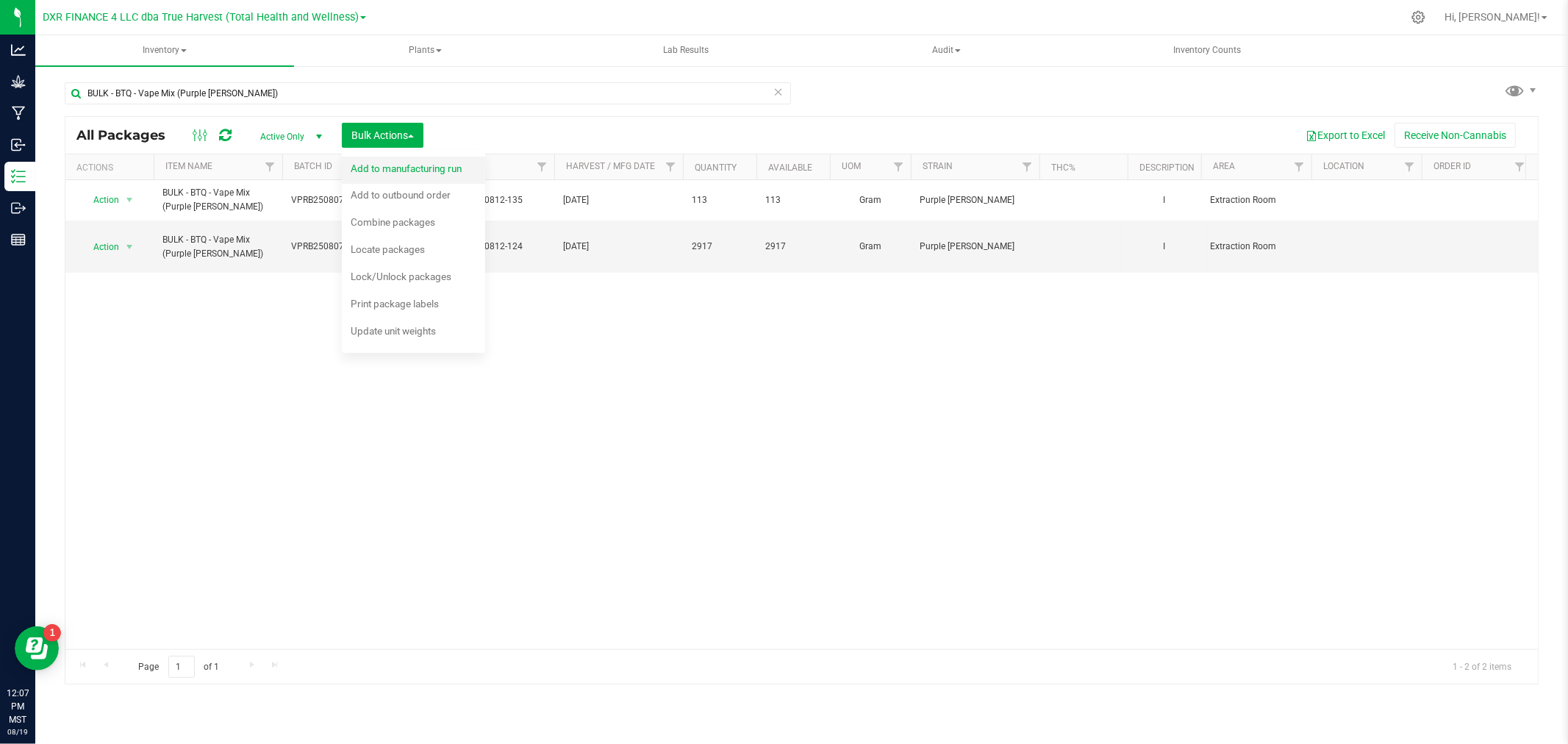
click at [399, 166] on span "Add to manufacturing run" at bounding box center [406, 168] width 111 height 12
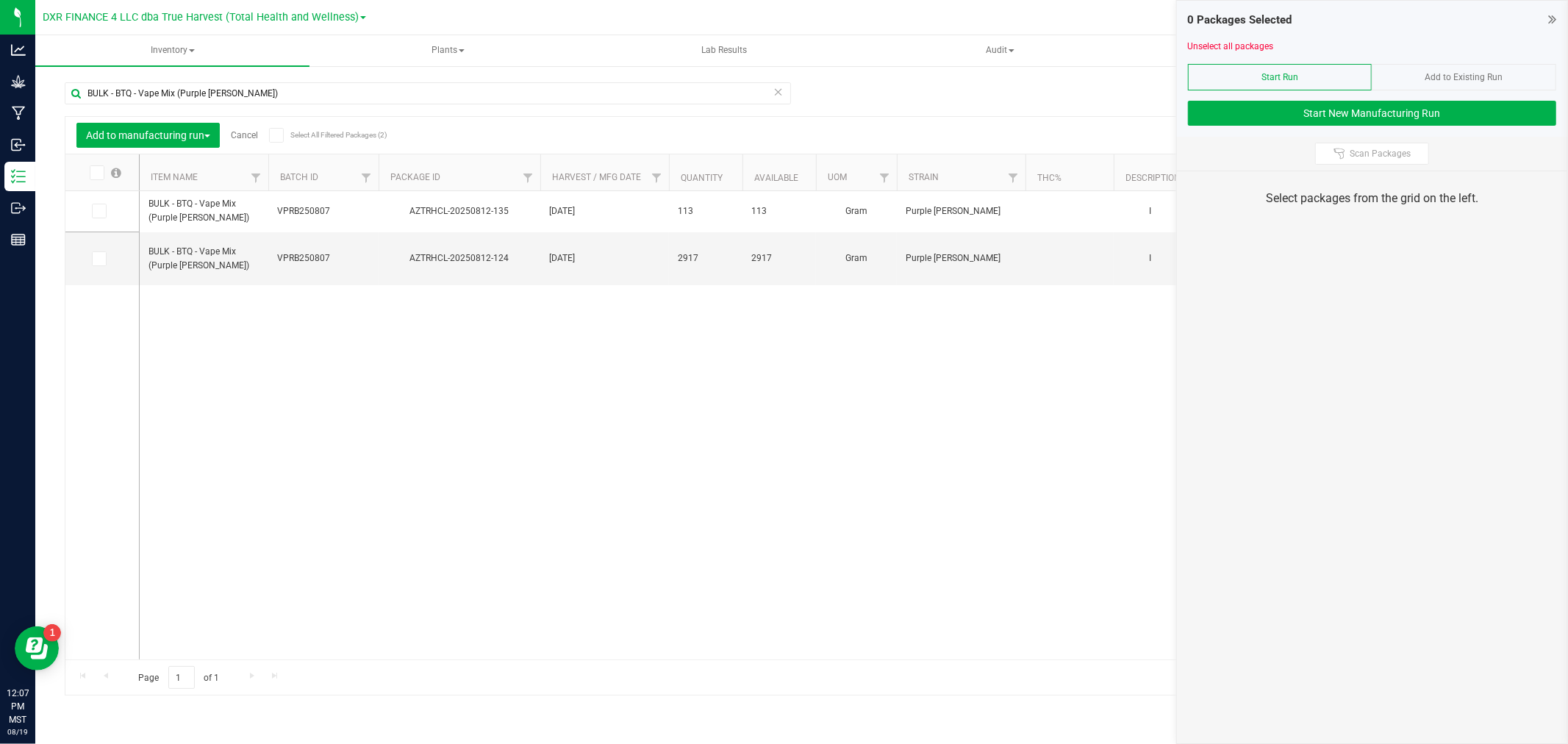
click at [99, 178] on span at bounding box center [97, 172] width 14 height 14
click at [0, 0] on input "checkbox" at bounding box center [0, 0] width 0 height 0
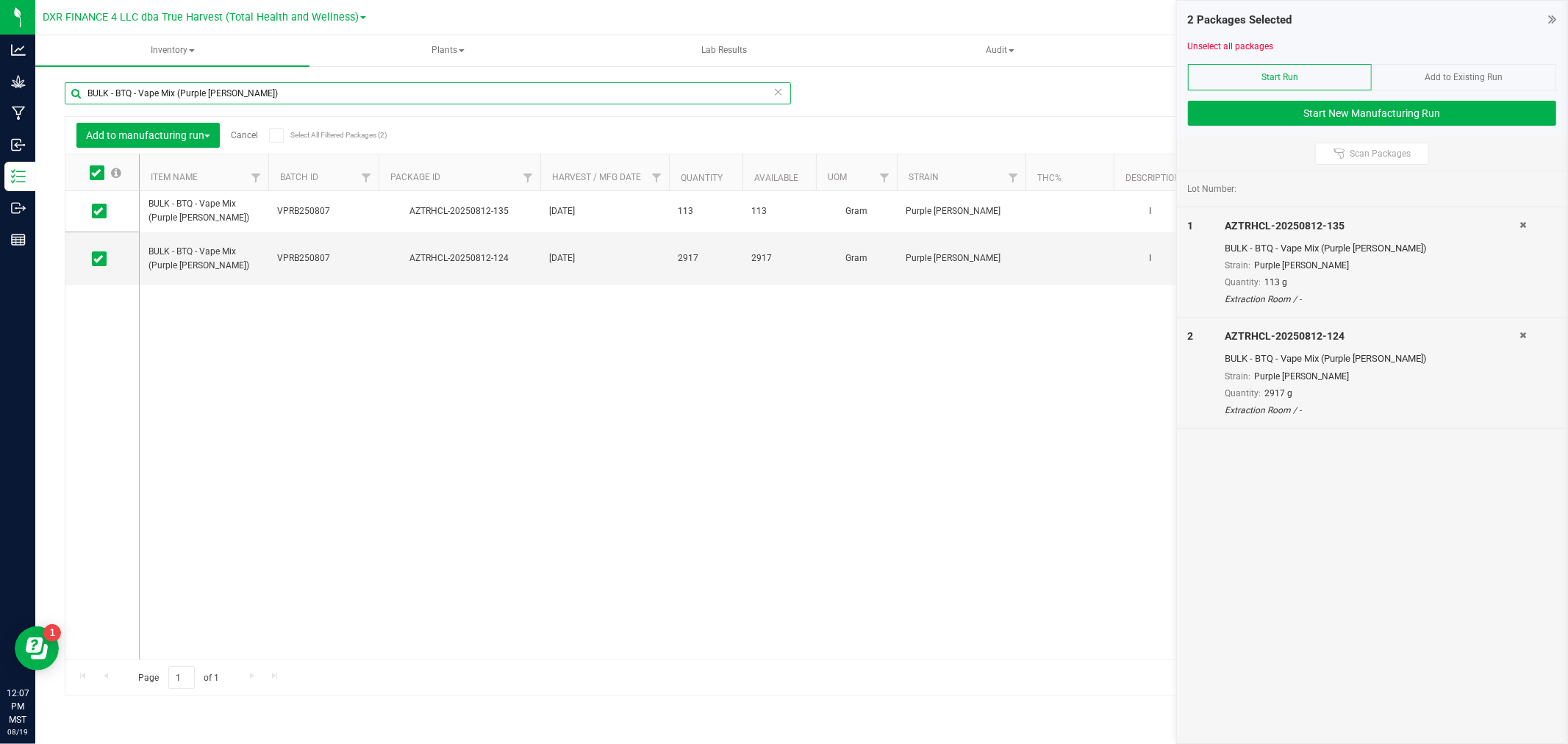
click at [171, 94] on input "BULK - BTQ - Vape Mix (Purple [PERSON_NAME])" at bounding box center [428, 93] width 726 height 22
paste input "Mango [PERSON_NAME]"
type input "BULK - BTQ - Vape Mix (Mango [PERSON_NAME])"
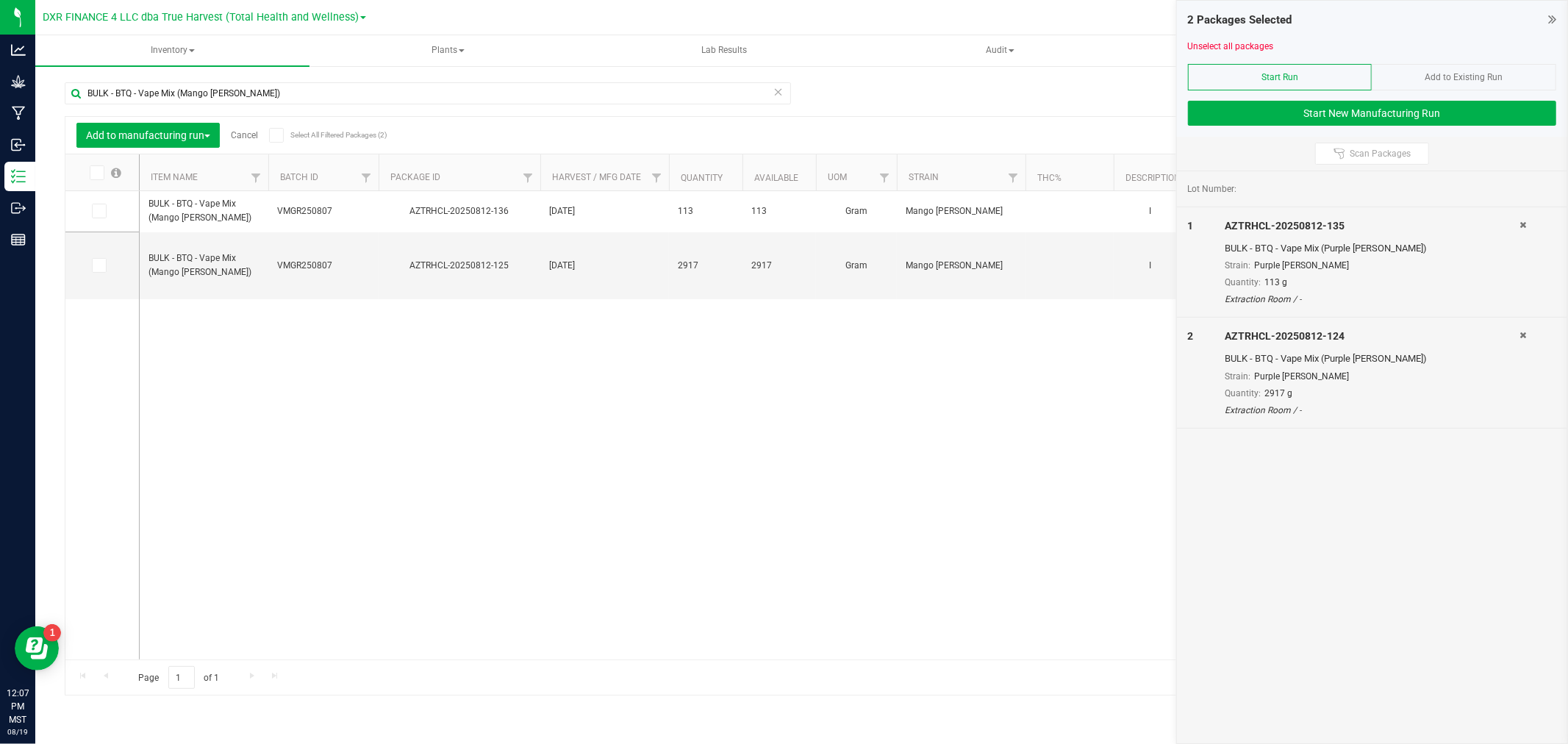
click at [98, 173] on icon at bounding box center [95, 173] width 10 height 0
click at [0, 0] on input "checkbox" at bounding box center [0, 0] width 0 height 0
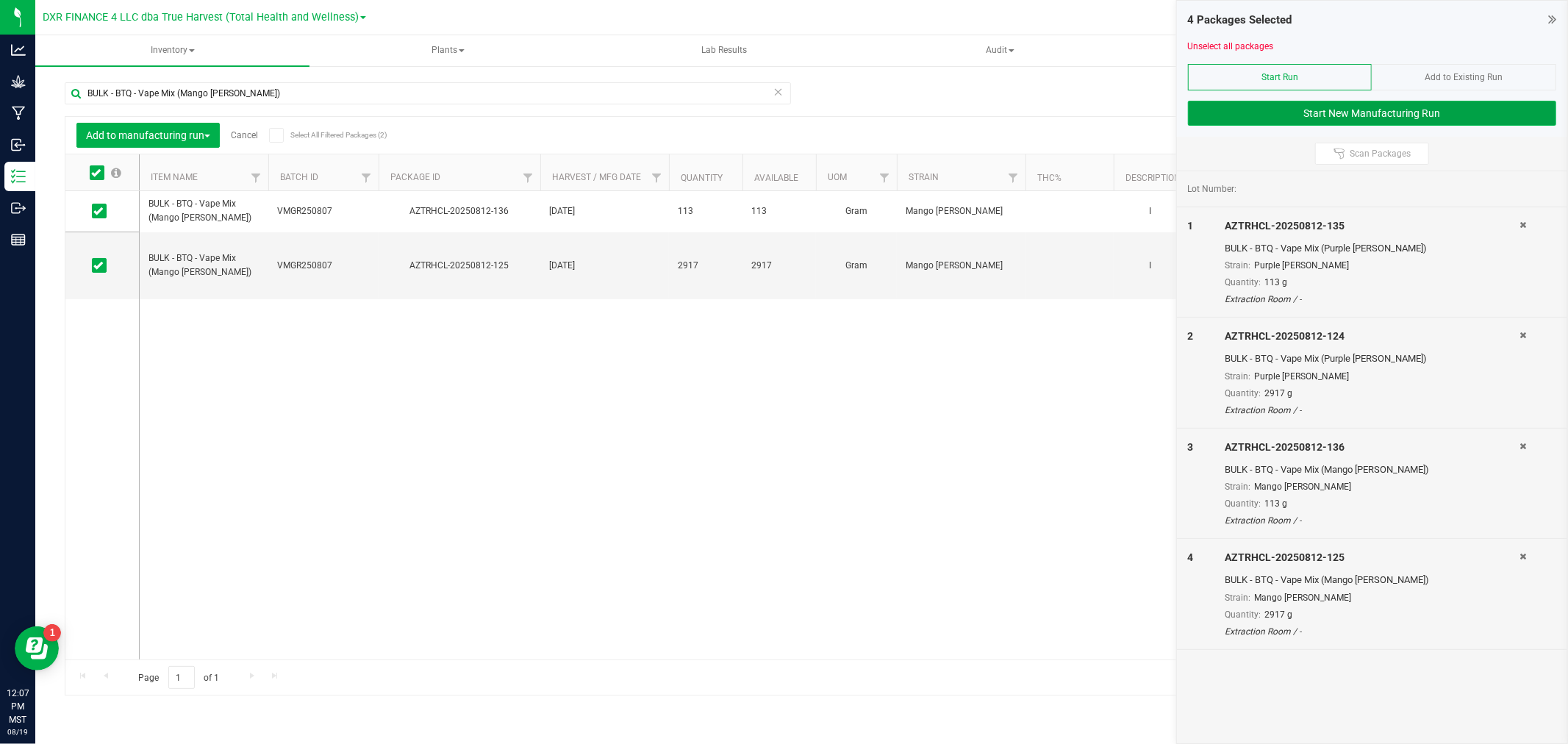
click at [1338, 112] on button "Start New Manufacturing Run" at bounding box center [1372, 113] width 368 height 25
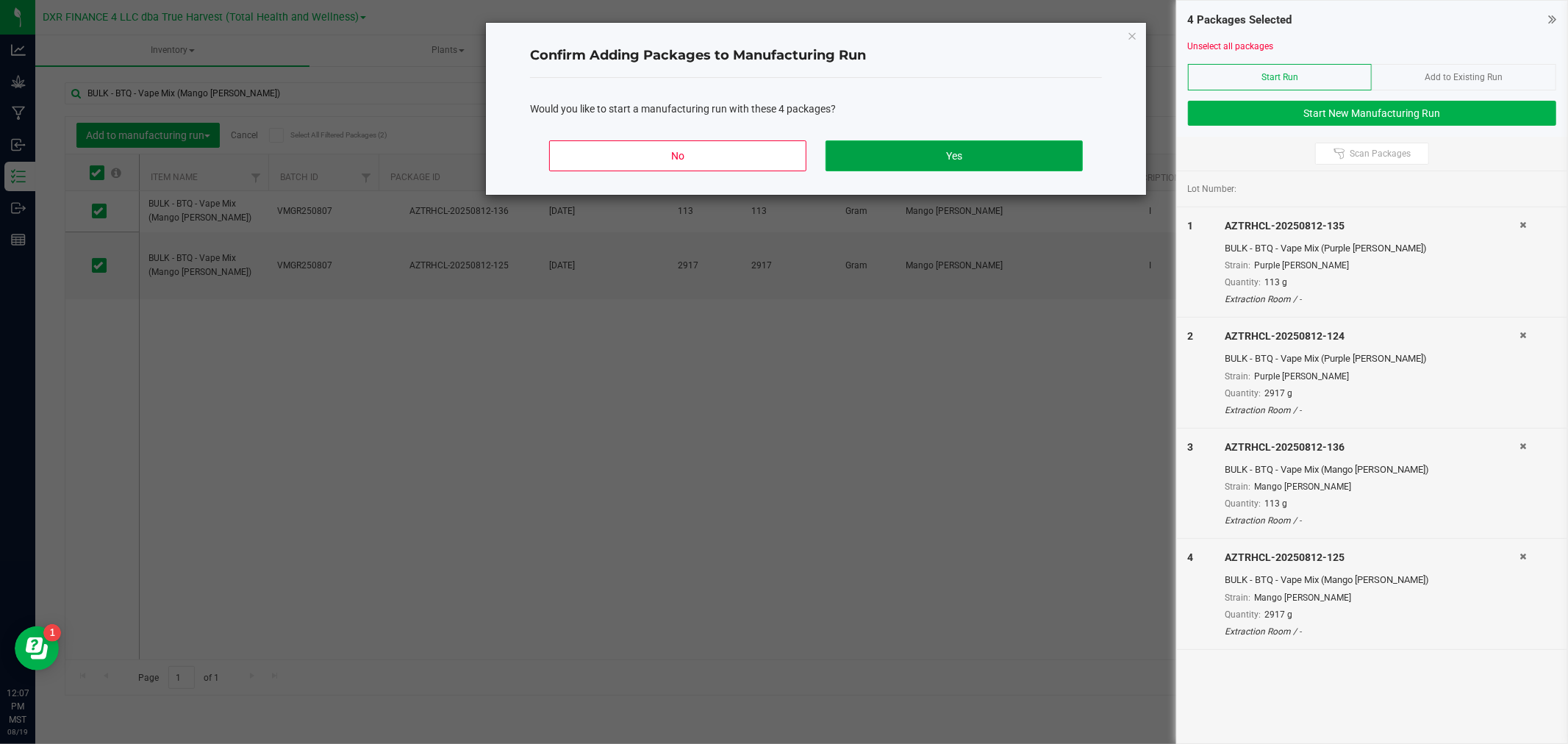
click at [879, 145] on button "Yes" at bounding box center [953, 155] width 257 height 31
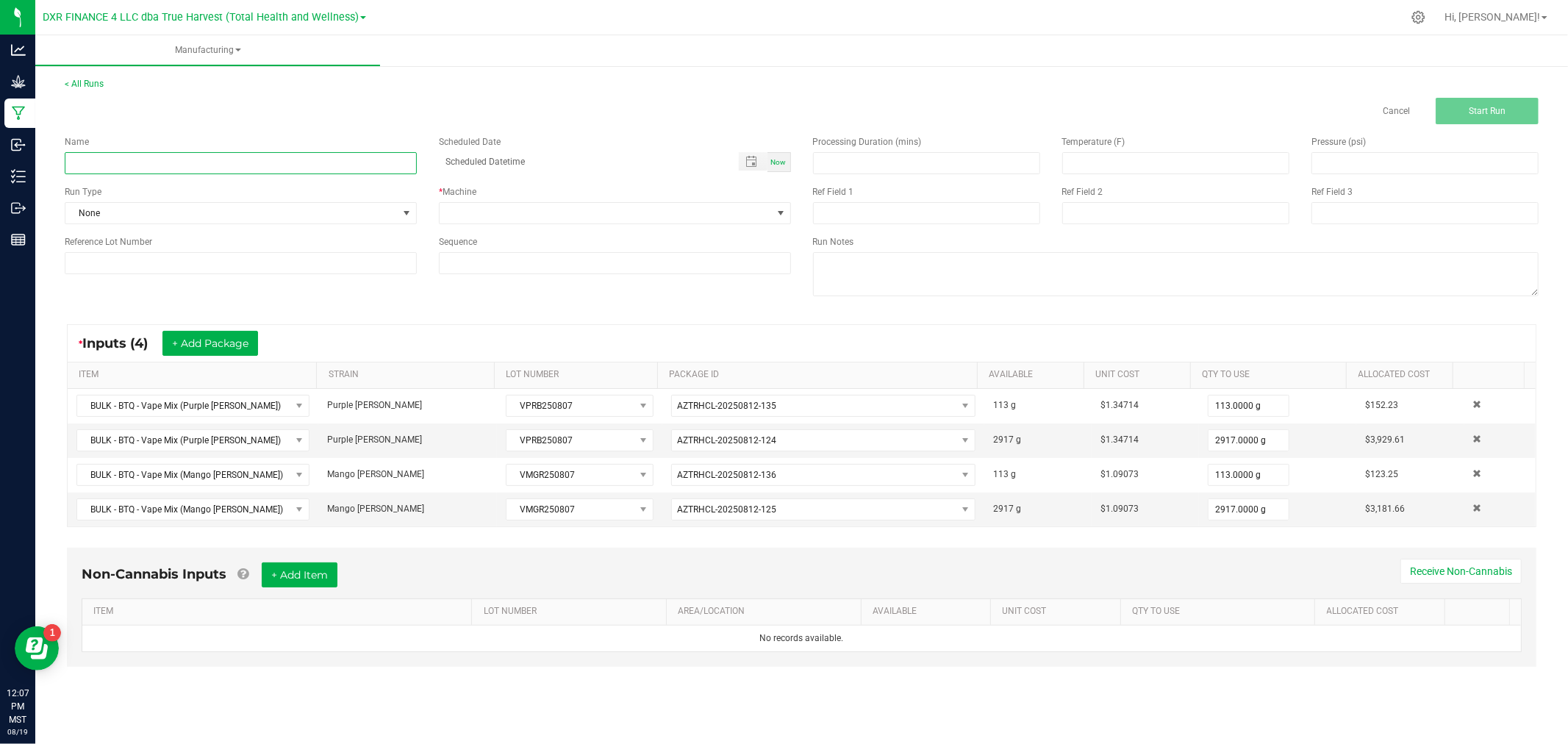
click at [291, 166] on input at bounding box center [241, 163] width 352 height 22
paste input "BTQ - Glow 2g -"
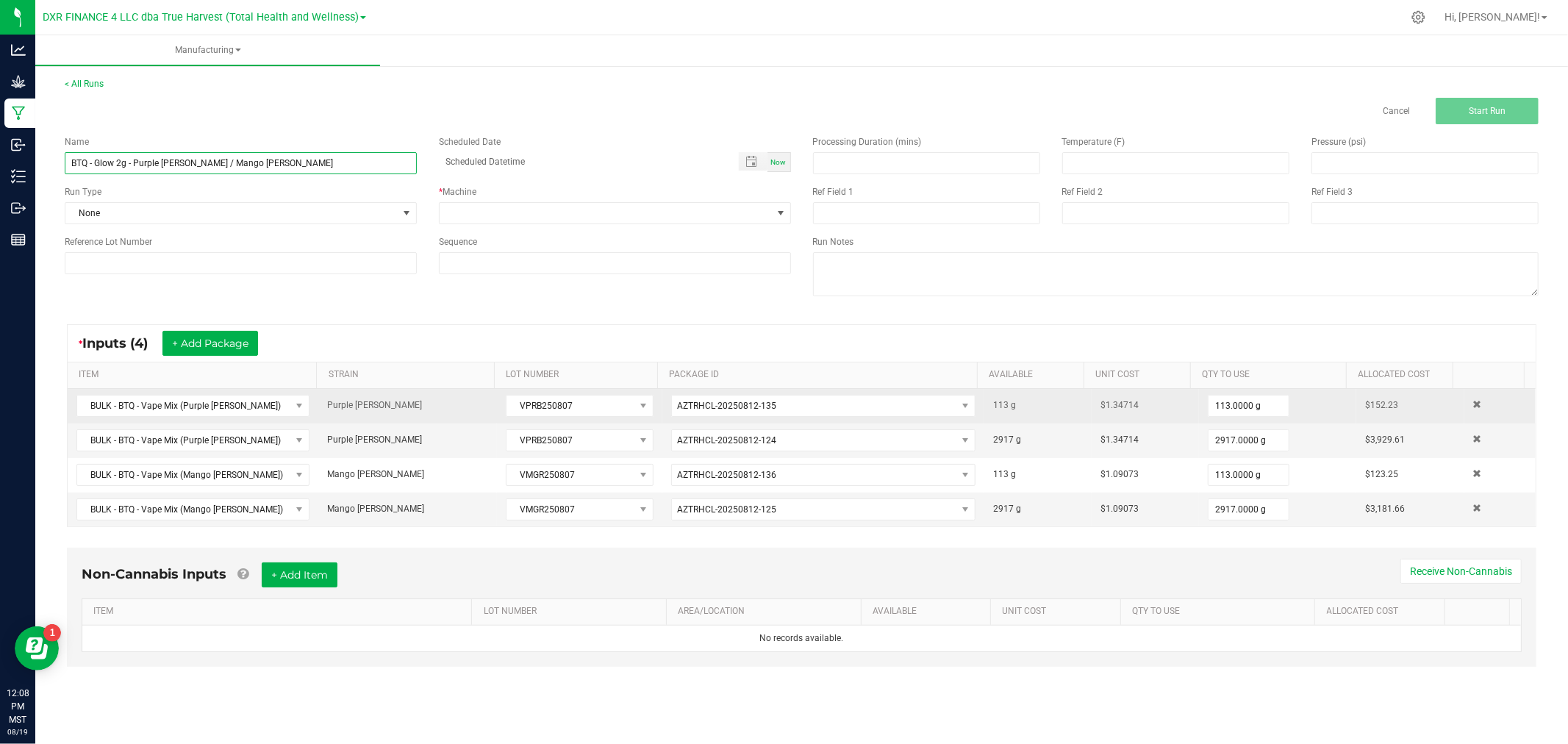
type input "BTQ - Glow 2g - Purple [PERSON_NAME] / Mango [PERSON_NAME]"
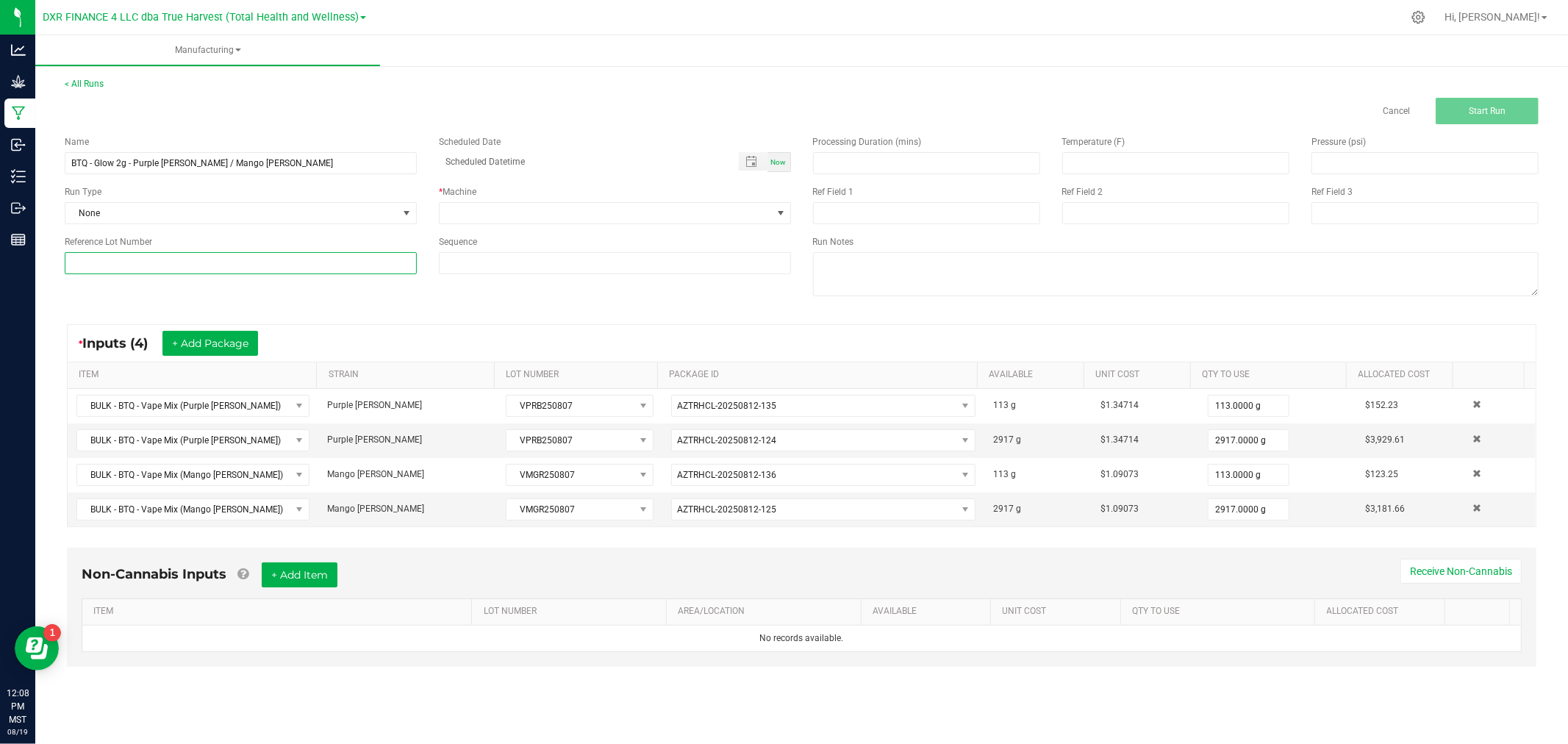
click at [129, 274] on input at bounding box center [241, 263] width 352 height 22
paste input "VPRB250807"
click at [247, 263] on input "VPRB250807 /" at bounding box center [241, 263] width 352 height 22
paste input "VMGR250807"
drag, startPoint x: 210, startPoint y: 269, endPoint x: 62, endPoint y: 268, distance: 148.0
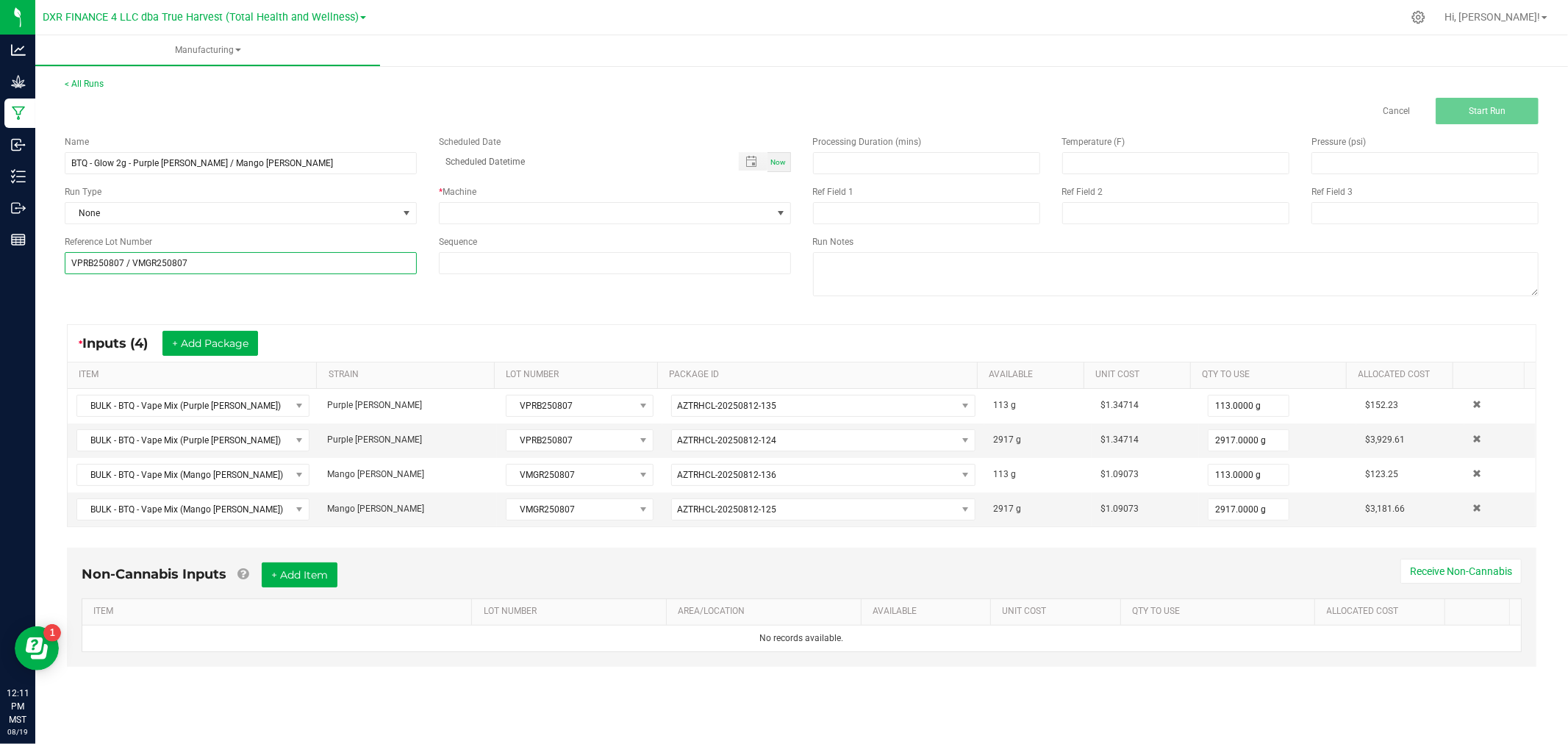
click at [62, 268] on div "Reference Lot Number VPRB250807 / VMGR250807" at bounding box center [240, 255] width 374 height 39
type input "VPRB250807 / VMGR250807"
click at [608, 213] on span at bounding box center [606, 212] width 332 height 21
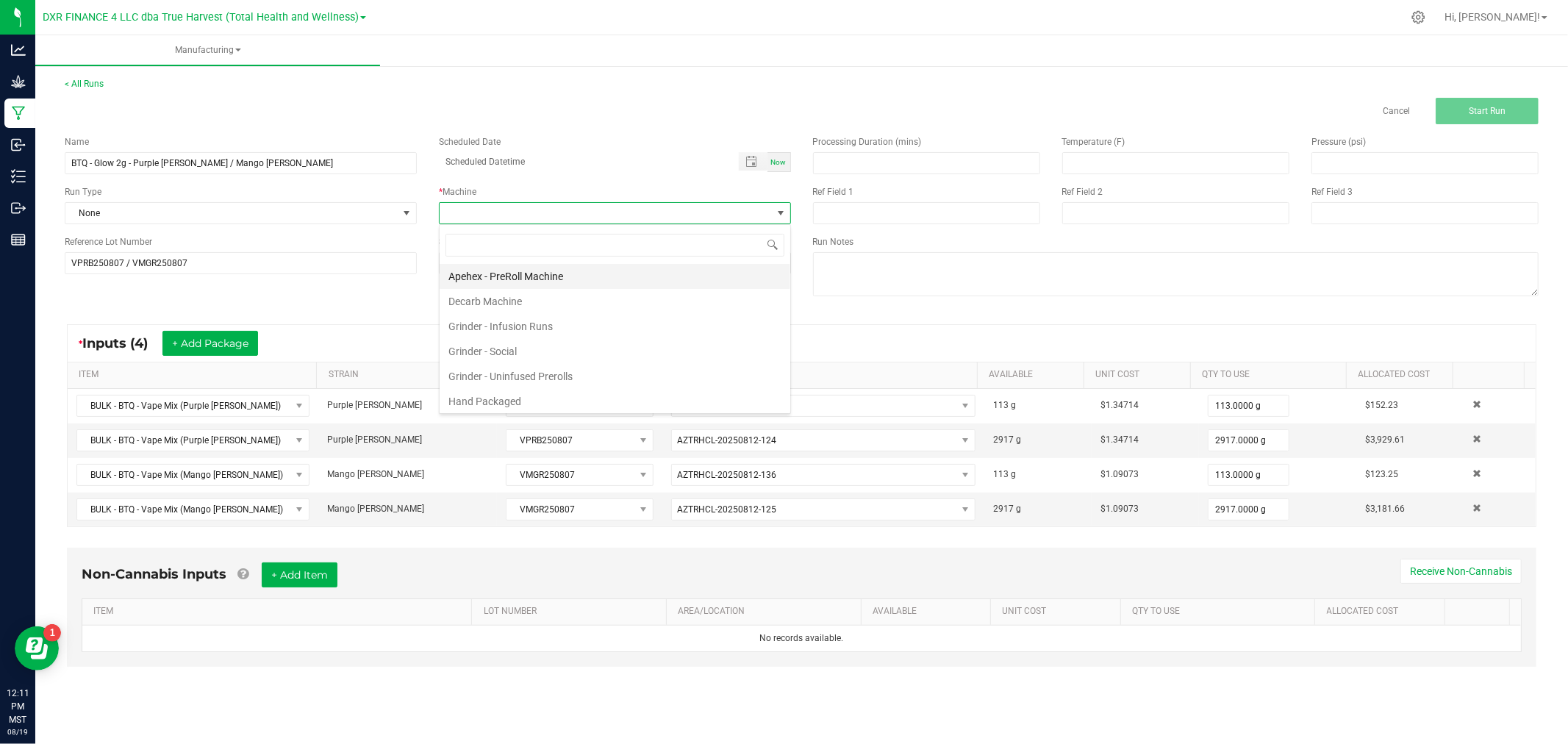
scroll to position [22, 351]
click at [494, 400] on li "Hand Packaged" at bounding box center [615, 401] width 351 height 25
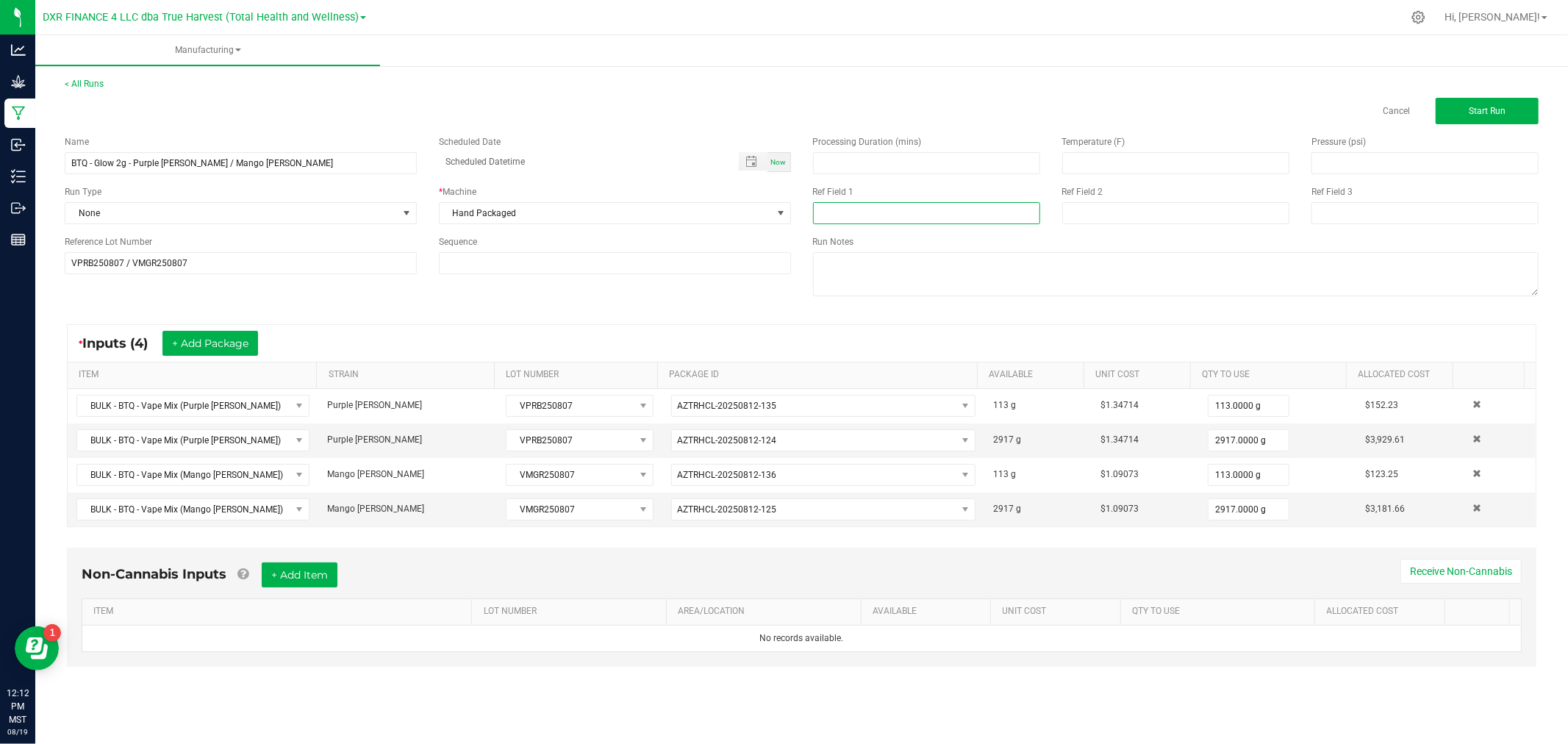
click at [909, 220] on input at bounding box center [926, 213] width 227 height 22
paste input "Boutiq Glow Vape Cart 2g"
type input "Boutiq Glow Vape Cart 2g"
click at [1128, 207] on input at bounding box center [1176, 213] width 227 height 22
type input "[DATE]"
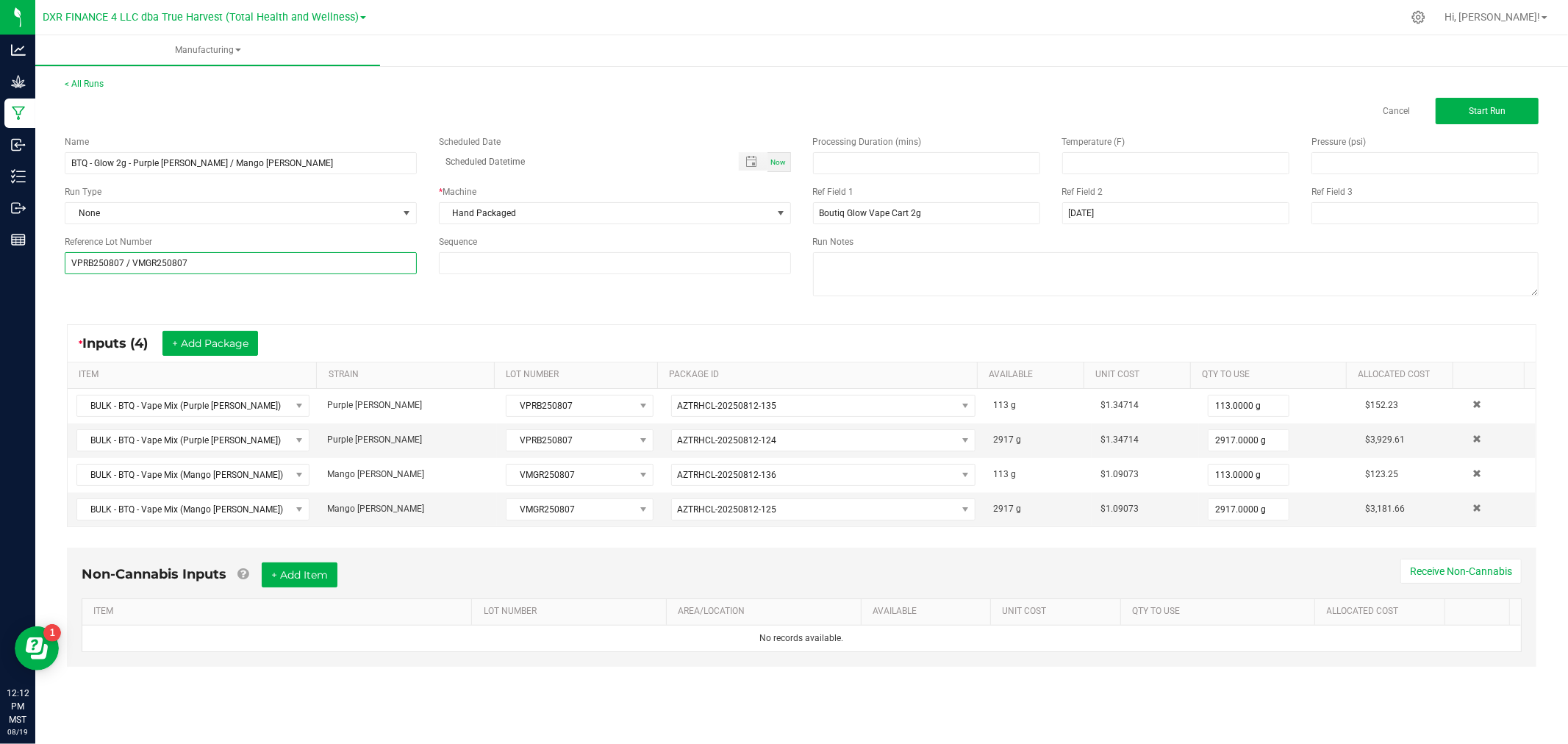
drag, startPoint x: 282, startPoint y: 262, endPoint x: 53, endPoint y: 265, distance: 229.0
click at [54, 265] on div "Reference Lot Number VPRB250807 / VMGR250807" at bounding box center [240, 255] width 374 height 39
click at [1459, 103] on button "Start Run" at bounding box center [1486, 112] width 103 height 27
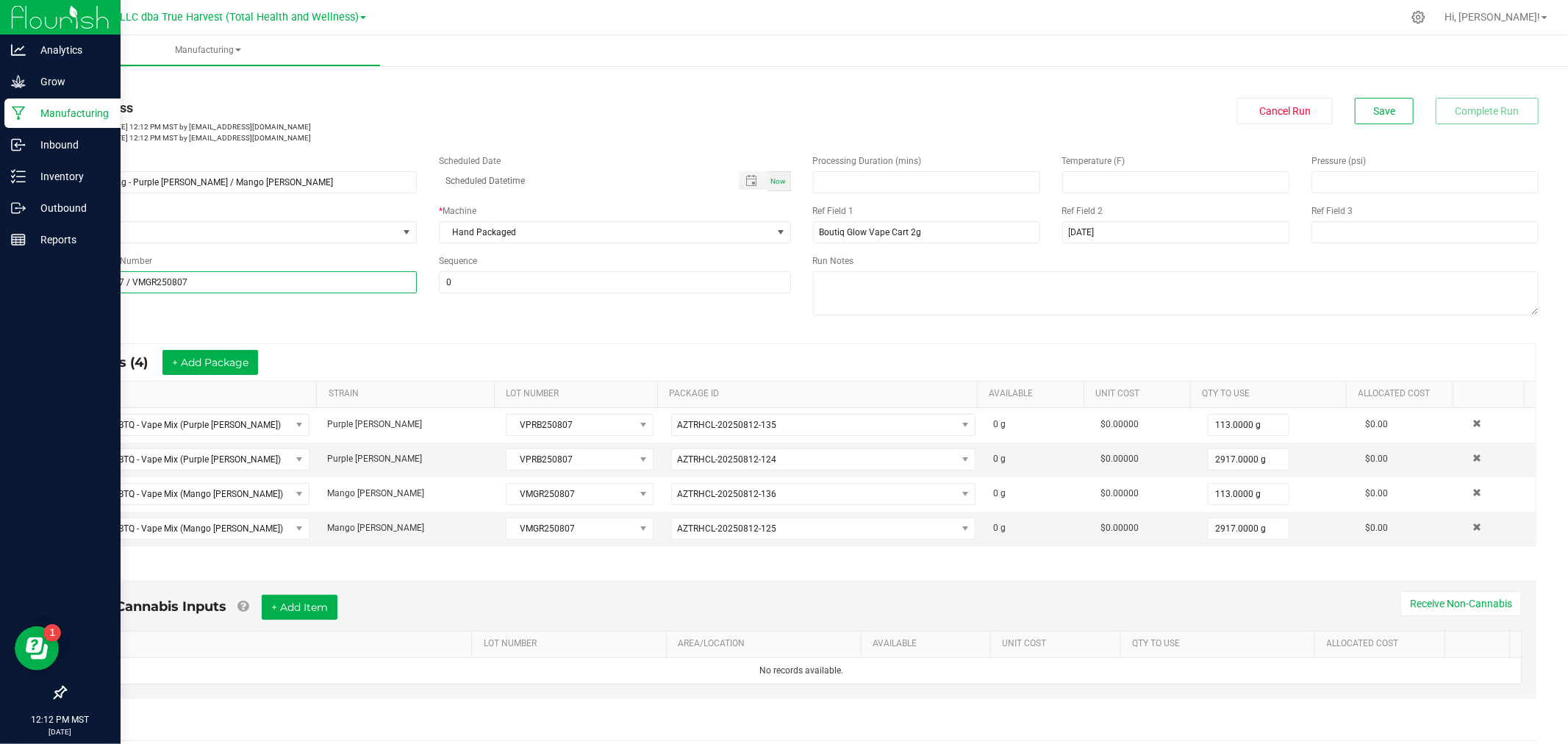
drag, startPoint x: 268, startPoint y: 282, endPoint x: 13, endPoint y: 285, distance: 255.0
click at [13, 285] on div "Analytics Grow Manufacturing Inbound Inventory Outbound Reports 12:12 PM MST [D…" at bounding box center [784, 372] width 1568 height 744
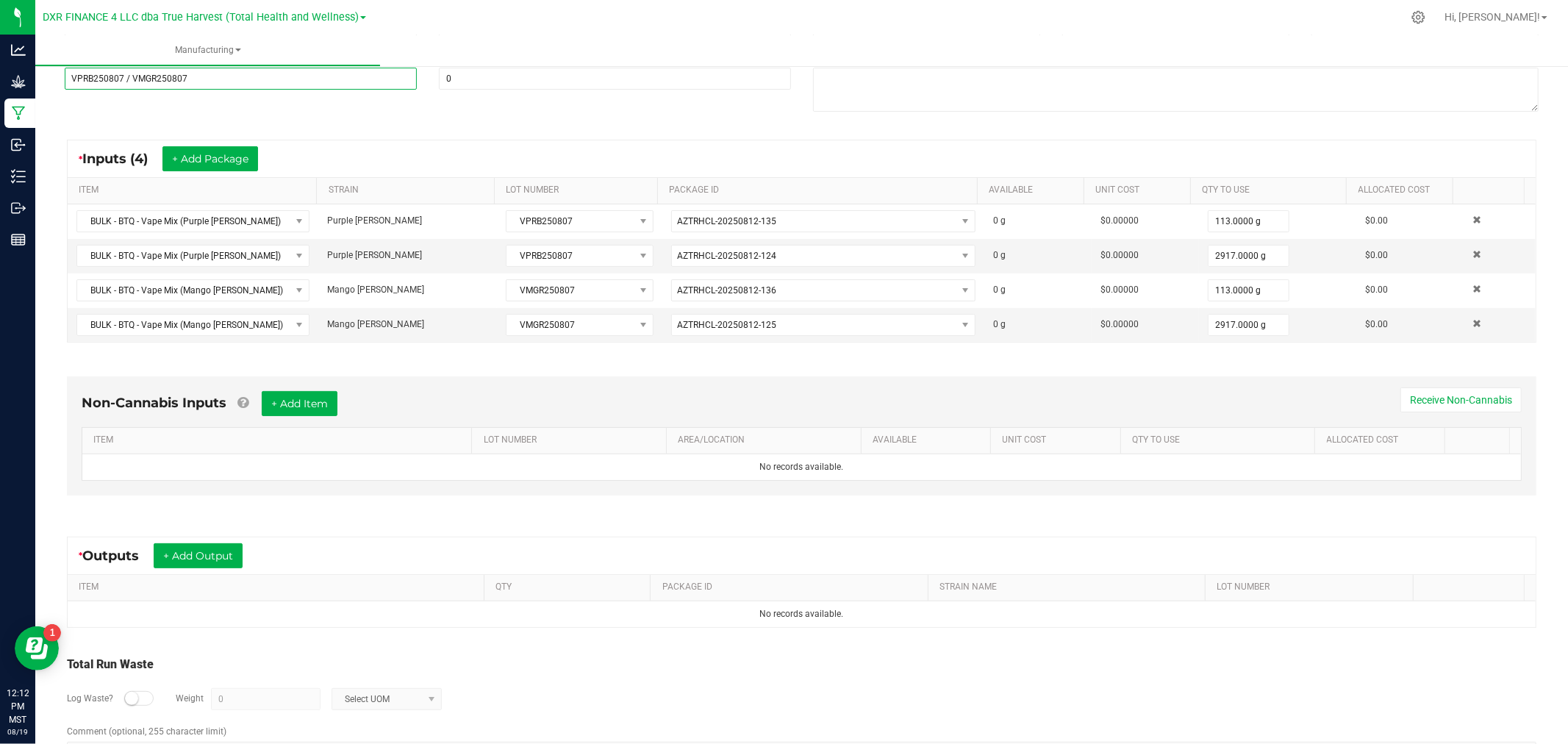
scroll to position [244, 0]
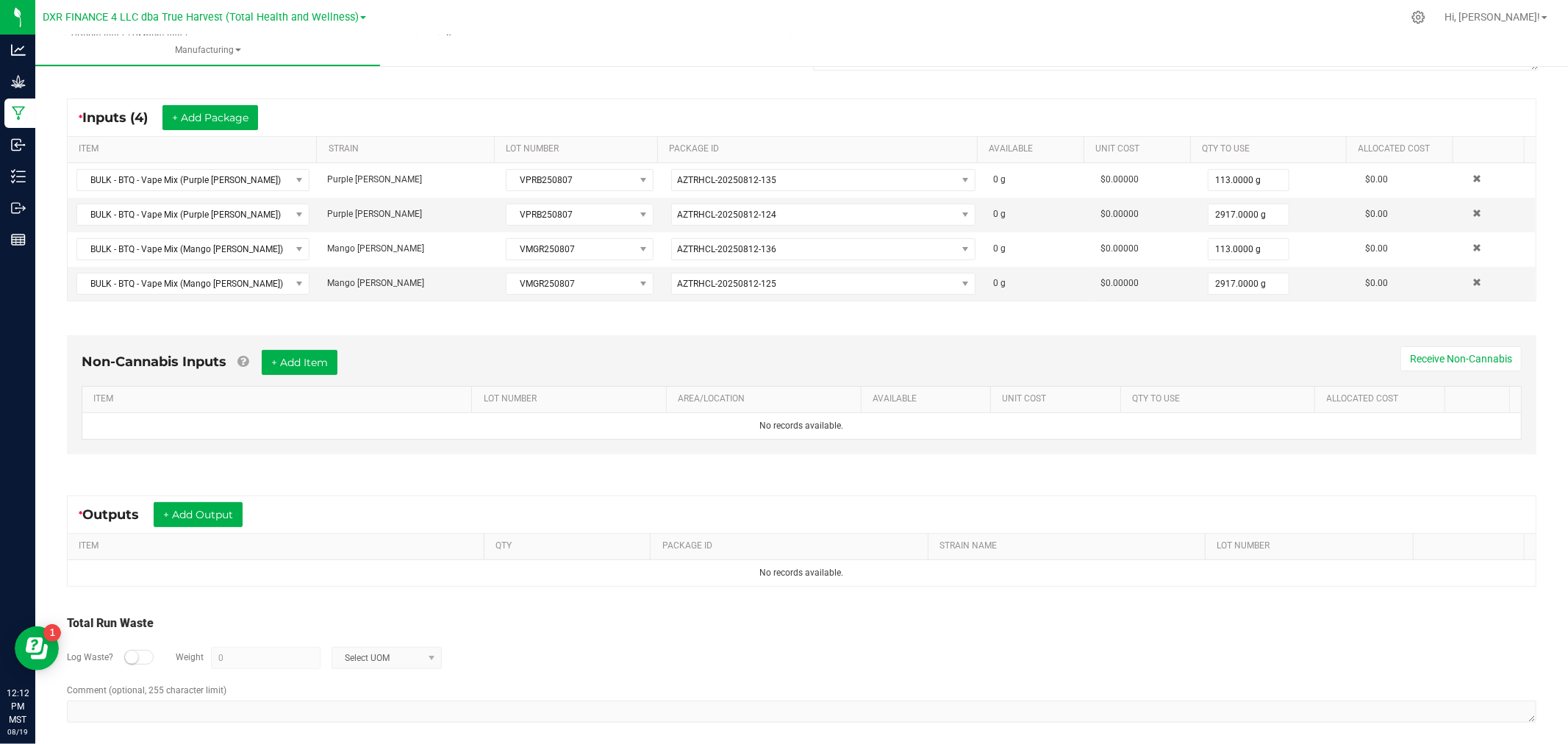
click at [140, 508] on span "Outputs" at bounding box center [118, 515] width 71 height 16
click at [178, 517] on button "+ Add Output" at bounding box center [198, 515] width 89 height 25
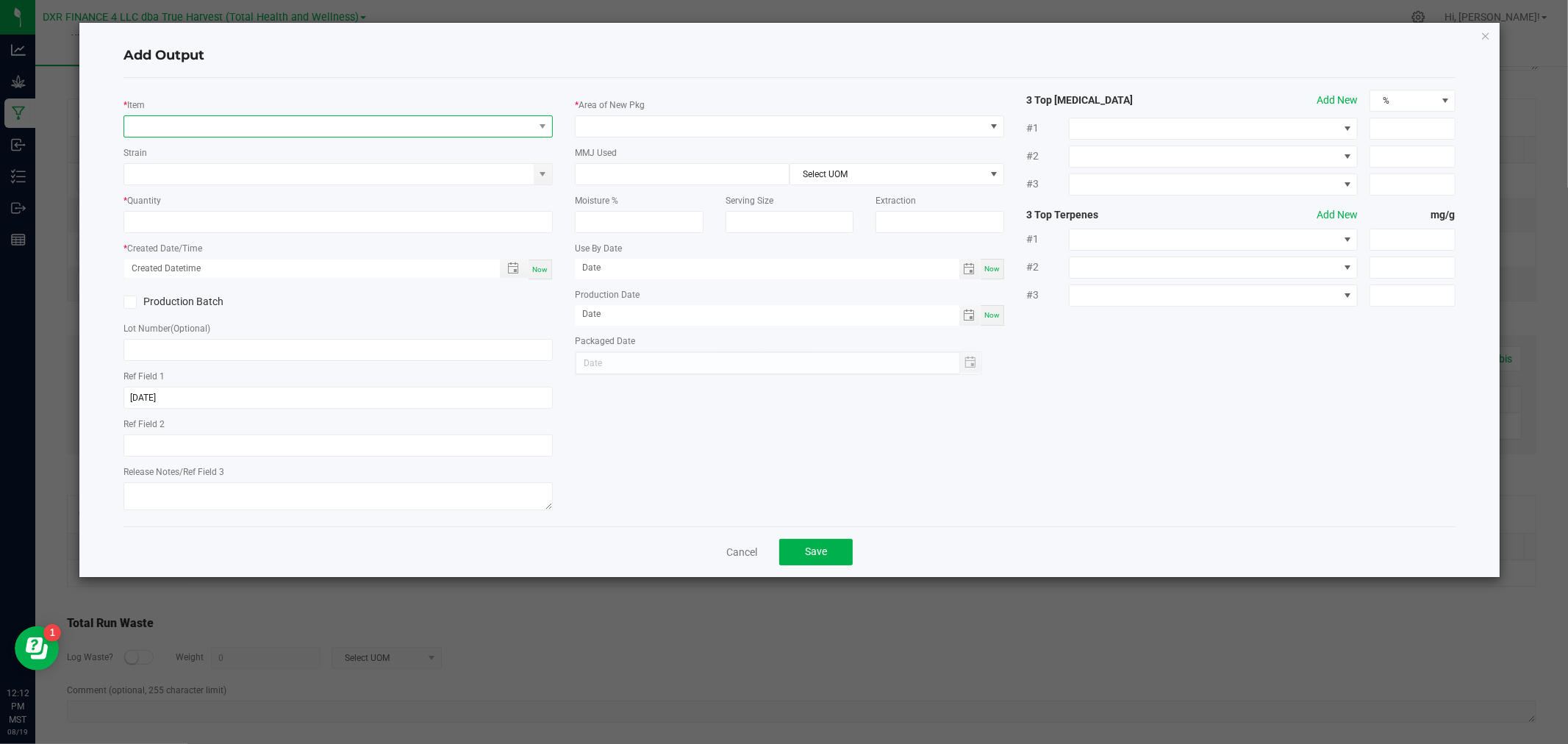
click at [283, 129] on span "NO DATA FOUND" at bounding box center [328, 126] width 409 height 21
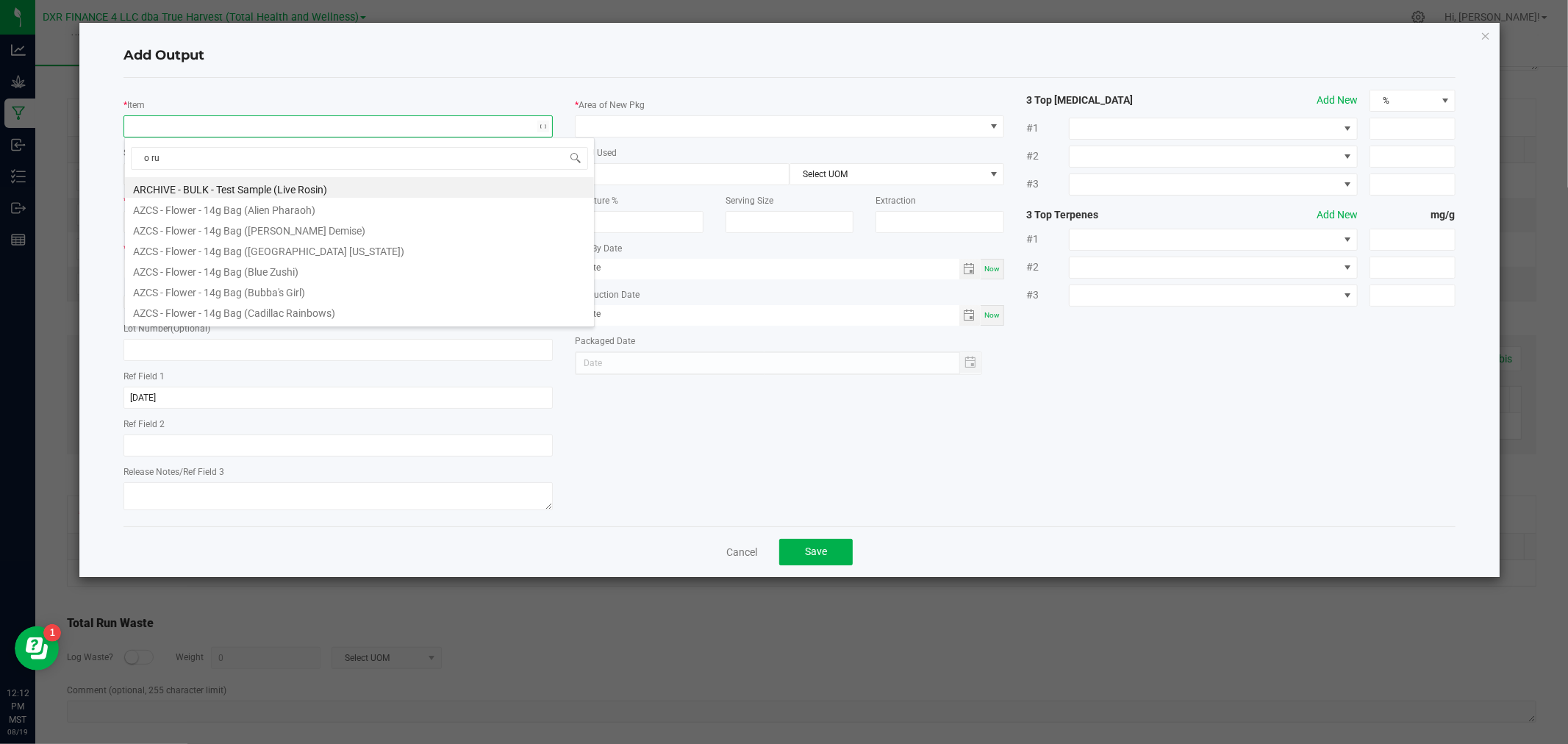
type input "o run"
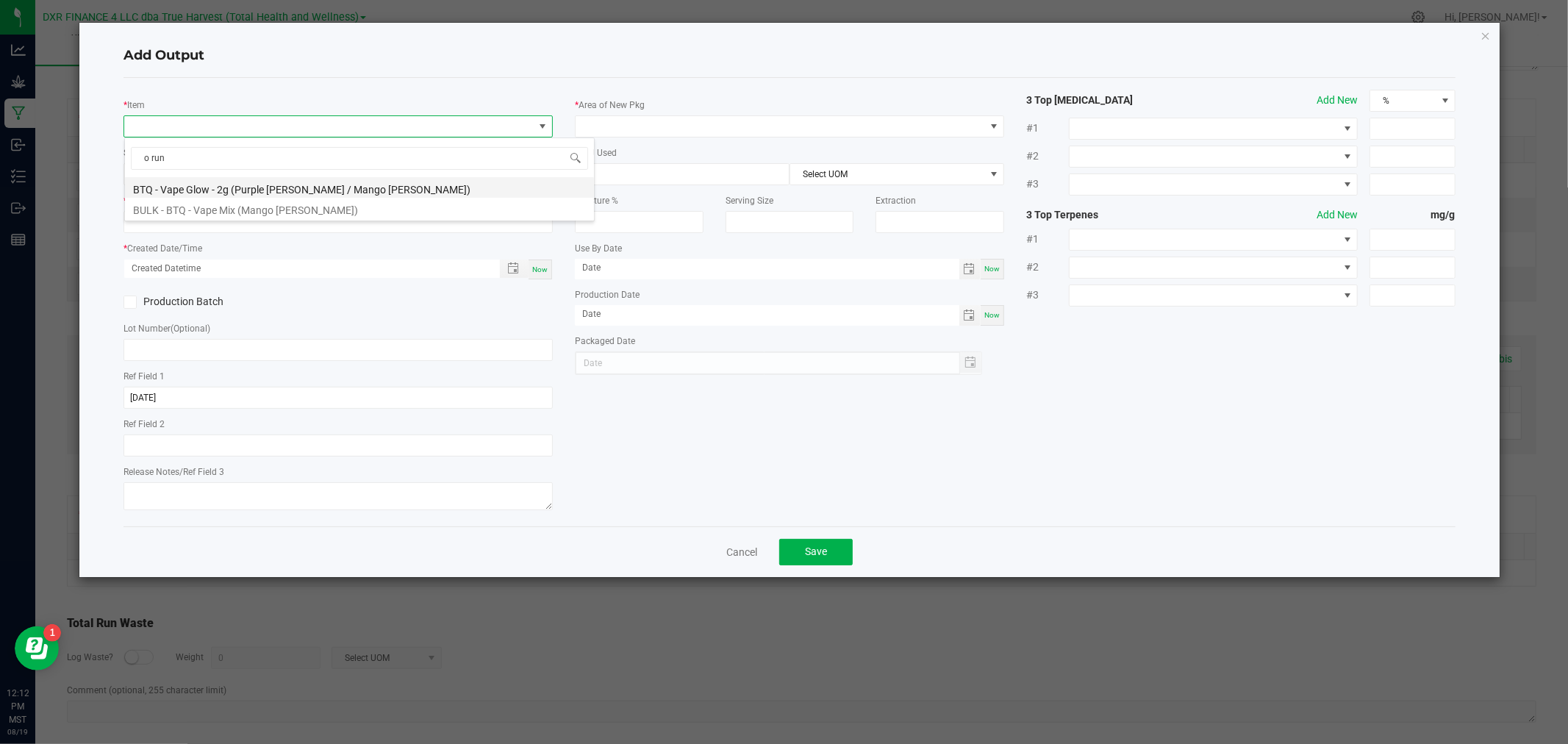
click at [299, 186] on li "BTQ - Vape Glow - 2g (Purple [PERSON_NAME] / Mango [PERSON_NAME])" at bounding box center [359, 187] width 469 height 21
type input "0 ea"
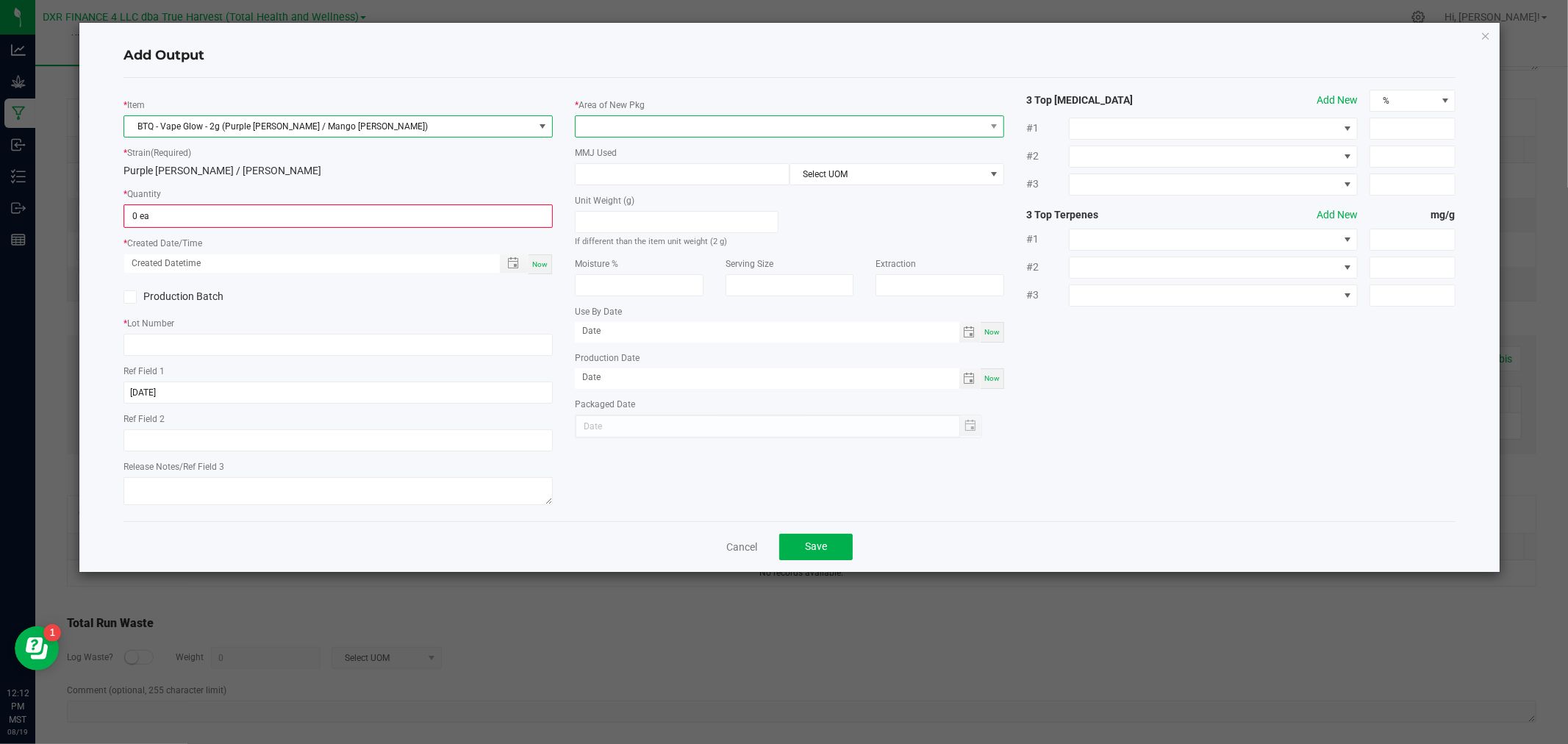
click at [591, 118] on span at bounding box center [780, 126] width 409 height 21
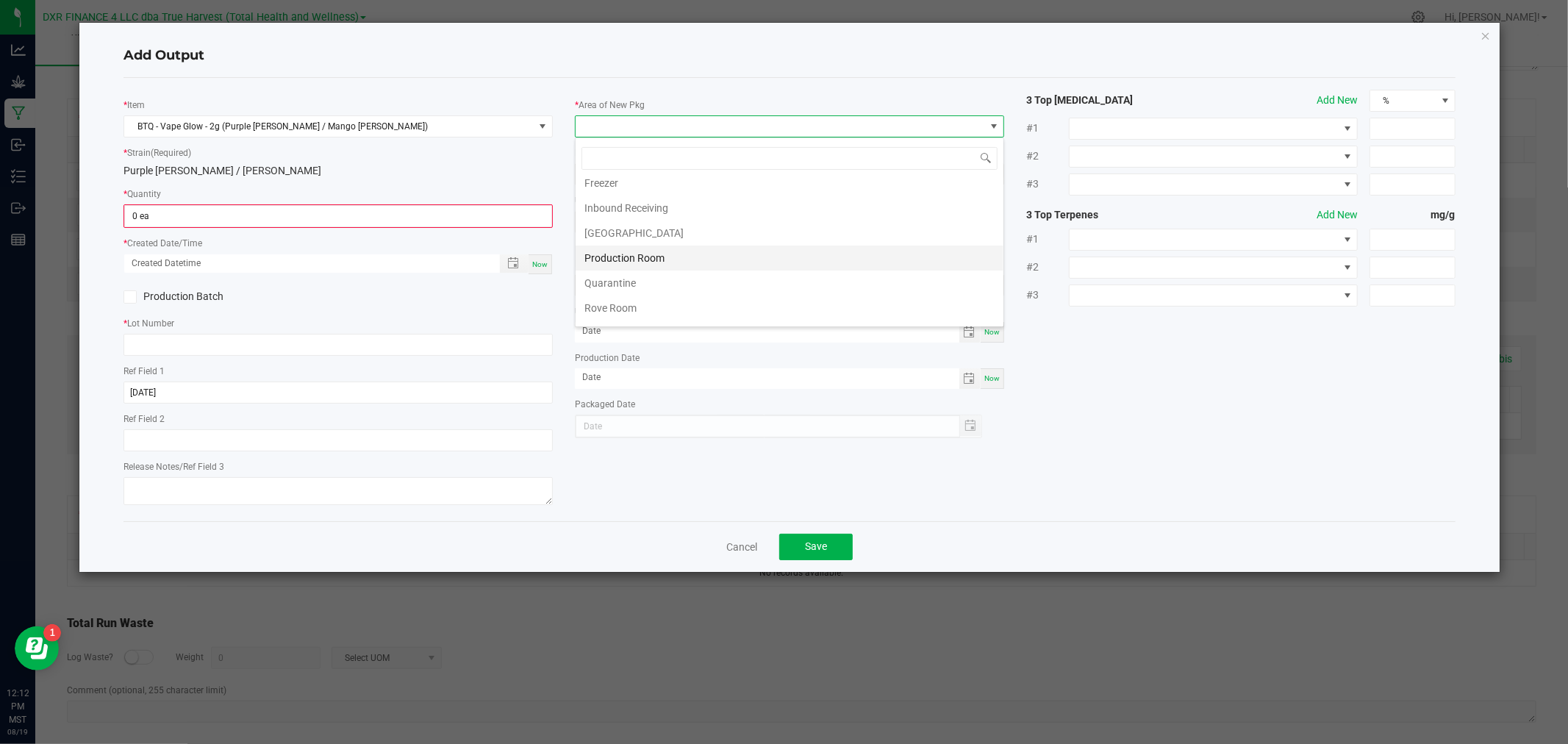
scroll to position [0, 0]
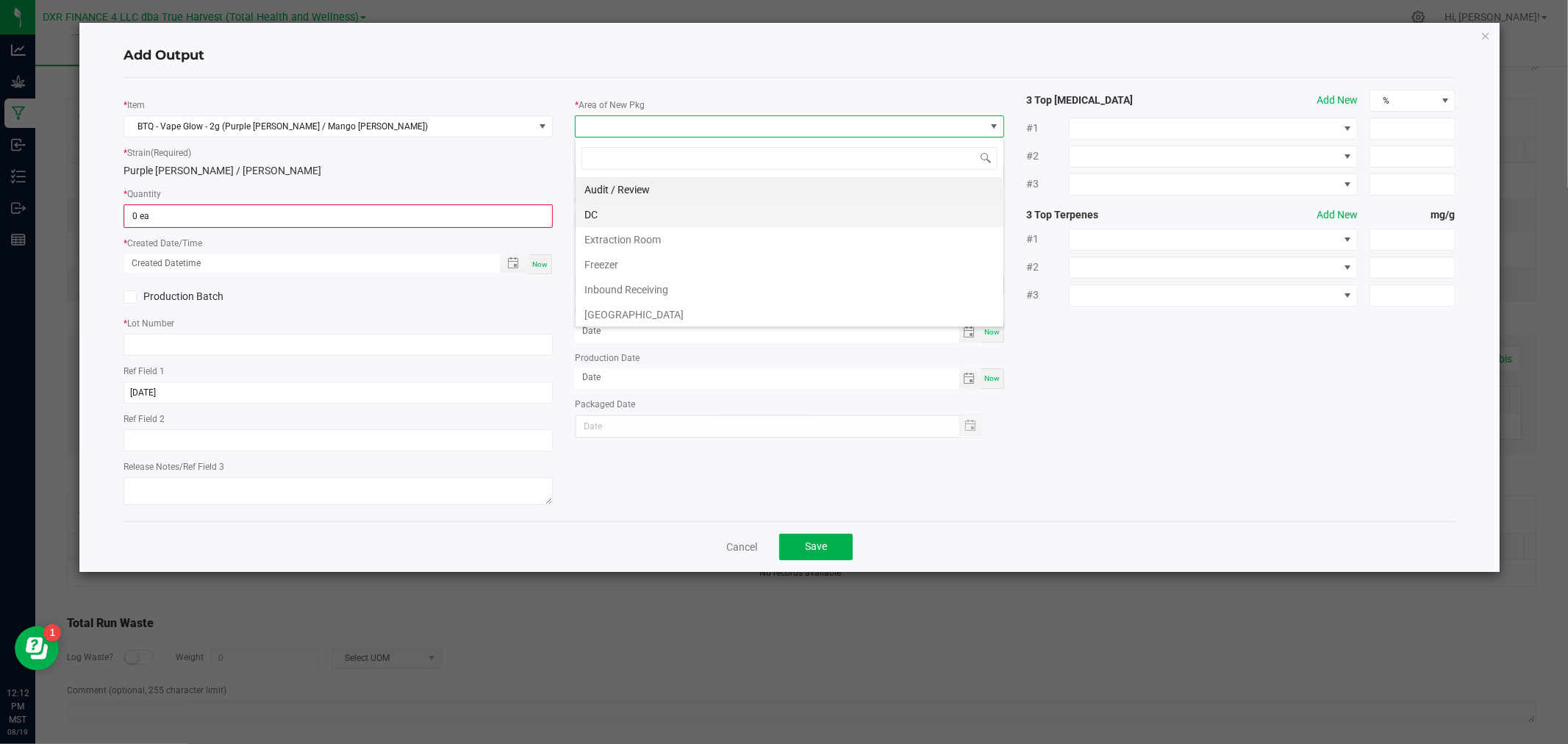
click at [615, 215] on li "DC" at bounding box center [789, 215] width 428 height 25
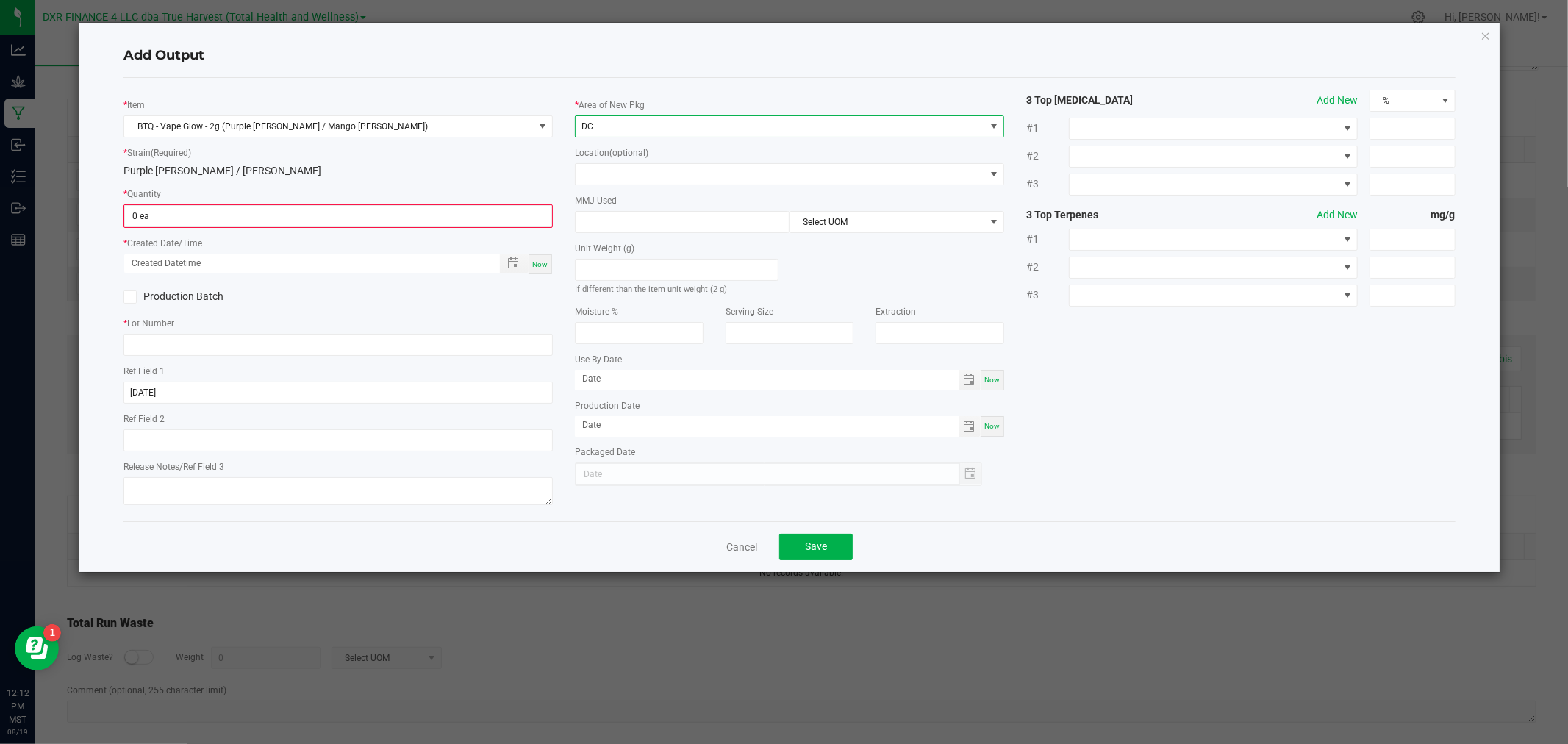
click at [615, 201] on label "MMJ Used" at bounding box center [595, 201] width 42 height 13
click at [613, 188] on div "* Area of New Pkg DC Location (optional) MMJ Used Select UOM Unit Weight (g) If…" at bounding box center [789, 288] width 451 height 396
click at [612, 178] on span at bounding box center [780, 174] width 409 height 21
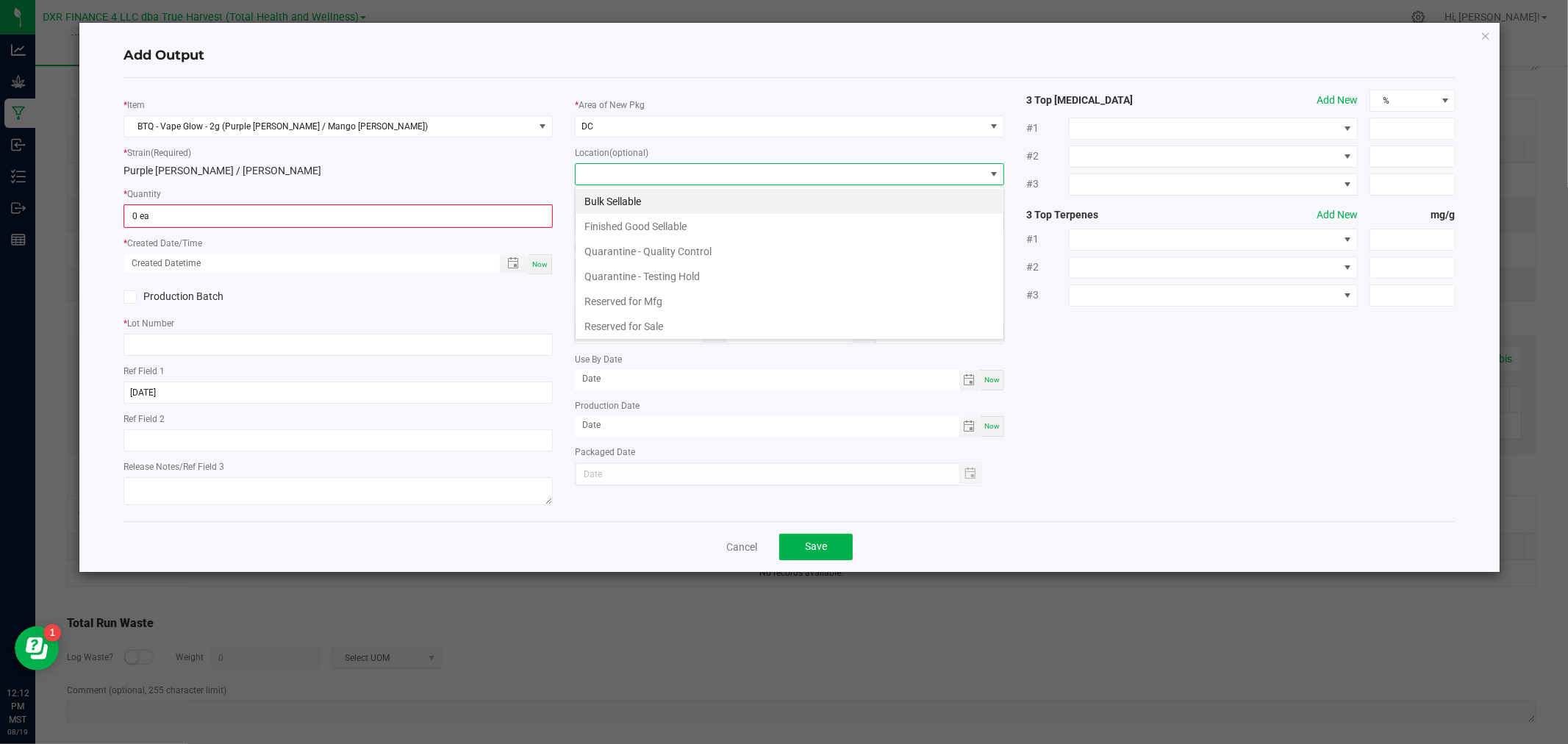
scroll to position [22, 429]
click at [636, 226] on li "Finished Good Sellable" at bounding box center [789, 227] width 428 height 25
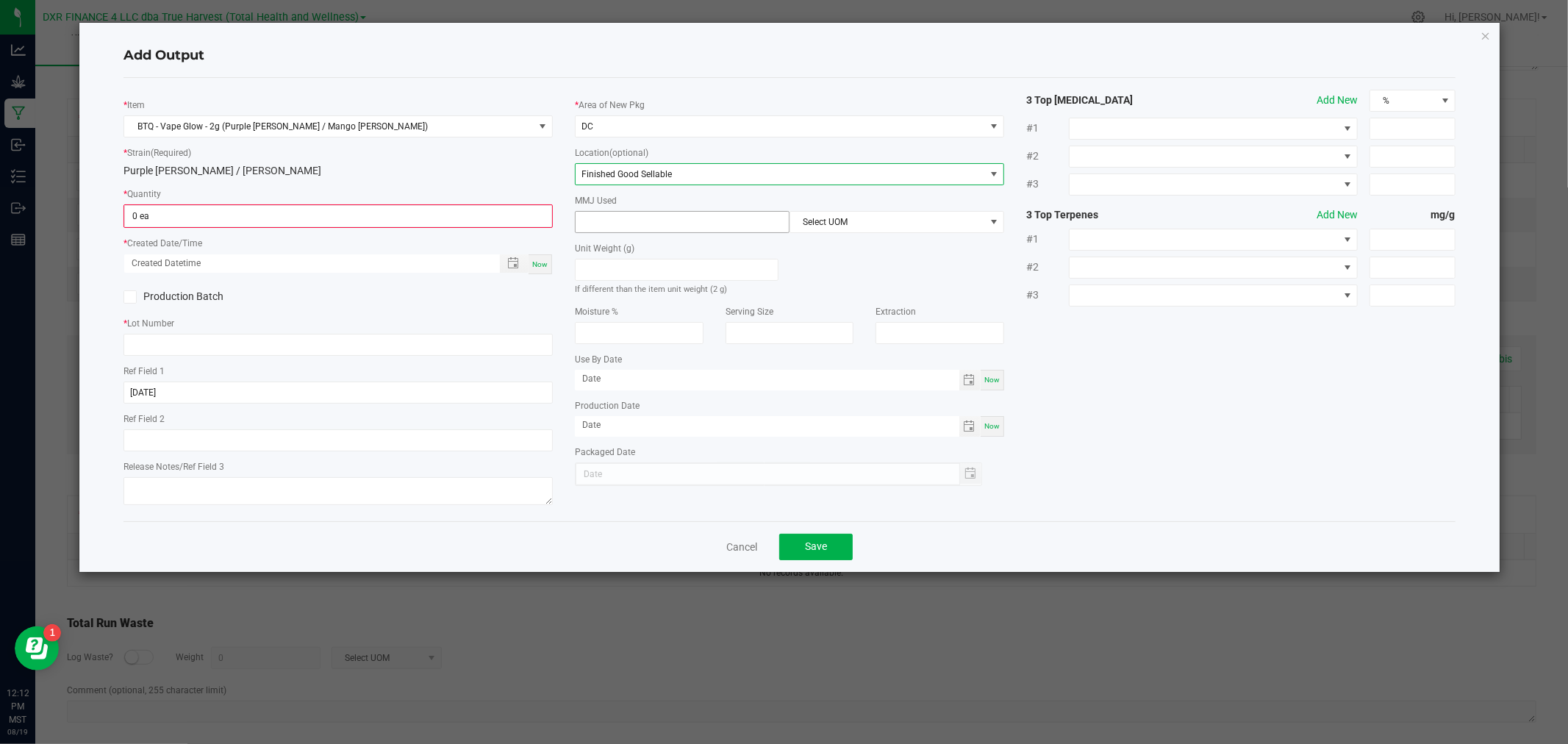
click at [636, 221] on input at bounding box center [681, 221] width 213 height 21
type input "2"
click at [839, 211] on span "Select UOM" at bounding box center [896, 221] width 215 height 22
click at [831, 303] on li "Gram" at bounding box center [896, 311] width 213 height 25
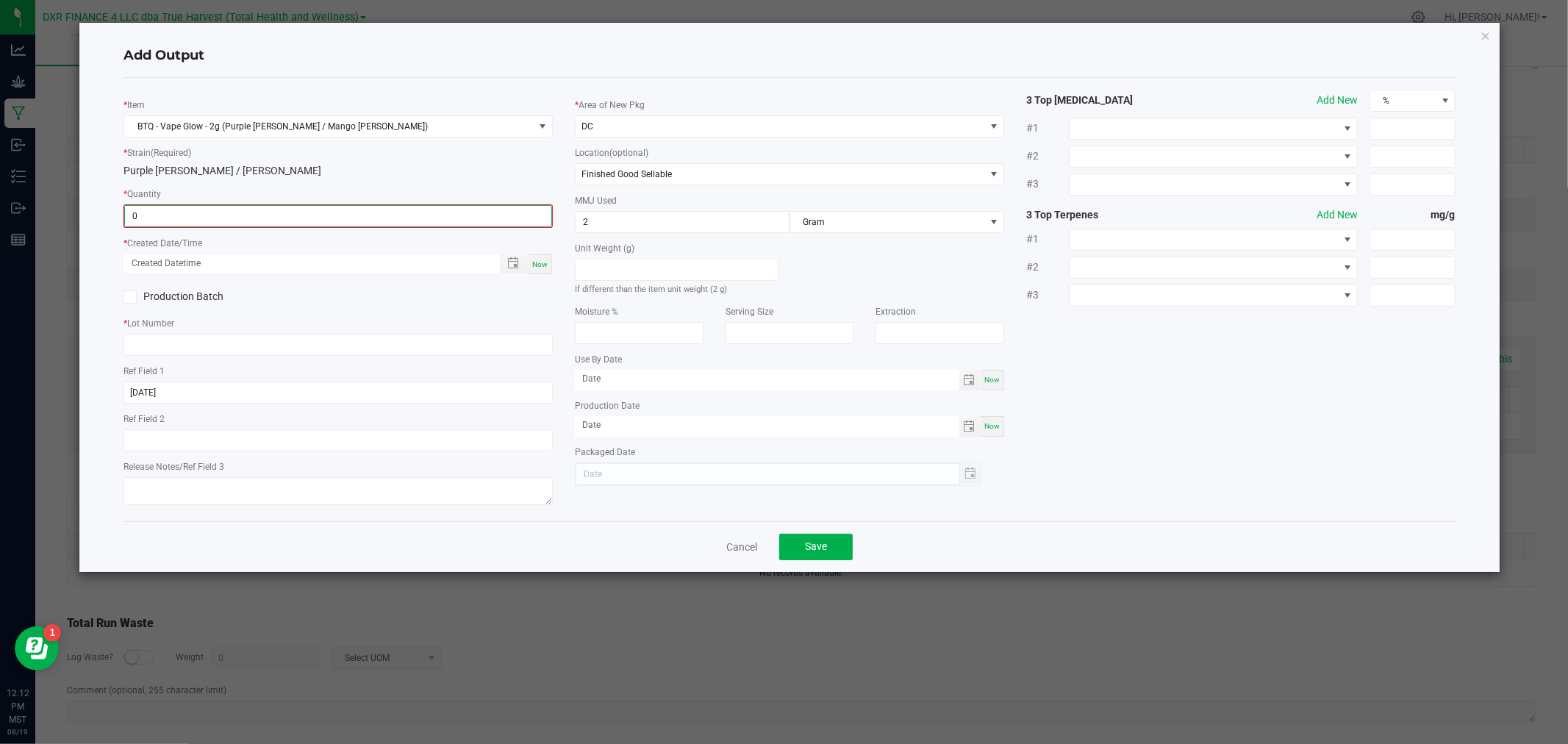
click at [436, 223] on input "0" at bounding box center [338, 216] width 426 height 21
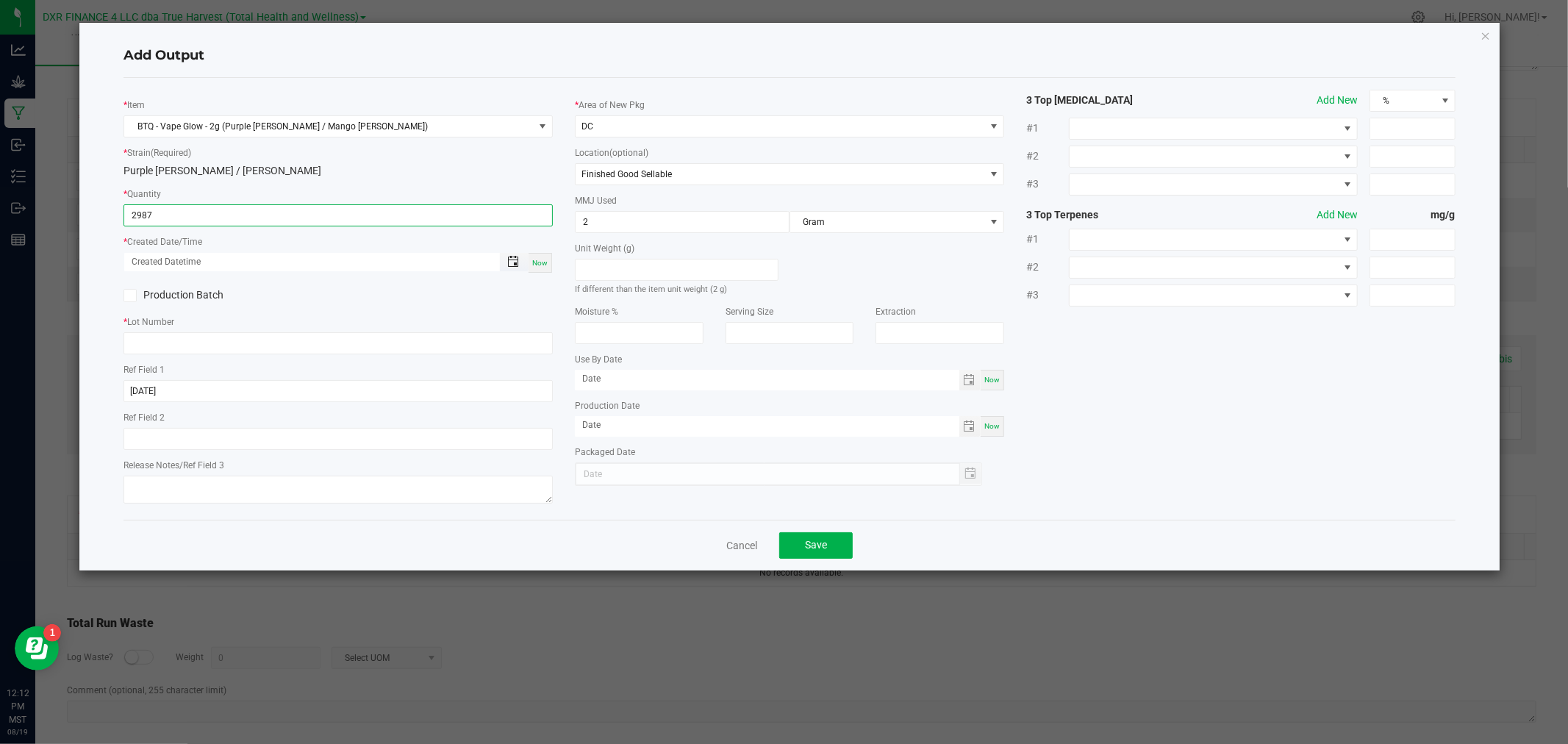
click at [512, 258] on span "Toggle popup" at bounding box center [513, 261] width 12 height 12
type input "2987 ea"
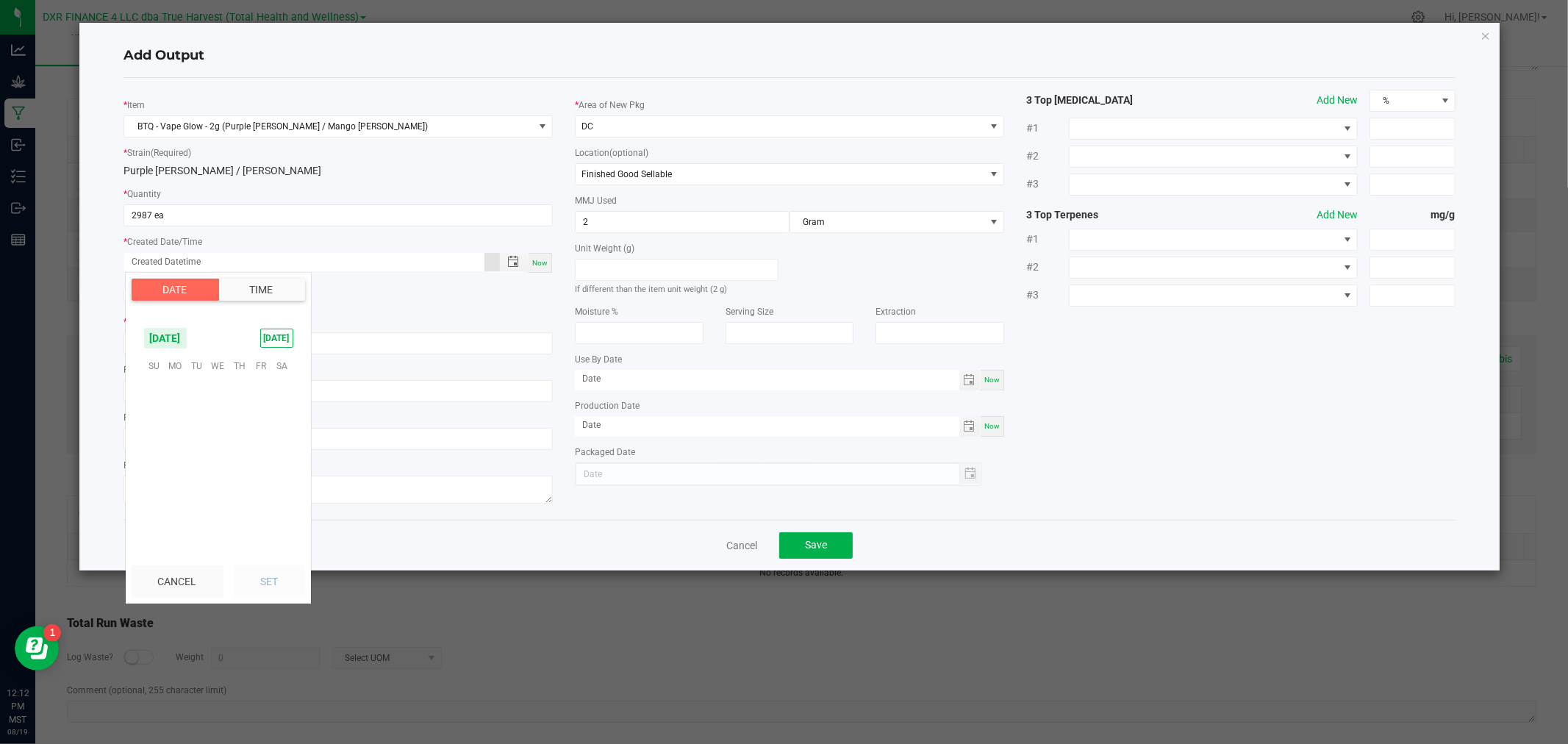
scroll to position [238249, 0]
click at [243, 414] on span "7" at bounding box center [239, 412] width 21 height 23
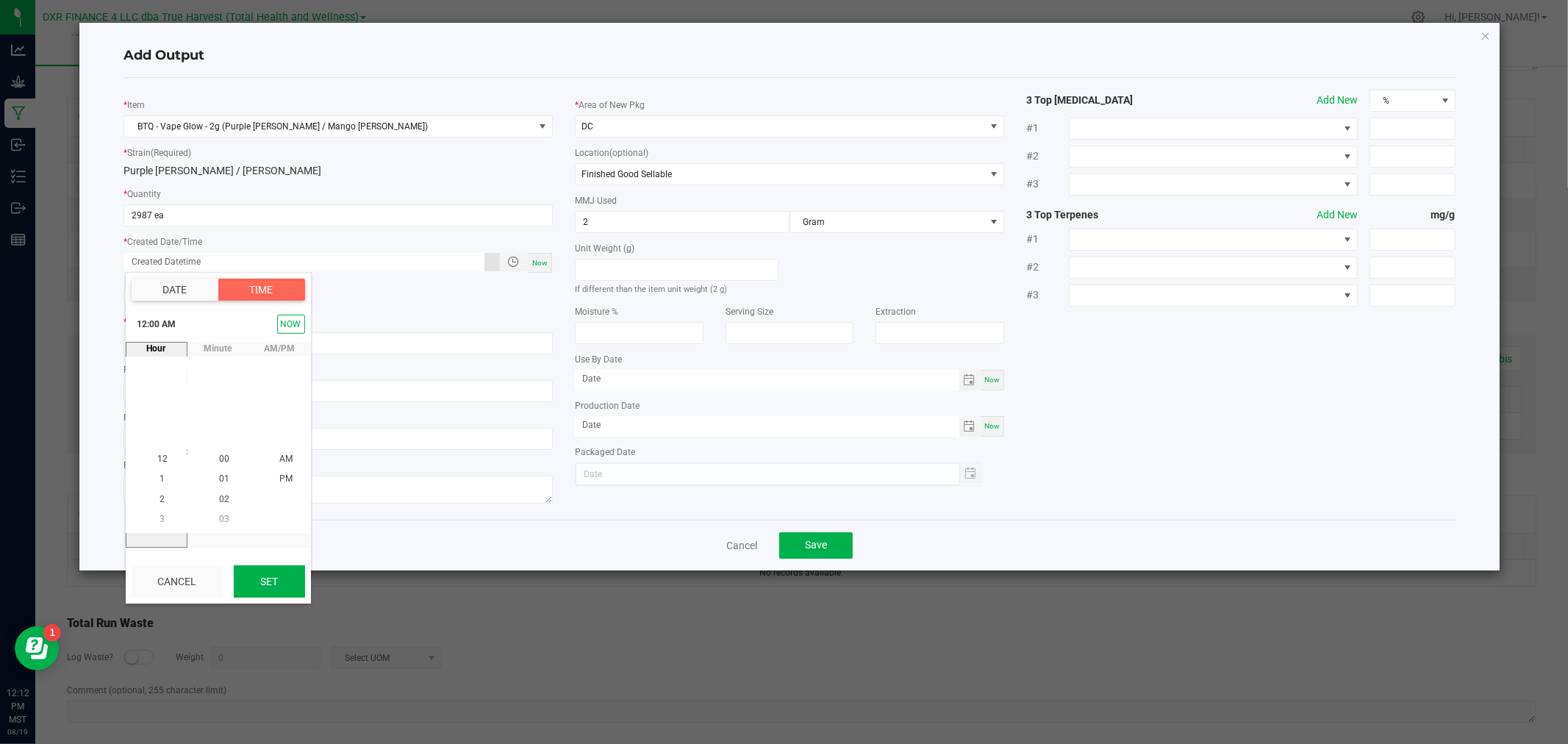
click at [263, 583] on button "Set" at bounding box center [269, 582] width 71 height 32
type input "[DATE] 12:00 AM"
type input "[DATE]"
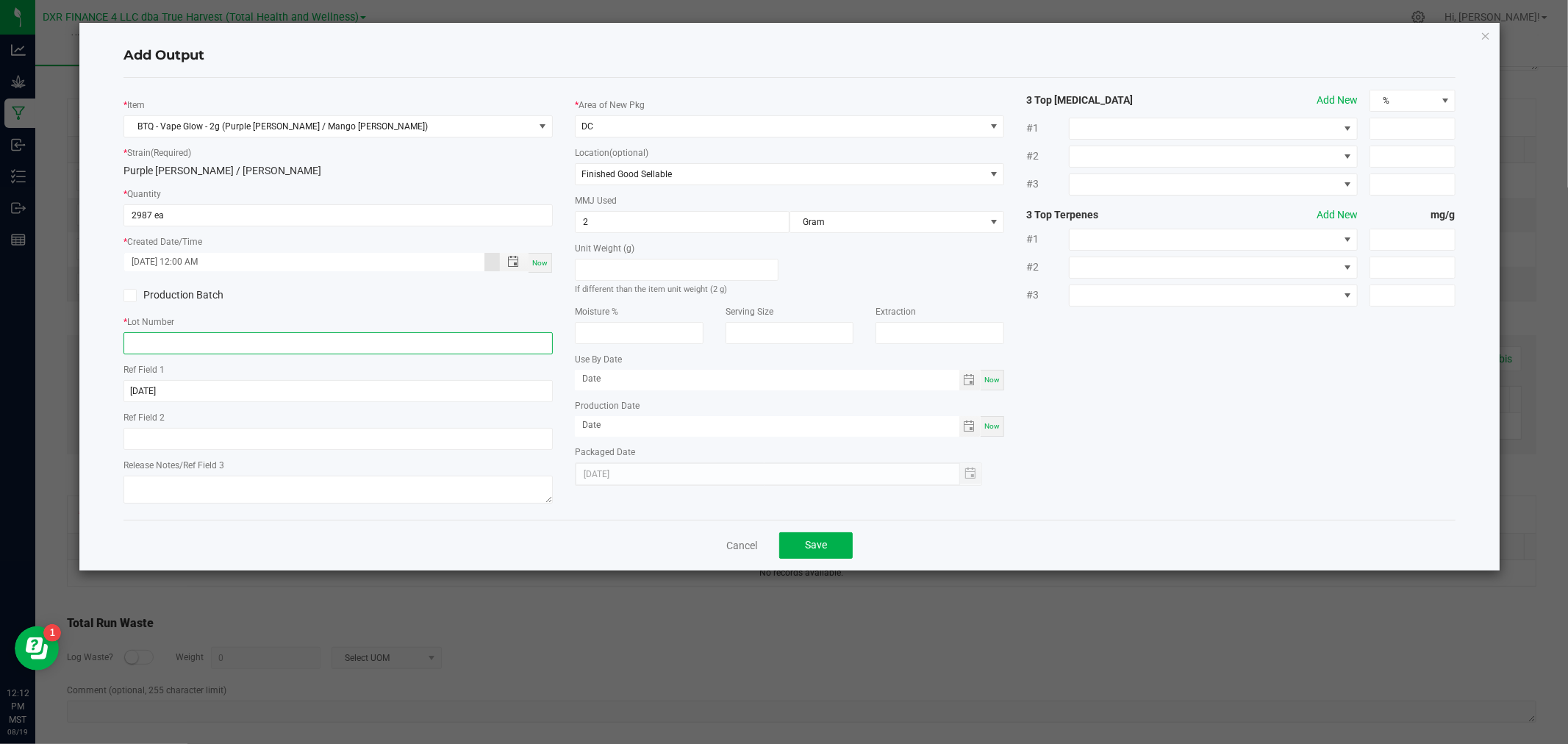
click at [210, 343] on input "text" at bounding box center [337, 343] width 429 height 22
paste input "VPRB250807 / VMGR250807"
type input "VPRB250807 / VMGR250807"
click at [132, 295] on icon at bounding box center [130, 295] width 10 height 0
click at [0, 0] on input "Production Batch" at bounding box center [0, 0] width 0 height 0
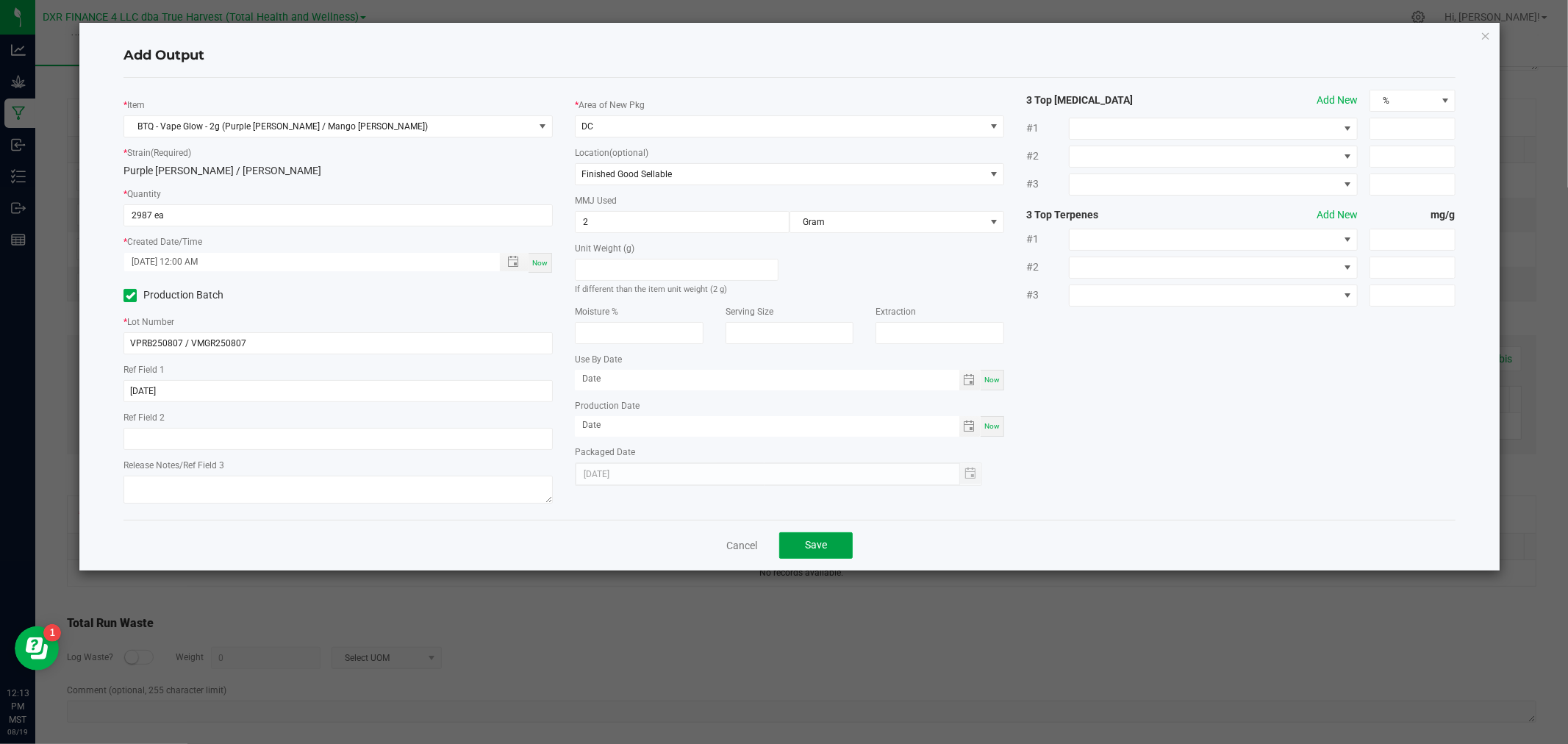
click at [825, 541] on span "Save" at bounding box center [815, 544] width 22 height 12
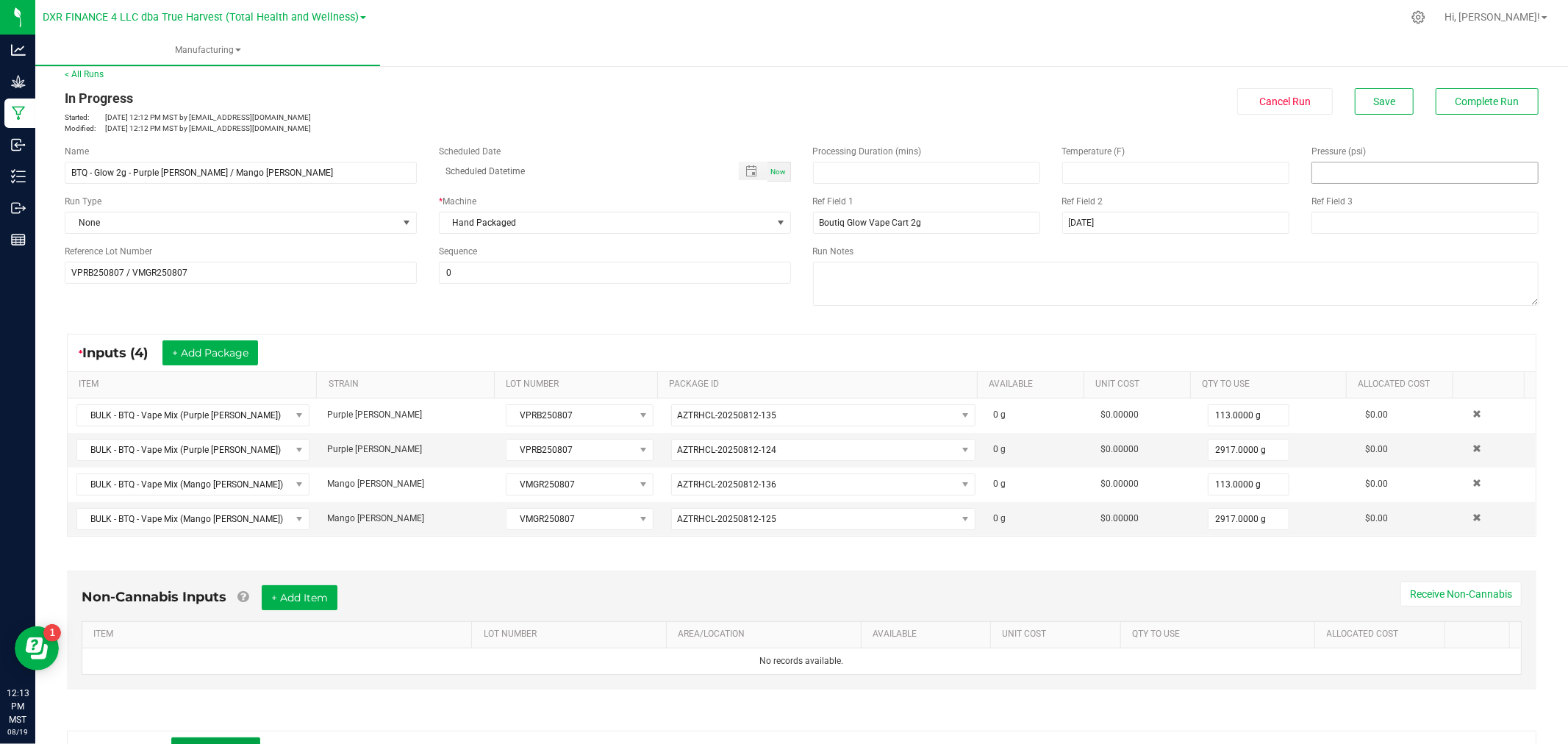
scroll to position [0, 0]
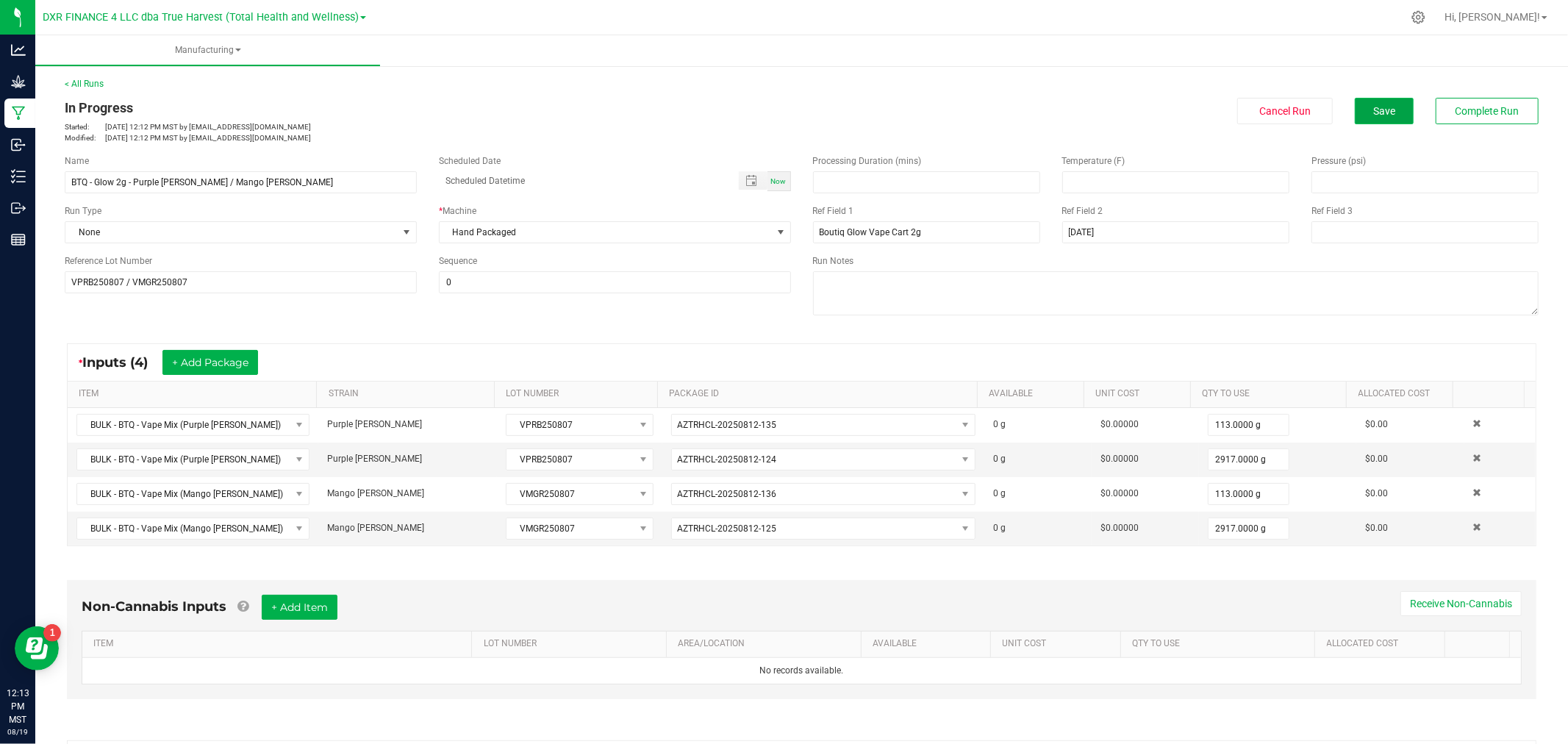
click at [1392, 105] on button "Save" at bounding box center [1384, 112] width 59 height 27
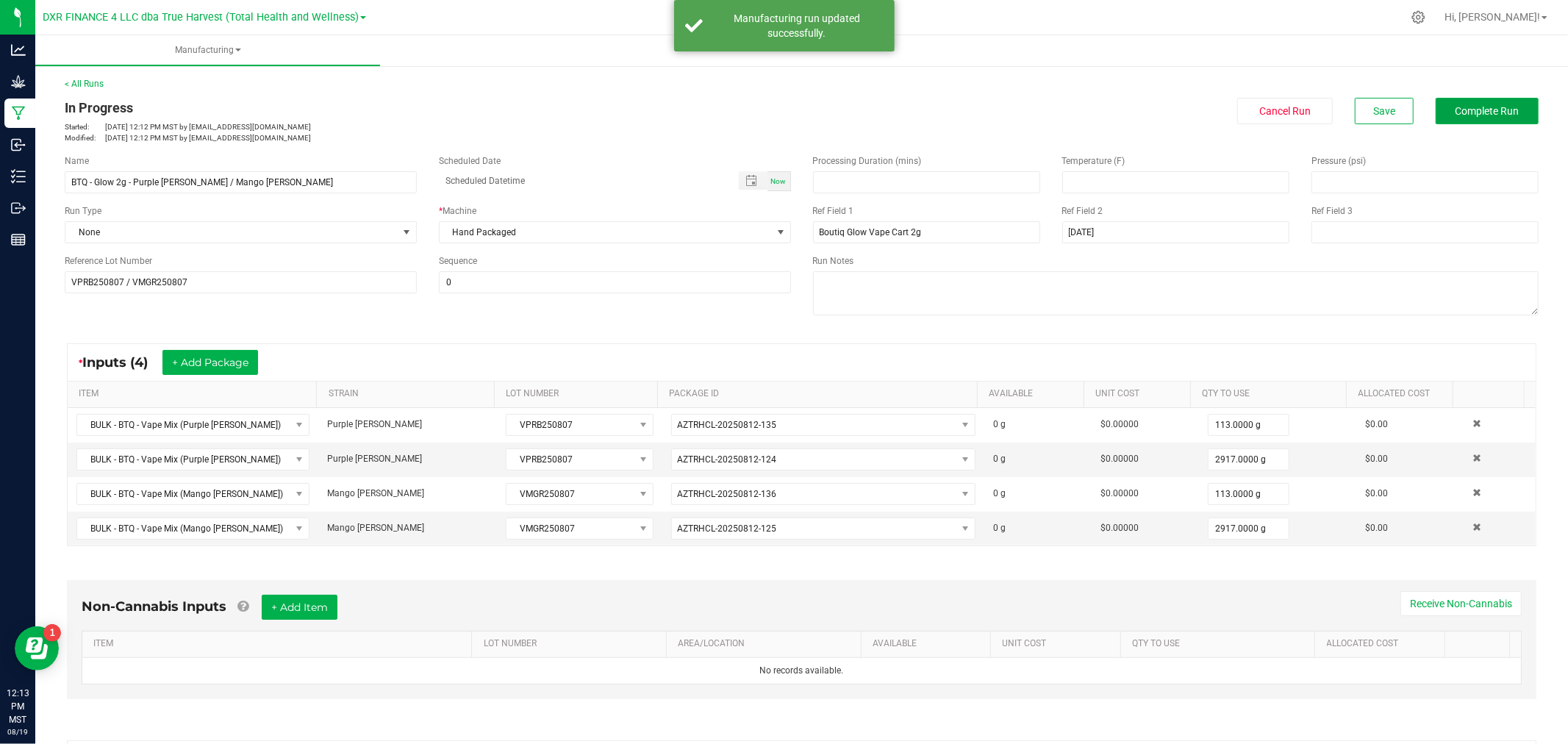
click at [1461, 108] on span "Complete Run" at bounding box center [1488, 111] width 64 height 12
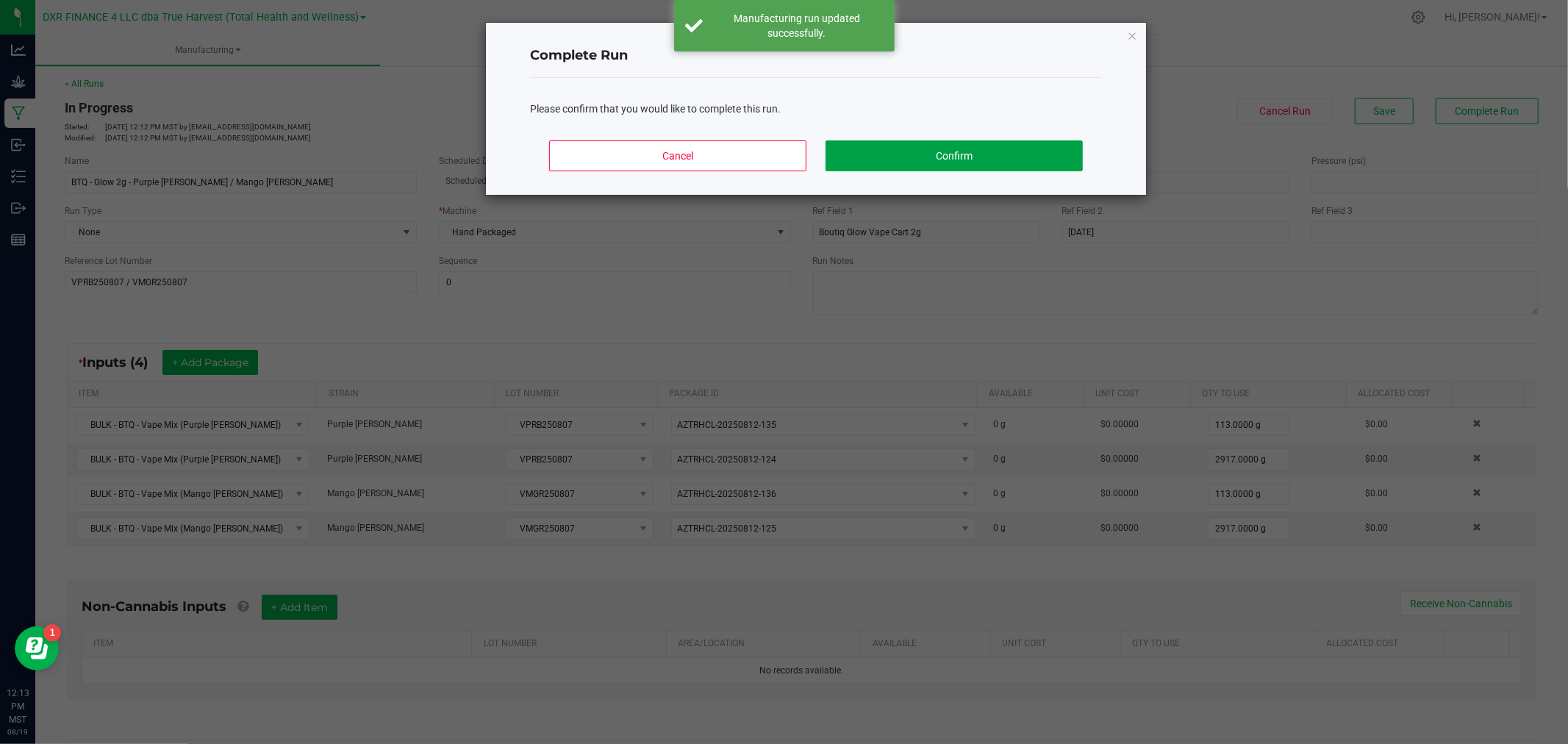
click at [895, 145] on button "Confirm" at bounding box center [953, 155] width 257 height 31
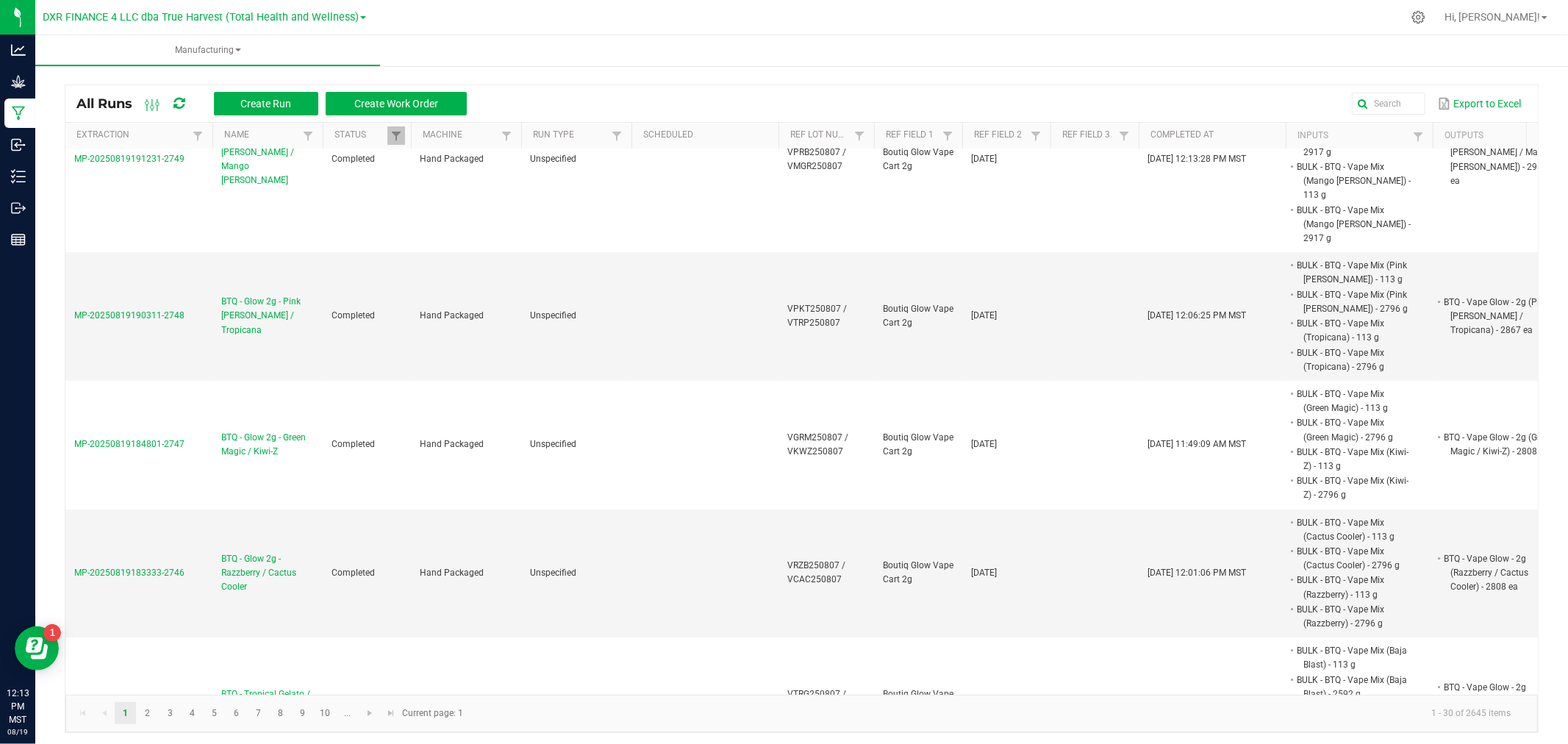
scroll to position [0, 23]
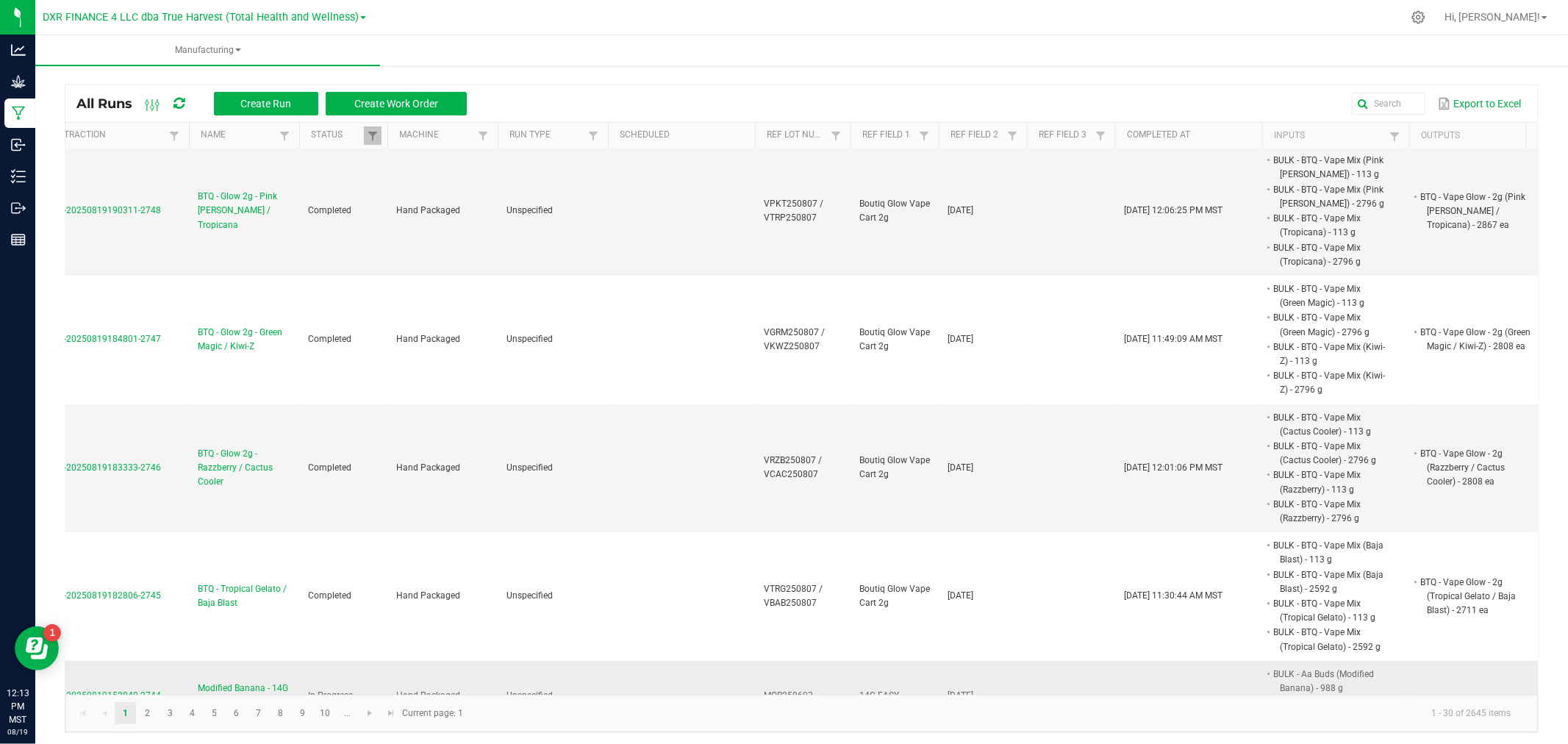
drag, startPoint x: 483, startPoint y: 677, endPoint x: 511, endPoint y: 671, distance: 28.6
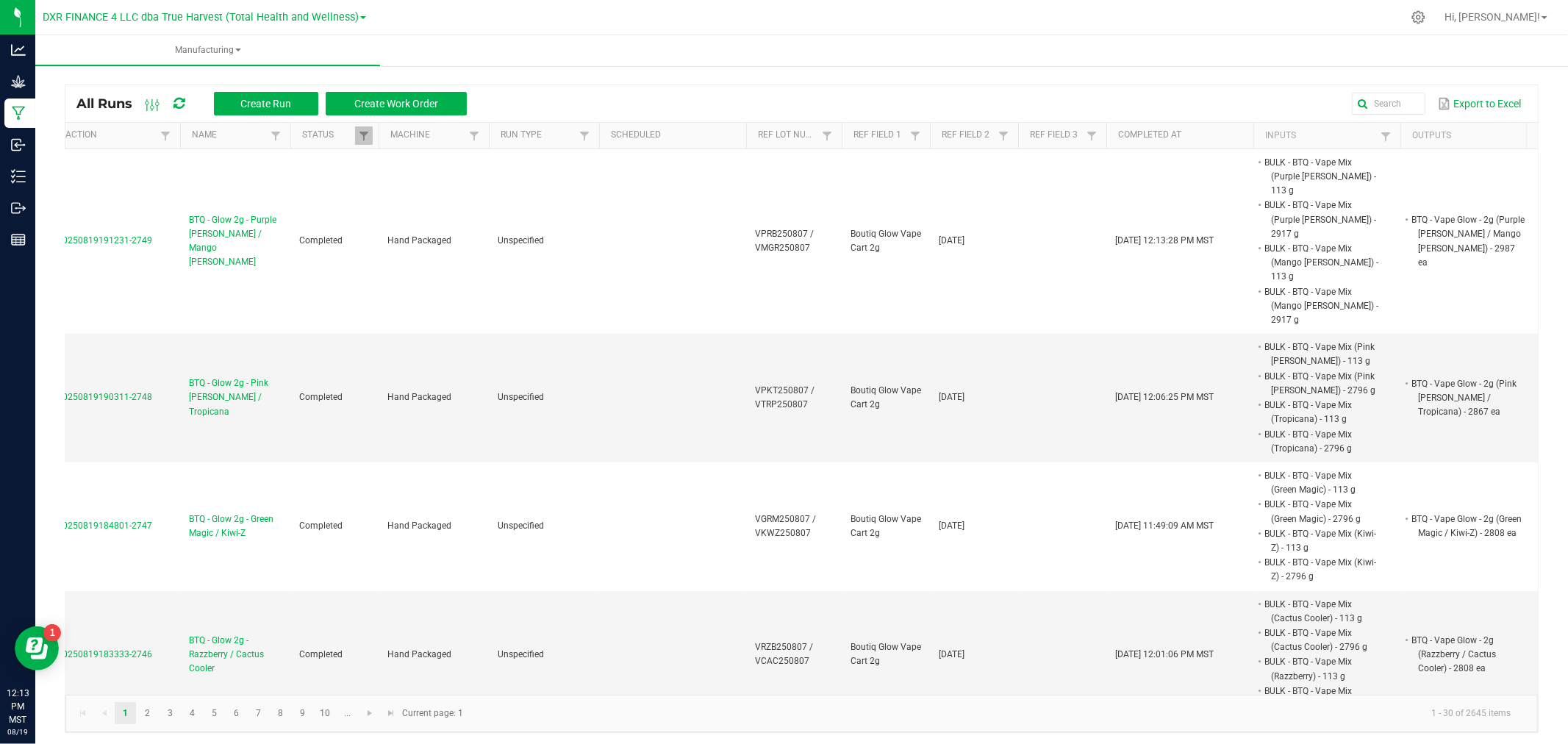
scroll to position [0, 0]
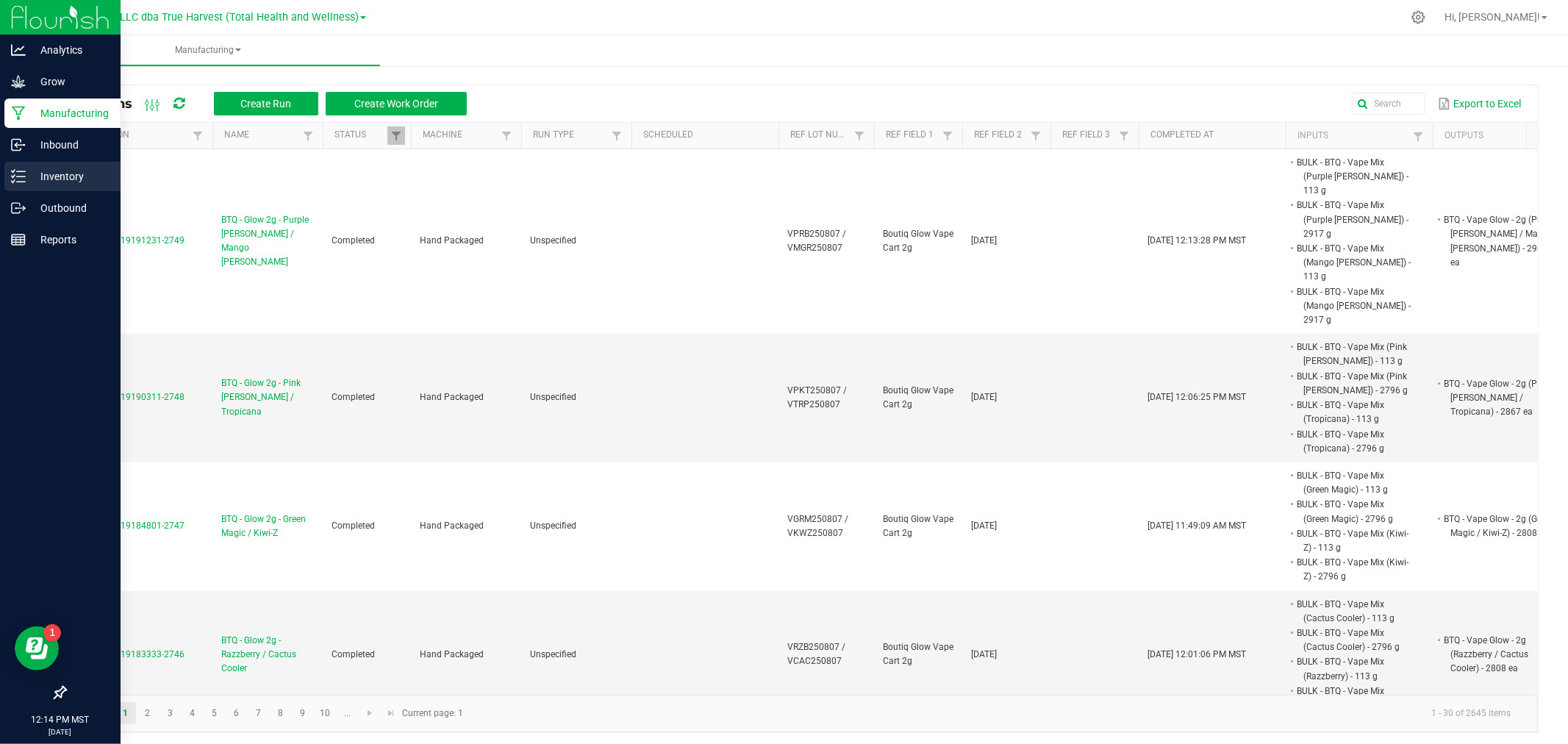
click at [21, 172] on icon at bounding box center [18, 177] width 14 height 14
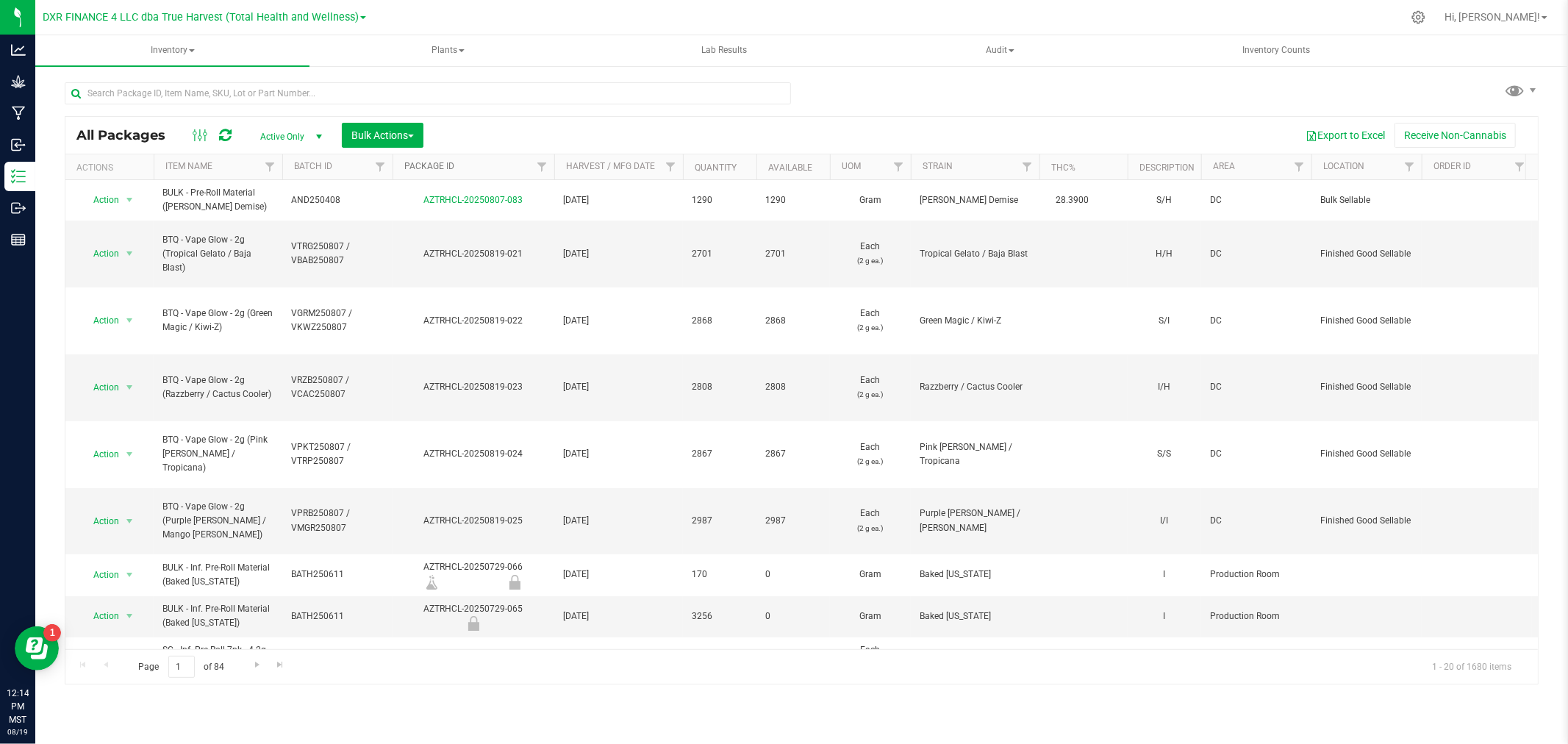
click at [424, 163] on link "Package ID" at bounding box center [429, 166] width 50 height 11
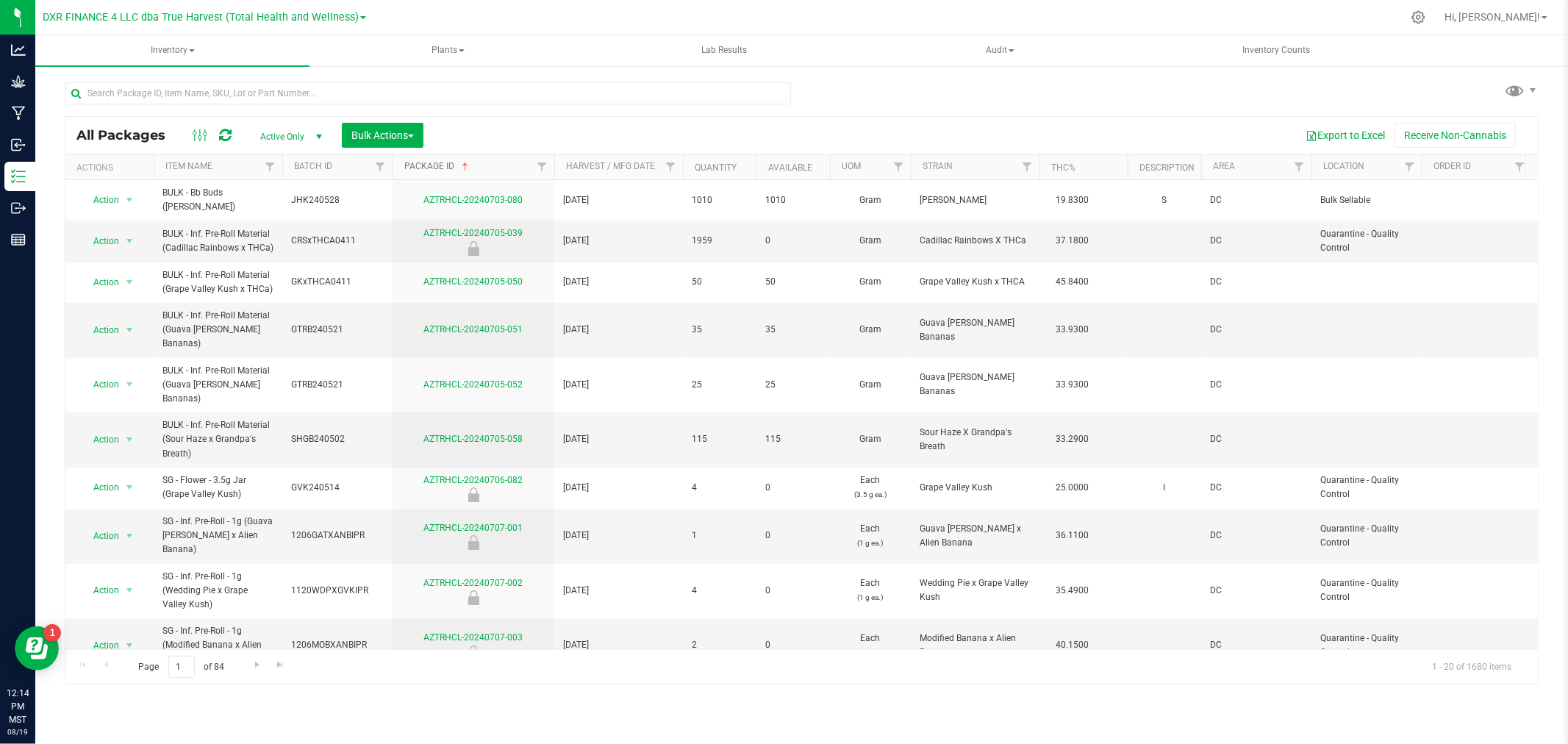
click at [424, 163] on link "Package ID" at bounding box center [437, 166] width 67 height 11
